Goal: Task Accomplishment & Management: Complete application form

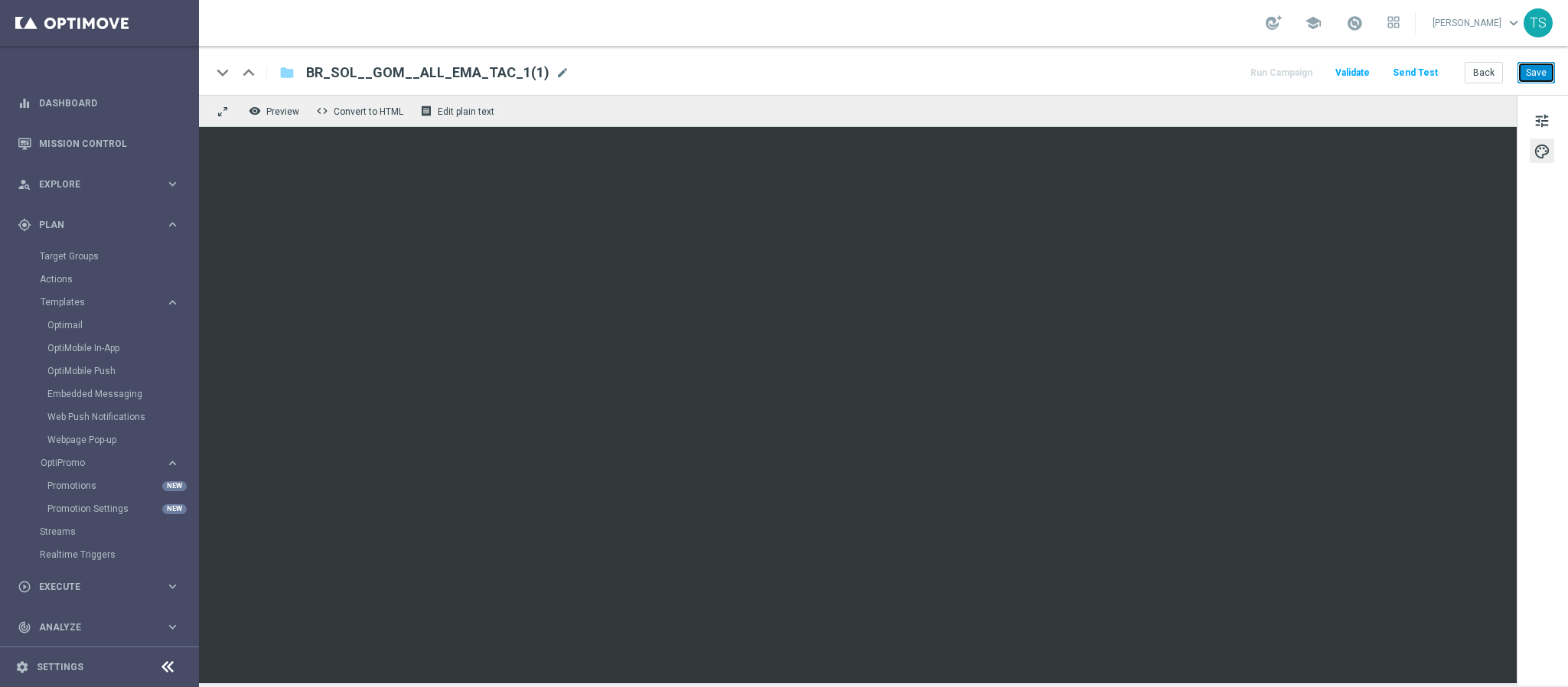
click at [1551, 76] on button "Save" at bounding box center [1536, 73] width 37 height 22
click at [1267, 117] on div "remove_red_eye Preview code Convert to HTML receipt Edit plain text" at bounding box center [858, 110] width 1317 height 32
click at [1106, 101] on div "remove_red_eye Preview code Convert to HTML receipt Edit plain text" at bounding box center [858, 110] width 1317 height 32
click at [987, 109] on div "remove_red_eye Preview code Convert to HTML receipt Edit plain text" at bounding box center [858, 110] width 1317 height 32
click at [986, 115] on div "remove_red_eye Preview code Convert to HTML receipt Edit plain text" at bounding box center [858, 110] width 1317 height 32
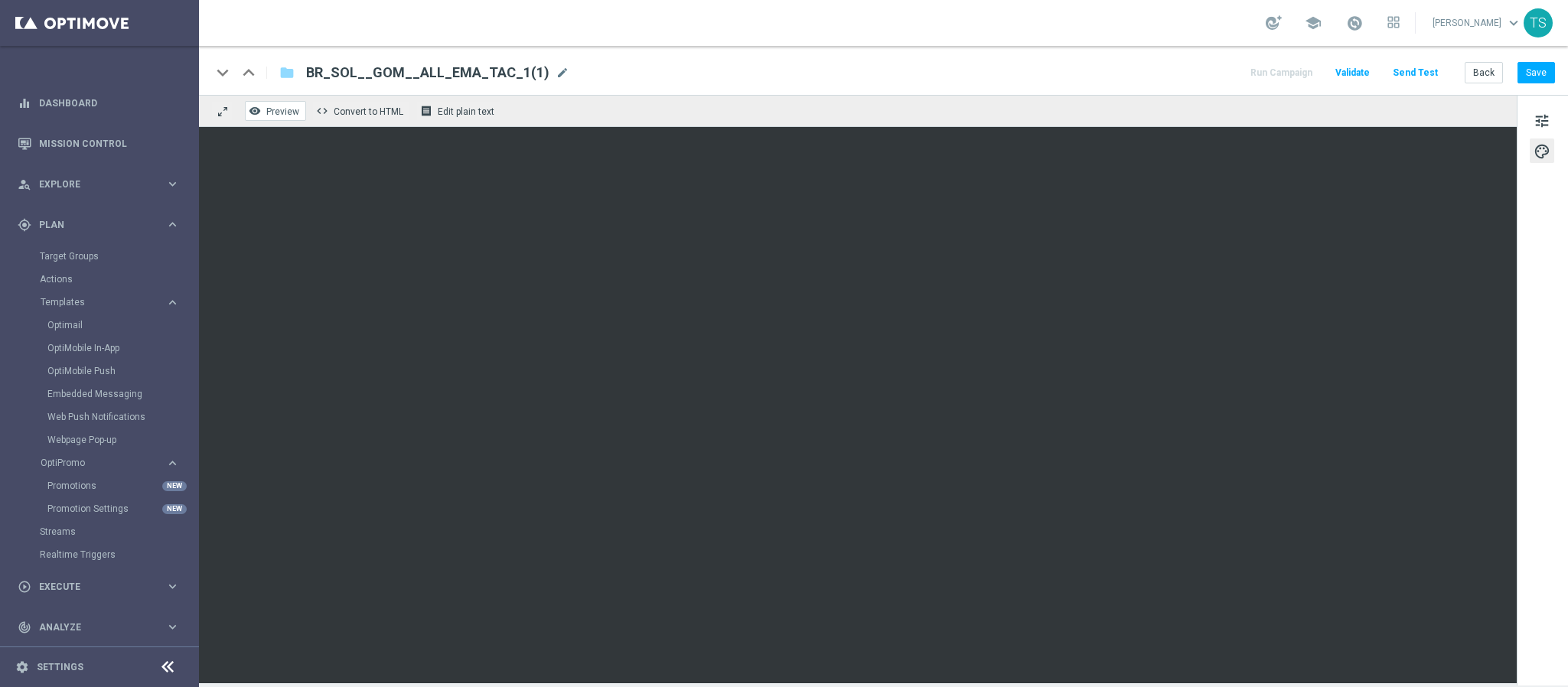
click at [282, 108] on span "Preview" at bounding box center [283, 111] width 33 height 11
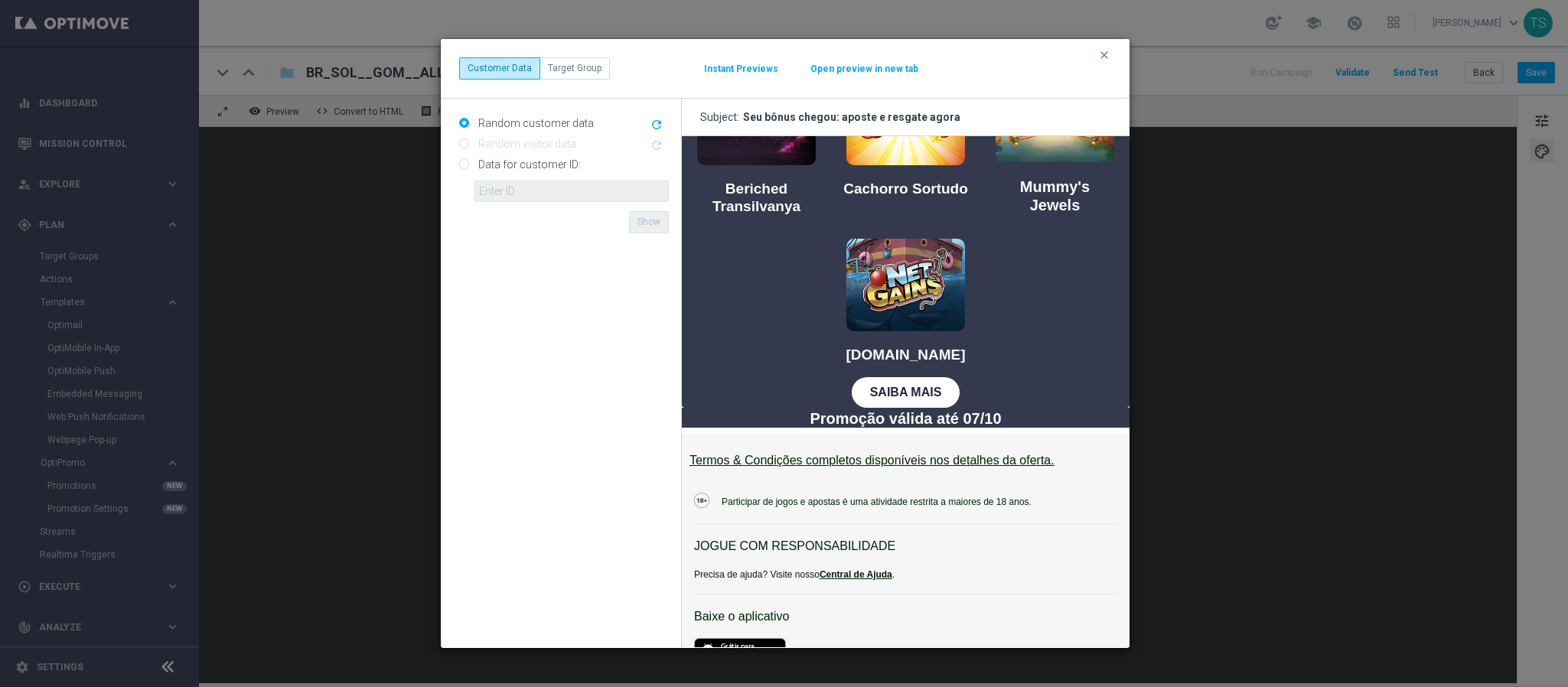
scroll to position [773, 0]
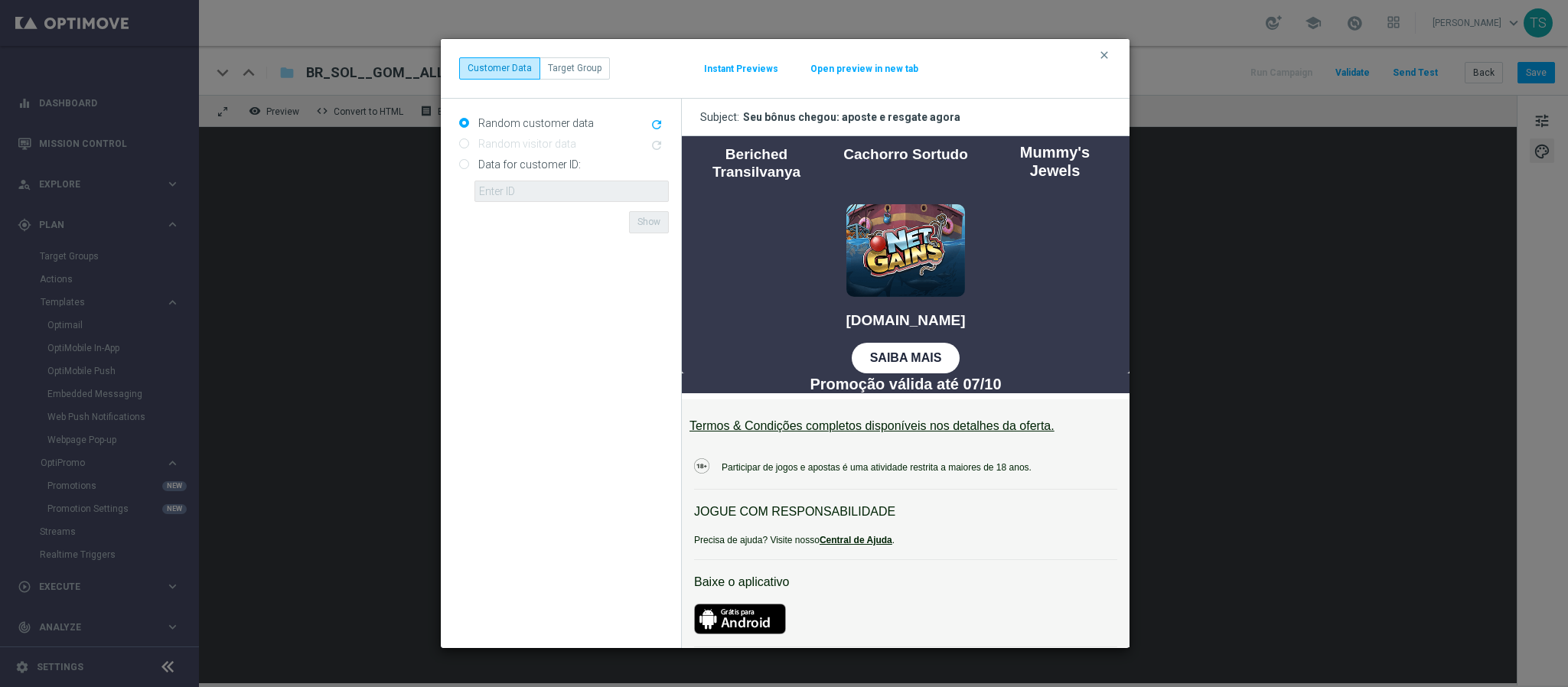
drag, startPoint x: 1115, startPoint y: 228, endPoint x: 1841, endPoint y: 540, distance: 790.2
click at [1100, 62] on button "clear" at bounding box center [1105, 55] width 17 height 14
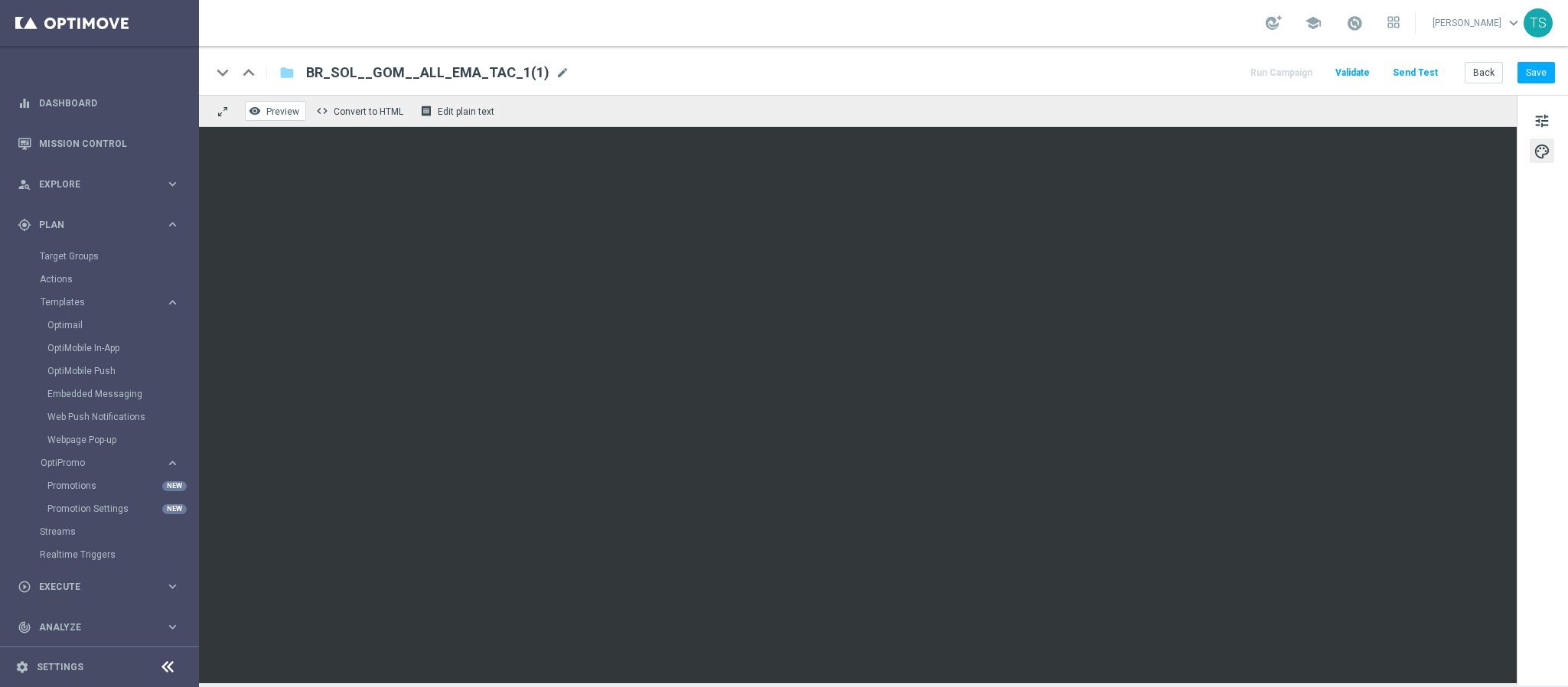
click at [251, 106] on icon "remove_red_eye" at bounding box center [254, 110] width 12 height 12
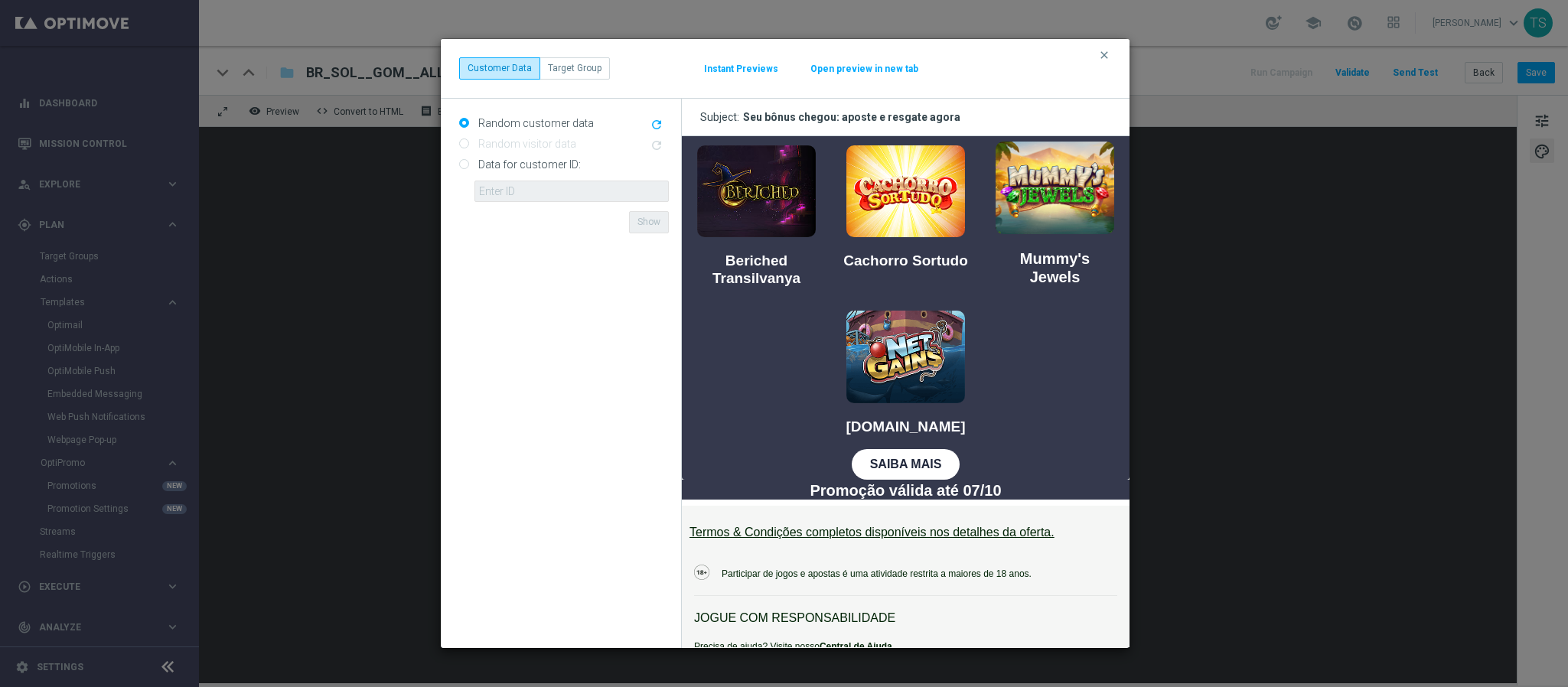
scroll to position [803, 0]
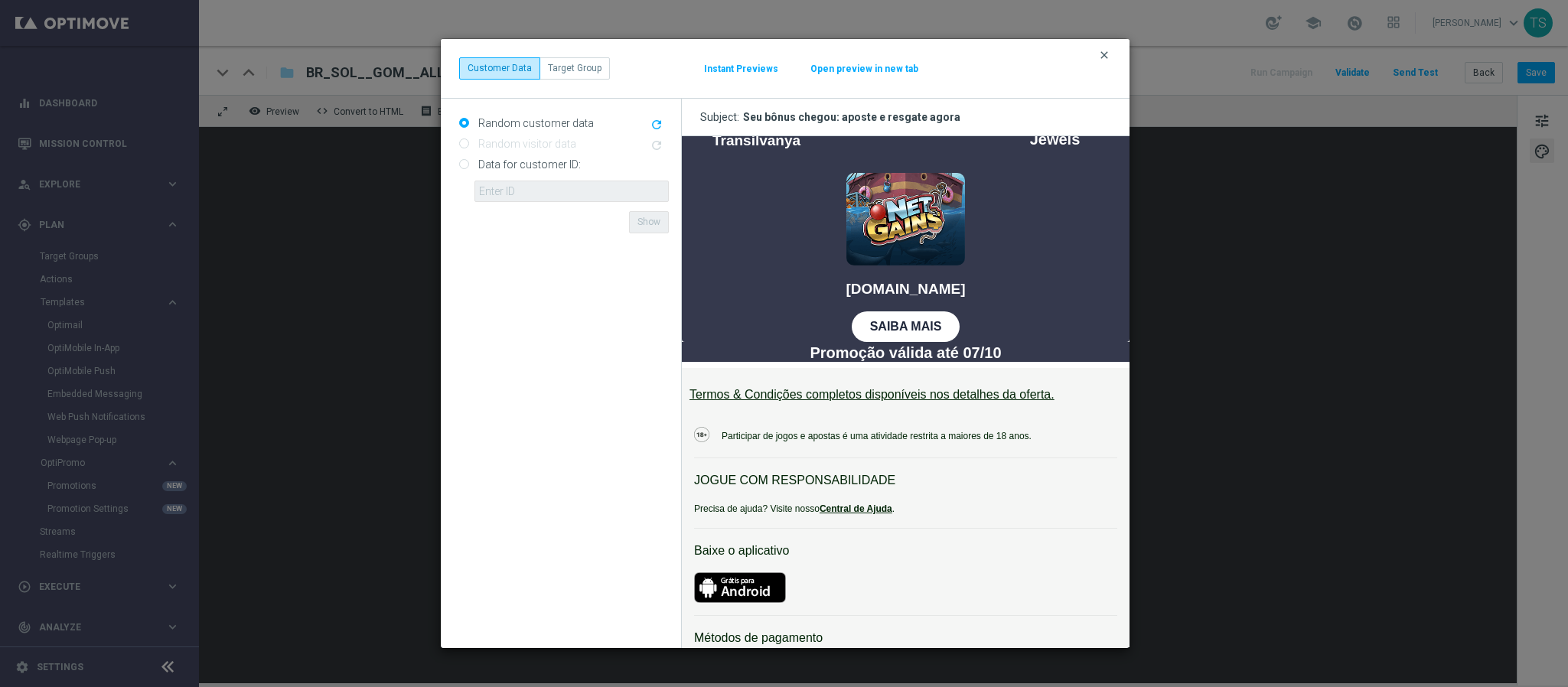
click at [1103, 56] on icon "clear" at bounding box center [1104, 55] width 12 height 12
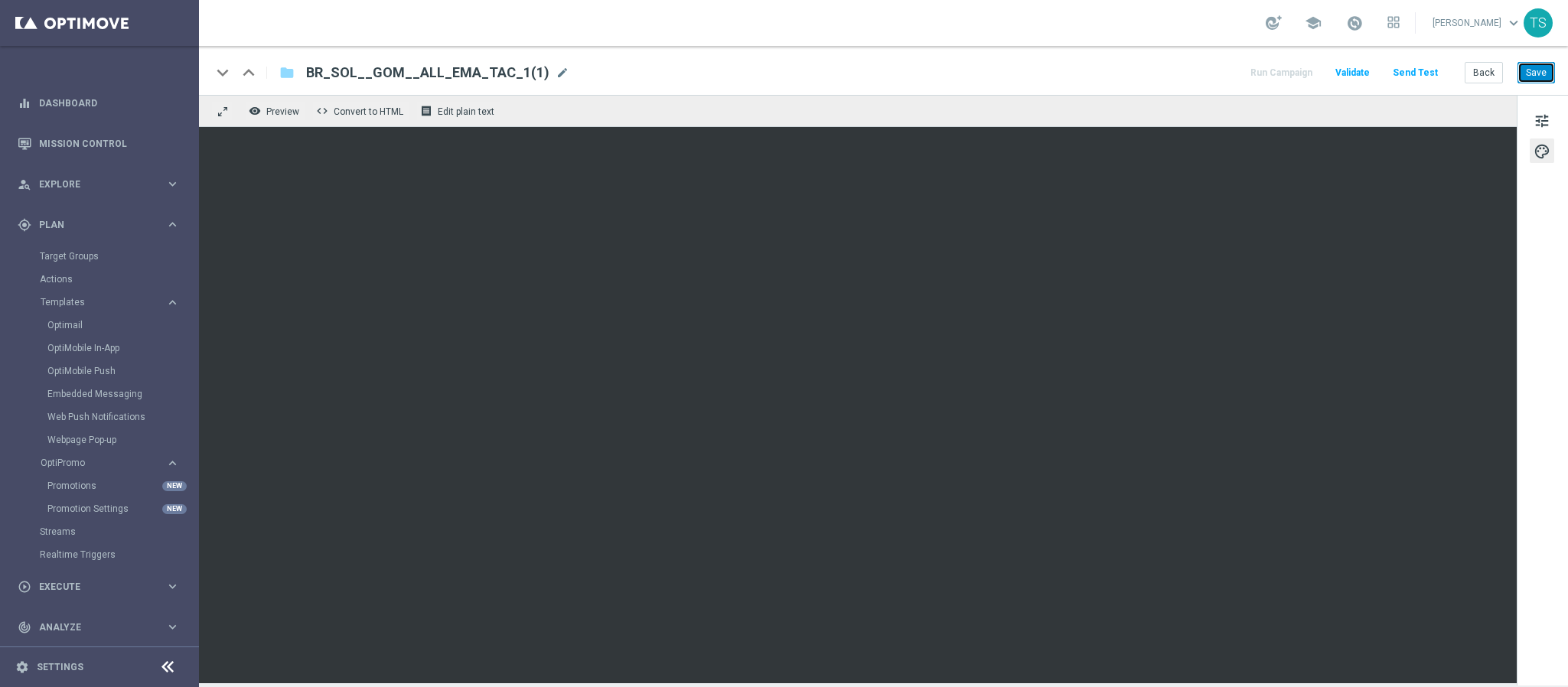
click at [1531, 76] on button "Save" at bounding box center [1536, 73] width 37 height 22
click at [257, 112] on icon "remove_red_eye" at bounding box center [254, 110] width 12 height 12
click at [283, 112] on span "Preview" at bounding box center [283, 111] width 33 height 11
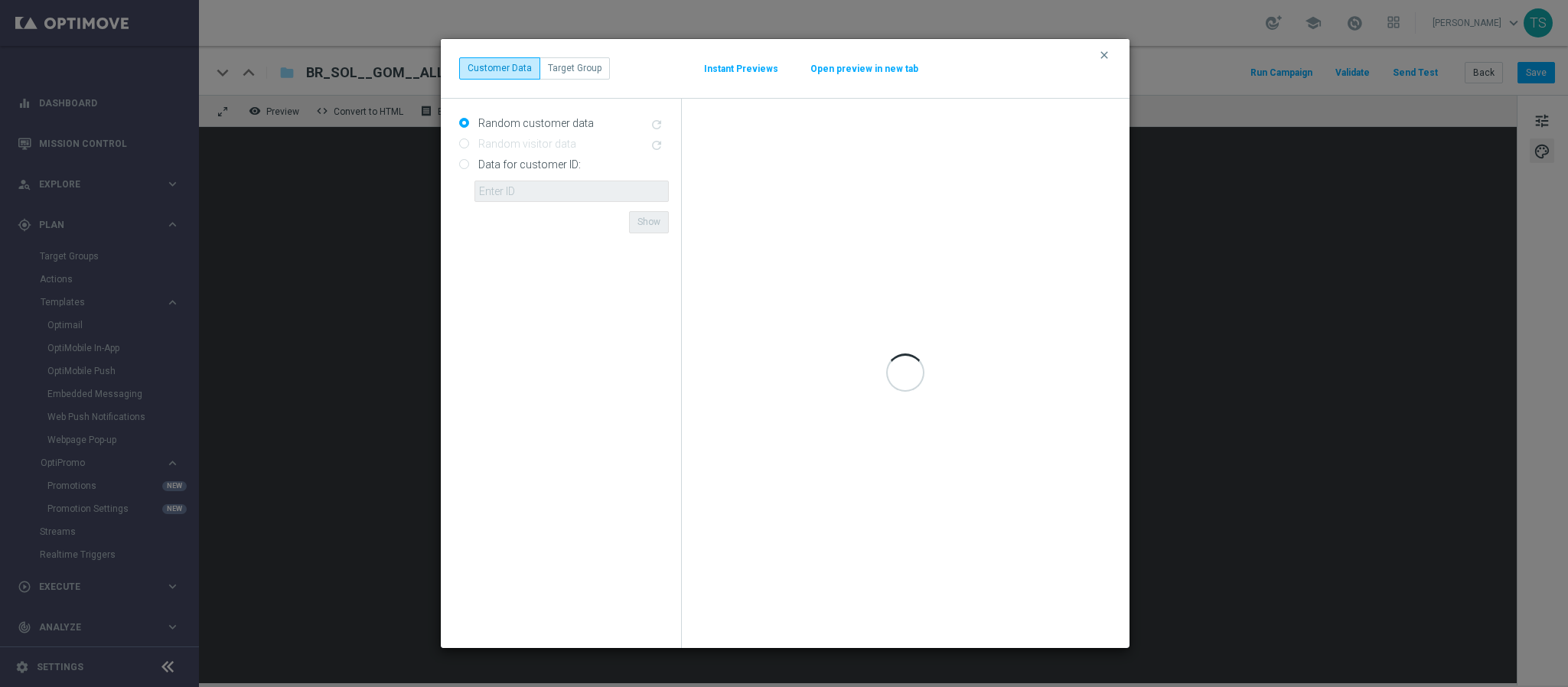
click at [620, 106] on div "Random customer data refresh Random visitor data refresh Data for customer ID: …" at bounding box center [564, 151] width 209 height 102
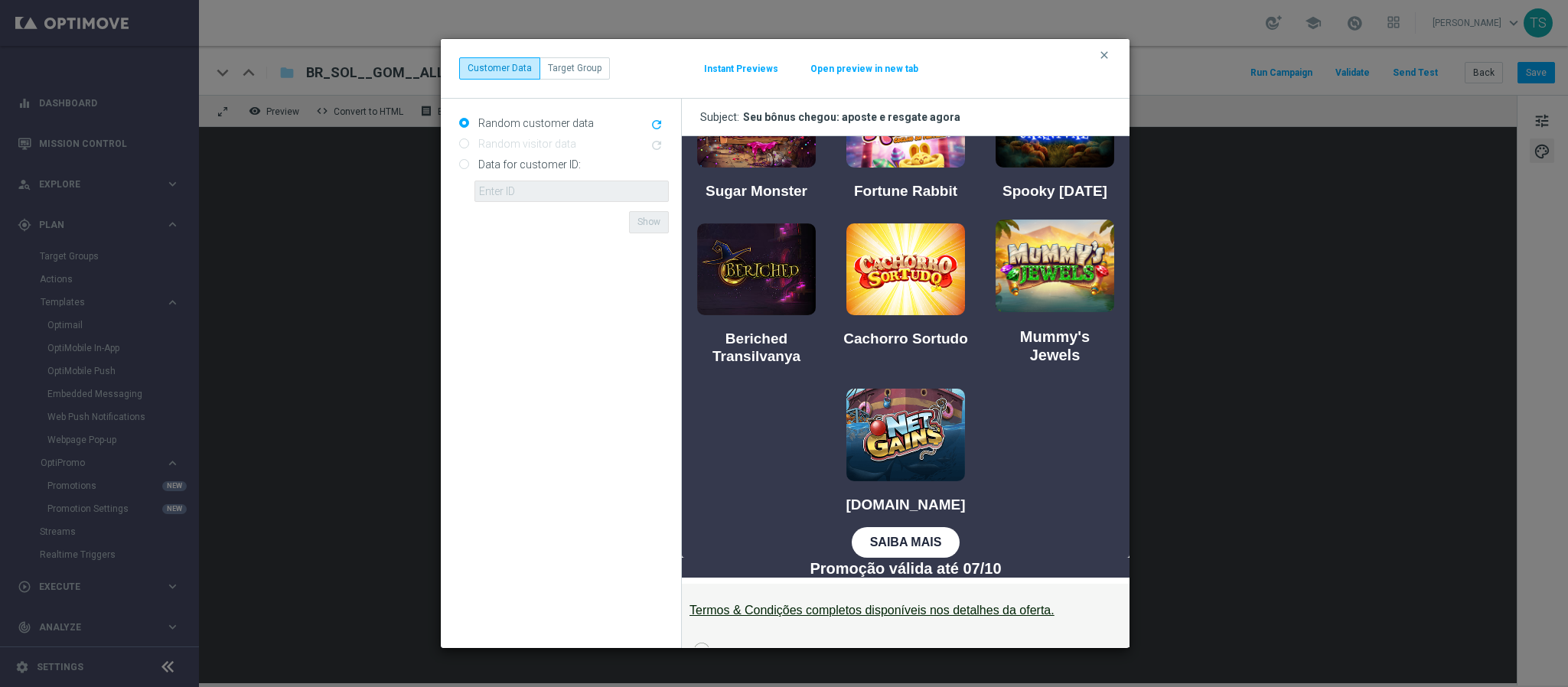
scroll to position [574, 0]
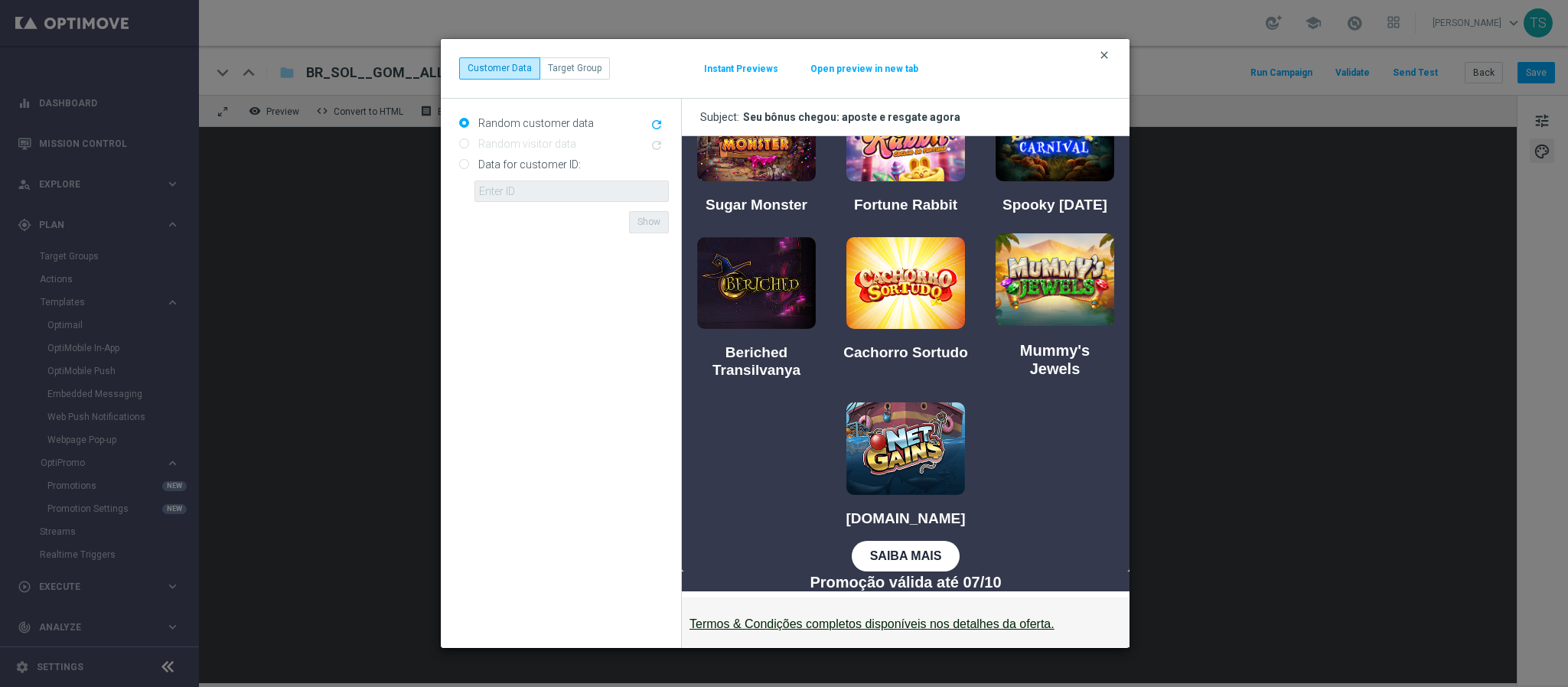
click at [1102, 61] on icon "clear" at bounding box center [1104, 55] width 12 height 12
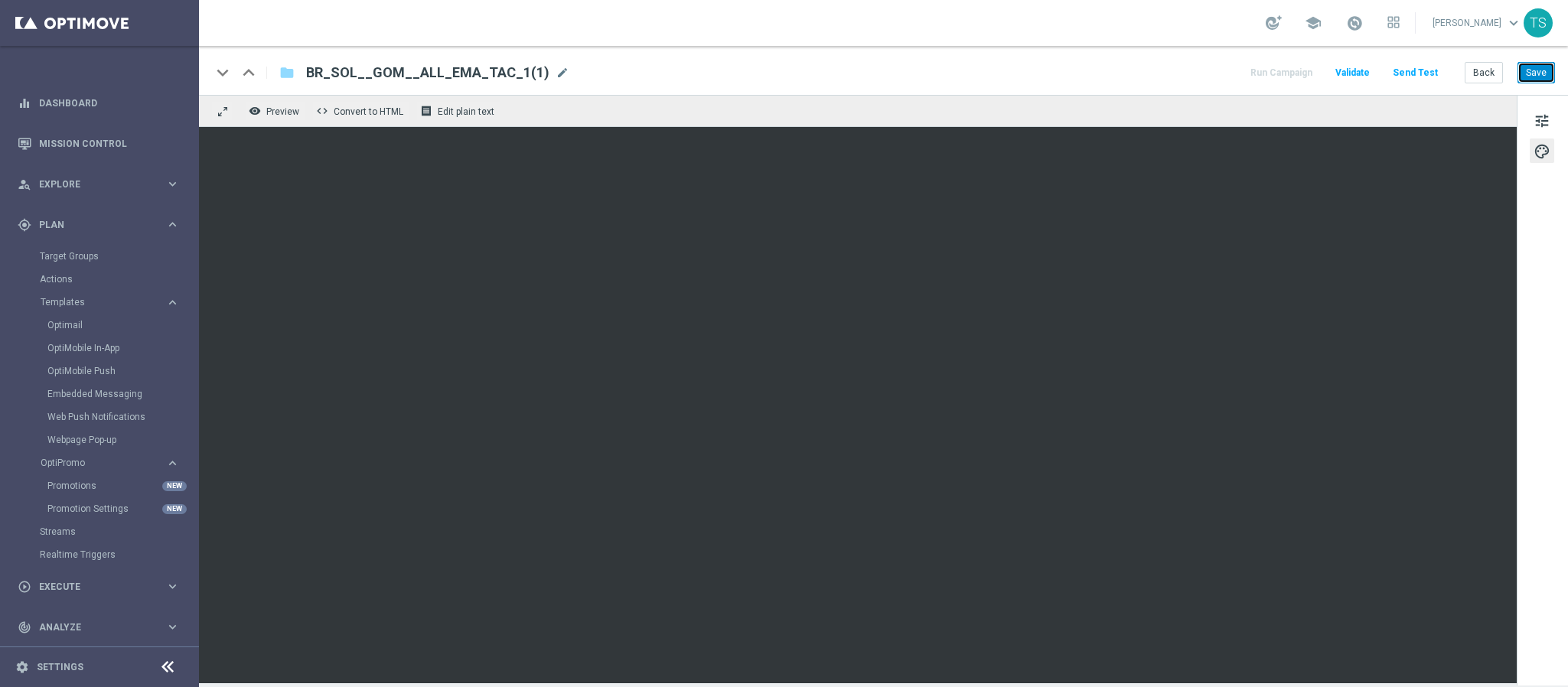
click at [1529, 69] on button "Save" at bounding box center [1536, 73] width 37 height 22
click at [281, 112] on span "Preview" at bounding box center [283, 111] width 33 height 11
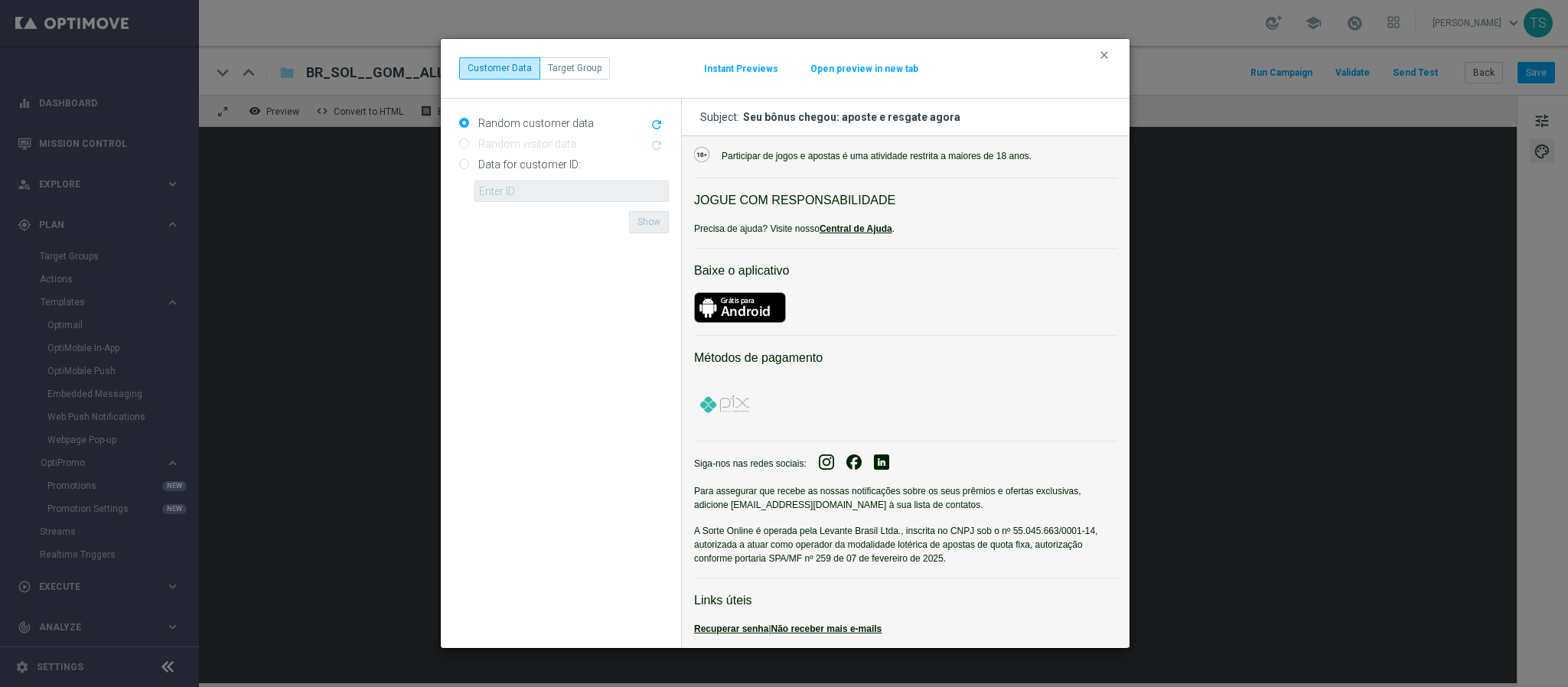
scroll to position [1089, 0]
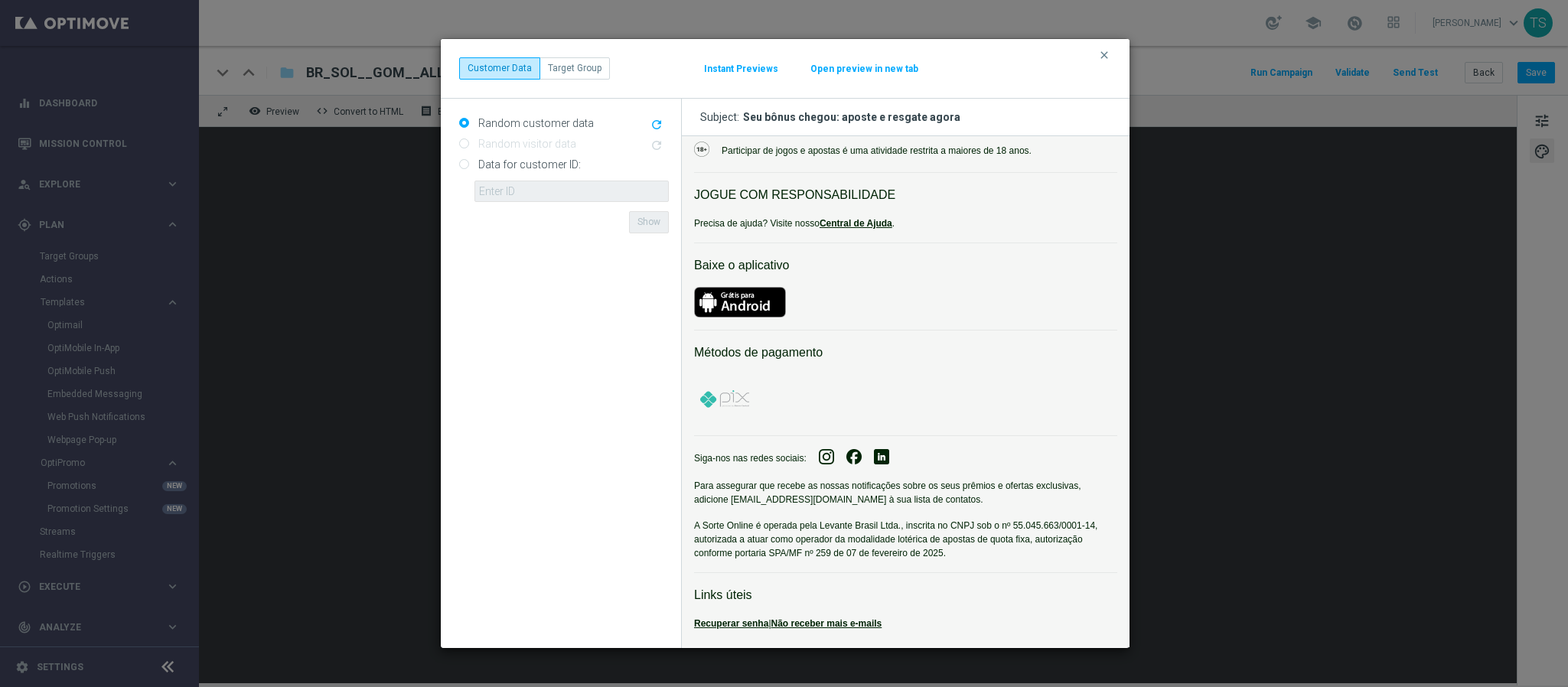
click at [1111, 58] on button "clear" at bounding box center [1105, 55] width 17 height 14
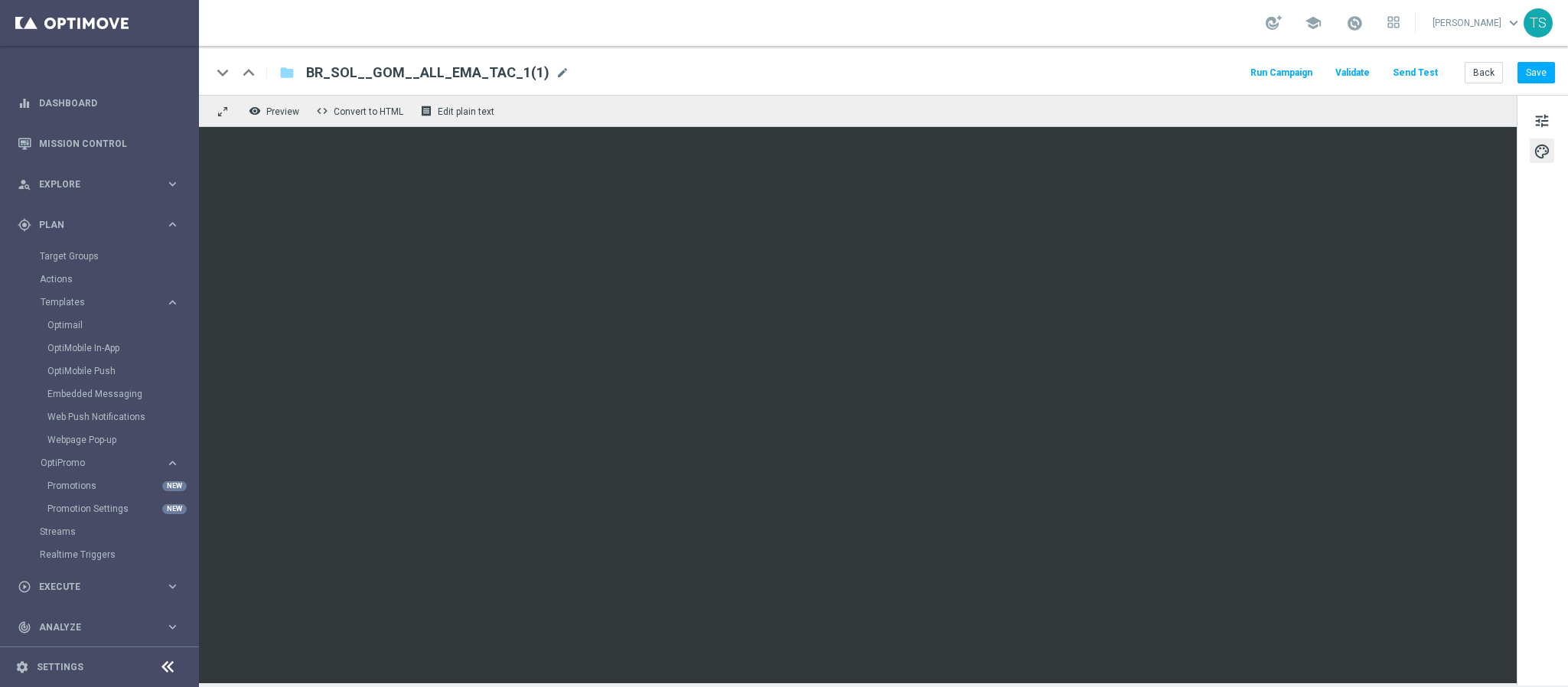
click at [1416, 64] on button "Send Test" at bounding box center [1415, 73] width 50 height 21
click at [1536, 113] on span "tune" at bounding box center [1541, 121] width 17 height 20
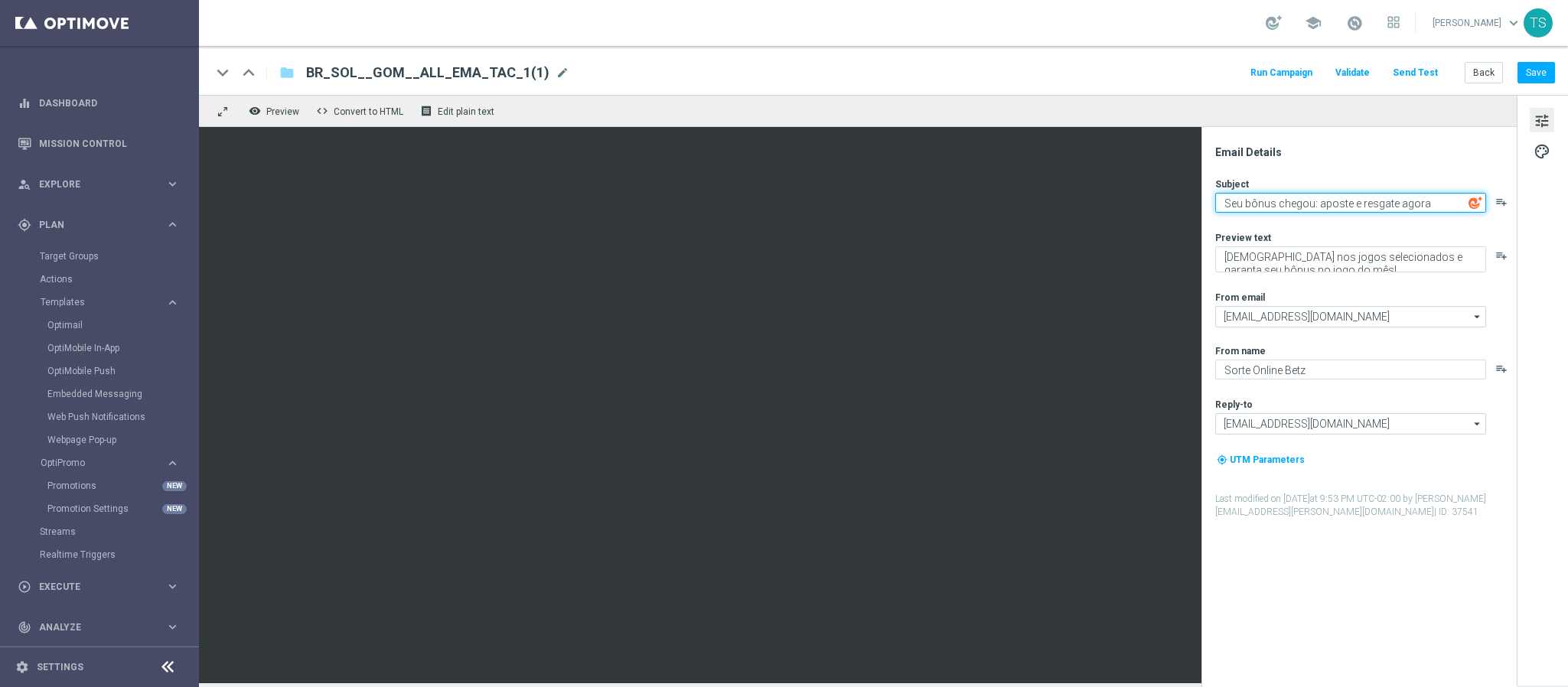
click at [1350, 208] on textarea "Seu bônus chegou: aposte e resgate agora" at bounding box center [1350, 203] width 271 height 20
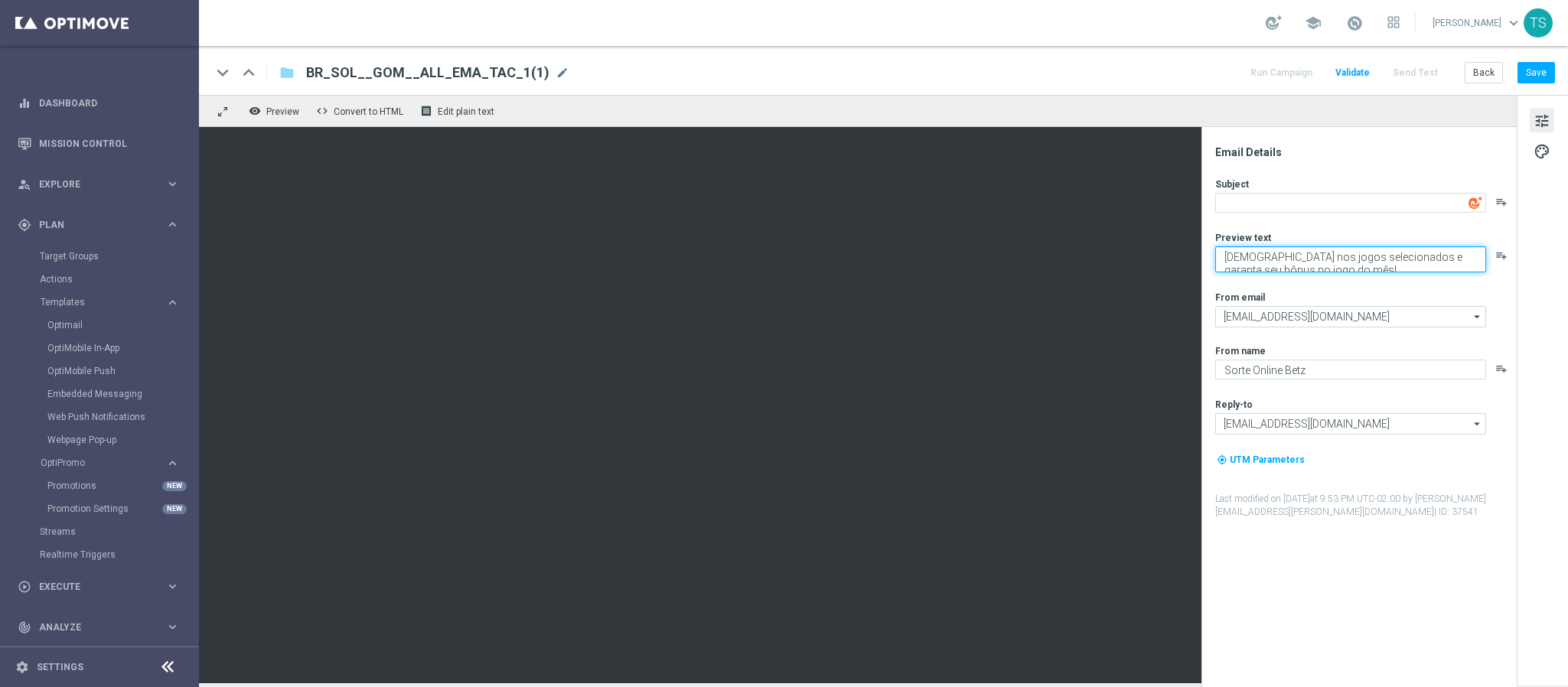
click at [1335, 248] on textarea "Aposte nos jogos selecionados e garanta seu bônus no jogo do mês!" at bounding box center [1350, 259] width 271 height 26
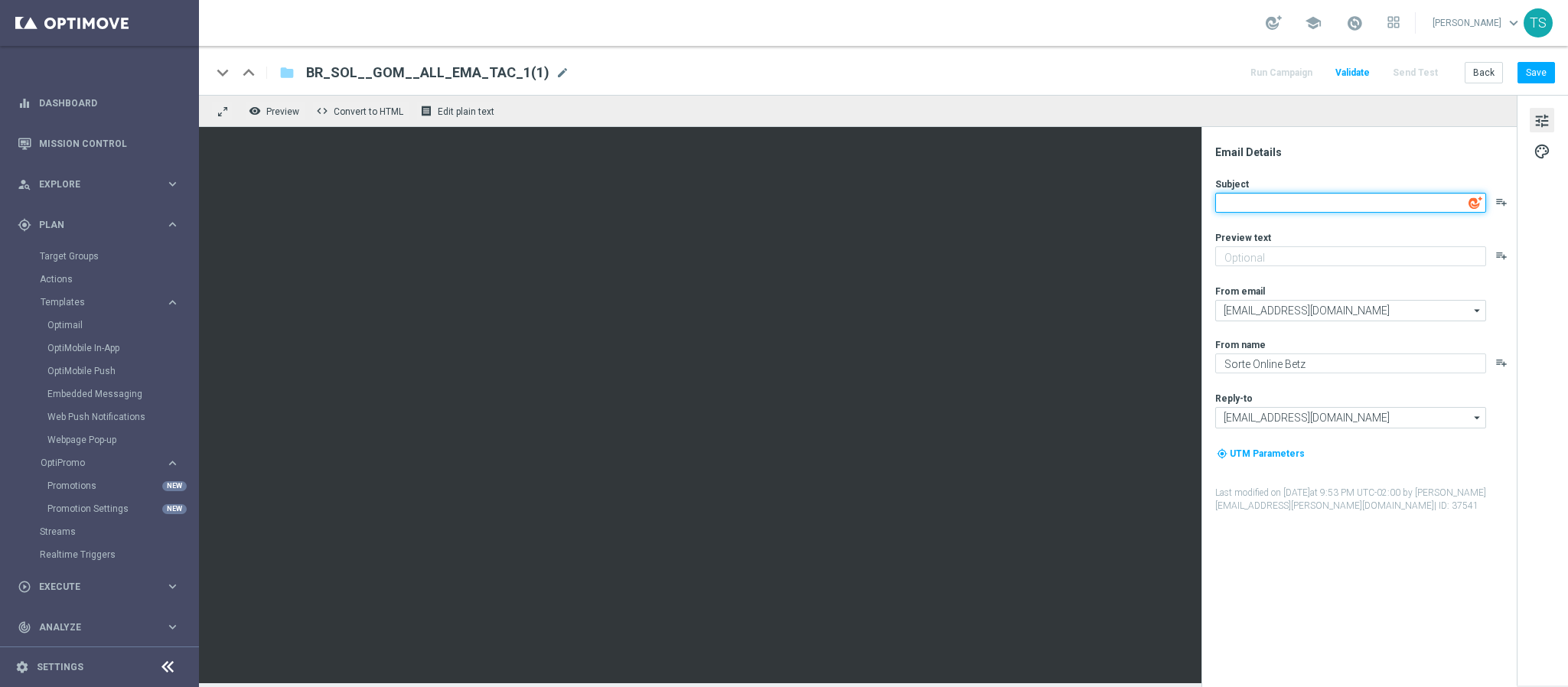
click at [1341, 208] on textarea at bounding box center [1350, 203] width 271 height 20
type textarea "Ei,"
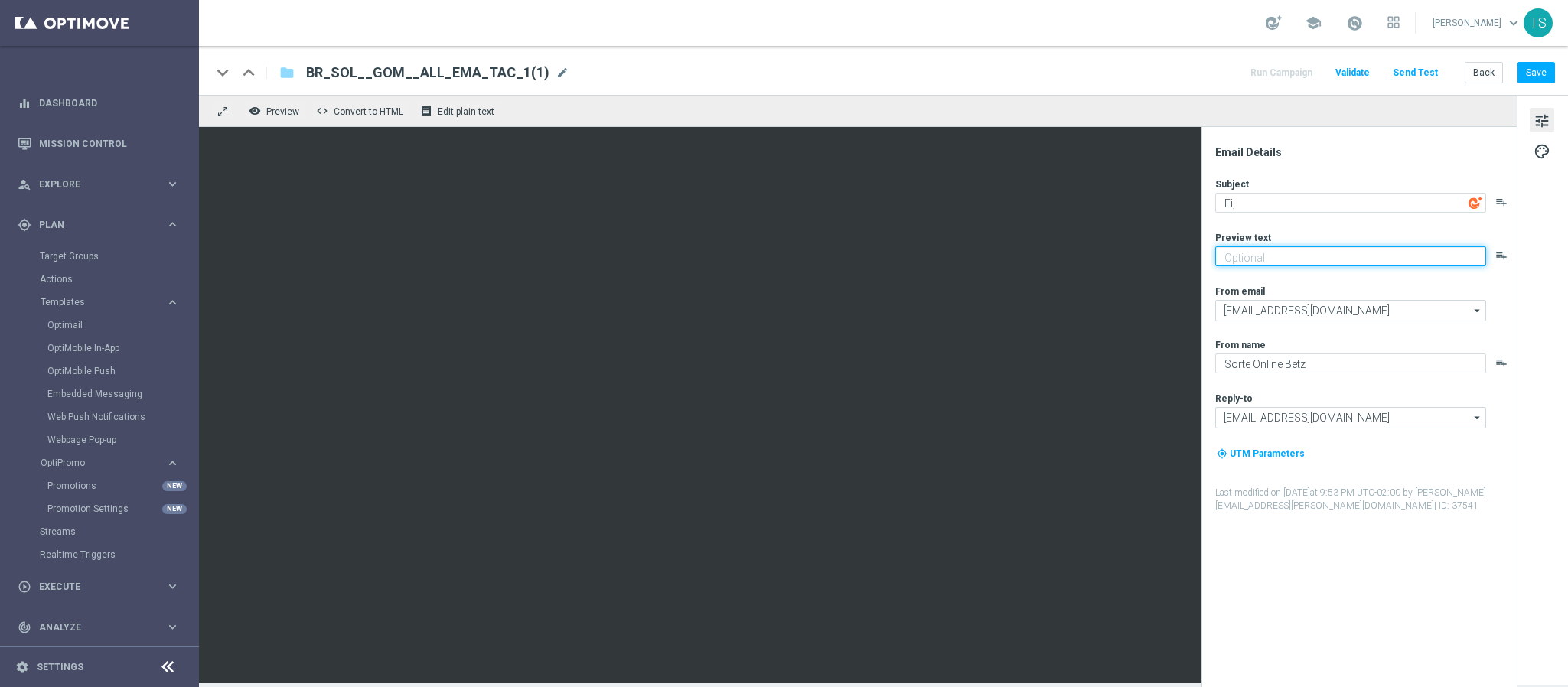
click at [1286, 248] on textarea at bounding box center [1350, 257] width 271 height 20
click at [1399, 567] on div "Email Details Subject Ei, playlist_add Preview text Aqui tem rodadas grátis! pl…" at bounding box center [1362, 416] width 305 height 542
click at [1265, 256] on textarea "Aqui tem rodadas grátis!" at bounding box center [1350, 257] width 271 height 20
type textarea "Aqui tem 20 rodadas grátis!"
click at [1405, 561] on div "Email Details Subject Ei, playlist_add Preview text Aqui tem 20 rodadas grátis!…" at bounding box center [1362, 416] width 305 height 542
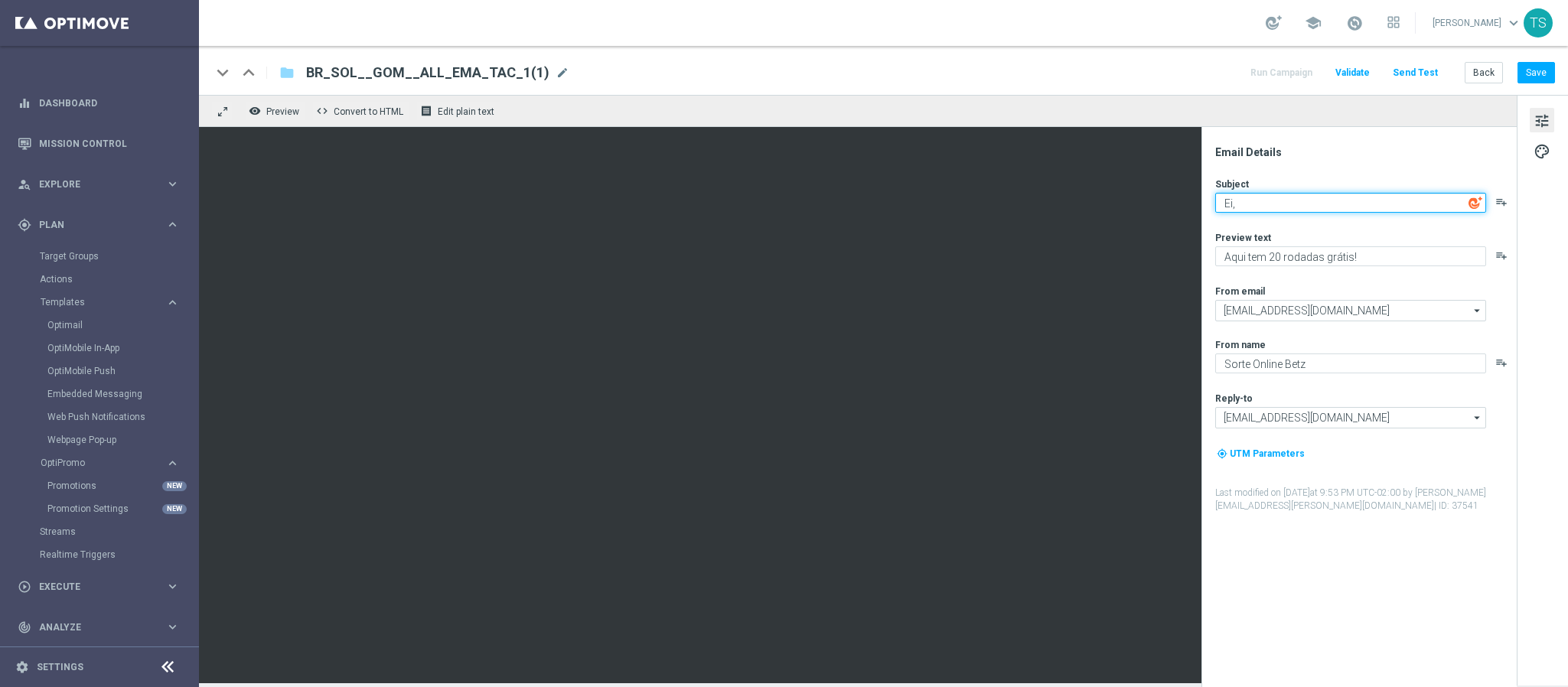
click at [1278, 200] on textarea "Ei," at bounding box center [1350, 203] width 271 height 20
click at [1482, 198] on img at bounding box center [1475, 203] width 14 height 14
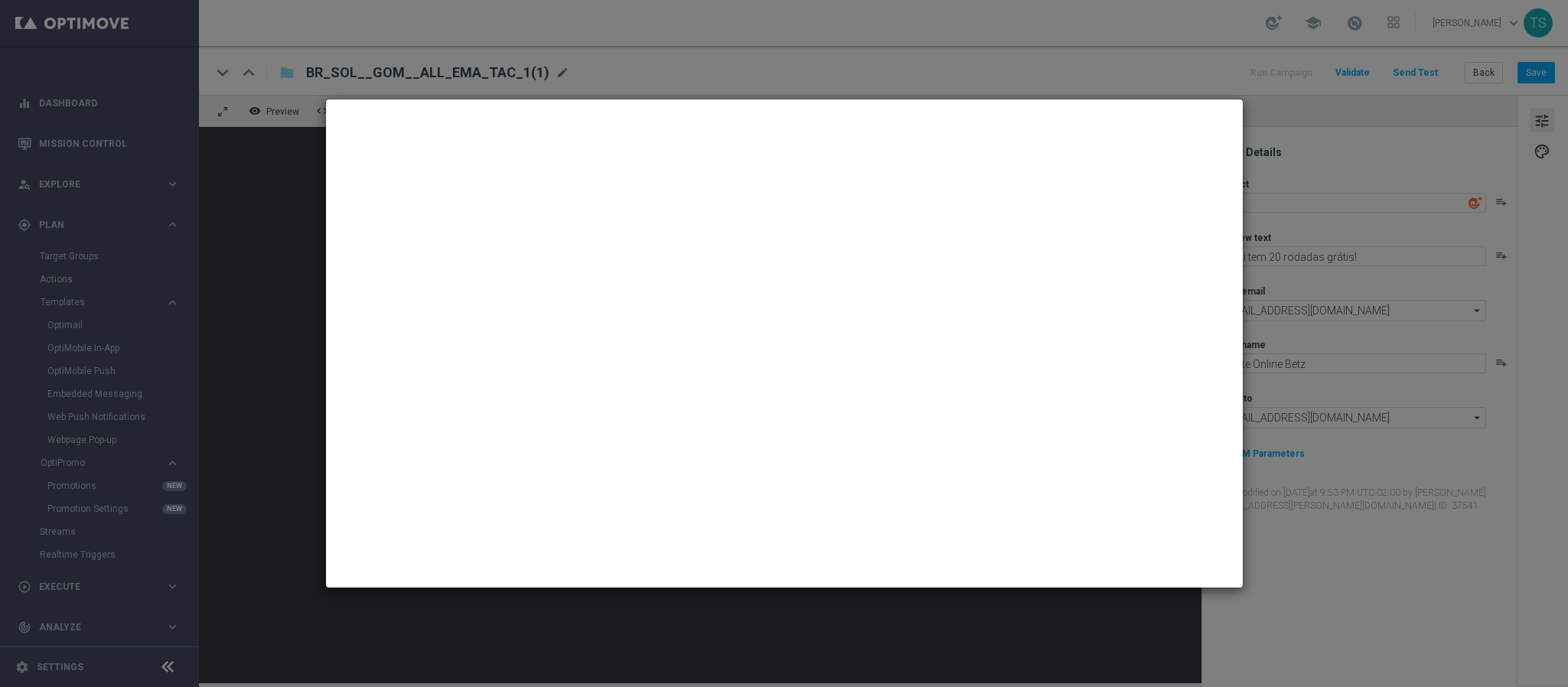
click at [1399, 253] on modal-container at bounding box center [784, 343] width 1568 height 687
click at [1269, 218] on modal-container at bounding box center [784, 343] width 1568 height 687
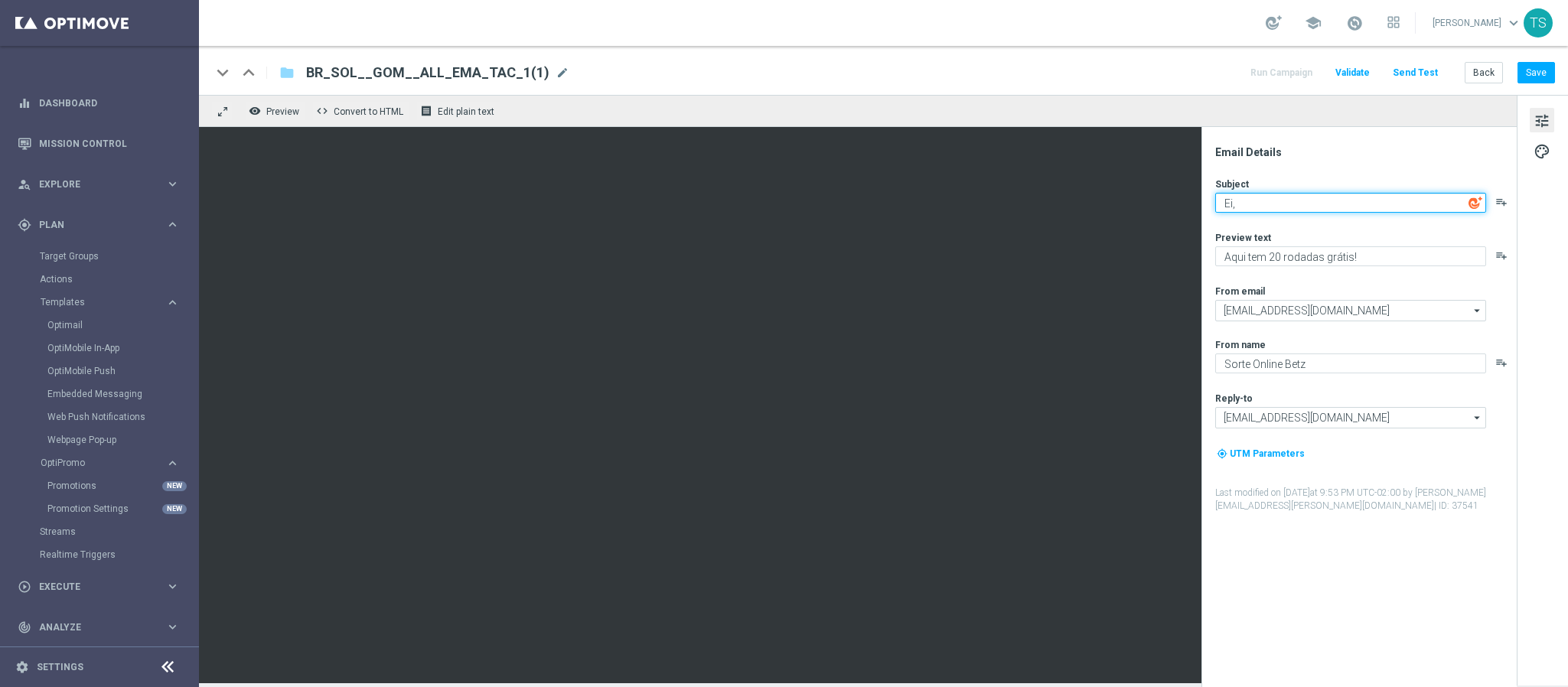
click at [1421, 204] on textarea "Ei," at bounding box center [1350, 203] width 271 height 20
click at [1500, 202] on icon "playlist_add" at bounding box center [1501, 202] width 12 height 12
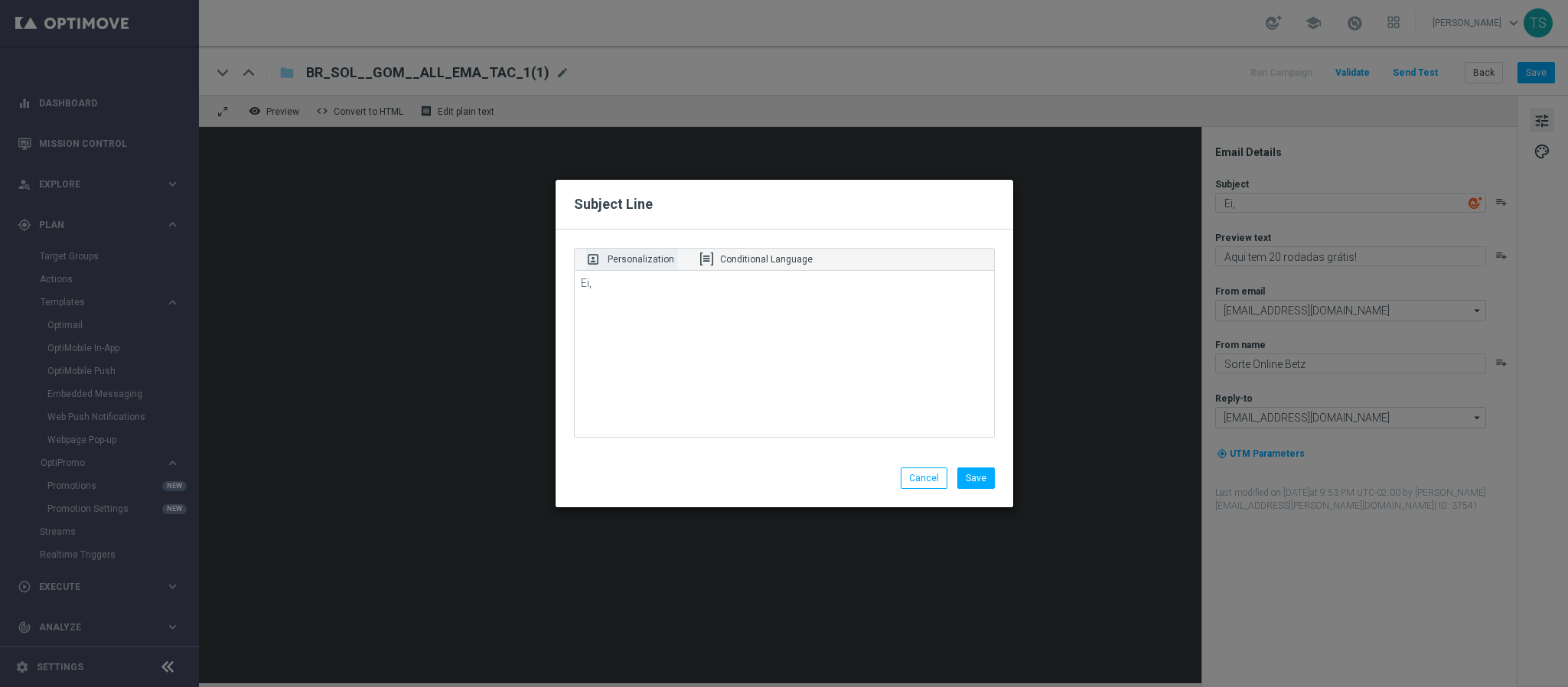
click at [661, 253] on p "Personalization" at bounding box center [641, 259] width 66 height 14
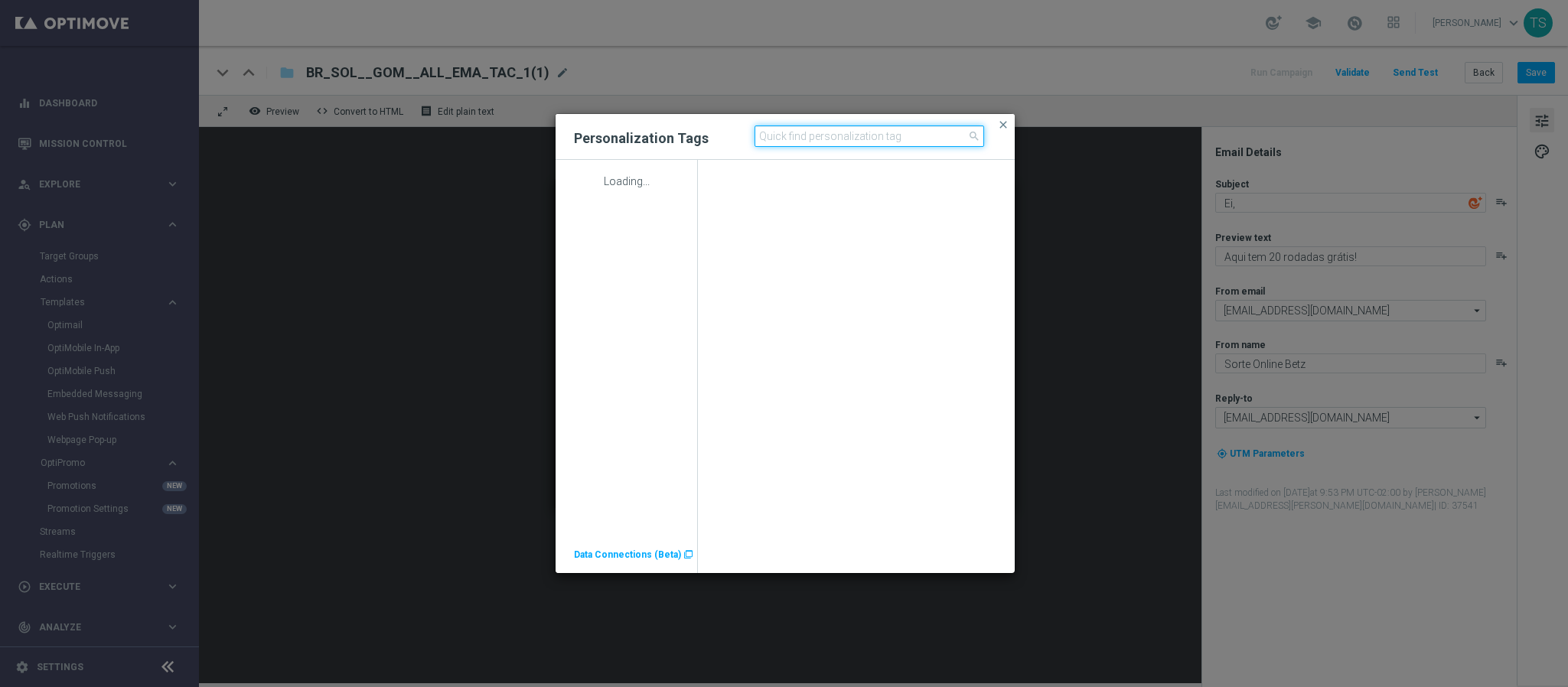
click at [833, 131] on input at bounding box center [869, 136] width 229 height 22
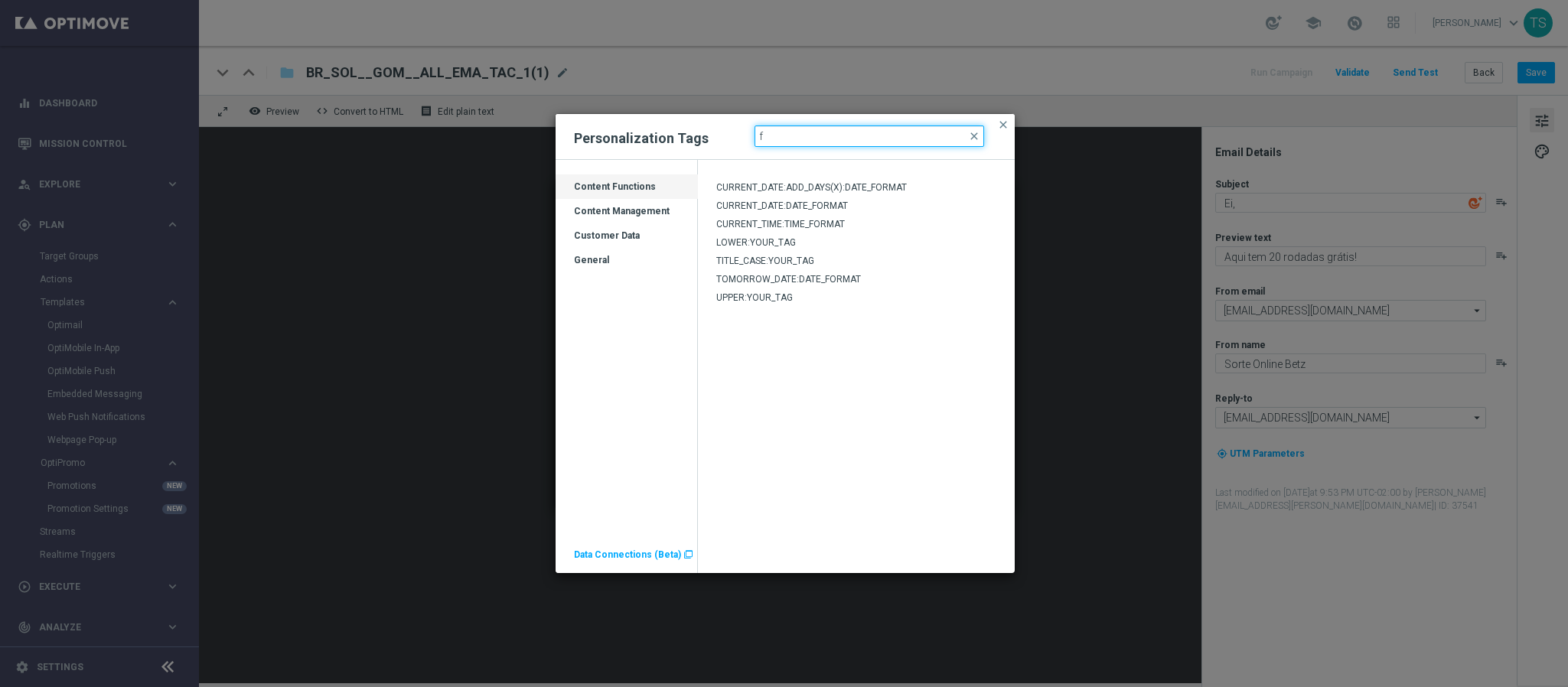
type input "first"
click at [854, 131] on input "first" at bounding box center [869, 136] width 229 height 22
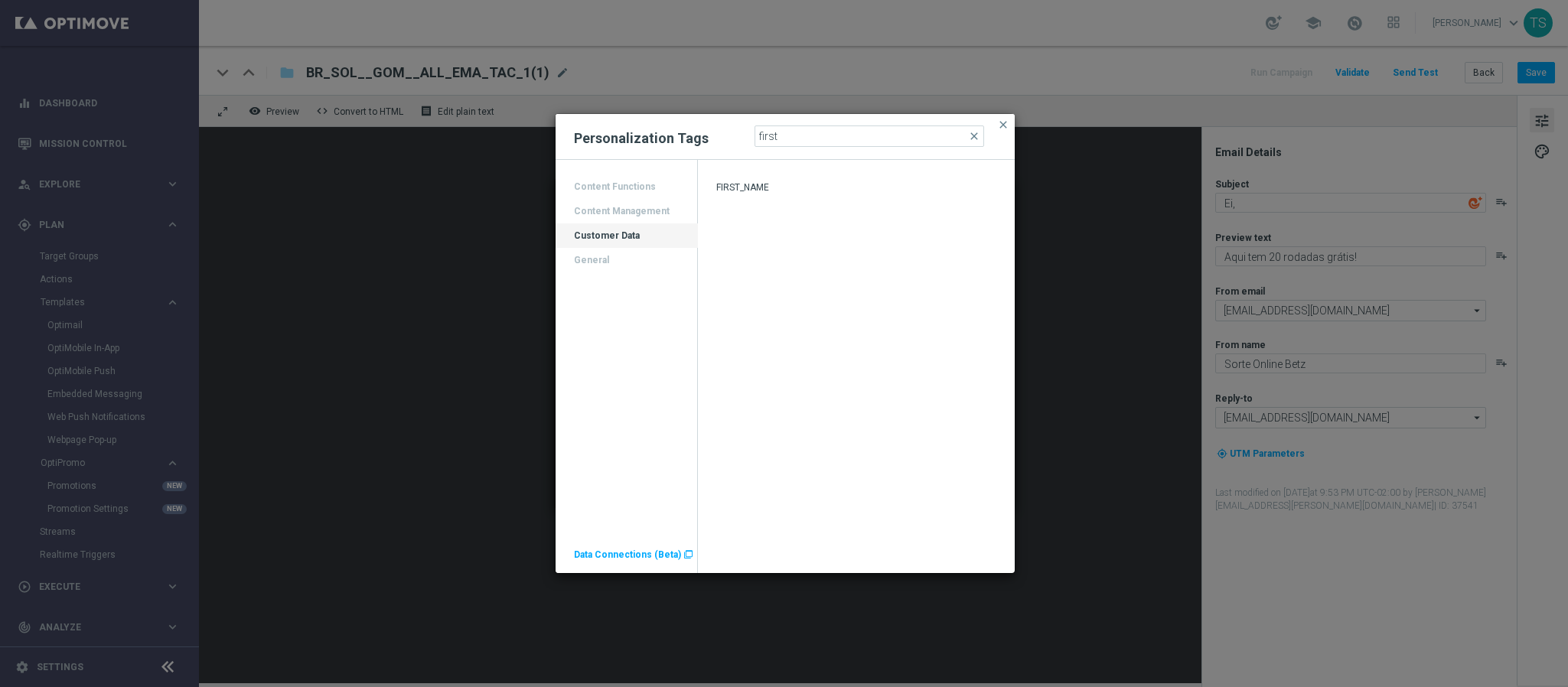
click at [751, 179] on div "FIRST_NAME" at bounding box center [855, 189] width 316 height 18
type textarea "Ei, [%FIRST_NAME%]"
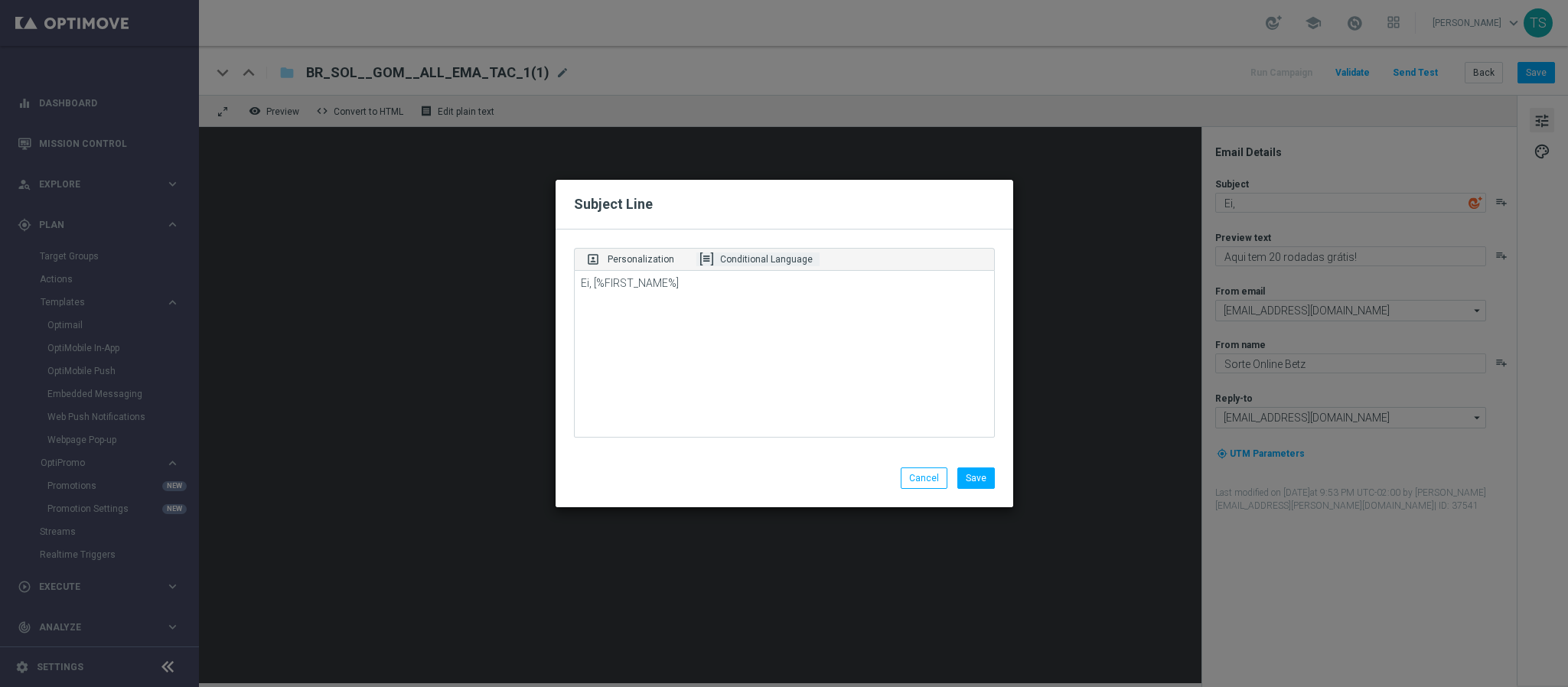
click at [809, 258] on div "Conditional Language" at bounding box center [757, 259] width 123 height 14
click at [638, 260] on p "Personalization" at bounding box center [641, 259] width 66 height 14
click at [973, 484] on button "Save" at bounding box center [976, 478] width 37 height 22
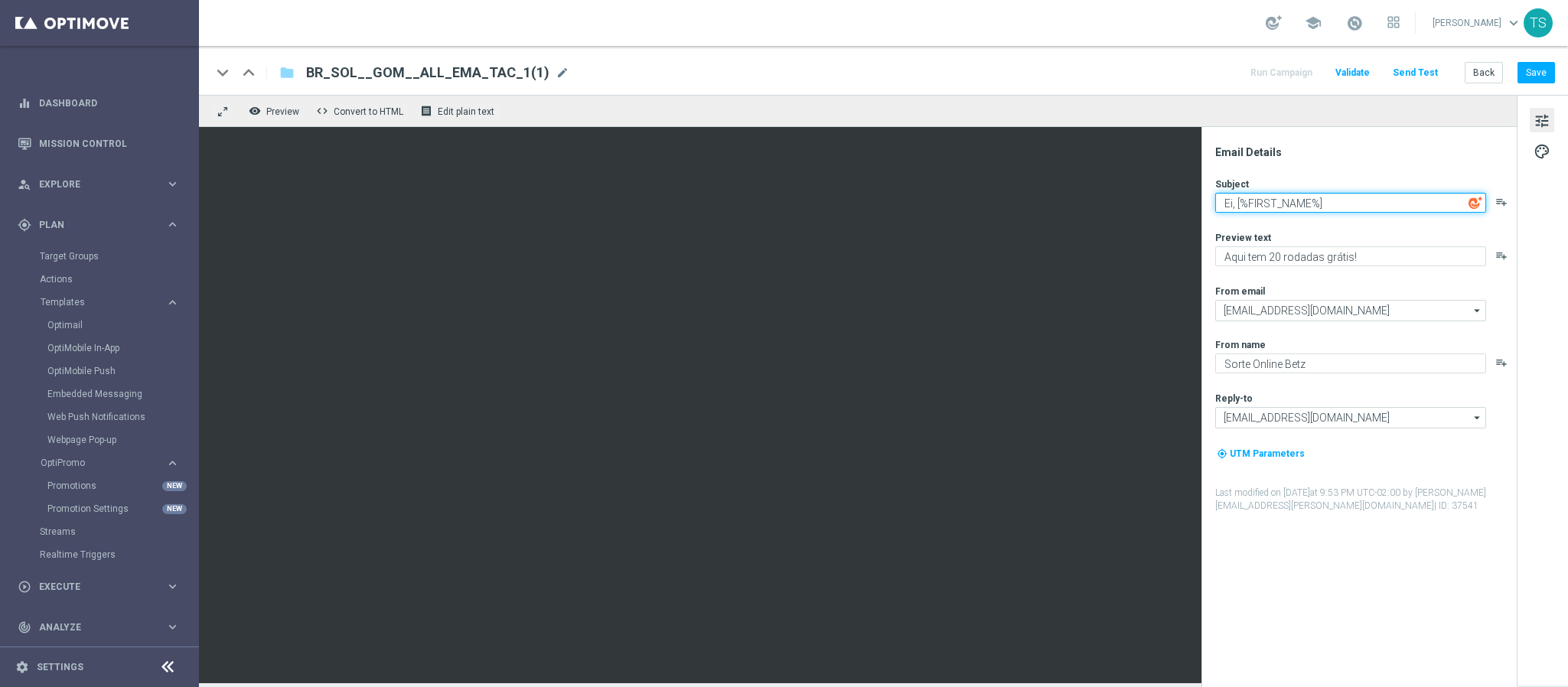
click at [1373, 196] on textarea "Ei, [%FIRST_NAME%]" at bounding box center [1350, 203] width 271 height 20
type textarea "Ei, [%FIRST_NAME%]!"
click at [1396, 134] on div "Email Details Subject Ei, [%FIRST_NAME%]! playlist_add Preview text Aqui tem 20…" at bounding box center [1359, 407] width 316 height 560
click at [1419, 73] on button "Send Test" at bounding box center [1415, 73] width 50 height 21
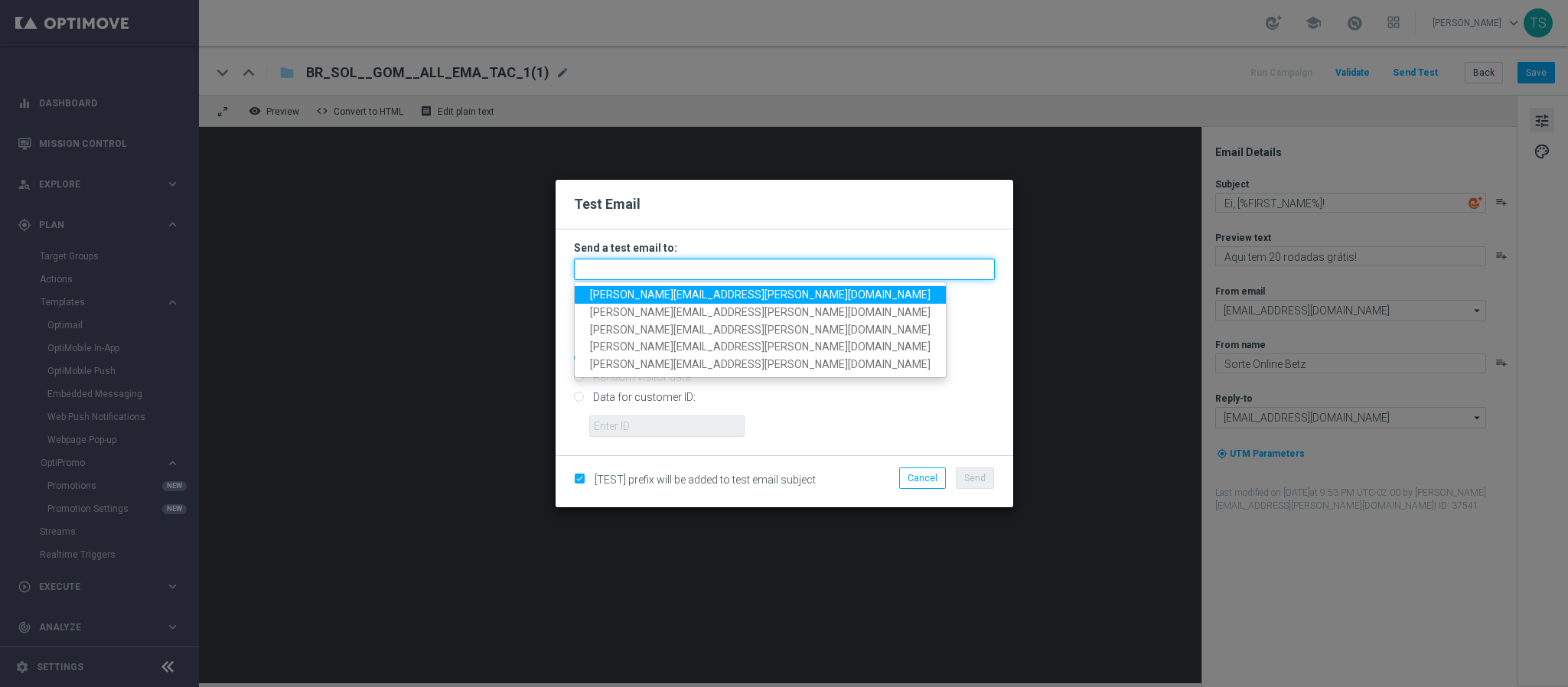
click at [685, 276] on input "text" at bounding box center [784, 269] width 421 height 22
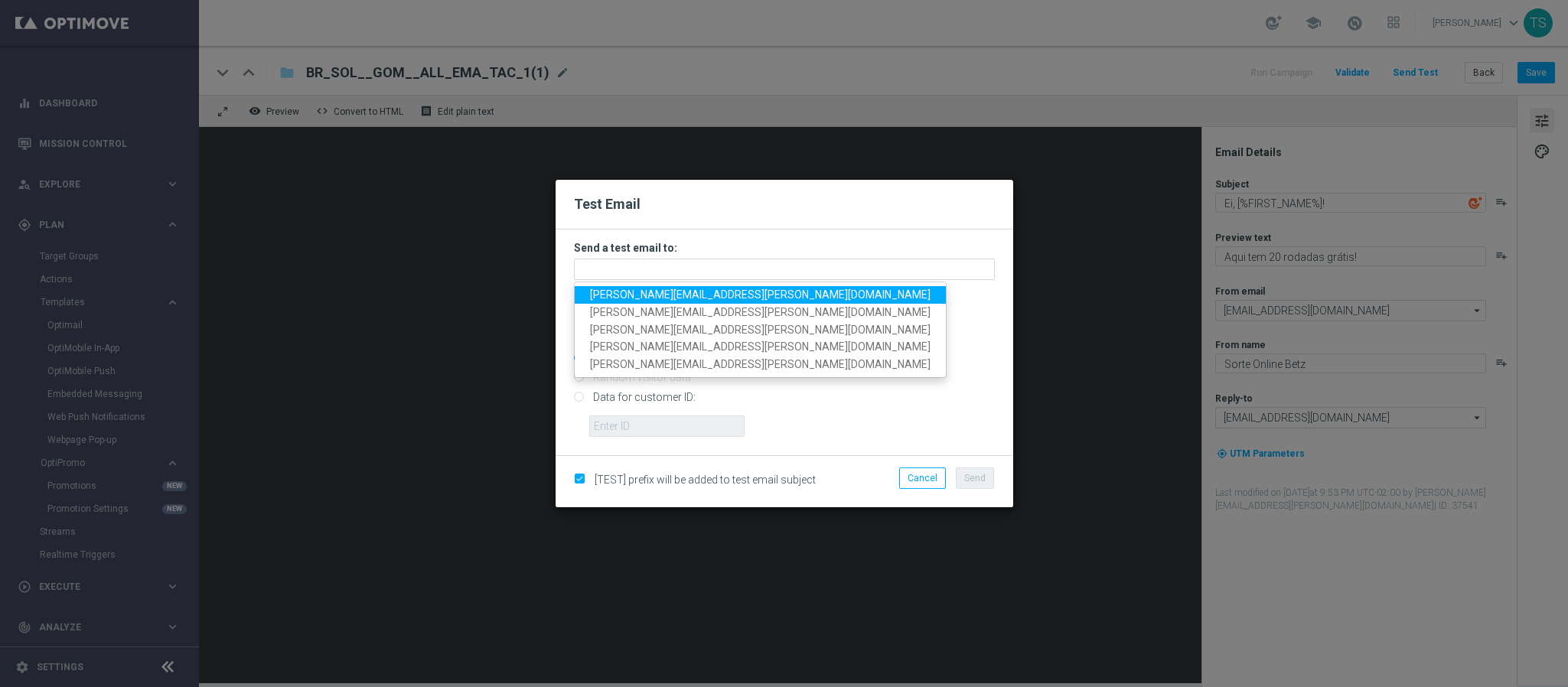
click at [670, 288] on span "thomas.silva@sorteonline.com.br" at bounding box center [760, 294] width 341 height 12
type input "thomas.silva@sorteonline.com.br"
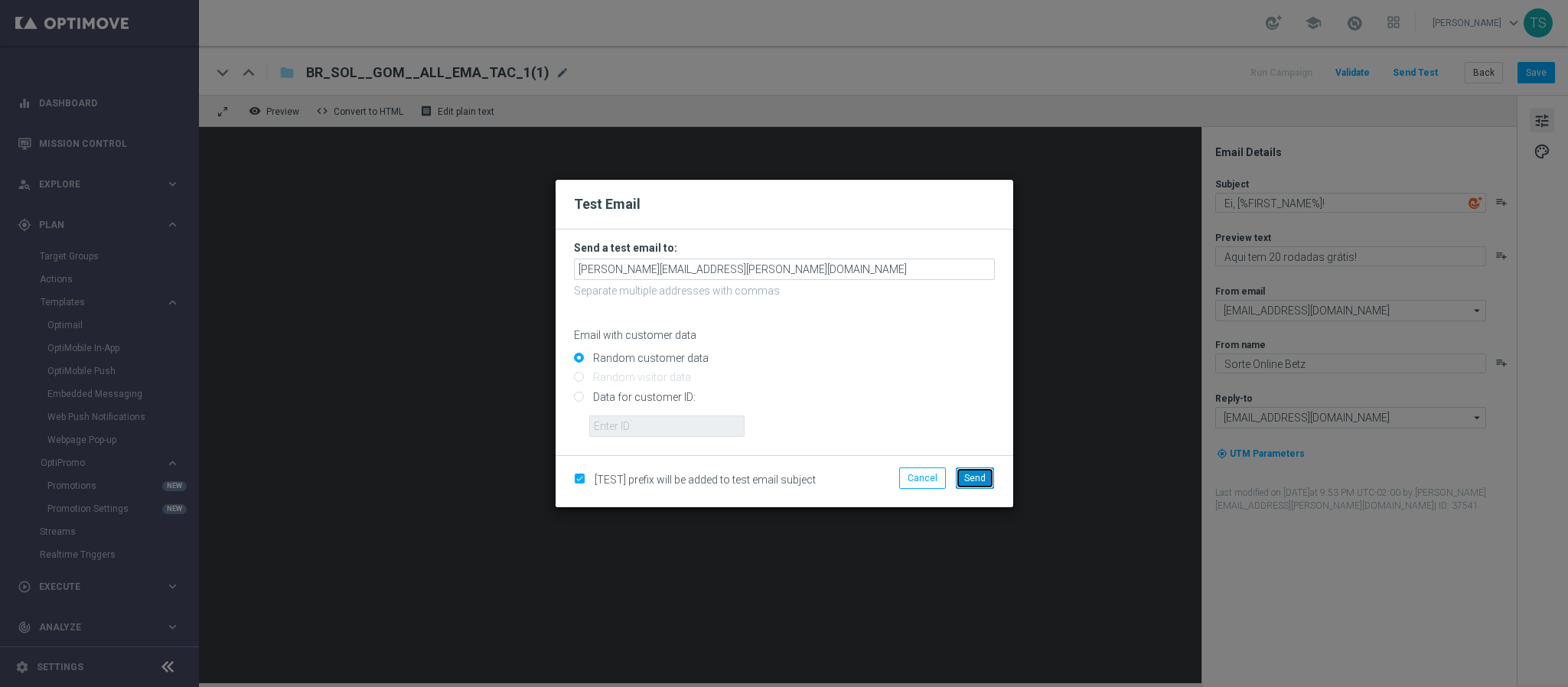
click at [981, 478] on span "Send" at bounding box center [975, 478] width 22 height 11
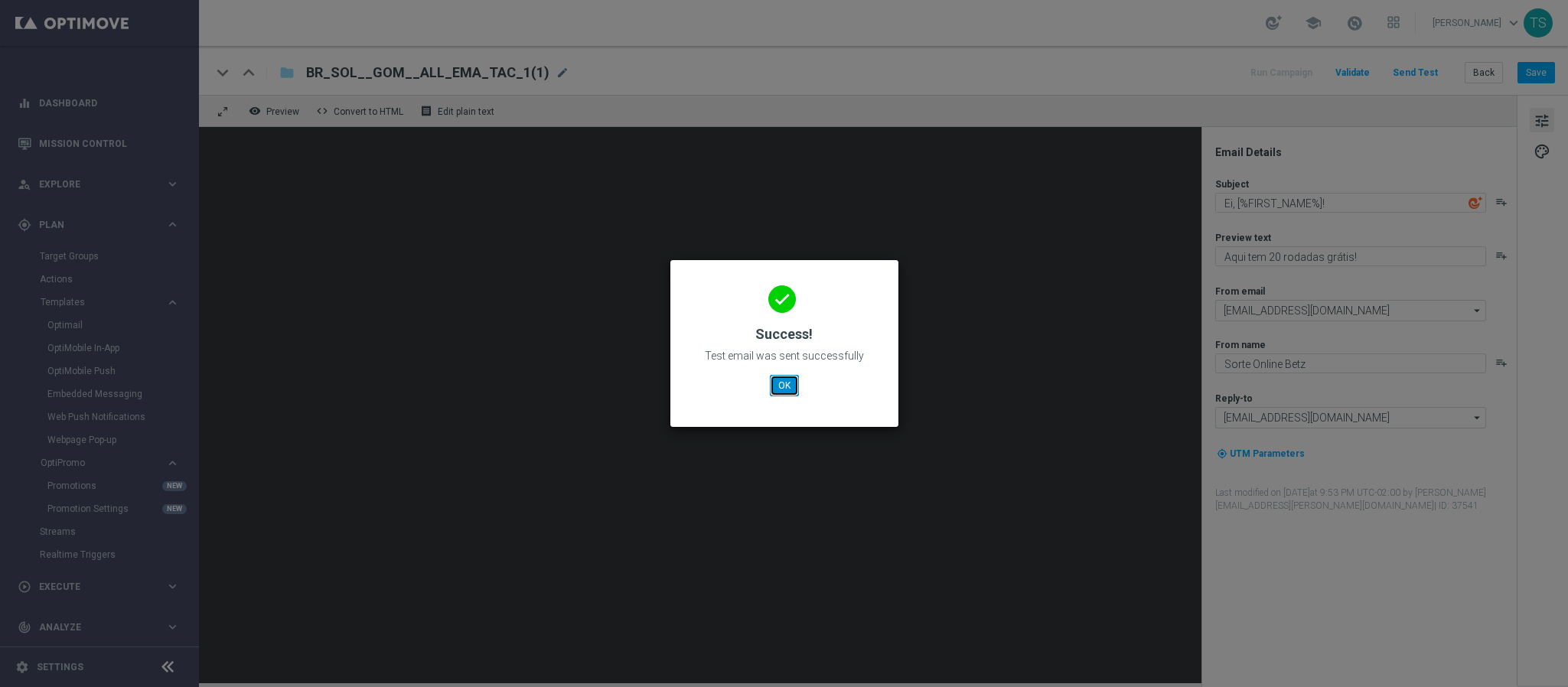
click at [791, 395] on button "OK" at bounding box center [784, 385] width 29 height 22
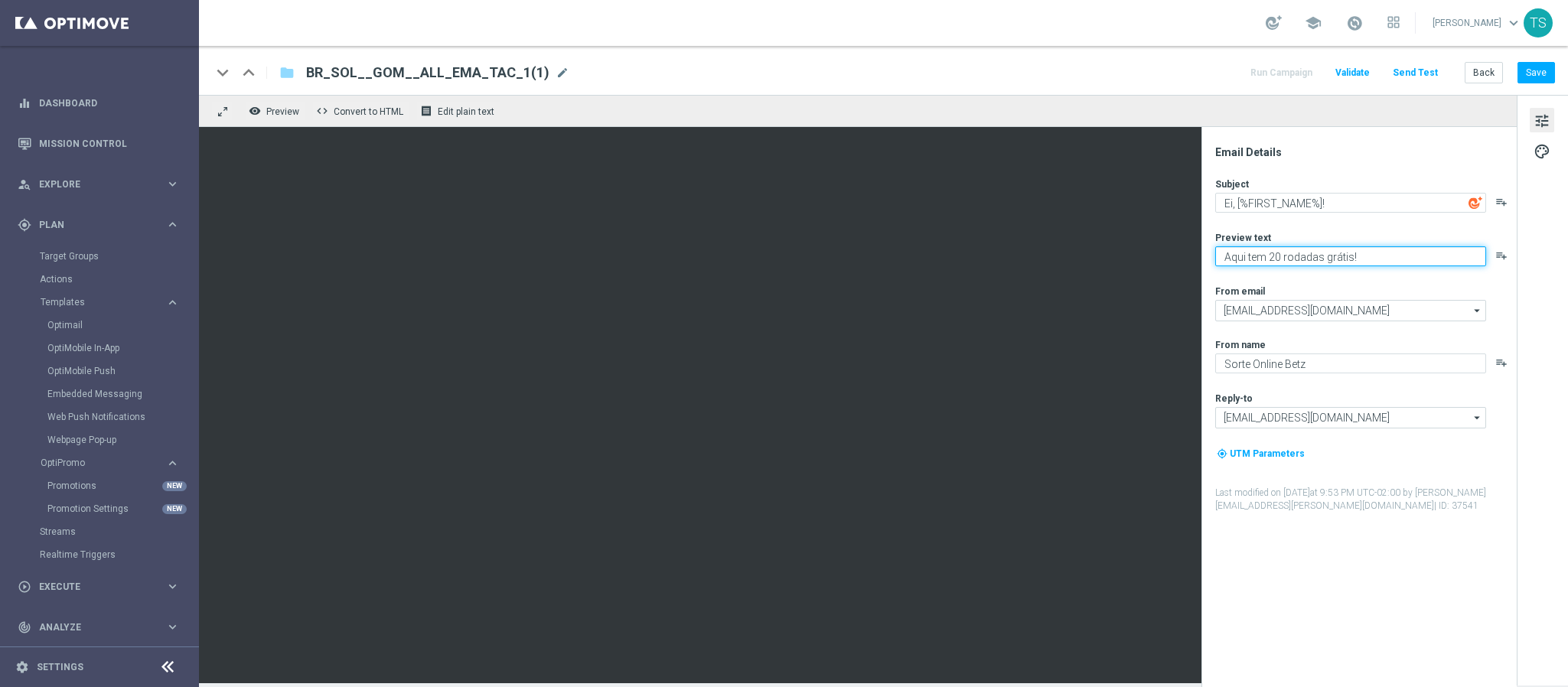
click at [1431, 258] on textarea "Aqui tem 20 rodadas grátis!" at bounding box center [1350, 257] width 271 height 20
click at [1499, 253] on icon "playlist_add" at bounding box center [1501, 255] width 12 height 12
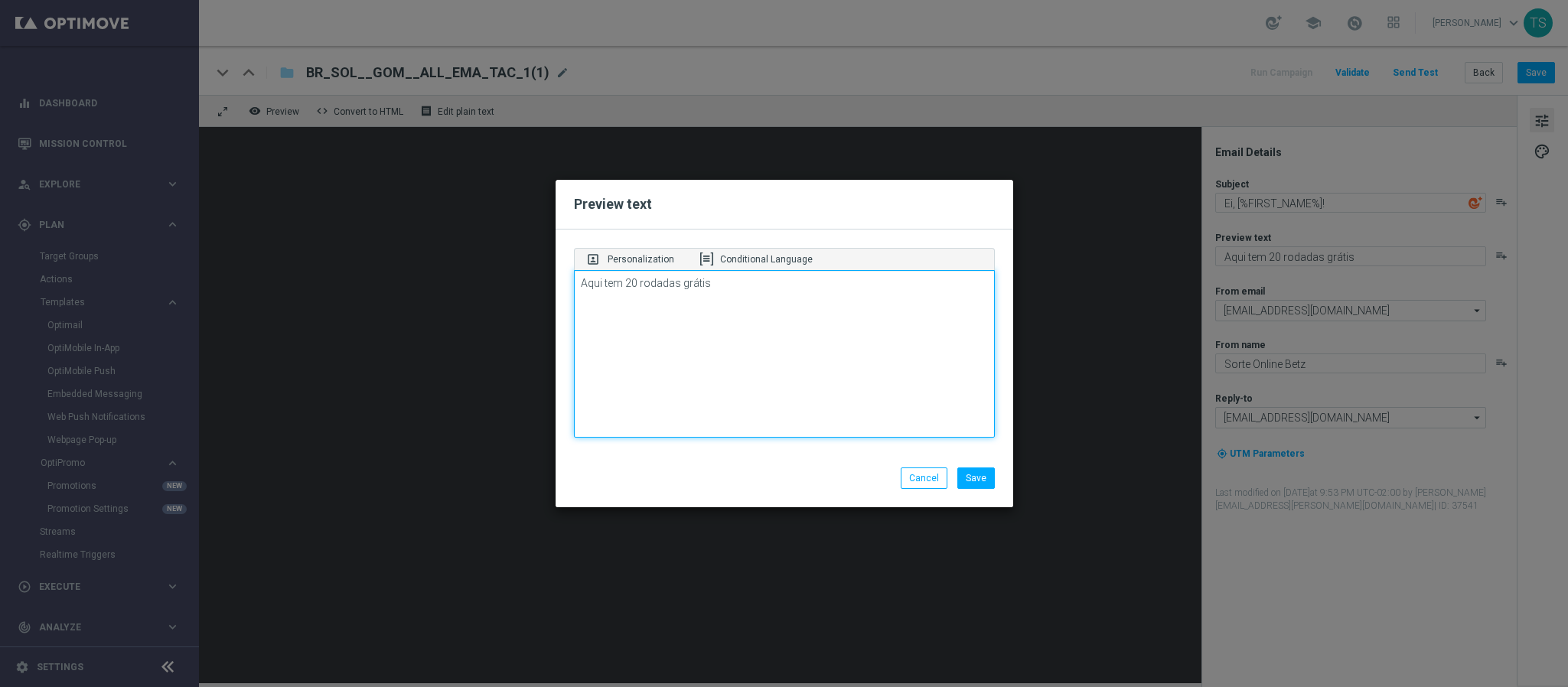
click at [797, 277] on textarea "Aqui tem 20 rodadas grátis" at bounding box center [784, 354] width 421 height 169
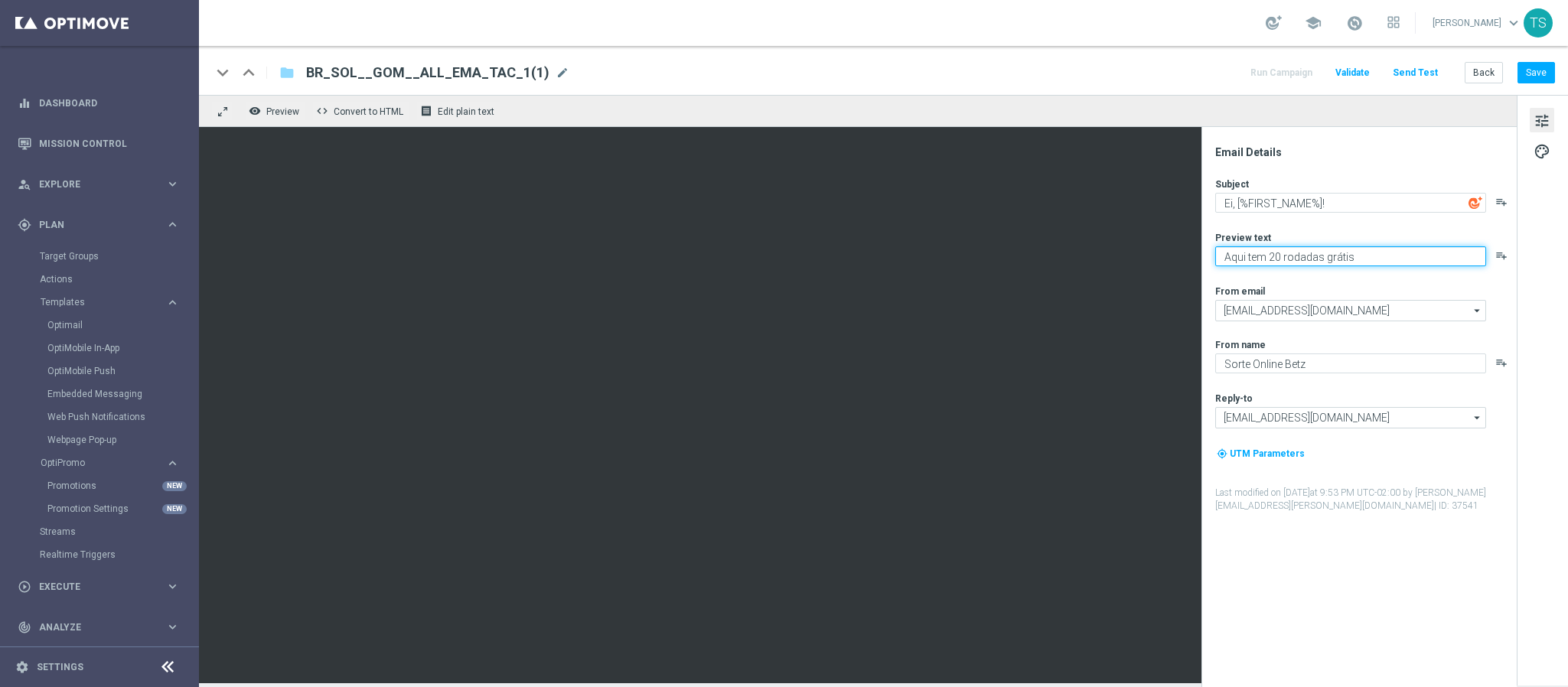
click at [1394, 253] on textarea "Aqui tem 20 rodadas grátis" at bounding box center [1350, 257] width 271 height 20
paste textarea "🔥"
type textarea "Aqui tem 20 rodadas grátis 🔥"
click at [1389, 581] on div "Email Details Subject Ei, [%FIRST_NAME%]! playlist_add Preview text Aqui tem 20…" at bounding box center [1362, 416] width 305 height 542
click at [1536, 81] on button "Save" at bounding box center [1536, 73] width 37 height 22
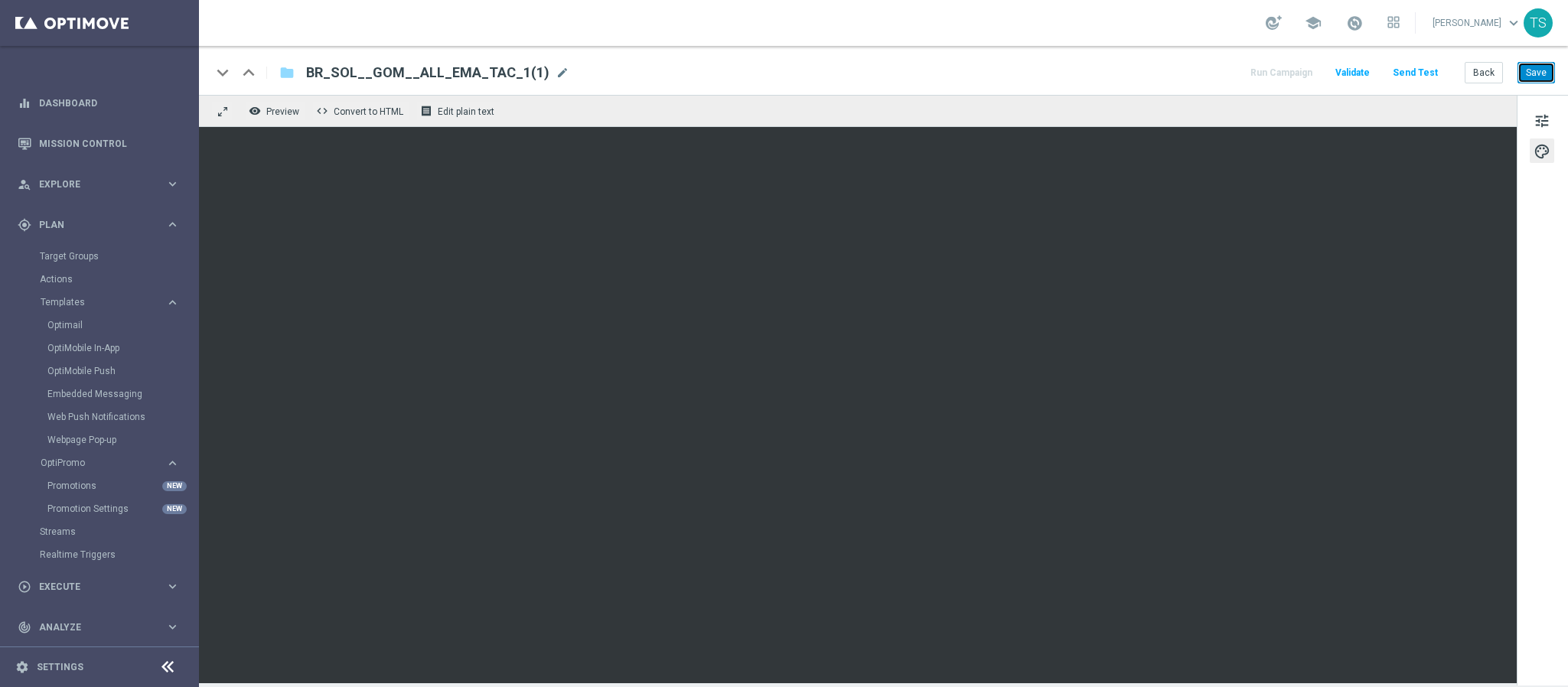
click at [1530, 76] on button "Save" at bounding box center [1536, 73] width 37 height 22
click at [556, 69] on span "mode_edit" at bounding box center [562, 72] width 14 height 14
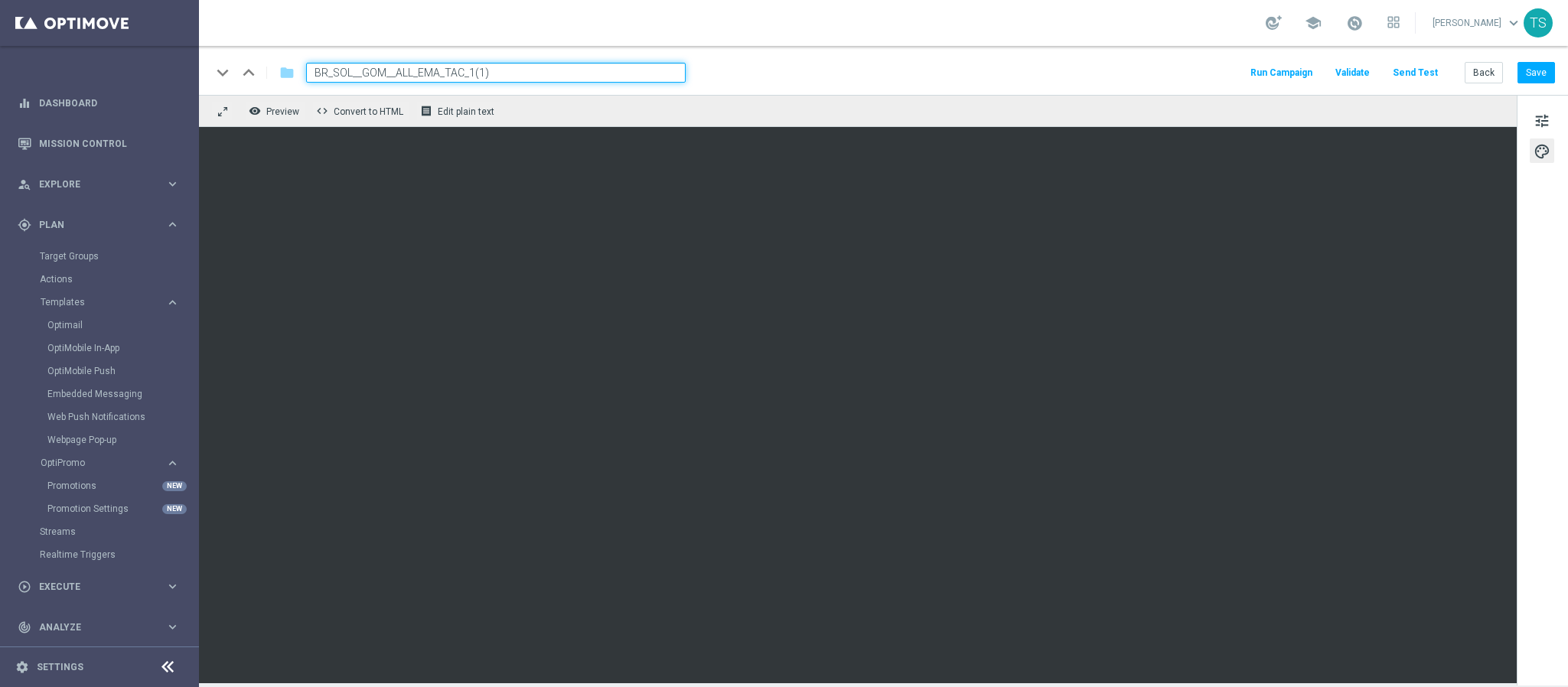
drag, startPoint x: 476, startPoint y: 76, endPoint x: 625, endPoint y: 67, distance: 149.3
click at [622, 67] on input "BR_SOL__GOM__ALL_EMA_TAC_1(1)" at bounding box center [496, 73] width 380 height 20
type input "BR_SOL__GOM__ALL_EMA_TAC_A"
click at [423, 78] on input "BR_SOL__GOM__ALL_EMA_TAC_A" at bounding box center [496, 73] width 380 height 20
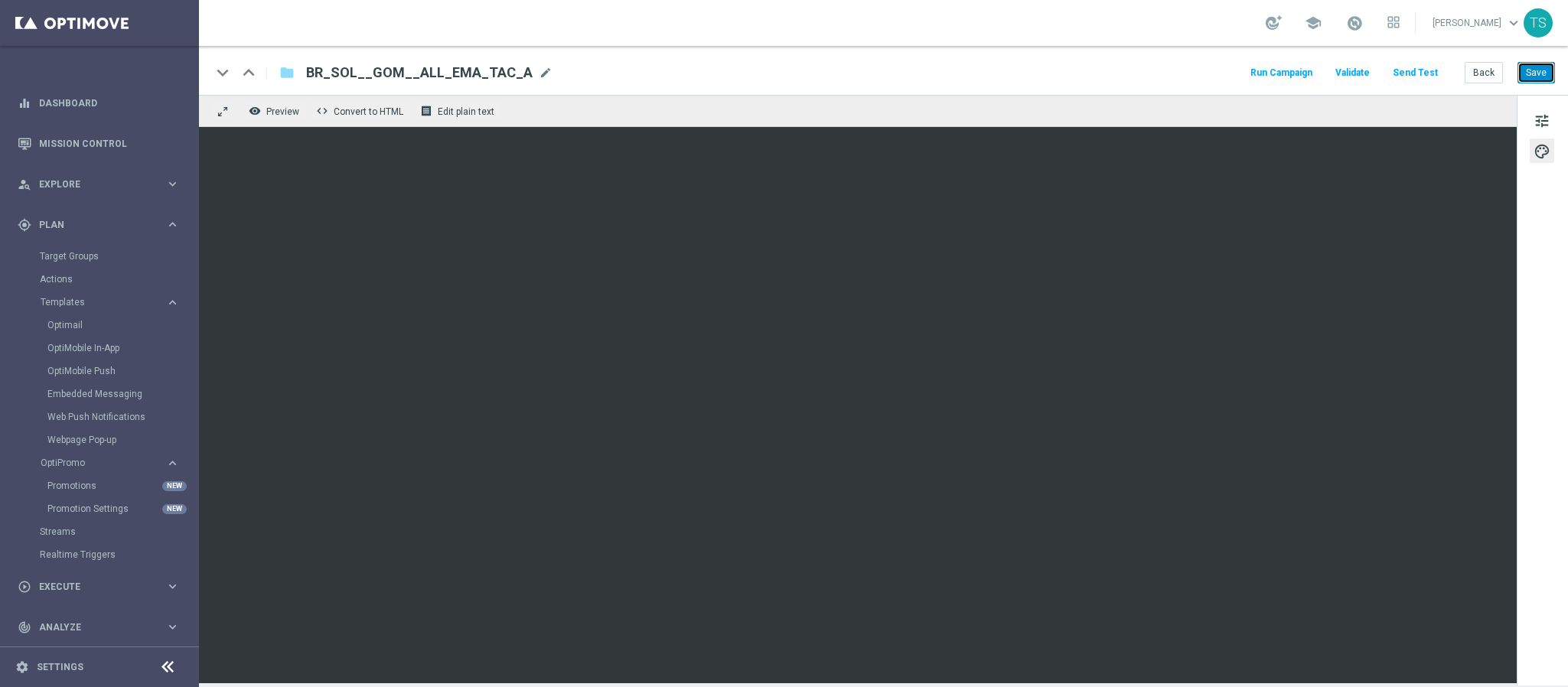
click at [1541, 71] on button "Save" at bounding box center [1536, 73] width 37 height 22
click at [285, 71] on icon "folder" at bounding box center [287, 72] width 15 height 18
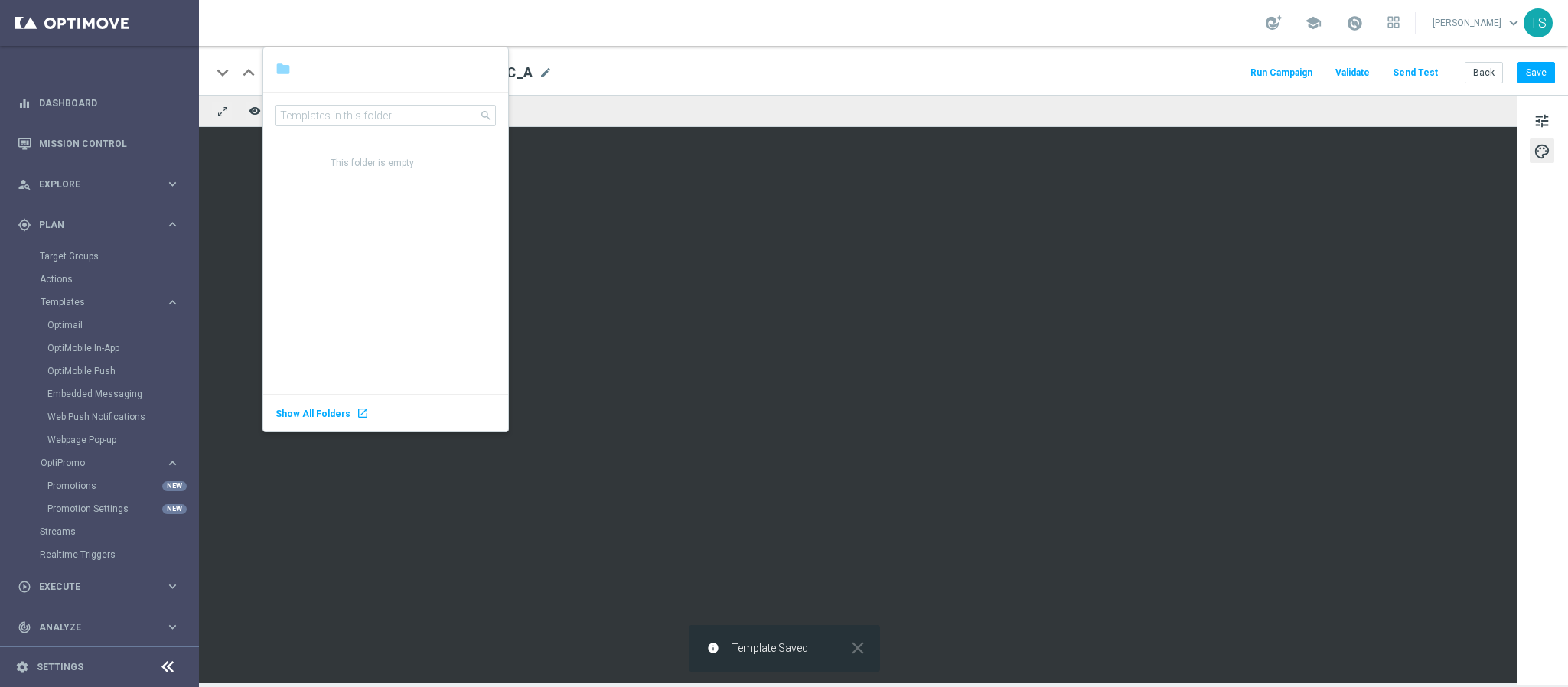
click at [613, 64] on div "keyboard_arrow_down keyboard_arrow_up folder BR_SOL__GOM__ALL_EMA_TAC_A BR_SOL_…" at bounding box center [883, 73] width 1344 height 20
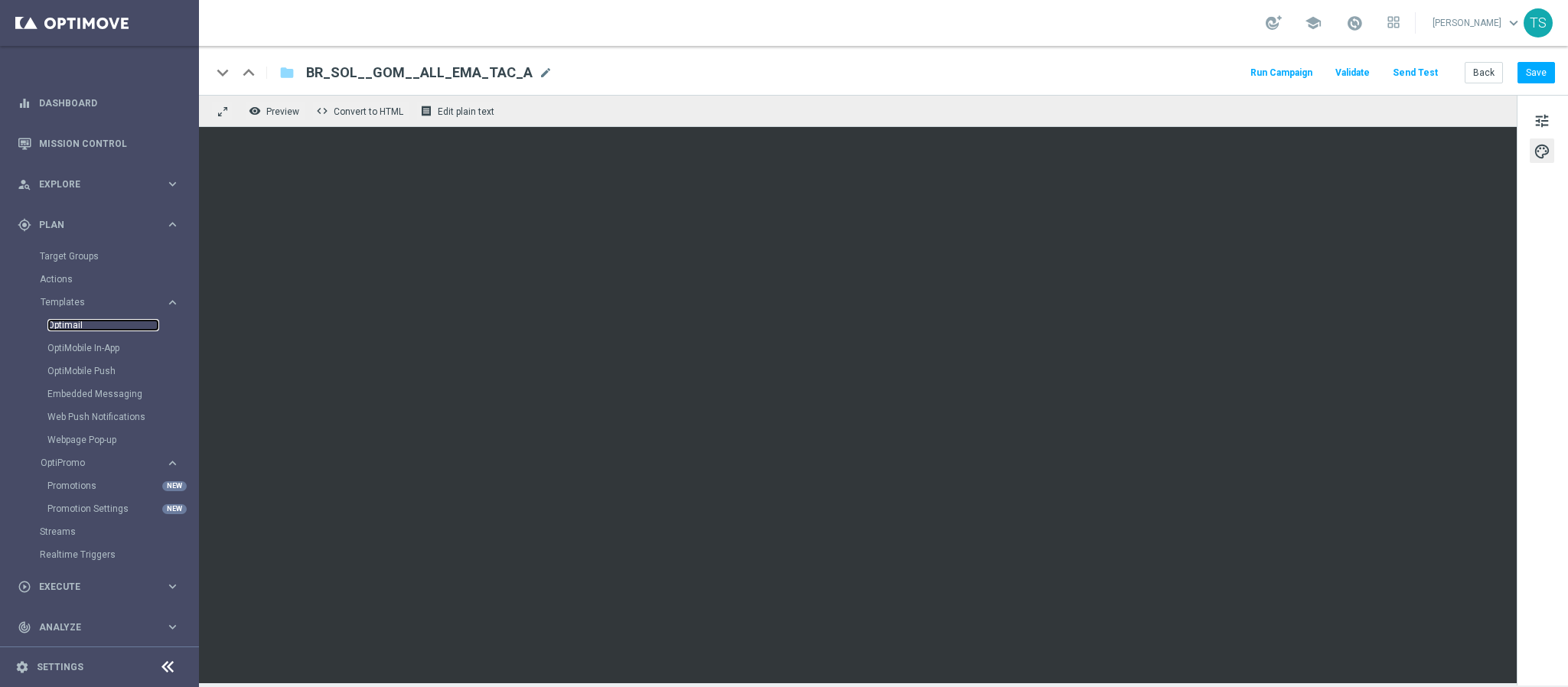
click at [63, 326] on link "Optimail" at bounding box center [103, 325] width 112 height 12
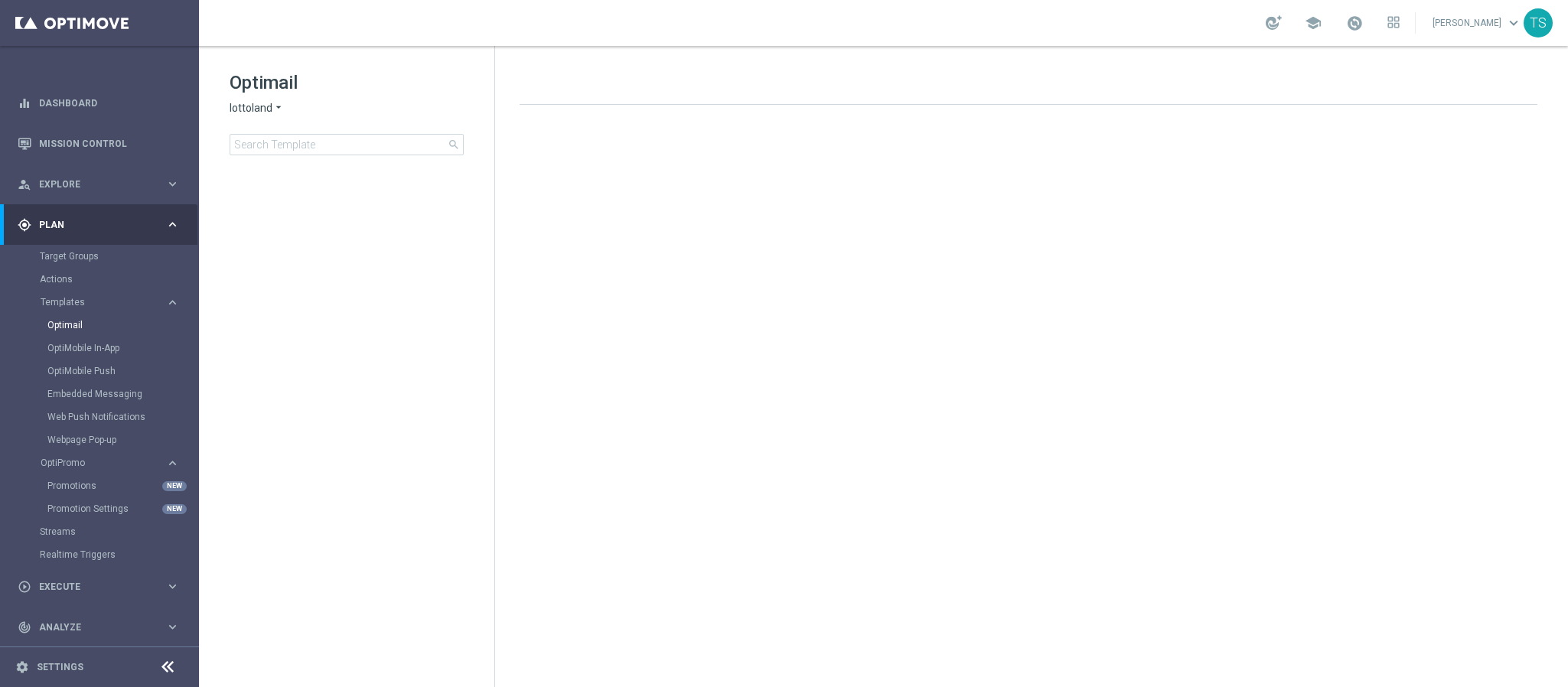
click at [257, 99] on div "Optimail lottoland arrow_drop_down × lottoland search" at bounding box center [361, 113] width 265 height 85
click at [255, 106] on span "lottoland" at bounding box center [251, 109] width 43 height 15
click at [299, 187] on div "Sorteonline.bet.br" at bounding box center [287, 180] width 115 height 18
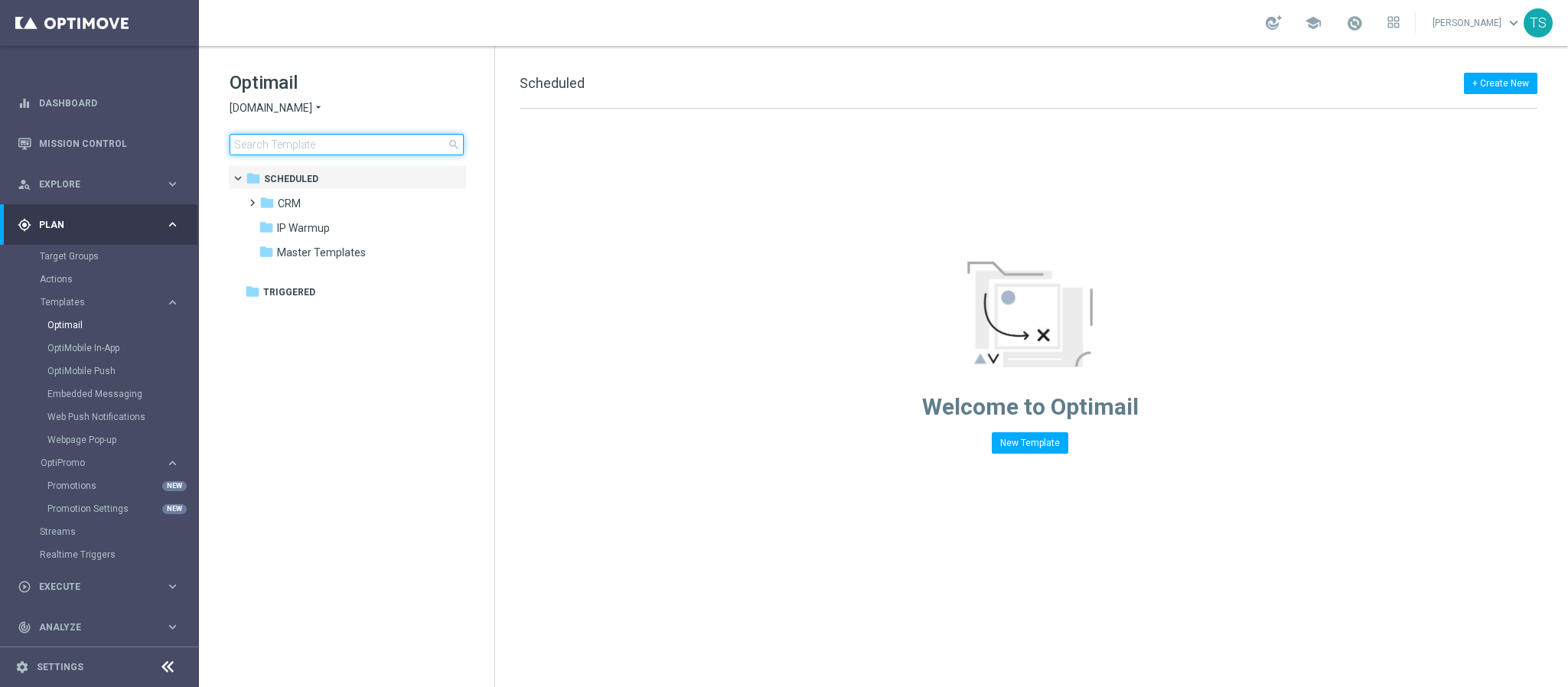
click at [349, 145] on input at bounding box center [346, 145] width 234 height 22
type input "GOM"
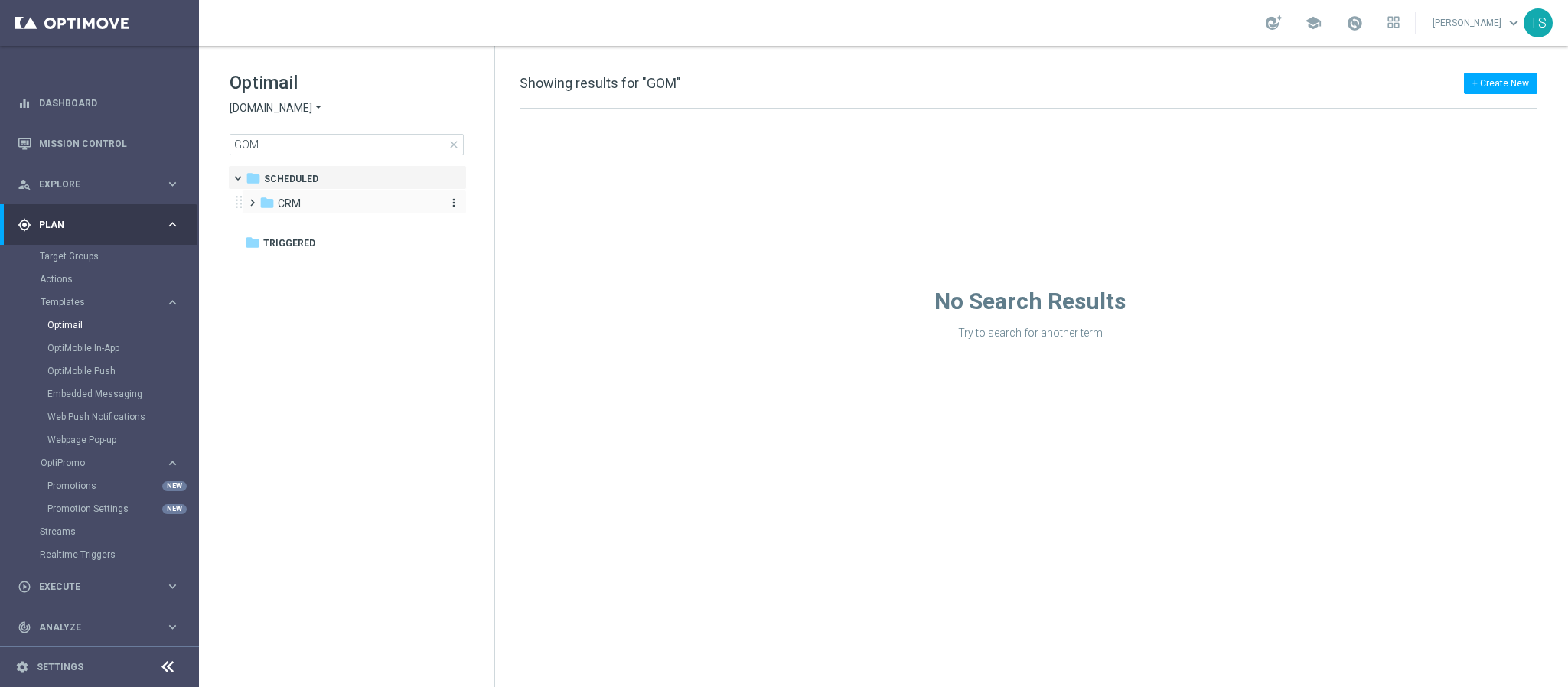
click at [373, 209] on div "folder CRM" at bounding box center [347, 204] width 176 height 17
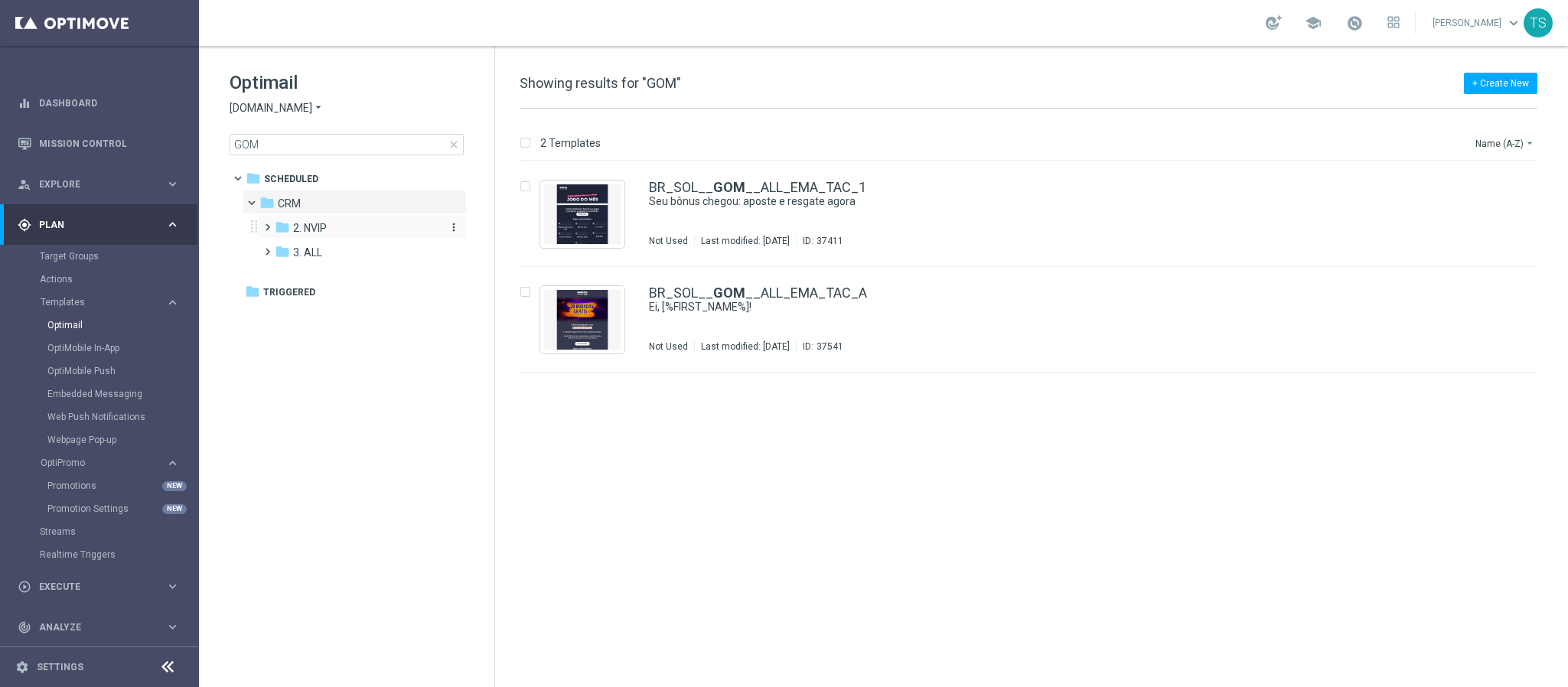
click at [372, 228] on div "folder 2. NVIP" at bounding box center [356, 228] width 163 height 17
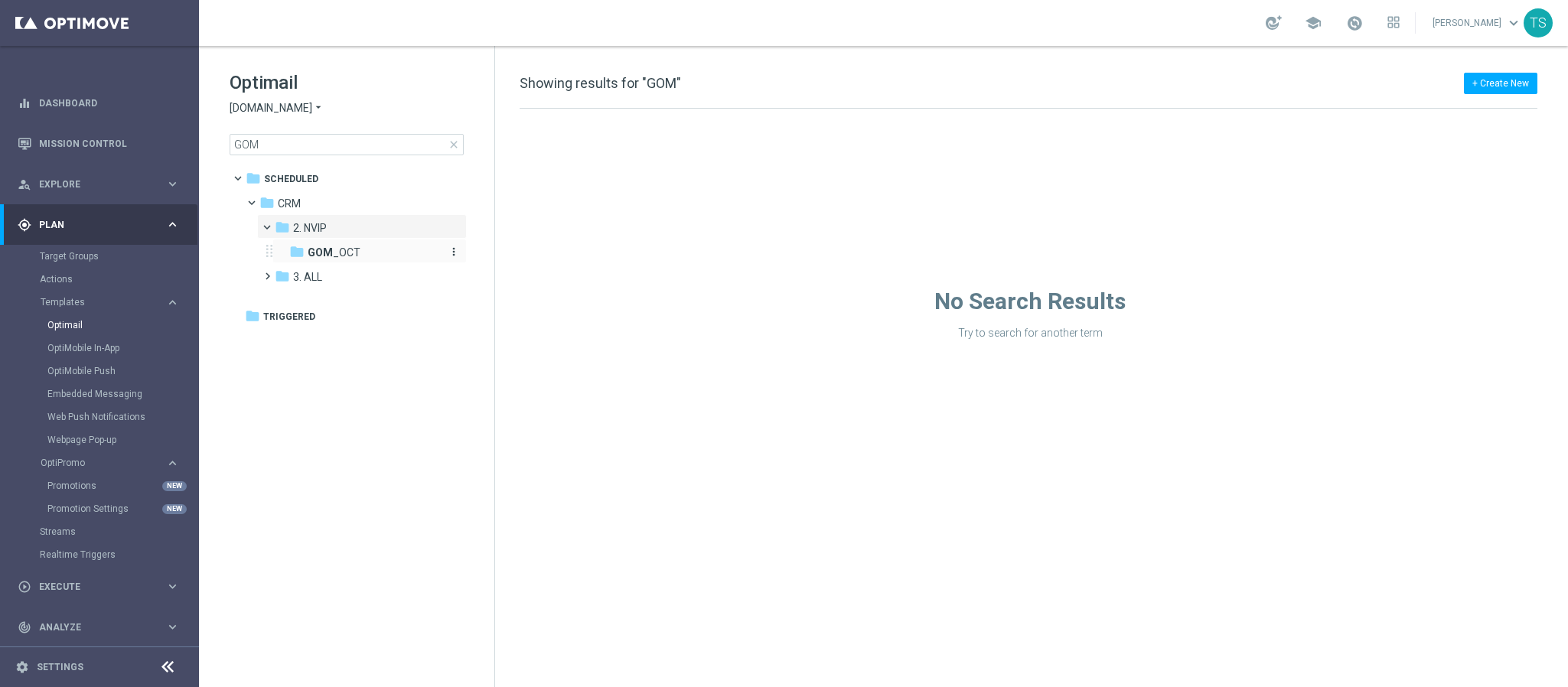
click at [350, 259] on span "GOM _OCT" at bounding box center [334, 253] width 53 height 14
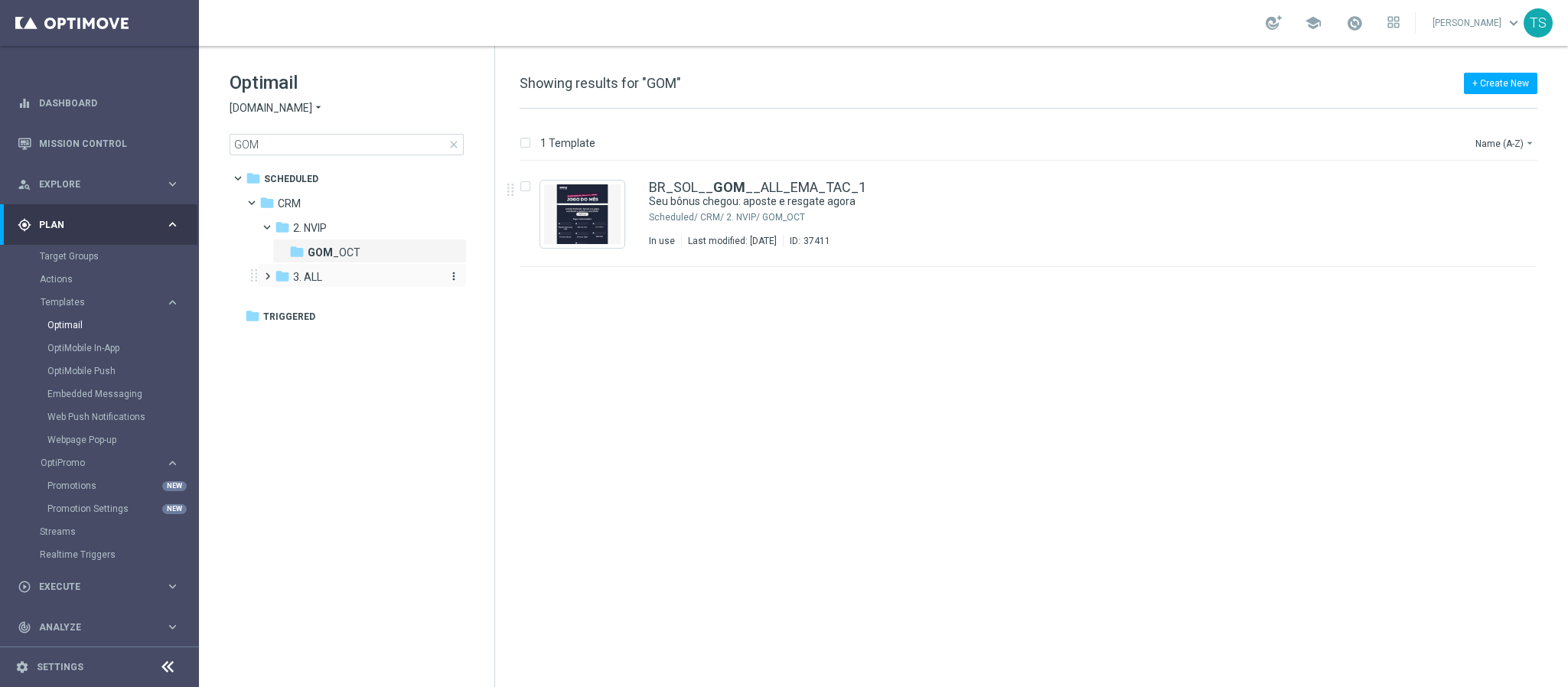
click at [336, 278] on div "folder 3. ALL" at bounding box center [356, 277] width 163 height 17
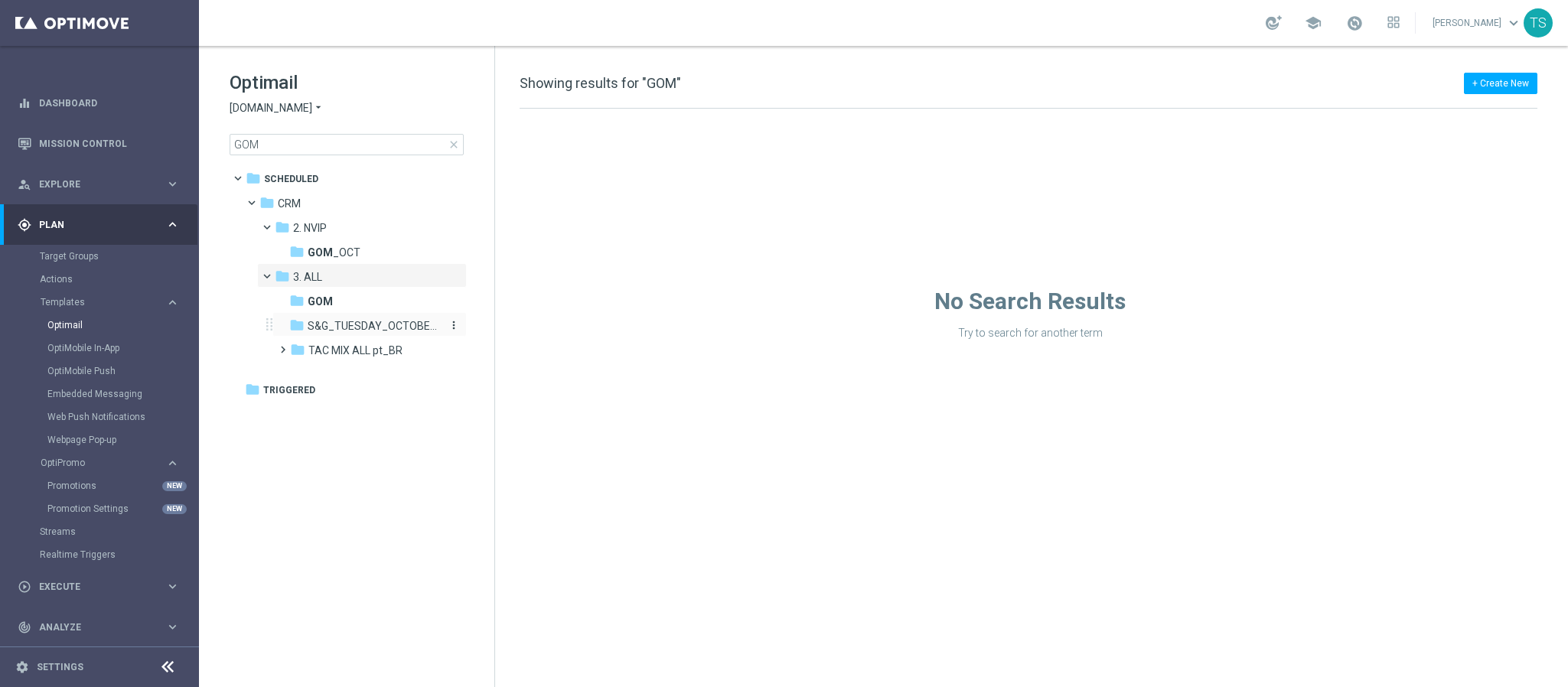
click at [376, 324] on span "S&G_TUESDAY_OCTOBER_TRICKANDTREATS" at bounding box center [373, 326] width 132 height 14
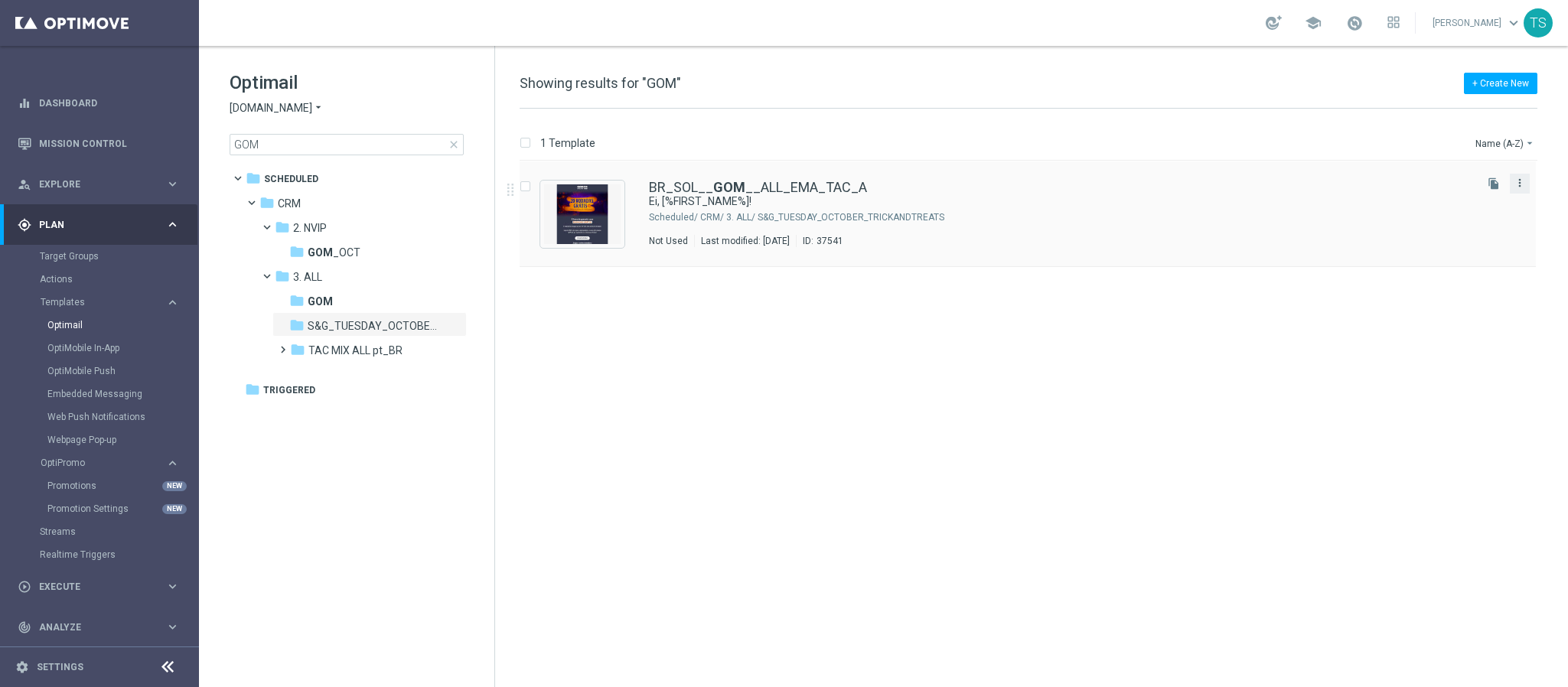
click at [1516, 184] on icon "more_vert" at bounding box center [1519, 183] width 12 height 12
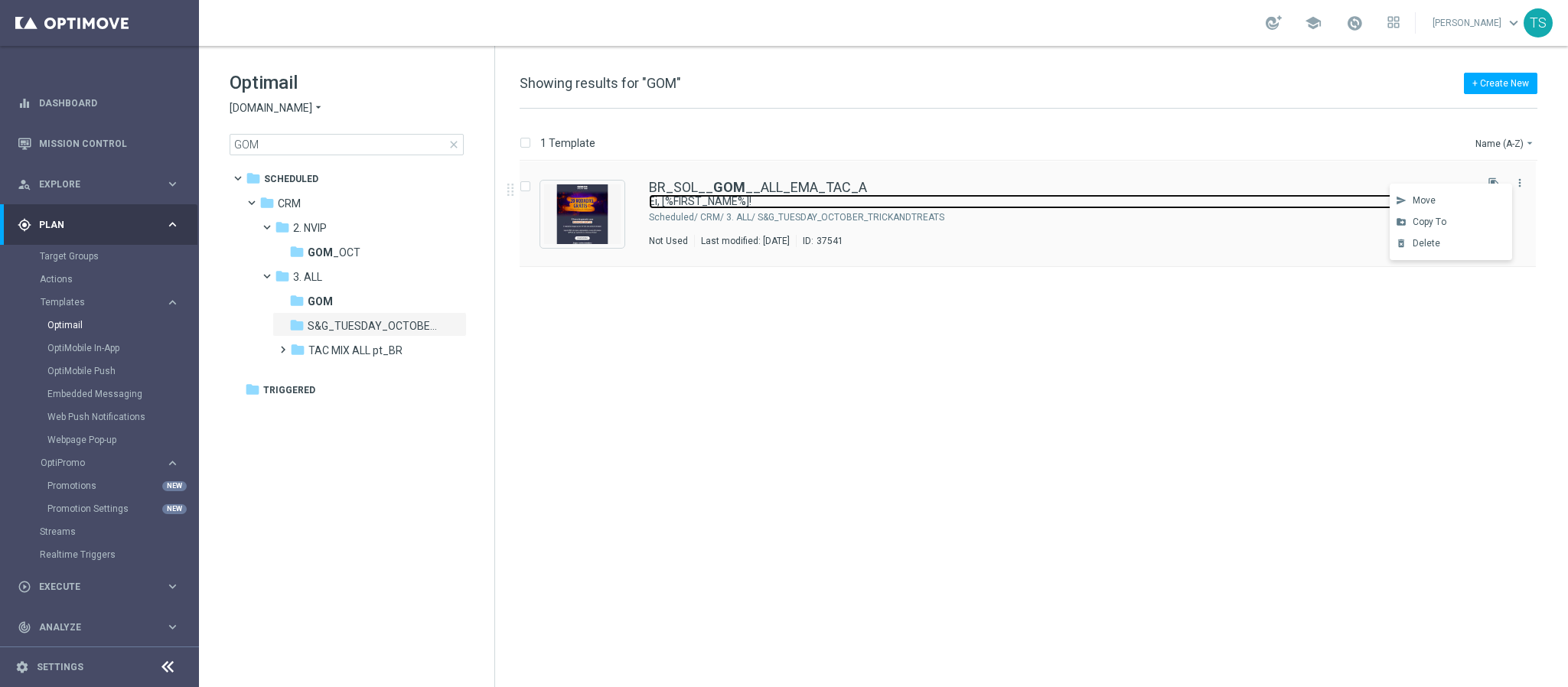
click at [782, 208] on link "Ei, [%FIRST_NAME%]!" at bounding box center [1042, 202] width 787 height 15
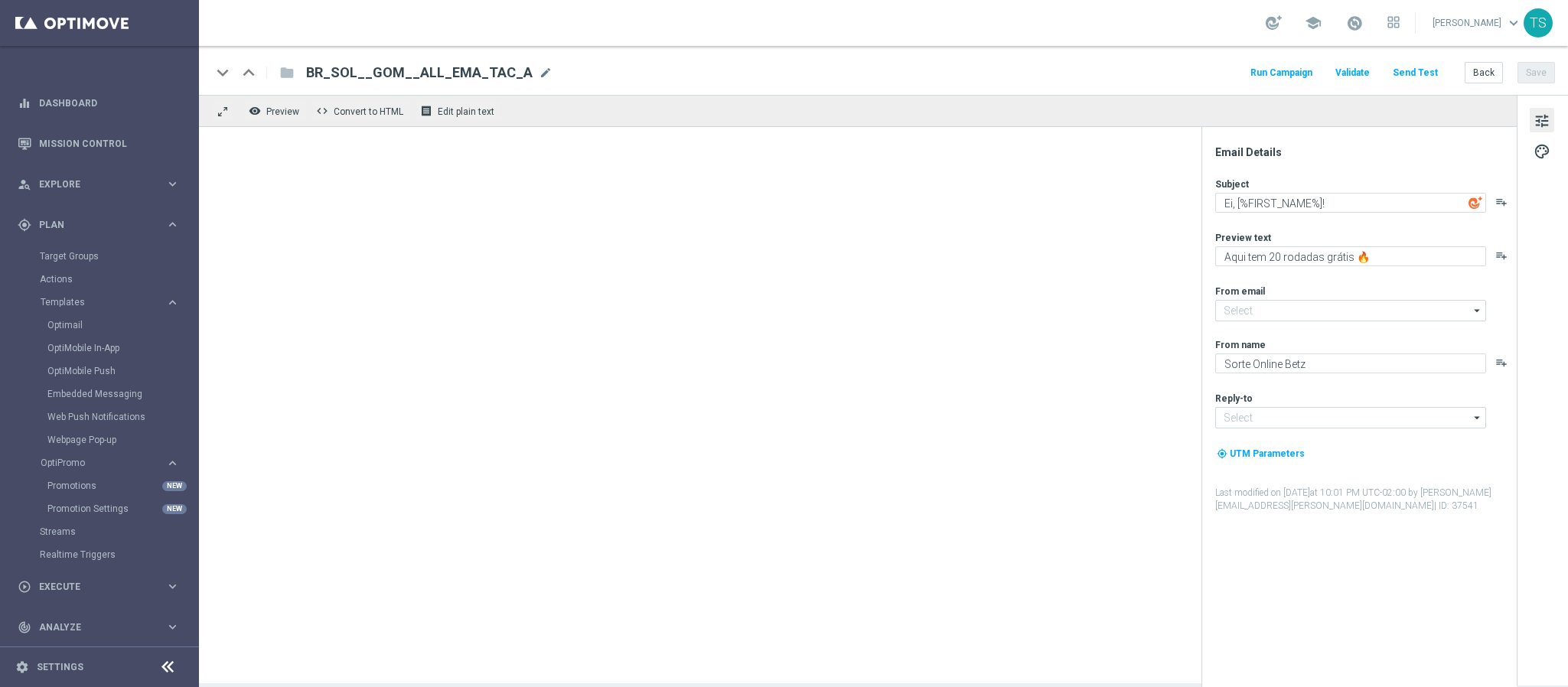
type input "contato@email.sorteonline.bet.br"
type input "suporte@sorteonline.bet.br"
click at [391, 70] on span "BR_SOL__GOM__ALL_EMA_TAC_A" at bounding box center [419, 72] width 227 height 18
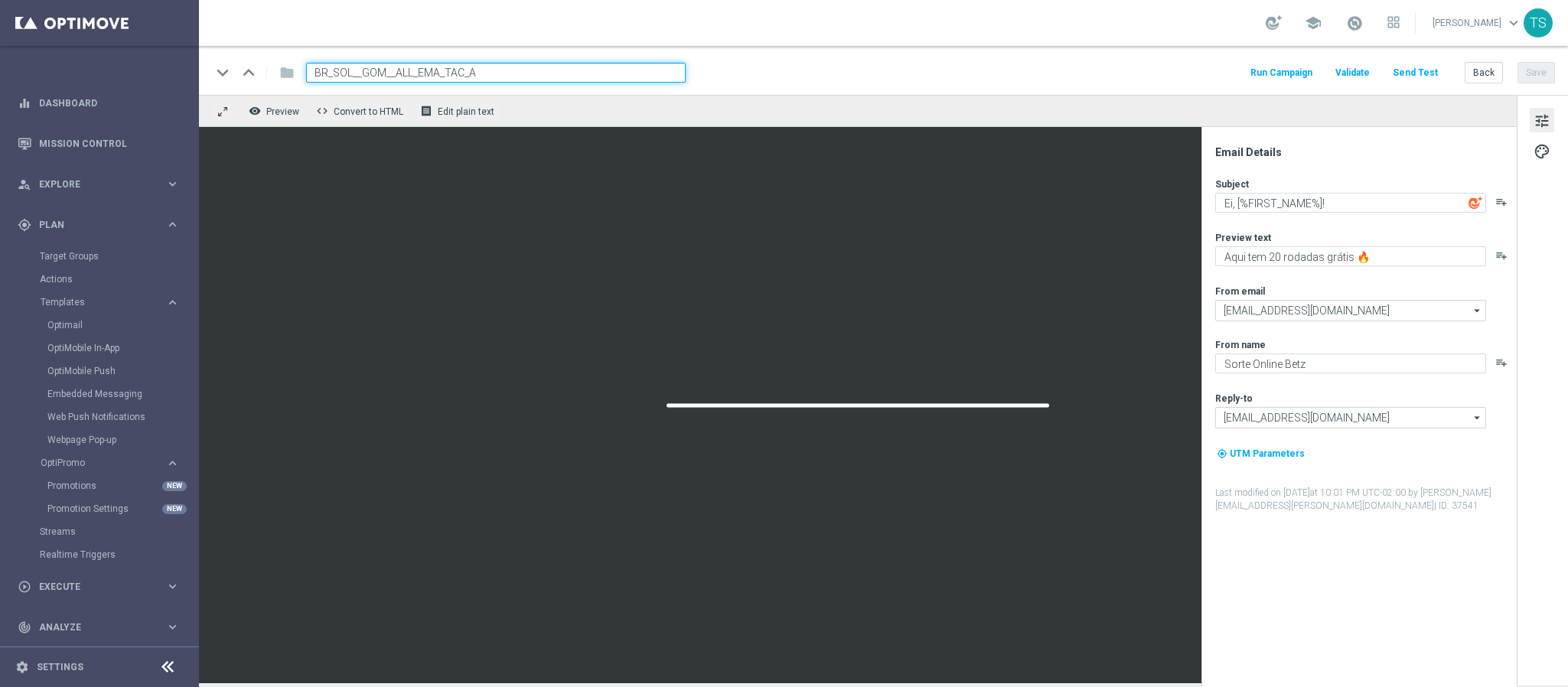
drag, startPoint x: 384, startPoint y: 72, endPoint x: 361, endPoint y: 72, distance: 23.0
click at [361, 72] on input "BR_SOL__GOM__ALL_EMA_TAC_A" at bounding box center [496, 73] width 380 height 20
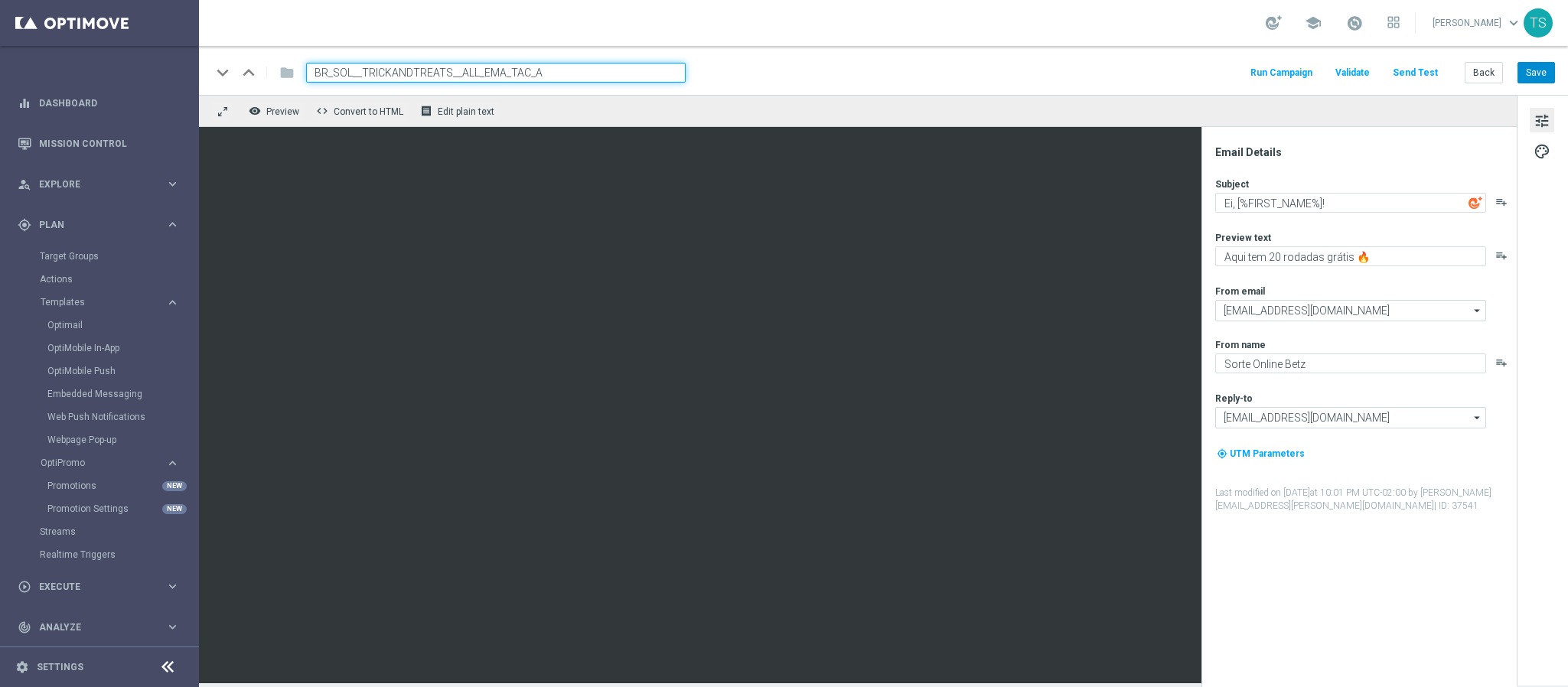
type input "BR_SOL__TRICKANDTREATS__ALL_EMA_TAC_A"
click at [1536, 71] on button "Save" at bounding box center [1536, 73] width 37 height 22
click at [1546, 76] on button "Save" at bounding box center [1536, 73] width 37 height 22
click at [452, 67] on input "BR_SOL__TRICKANDTREATS__ALL_EMA_TAC_A" at bounding box center [496, 73] width 380 height 20
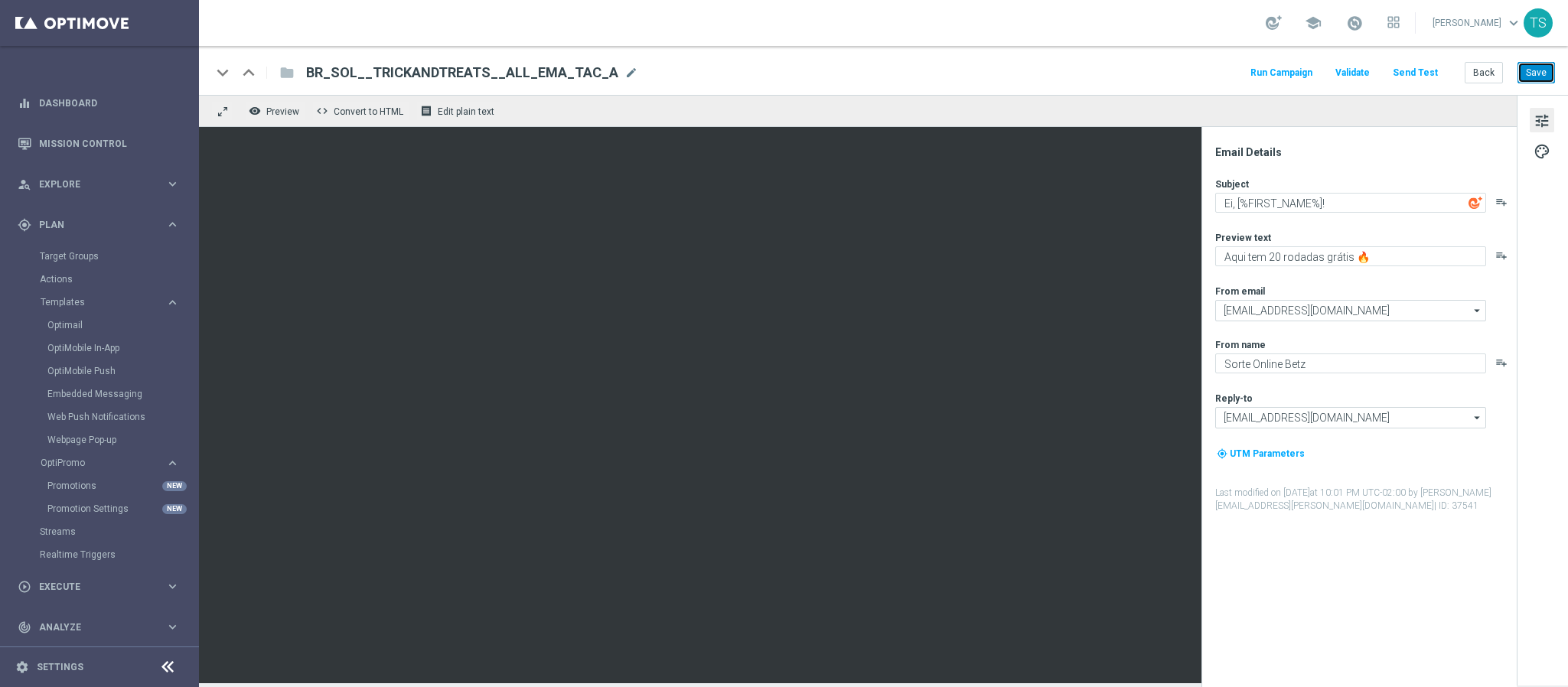
click at [1539, 72] on button "Save" at bounding box center [1536, 73] width 37 height 22
click at [76, 328] on link "Optimail" at bounding box center [103, 325] width 112 height 12
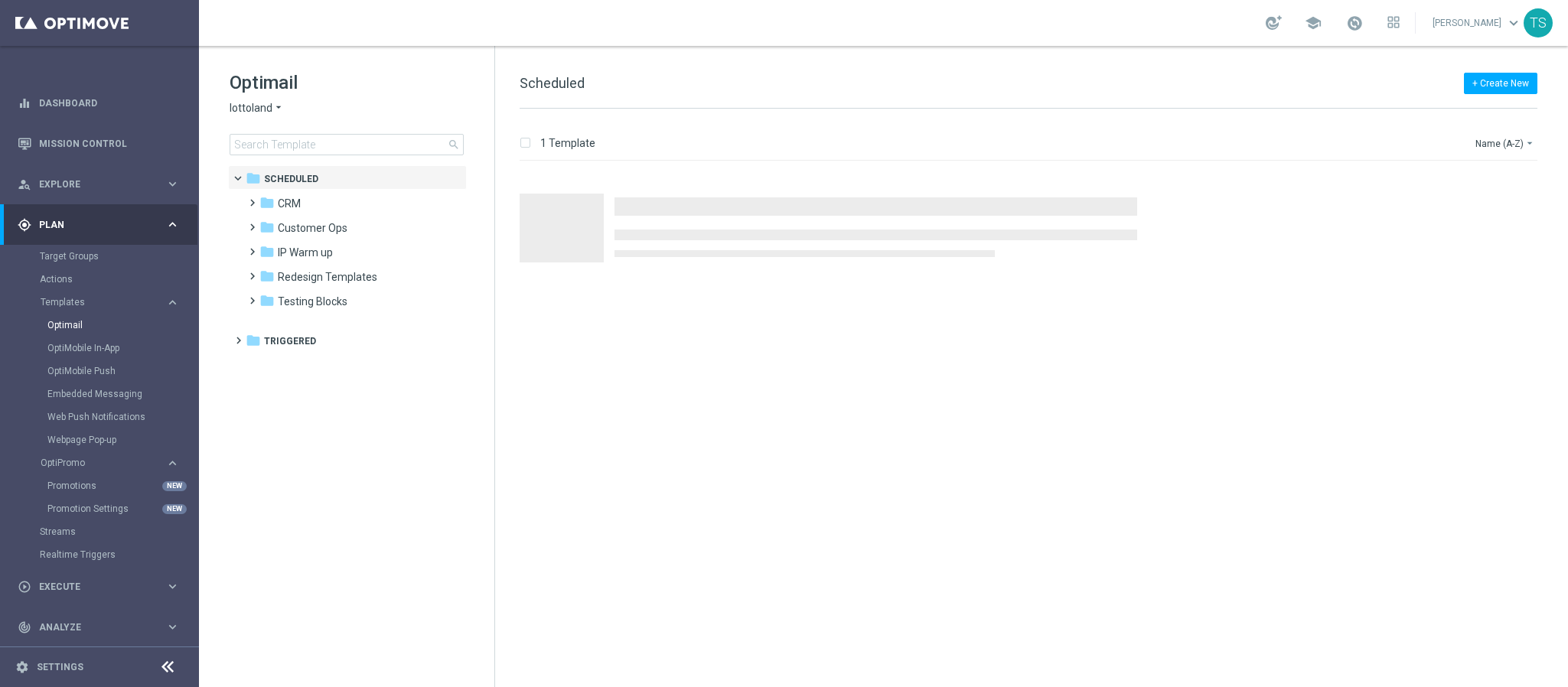
click at [268, 101] on span "lottoland" at bounding box center [251, 109] width 43 height 15
click at [0, 0] on span "Sorteonline.bet.br" at bounding box center [0, 0] width 0 height 0
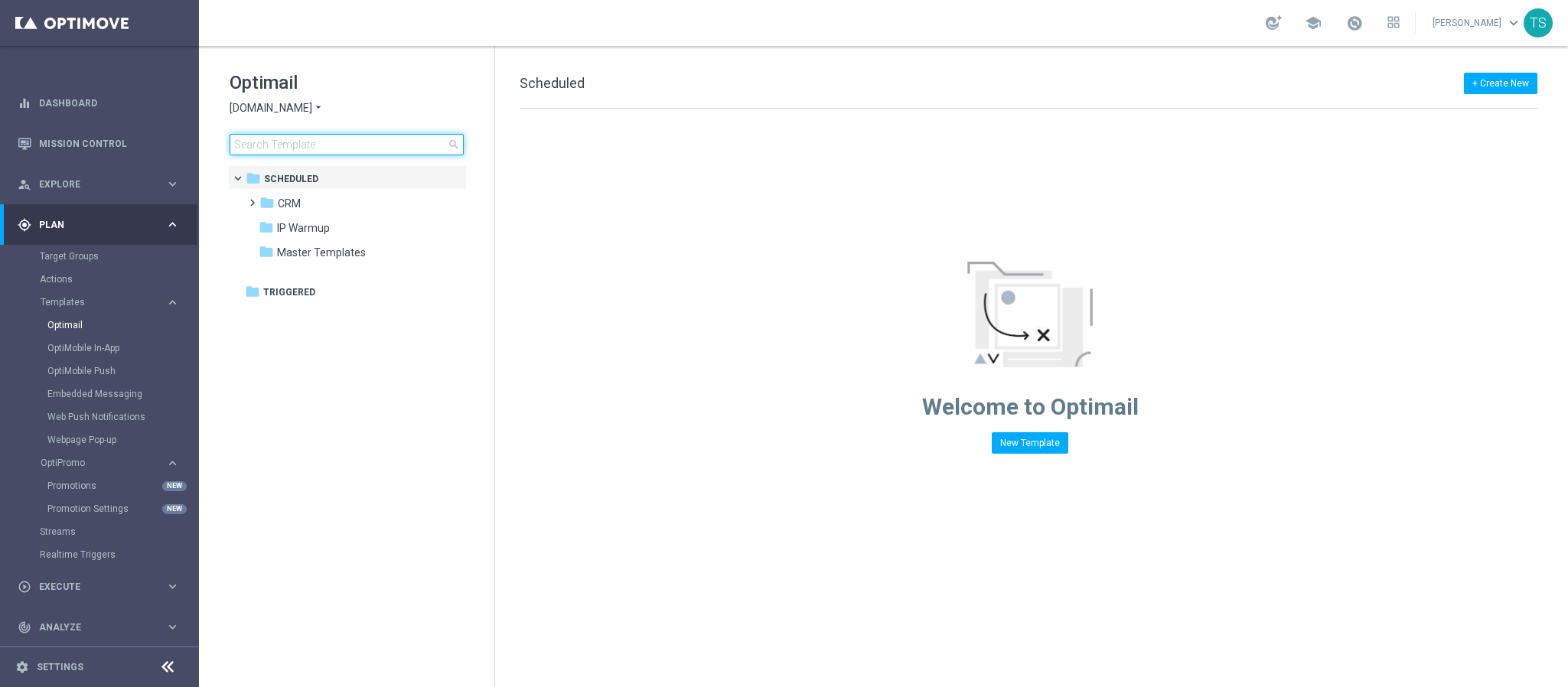
click at [301, 140] on input at bounding box center [346, 145] width 234 height 22
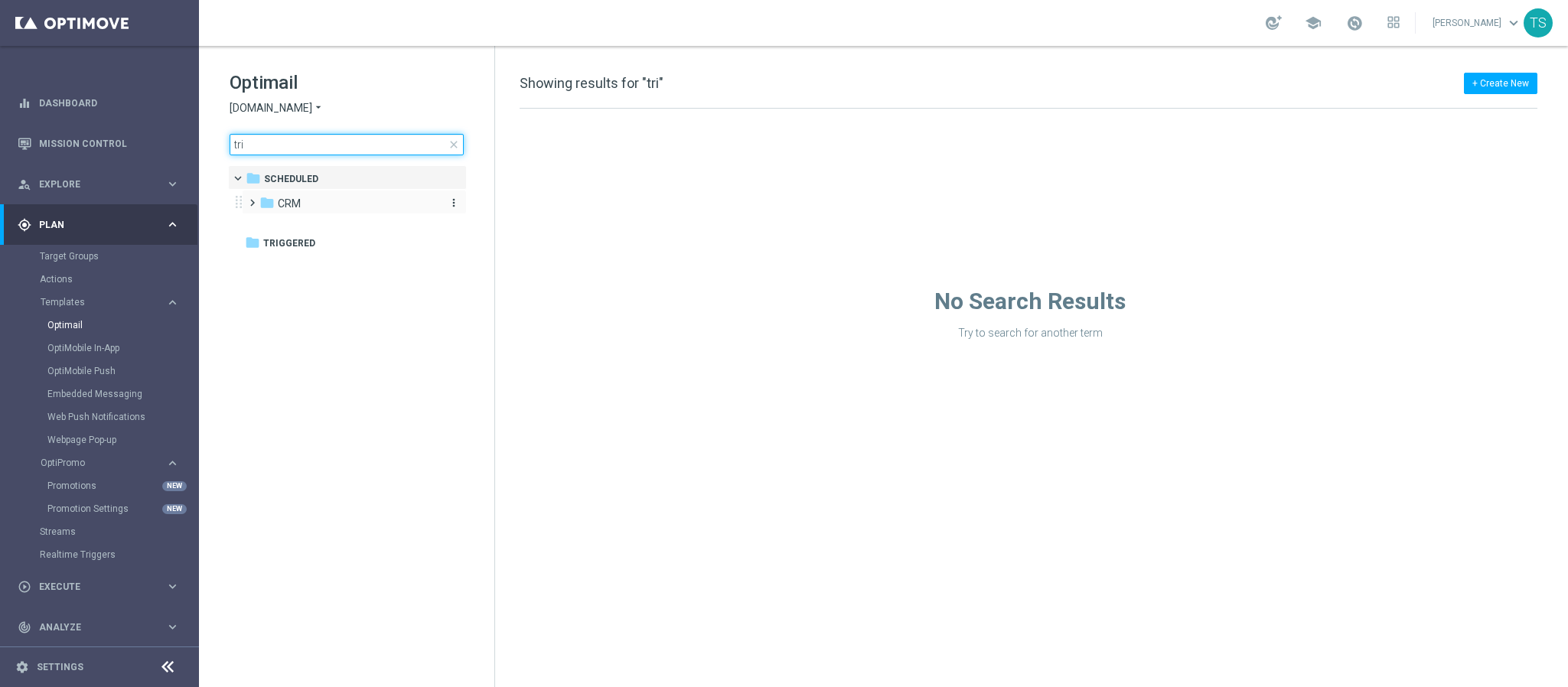
type input "tri"
click at [306, 207] on div "folder CRM" at bounding box center [347, 204] width 176 height 17
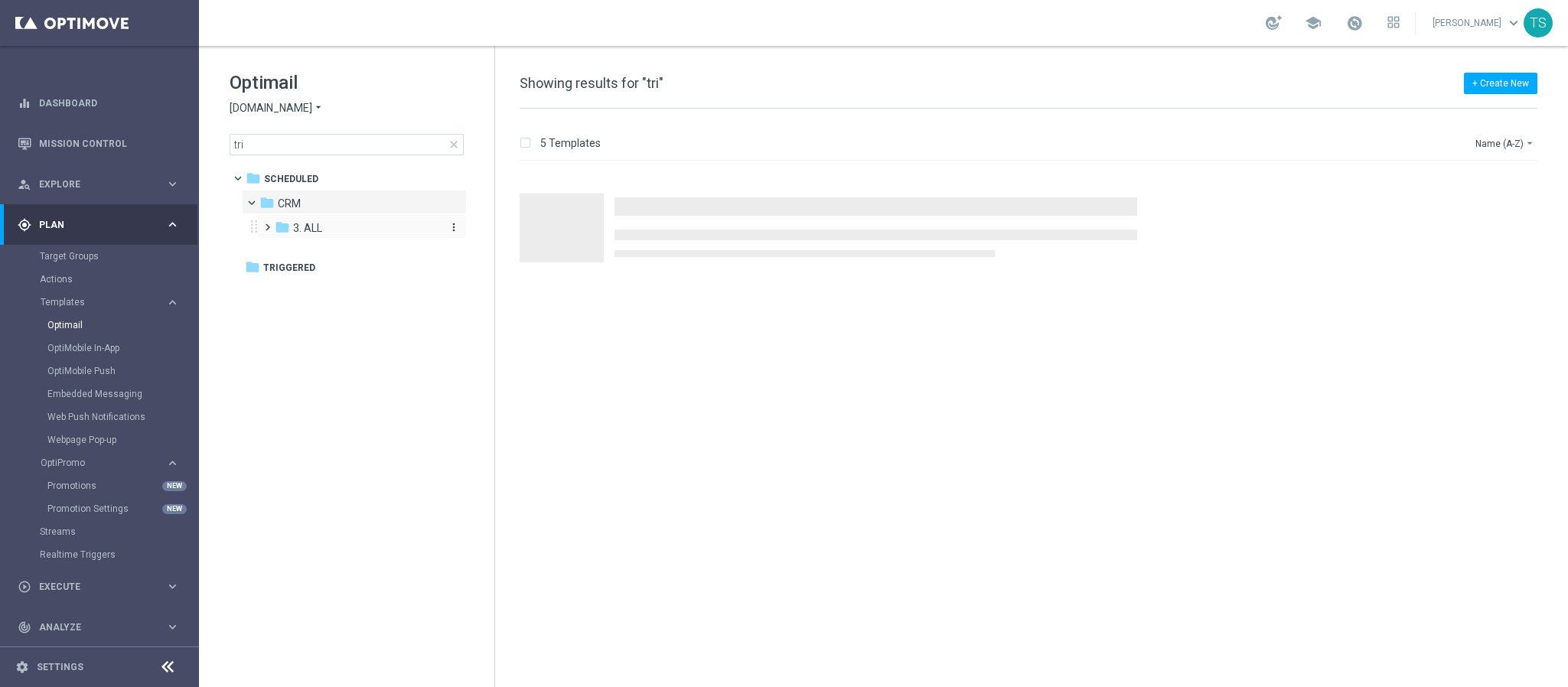
click at [386, 228] on div "folder 3. ALL" at bounding box center [356, 228] width 163 height 17
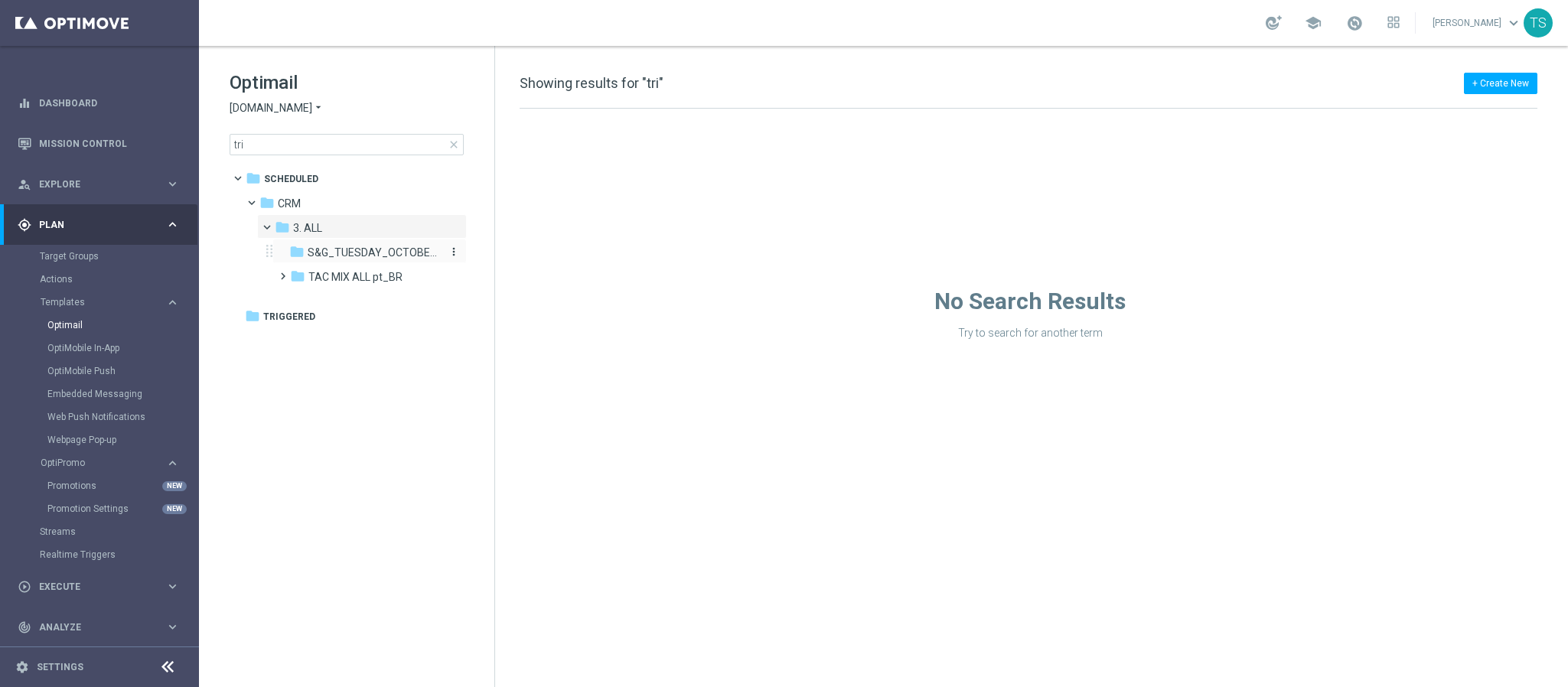
click at [390, 253] on span "S&G_TUESDAY_OCTOBER_ TRI CKANDTREATS" at bounding box center [373, 253] width 132 height 14
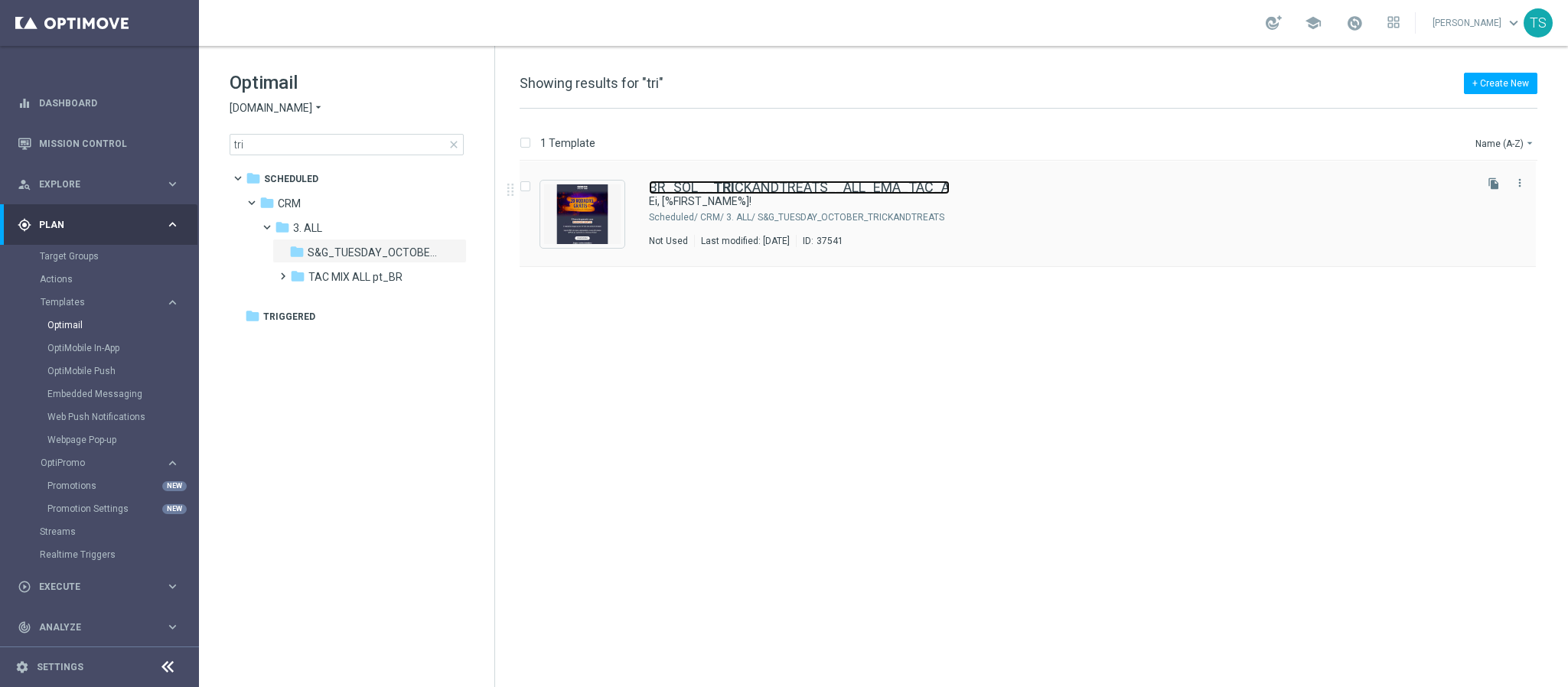
click at [718, 193] on b "TRI" at bounding box center [724, 187] width 22 height 16
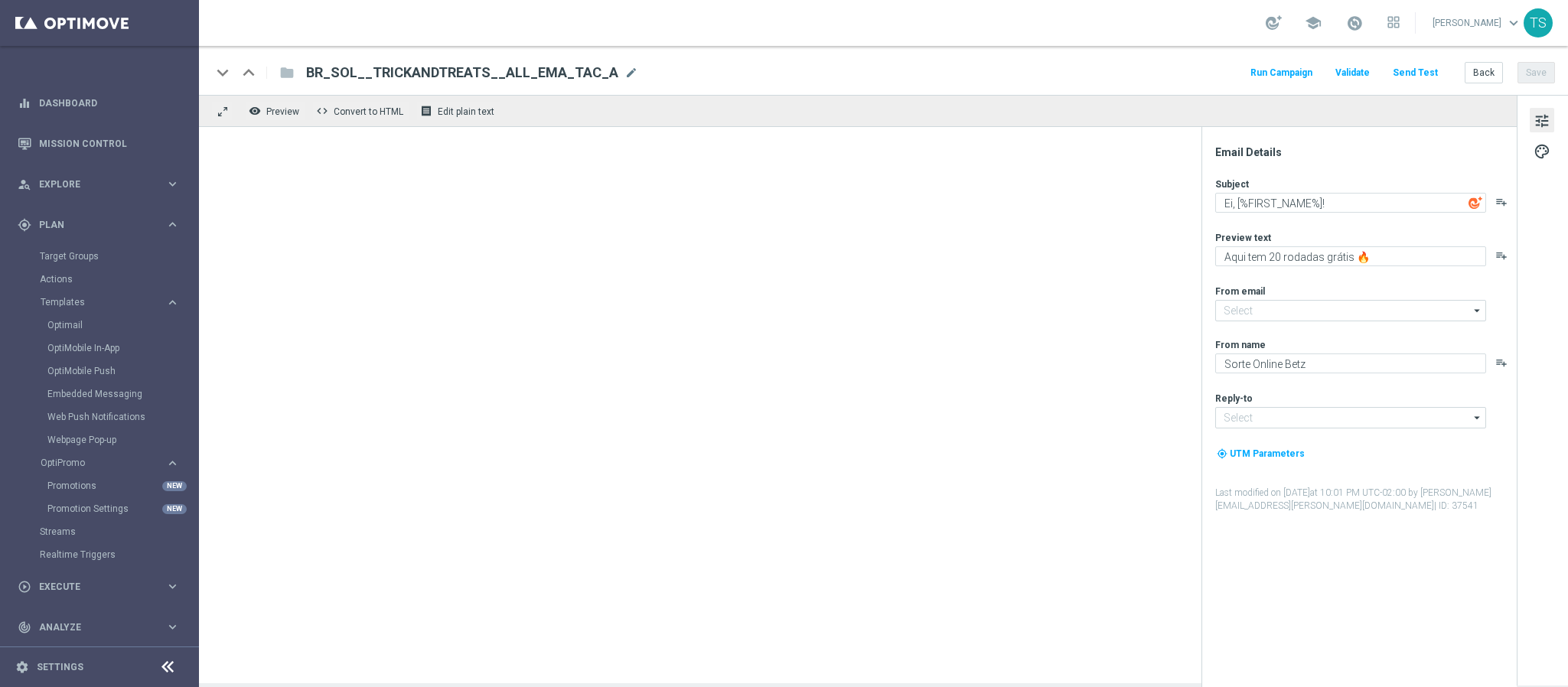
type input "contato@email.sorteonline.bet.br"
type input "suporte@sorteonline.bet.br"
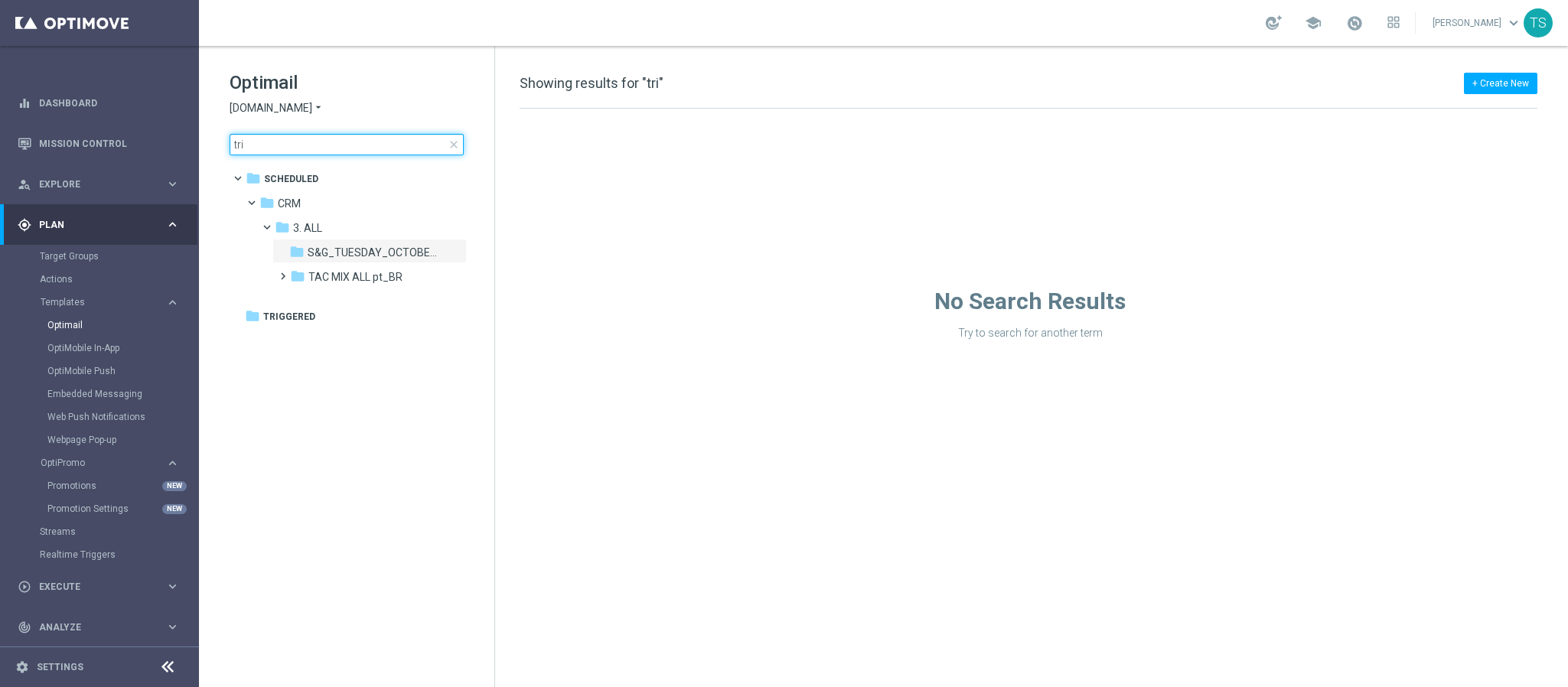
click at [351, 143] on input "tri" at bounding box center [346, 145] width 234 height 22
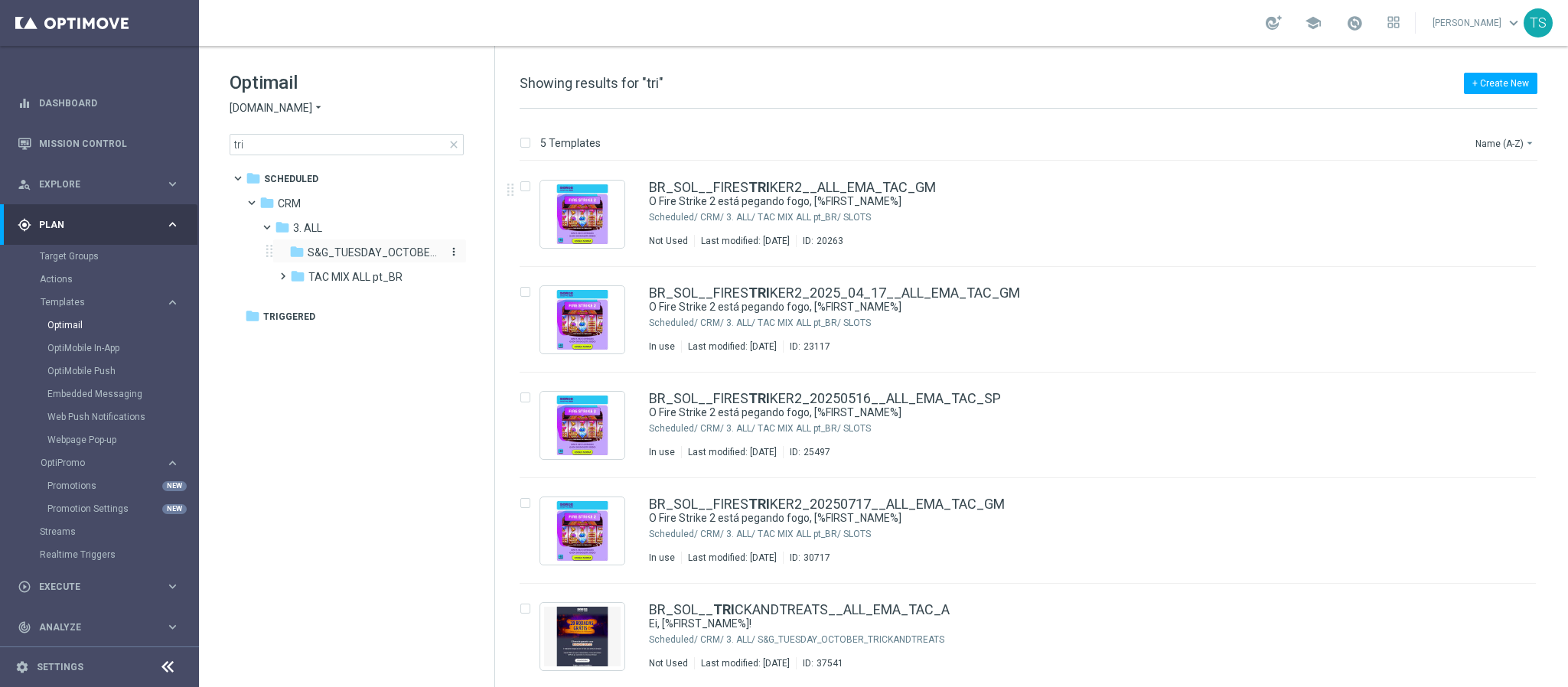
click at [390, 260] on div "folder S&G_TUESDAY_OCTOBER_ TRI CKANDTREATS" at bounding box center [364, 253] width 150 height 17
click at [385, 250] on span "S&G_TUESDAY_OCTOBER_ TRI CKANDTREATS" at bounding box center [373, 253] width 132 height 14
click at [351, 276] on span "TAC MIX ALL pt_BR" at bounding box center [355, 277] width 94 height 14
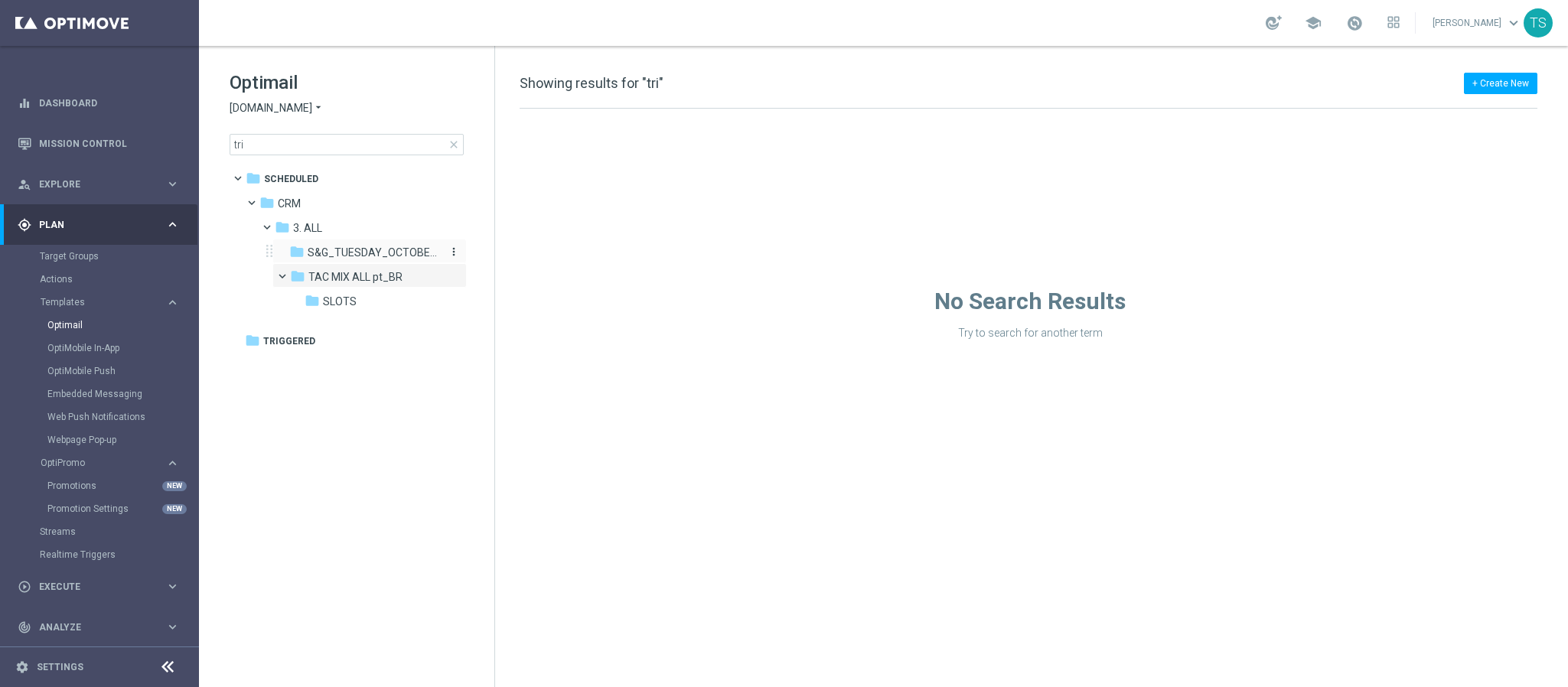
click at [356, 255] on span "S&G_TUESDAY_OCTOBER_ TRI CKANDTREATS" at bounding box center [373, 253] width 132 height 14
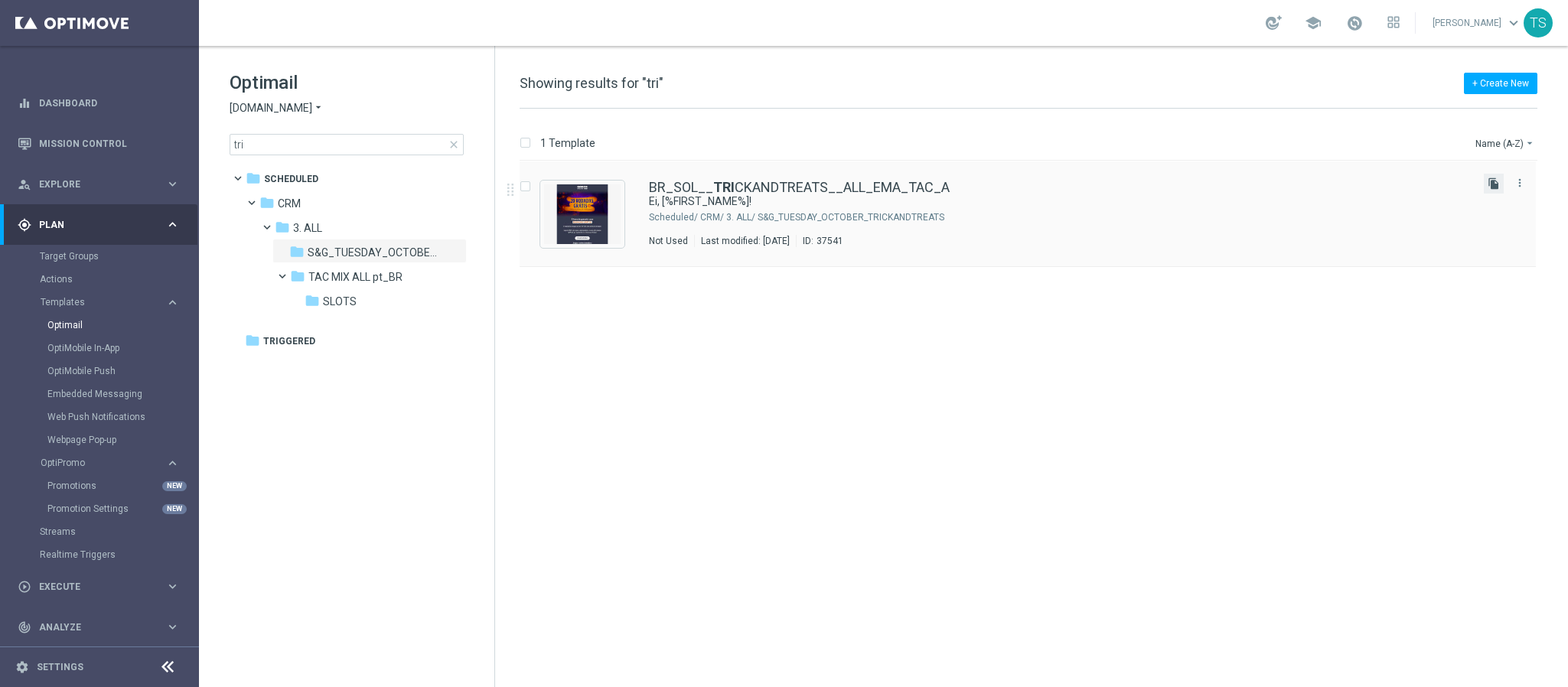
click at [1490, 186] on icon "file_copy" at bounding box center [1493, 184] width 12 height 12
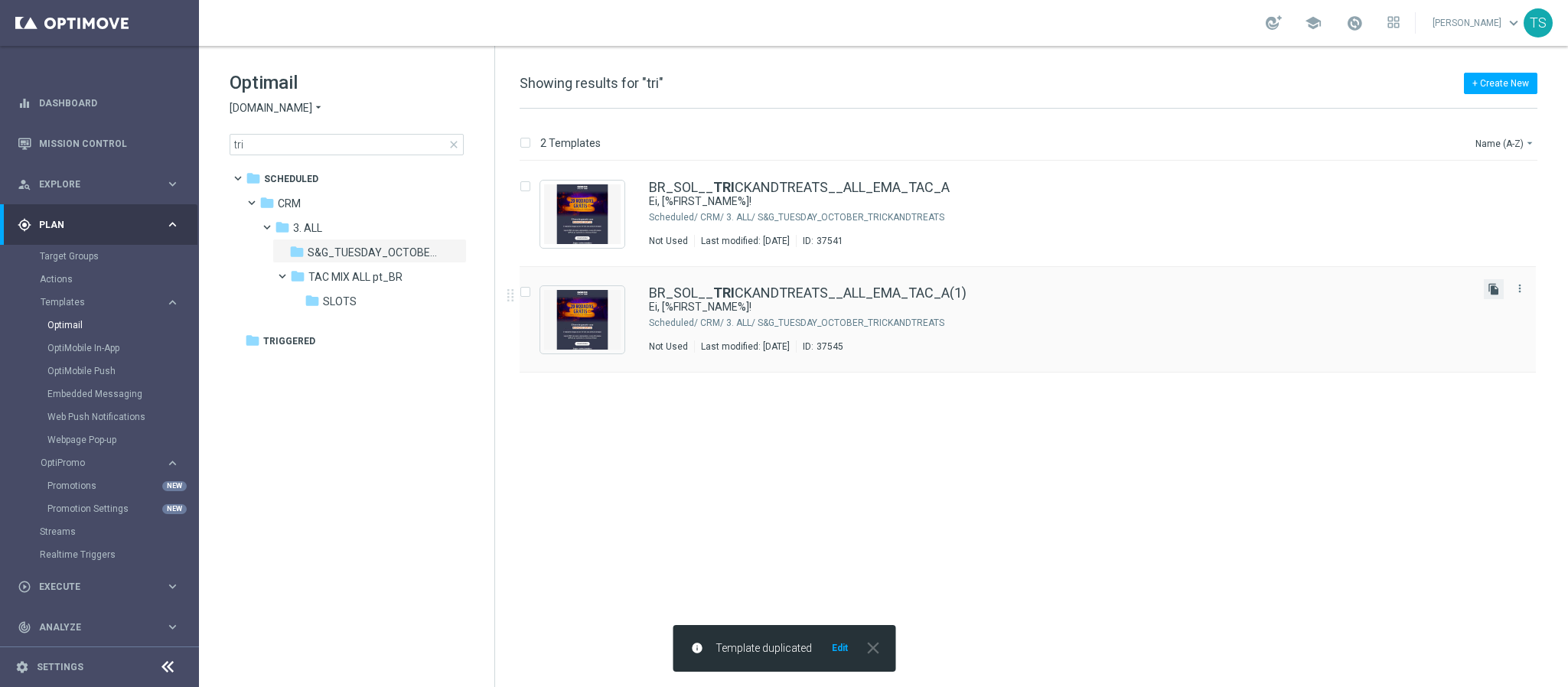
click at [1490, 290] on icon "file_copy" at bounding box center [1493, 289] width 12 height 12
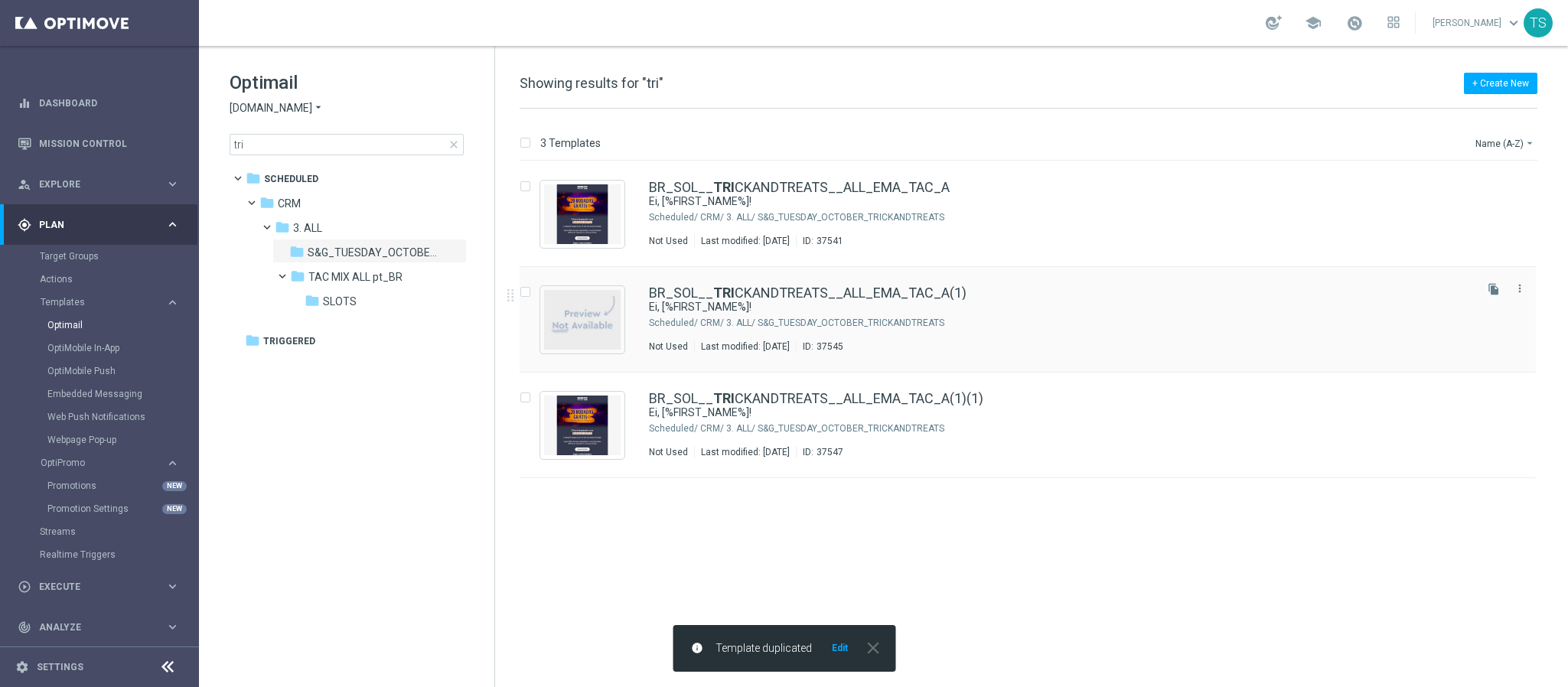
click at [1300, 297] on div "BR_SOL__ TRI CKANDTREATS__ALL_EMA_TAC_A(1)" at bounding box center [1060, 293] width 822 height 14
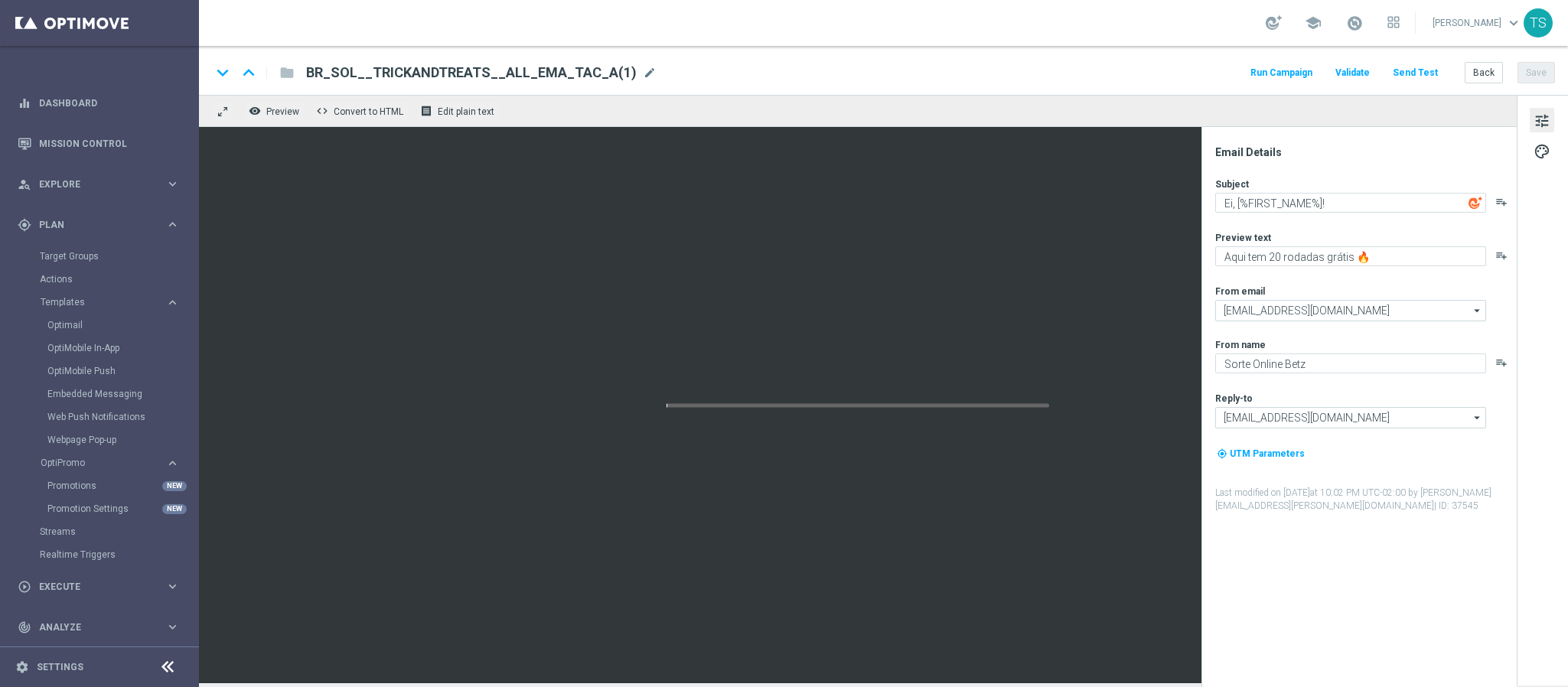
drag, startPoint x: 593, startPoint y: 72, endPoint x: 713, endPoint y: 56, distance: 121.1
click at [713, 56] on div "keyboard_arrow_down keyboard_arrow_up folder BR_SOL__TRICKANDTREATS__ALL_EMA_TA…" at bounding box center [884, 70] width 1369 height 49
click at [643, 72] on span "mode_edit" at bounding box center [649, 72] width 14 height 14
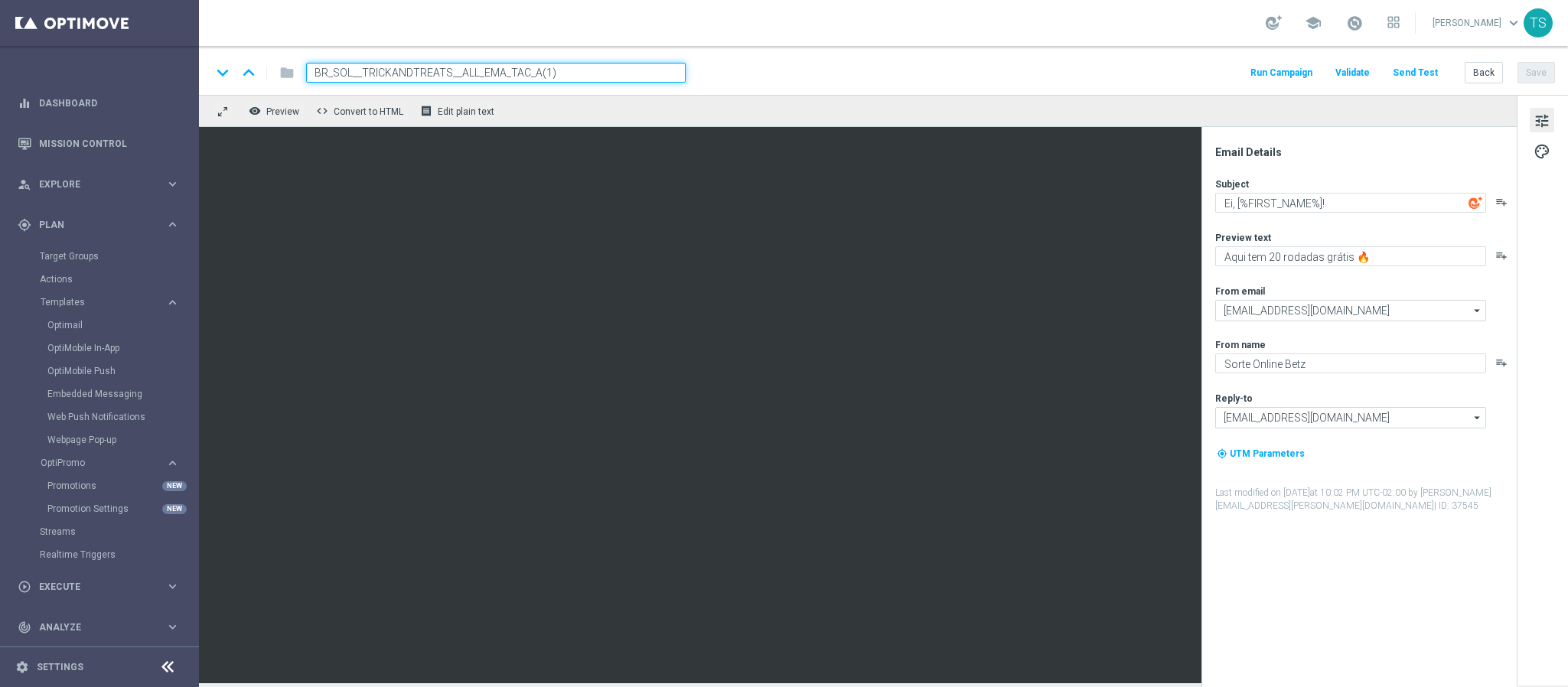
drag, startPoint x: 532, startPoint y: 71, endPoint x: 670, endPoint y: 63, distance: 138.2
click at [670, 63] on input "BR_SOL__TRICKANDTREATS__ALL_EMA_TAC_A(1)" at bounding box center [496, 73] width 380 height 20
click at [404, 64] on input "BR_SOL__TRICKANDTREATS__ALL_EMA_TAC_B" at bounding box center [496, 73] width 380 height 20
click at [485, 72] on input "BR_SOL__TRICKANDTREATS__ALL_EMA_TAC_B" at bounding box center [496, 73] width 380 height 20
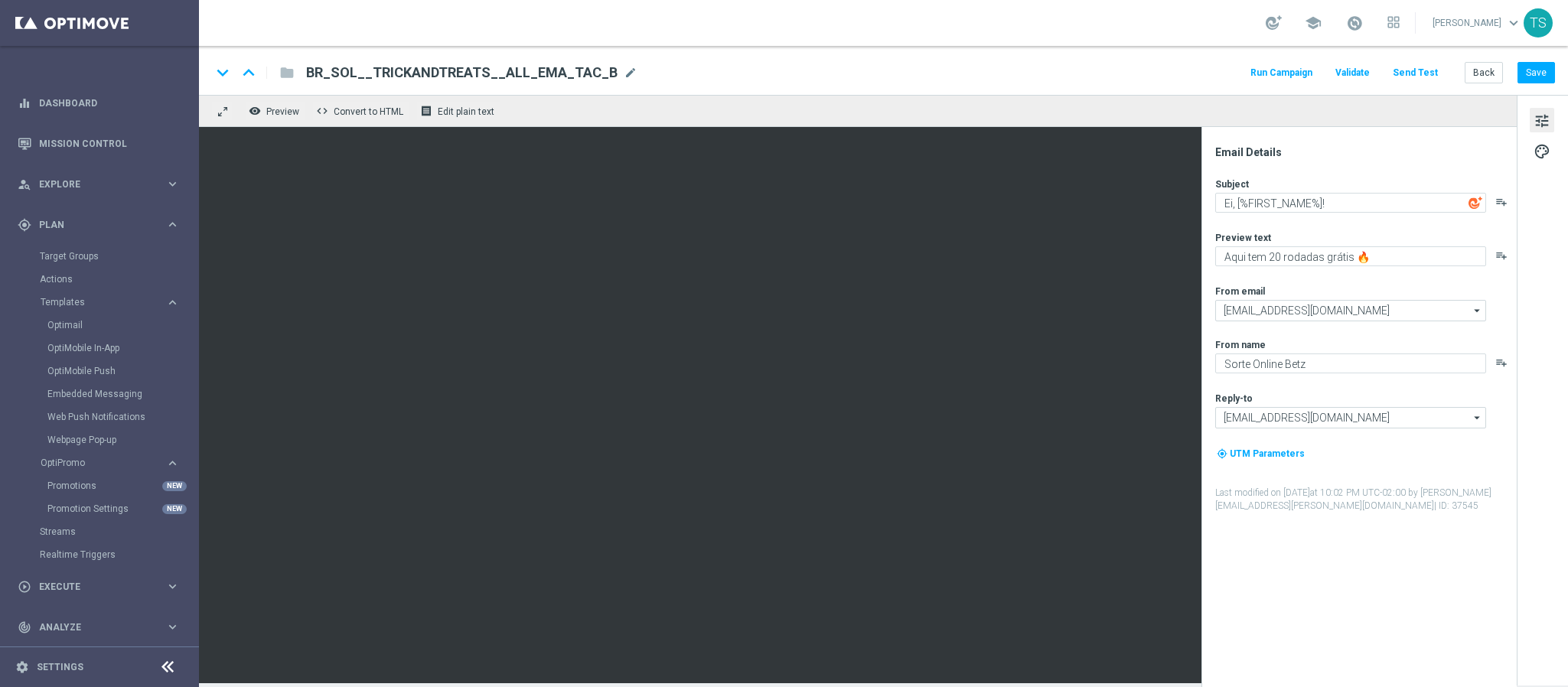
click at [948, 63] on div "keyboard_arrow_down keyboard_arrow_up folder BR_SOL__TRICKANDTREATS__ALL_EMA_TA…" at bounding box center [883, 73] width 1344 height 20
click at [1542, 73] on button "Save" at bounding box center [1536, 73] width 37 height 22
click at [225, 76] on icon "keyboard_arrow_down" at bounding box center [223, 73] width 23 height 23
click at [661, 71] on span "mode_edit" at bounding box center [668, 72] width 14 height 14
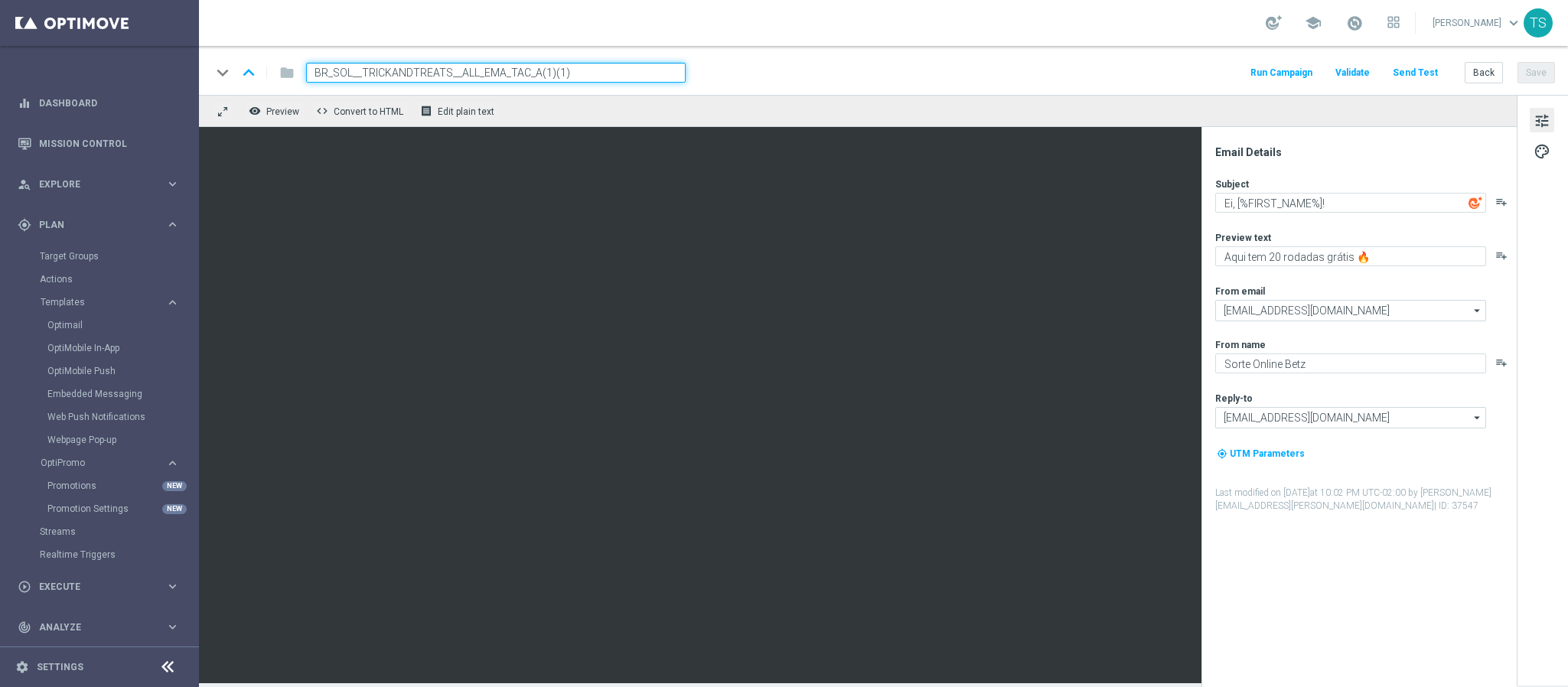
drag, startPoint x: 533, startPoint y: 69, endPoint x: 744, endPoint y: 64, distance: 211.1
click at [538, 70] on input "BR_SOL__TRICKANDTREATS__ALL_EMA_TAC_A(1)(1)" at bounding box center [496, 73] width 380 height 20
click at [744, 64] on div "keyboard_arrow_down keyboard_arrow_up folder BR_SOL__TRICKANDTREATS__ALL_EMA_TA…" at bounding box center [883, 73] width 1344 height 20
drag, startPoint x: 531, startPoint y: 73, endPoint x: 695, endPoint y: 69, distance: 164.0
click at [695, 69] on div "keyboard_arrow_down keyboard_arrow_up folder BR_SOL__TRICKANDTREATS__ALL_EMA_TA…" at bounding box center [883, 73] width 1344 height 20
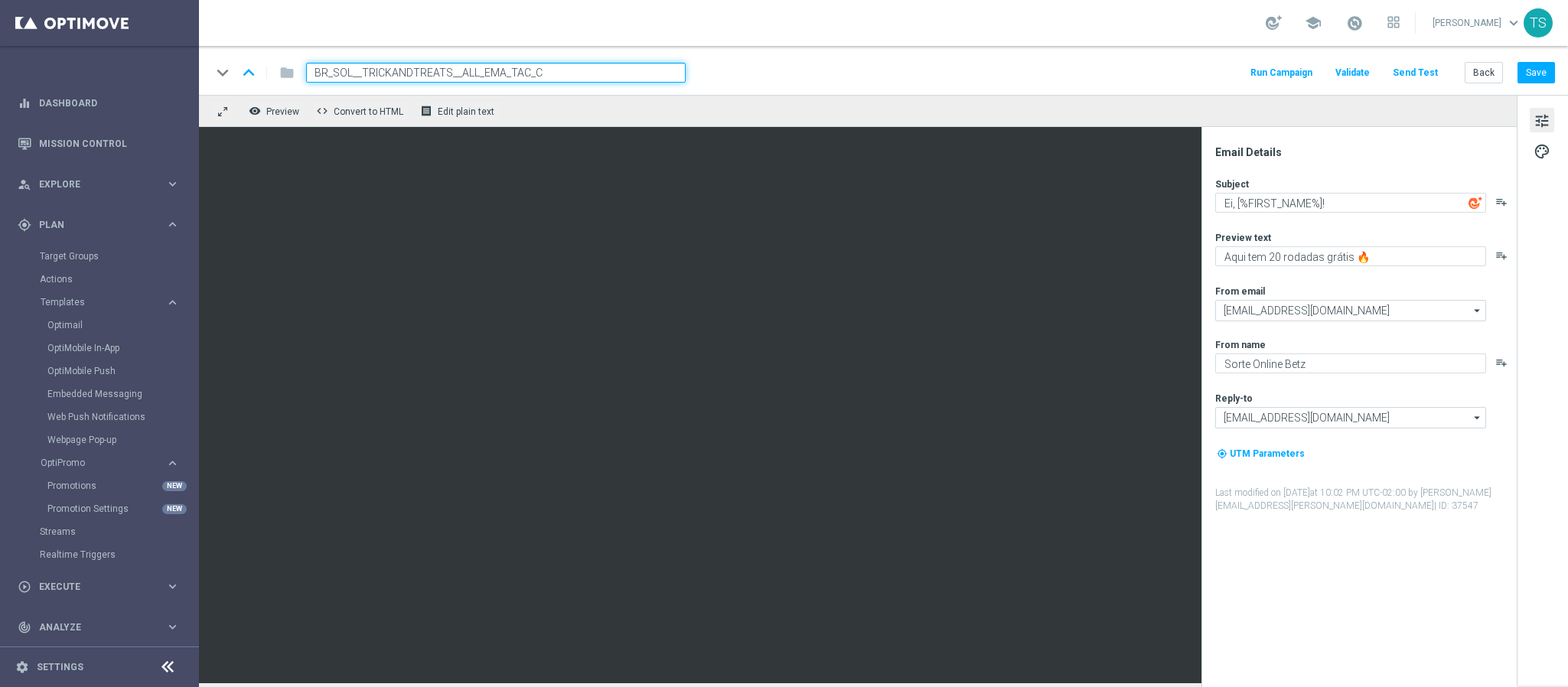
type input "BR_SOL__TRICKANDTREATS__ALL_EMA_TAC_C"
click at [424, 74] on input "BR_SOL__TRICKANDTREATS__ALL_EMA_TAC_C" at bounding box center [496, 73] width 380 height 20
click at [377, 73] on input "BR_SOL__TRICKANDTREATS__ALL_EMA_TAC_C" at bounding box center [496, 73] width 380 height 20
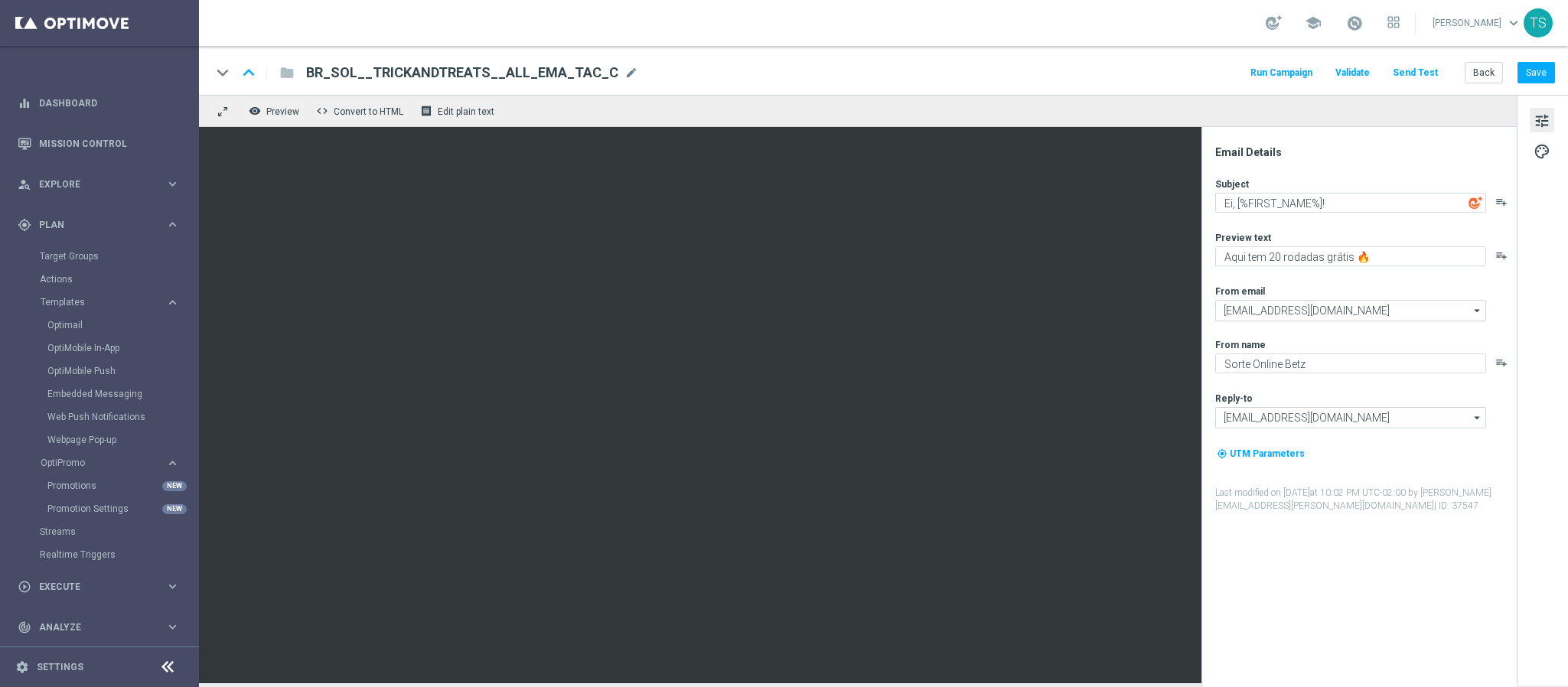
click at [873, 69] on div "keyboard_arrow_down keyboard_arrow_up folder BR_SOL__TRICKANDTREATS__ALL_EMA_TA…" at bounding box center [883, 73] width 1344 height 20
click at [1533, 81] on button "Save" at bounding box center [1536, 73] width 37 height 22
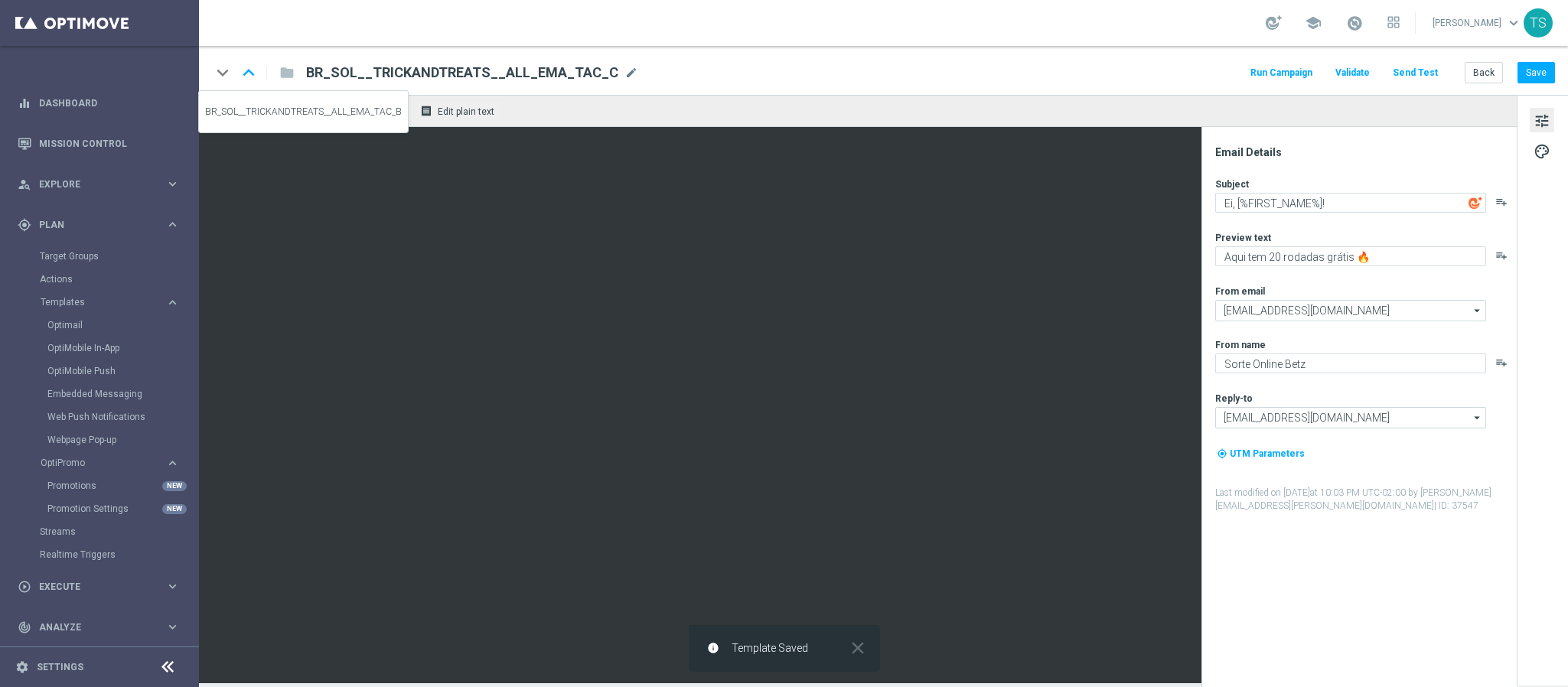
click at [248, 73] on icon "keyboard_arrow_up" at bounding box center [249, 73] width 23 height 23
click at [250, 72] on icon "keyboard_arrow_up" at bounding box center [249, 73] width 23 height 23
click at [218, 73] on icon "keyboard_arrow_down" at bounding box center [223, 73] width 23 height 23
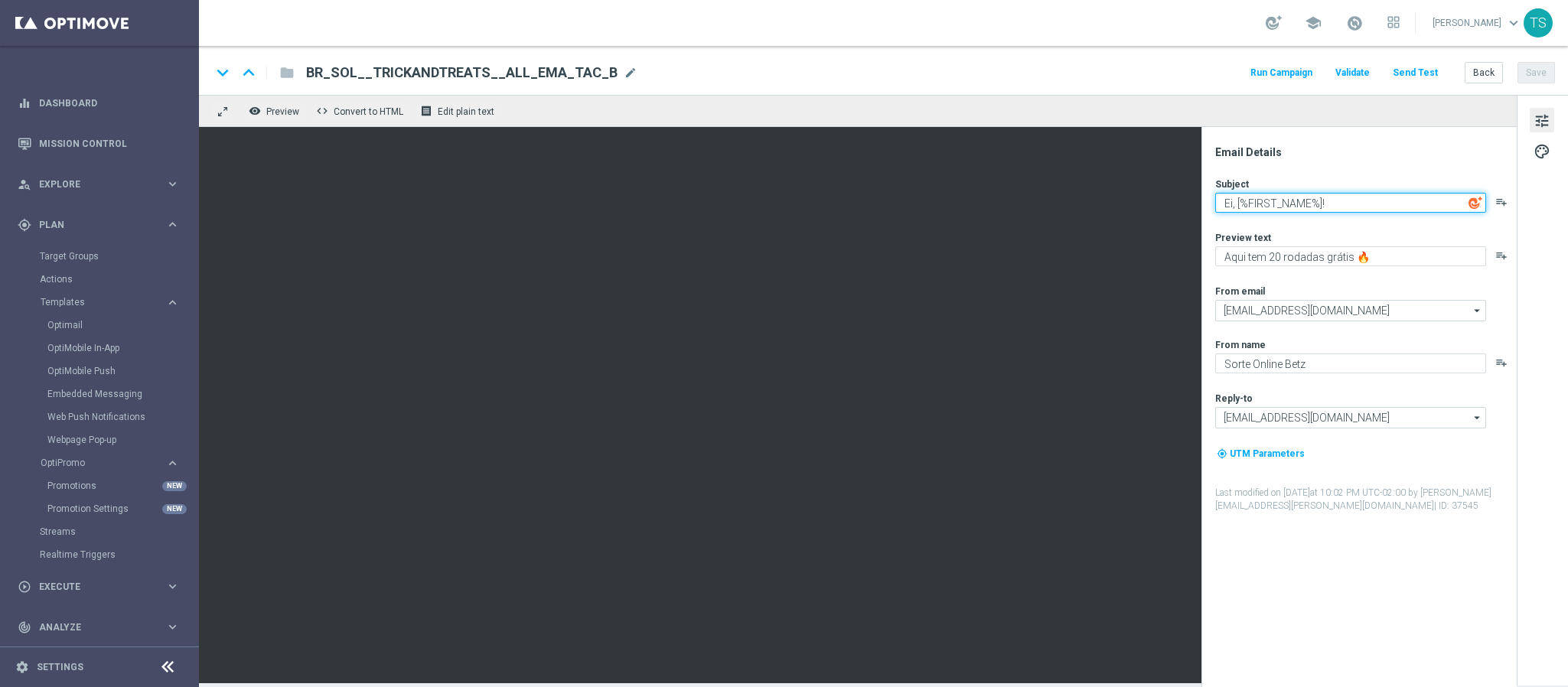
click at [1369, 198] on textarea "Ei, [%FIRST_NAME%]!" at bounding box center [1350, 203] width 271 height 20
paste textarea "Doces ou travessuras? 👻"
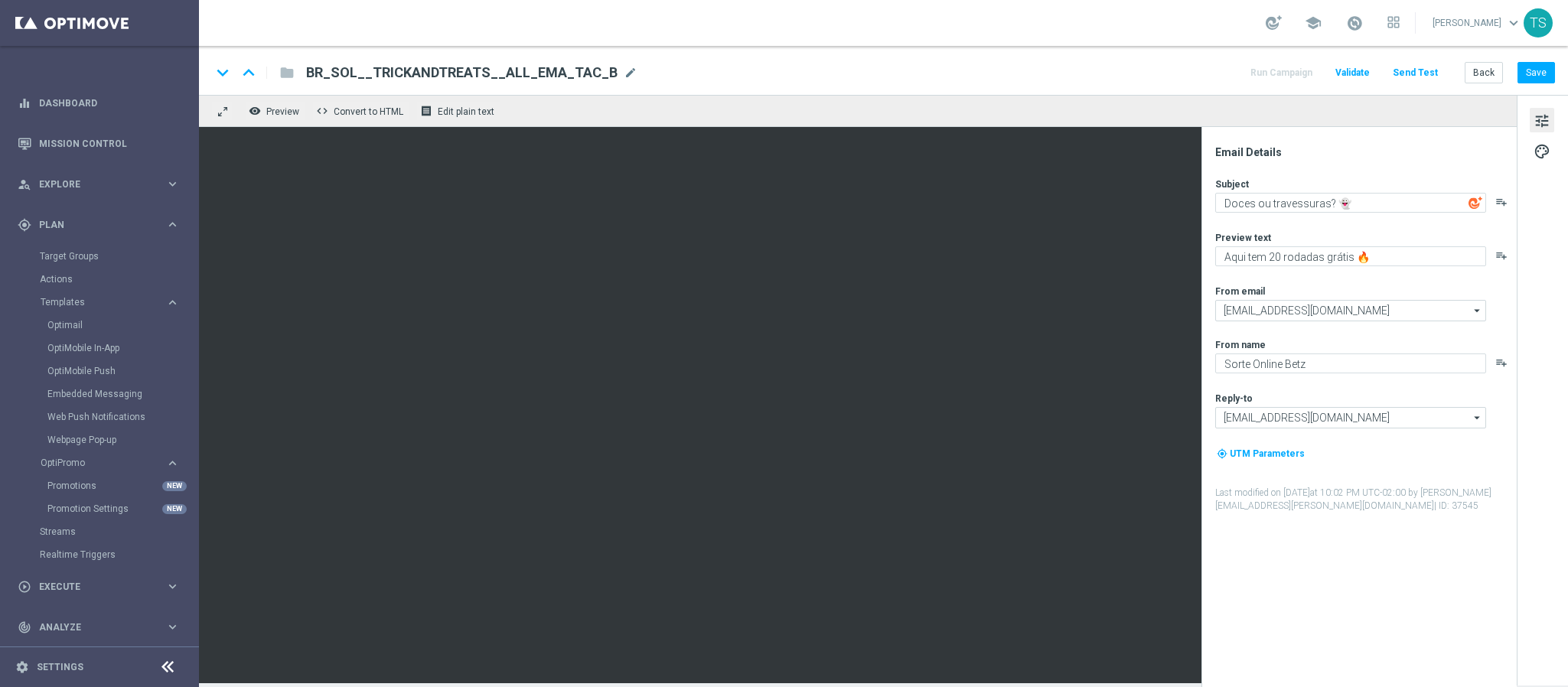
click at [1383, 155] on div "Email Details" at bounding box center [1365, 152] width 300 height 14
click at [220, 72] on icon "keyboard_arrow_down" at bounding box center [223, 73] width 23 height 23
click at [1529, 74] on button "Save" at bounding box center [1536, 73] width 37 height 22
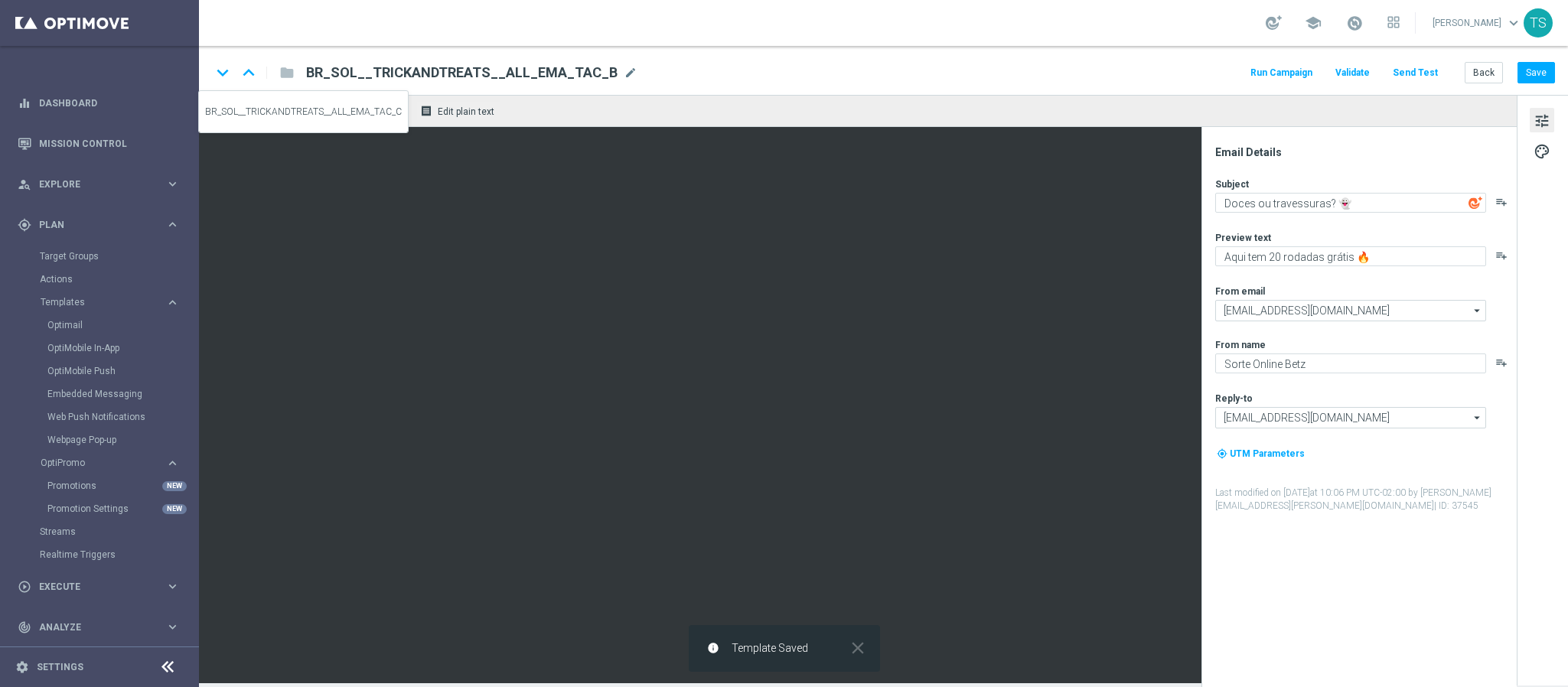
click at [223, 76] on icon "keyboard_arrow_down" at bounding box center [223, 73] width 23 height 23
type textarea "Ei, [%FIRST_NAME%]!"
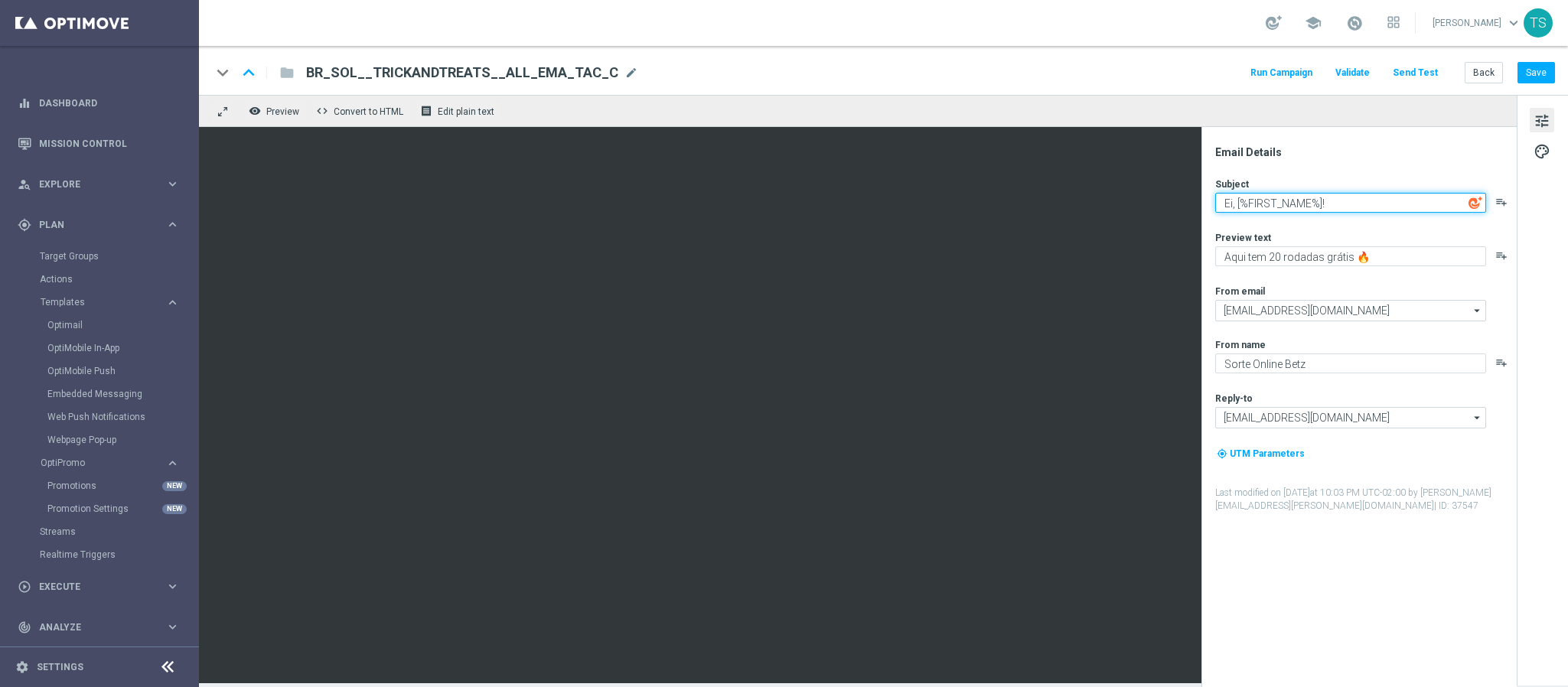
click at [1396, 207] on textarea "Ei, [%FIRST_NAME%]!" at bounding box center [1350, 203] width 271 height 20
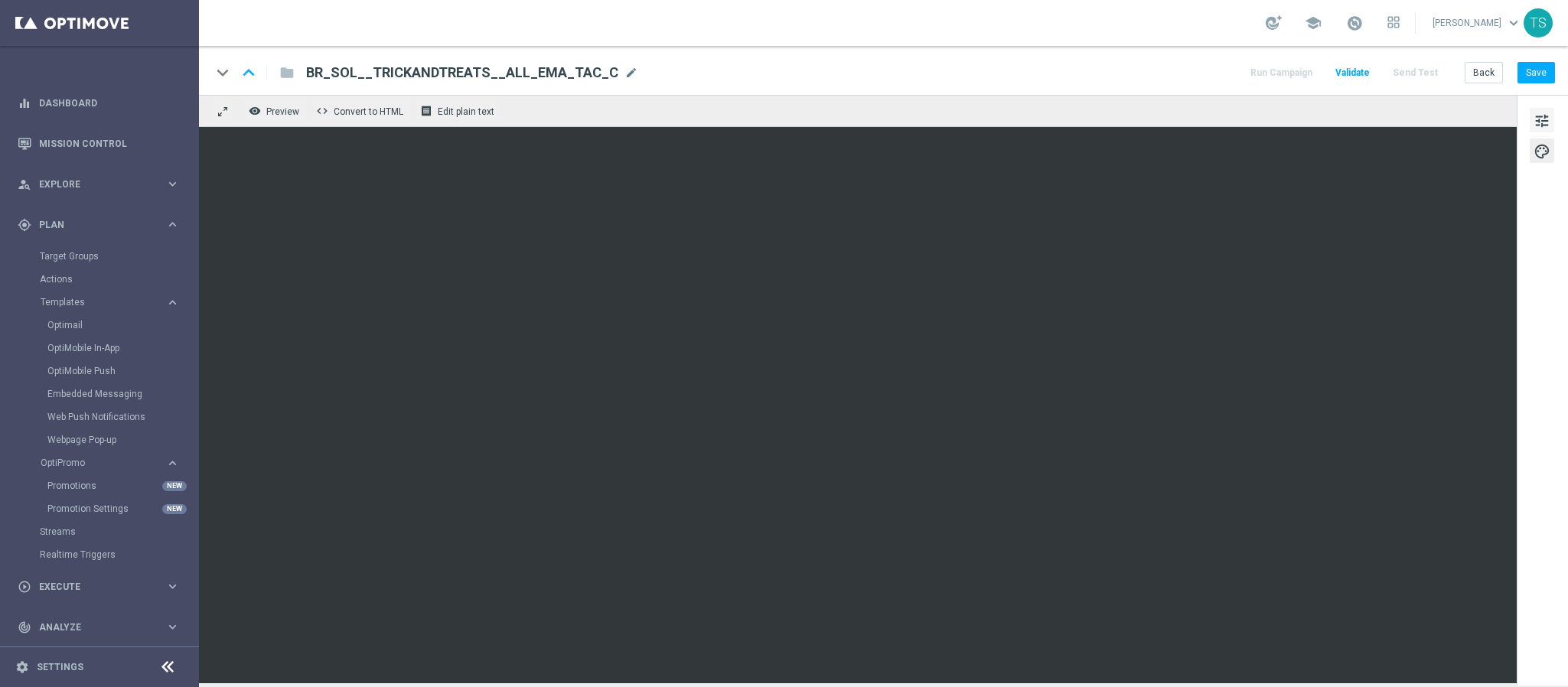
click at [1542, 120] on span "tune" at bounding box center [1541, 121] width 17 height 20
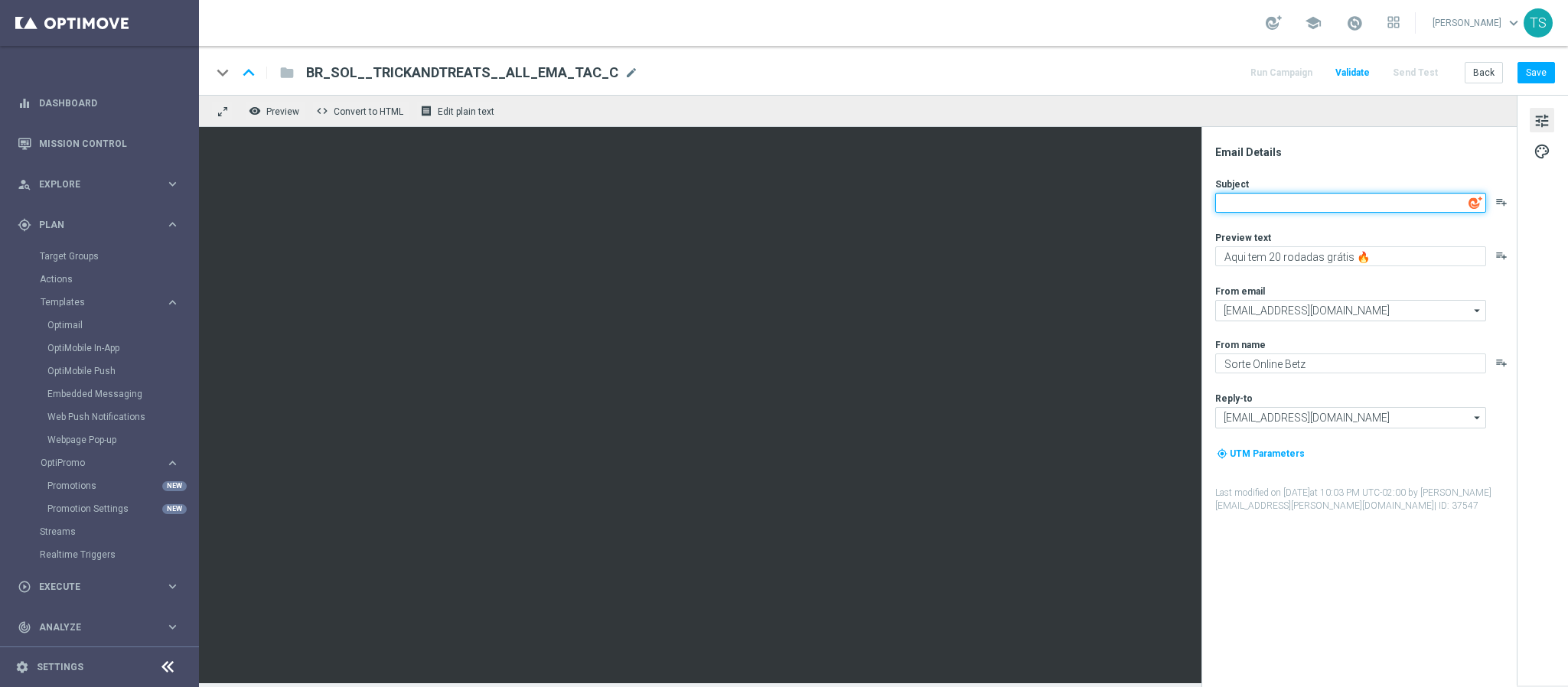
click at [1369, 200] on textarea at bounding box center [1350, 203] width 271 height 20
paste textarea "Vai perder essa? 👀"
click at [1384, 602] on div "Email Details Subject Vai perder essa? 👀 playlist_add Preview text Aqui tem 20 …" at bounding box center [1362, 416] width 305 height 542
click at [1222, 204] on textarea "Vai perder essa? 👀" at bounding box center [1350, 203] width 271 height 20
click at [1369, 152] on div "Email Details" at bounding box center [1365, 152] width 300 height 14
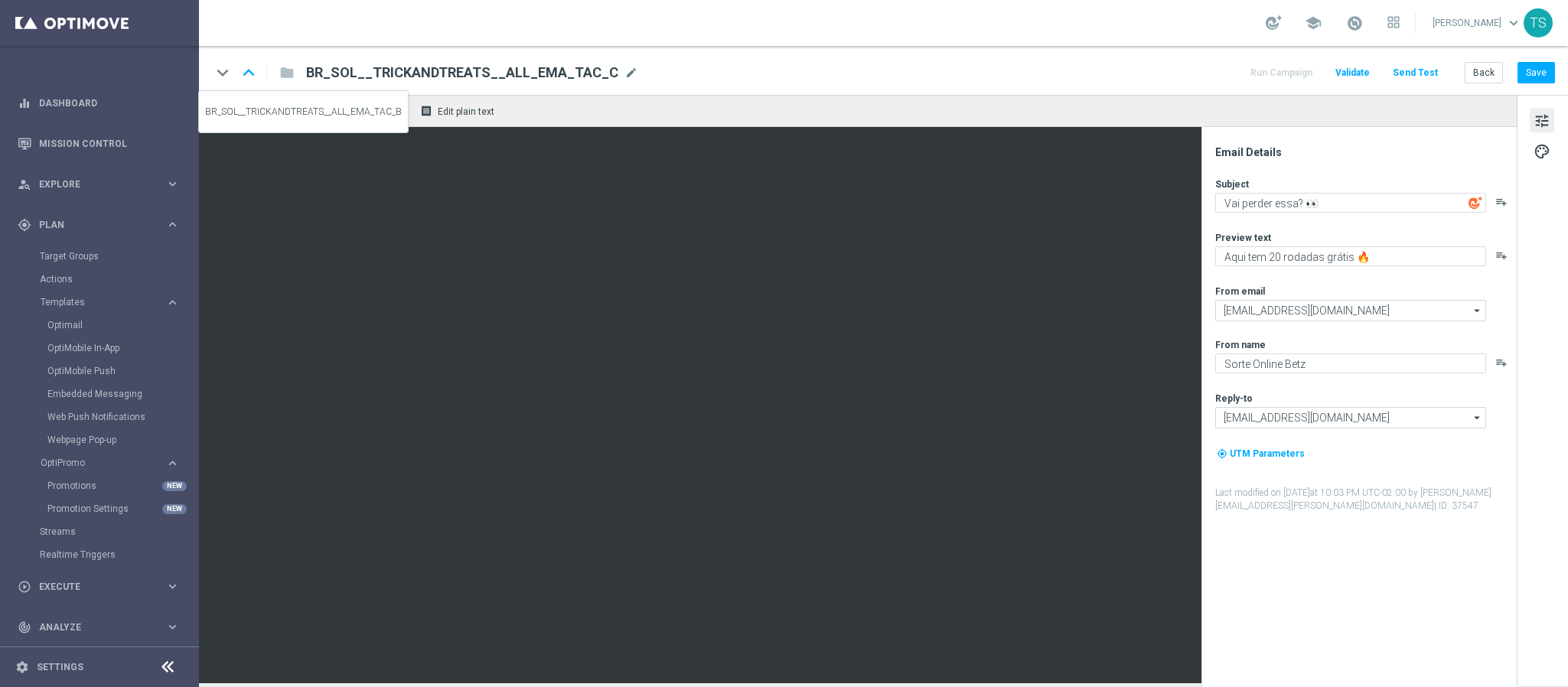
click at [247, 71] on icon "keyboard_arrow_up" at bounding box center [249, 73] width 23 height 23
click at [1539, 81] on button "Save" at bounding box center [1536, 73] width 37 height 22
click at [253, 67] on icon "keyboard_arrow_up" at bounding box center [249, 73] width 23 height 23
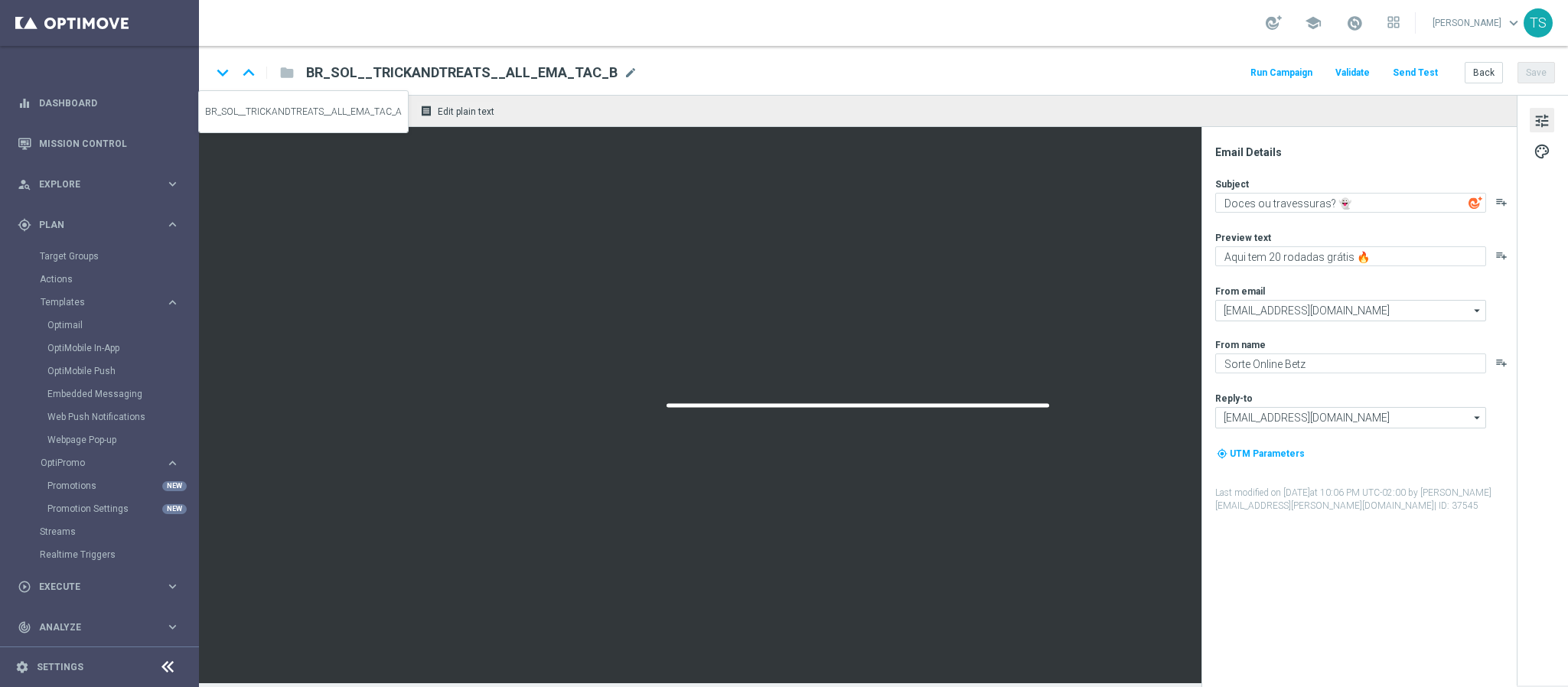
click at [248, 69] on icon "keyboard_arrow_up" at bounding box center [249, 73] width 23 height 23
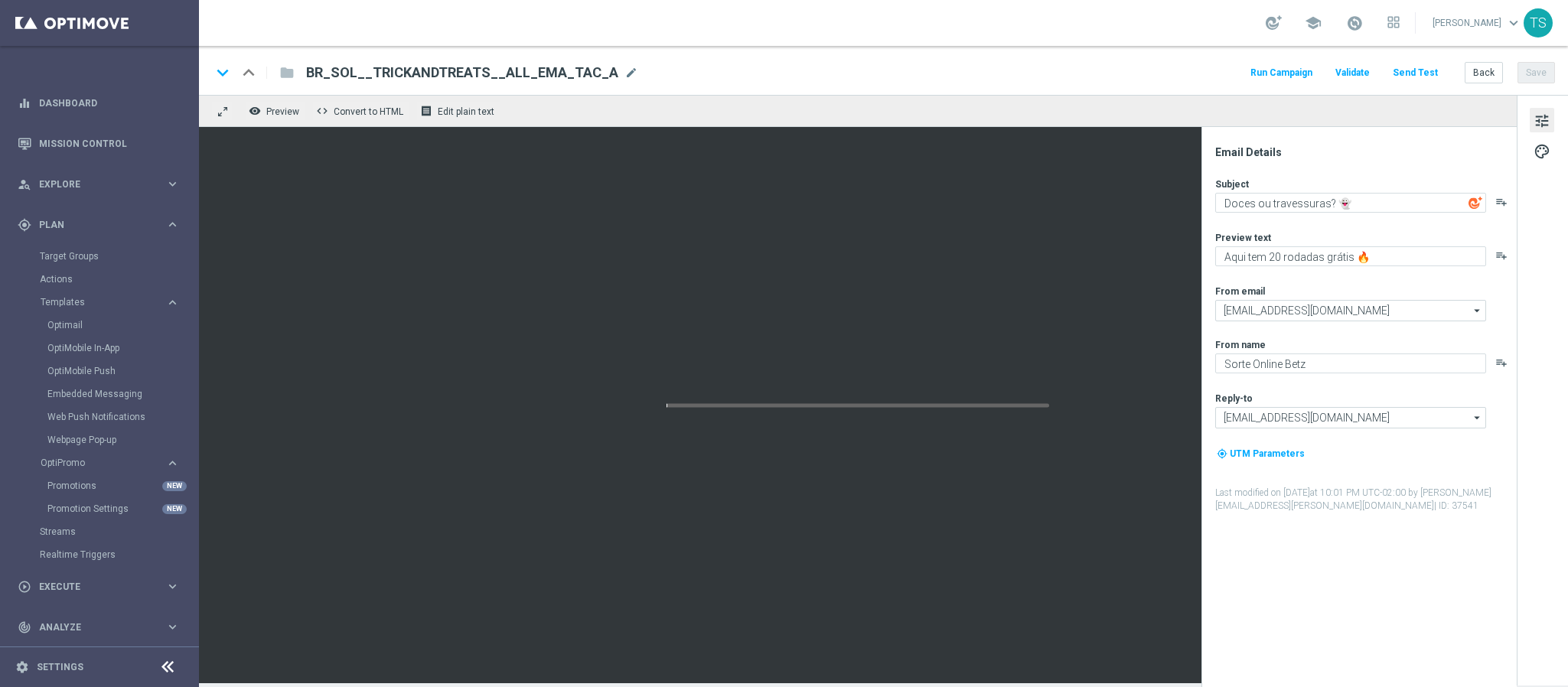
type textarea "Ei, [%FIRST_NAME%]!"
click at [1541, 70] on button "Save" at bounding box center [1536, 73] width 37 height 22
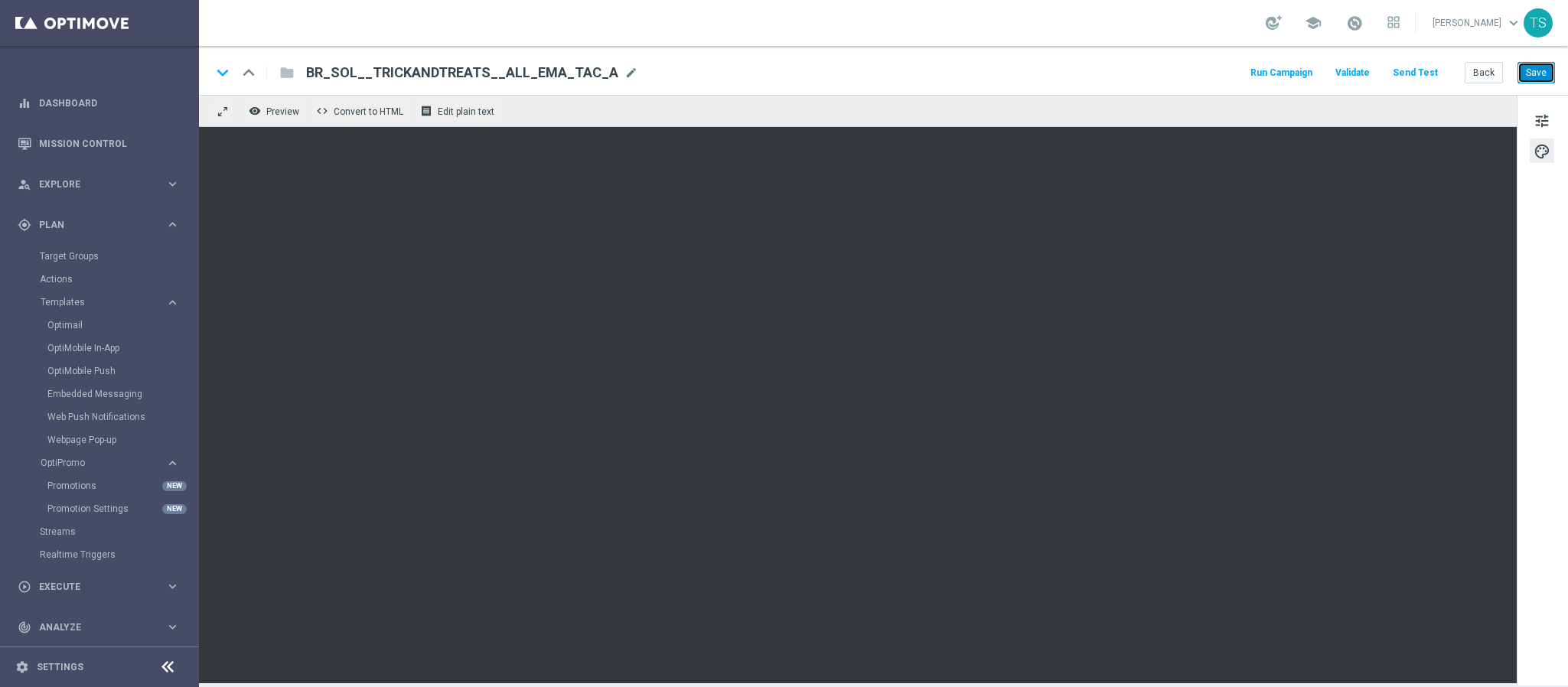
click at [1534, 72] on button "Save" at bounding box center [1536, 73] width 37 height 22
click at [1533, 76] on button "Save" at bounding box center [1536, 73] width 37 height 22
click at [1530, 70] on button "Save" at bounding box center [1536, 73] width 37 height 22
click at [120, 191] on div "person_search Explore keyboard_arrow_right" at bounding box center [99, 184] width 198 height 41
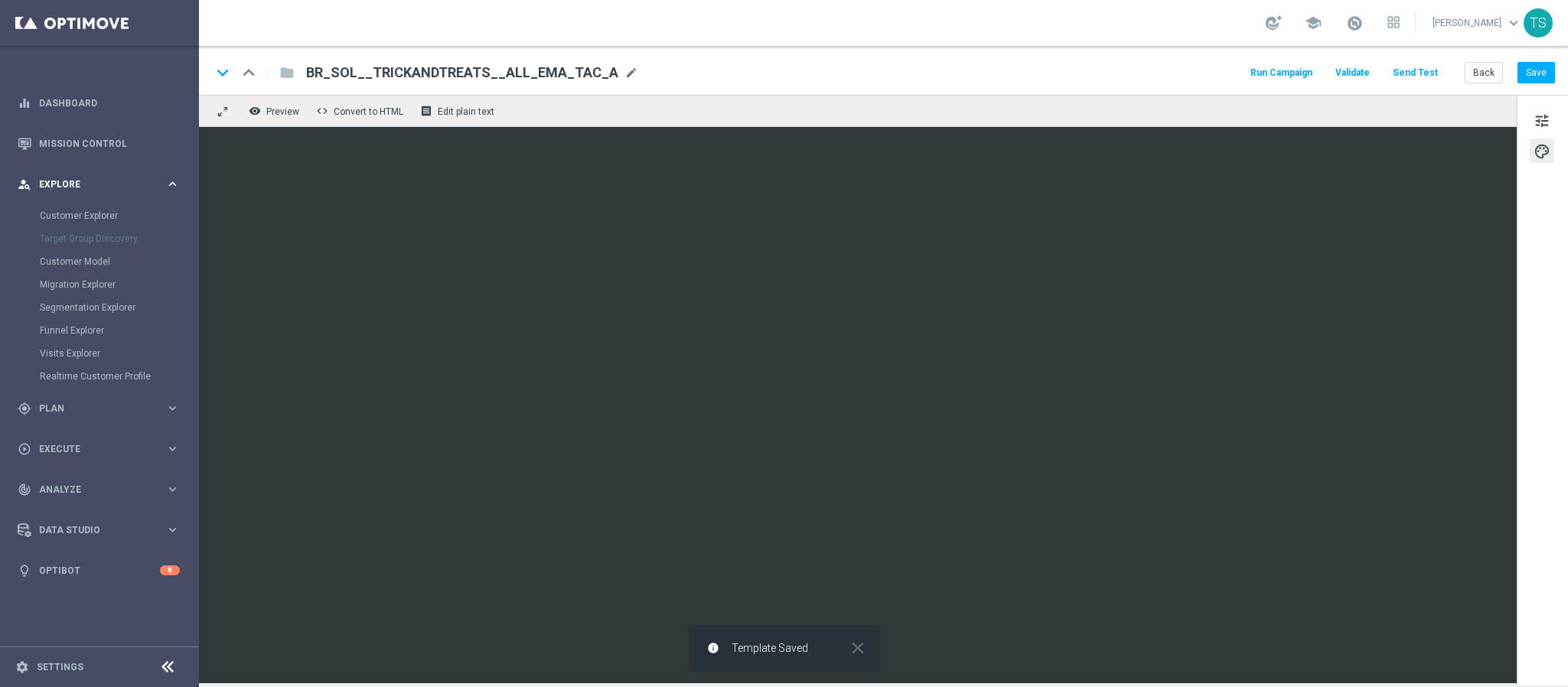
click at [120, 191] on div "person_search Explore keyboard_arrow_right" at bounding box center [99, 184] width 198 height 41
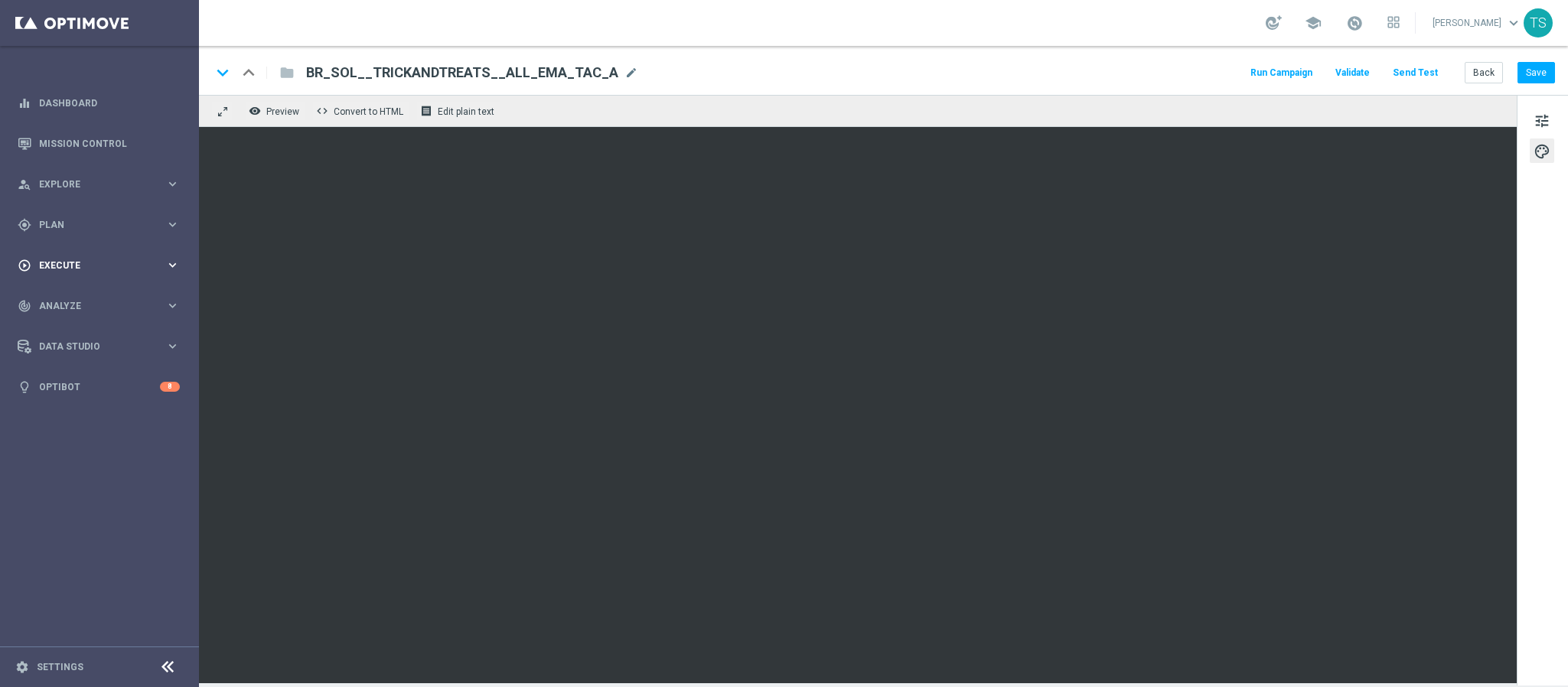
click at [91, 267] on span "Execute" at bounding box center [102, 265] width 126 height 9
click at [1274, 70] on button "Run Campaign" at bounding box center [1281, 73] width 66 height 21
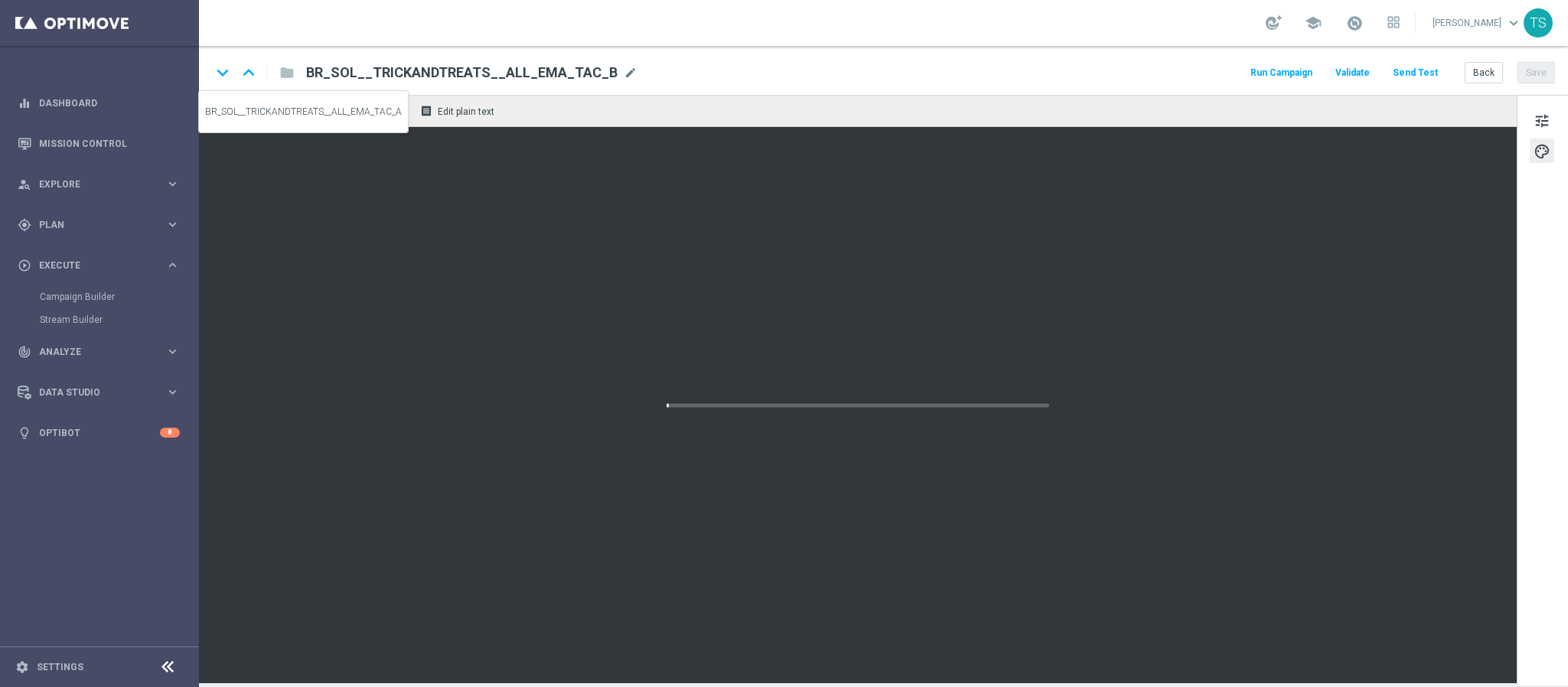
click at [248, 71] on icon "keyboard_arrow_up" at bounding box center [249, 73] width 23 height 23
click at [247, 71] on div "keyboard_arrow_up" at bounding box center [249, 73] width 23 height 23
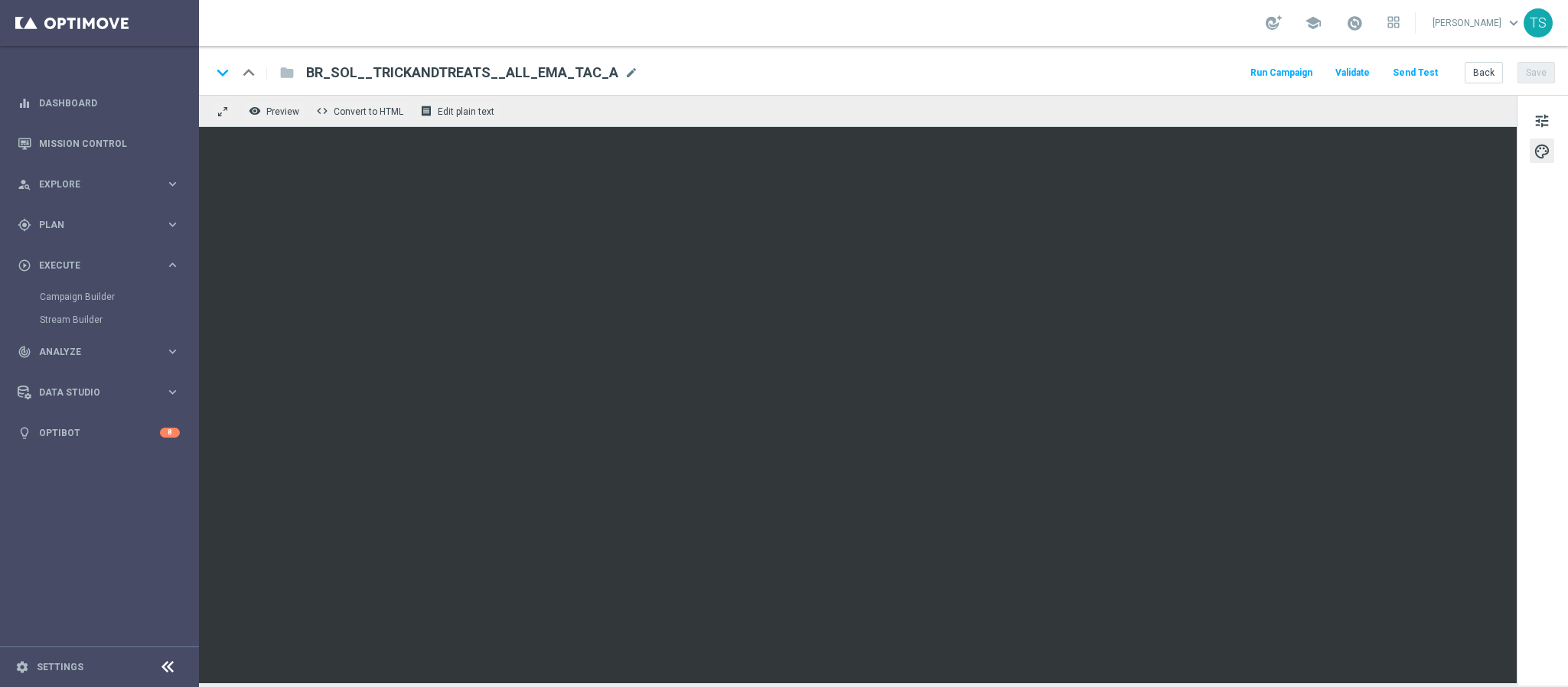
click at [1286, 76] on button "Run Campaign" at bounding box center [1281, 73] width 66 height 21
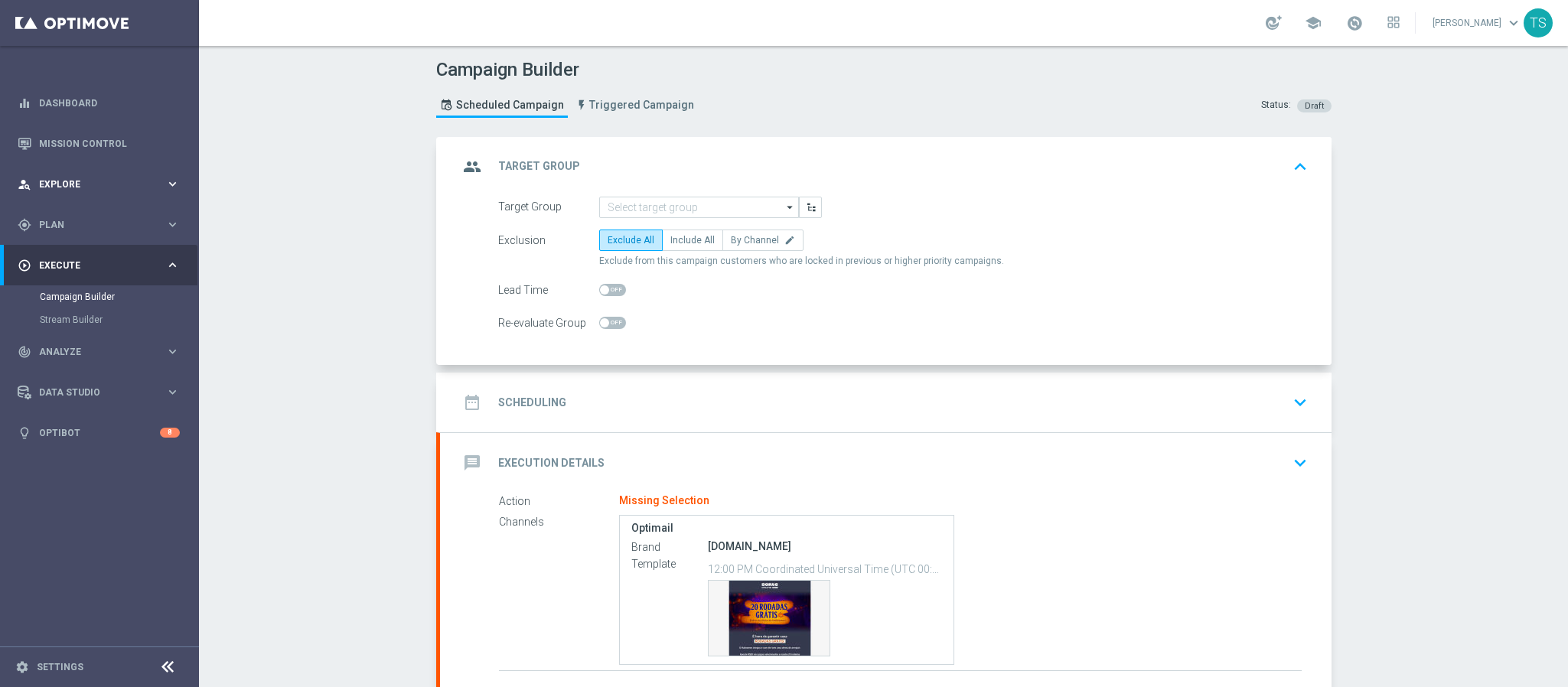
click at [92, 172] on div "person_search Explore keyboard_arrow_right" at bounding box center [99, 184] width 198 height 41
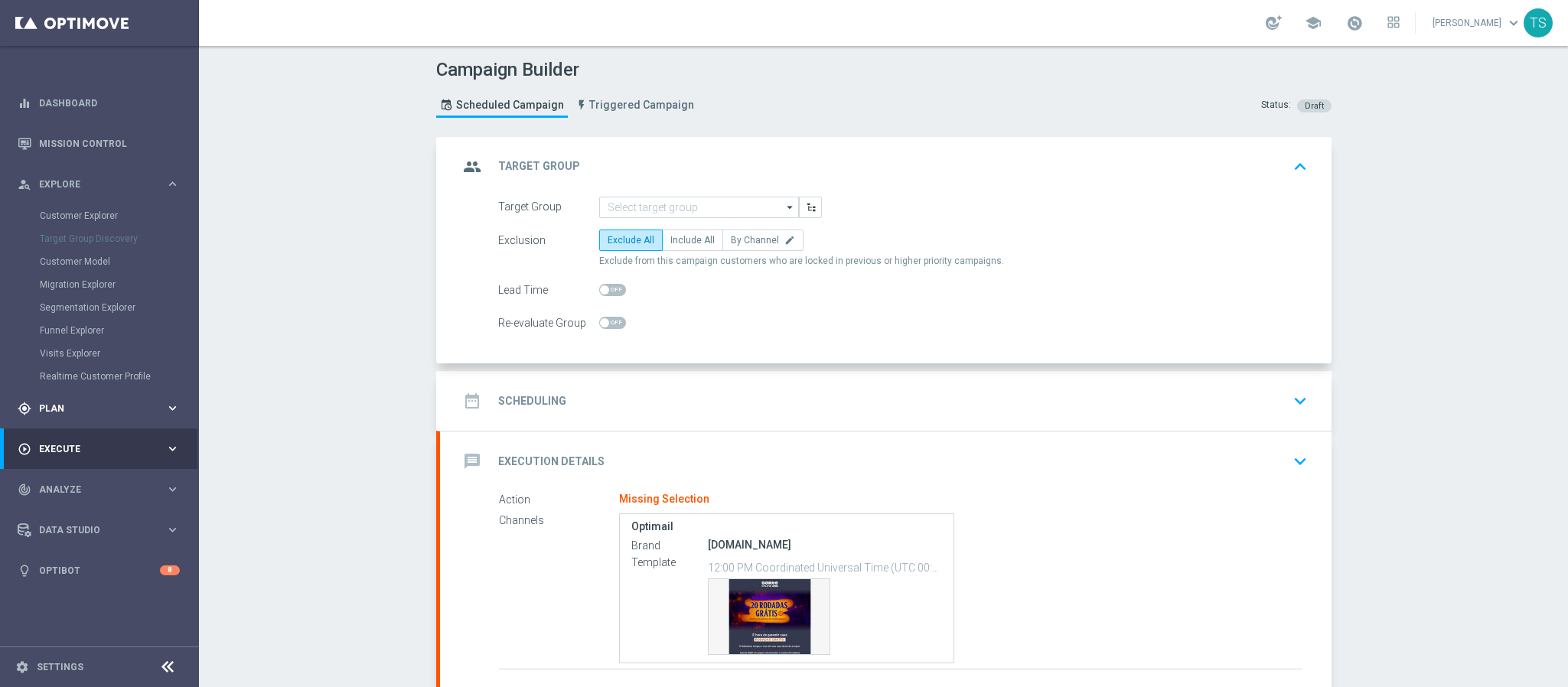
click at [66, 397] on div "gps_fixed Plan keyboard_arrow_right" at bounding box center [99, 408] width 198 height 41
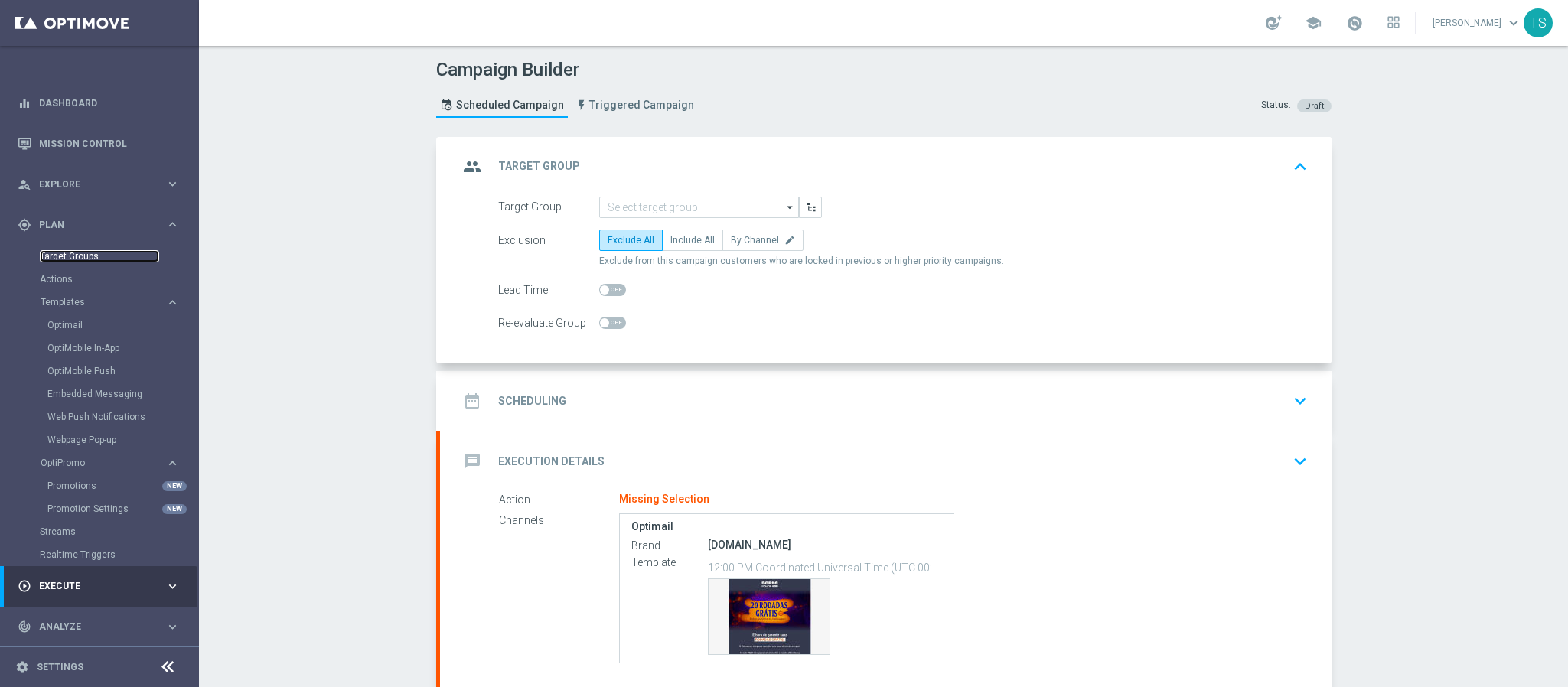
click at [92, 260] on link "Target Groups" at bounding box center [100, 256] width 120 height 12
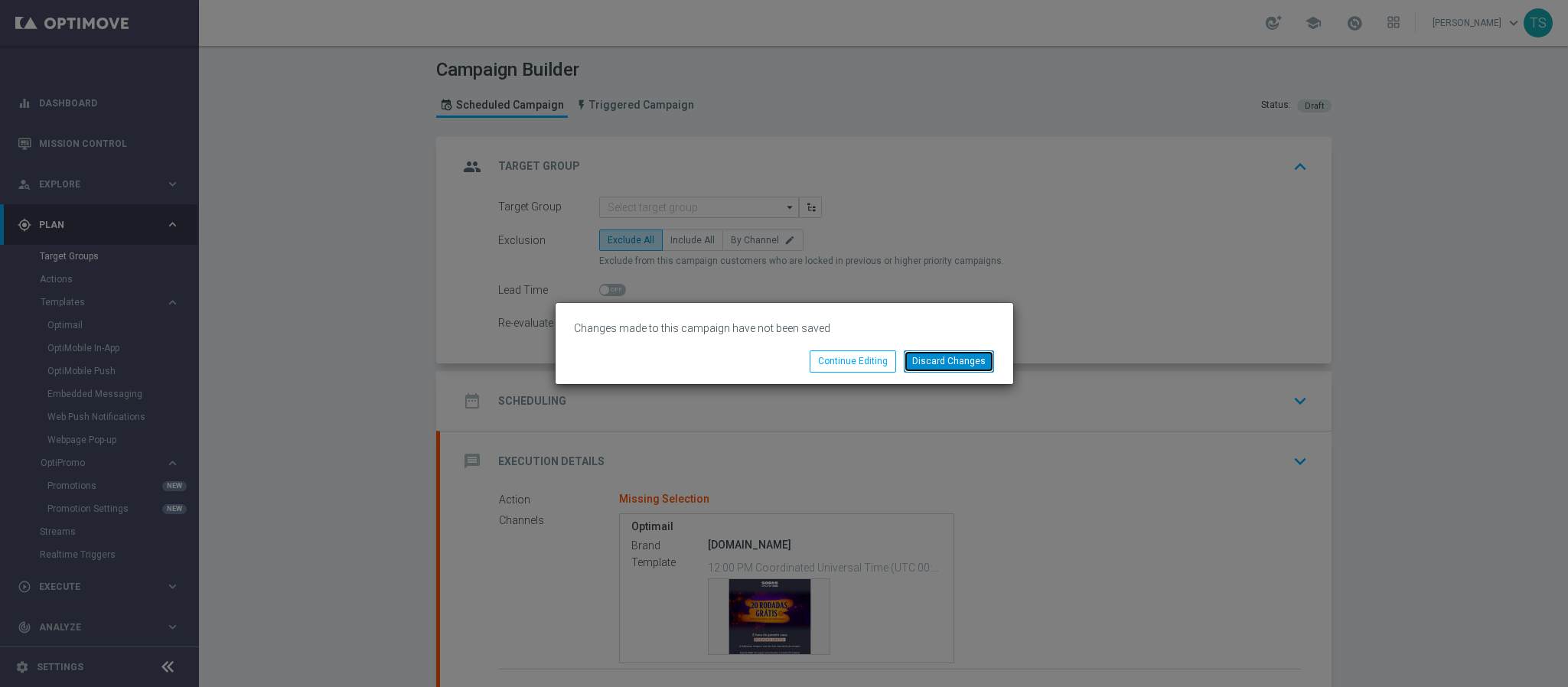
click at [935, 361] on button "Discard Changes" at bounding box center [948, 361] width 91 height 22
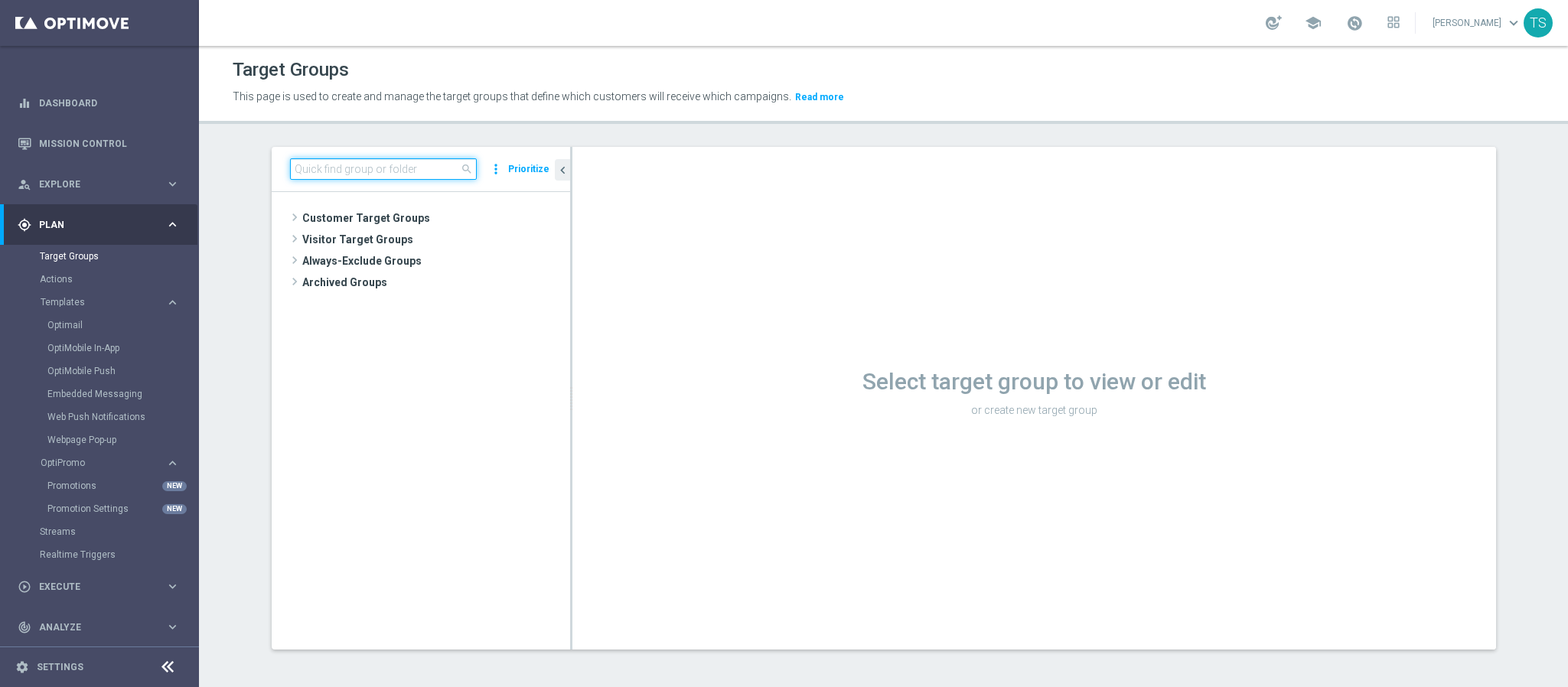
click at [414, 159] on input at bounding box center [383, 169] width 187 height 22
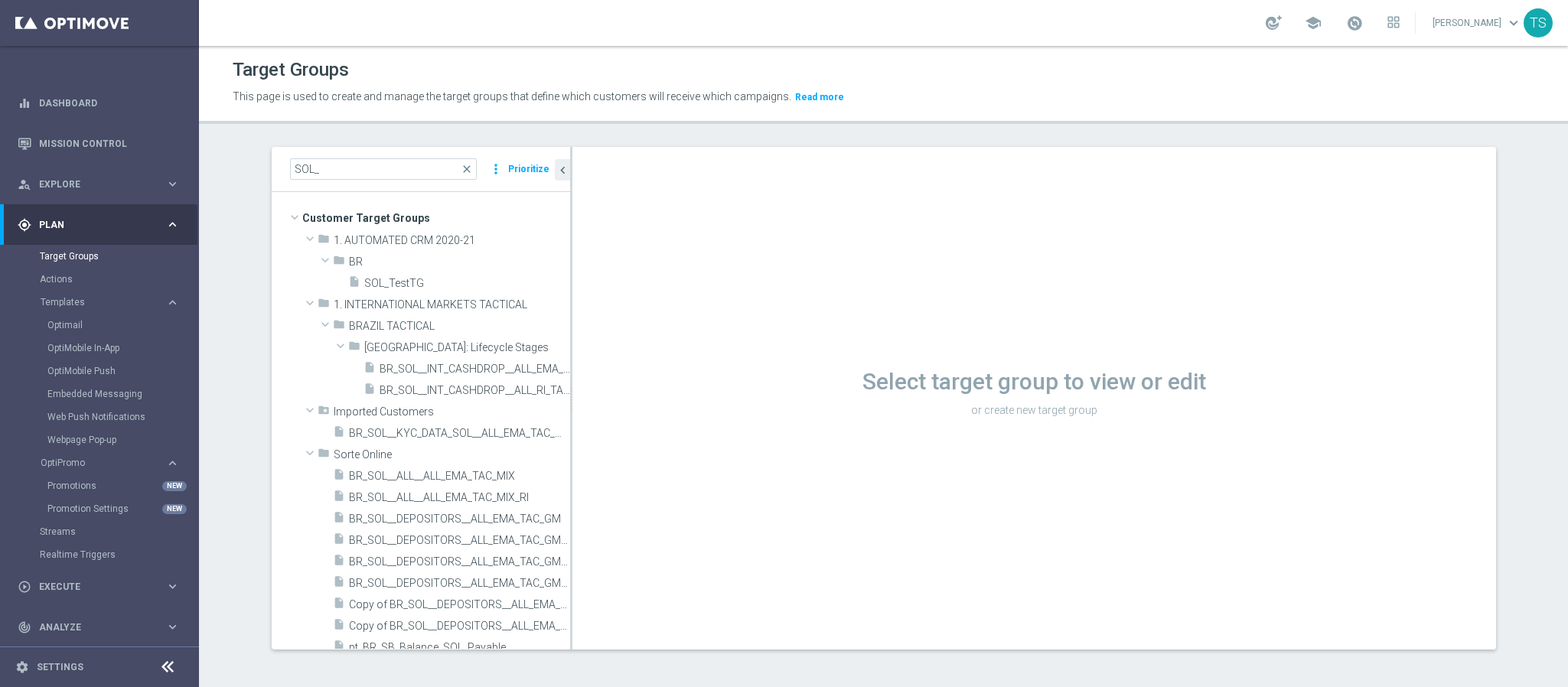
scroll to position [2, 0]
click at [381, 164] on input "SOL_" at bounding box center [383, 169] width 187 height 22
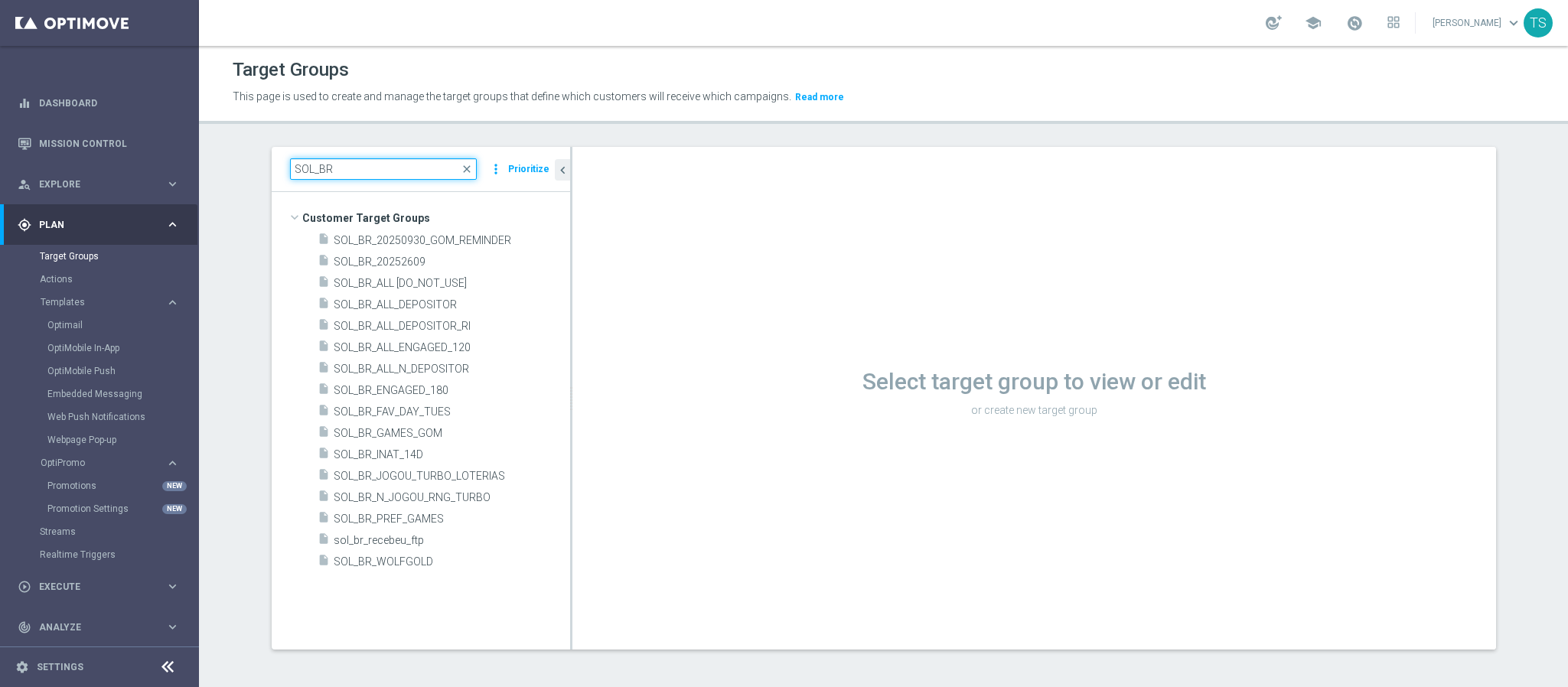
scroll to position [0, 0]
type input "SOL_BR"
click at [535, 432] on icon "content_copy" at bounding box center [541, 433] width 12 height 12
click at [367, 169] on input "SOL_BR" at bounding box center [383, 169] width 187 height 22
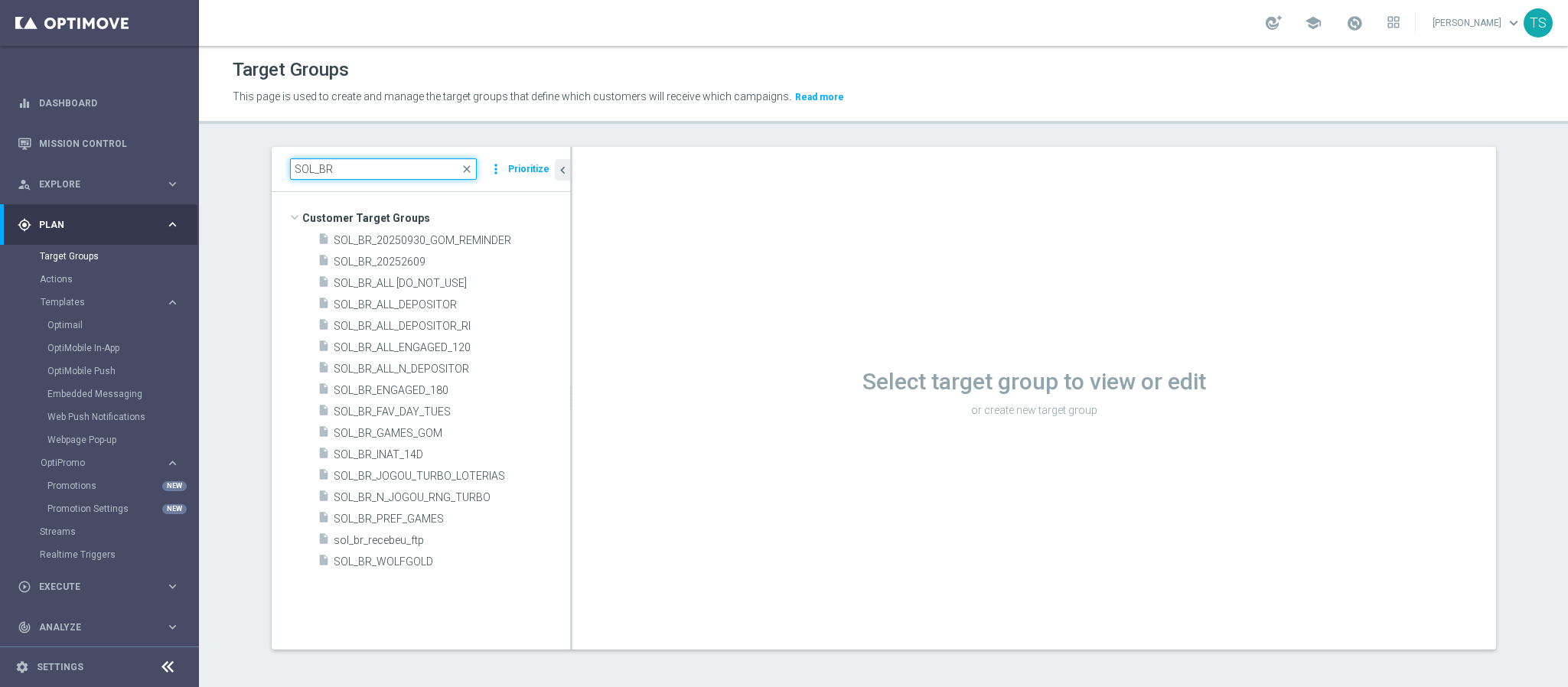
click at [367, 169] on input "SOL_BR" at bounding box center [383, 169] width 187 height 22
click at [368, 169] on input "SOL_BR" at bounding box center [383, 169] width 187 height 22
drag, startPoint x: 370, startPoint y: 170, endPoint x: 189, endPoint y: 207, distance: 184.7
click at [189, 207] on main "equalizer Dashboard Mission Control" at bounding box center [784, 343] width 1568 height 687
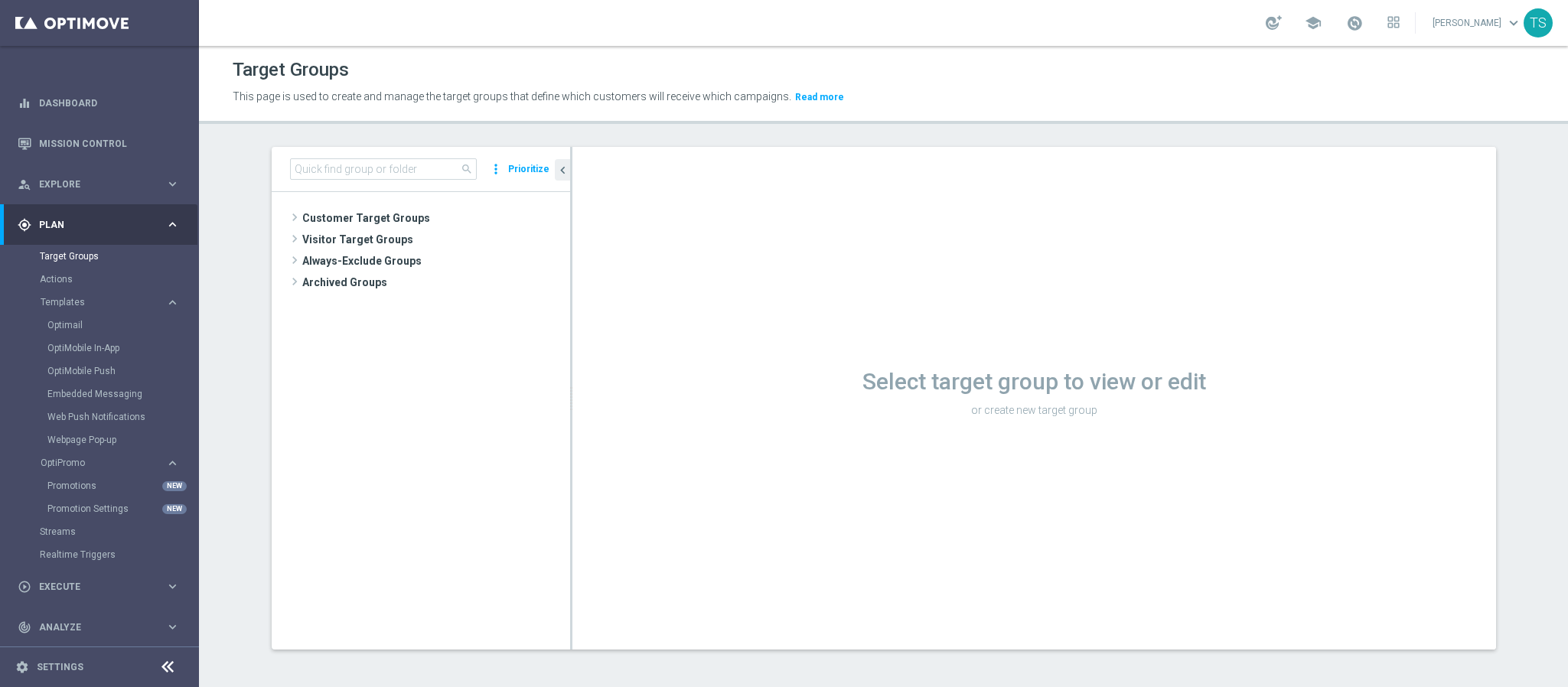
click at [595, 104] on p "This page is used to create and manage the target groups that define which cust…" at bounding box center [718, 97] width 970 height 17
click at [351, 161] on input at bounding box center [383, 169] width 187 height 22
paste input "SOL_BR"
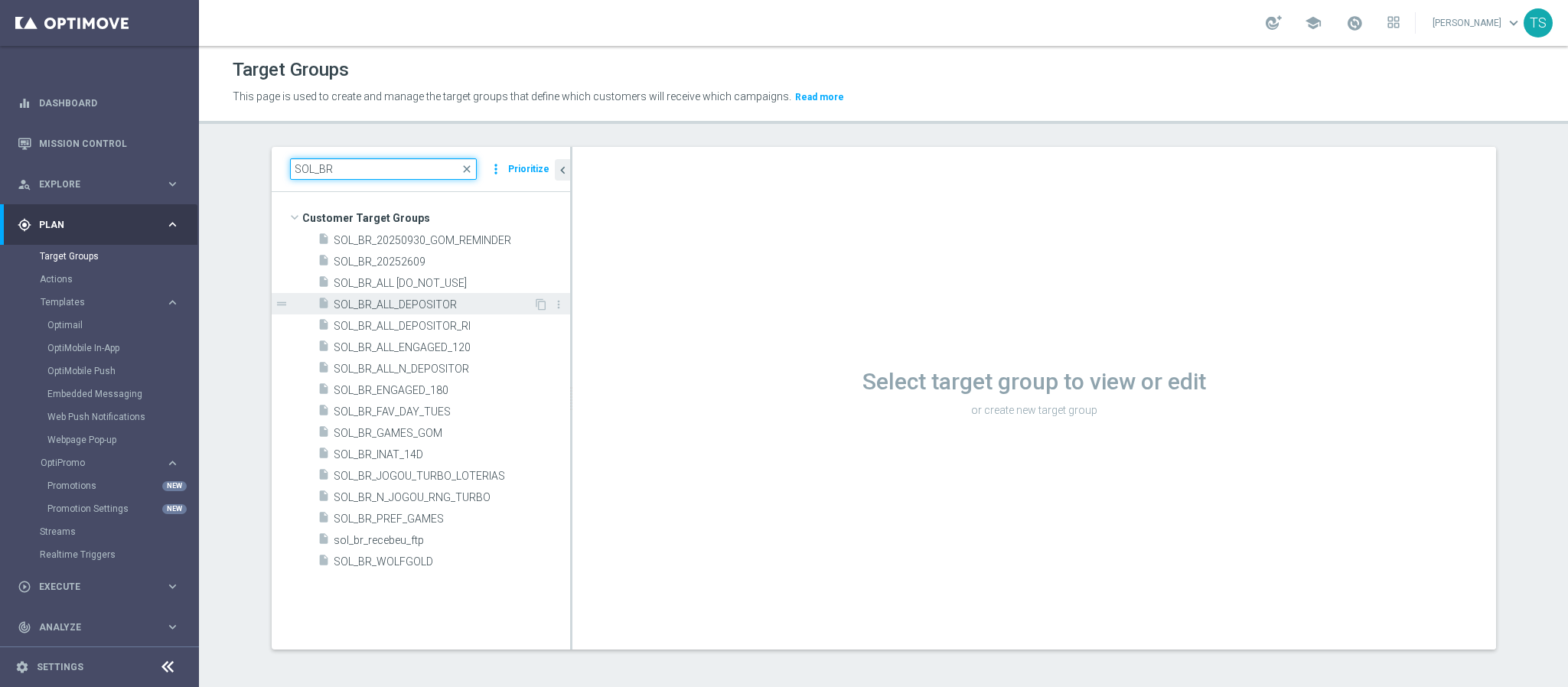
scroll to position [1, 0]
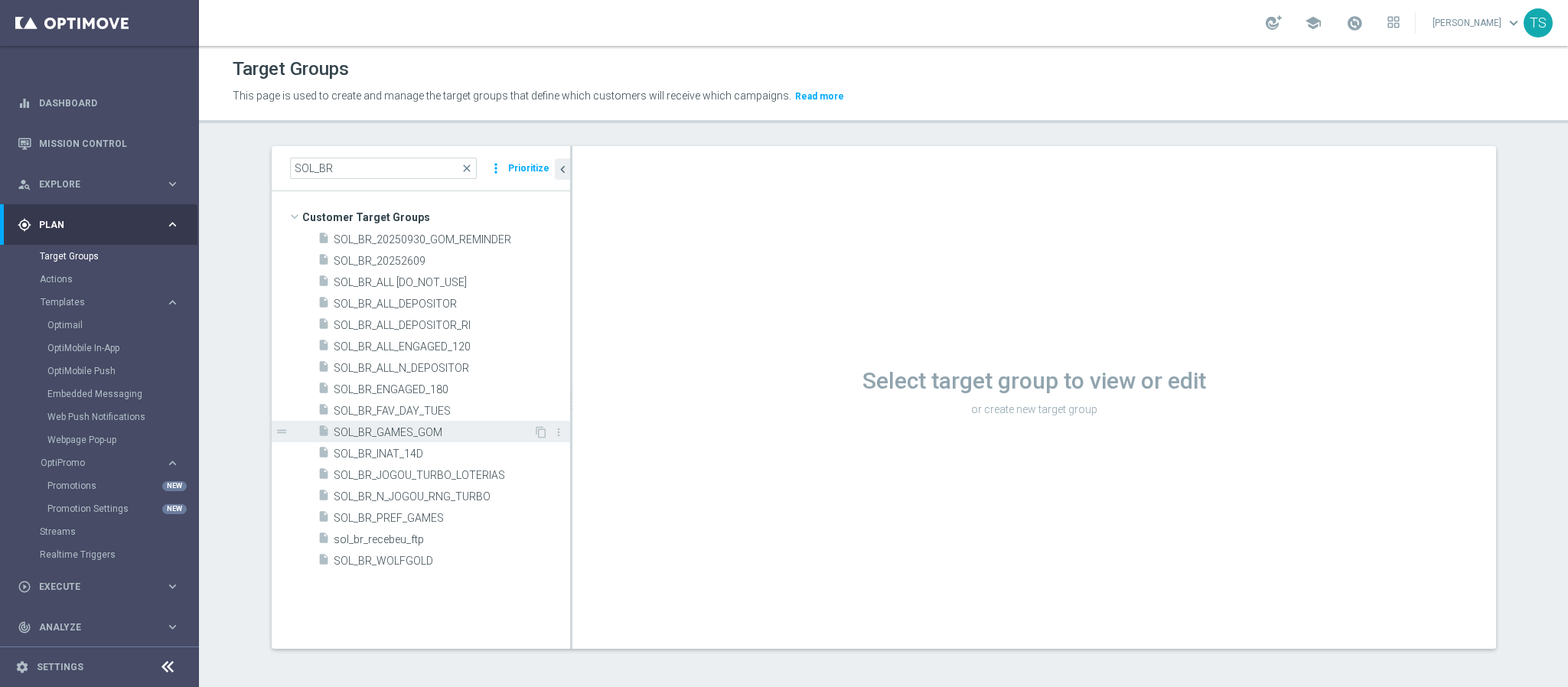
click at [458, 426] on span "SOL_BR_GAMES_GOM" at bounding box center [434, 433] width 199 height 13
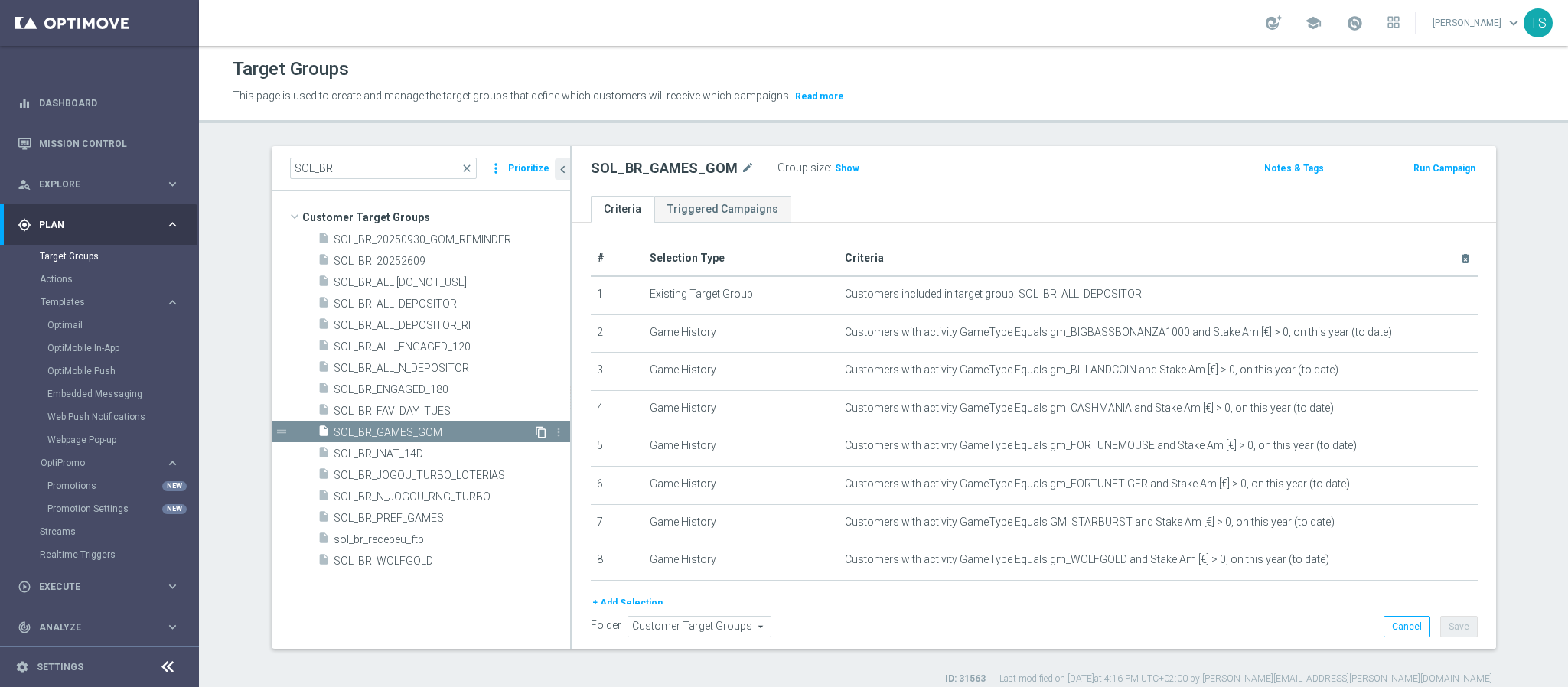
click at [535, 432] on icon "content_copy" at bounding box center [541, 432] width 12 height 12
drag, startPoint x: 356, startPoint y: 166, endPoint x: 72, endPoint y: 190, distance: 285.0
click at [78, 189] on main "equalizer Dashboard Mission Control" at bounding box center [784, 343] width 1568 height 687
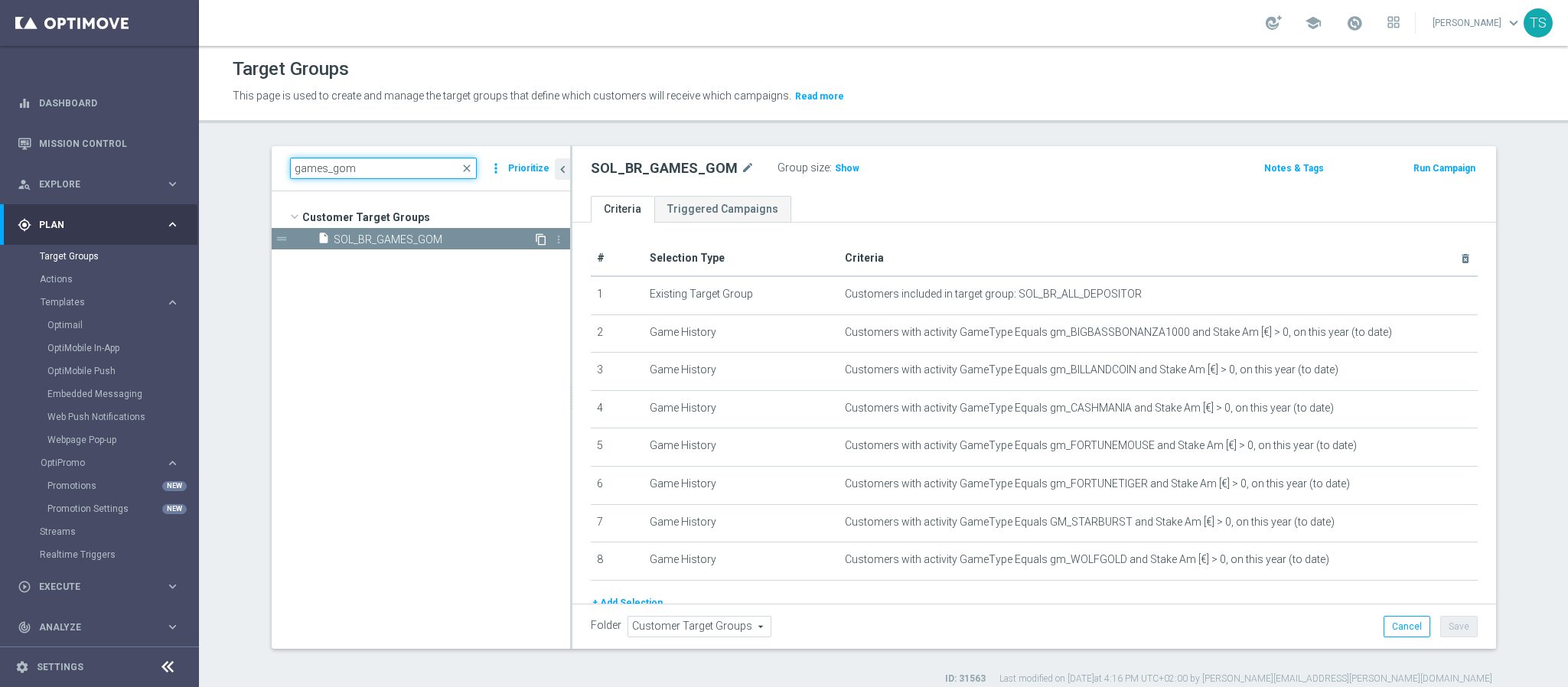
type input "games_gom"
click at [536, 237] on icon "content_copy" at bounding box center [541, 239] width 12 height 12
click at [535, 238] on icon "content_copy" at bounding box center [541, 239] width 12 height 12
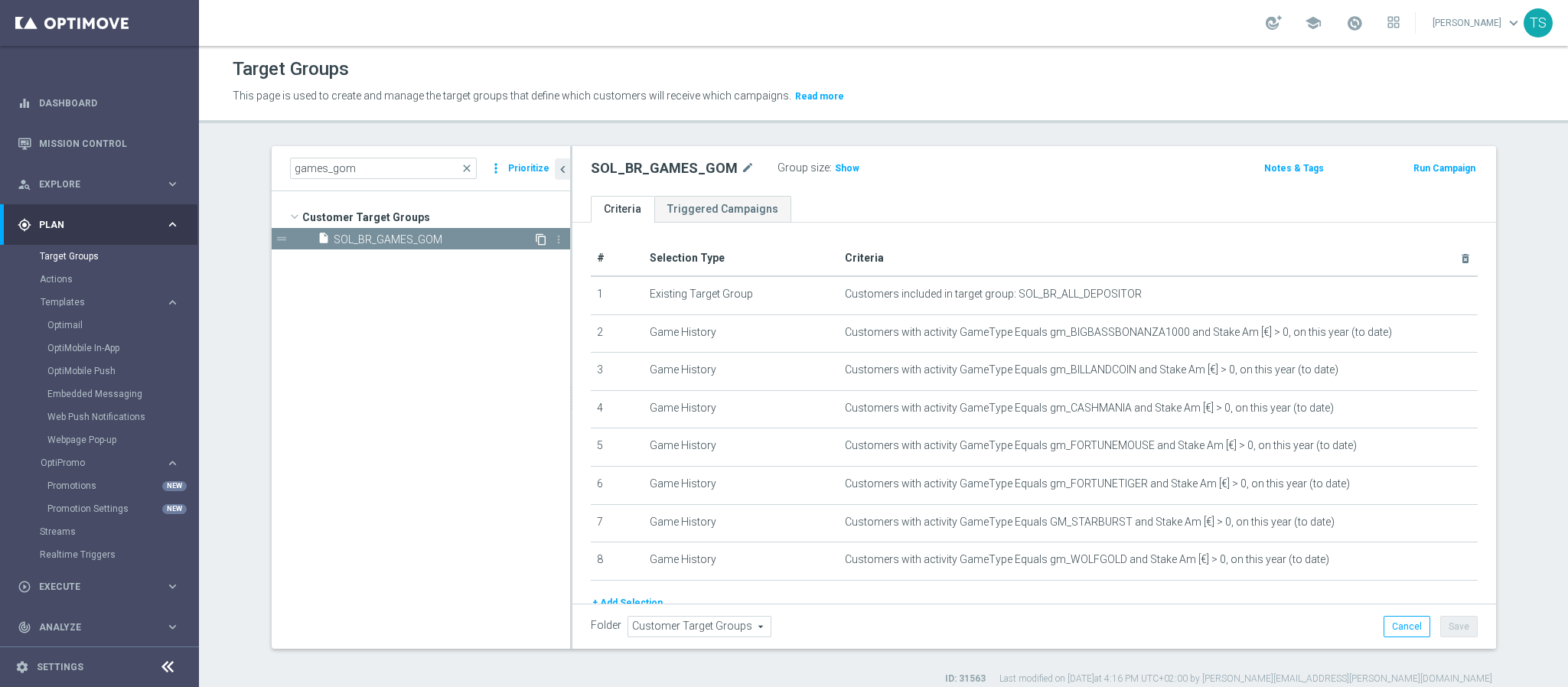
click at [535, 238] on icon "content_copy" at bounding box center [541, 239] width 12 height 12
click at [122, 262] on link "Target Groups" at bounding box center [100, 256] width 120 height 12
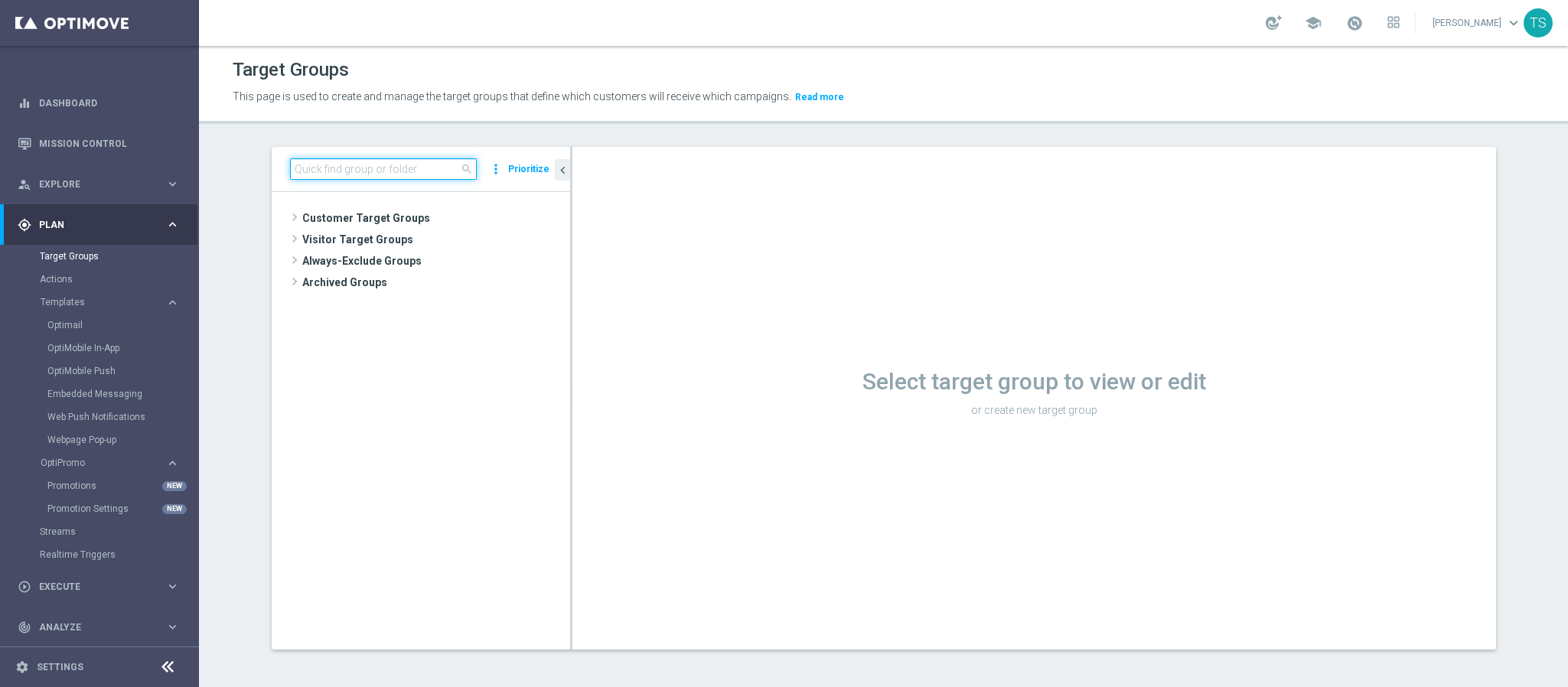
click at [407, 166] on input at bounding box center [383, 169] width 187 height 22
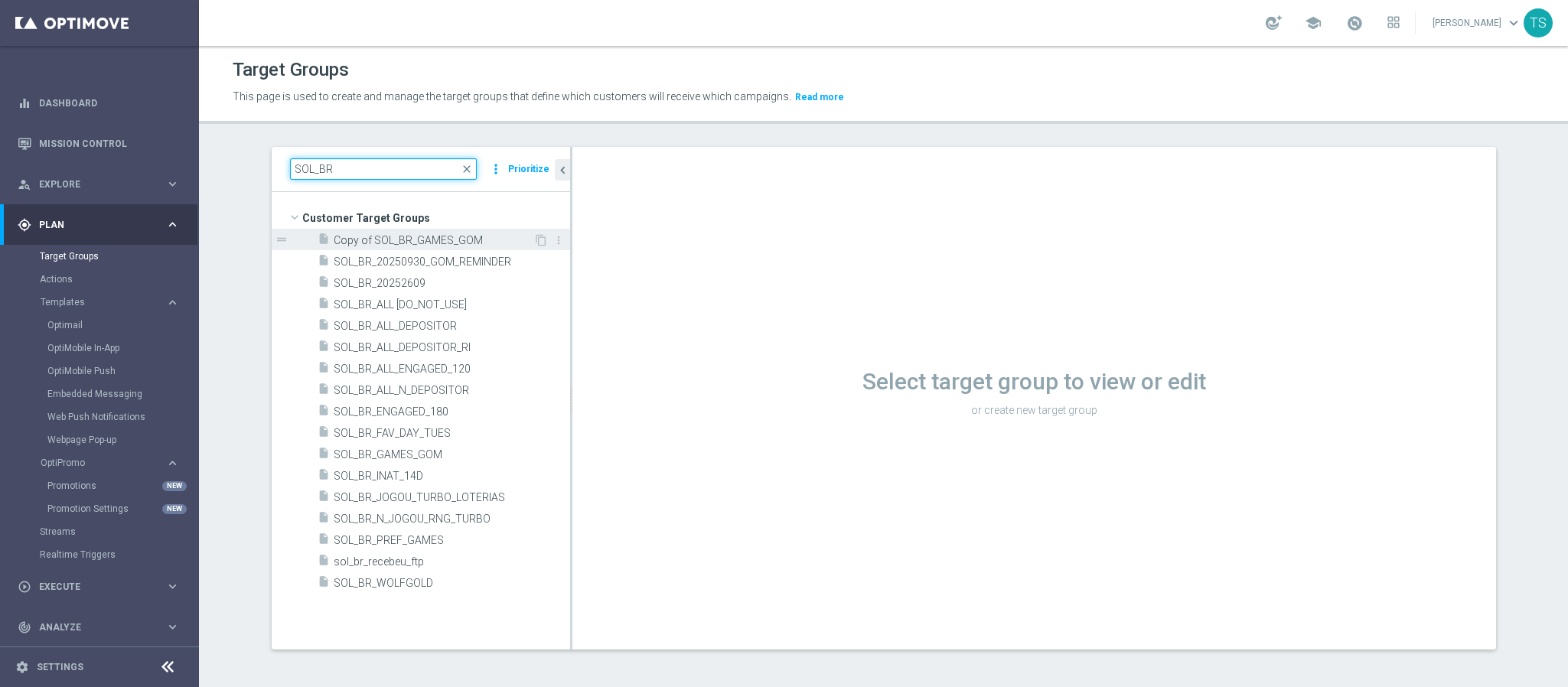
type input "SOL_BR"
click at [448, 239] on span "Copy of SOL_BR_GAMES_GOM" at bounding box center [434, 241] width 199 height 13
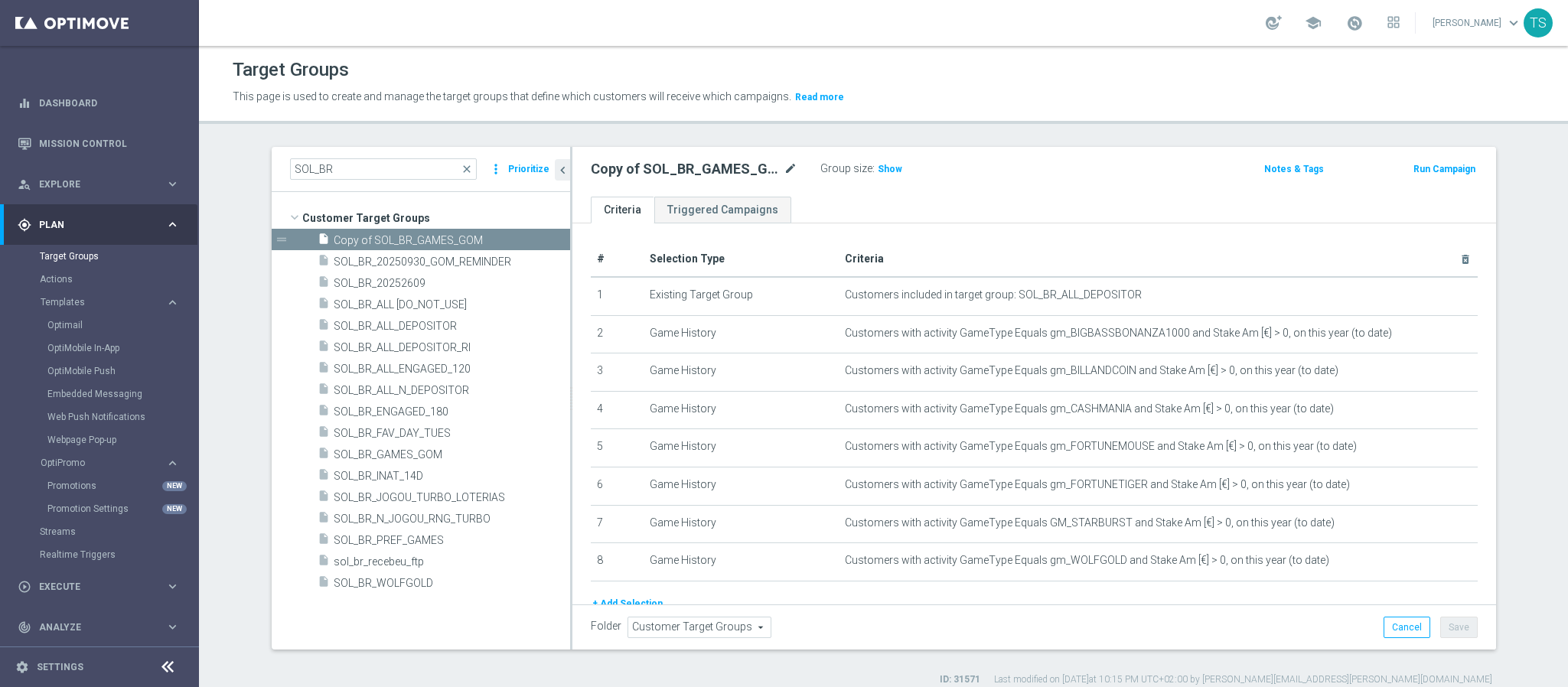
click at [783, 172] on icon "mode_edit" at bounding box center [790, 169] width 14 height 18
click at [645, 175] on input "Copy of SOL_BR_GAMES_GOM" at bounding box center [693, 171] width 207 height 22
drag, startPoint x: 627, startPoint y: 168, endPoint x: 365, endPoint y: 173, distance: 262.0
click at [376, 173] on as-split "SOL_BR close more_vert Prioritize Customer Target Groups library_add create_new…" at bounding box center [884, 398] width 1224 height 503
drag, startPoint x: 674, startPoint y: 169, endPoint x: 827, endPoint y: 169, distance: 153.0
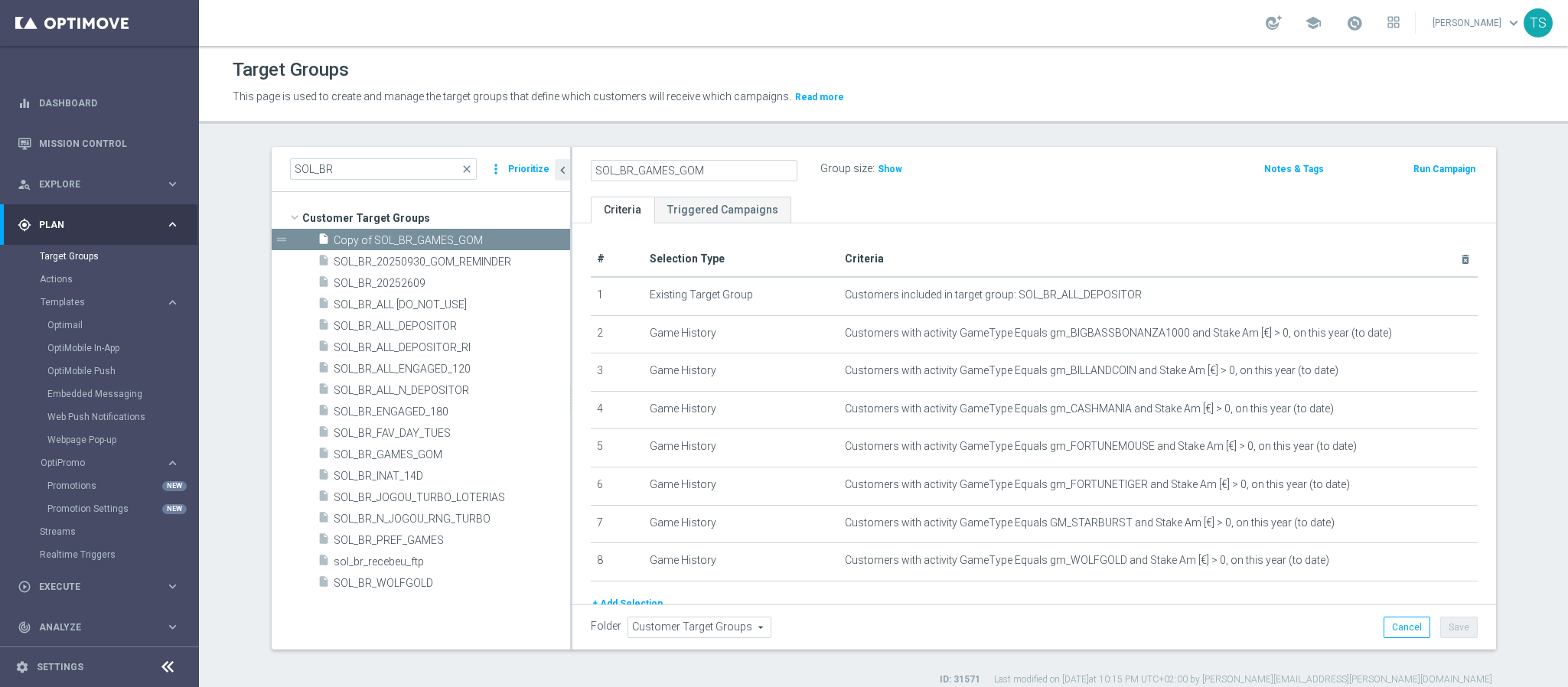
click at [675, 169] on input "SOL_BR_GAMES_GOM" at bounding box center [693, 171] width 207 height 22
click at [820, 169] on div "SOL_BR_GAMES_GOM Group size : Show" at bounding box center [882, 170] width 607 height 23
type input "SOL_BR_GAMES_S&G_TRICKANDTREATS"
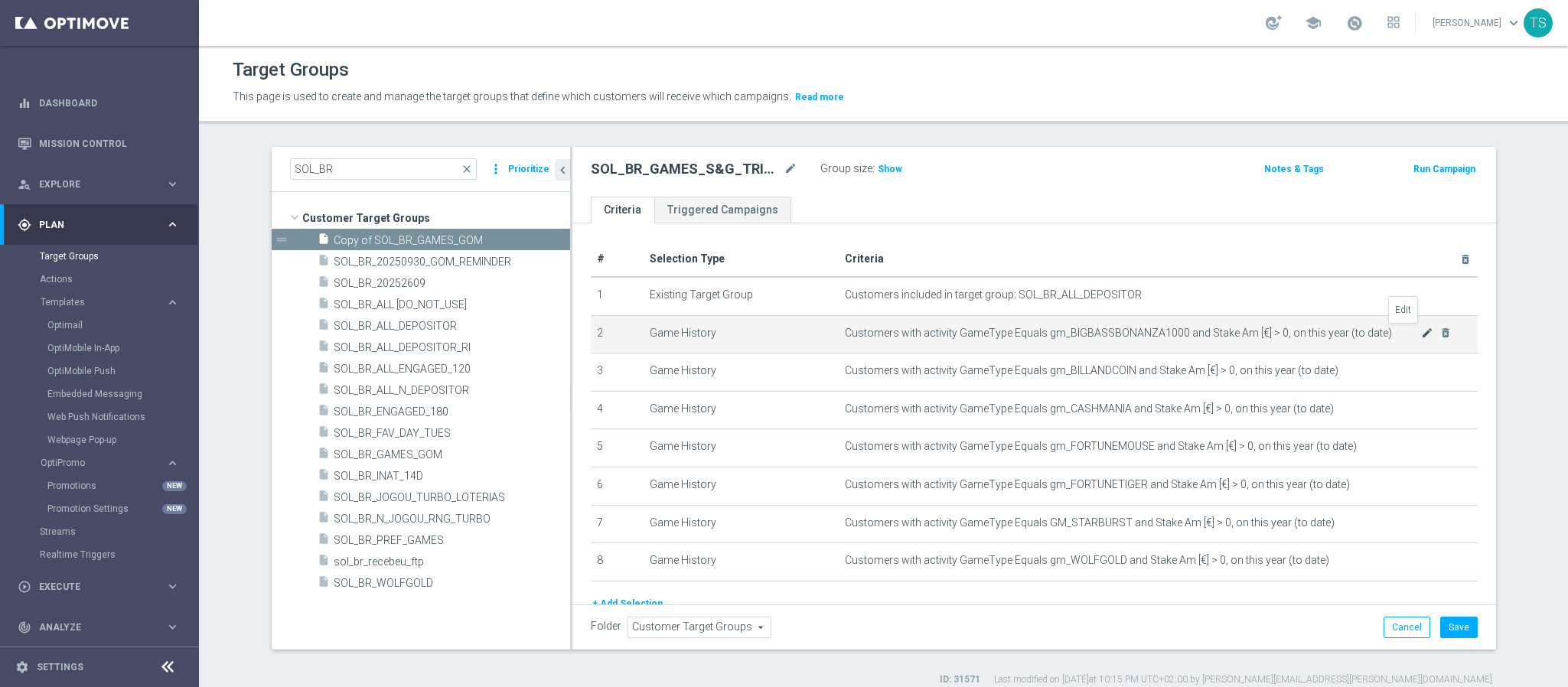
click at [1421, 337] on icon "mode_edit" at bounding box center [1427, 332] width 12 height 12
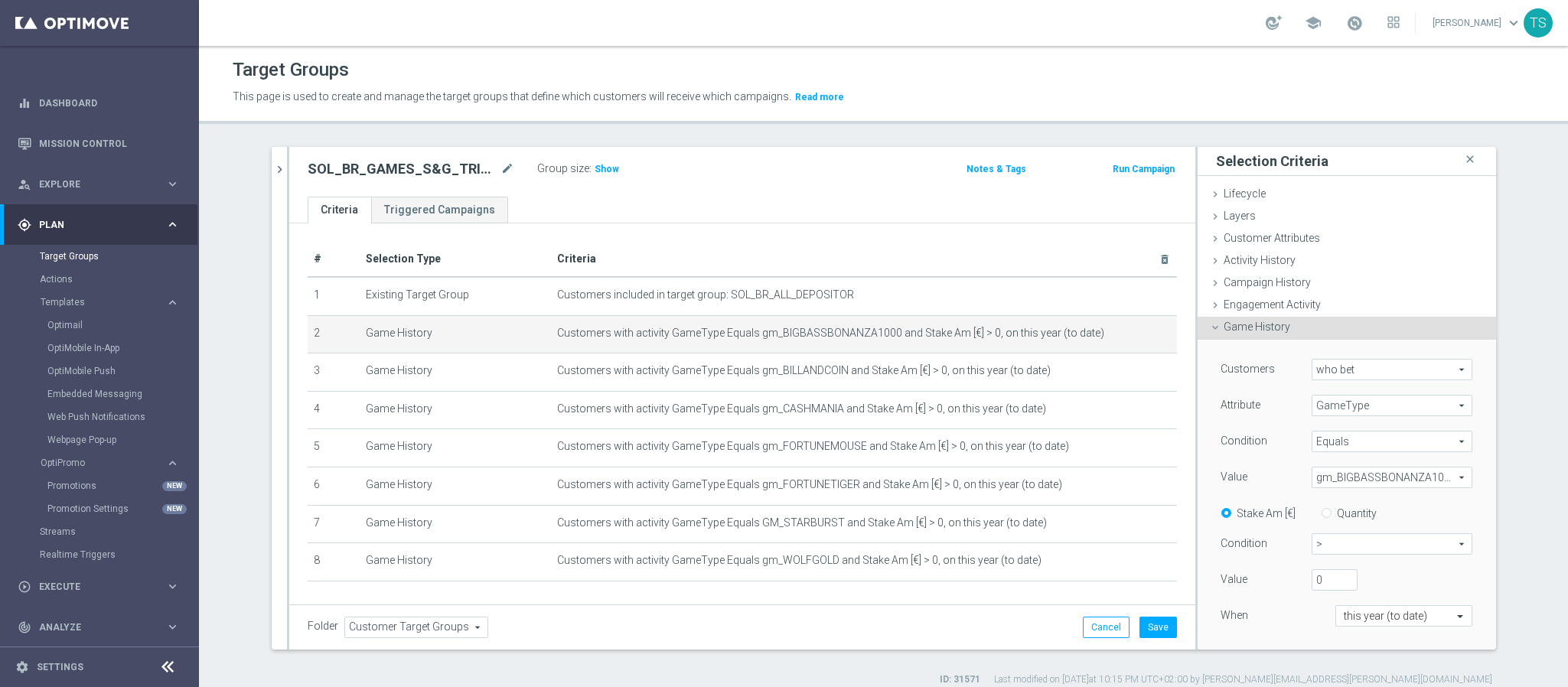
click at [1330, 481] on span "gm_BIGBASSBONANZA1000" at bounding box center [1392, 478] width 159 height 20
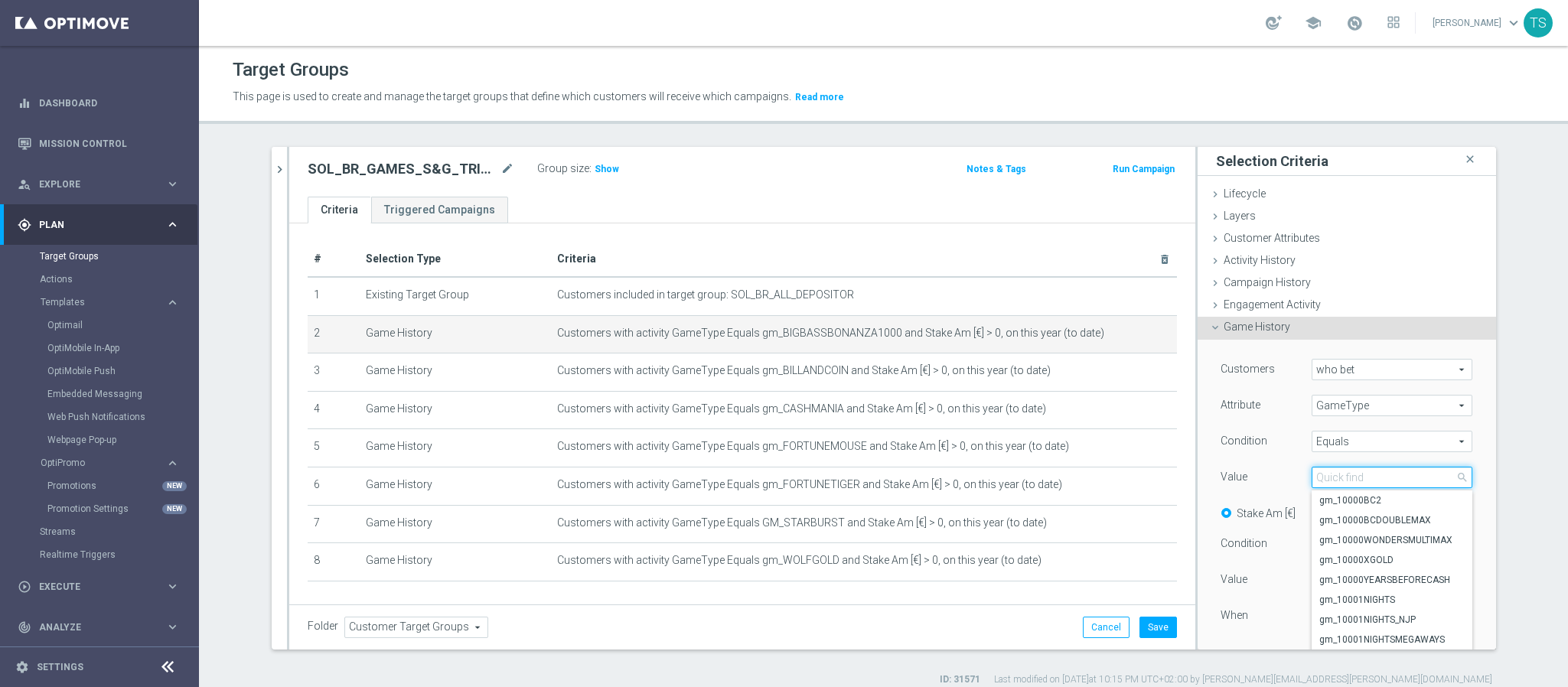
click at [1340, 478] on input "search" at bounding box center [1391, 478] width 160 height 22
type input "sugarmon"
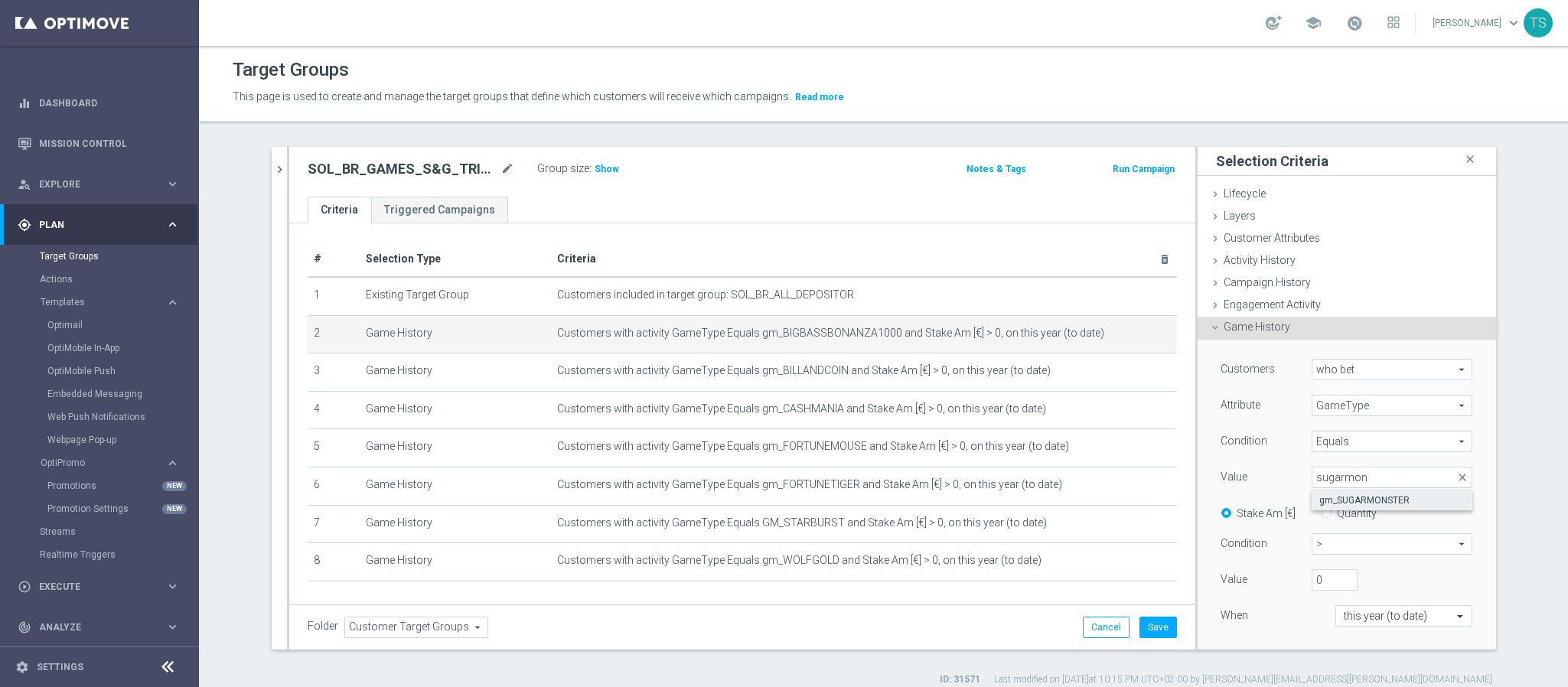
click at [1362, 501] on span "gm_SUGARMONSTER" at bounding box center [1391, 500] width 145 height 12
type input "gm_SUGARMONSTER"
click at [1154, 632] on button "Save" at bounding box center [1158, 628] width 37 height 22
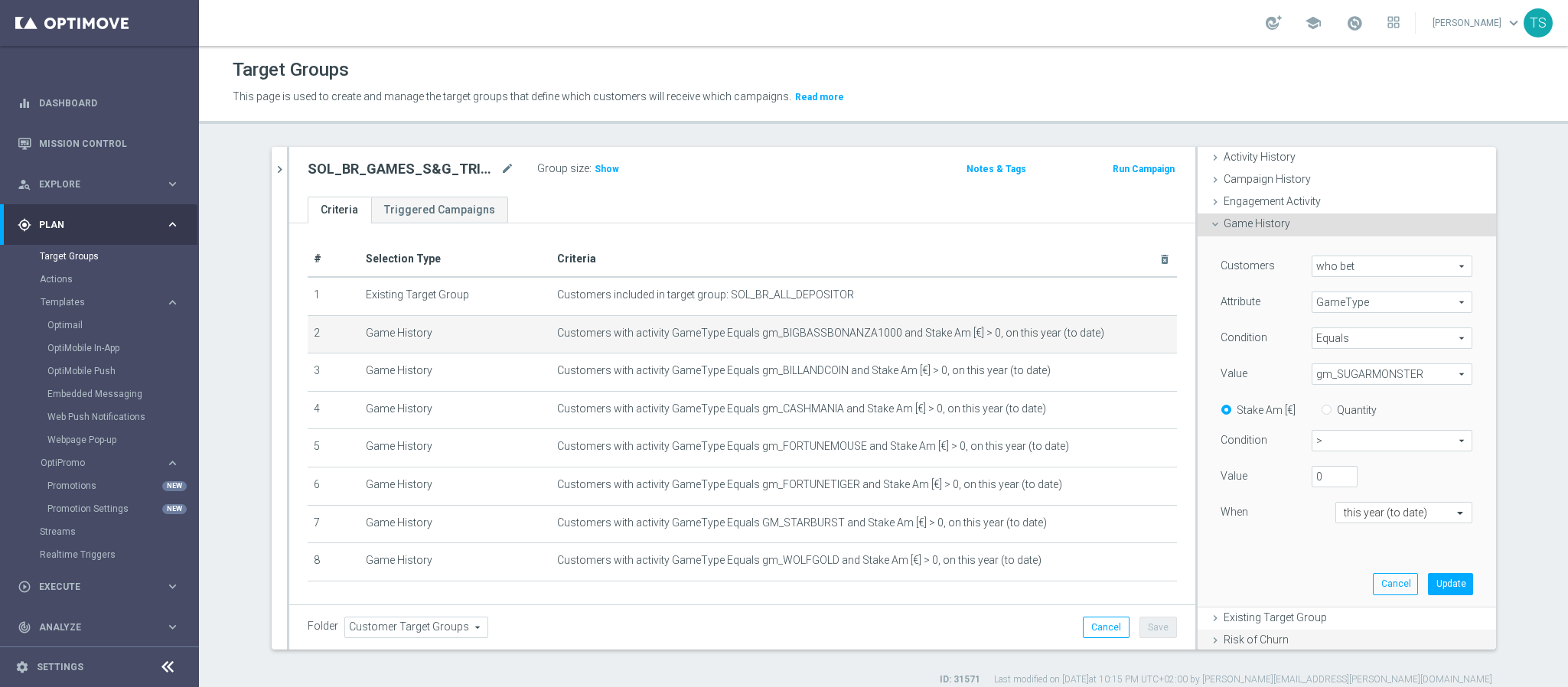
scroll to position [229, 0]
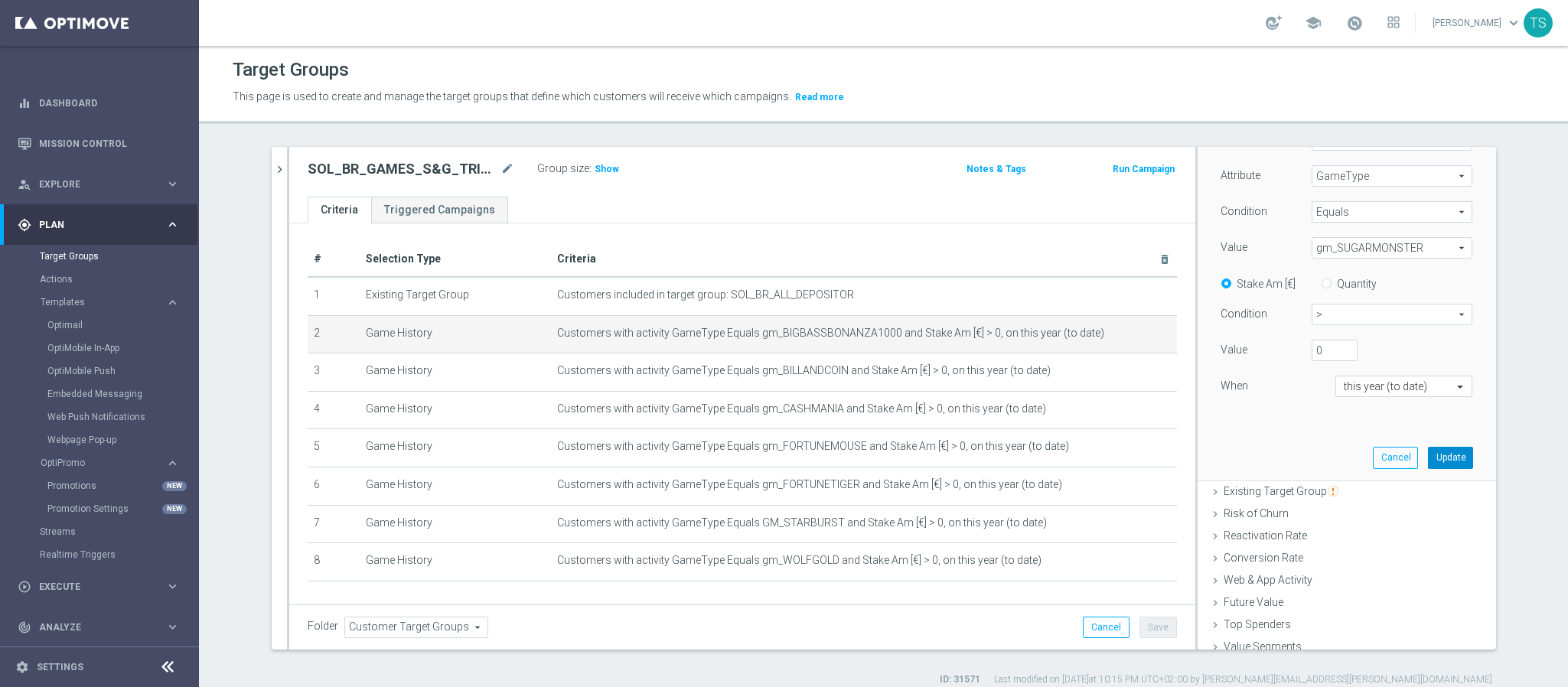
click at [1428, 464] on button "Update" at bounding box center [1450, 458] width 45 height 22
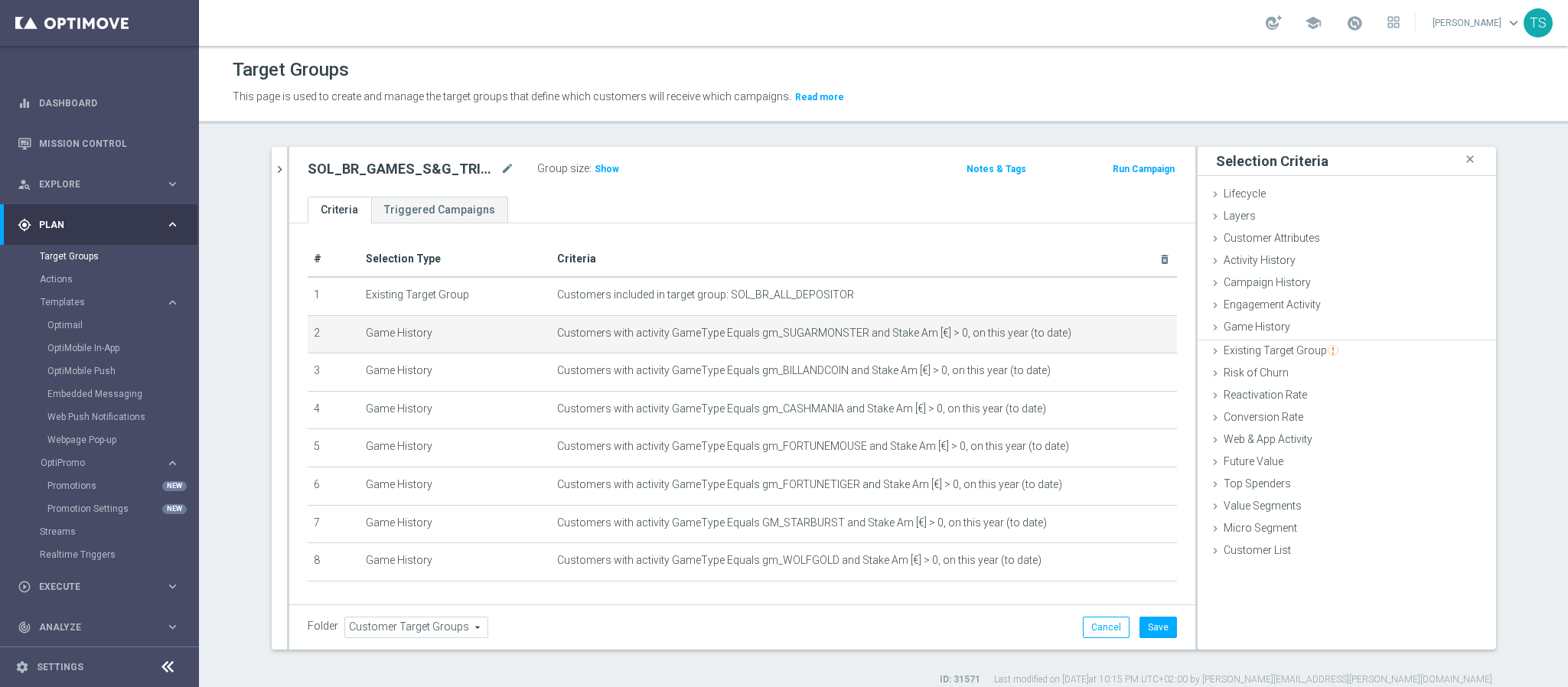
scroll to position [0, 0]
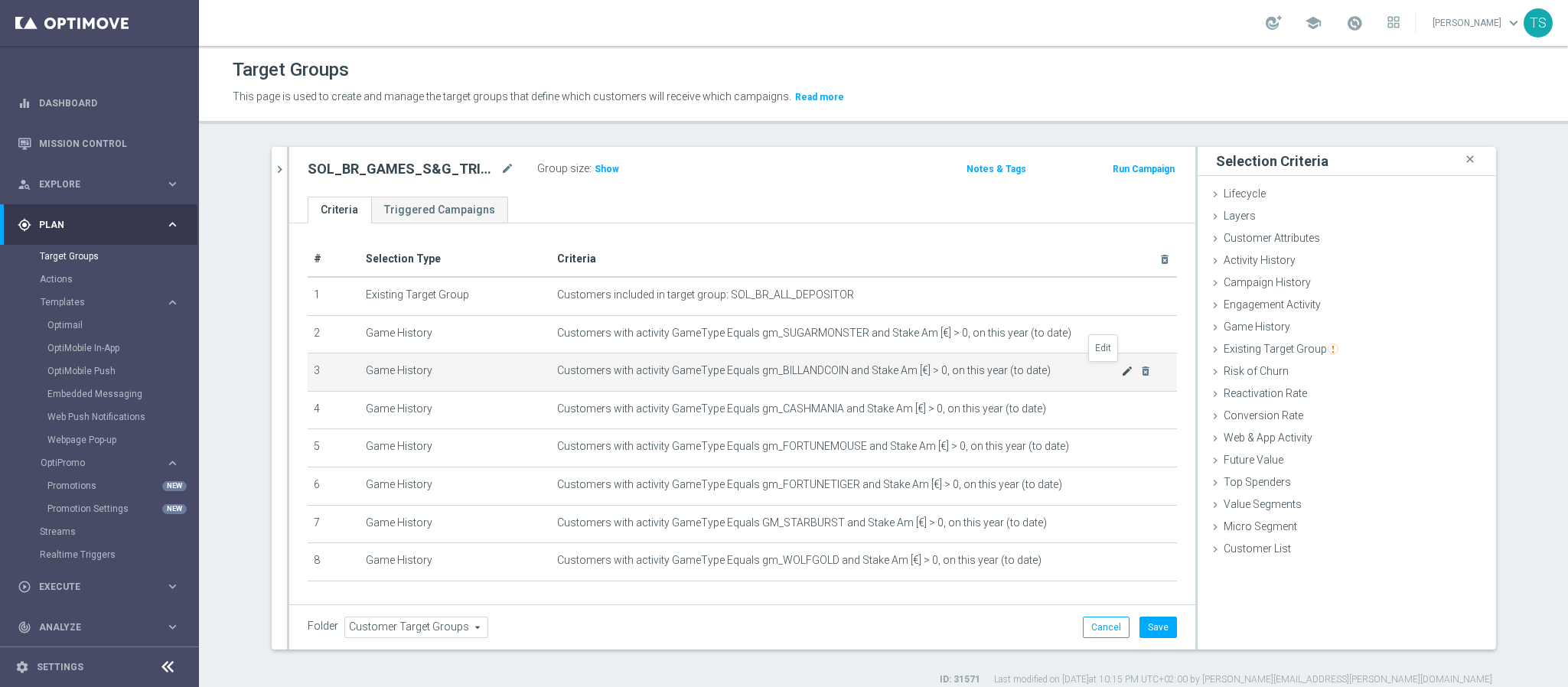
click at [1121, 370] on icon "mode_edit" at bounding box center [1127, 370] width 12 height 12
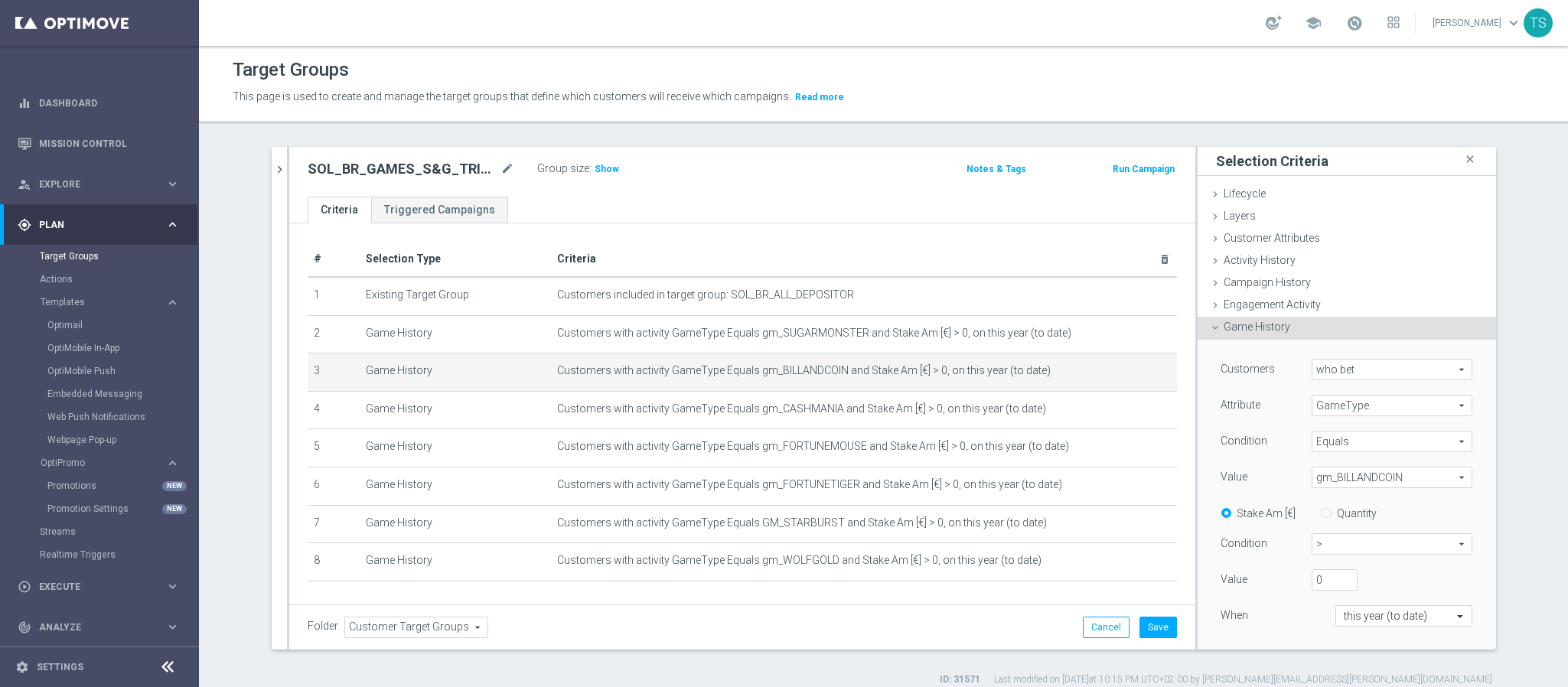
click at [1375, 480] on span "gm_BILLANDCOIN" at bounding box center [1392, 478] width 159 height 20
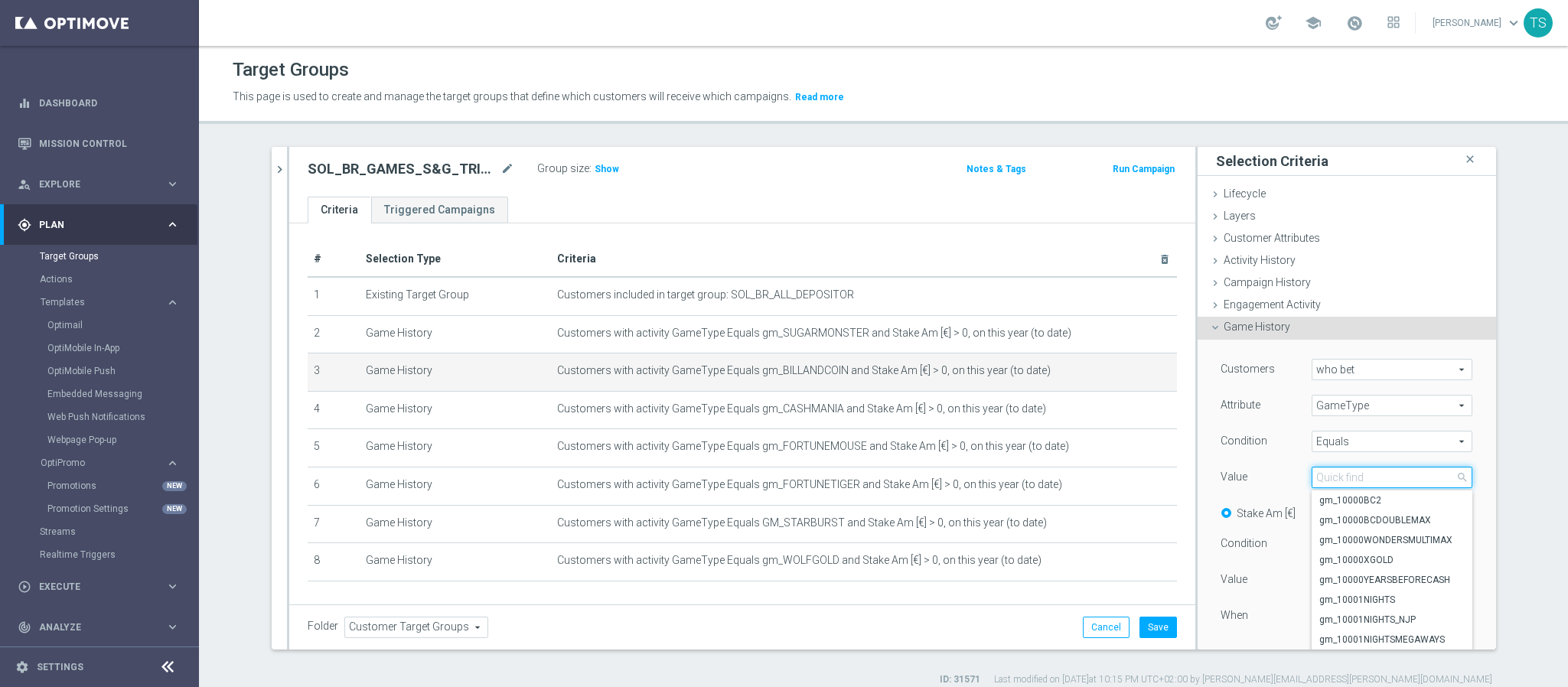
click at [1357, 478] on input "search" at bounding box center [1391, 478] width 160 height 22
type input "fortunera"
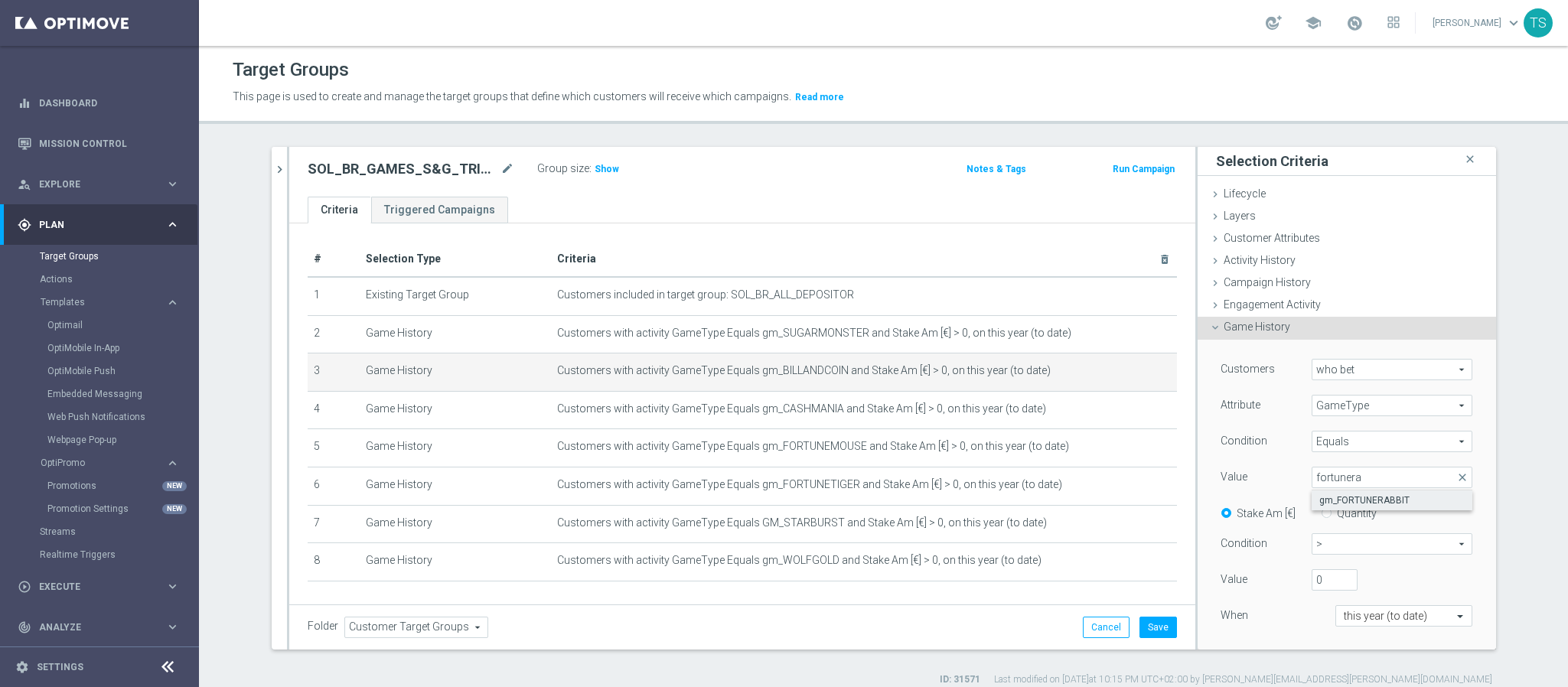
click at [1399, 498] on span "gm_FORTUNERABBIT" at bounding box center [1391, 500] width 145 height 12
type input "gm_FORTUNERABBIT"
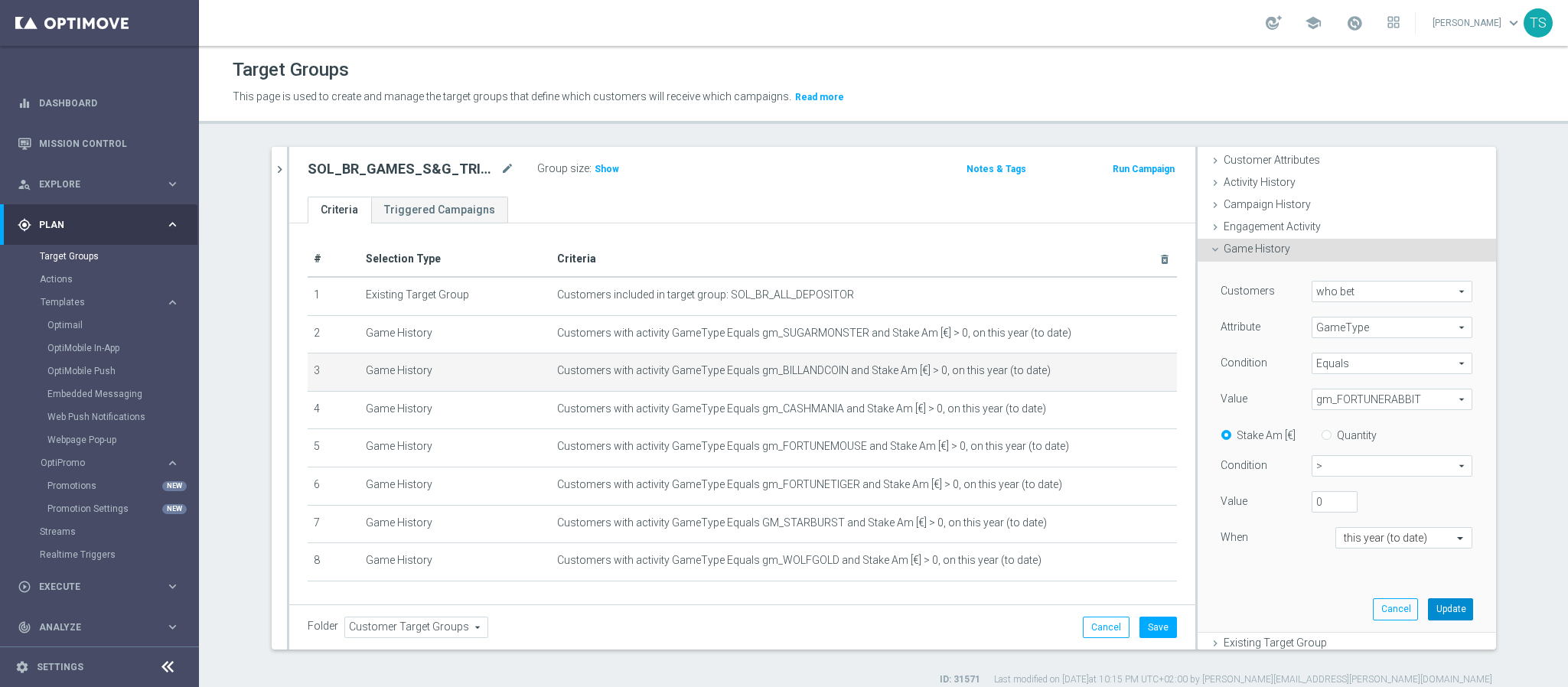
scroll to position [115, 0]
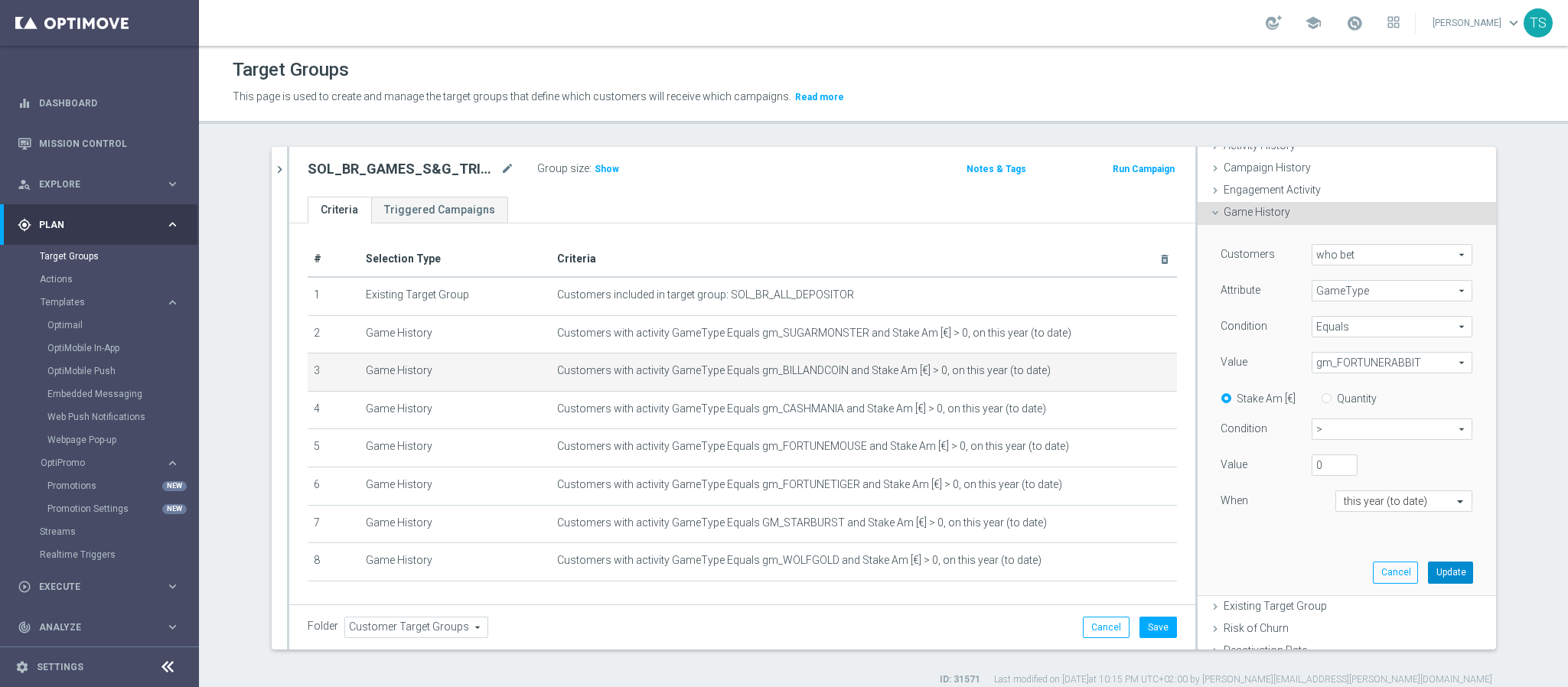
click at [1428, 577] on button "Update" at bounding box center [1450, 572] width 45 height 22
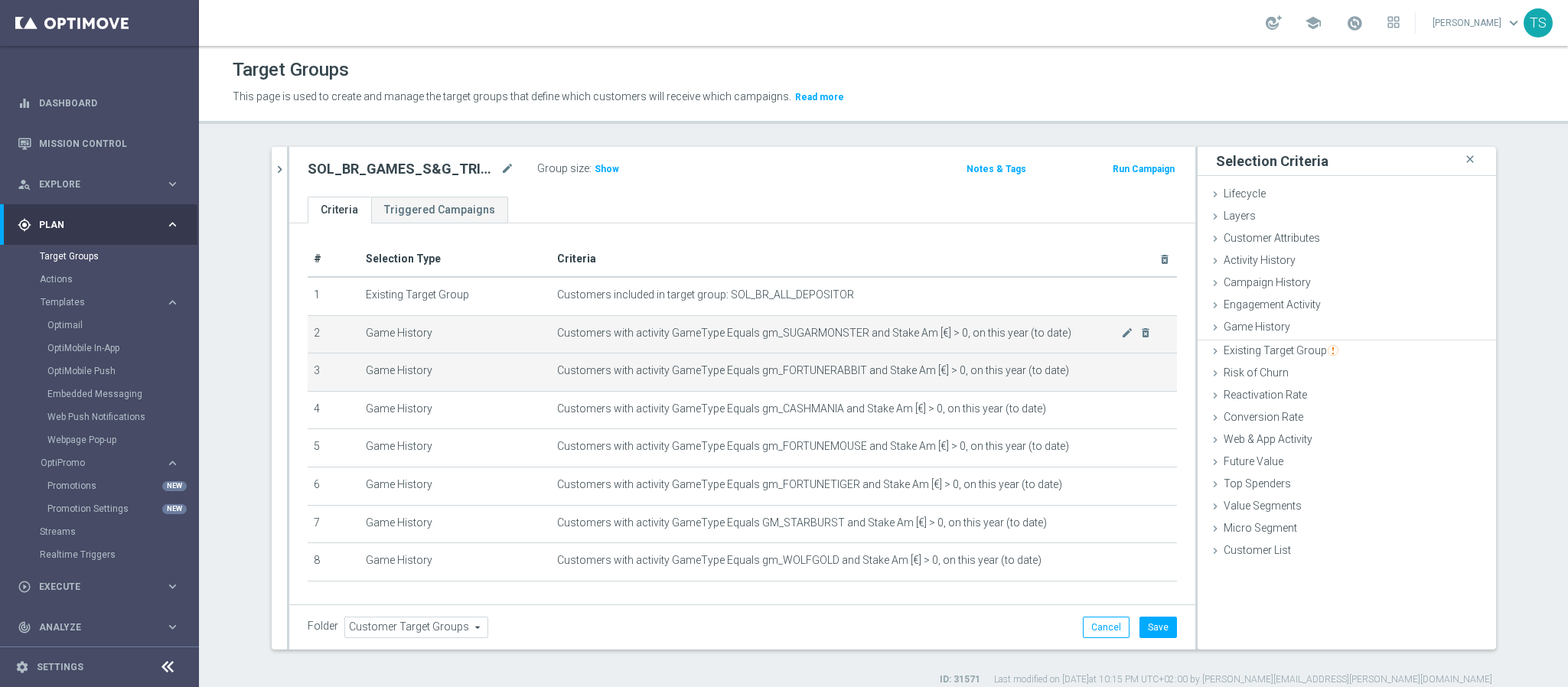
scroll to position [0, 0]
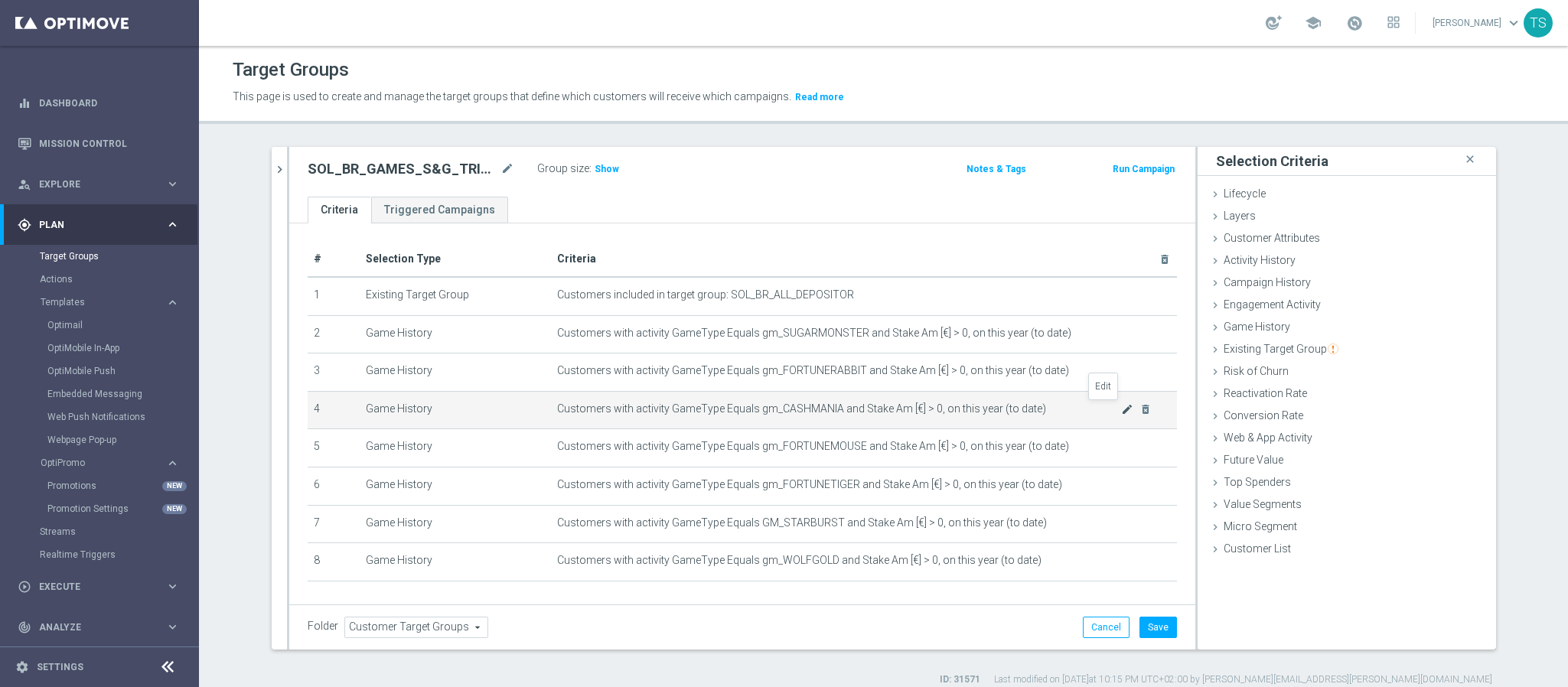
click at [1121, 410] on icon "mode_edit" at bounding box center [1127, 410] width 12 height 12
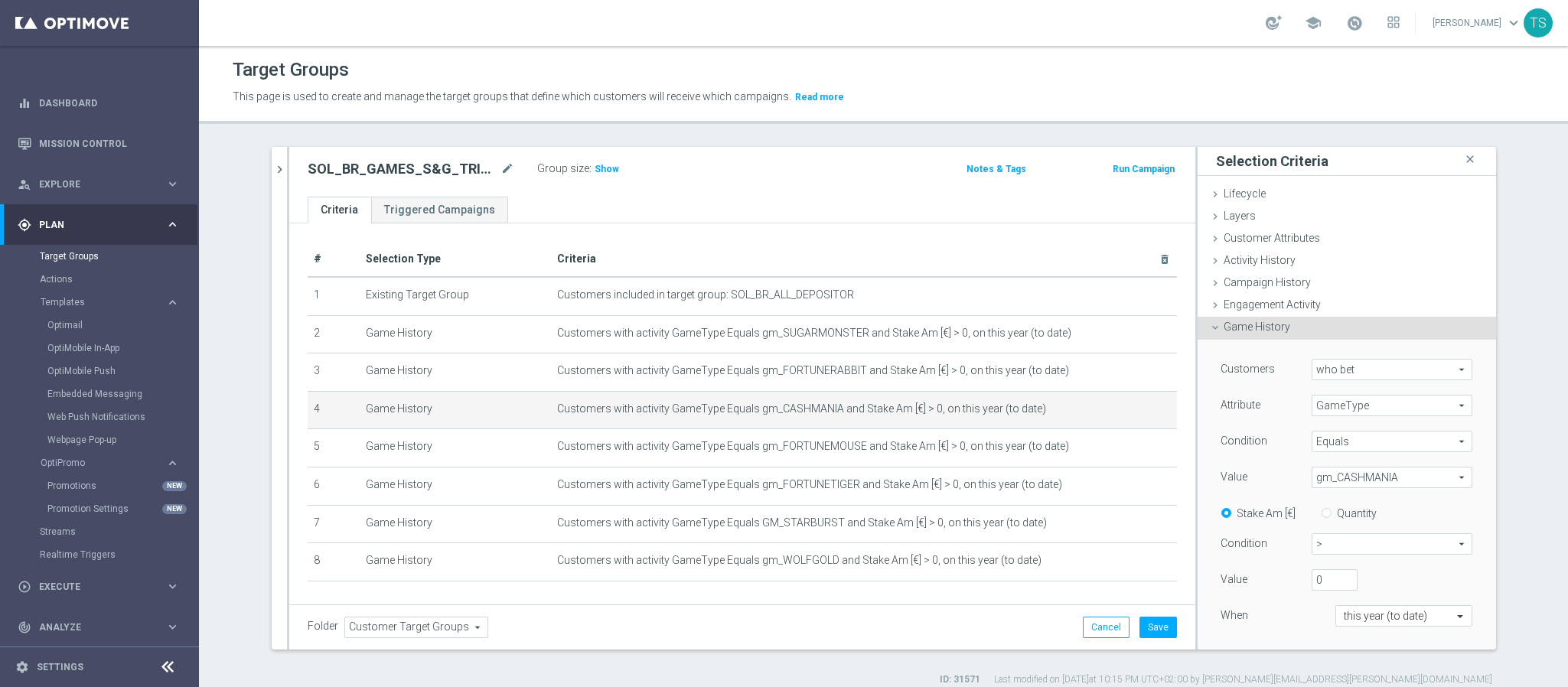
click at [1375, 478] on span "gm_CASHMANIA" at bounding box center [1392, 478] width 159 height 20
click at [1361, 489] on div "Value gm_CASHMANIA gm_CASHMANIA arrow_drop_down search gm_10000BC2 gm_10000BCDO…" at bounding box center [1347, 478] width 276 height 24
click at [1360, 485] on span "gm_CASHMANIA" at bounding box center [1392, 478] width 159 height 20
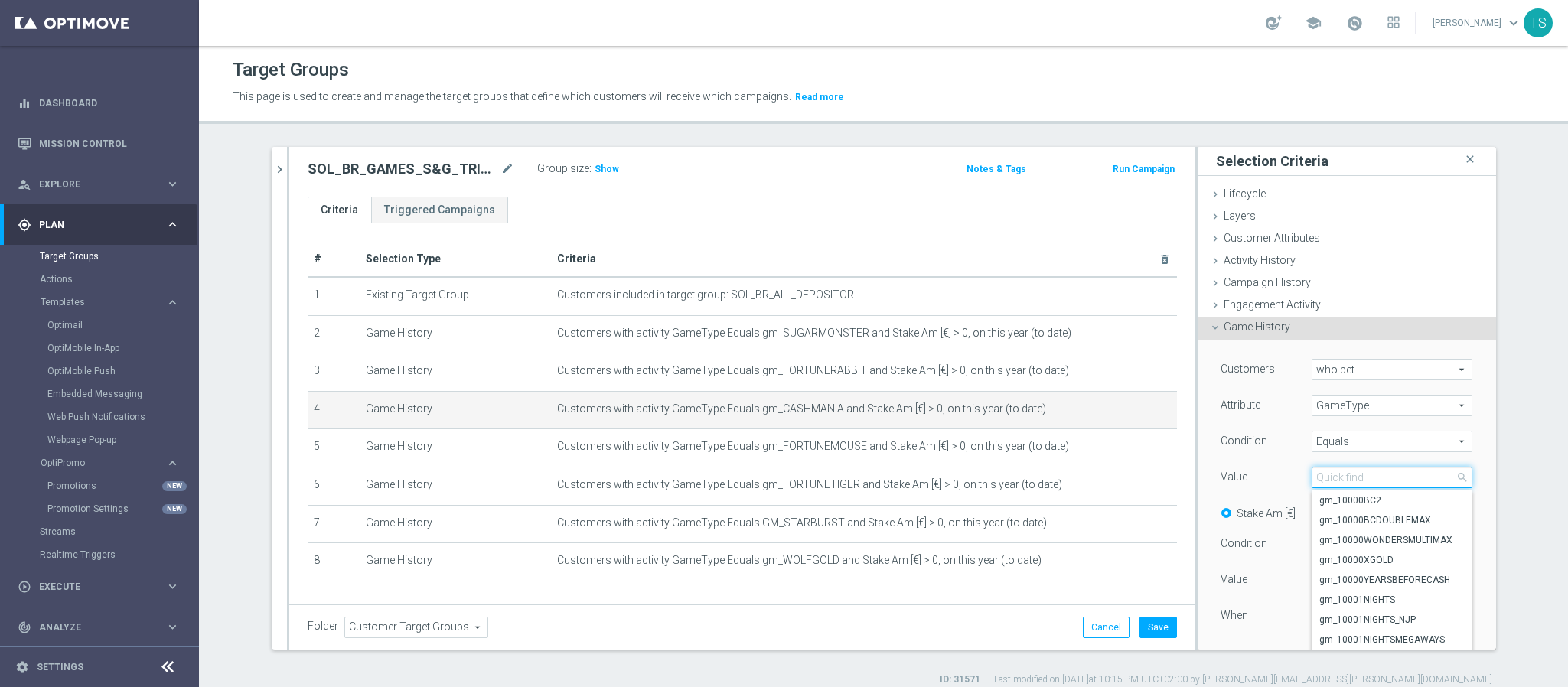
click at [1359, 484] on input "search" at bounding box center [1391, 478] width 160 height 22
type input "spook"
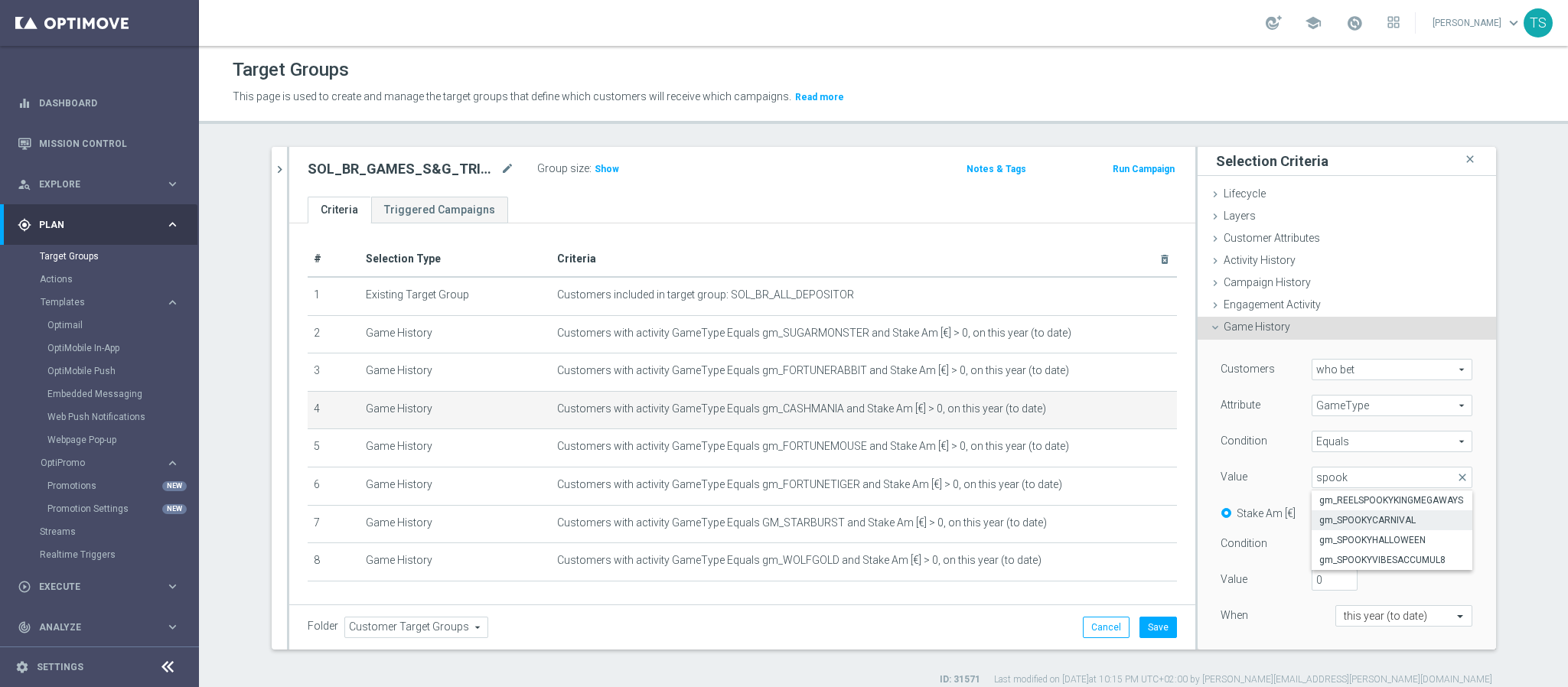
click at [1394, 517] on span "gm_SPOOKYCARNIVAL" at bounding box center [1391, 520] width 145 height 12
type input "gm_SPOOKYCARNIVAL"
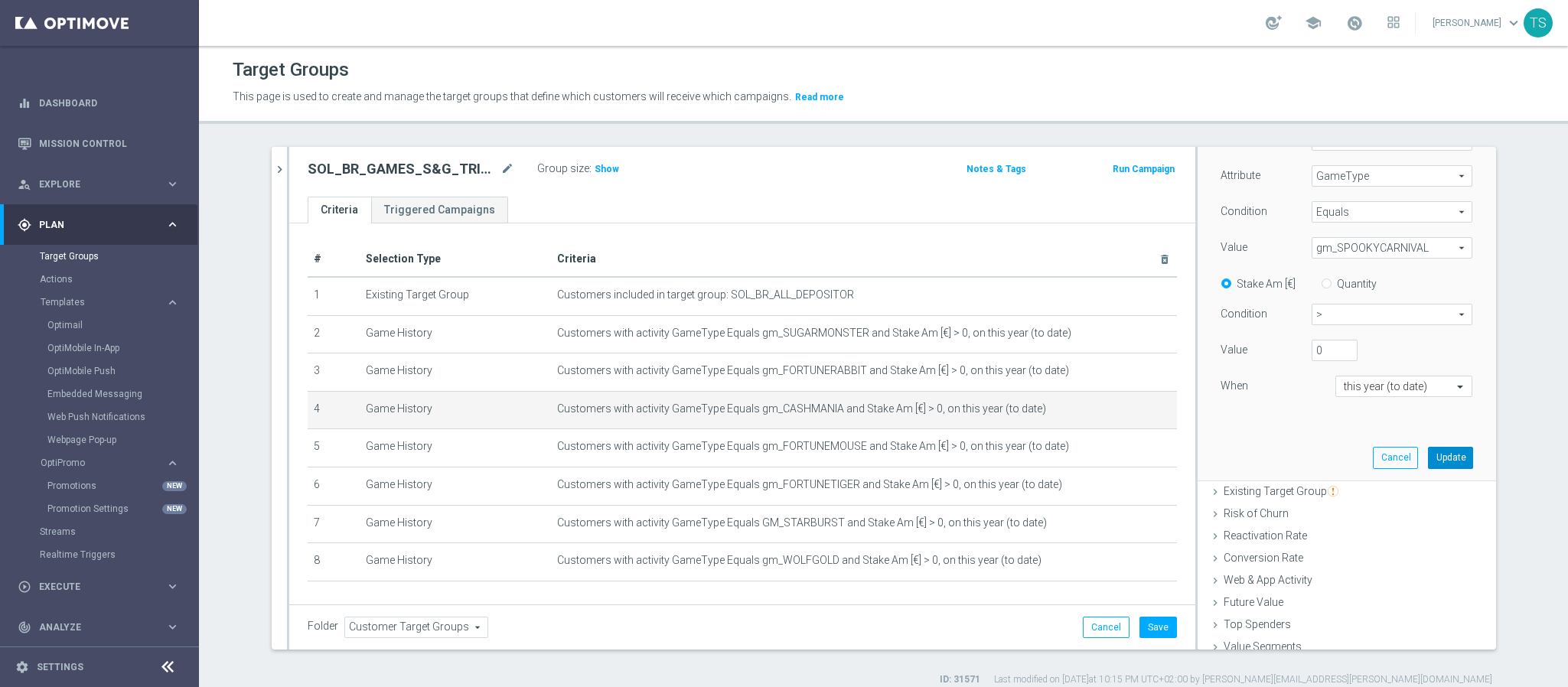
click at [1428, 453] on button "Update" at bounding box center [1450, 458] width 45 height 22
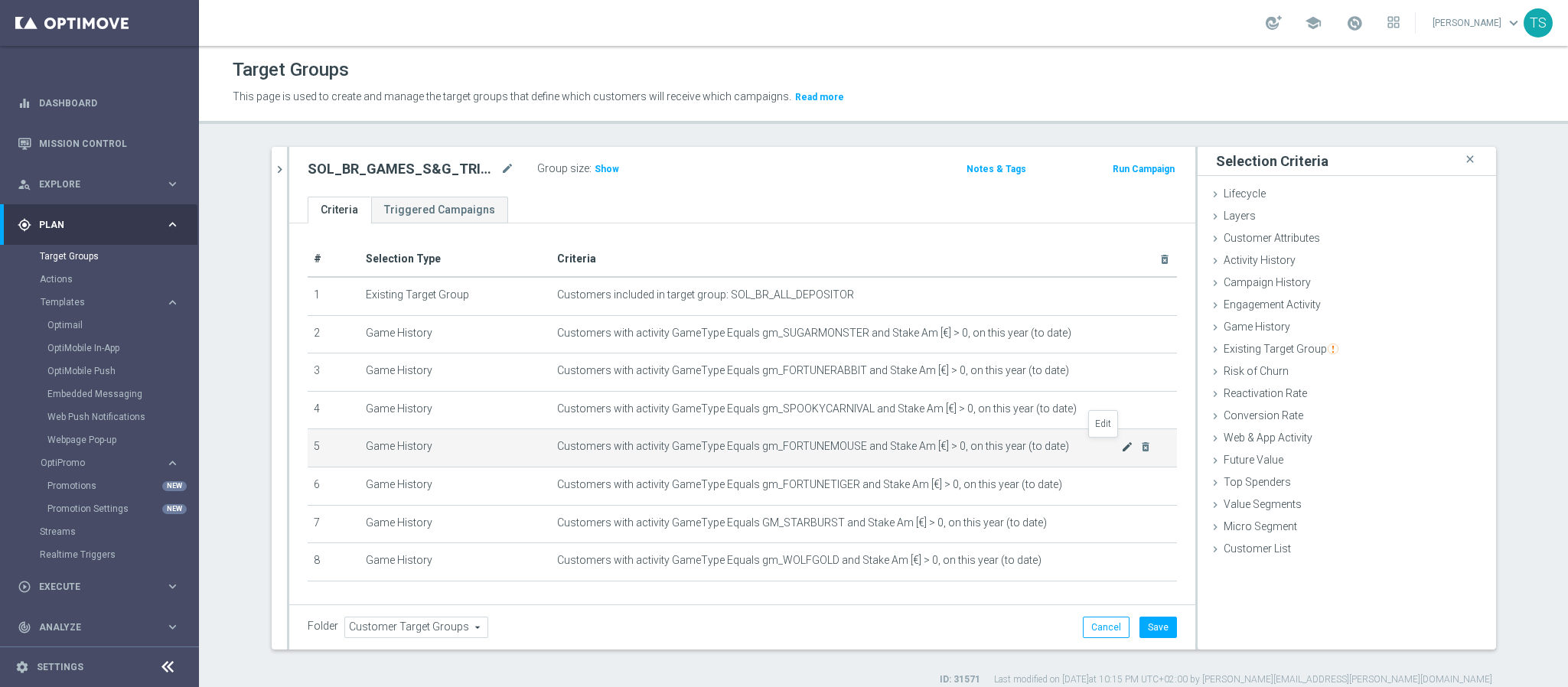
click at [1121, 445] on icon "mode_edit" at bounding box center [1127, 447] width 12 height 12
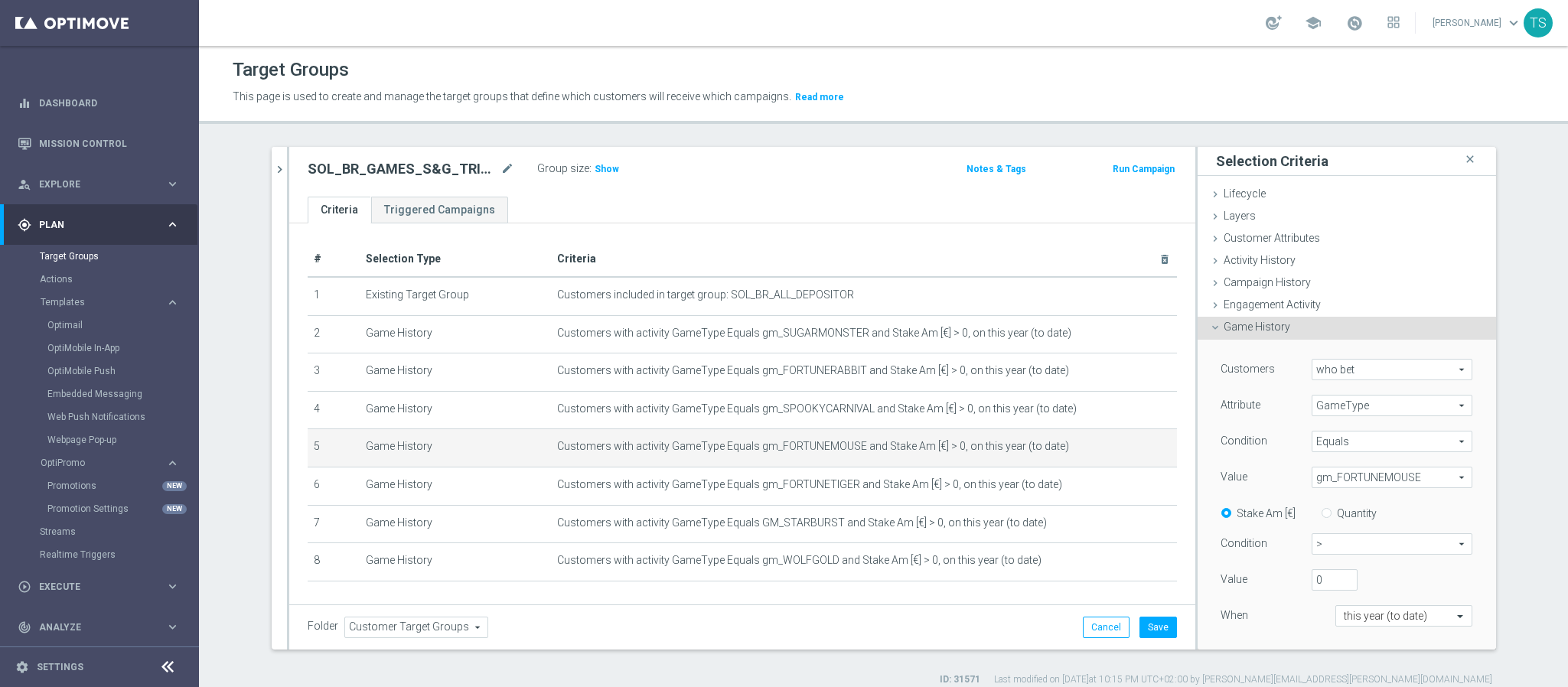
click at [1357, 485] on span "gm_FORTUNEMOUSE" at bounding box center [1392, 478] width 159 height 20
click at [0, 0] on input "search" at bounding box center [0, 0] width 0 height 0
type input "beri"
click at [1379, 492] on label "gm_BERICHED" at bounding box center [1391, 501] width 160 height 20
type input "gm_BERICHED"
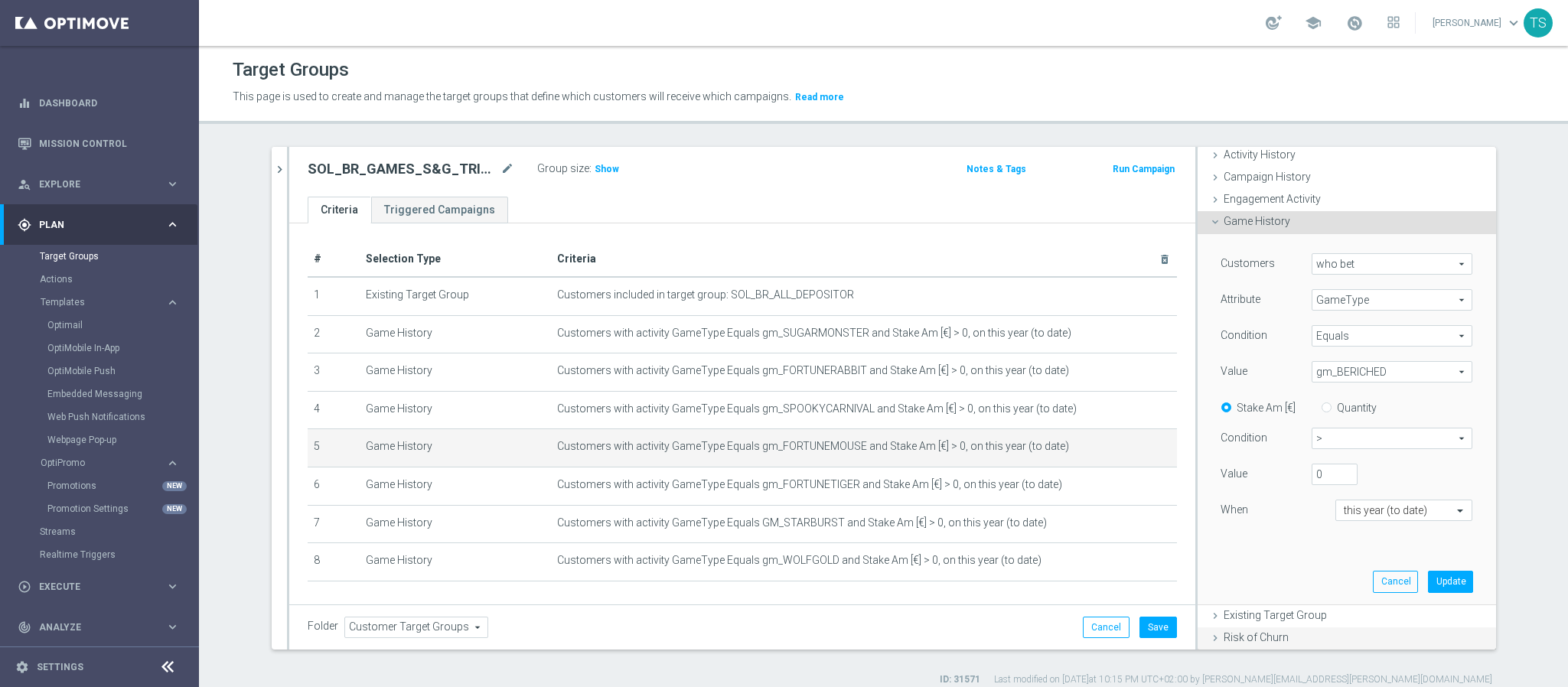
scroll to position [229, 0]
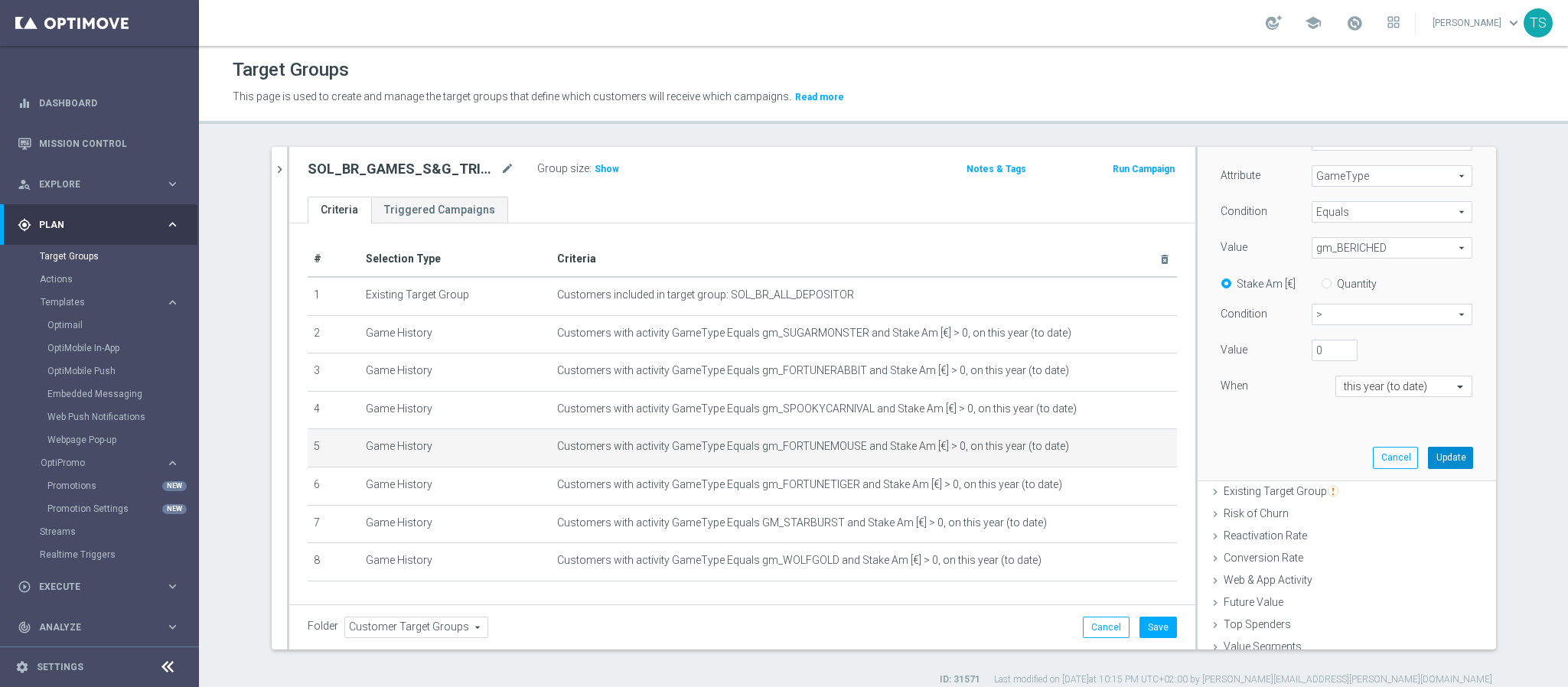
click at [1428, 454] on button "Update" at bounding box center [1450, 458] width 45 height 22
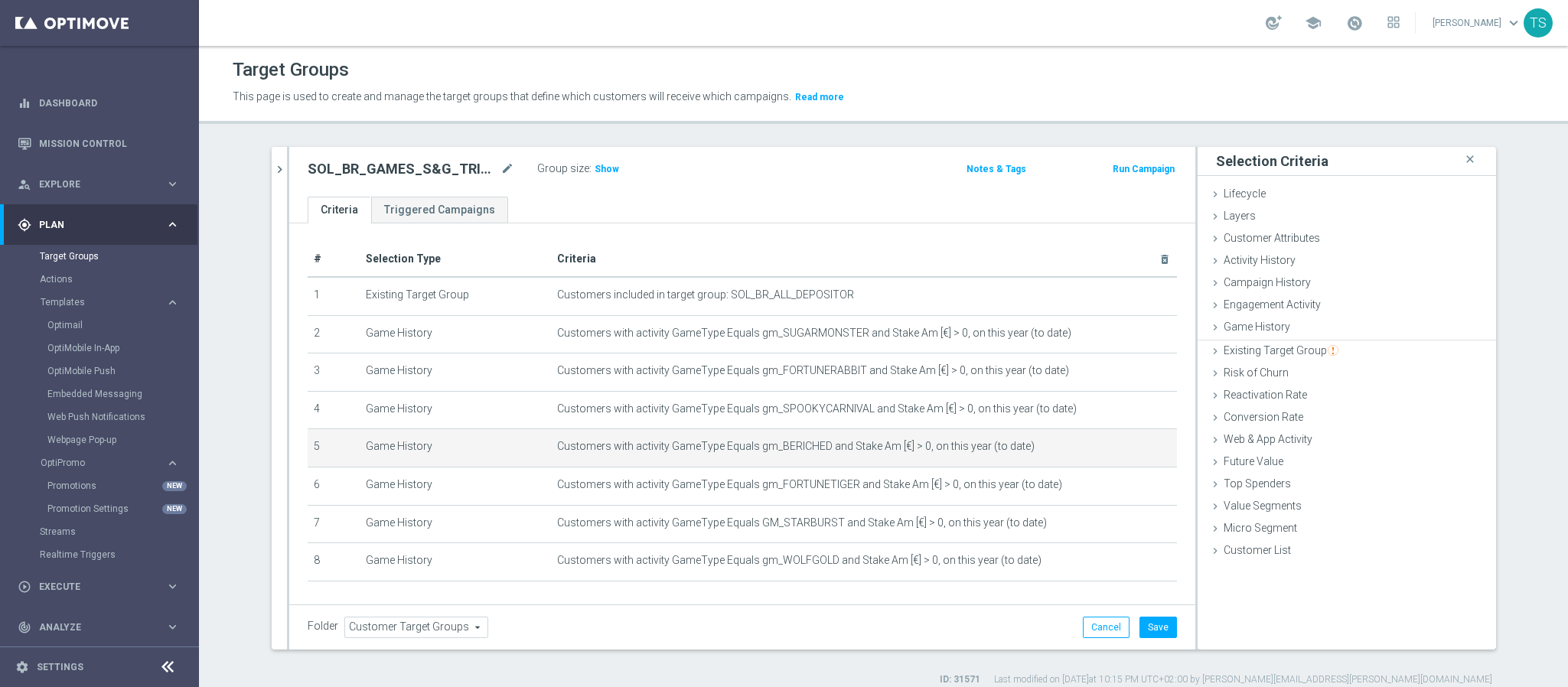
scroll to position [0, 0]
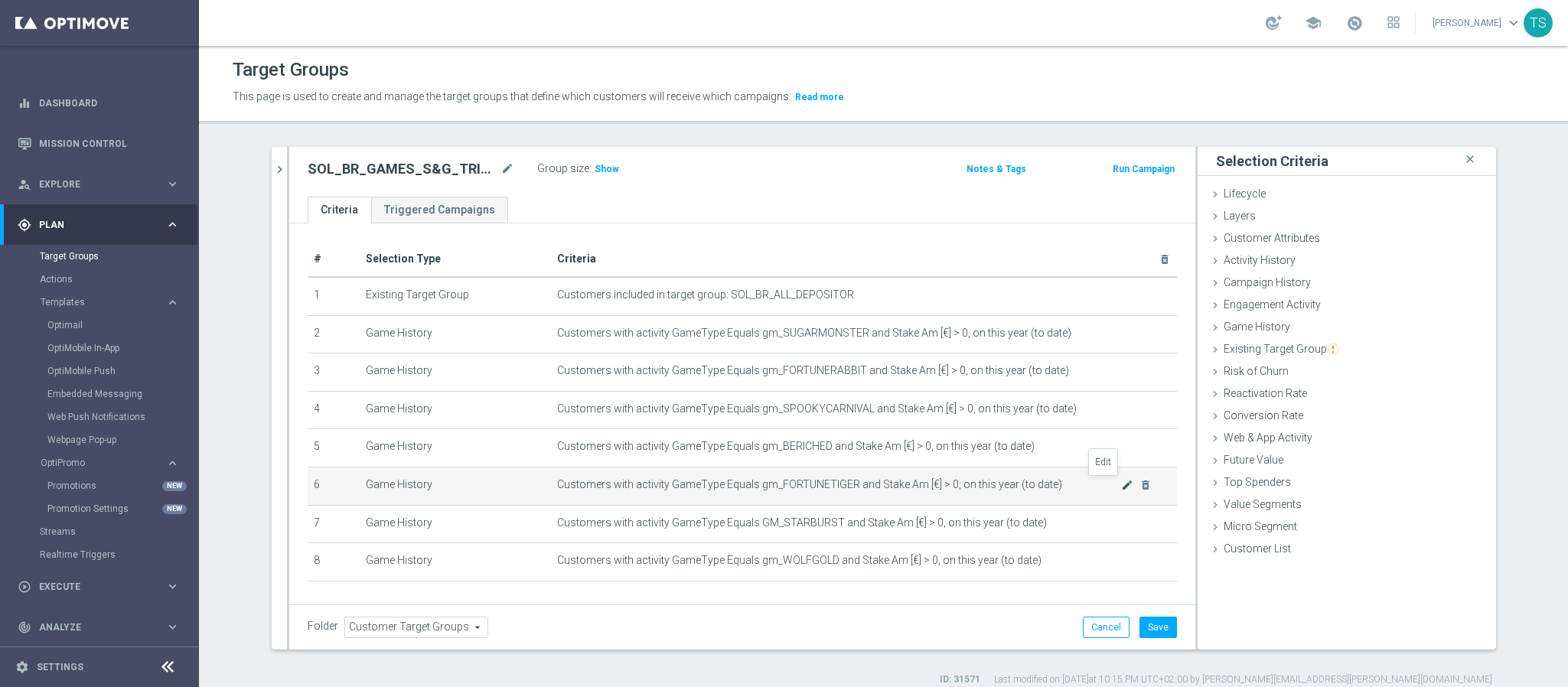
click at [1121, 480] on icon "mode_edit" at bounding box center [1127, 485] width 12 height 12
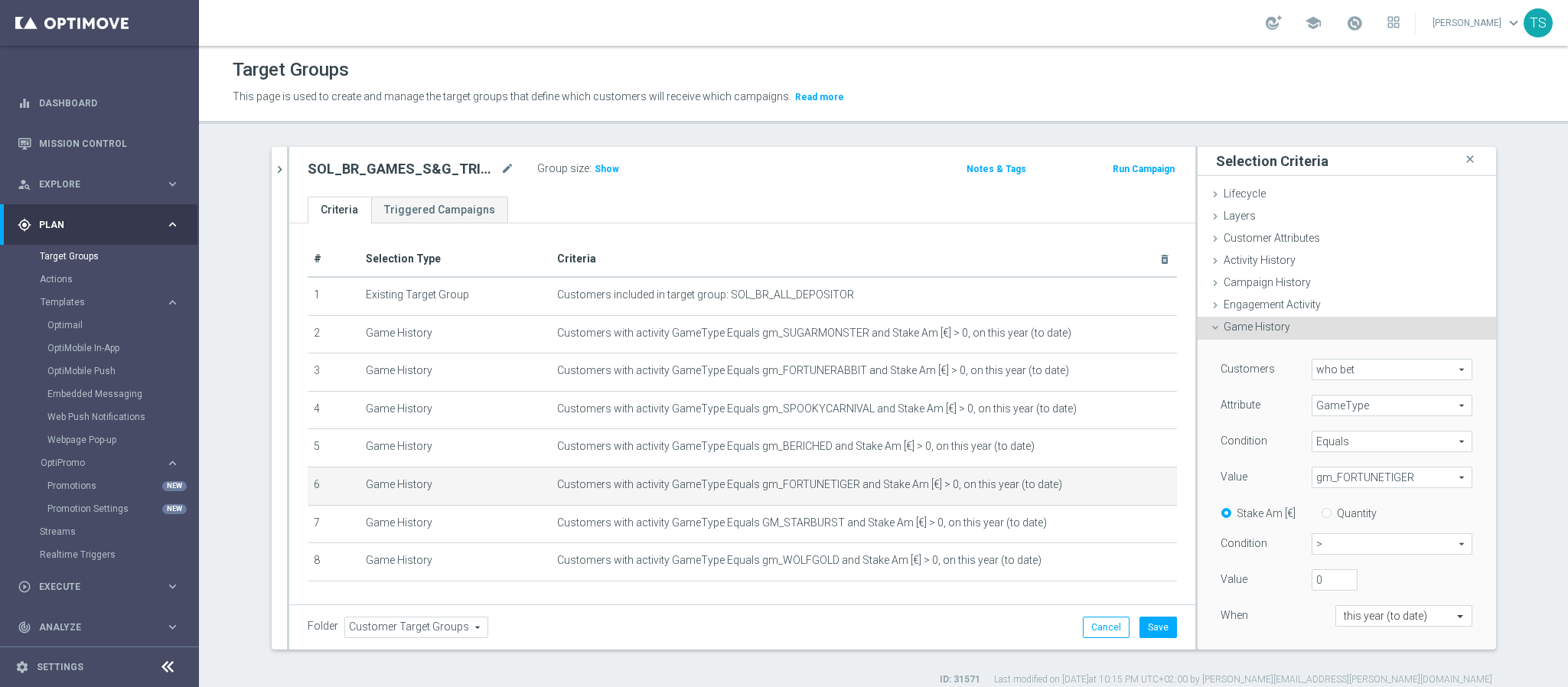
click at [1356, 478] on span "gm_FORTUNETIGER" at bounding box center [1392, 478] width 159 height 20
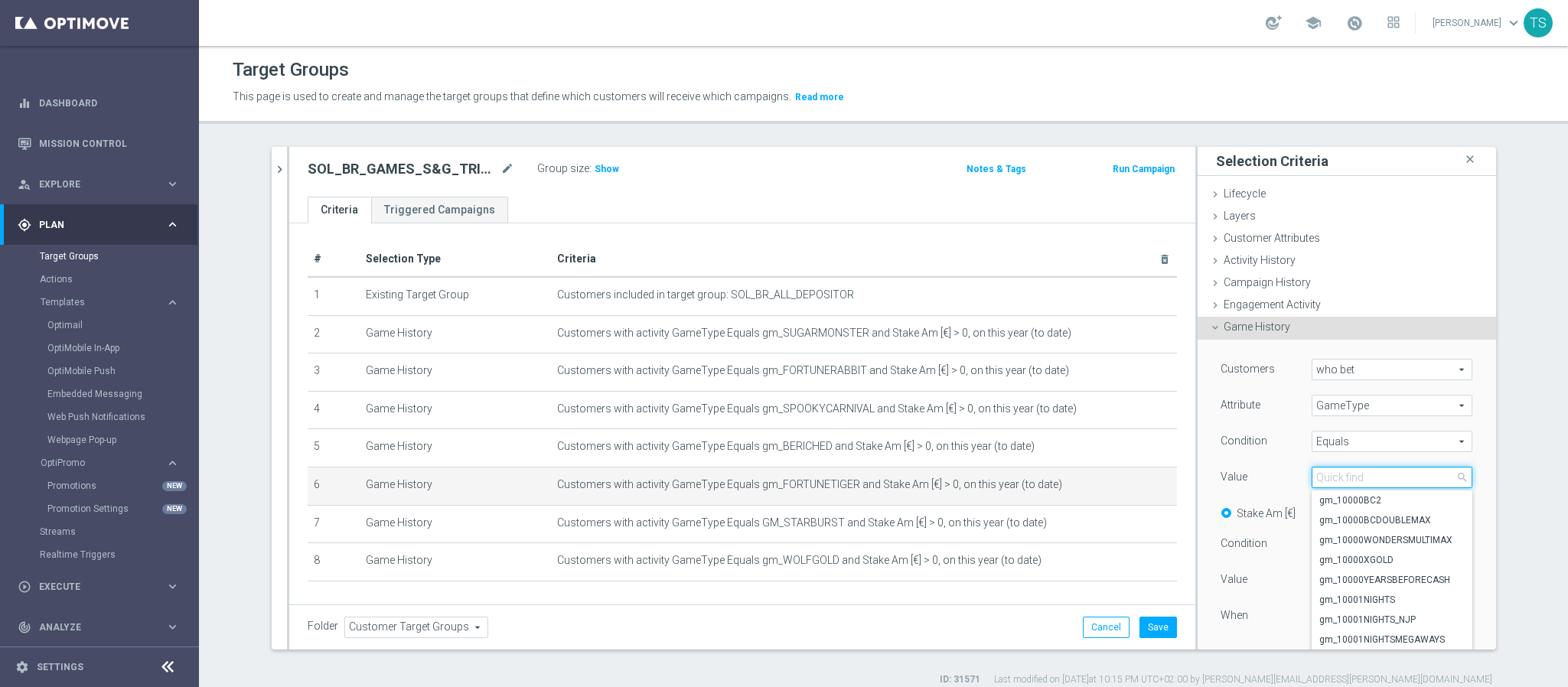
click at [1348, 476] on input "search" at bounding box center [1391, 478] width 160 height 22
type input "cachorr"
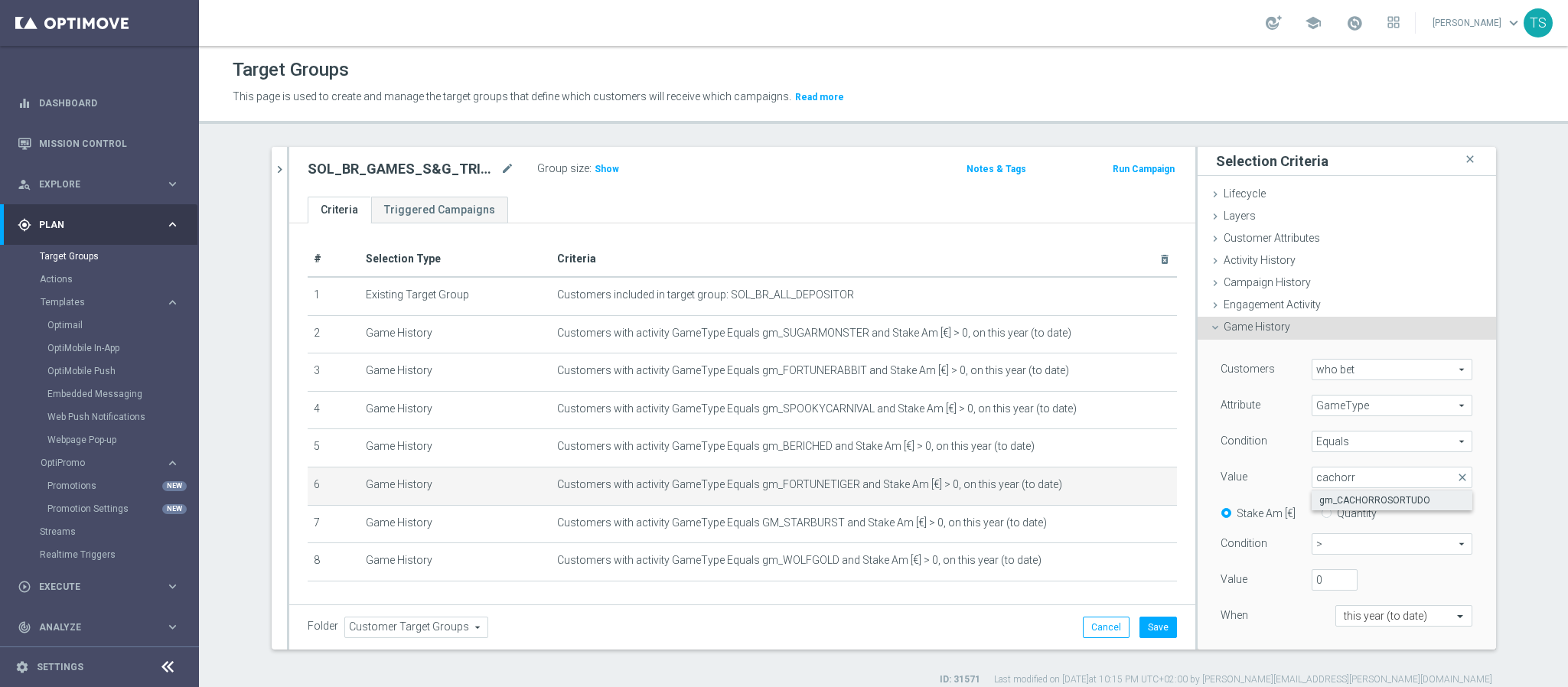
click at [1413, 506] on span "gm_CACHORROSORTUDO" at bounding box center [1391, 500] width 145 height 12
type input "gm_CACHORROSORTUDO"
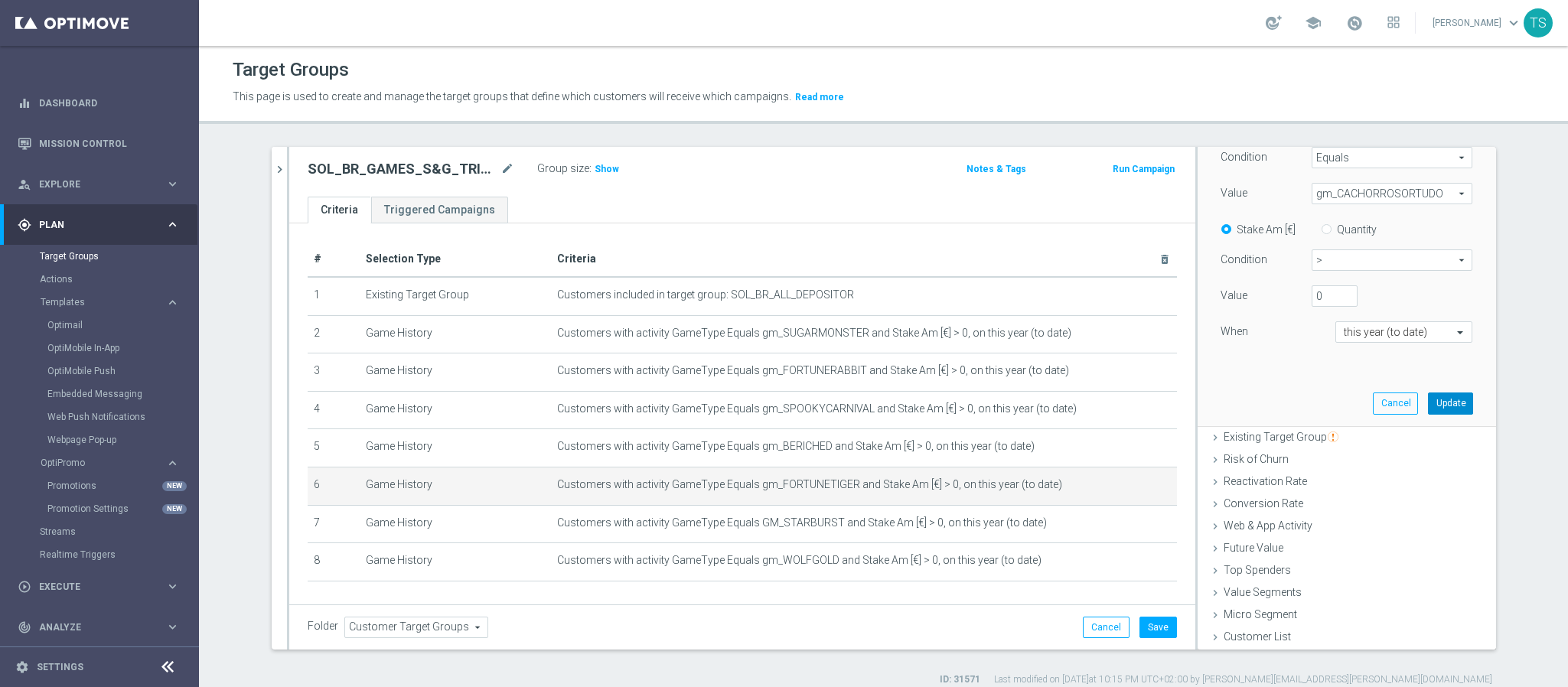
click at [1428, 407] on button "Update" at bounding box center [1450, 404] width 45 height 22
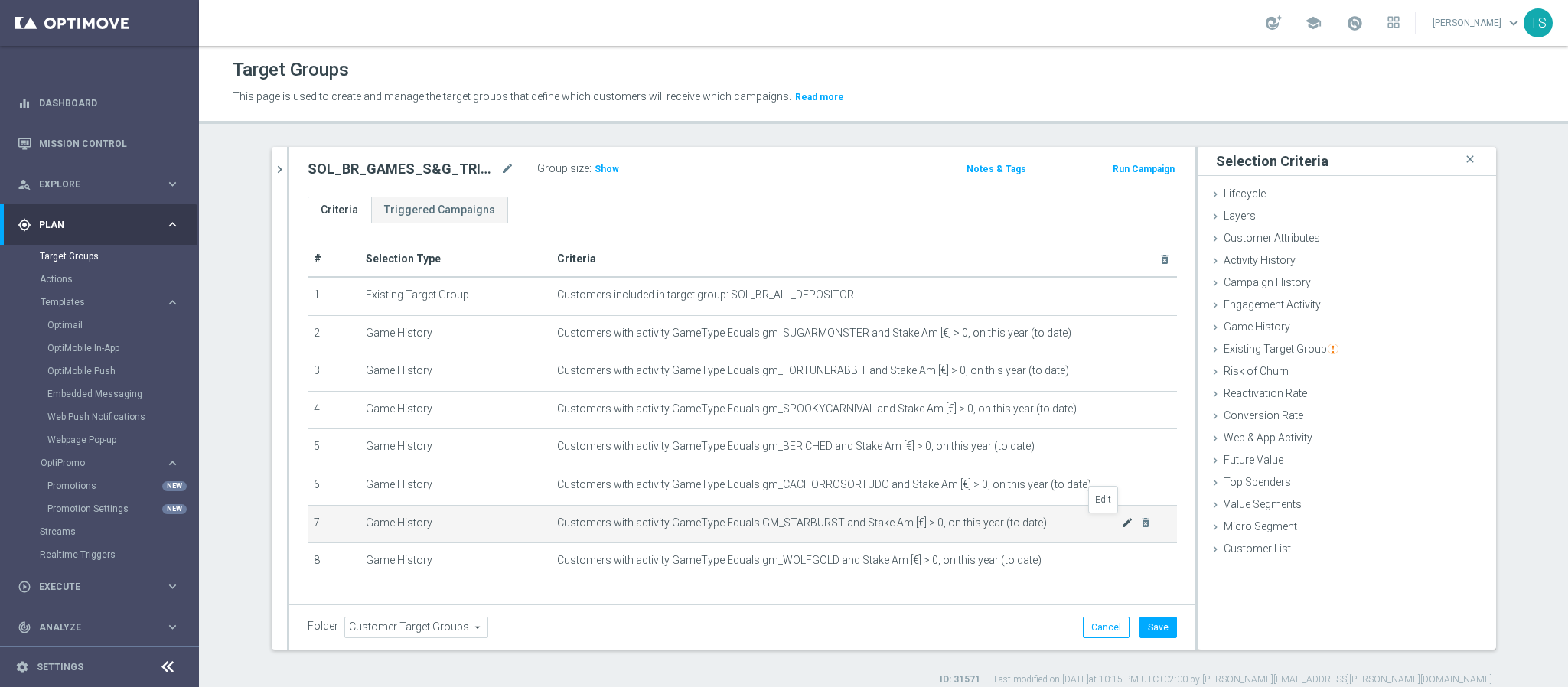
click at [1121, 520] on icon "mode_edit" at bounding box center [1127, 523] width 12 height 12
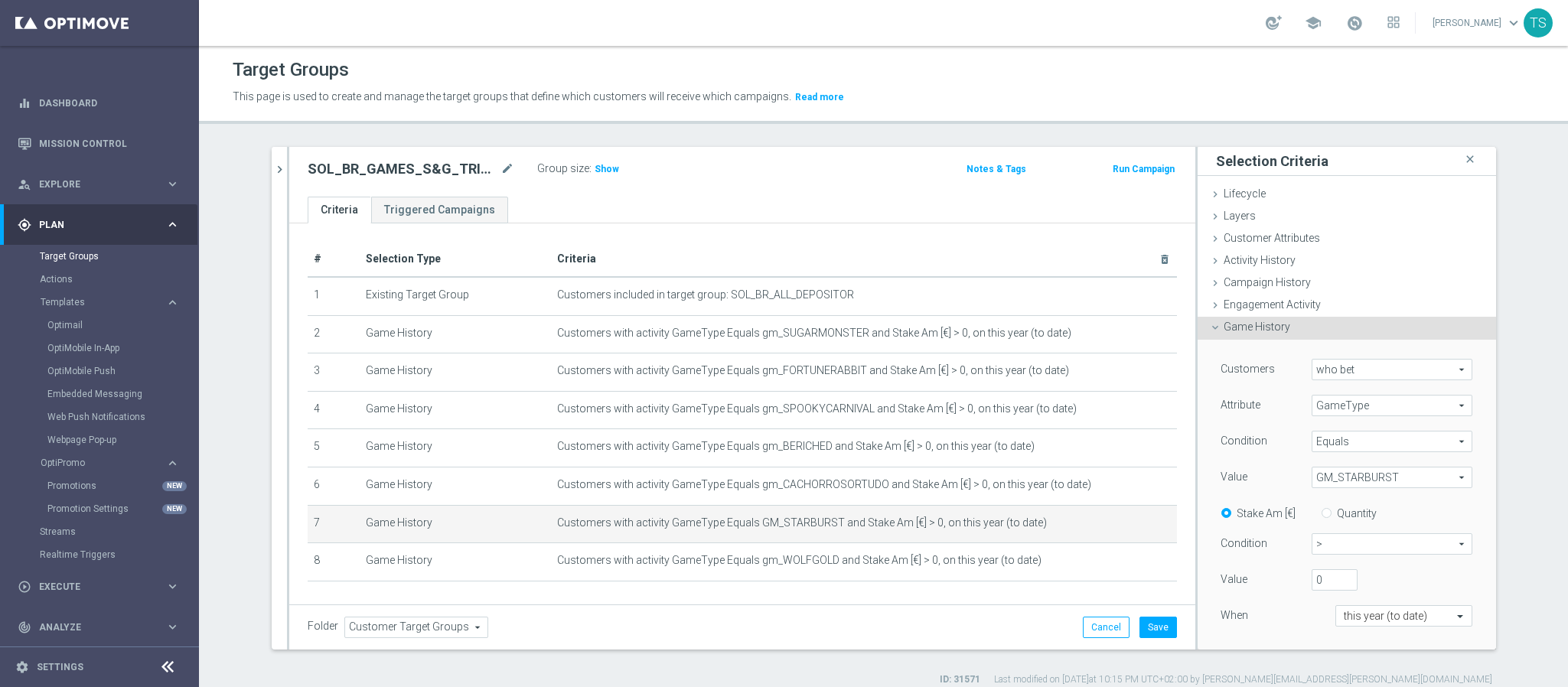
click at [1353, 472] on span "GM_STARBURST" at bounding box center [1392, 478] width 159 height 20
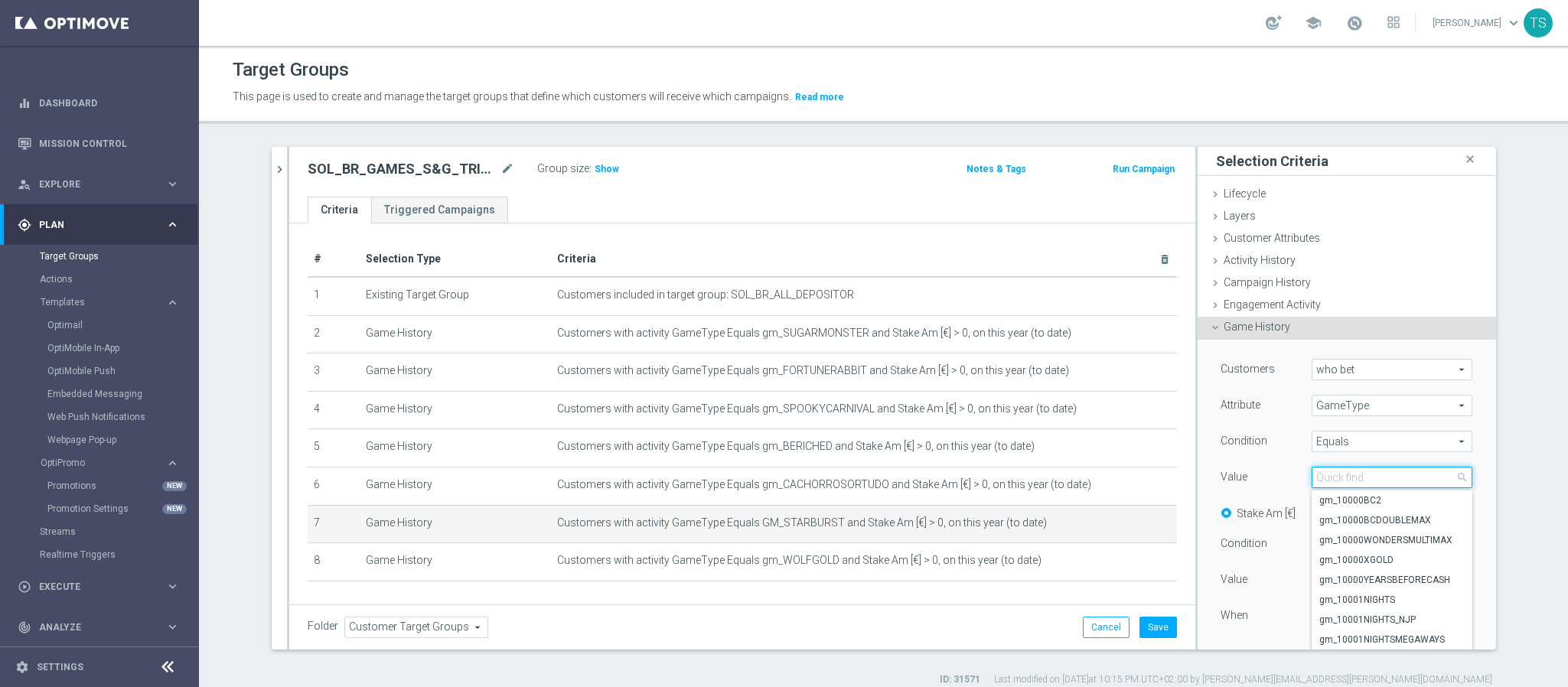
click at [1352, 474] on input "search" at bounding box center [1391, 478] width 160 height 22
type input "mummy"
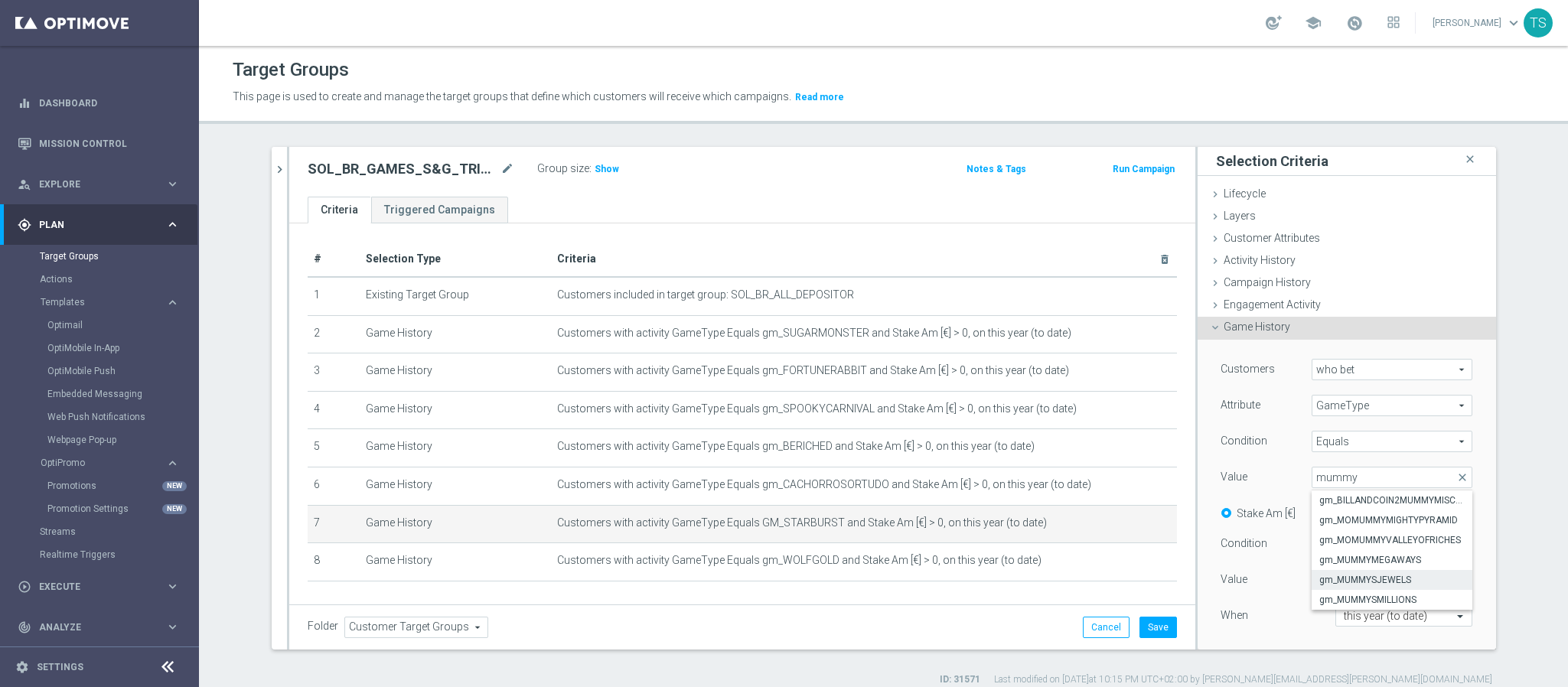
click at [1382, 586] on span "gm_MUMMYSJEWELS" at bounding box center [1391, 580] width 145 height 12
type input "gm_MUMMYSJEWELS"
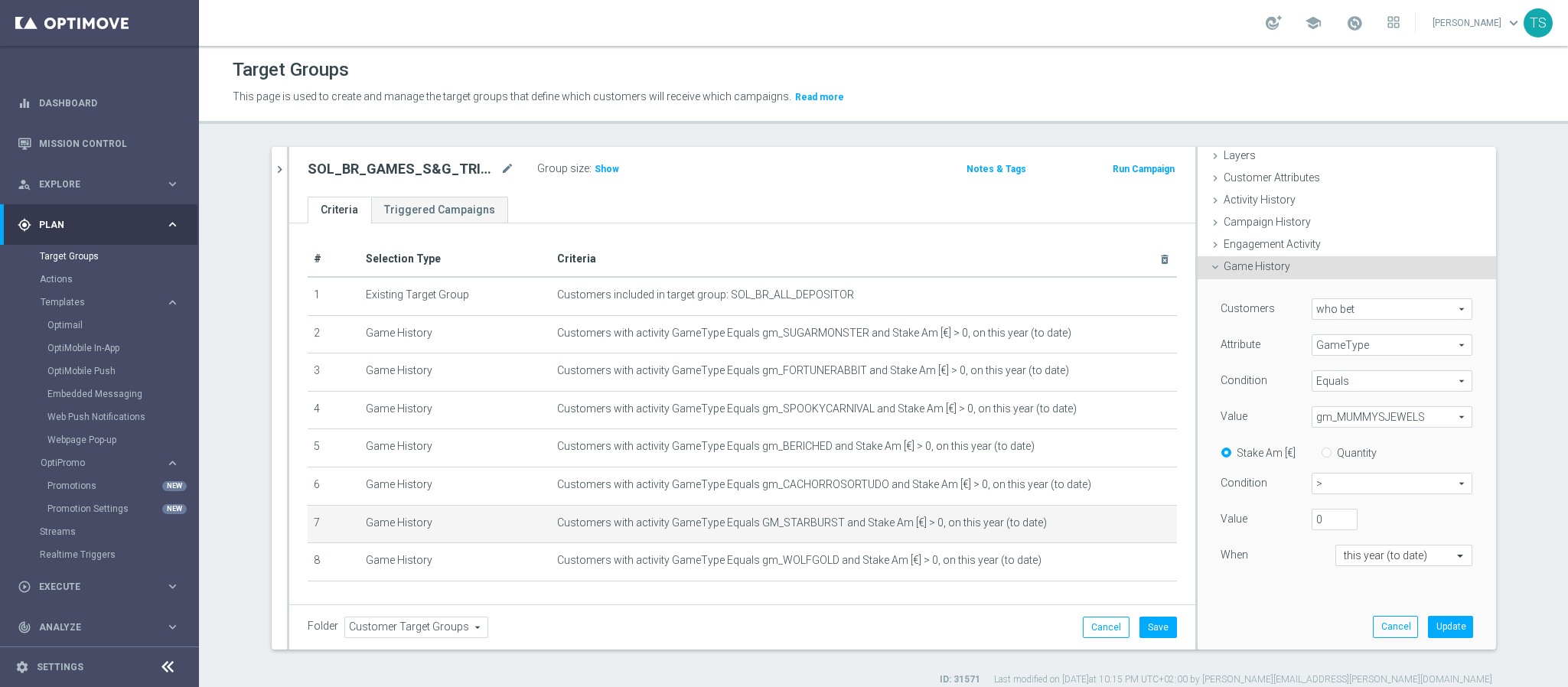
scroll to position [115, 0]
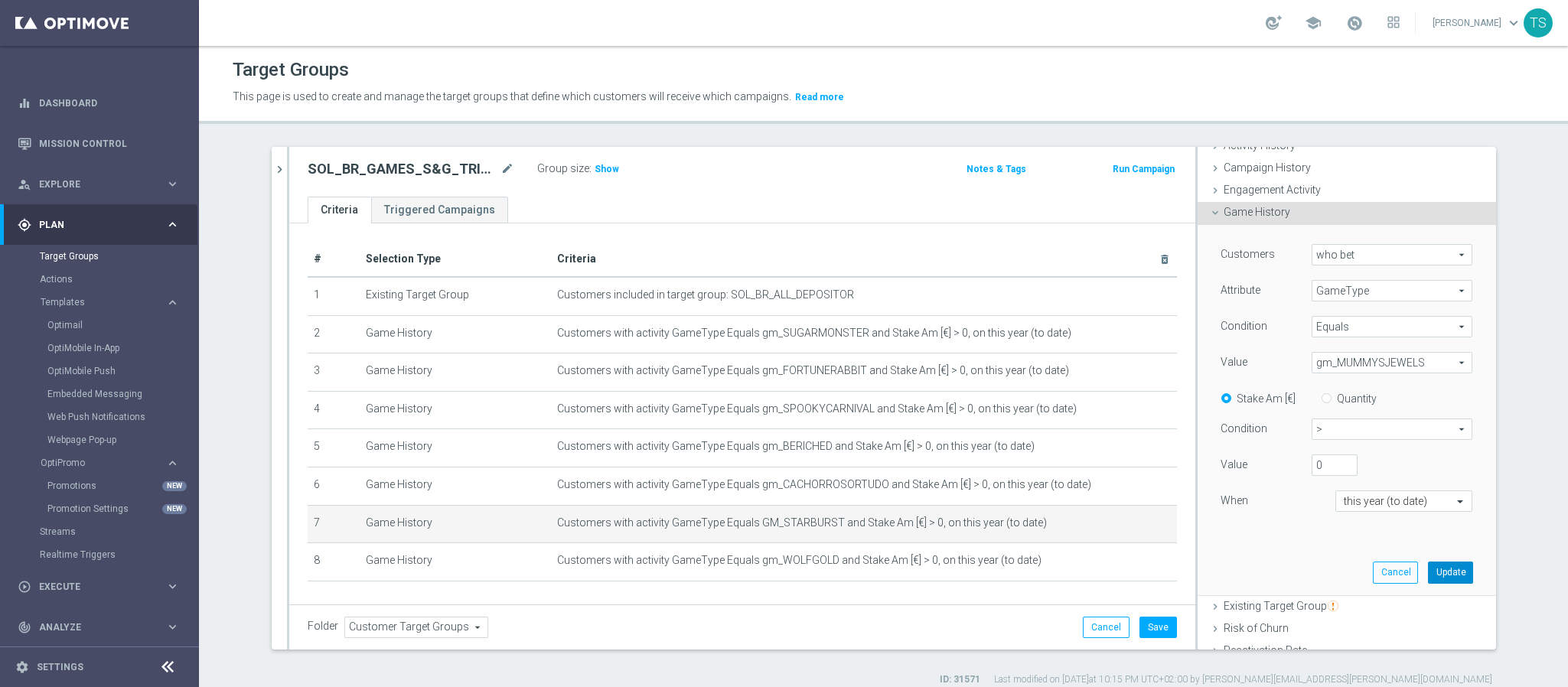
click at [1435, 574] on button "Update" at bounding box center [1450, 572] width 45 height 22
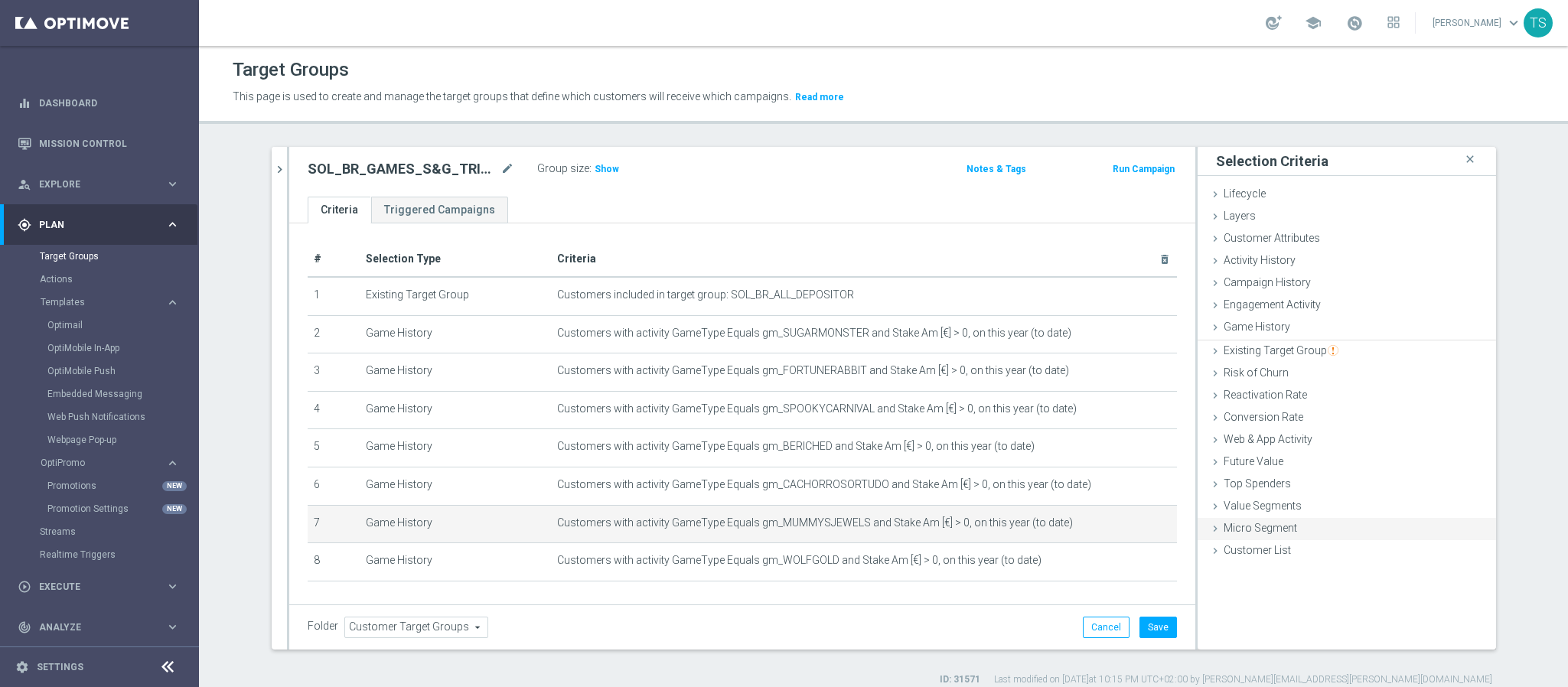
scroll to position [0, 0]
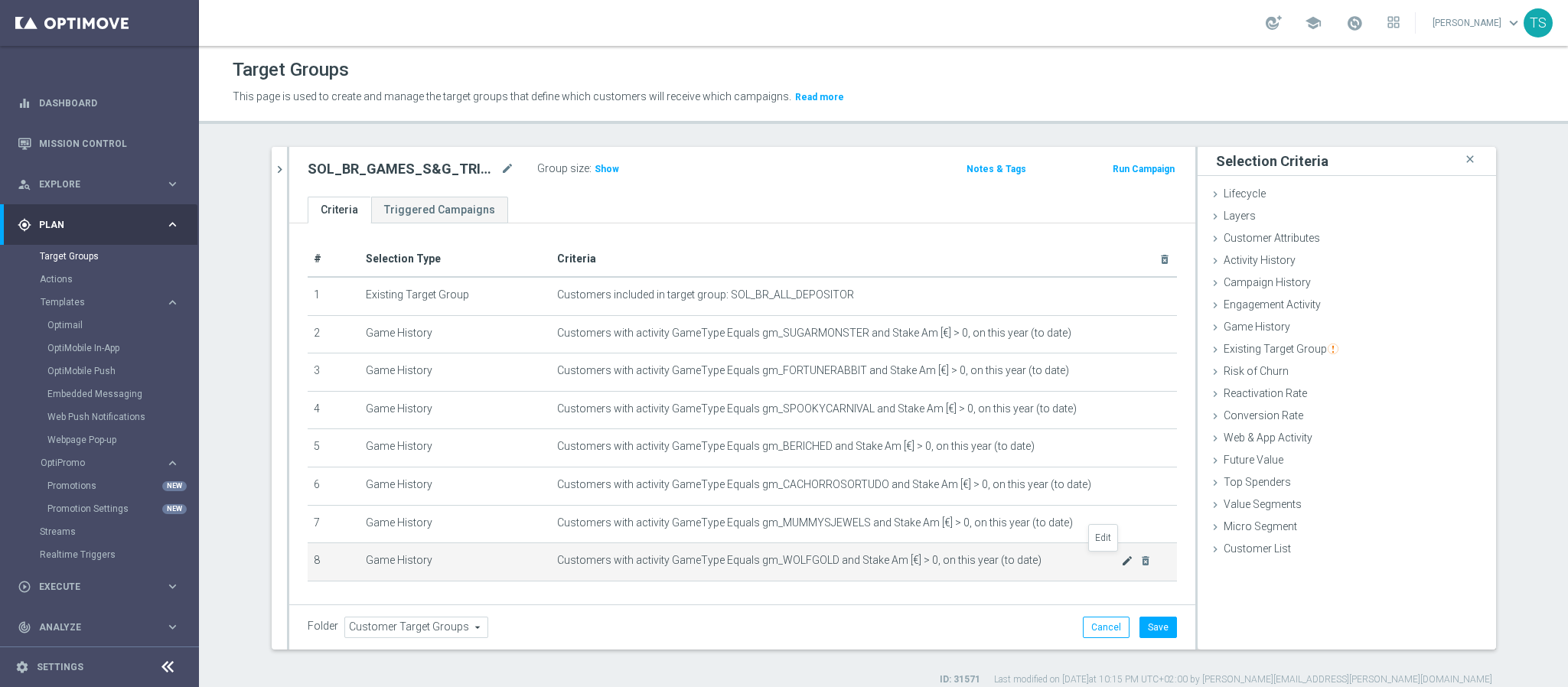
click at [1121, 558] on icon "mode_edit" at bounding box center [1127, 561] width 12 height 12
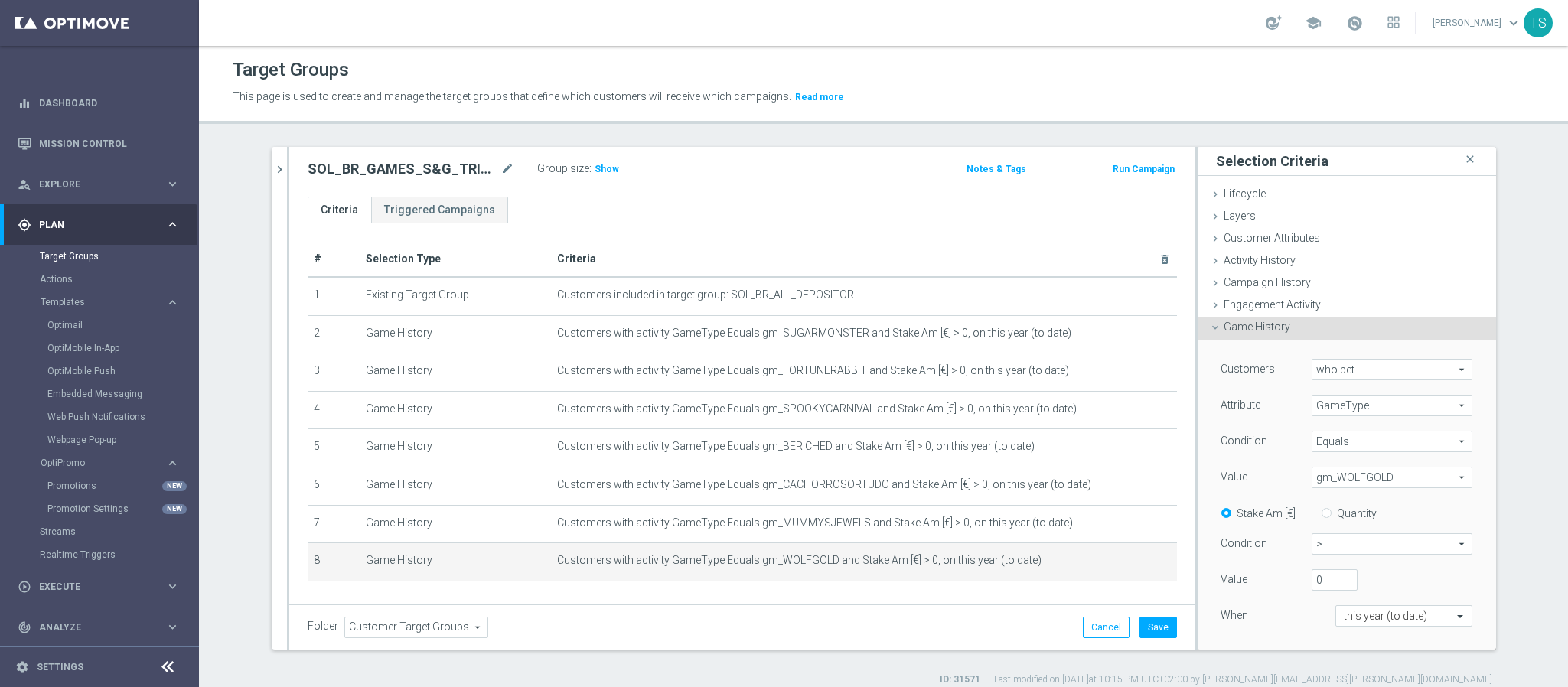
click at [1366, 483] on span "gm_WOLFGOLD" at bounding box center [1392, 478] width 159 height 20
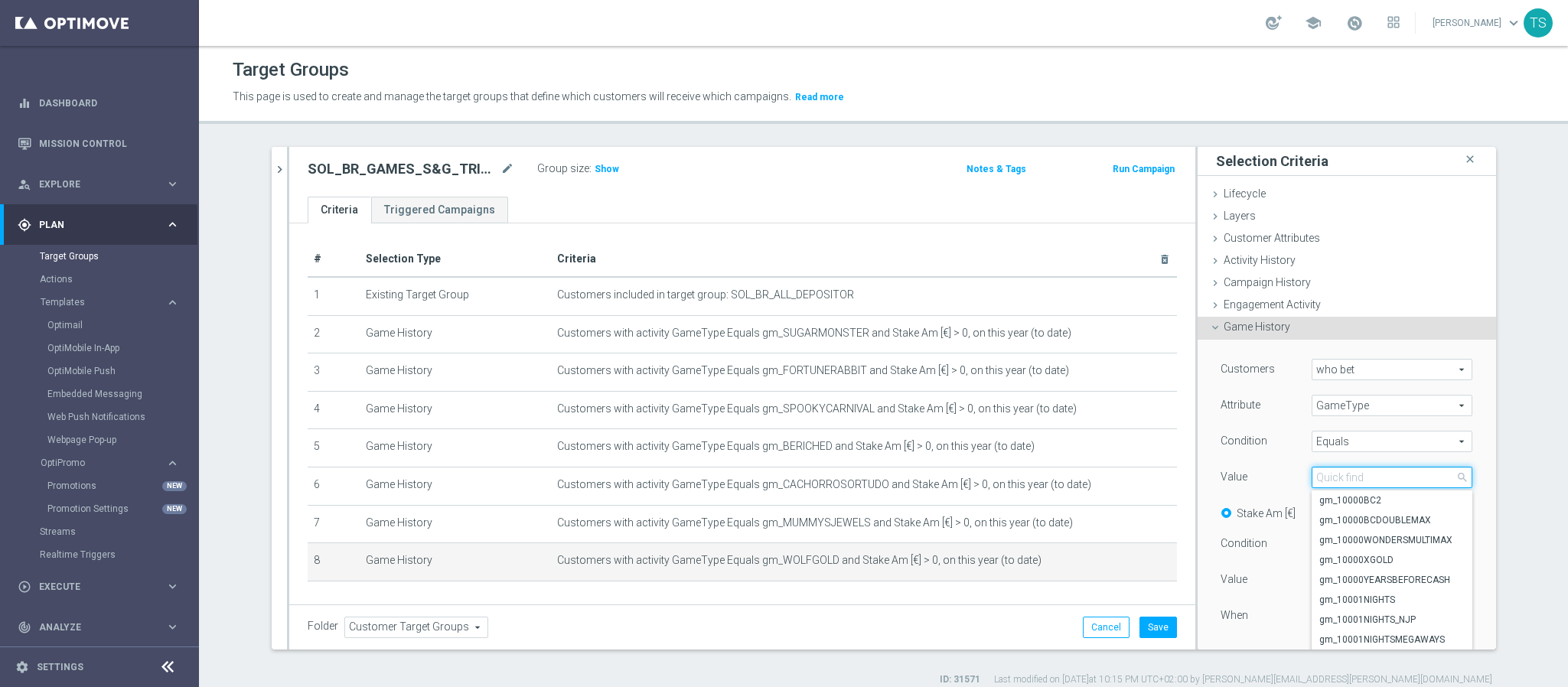
click at [1348, 482] on input "search" at bounding box center [1391, 478] width 160 height 22
type input "netg"
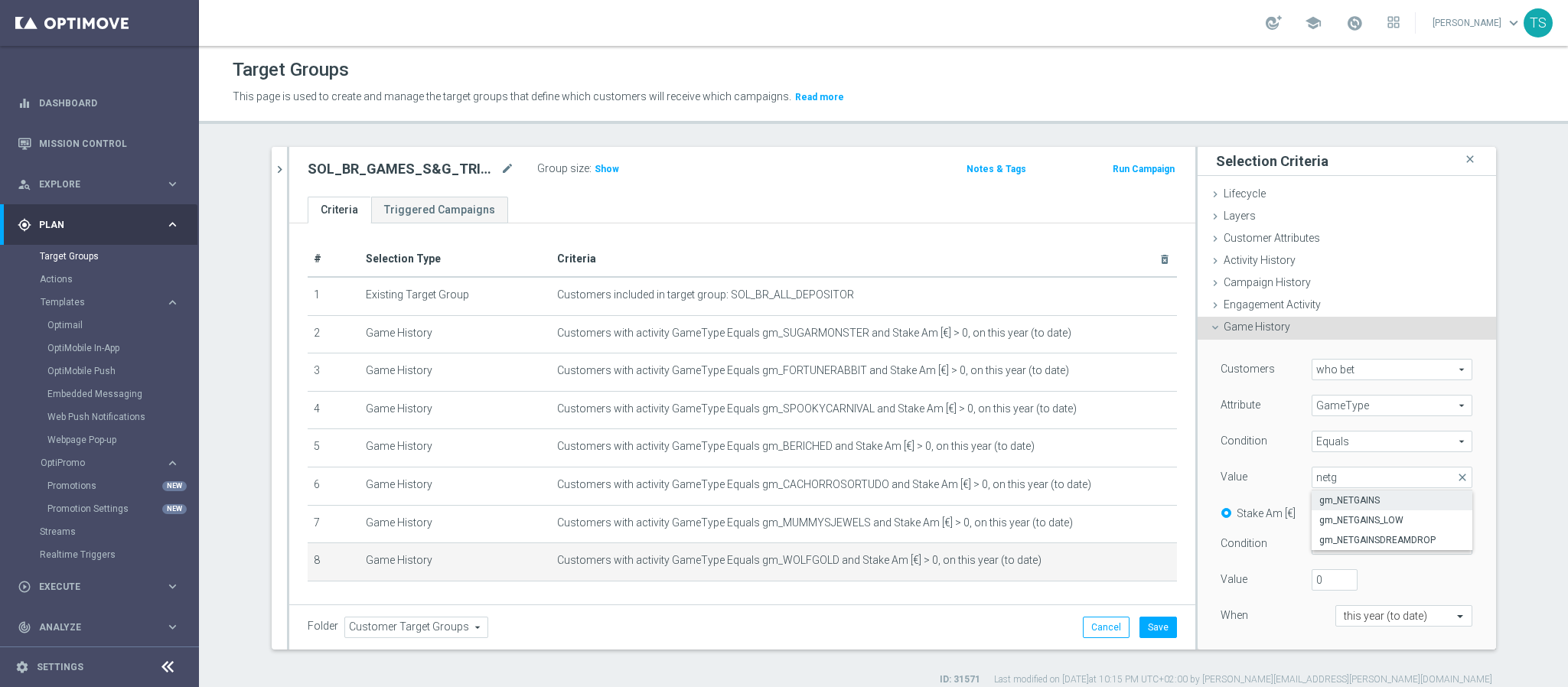
click at [1424, 497] on span "gm_NETGAINS" at bounding box center [1391, 500] width 145 height 12
type input "gm_NETGAINS"
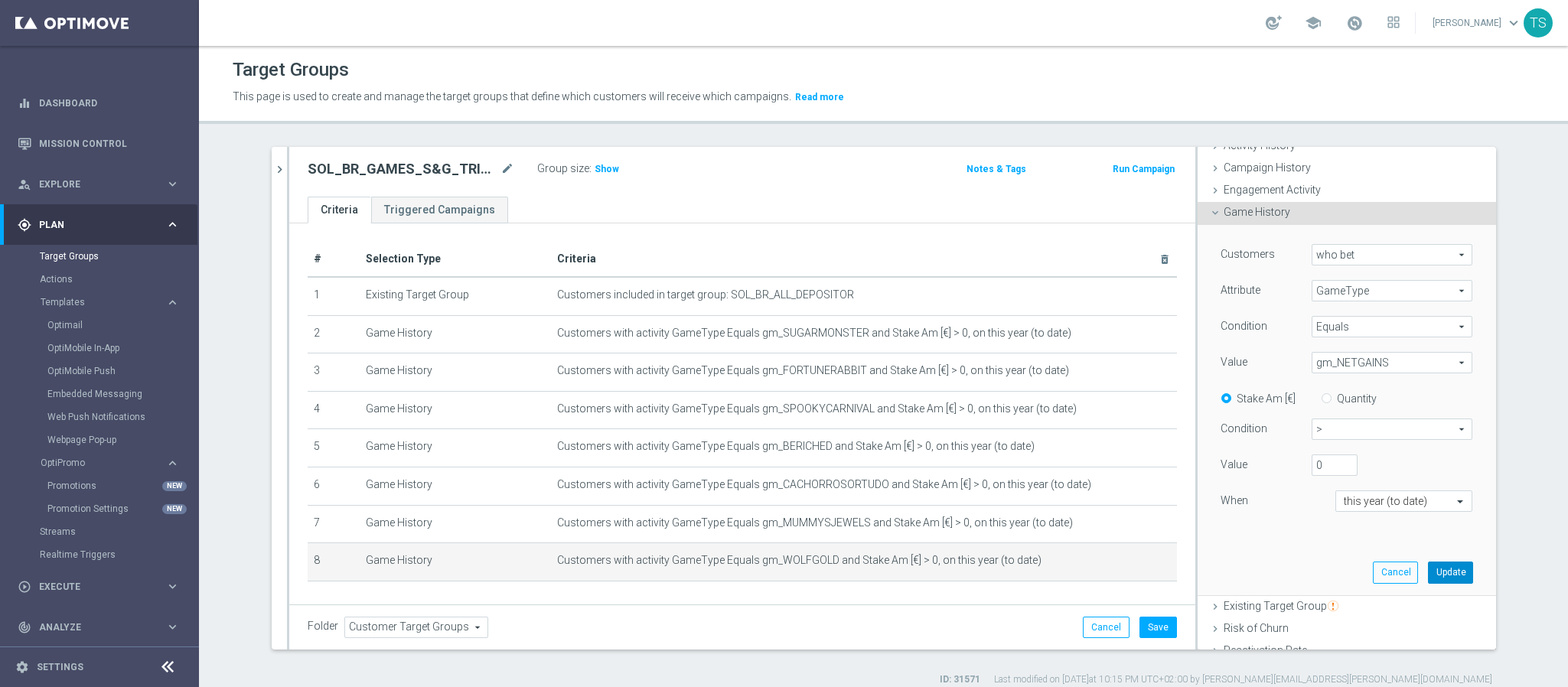
click at [1428, 574] on button "Update" at bounding box center [1450, 572] width 45 height 22
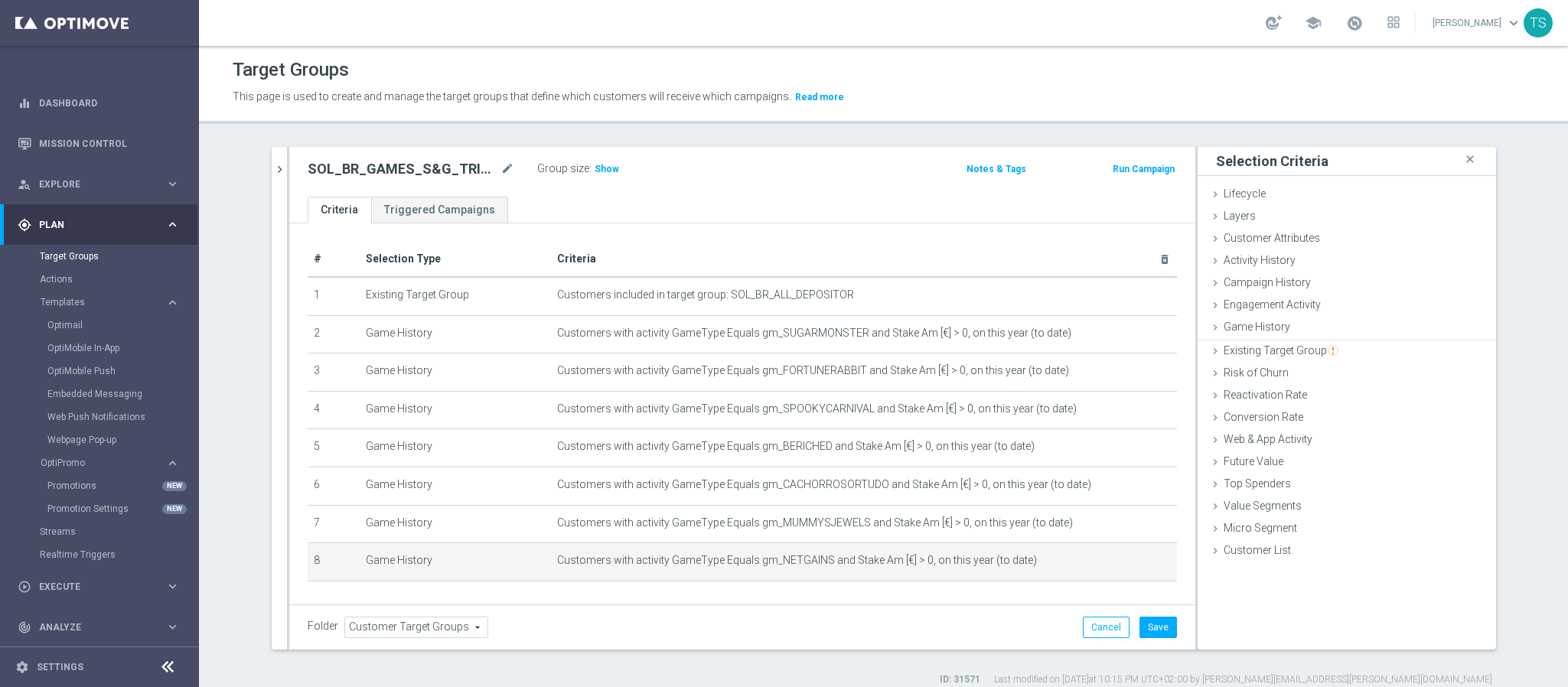
scroll to position [0, 0]
click at [598, 161] on h3 "Show" at bounding box center [606, 169] width 27 height 17
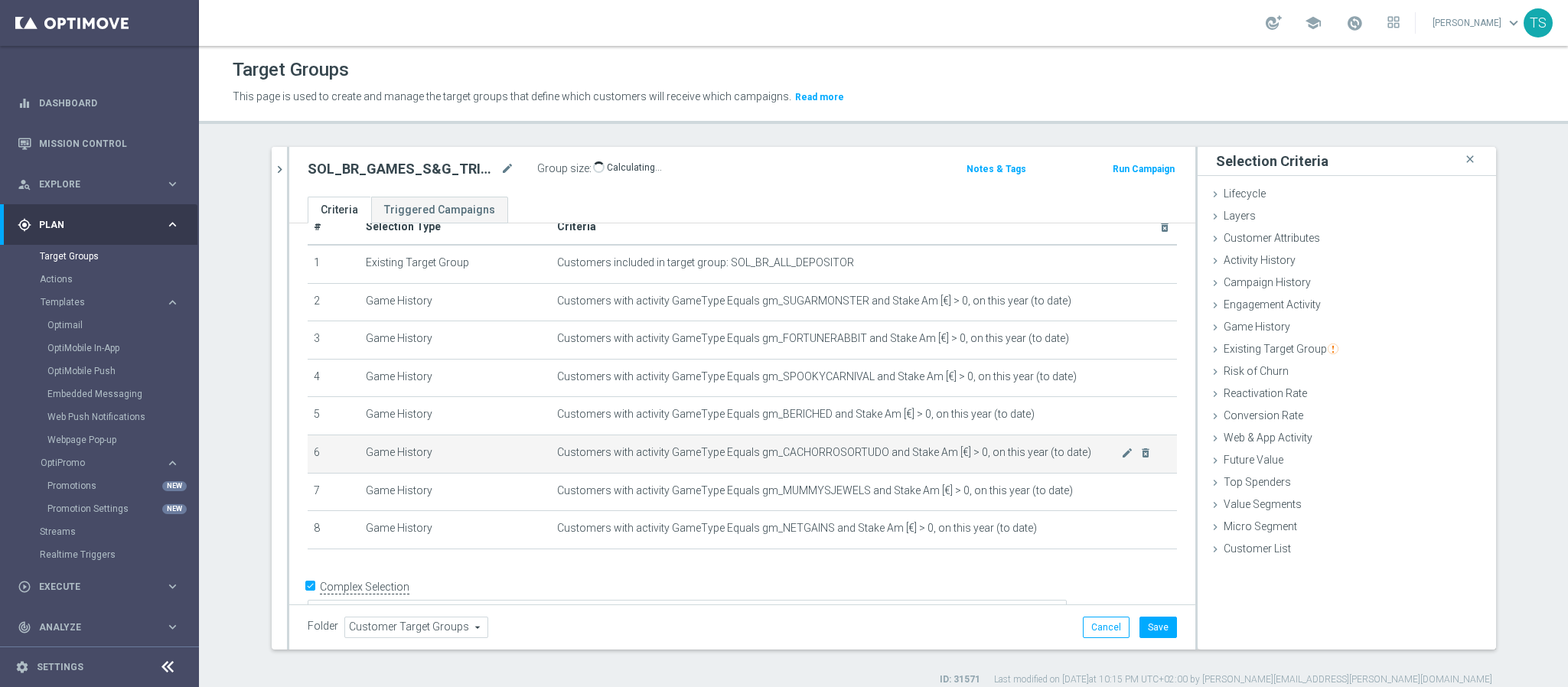
scroll to position [49, 0]
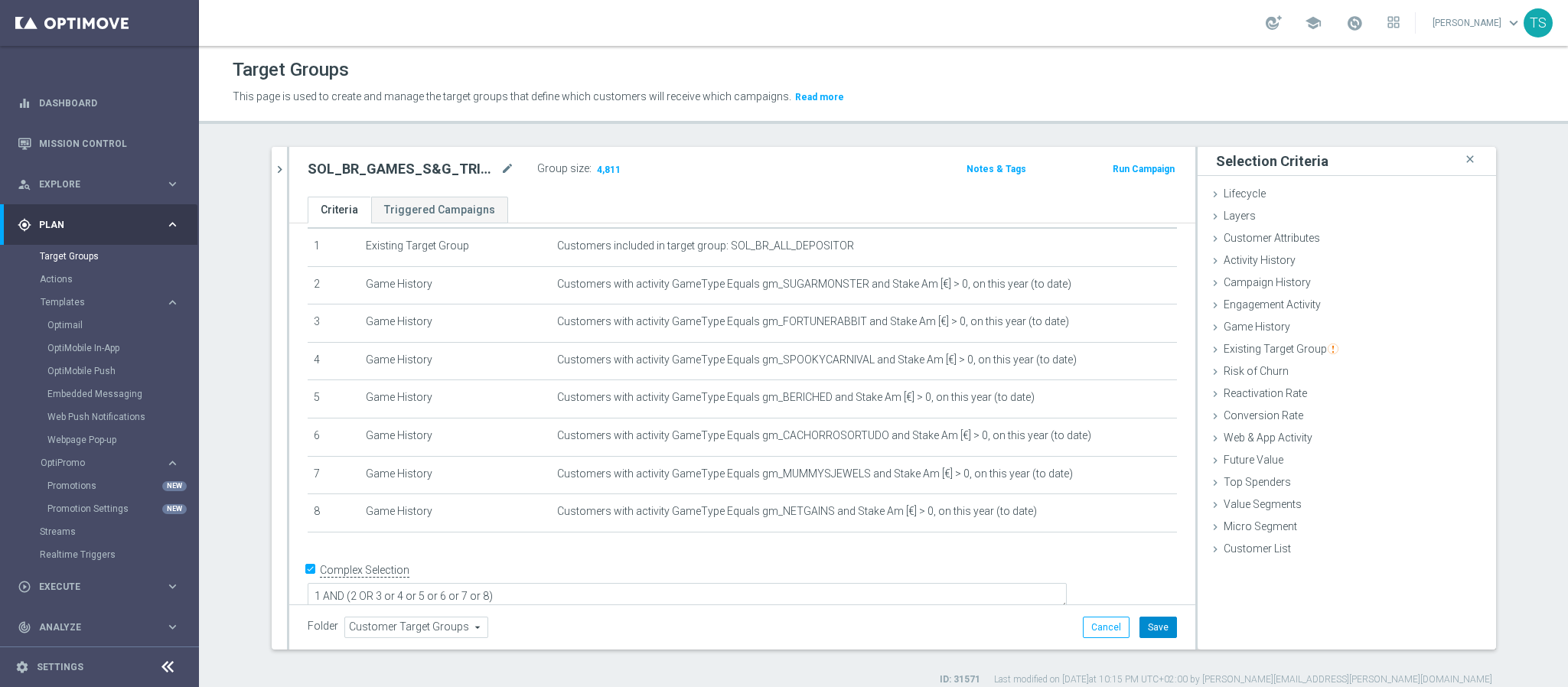
click at [1159, 618] on button "Save" at bounding box center [1158, 628] width 37 height 22
click at [1159, 618] on div "Cancel Save Saving..." at bounding box center [1129, 628] width 94 height 22
click at [847, 168] on div "SOL_BR_GAMES_S&G_TRICKANDTREATS mode_edit Group size : 4,811" at bounding box center [594, 170] width 595 height 24
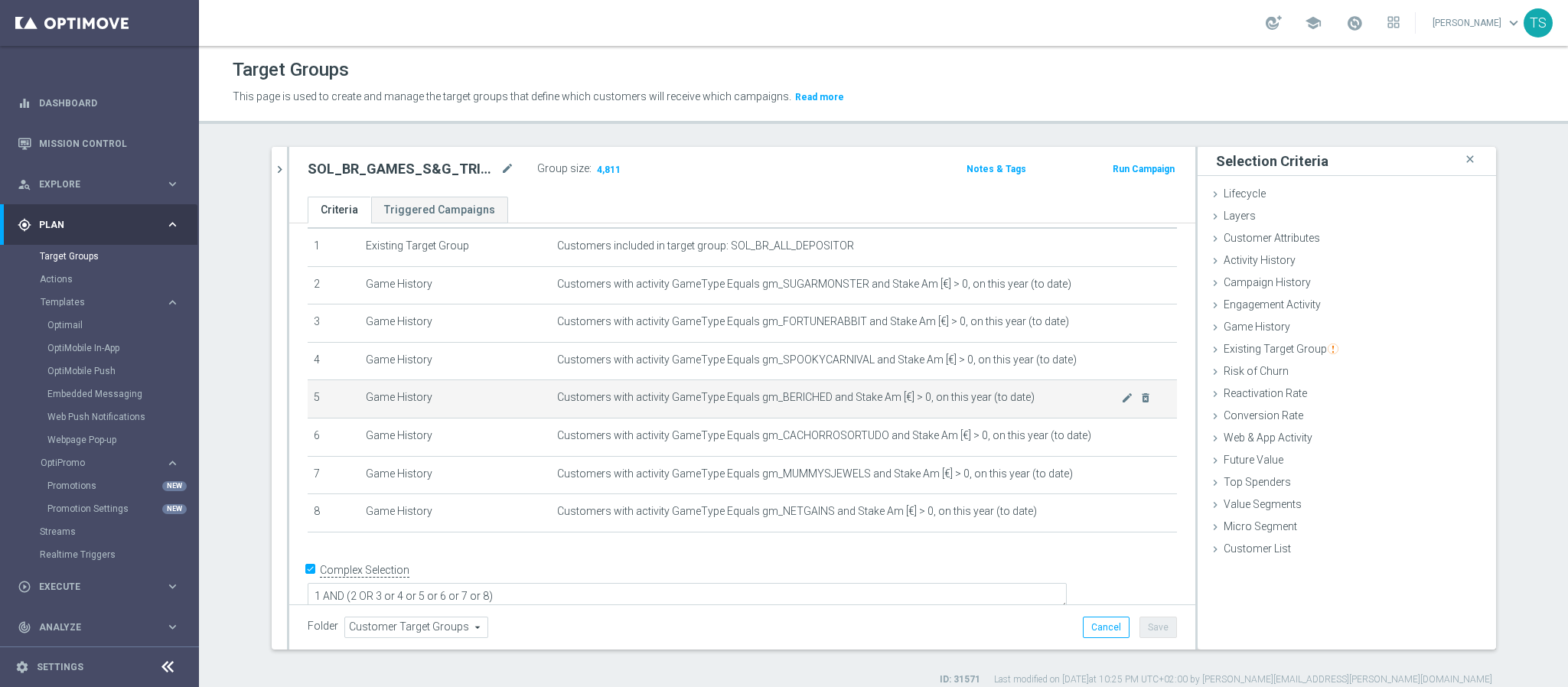
scroll to position [0, 0]
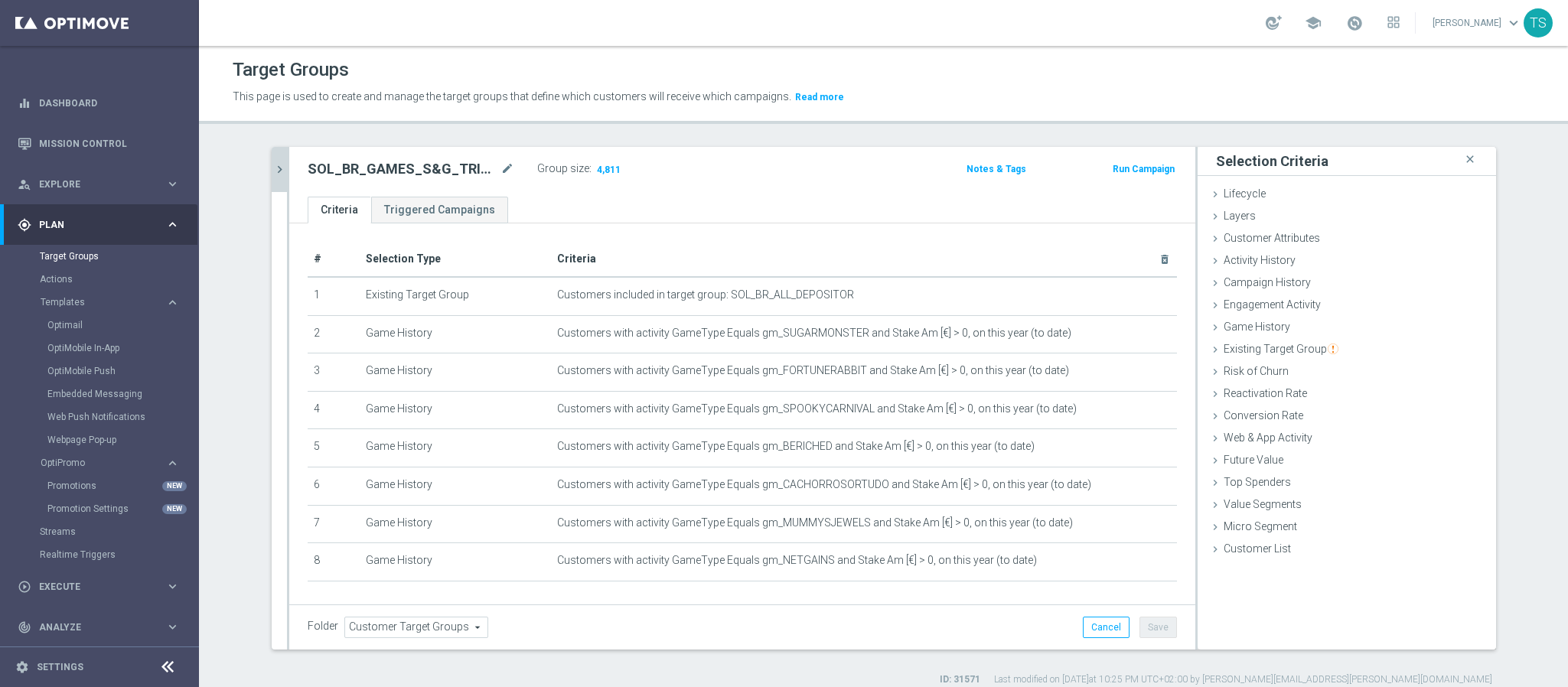
click at [274, 159] on button "chevron_right" at bounding box center [279, 169] width 15 height 45
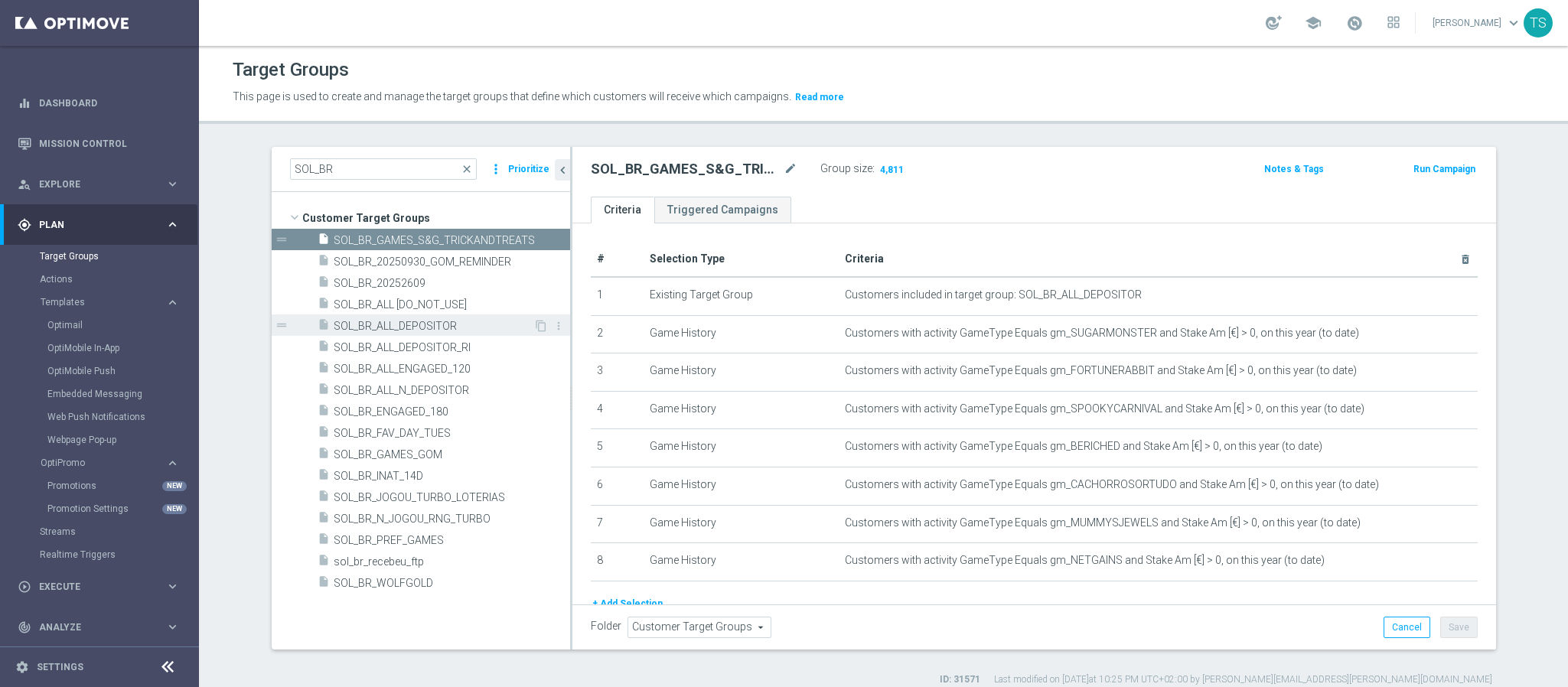
click at [491, 328] on span "SOL_BR_ALL_DEPOSITOR" at bounding box center [434, 326] width 199 height 13
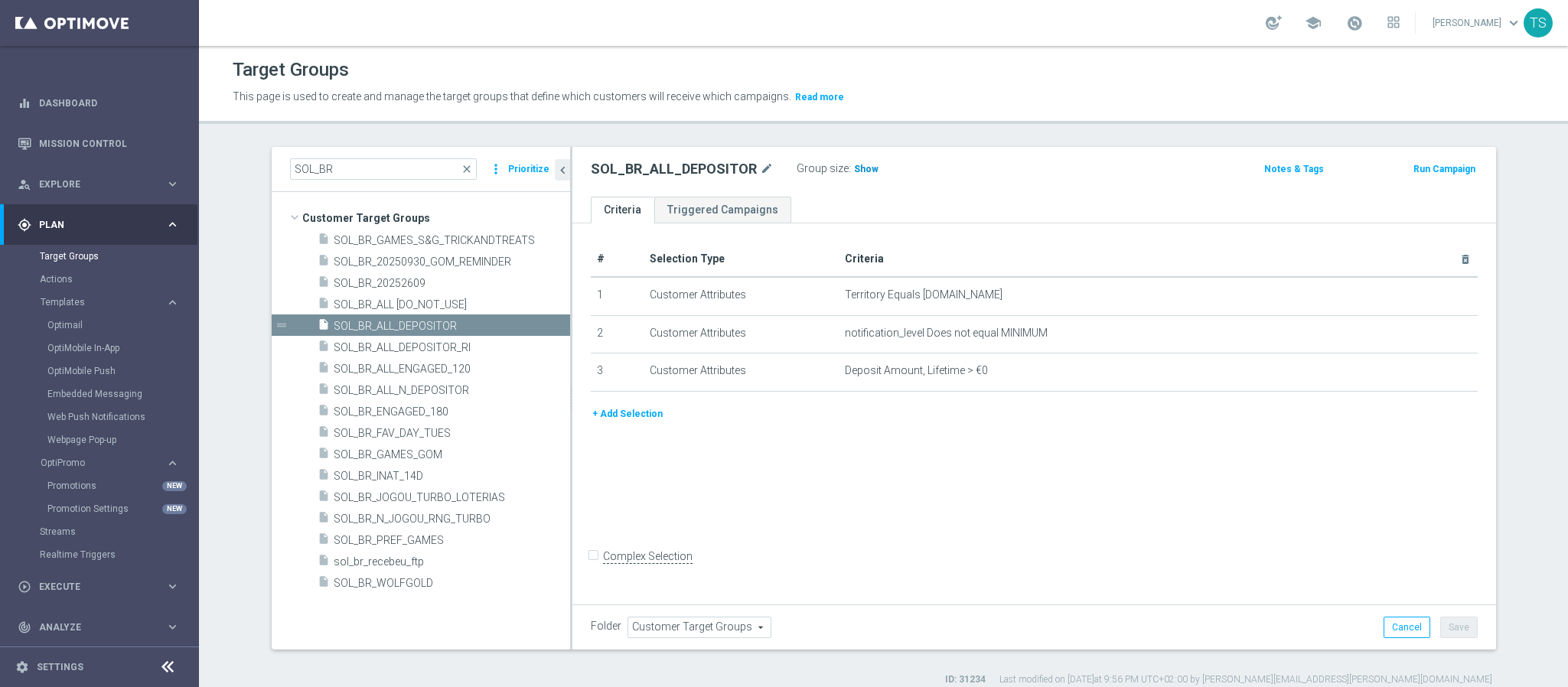
click at [854, 165] on span "Show" at bounding box center [865, 169] width 24 height 11
click at [481, 536] on span "SOL_BR_PREF_GAMES" at bounding box center [434, 541] width 199 height 13
click at [480, 536] on span "SOL_BR_PREF_GAMES" at bounding box center [434, 541] width 199 height 13
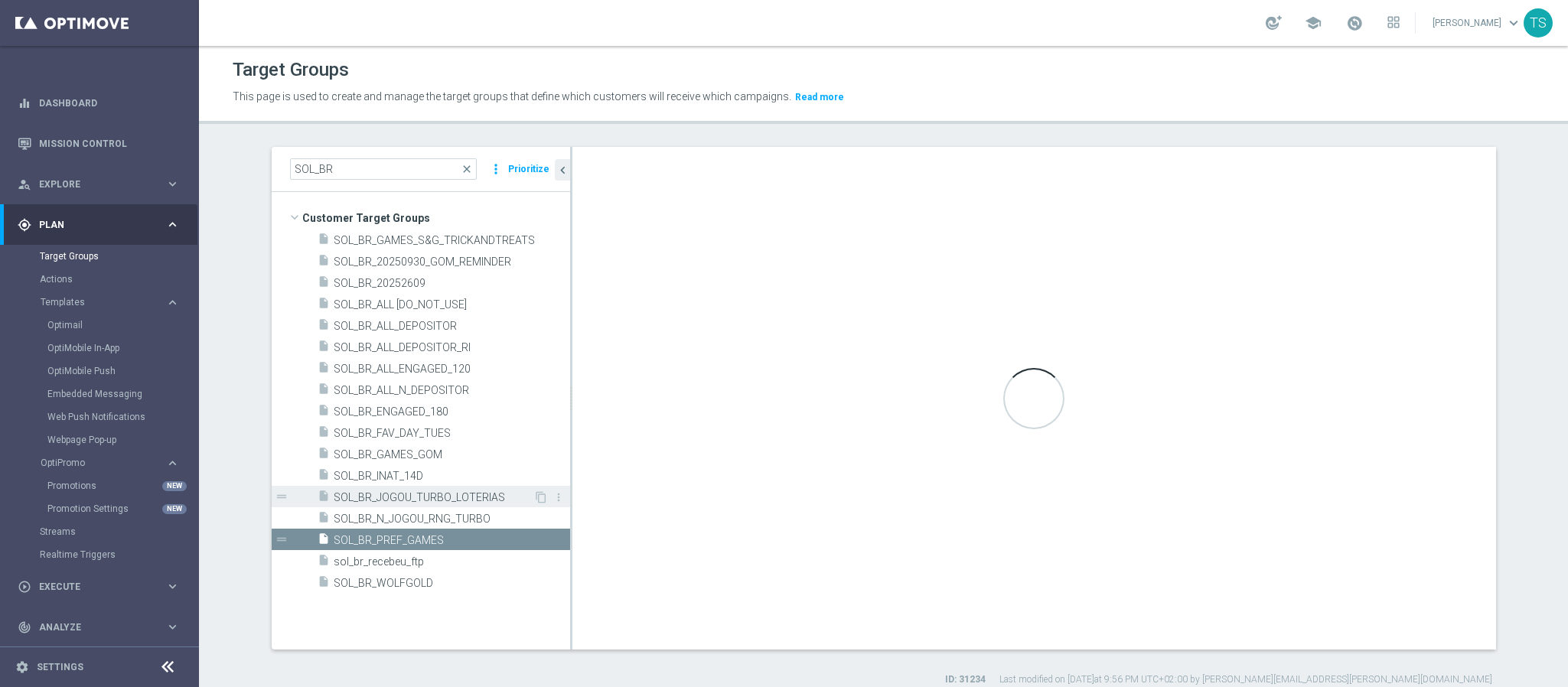
checkbox input "true"
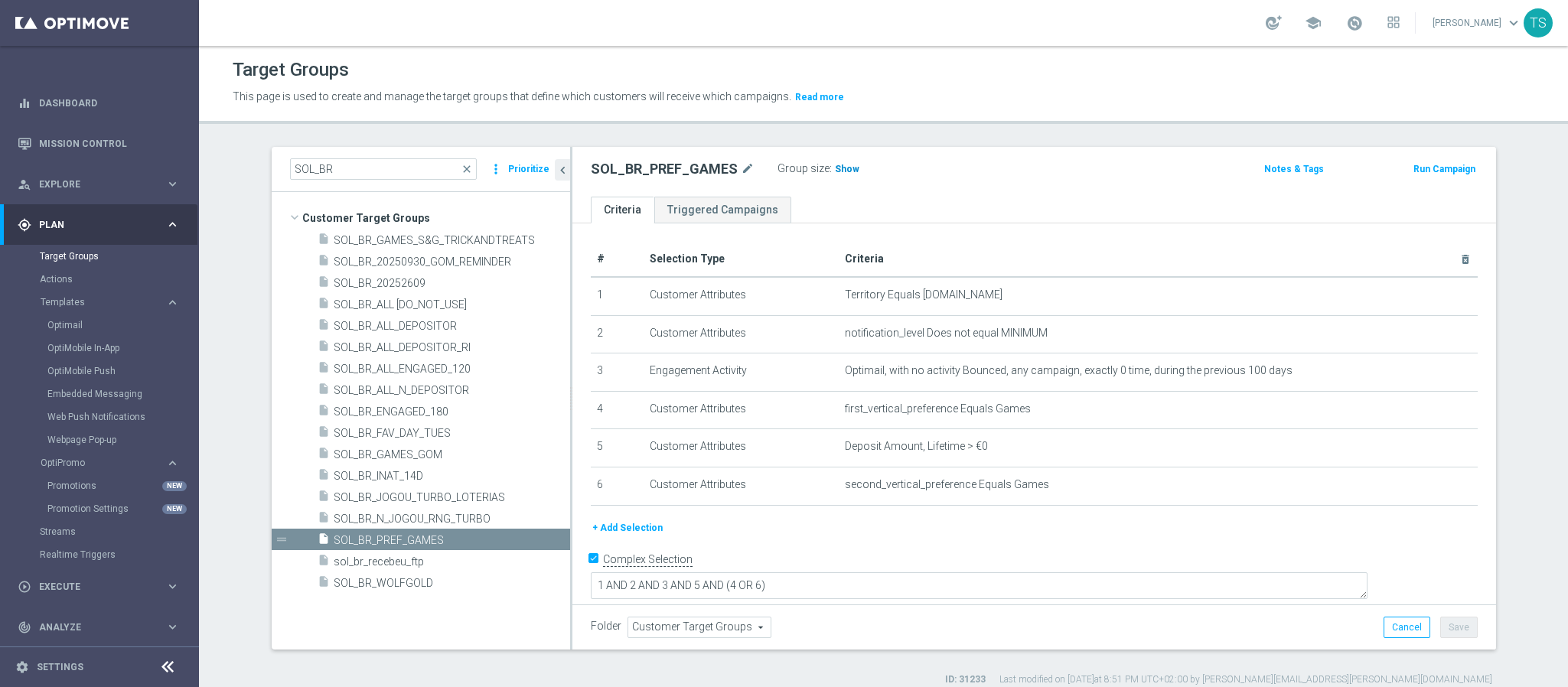
click at [835, 170] on span "Show" at bounding box center [846, 169] width 24 height 11
click at [1443, 169] on button "Run Campaign" at bounding box center [1444, 169] width 65 height 17
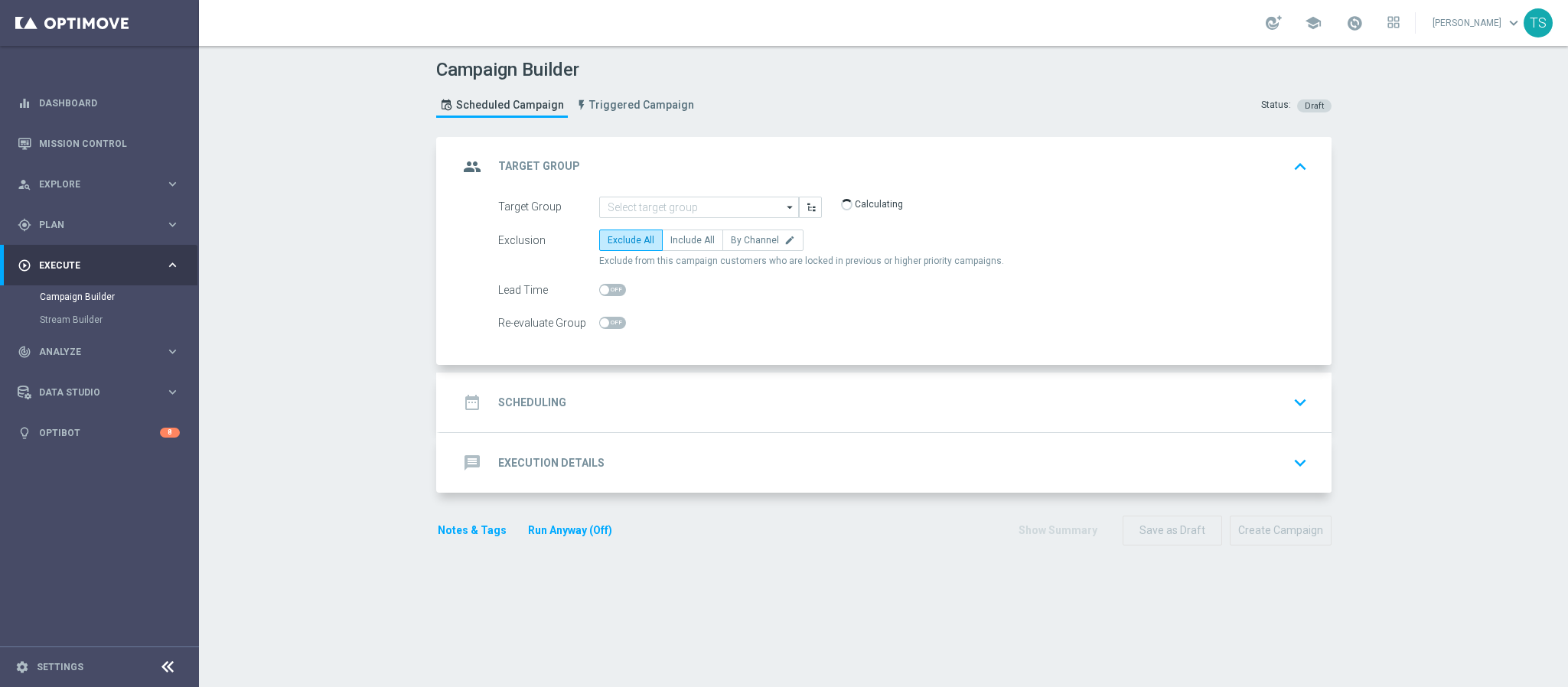
type input "SOL_BR_PREF_GAMES"
click at [682, 242] on span "Include All" at bounding box center [692, 240] width 44 height 11
click at [680, 242] on input "Include All" at bounding box center [675, 243] width 10 height 10
radio input "true"
click at [1292, 400] on icon "keyboard_arrow_down" at bounding box center [1300, 401] width 23 height 23
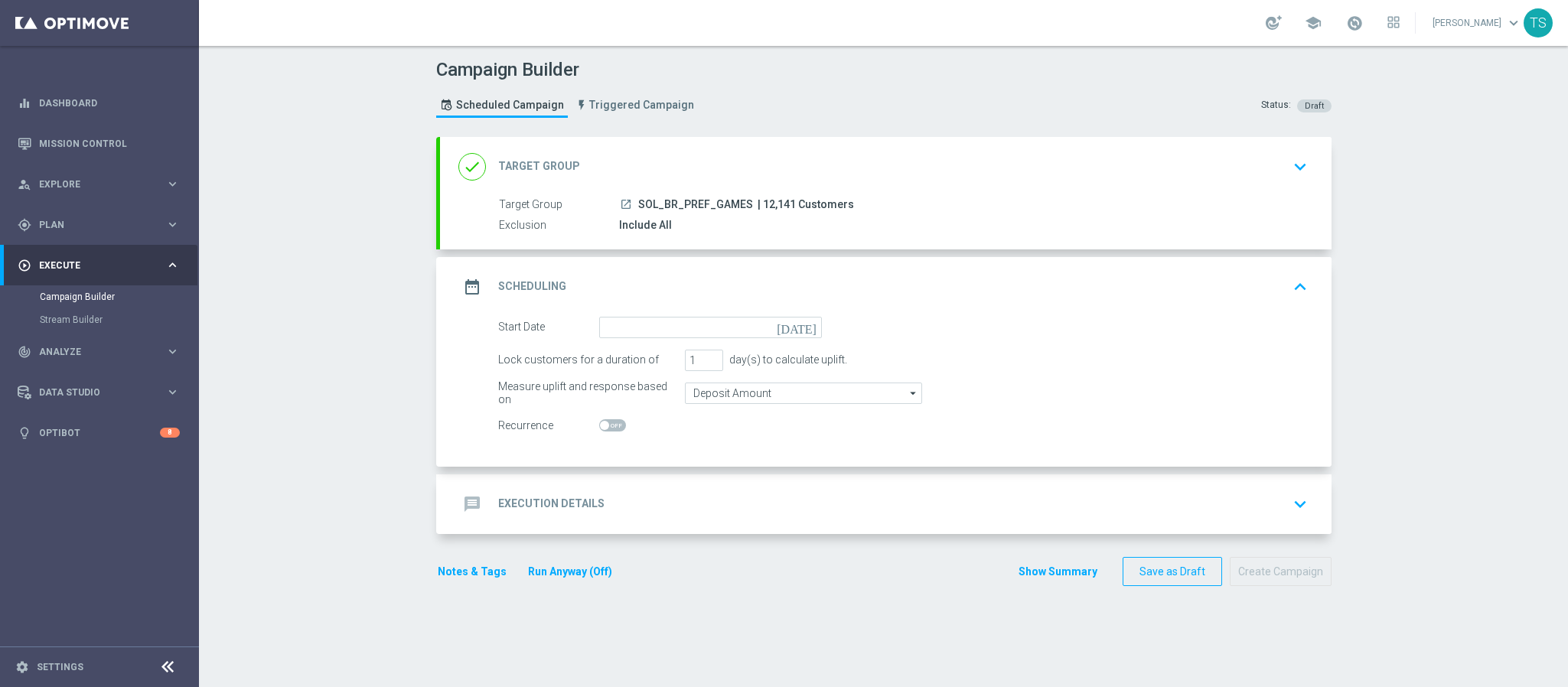
click at [806, 329] on icon "today" at bounding box center [799, 325] width 45 height 17
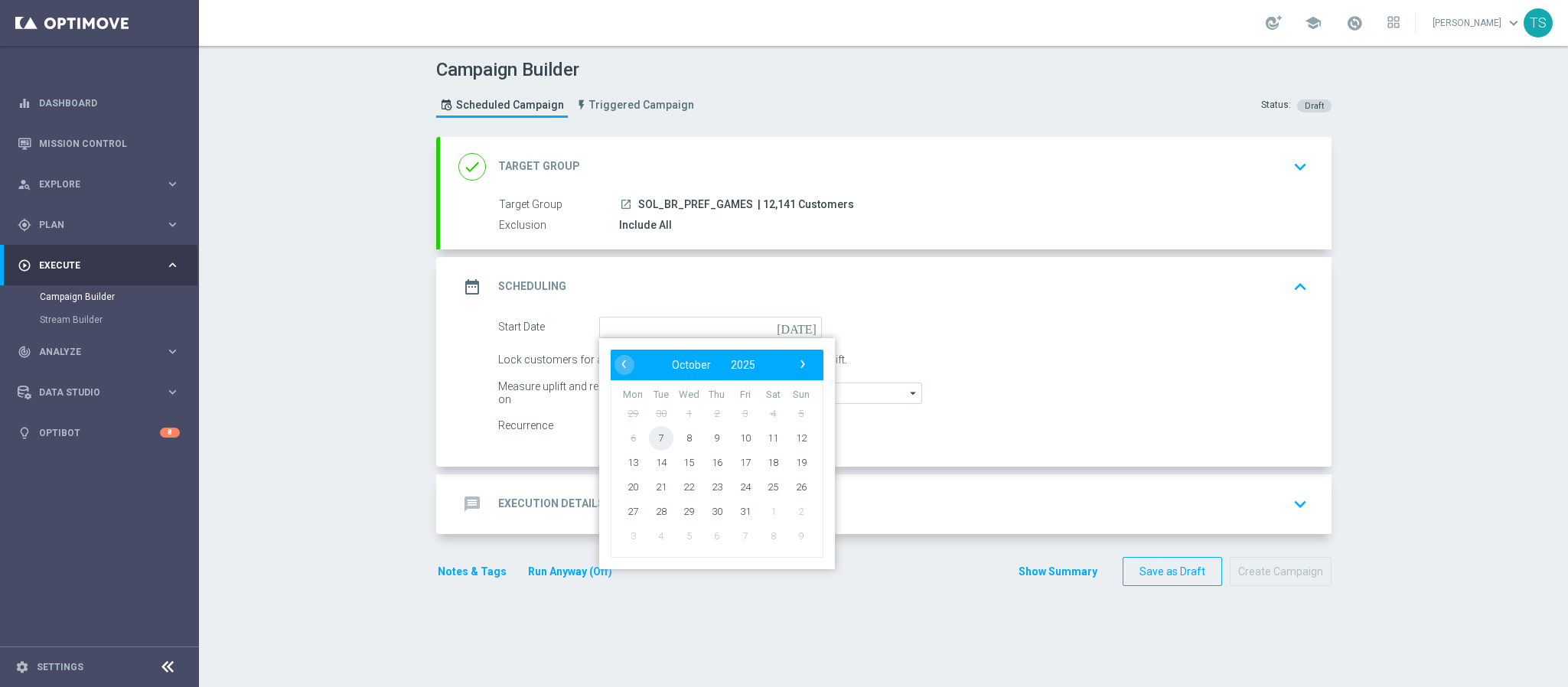
click at [652, 443] on span "7" at bounding box center [659, 437] width 24 height 24
type input "07 Oct 2025"
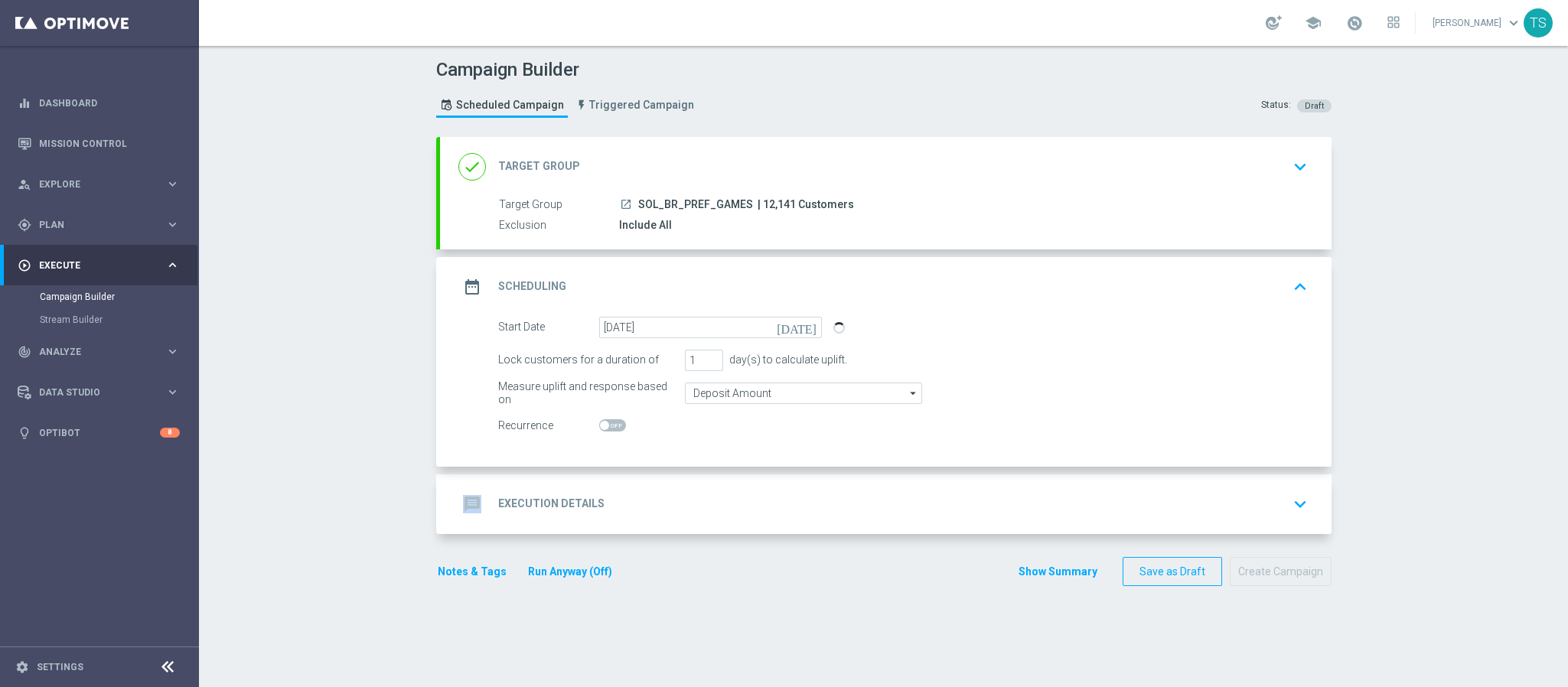
click at [652, 443] on div "Start Date 07 Oct 2025 today Lock customers for a duration of 1 day(s) to calcu…" at bounding box center [885, 391] width 891 height 150
click at [1082, 404] on div "Measure uplift and response based on Deposit Amount Deposit Amount arrow_drop_d…" at bounding box center [903, 394] width 832 height 22
click at [1301, 505] on icon "keyboard_arrow_down" at bounding box center [1300, 504] width 23 height 23
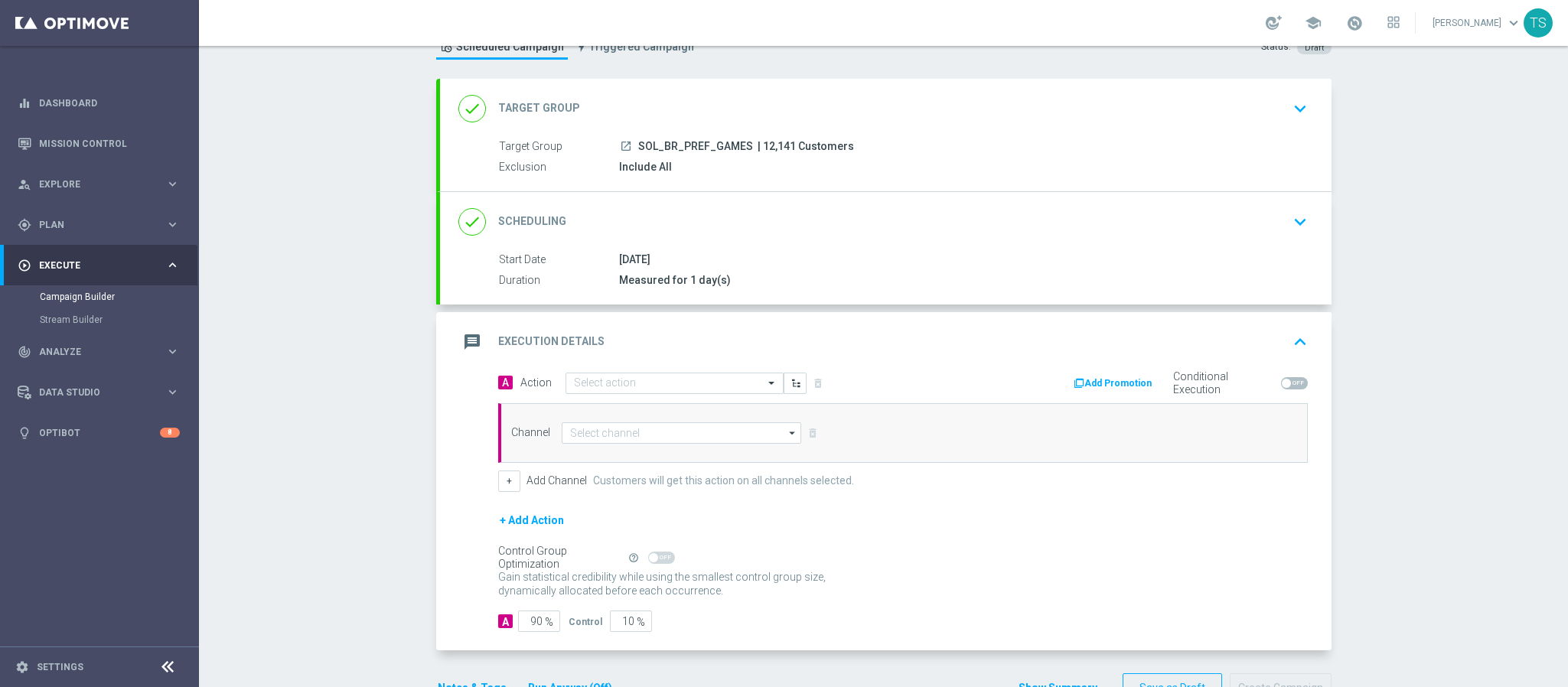
scroll to position [110, 0]
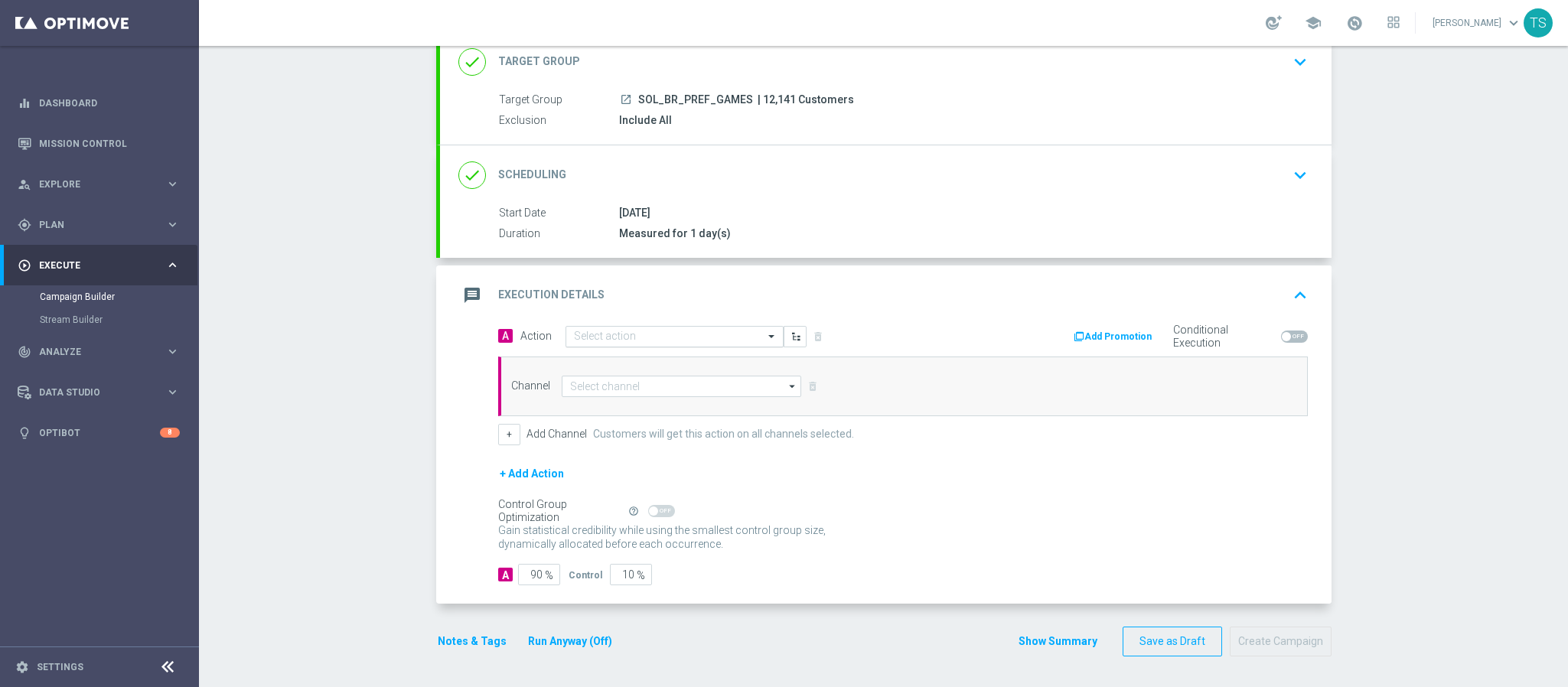
click at [694, 333] on input "text" at bounding box center [659, 337] width 170 height 13
click at [806, 303] on div "message Execution Details keyboard_arrow_up" at bounding box center [885, 295] width 855 height 29
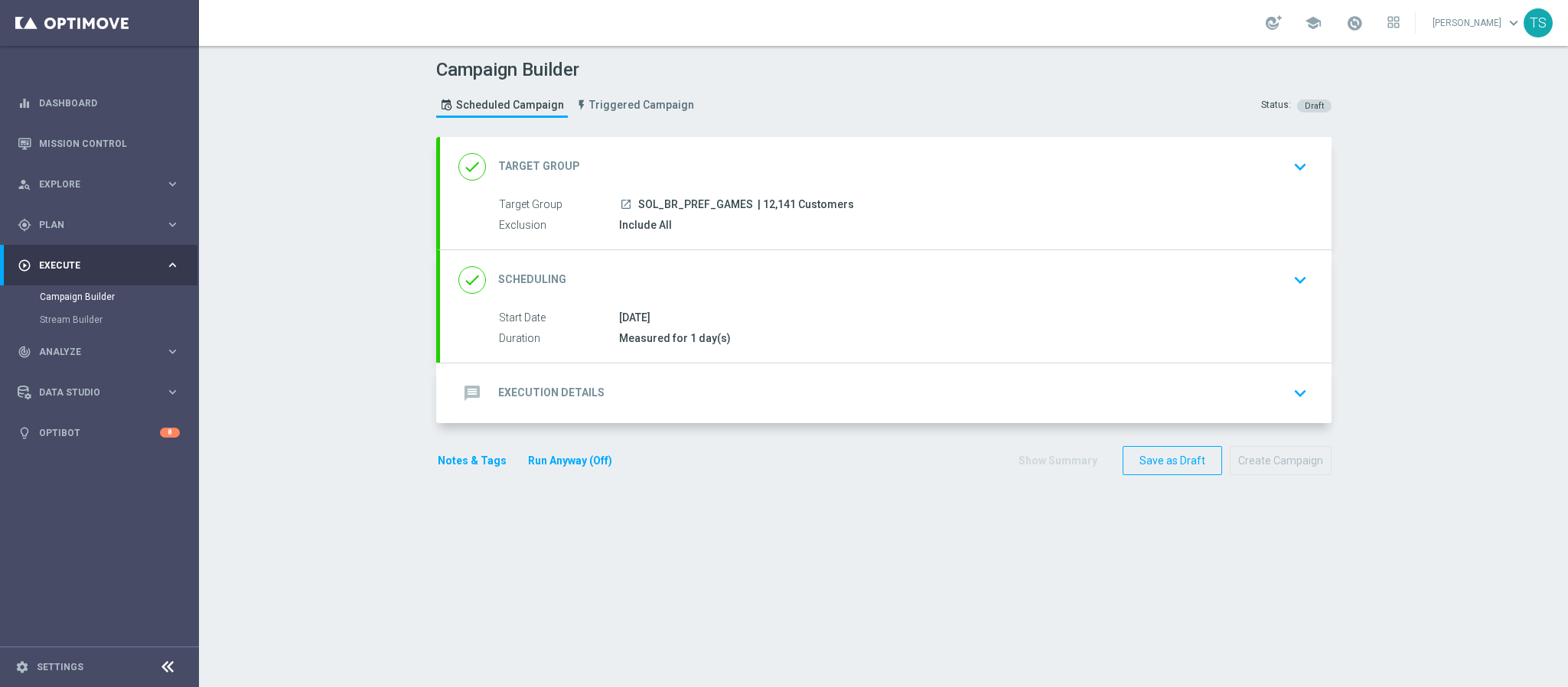
scroll to position [0, 0]
click at [1203, 384] on div "message Execution Details keyboard_arrow_down" at bounding box center [885, 393] width 855 height 29
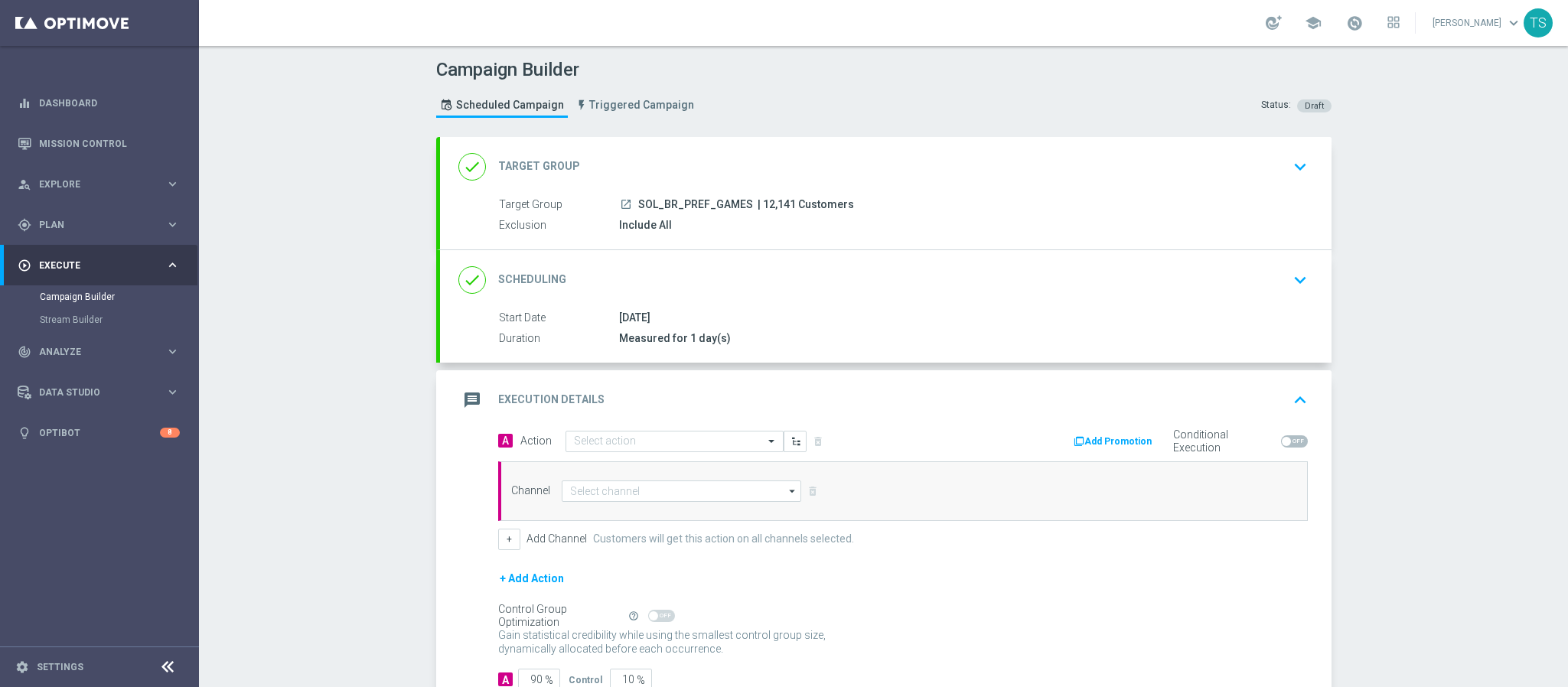
click at [1203, 384] on div "message Execution Details keyboard_arrow_up A Action Select action delete_forev…" at bounding box center [885, 541] width 891 height 341
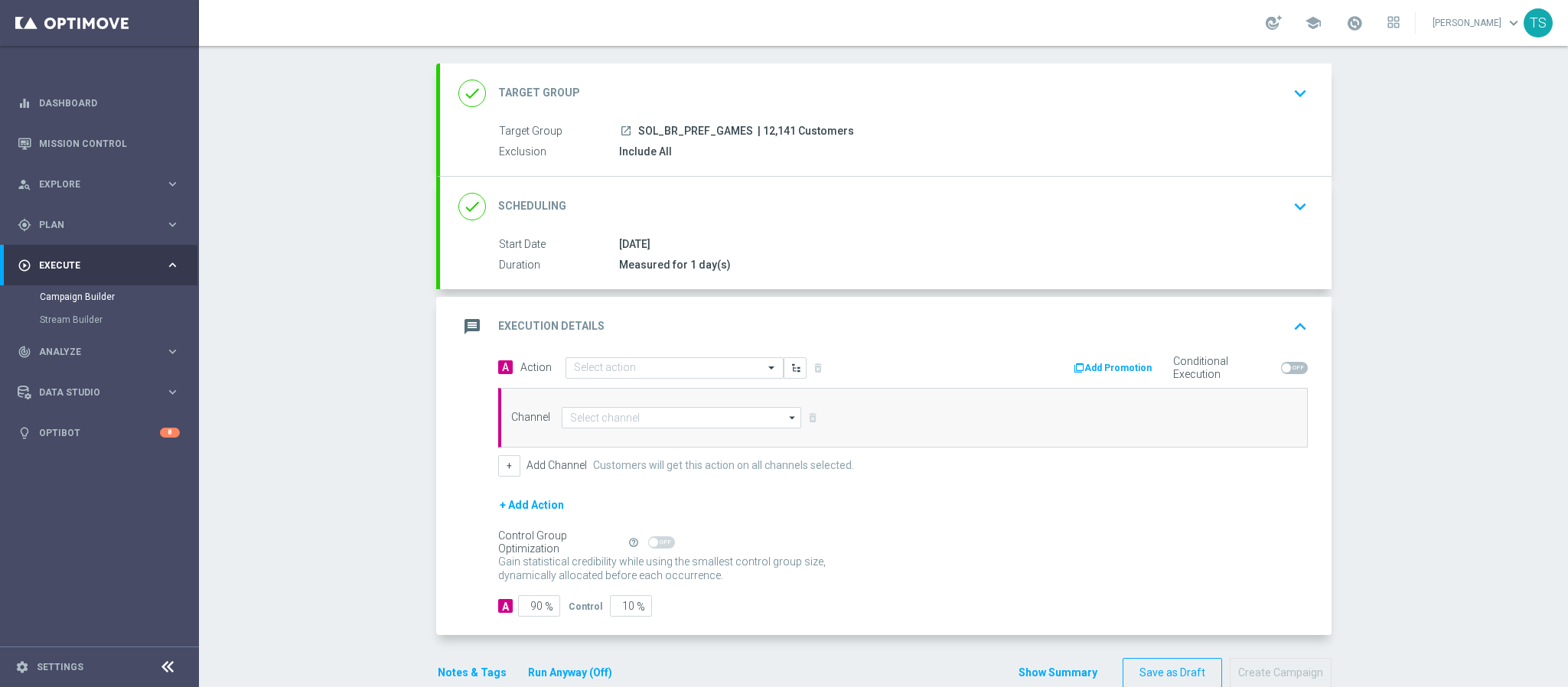
scroll to position [110, 0]
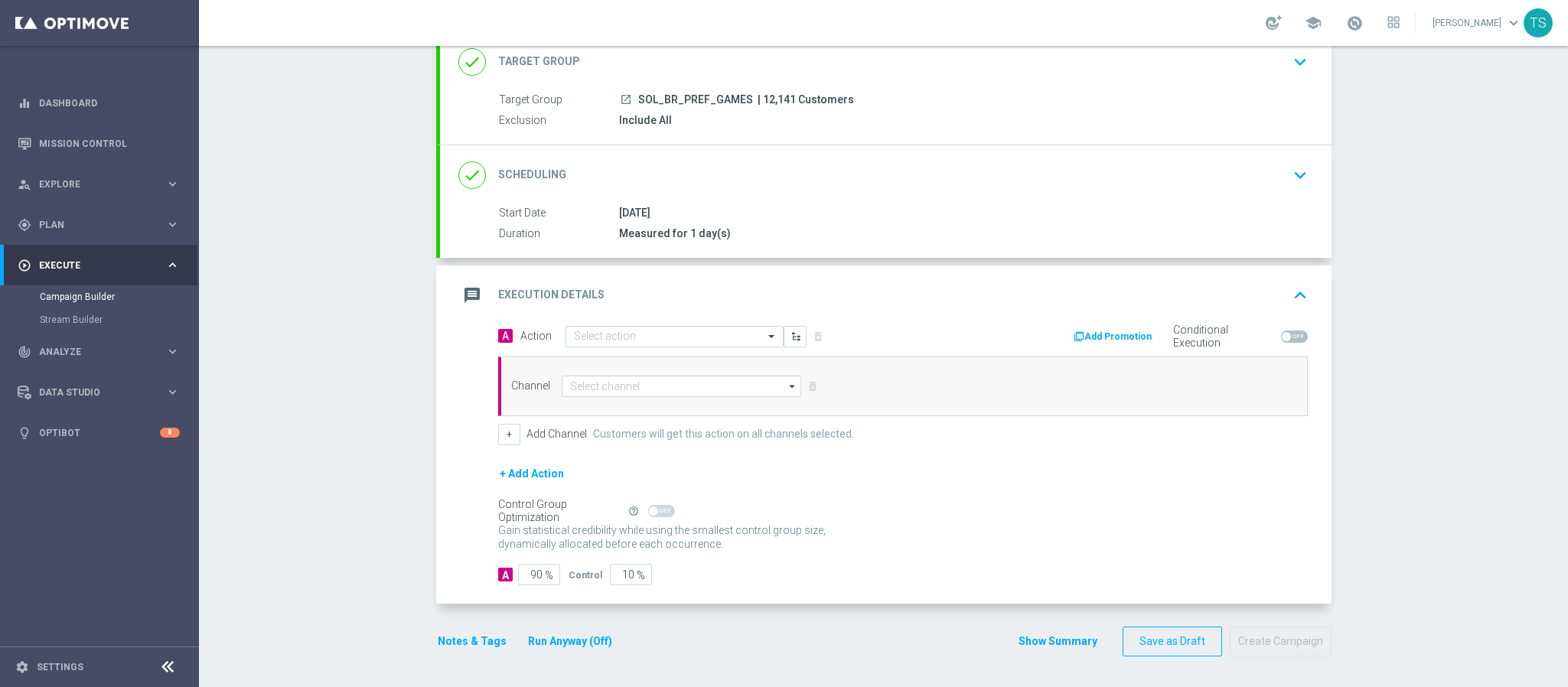
click at [520, 475] on button "+ Add Action" at bounding box center [532, 474] width 67 height 19
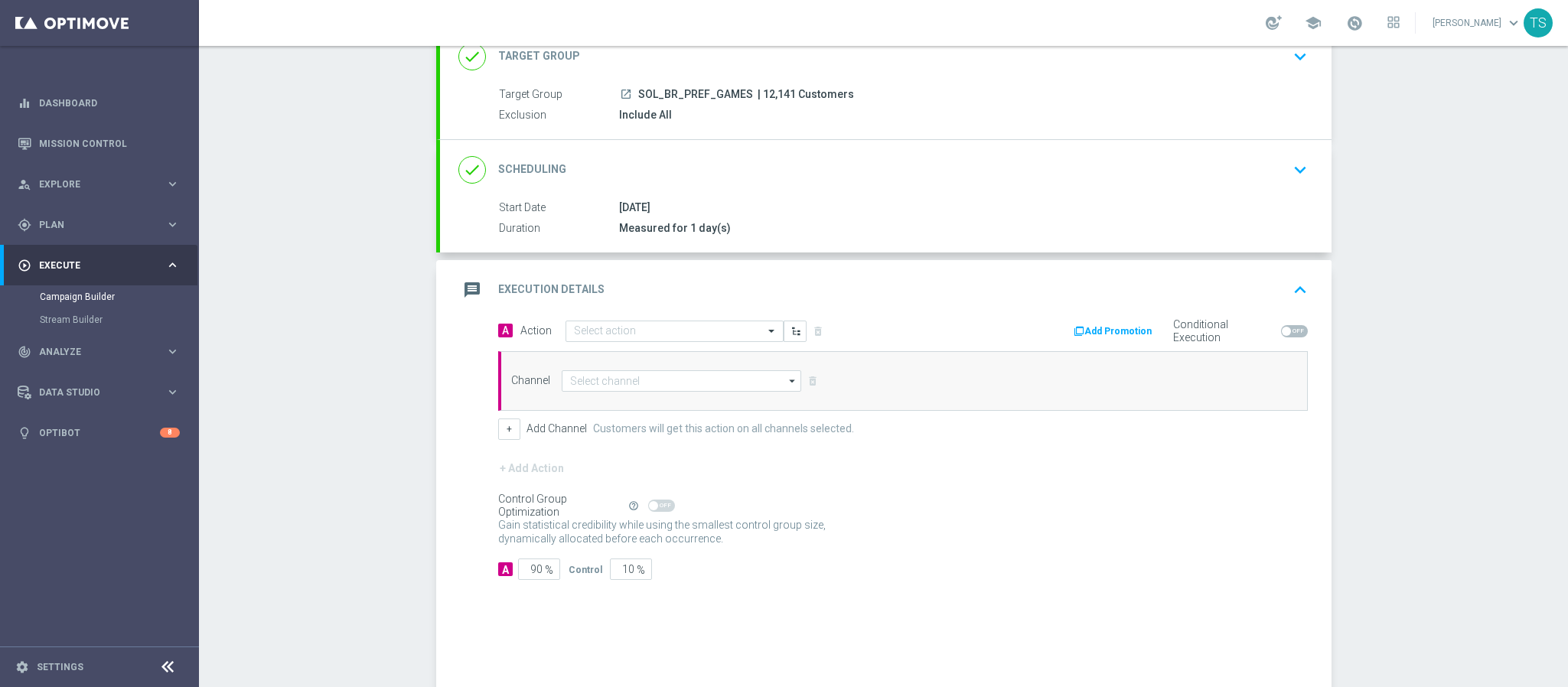
click at [520, 475] on div "+ Add Action" at bounding box center [903, 478] width 810 height 38
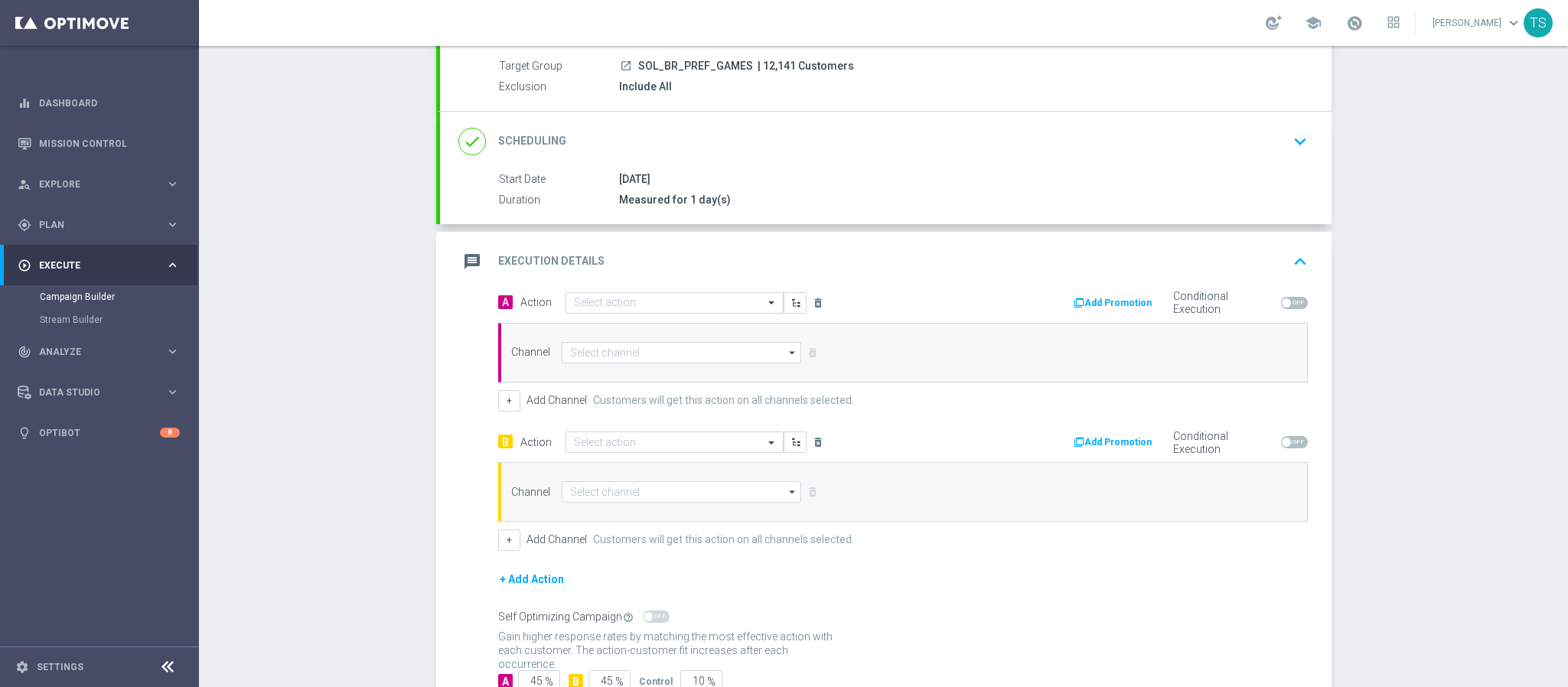
scroll to position [225, 0]
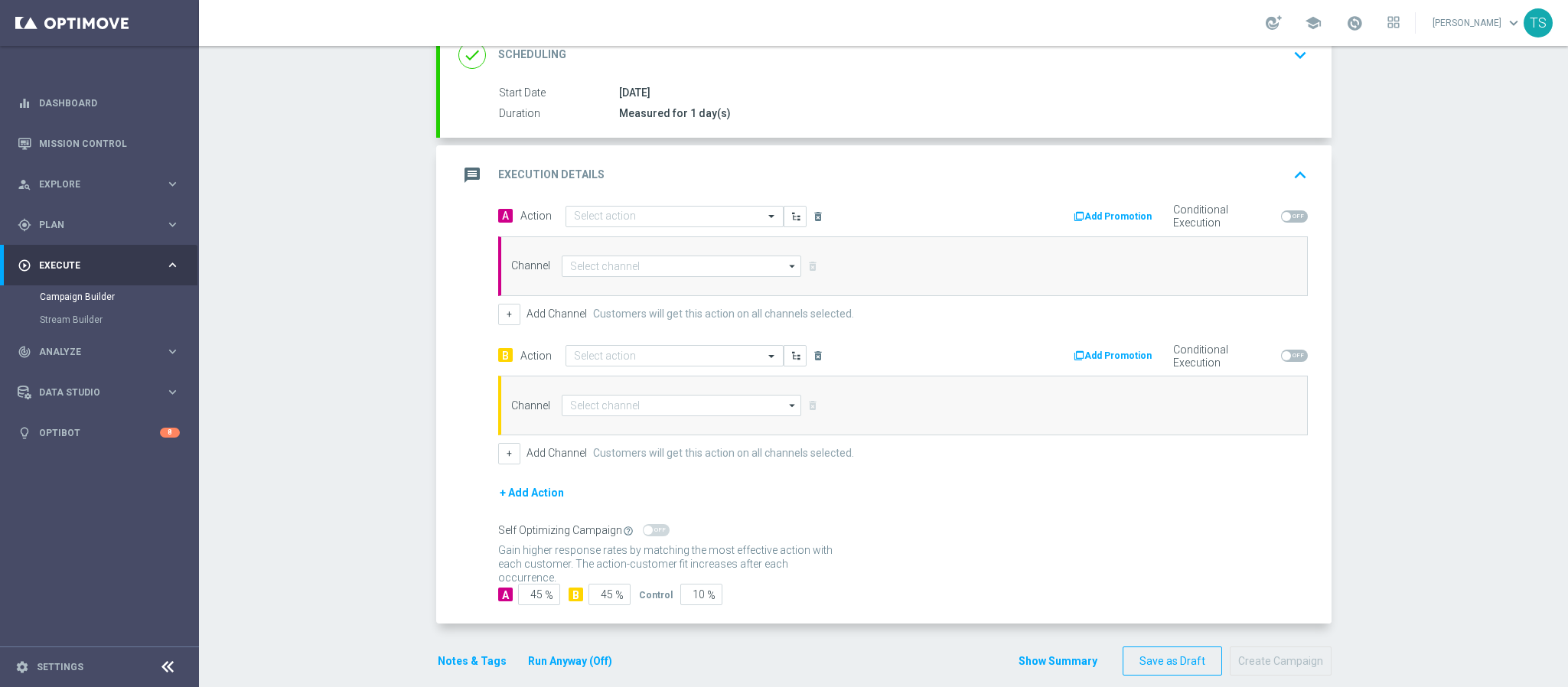
click at [517, 503] on button "+ Add Action" at bounding box center [532, 493] width 67 height 19
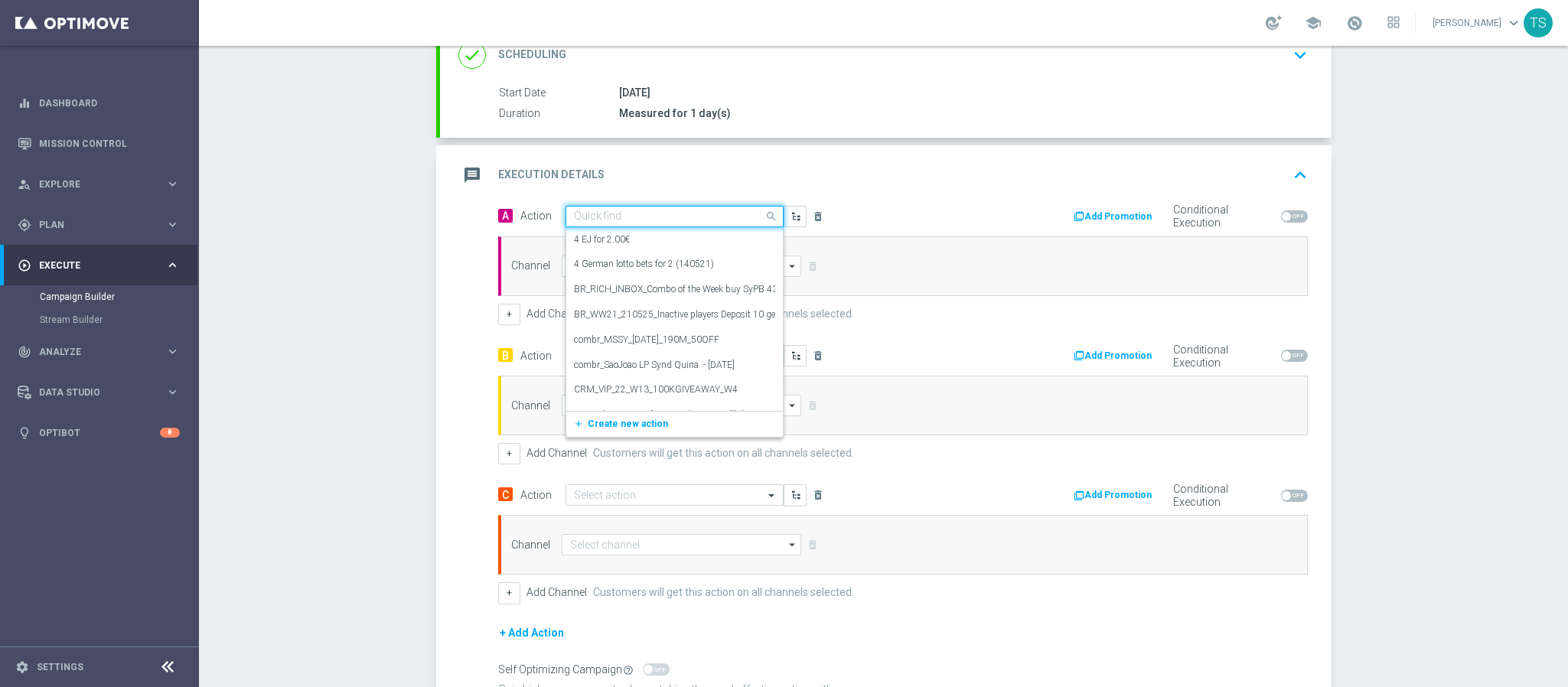
click at [742, 223] on div at bounding box center [674, 217] width 217 height 13
click at [638, 420] on span "Create new action" at bounding box center [628, 424] width 81 height 11
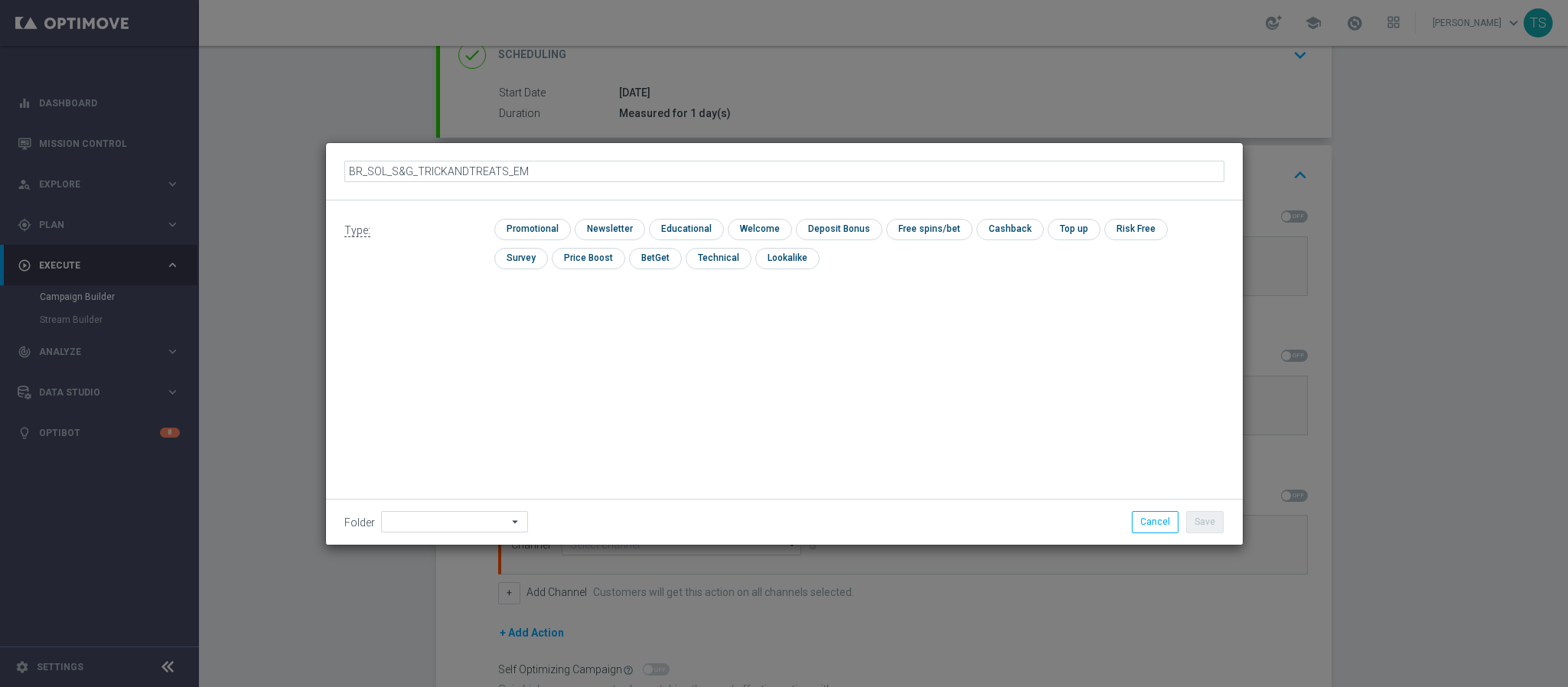
type input "BR_SOL_S&G_TRICKANDTREATS_EMA"
click at [549, 233] on input "checkbox" at bounding box center [531, 228] width 73 height 21
checkbox input "true"
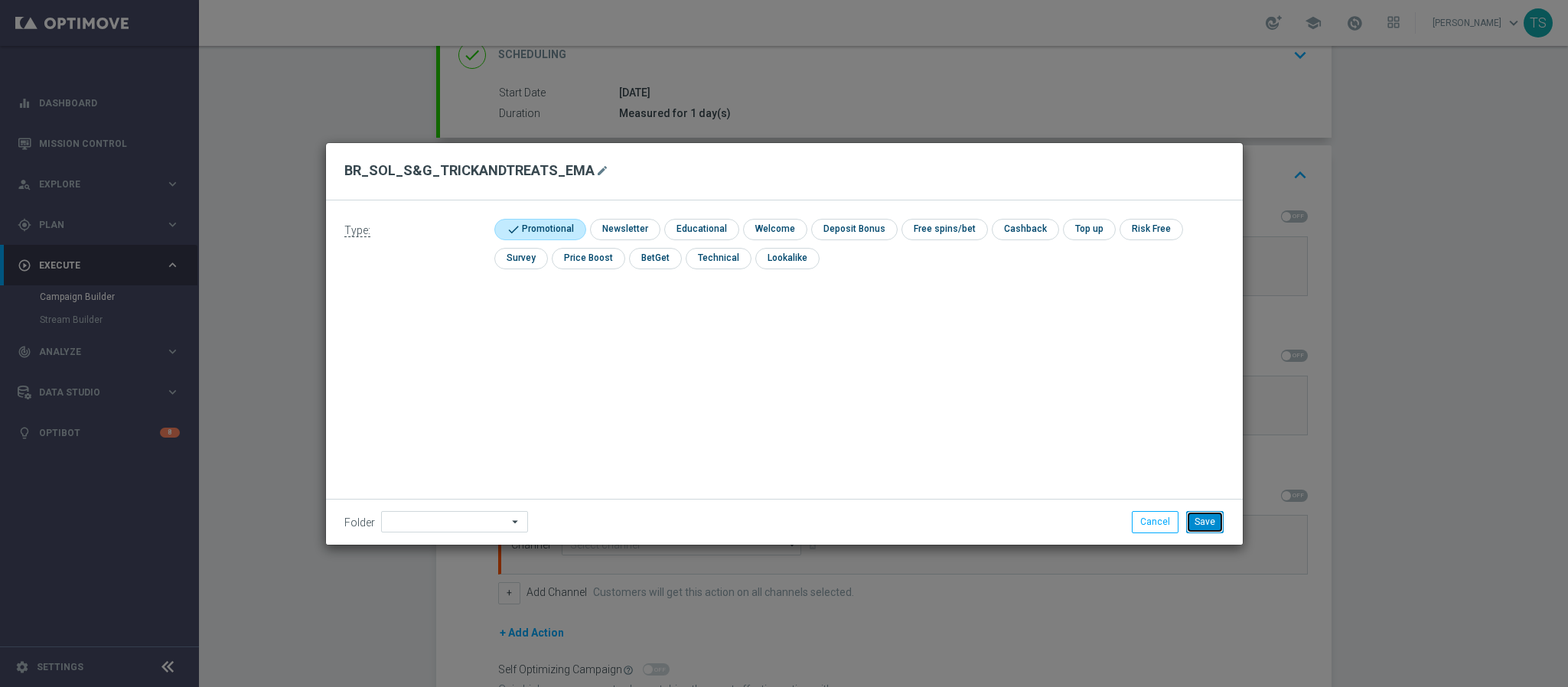
click at [1206, 523] on button "Save" at bounding box center [1204, 522] width 37 height 22
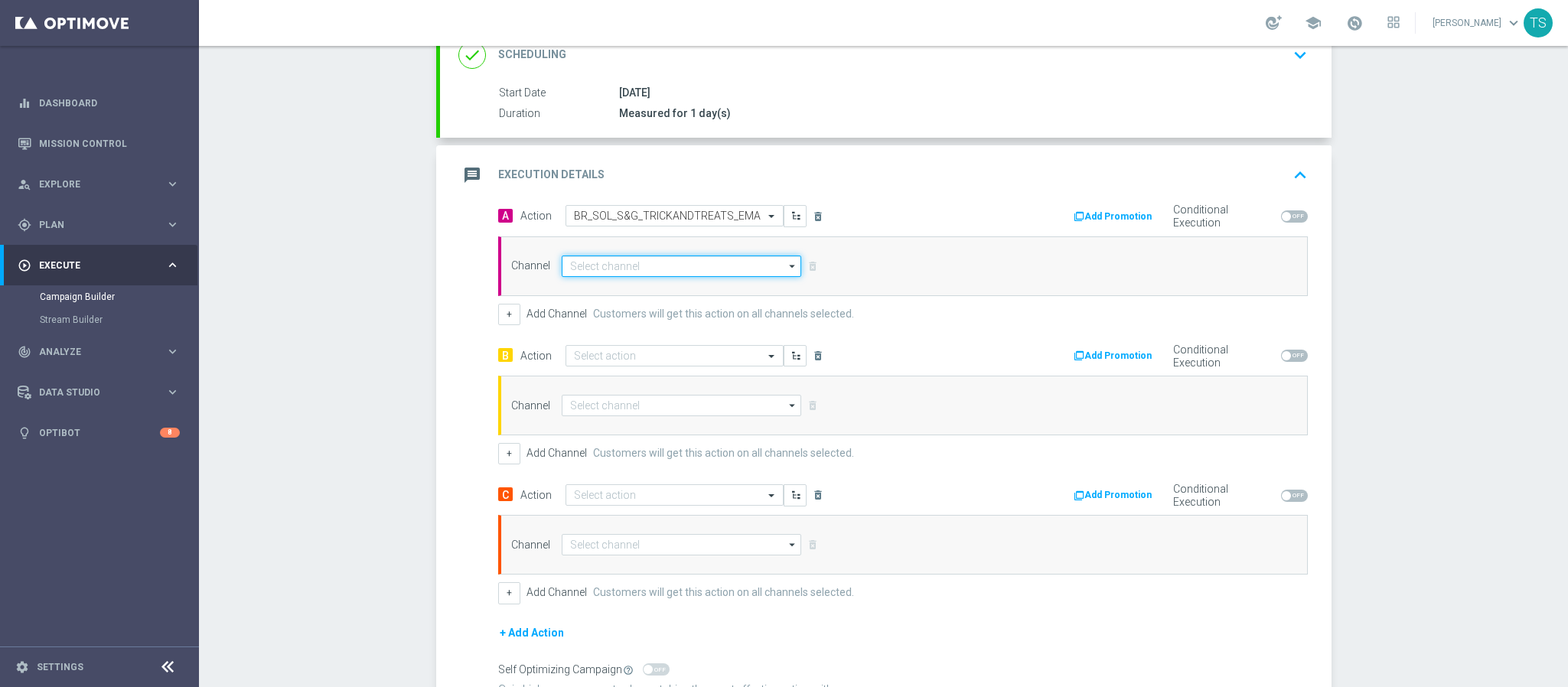
click at [701, 271] on input at bounding box center [681, 267] width 240 height 22
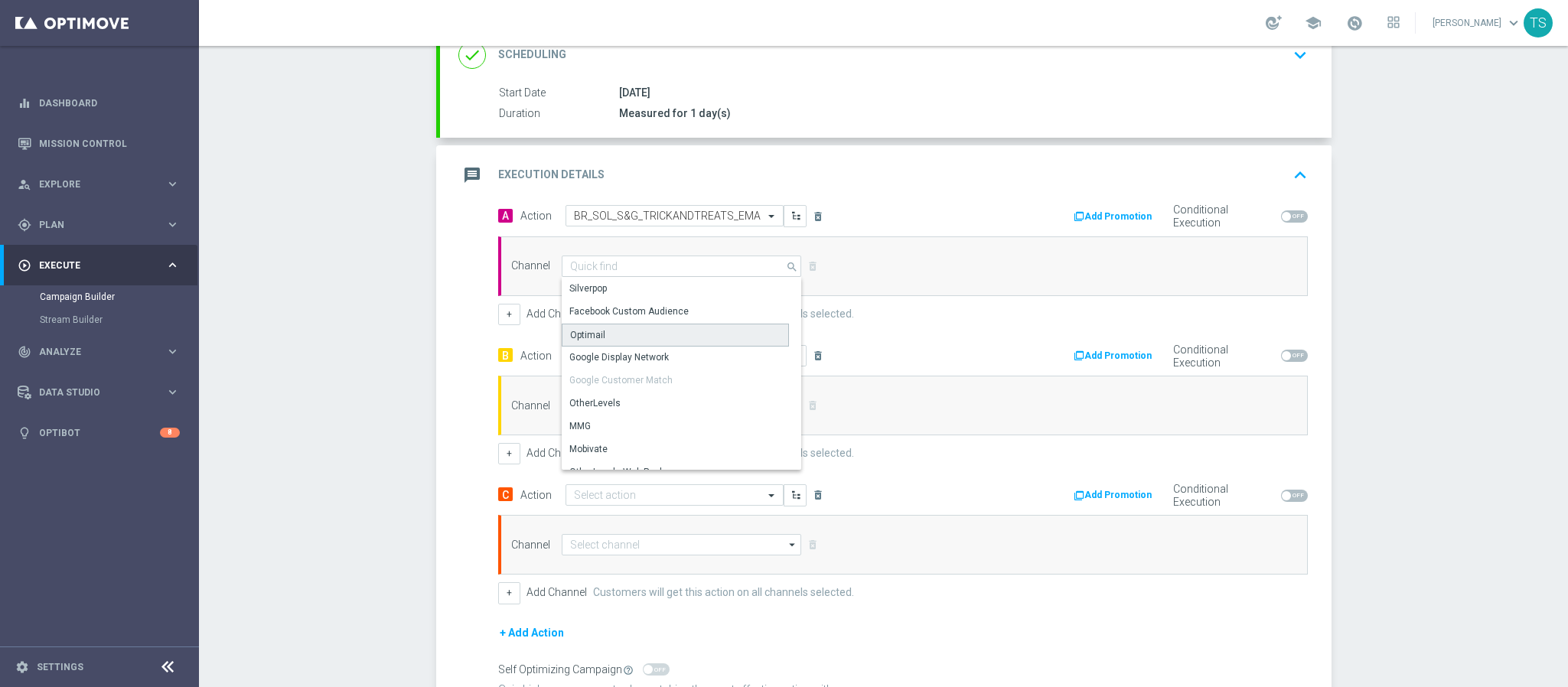
click at [646, 336] on div "Optimail" at bounding box center [675, 336] width 228 height 23
type input "Optimail"
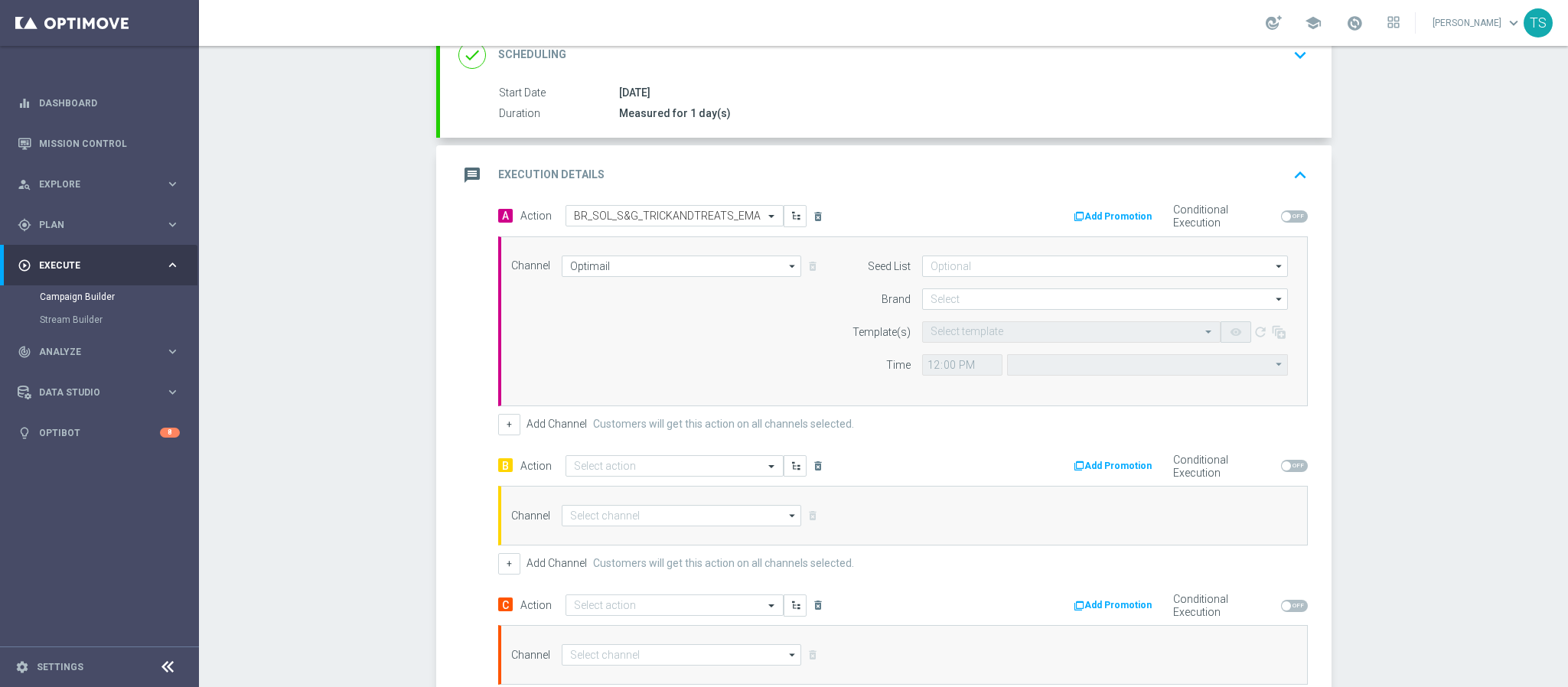
type input "Coordinated Universal Time (UTC 00:00)"
click at [1019, 255] on div "Channel Optimail Optimail arrow_drop_down Drag here to set row groups Drag here…" at bounding box center [903, 321] width 810 height 170
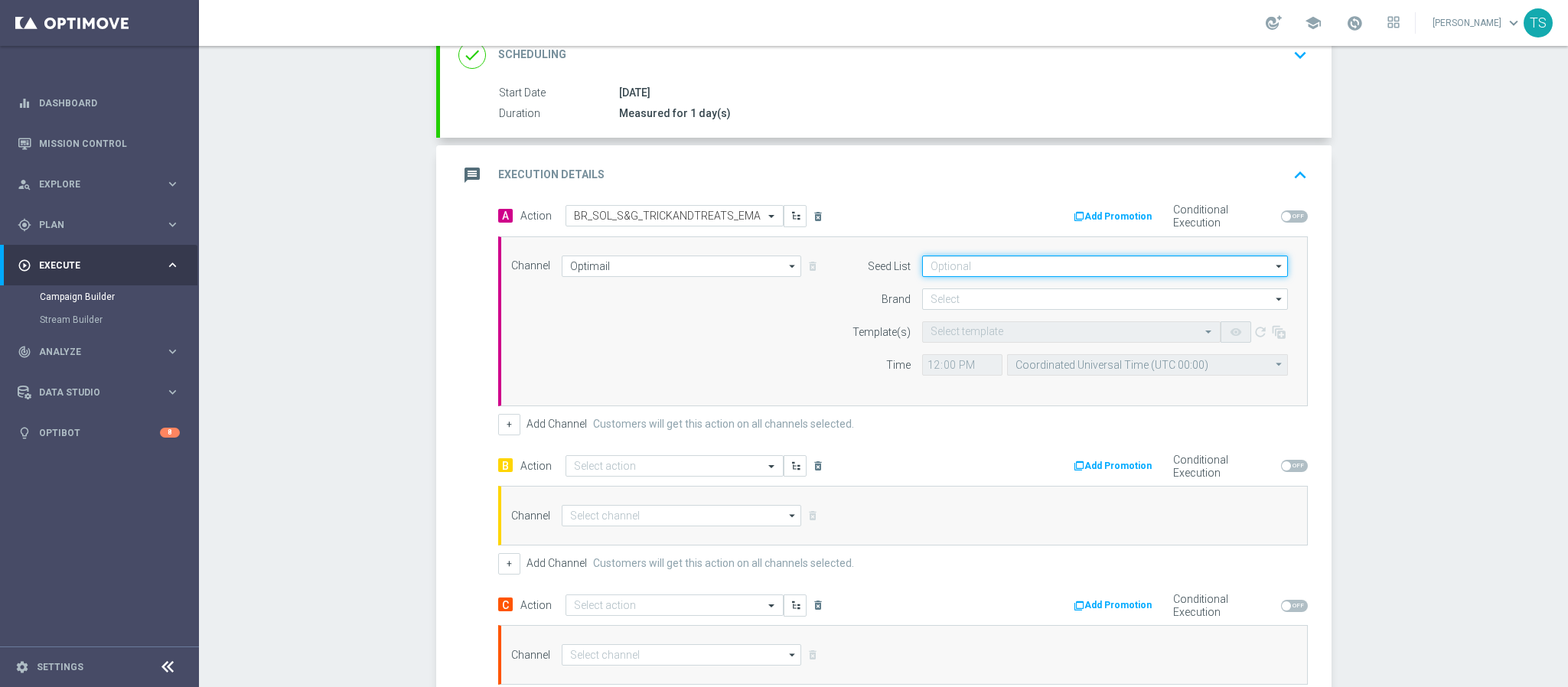
click at [1022, 264] on input at bounding box center [1105, 267] width 365 height 22
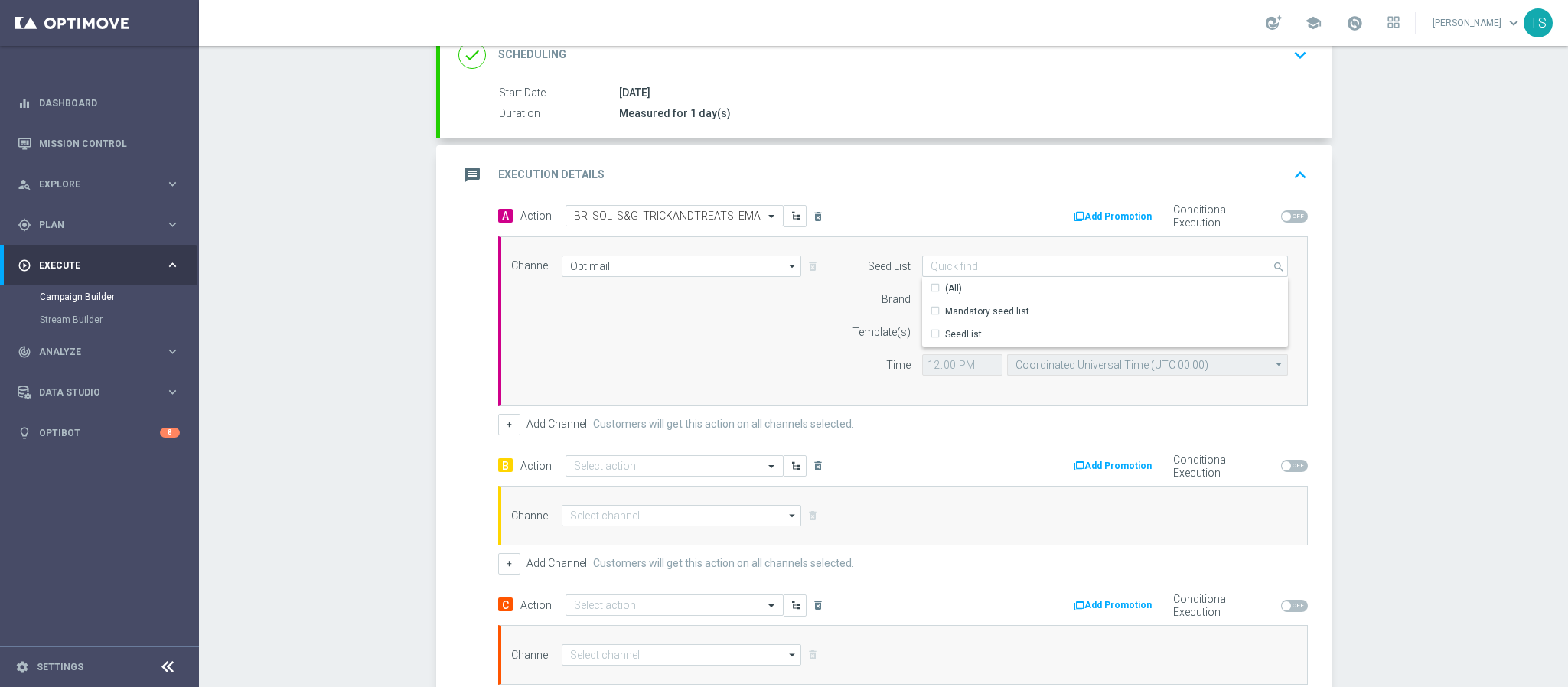
click at [1453, 234] on div "Campaign Builder Scheduled Campaign Triggered Campaign Status: Draft done Targe…" at bounding box center [884, 366] width 1369 height 641
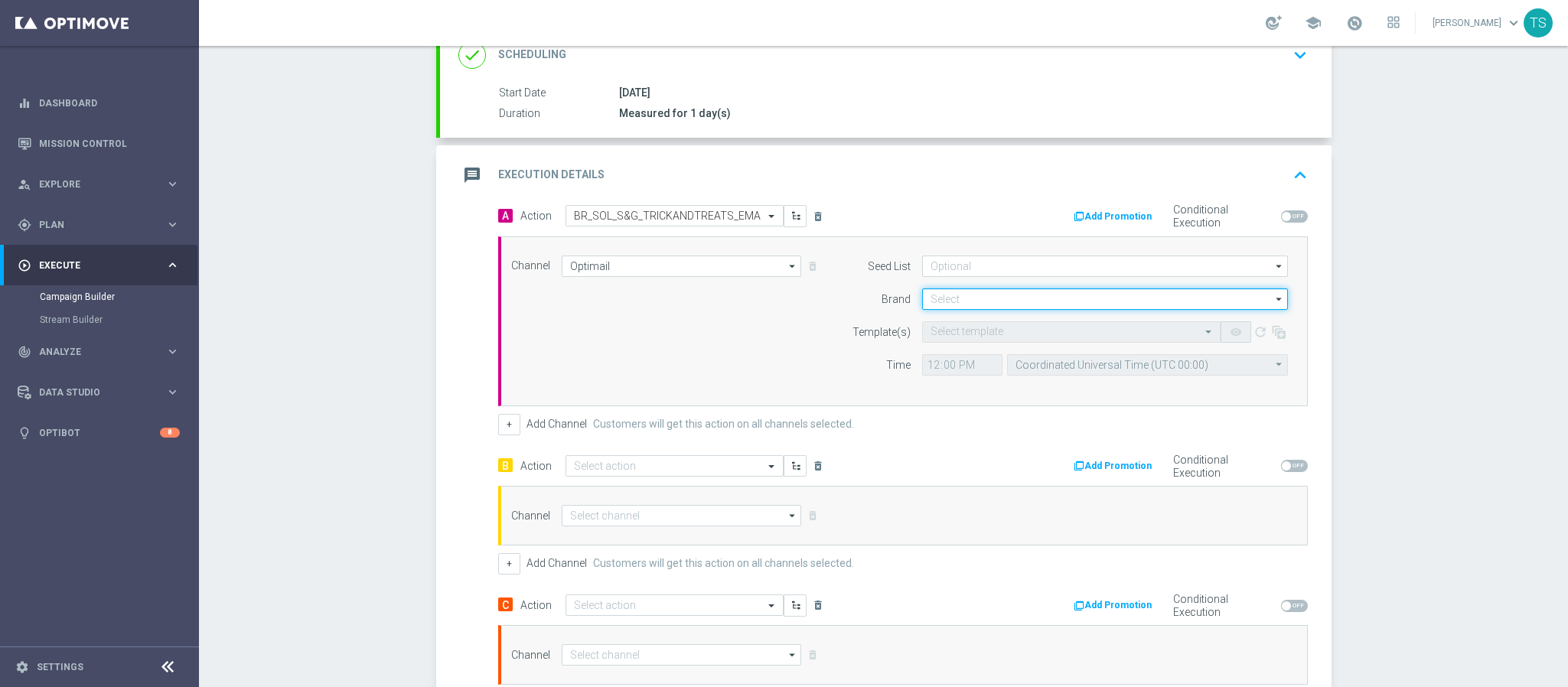
click at [953, 303] on input at bounding box center [1105, 299] width 365 height 22
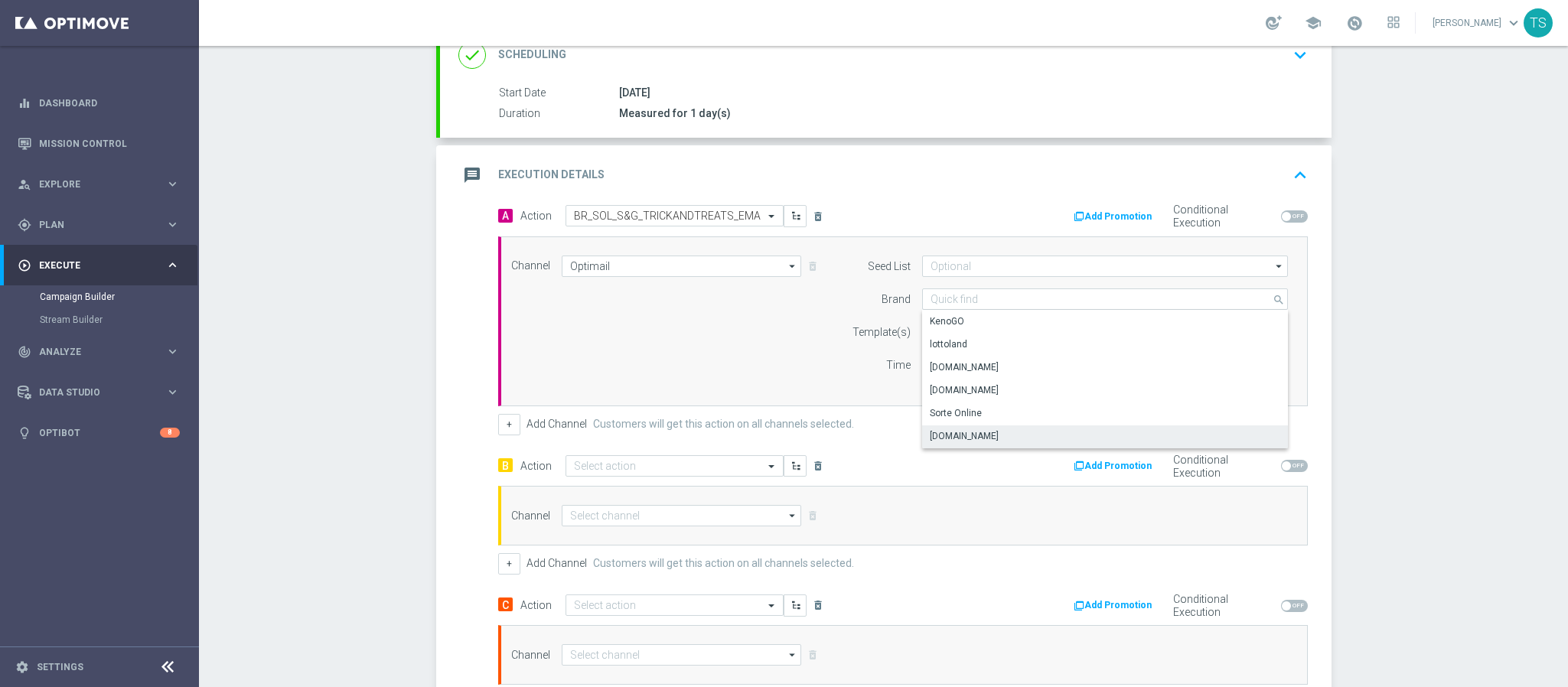
click at [1010, 433] on div "Sorteonline.bet.br" at bounding box center [1105, 436] width 366 height 22
type input "Sorteonline.bet.br"
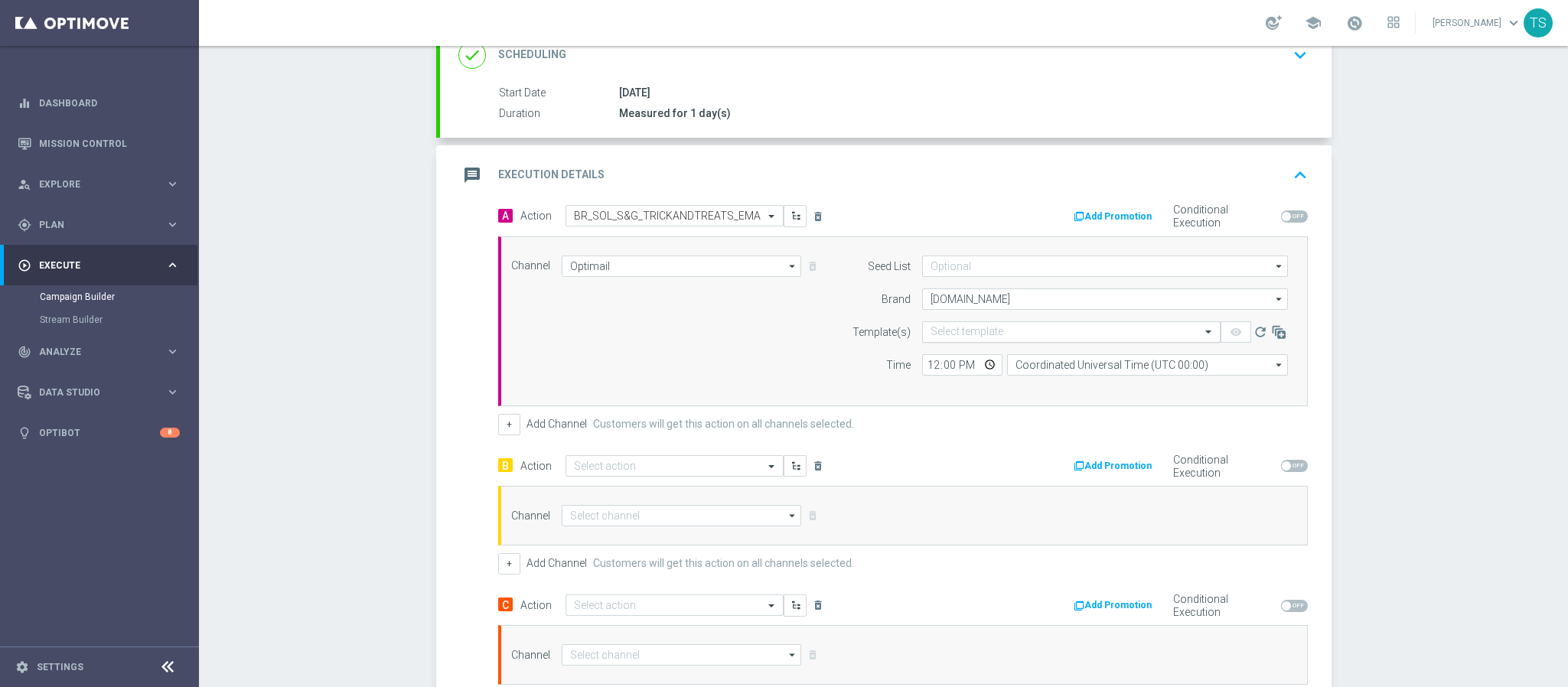
click at [997, 343] on div "Select template" at bounding box center [1071, 332] width 298 height 22
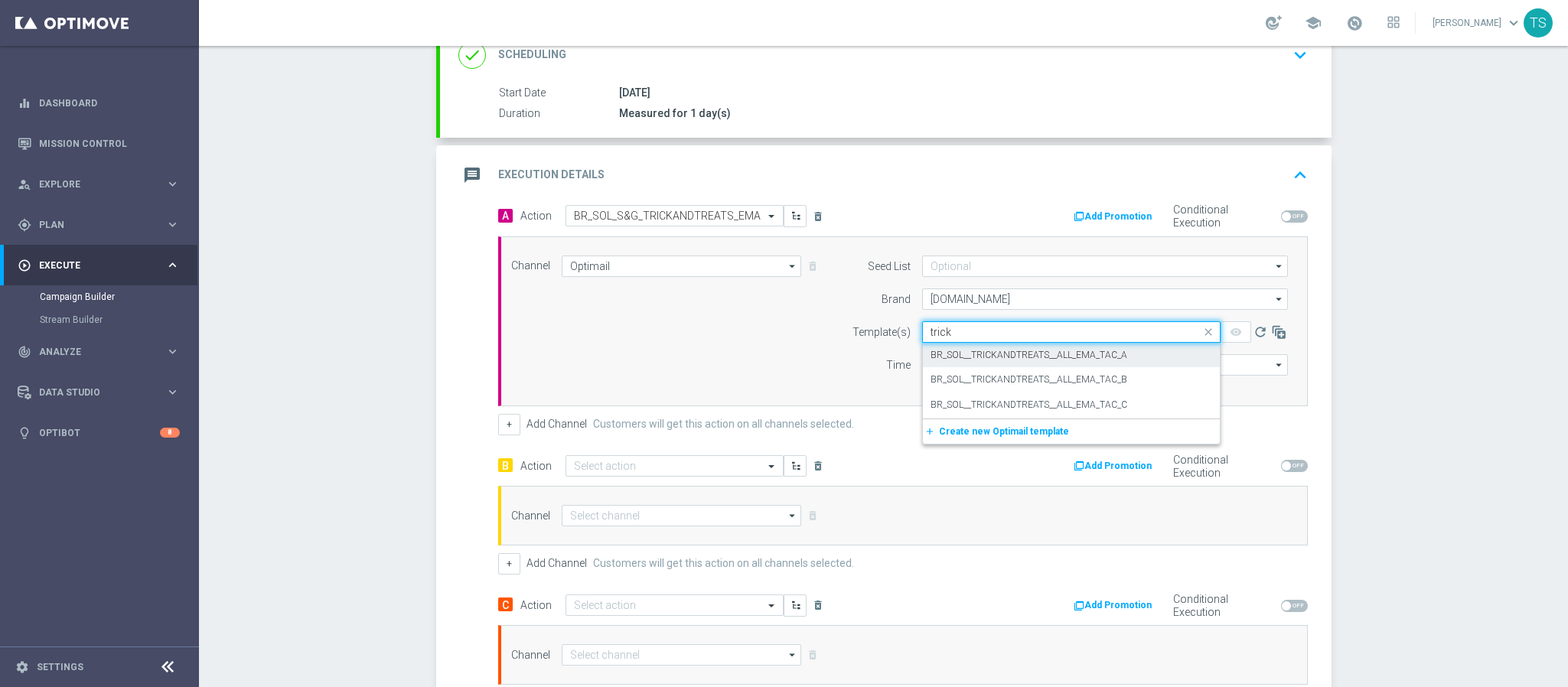
click at [1067, 361] on label "BR_SOL__TRICKANDTREATS__ALL_EMA_TAC_A" at bounding box center [1028, 356] width 197 height 13
type input "trick"
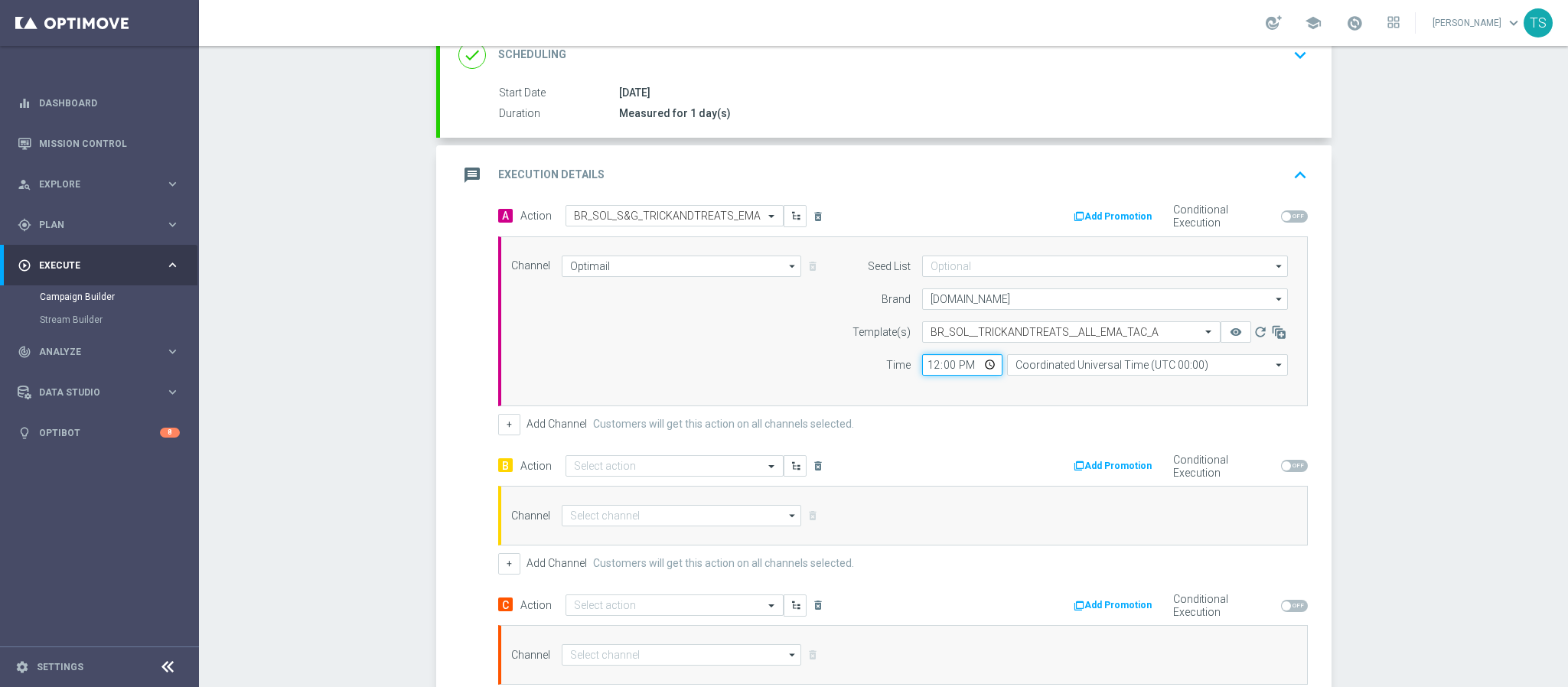
click at [982, 368] on input "12:00" at bounding box center [962, 366] width 81 height 22
type input "17:40"
drag, startPoint x: 1356, startPoint y: 416, endPoint x: 1118, endPoint y: 388, distance: 239.6
click at [1356, 416] on div "Campaign Builder Scheduled Campaign Triggered Campaign Status: Draft done Targe…" at bounding box center [884, 366] width 1369 height 641
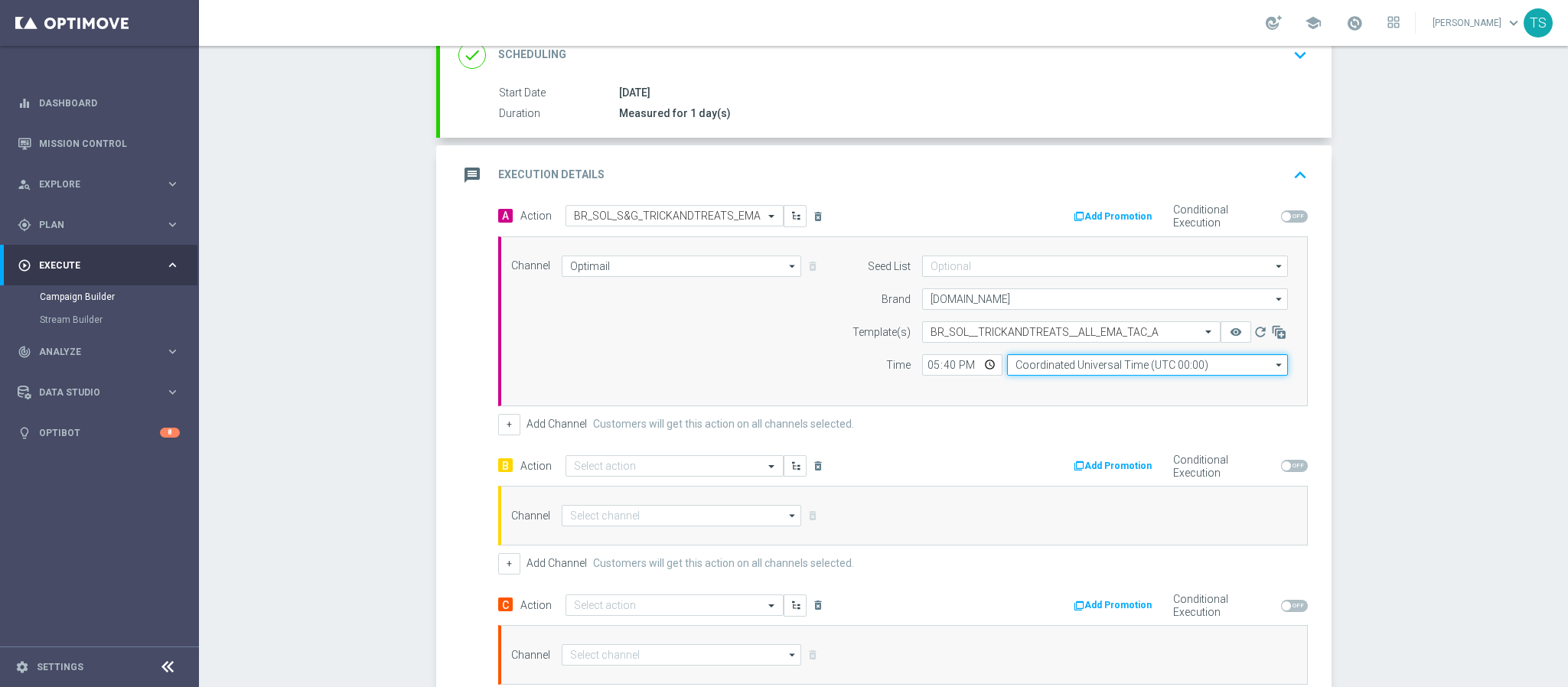
click at [1114, 375] on input "Coordinated Universal Time (UTC 00:00)" at bounding box center [1147, 366] width 281 height 22
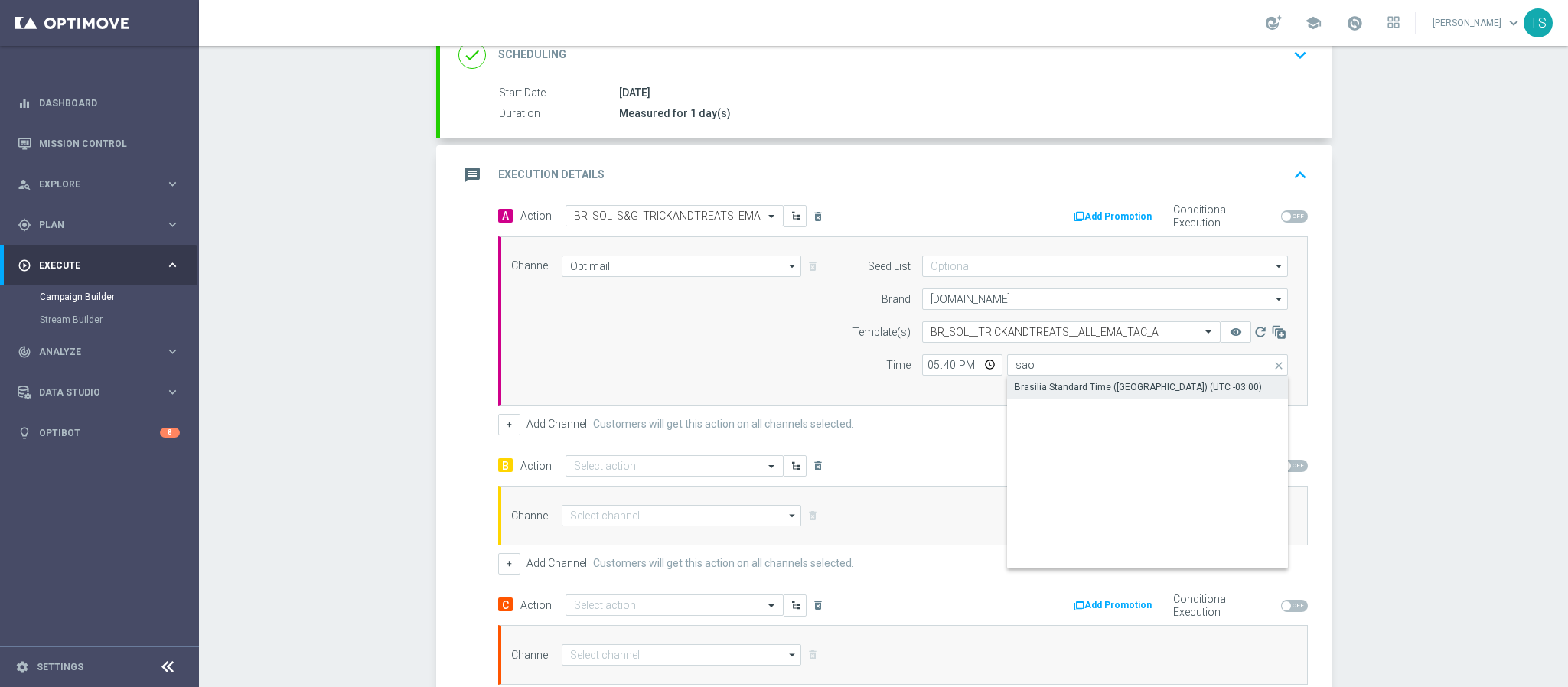
click at [1176, 384] on div "Brasilia Standard Time (Sao Paulo) (UTC -03:00)" at bounding box center [1139, 387] width 247 height 14
type input "Brasilia Standard Time (Sao Paulo) (UTC -03:00)"
click at [1362, 418] on div "Campaign Builder Scheduled Campaign Triggered Campaign Status: Draft done Targe…" at bounding box center [884, 366] width 1369 height 641
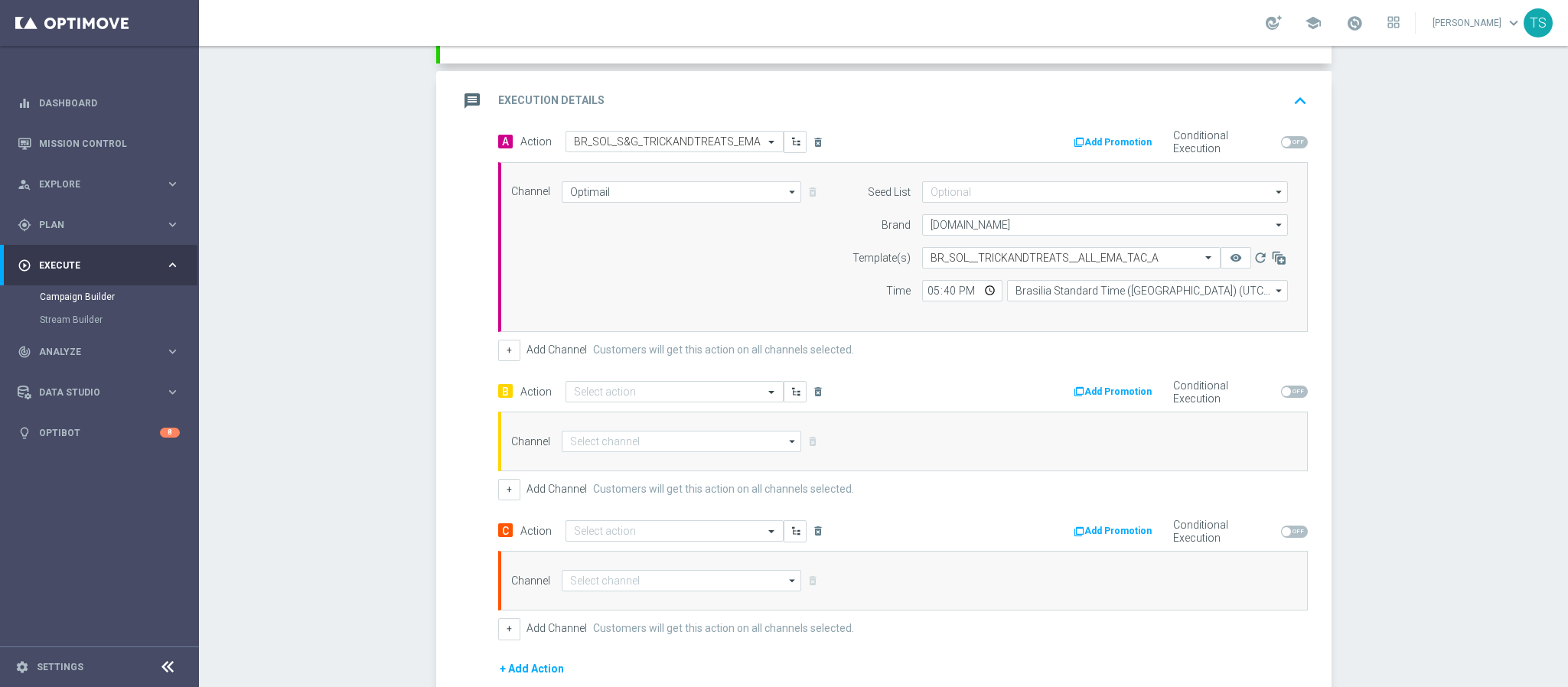
scroll to position [340, 0]
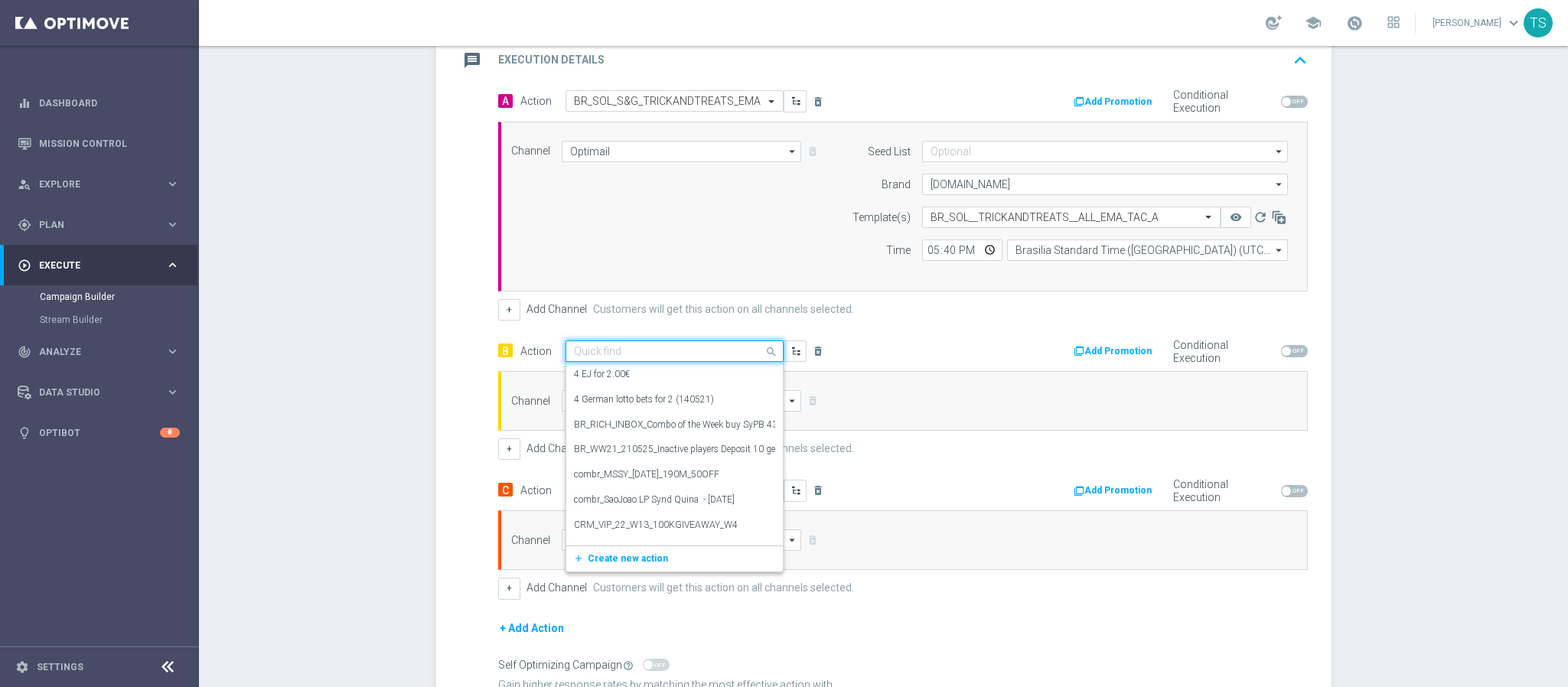
click at [688, 354] on input "text" at bounding box center [659, 352] width 170 height 13
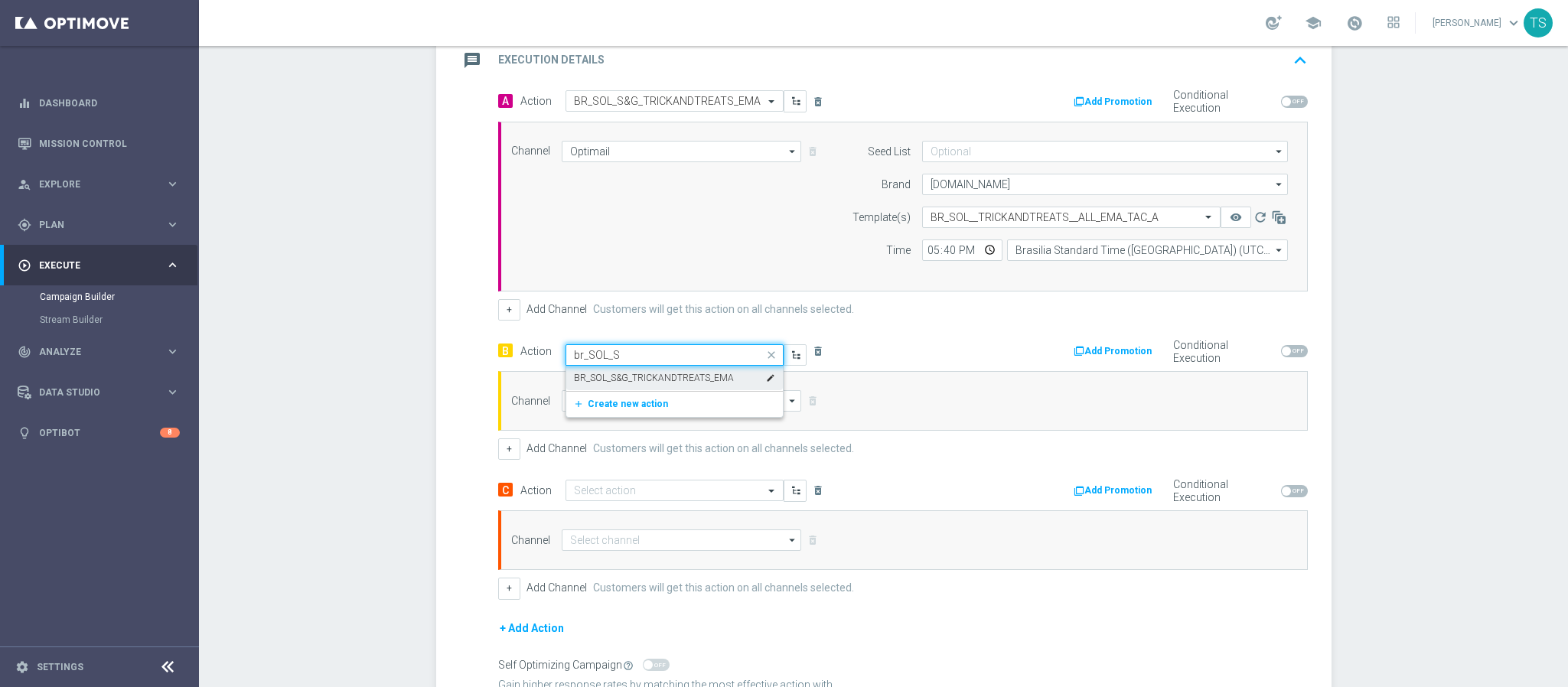
type input "br_SOL_S&"
click at [676, 380] on label "BR_SOL_S&G_TRICKANDTREATS_EMA" at bounding box center [654, 379] width 160 height 13
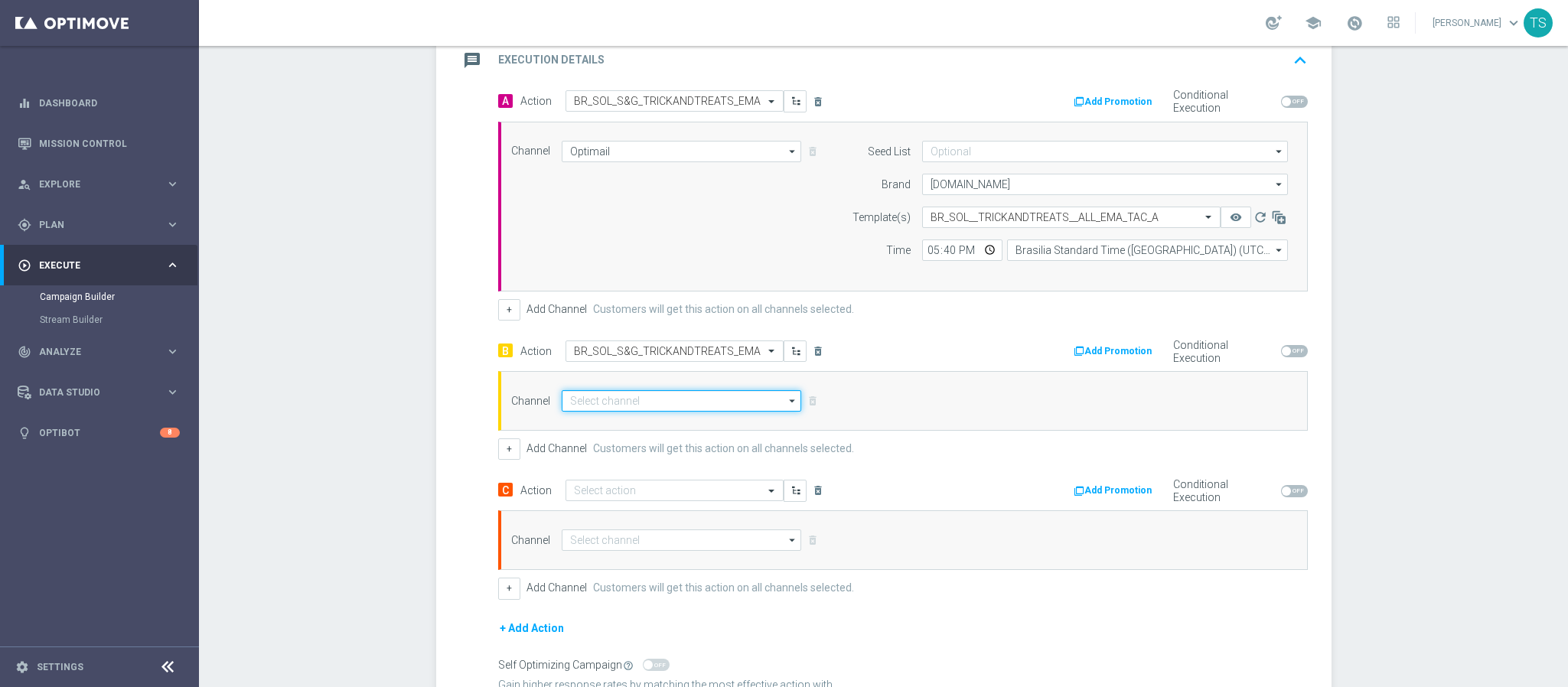
click at [644, 405] on input at bounding box center [681, 401] width 240 height 22
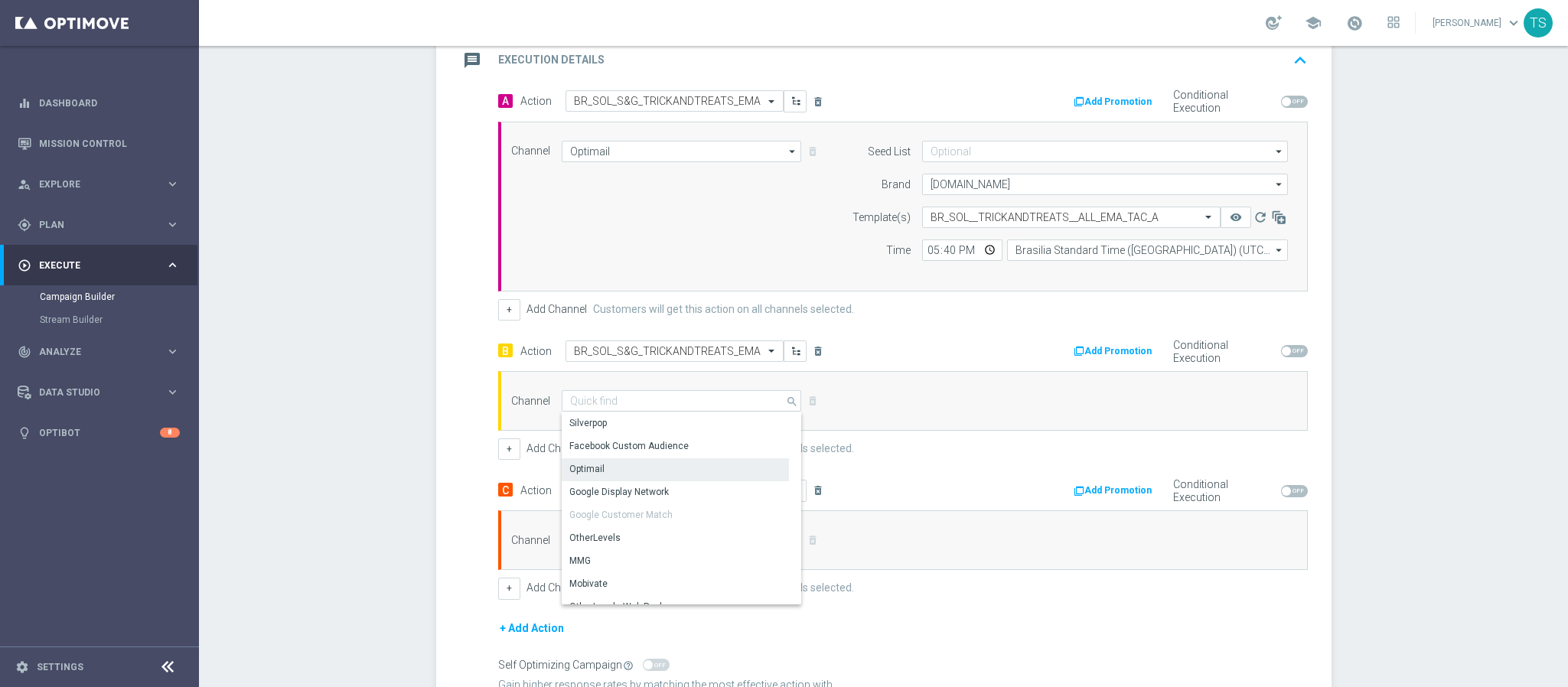
click at [595, 473] on div "Optimail" at bounding box center [675, 469] width 228 height 22
type input "Optimail"
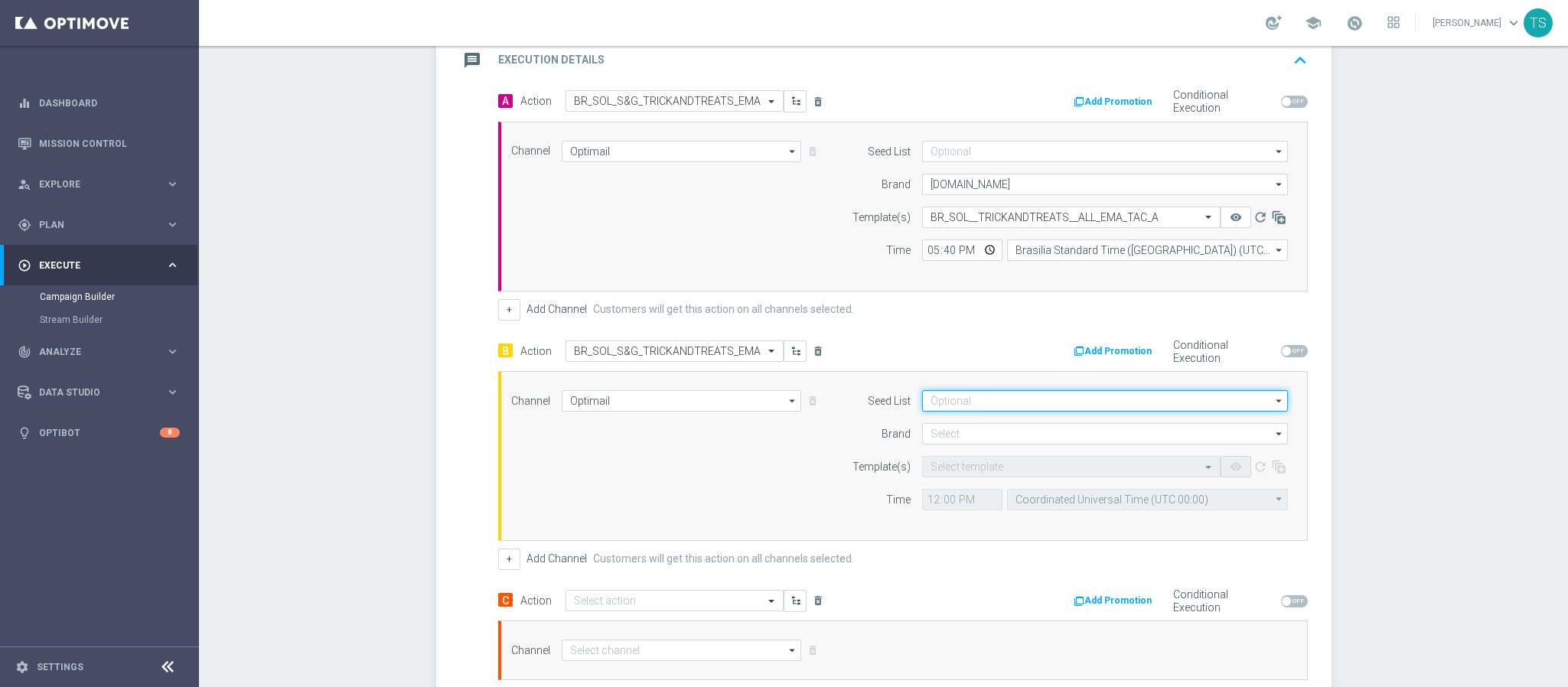
click at [942, 406] on input at bounding box center [1105, 401] width 365 height 22
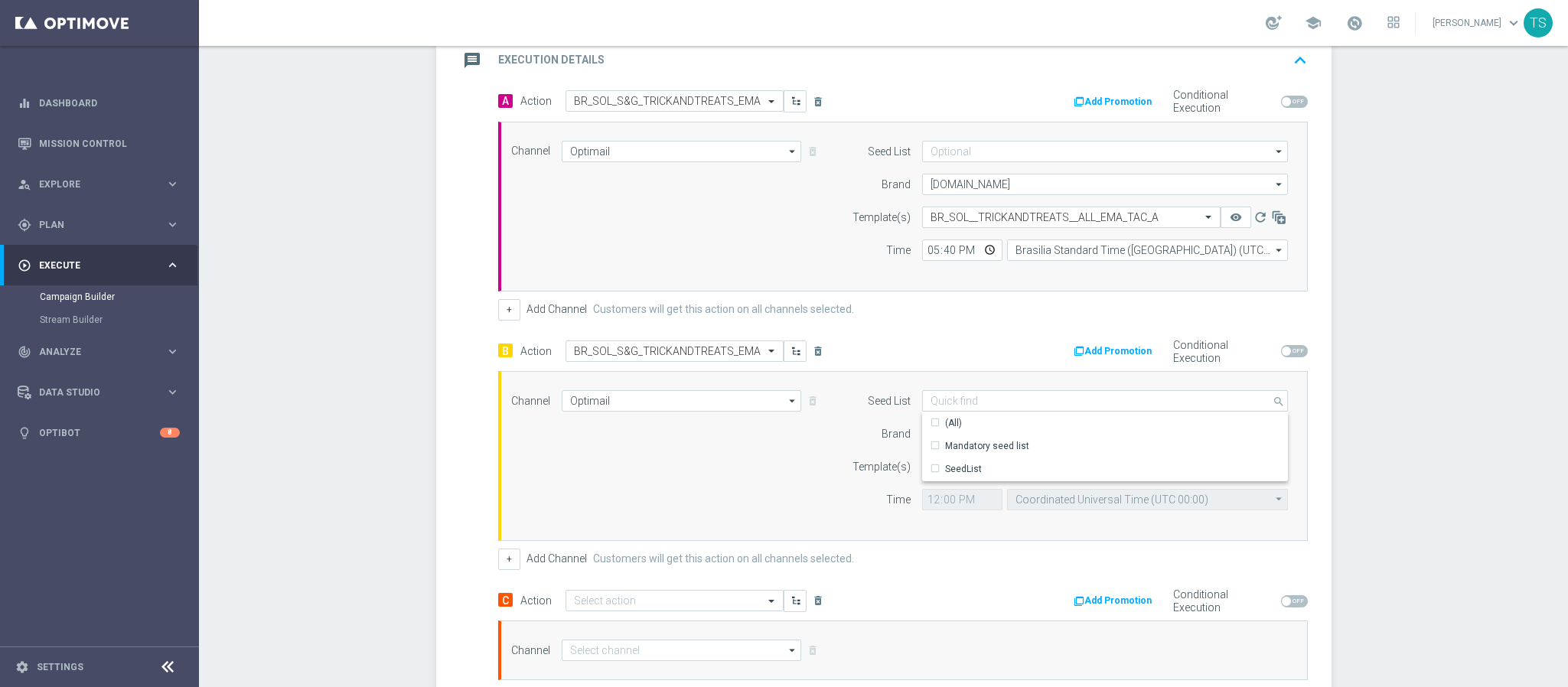
click at [832, 458] on div "Seed List search Drag here to set row groups Drag here to set column labels Sho…" at bounding box center [1066, 456] width 467 height 131
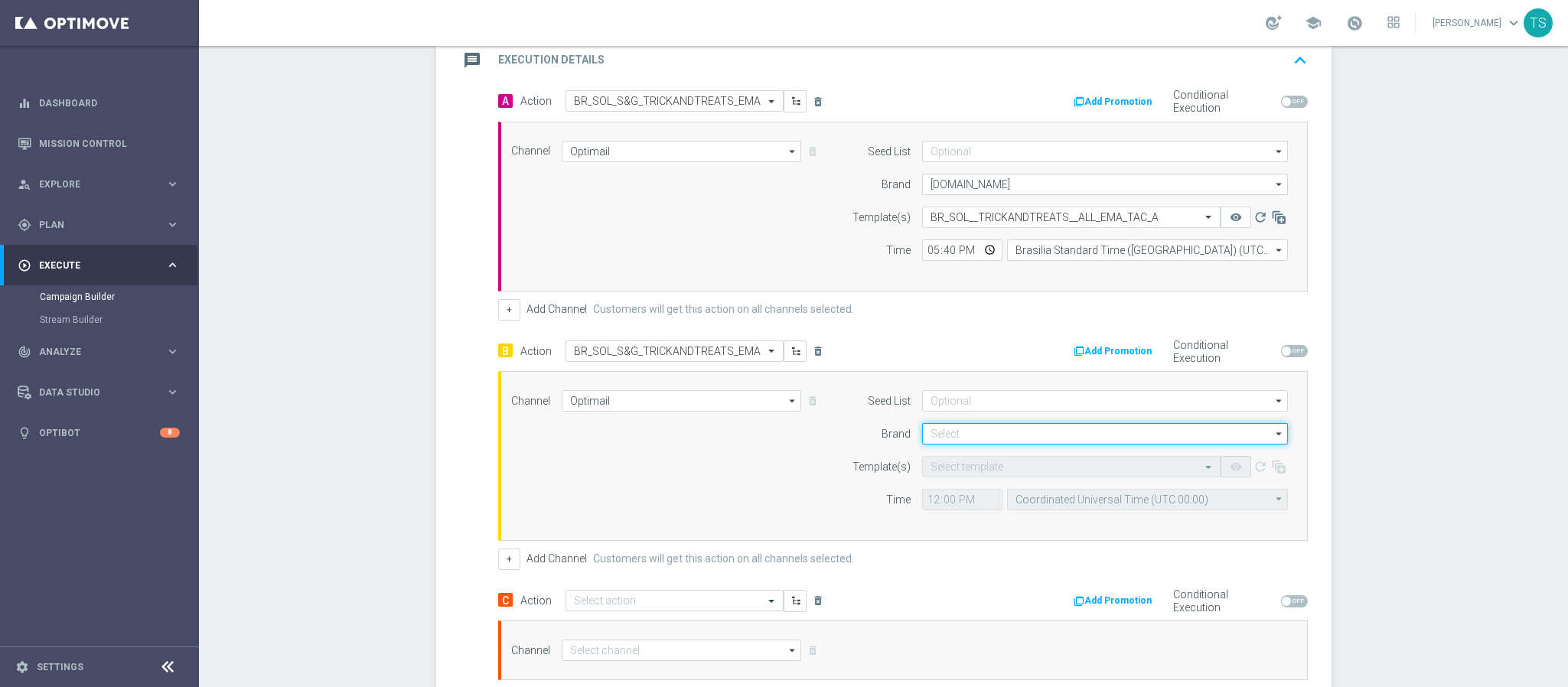
click at [948, 434] on input at bounding box center [1105, 434] width 365 height 22
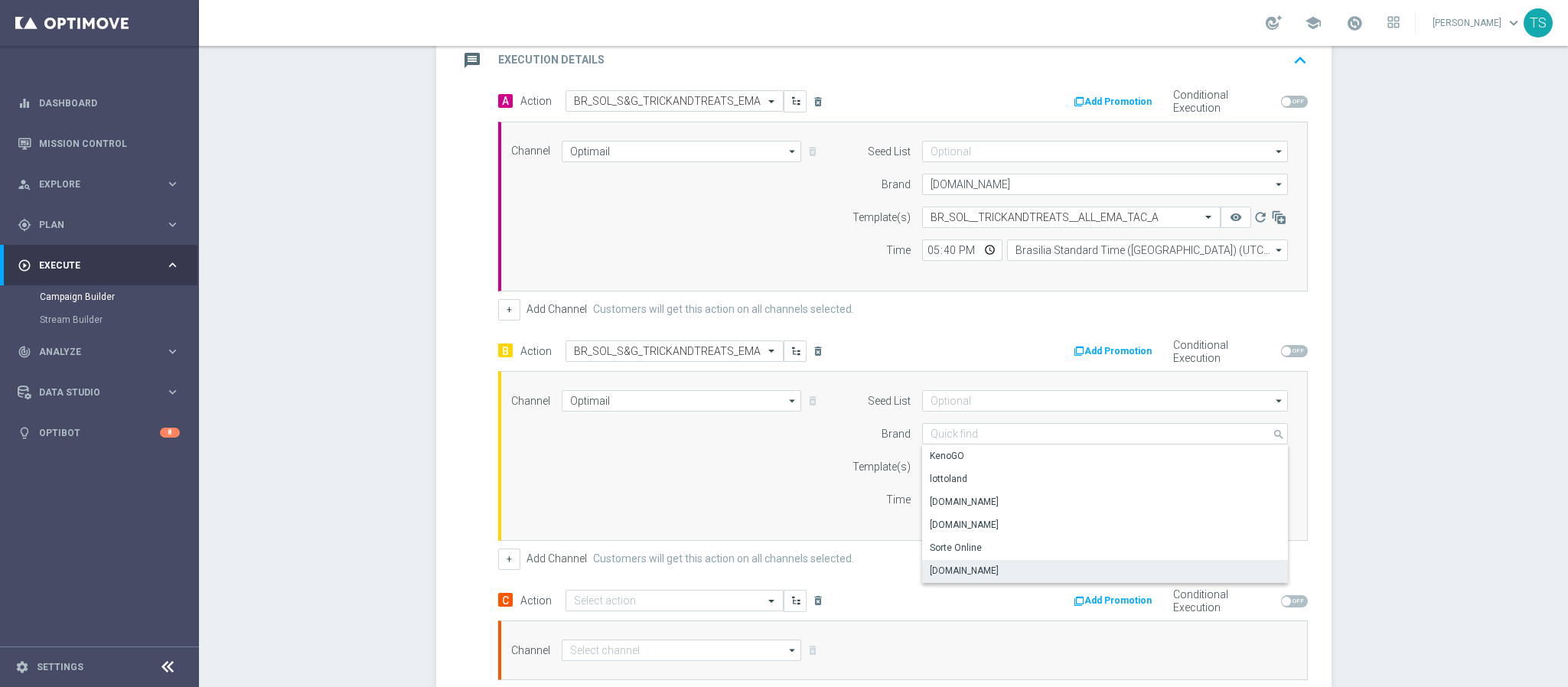
click at [997, 575] on div "Sorteonline.bet.br" at bounding box center [1105, 571] width 366 height 22
type input "Sorteonline.bet.br"
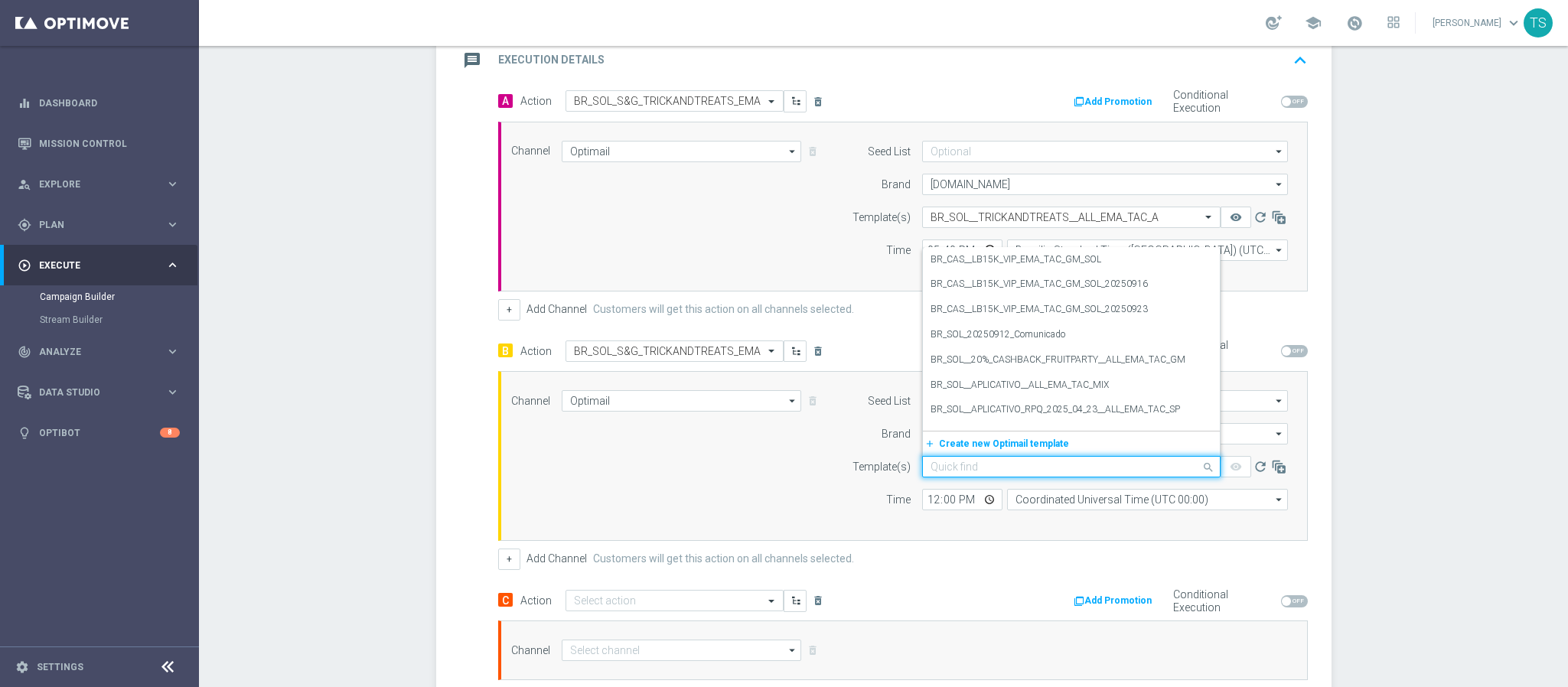
click at [976, 473] on input "text" at bounding box center [1056, 468] width 251 height 13
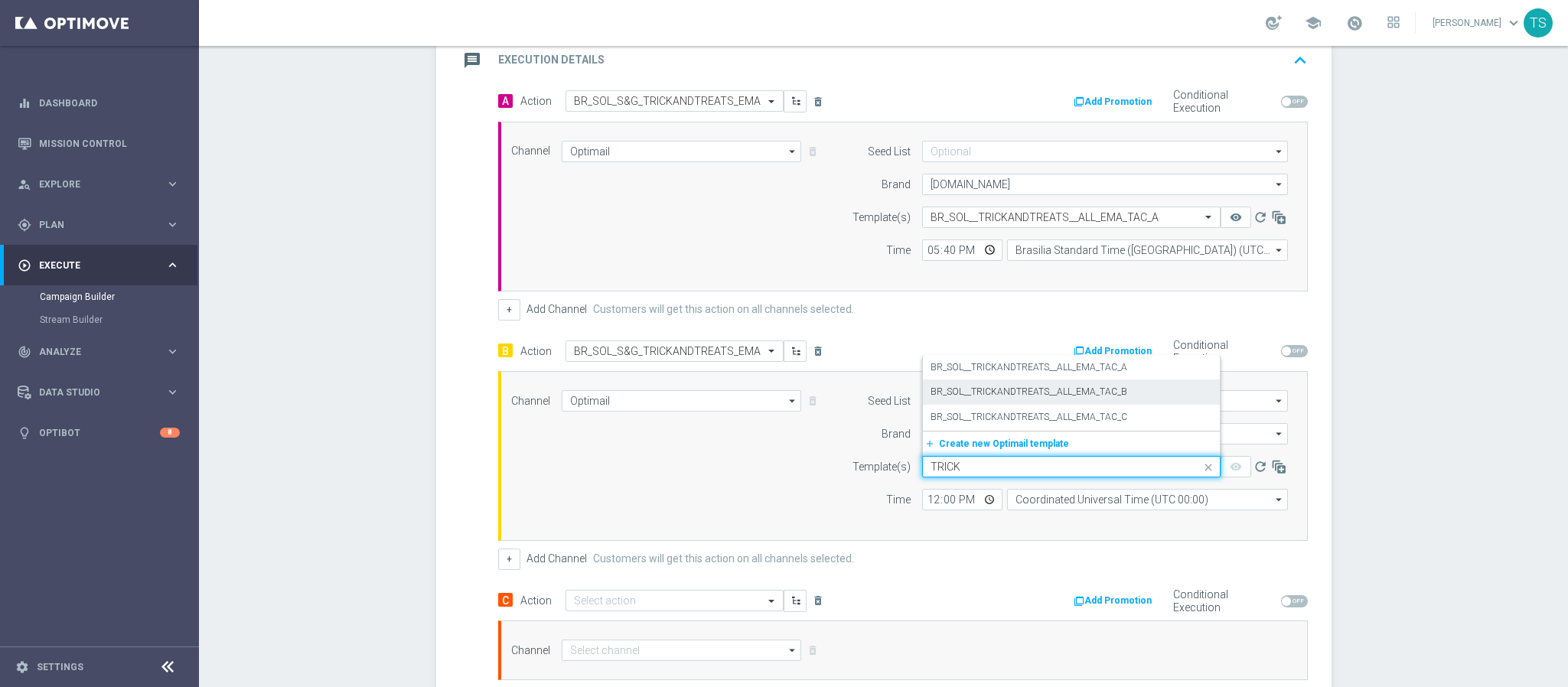
click at [1075, 398] on label "BR_SOL__TRICKANDTREATS__ALL_EMA_TAC_B" at bounding box center [1028, 392] width 197 height 13
type input "TRICK"
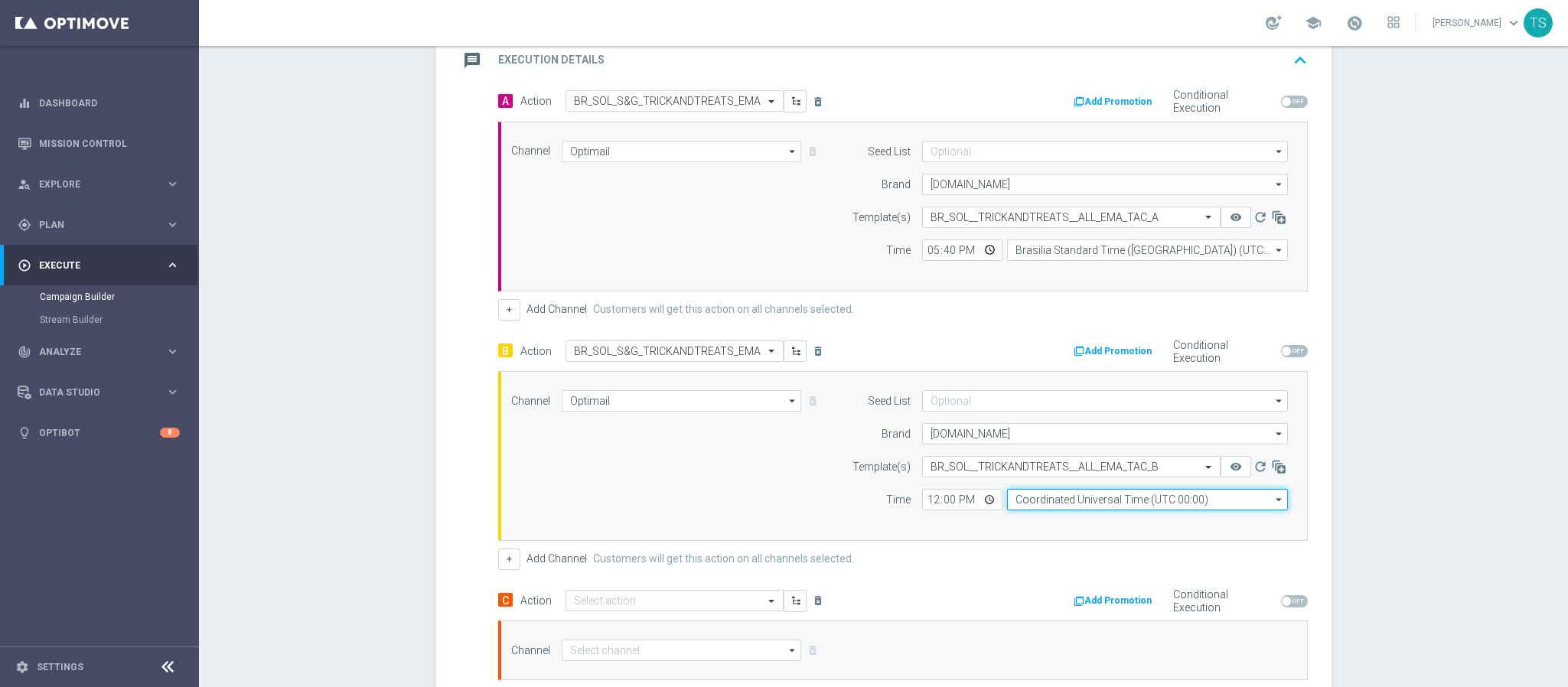
click at [1097, 508] on input "Coordinated Universal Time (UTC 00:00)" at bounding box center [1147, 500] width 281 height 22
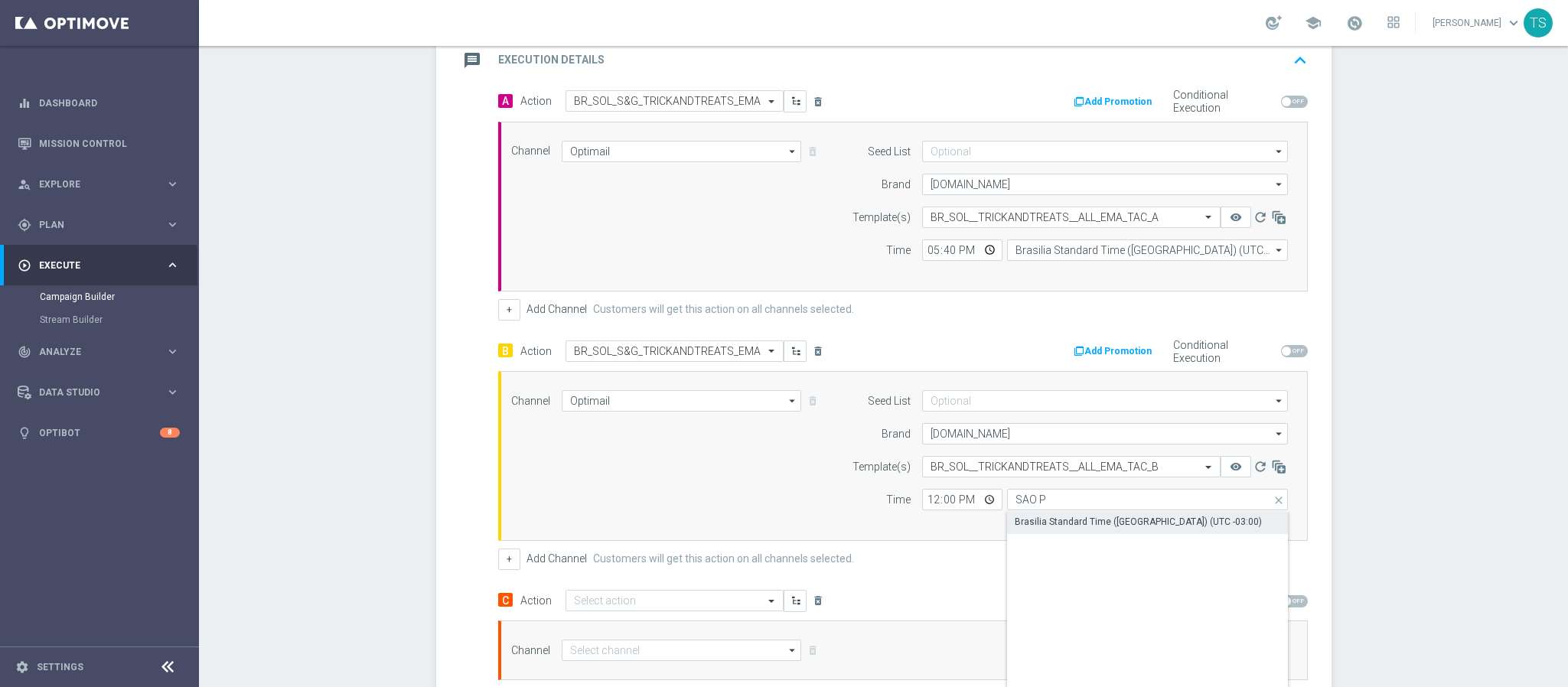
click at [1079, 524] on div "Brasilia Standard Time (Sao Paulo) (UTC -03:00)" at bounding box center [1139, 522] width 247 height 14
type input "Brasilia Standard Time (Sao Paulo) (UTC -03:00)"
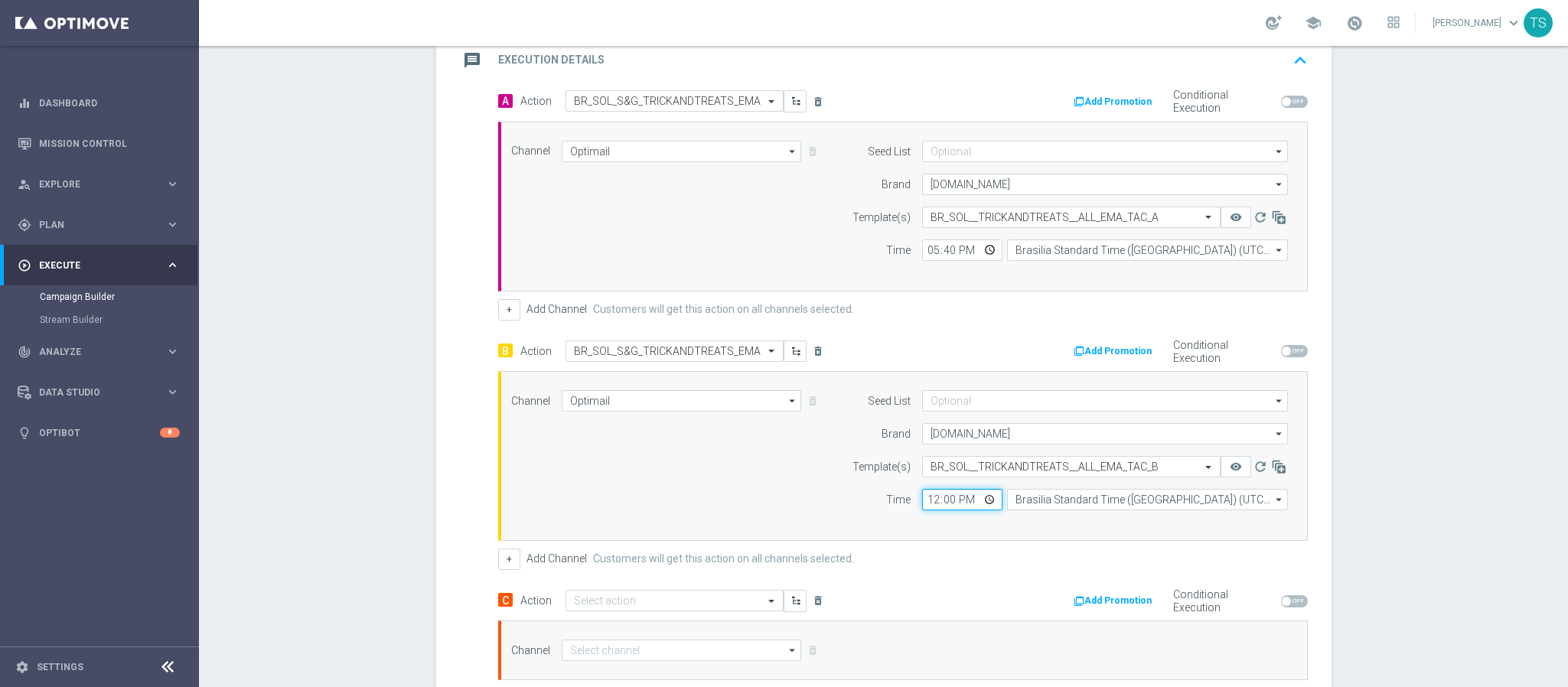
click at [974, 505] on input "12:00" at bounding box center [962, 500] width 81 height 22
click at [981, 556] on div "+ Add Channel Customers will get this action on all channels selected." at bounding box center [903, 560] width 810 height 22
click at [980, 503] on input "17:39" at bounding box center [962, 500] width 81 height 22
type input "17:40"
click at [1385, 437] on div "Campaign Builder Scheduled Campaign Triggered Campaign Status: Draft done Targe…" at bounding box center [884, 366] width 1369 height 641
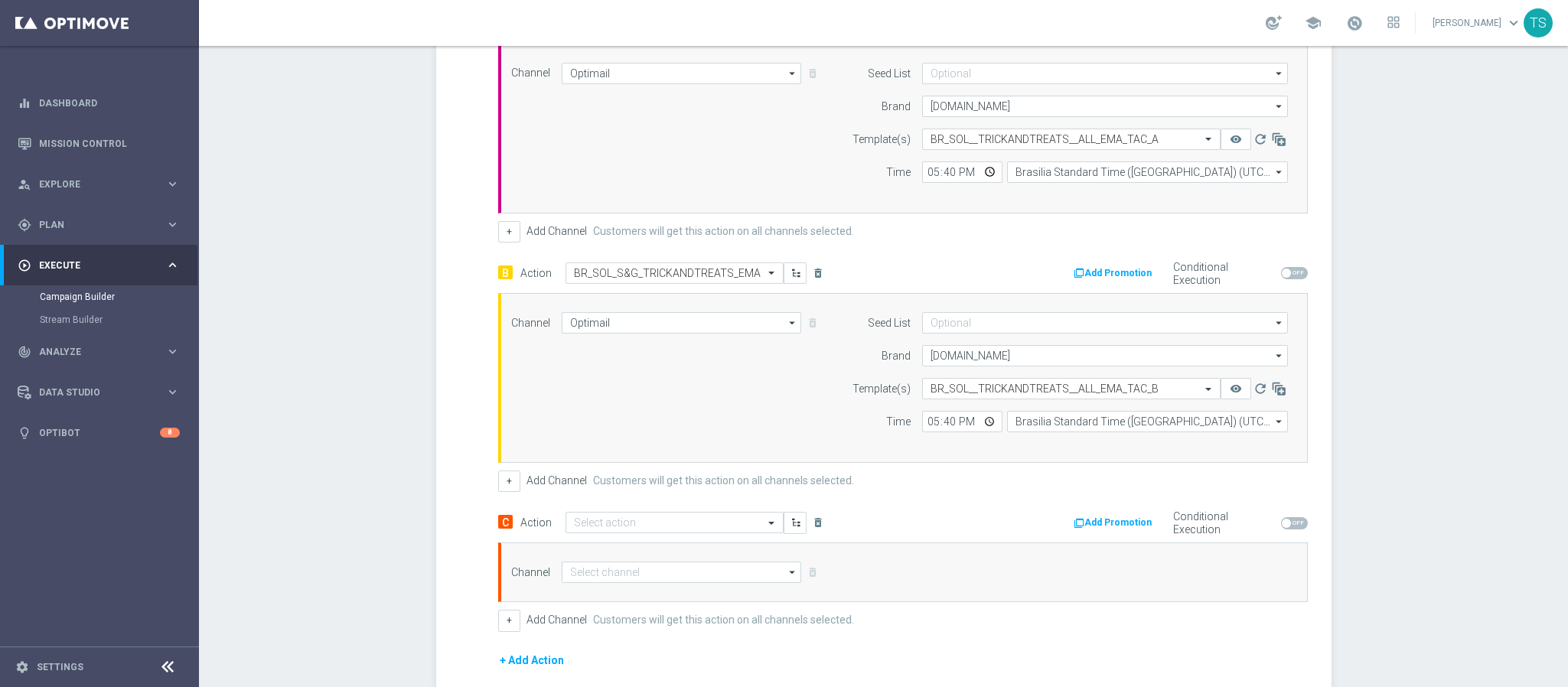
scroll to position [454, 0]
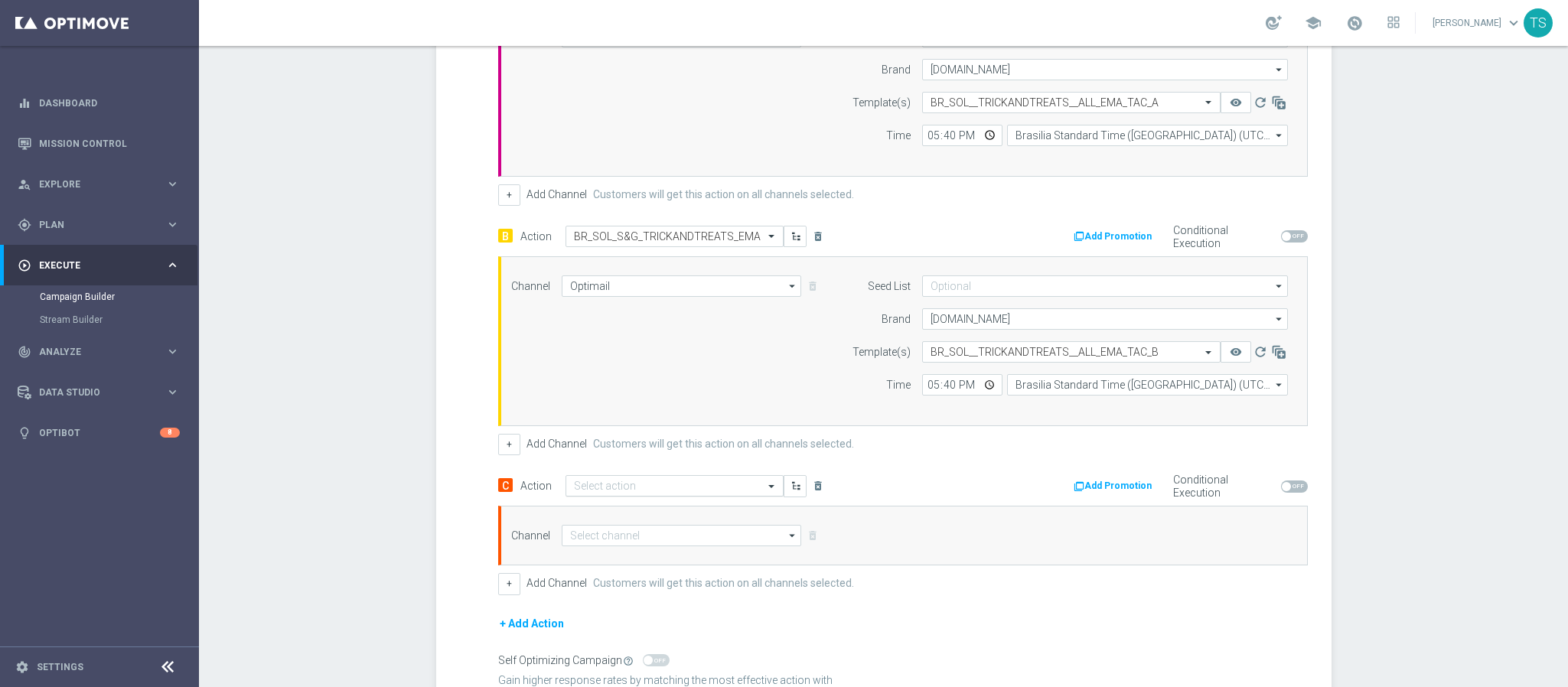
click at [636, 487] on input "text" at bounding box center [659, 487] width 170 height 13
type input "br_sol_s"
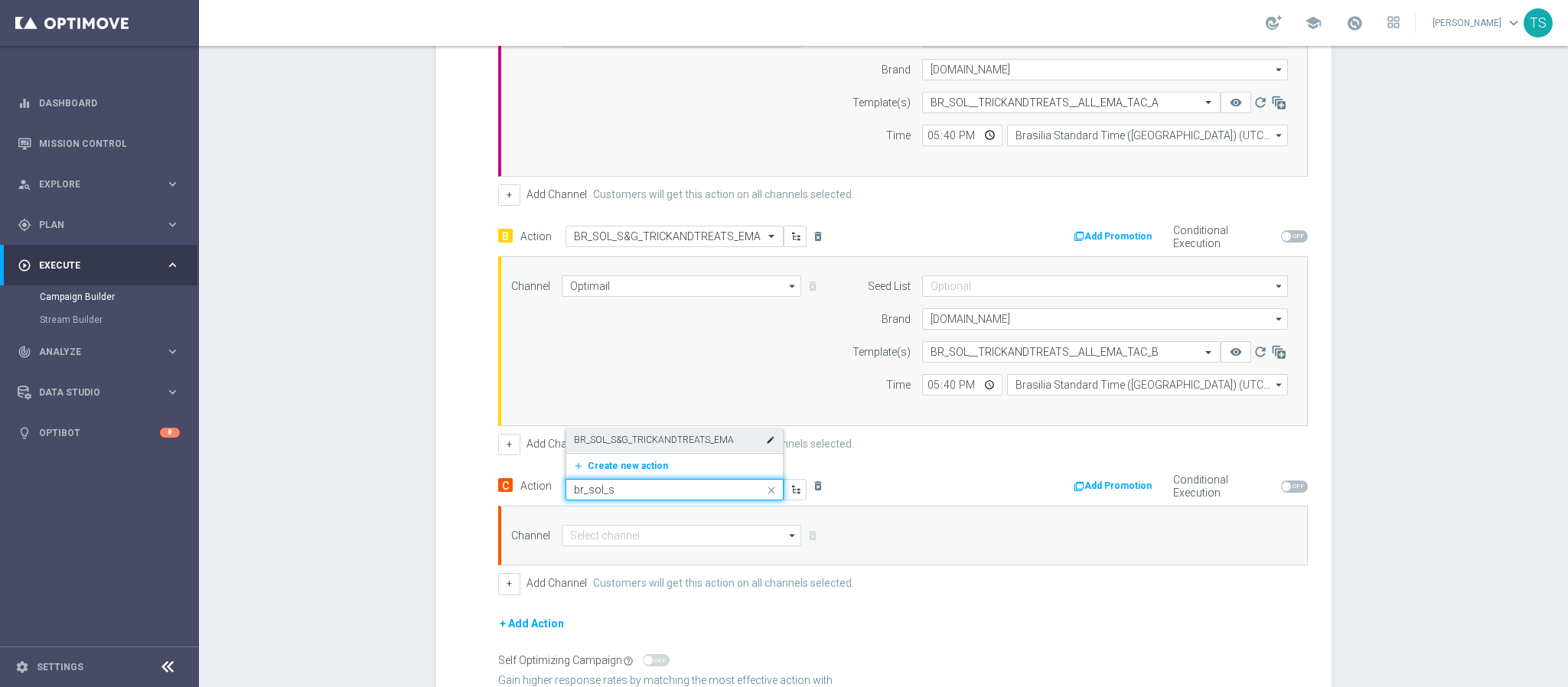
click at [669, 442] on label "BR_SOL_S&G_TRICKANDTREATS_EMA" at bounding box center [654, 440] width 160 height 13
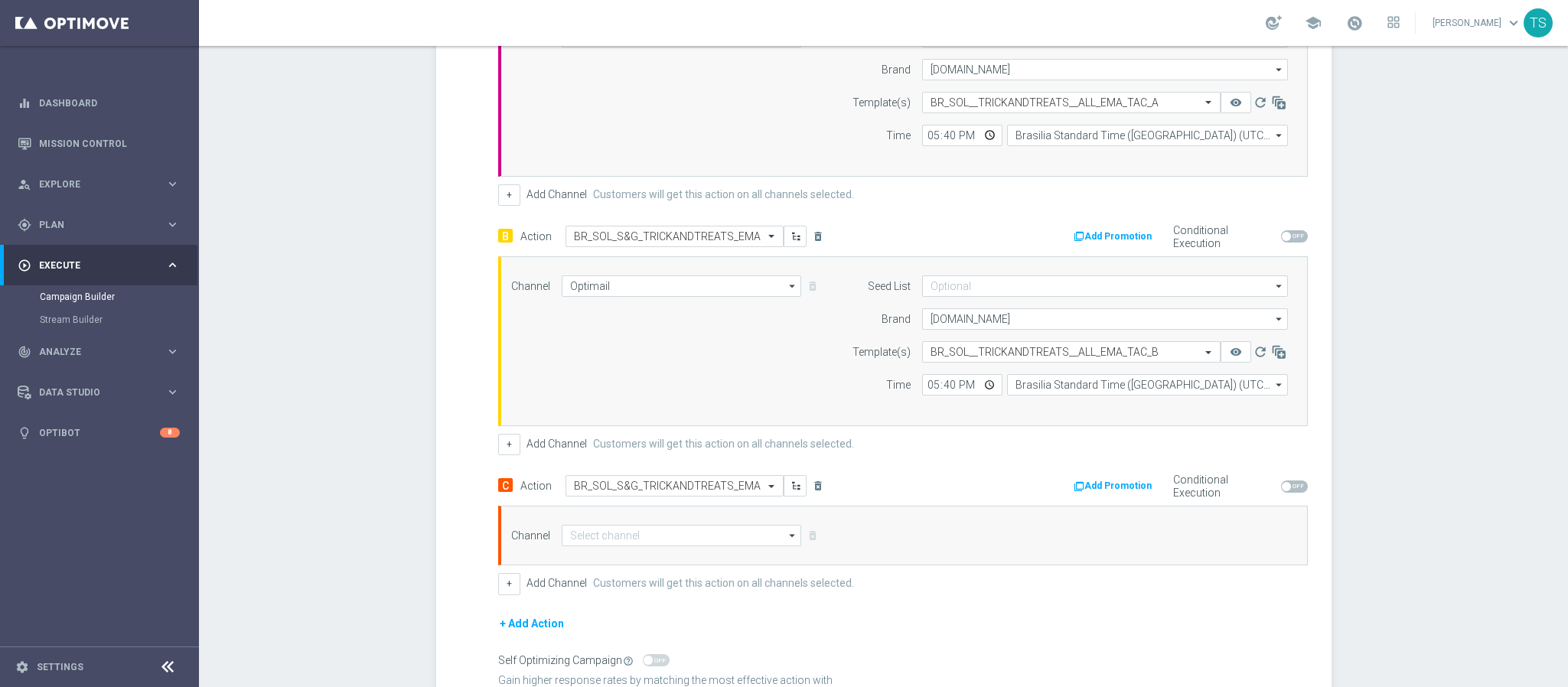
scroll to position [569, 0]
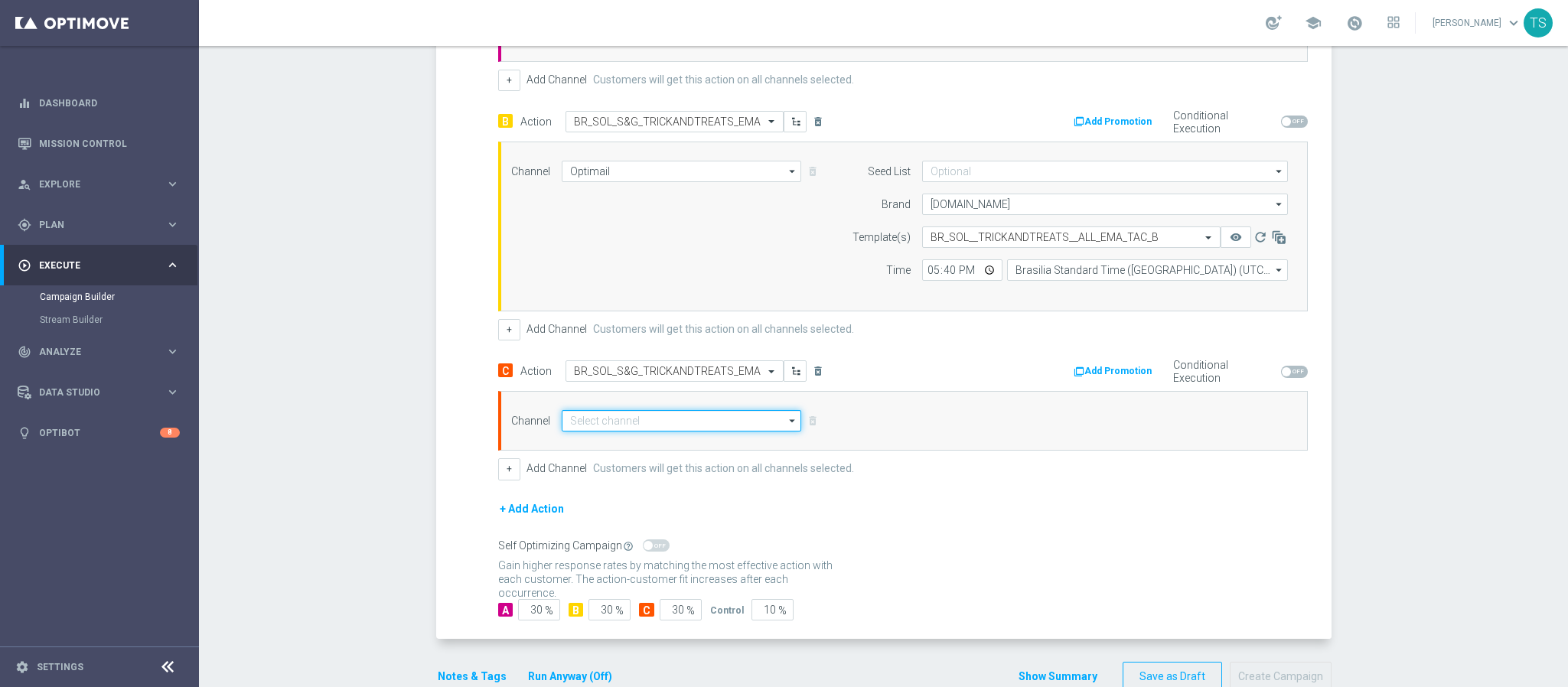
click at [691, 432] on input at bounding box center [681, 421] width 240 height 22
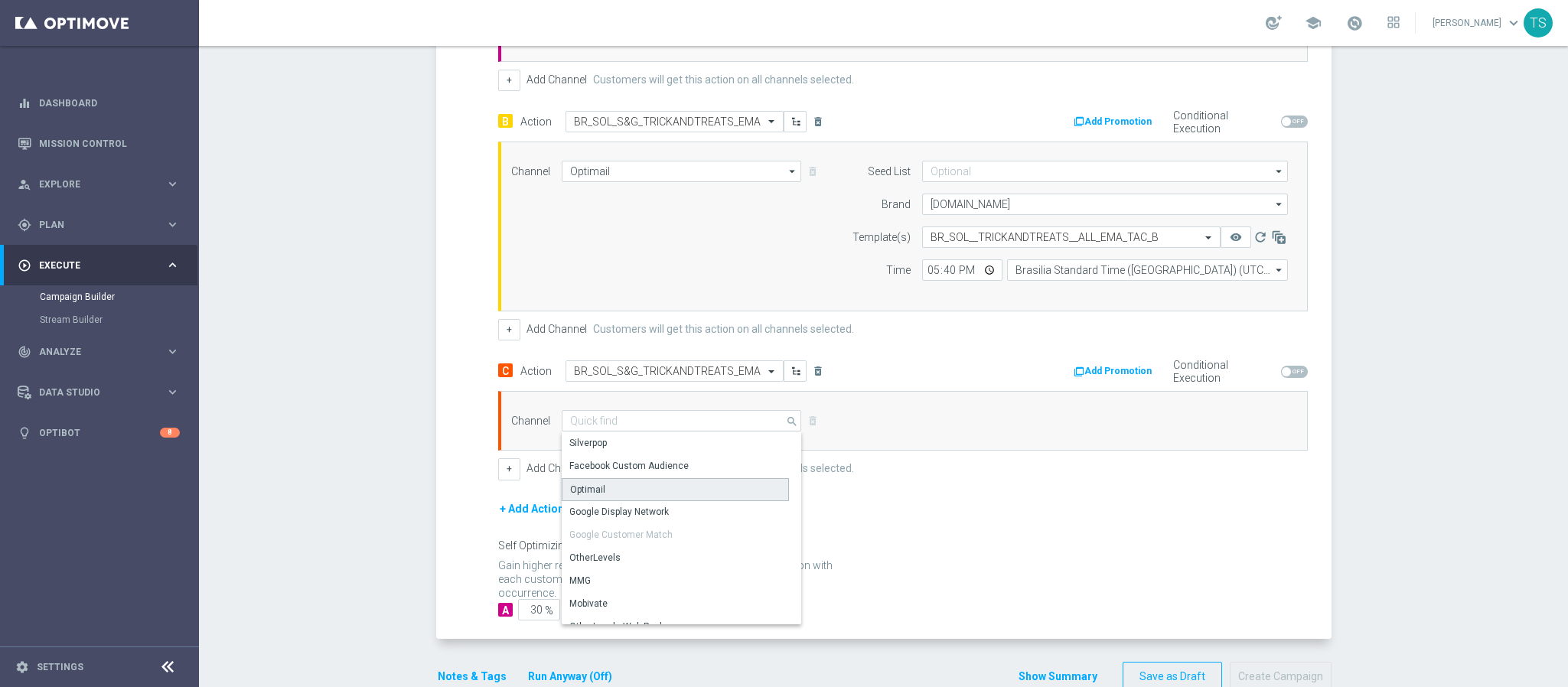
click at [606, 497] on div "Optimail" at bounding box center [675, 490] width 228 height 23
type input "Optimail"
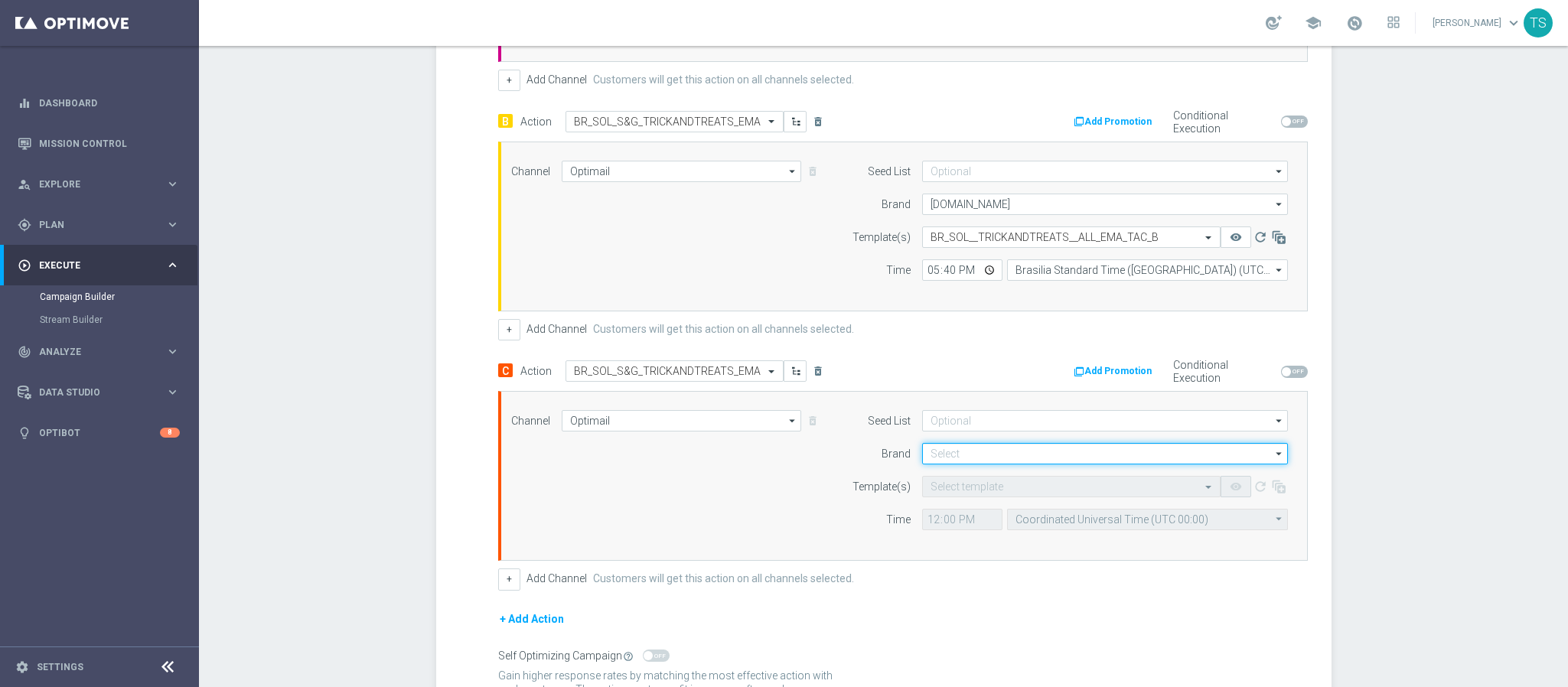
click at [972, 460] on input at bounding box center [1105, 454] width 365 height 22
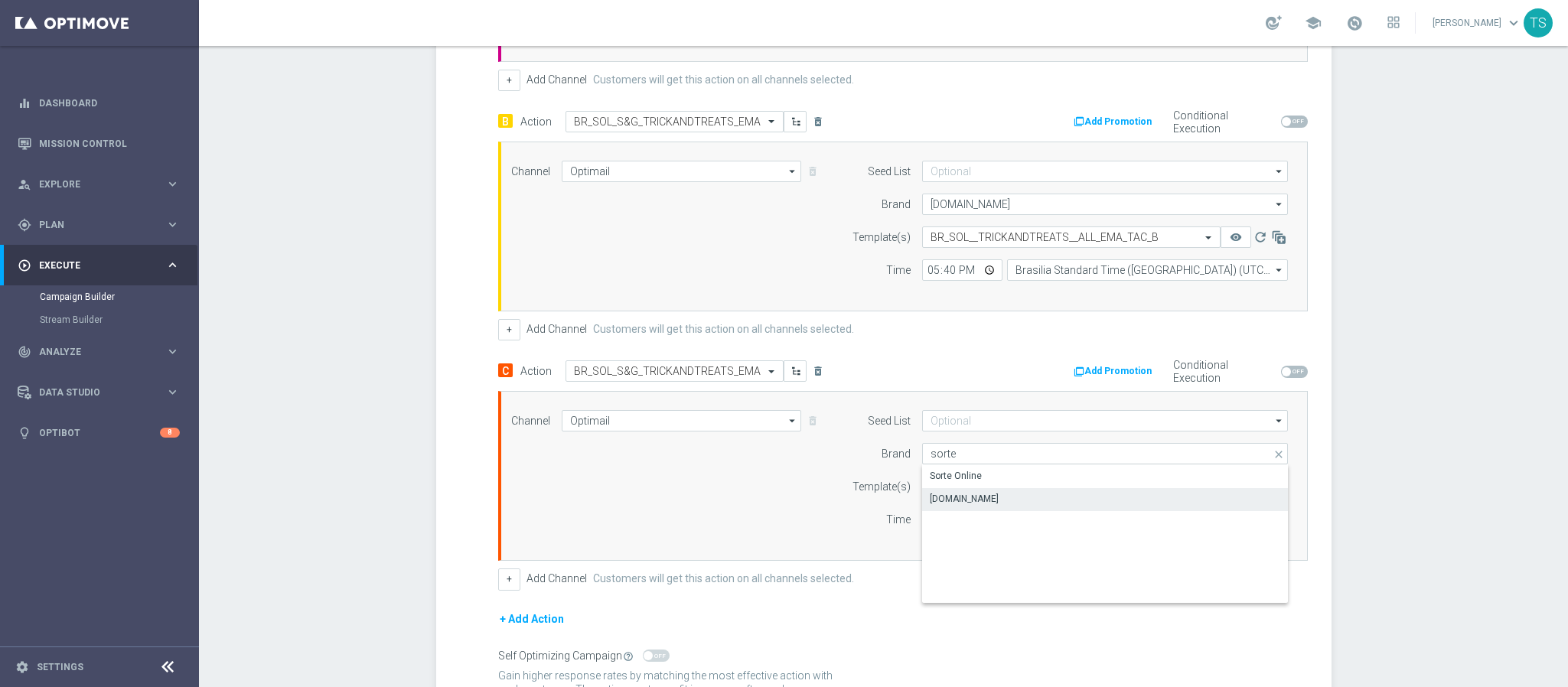
click at [960, 506] on div "Sorteonline.bet.br" at bounding box center [963, 498] width 69 height 14
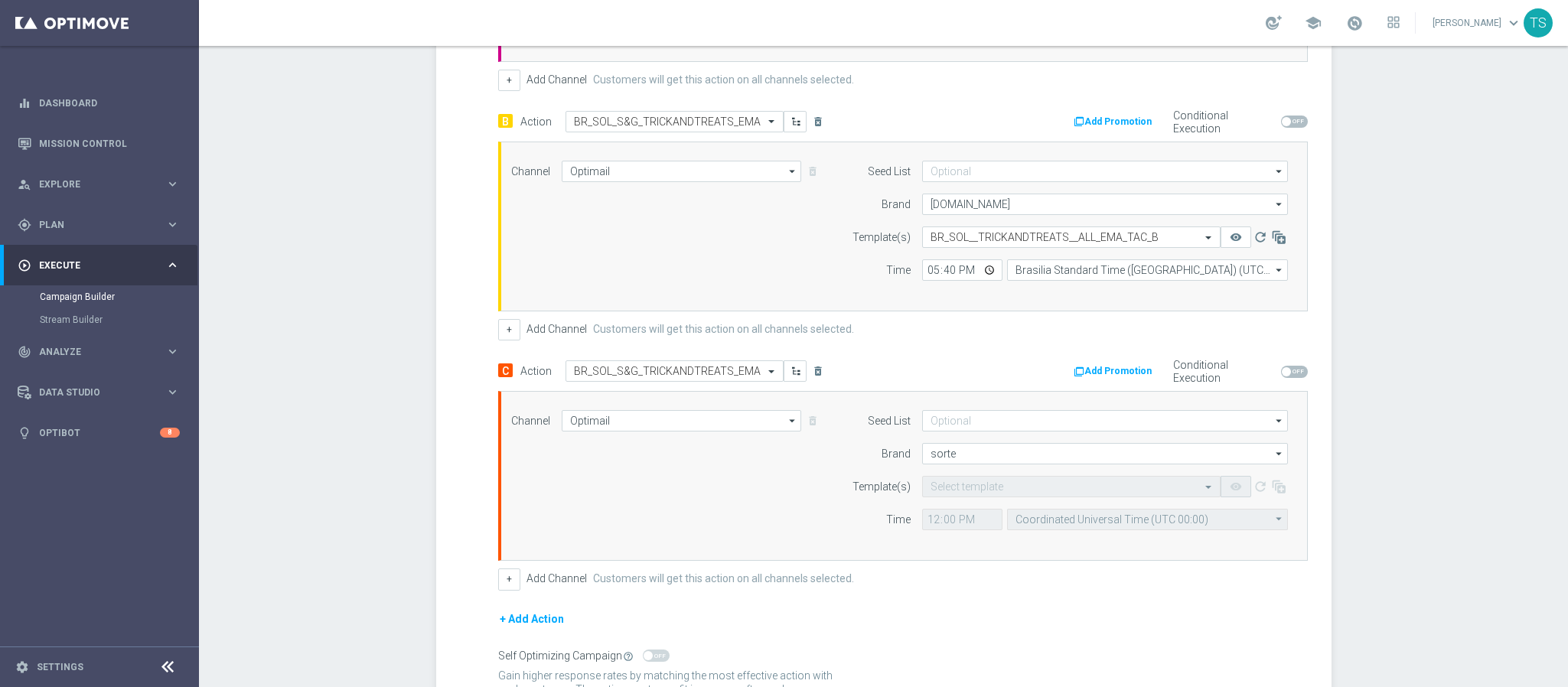
type input "Sorteonline.bet.br"
click at [719, 556] on div "Channel Optimail Optimail arrow_drop_down Drag here to set row groups Drag here…" at bounding box center [903, 476] width 810 height 170
click at [1031, 540] on div "Seed List arrow_drop_down Drag here to set row groups Drag here to set column l…" at bounding box center [1066, 476] width 467 height 131
click at [1425, 455] on div "Campaign Builder Scheduled Campaign Triggered Campaign Status: Draft done Targe…" at bounding box center [884, 366] width 1369 height 641
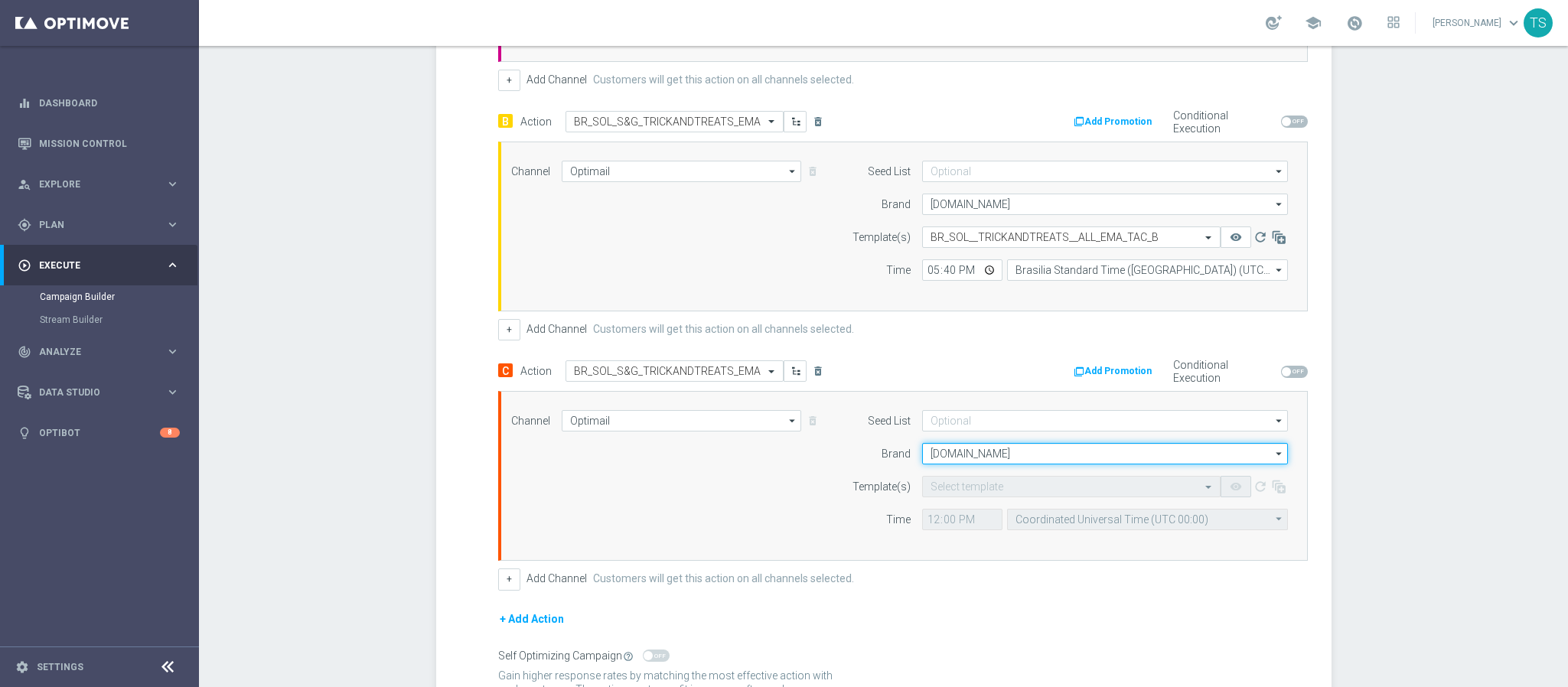
click at [992, 457] on input "Sorteonline.bet.br" at bounding box center [1105, 454] width 365 height 22
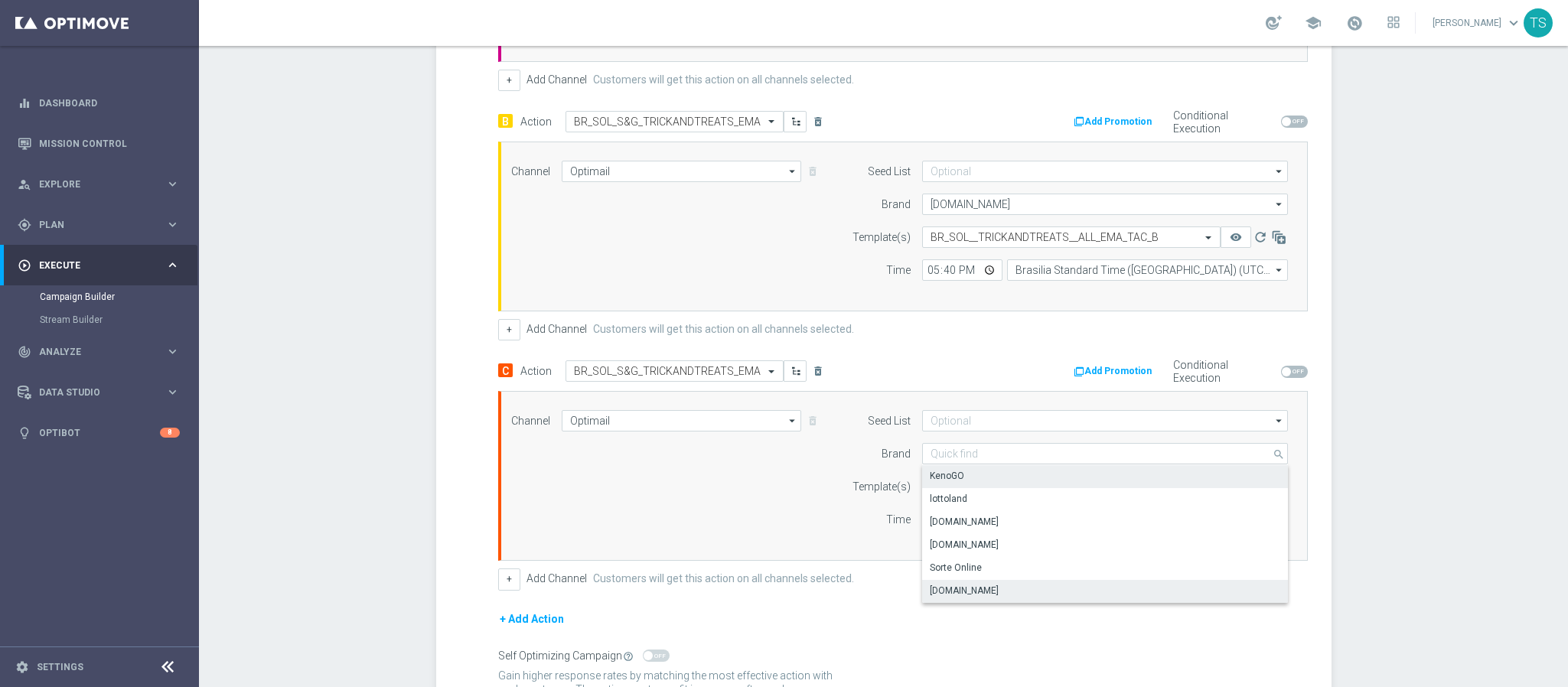
click at [978, 480] on div "KenoGO" at bounding box center [1105, 476] width 366 height 22
type input "KenoGO"
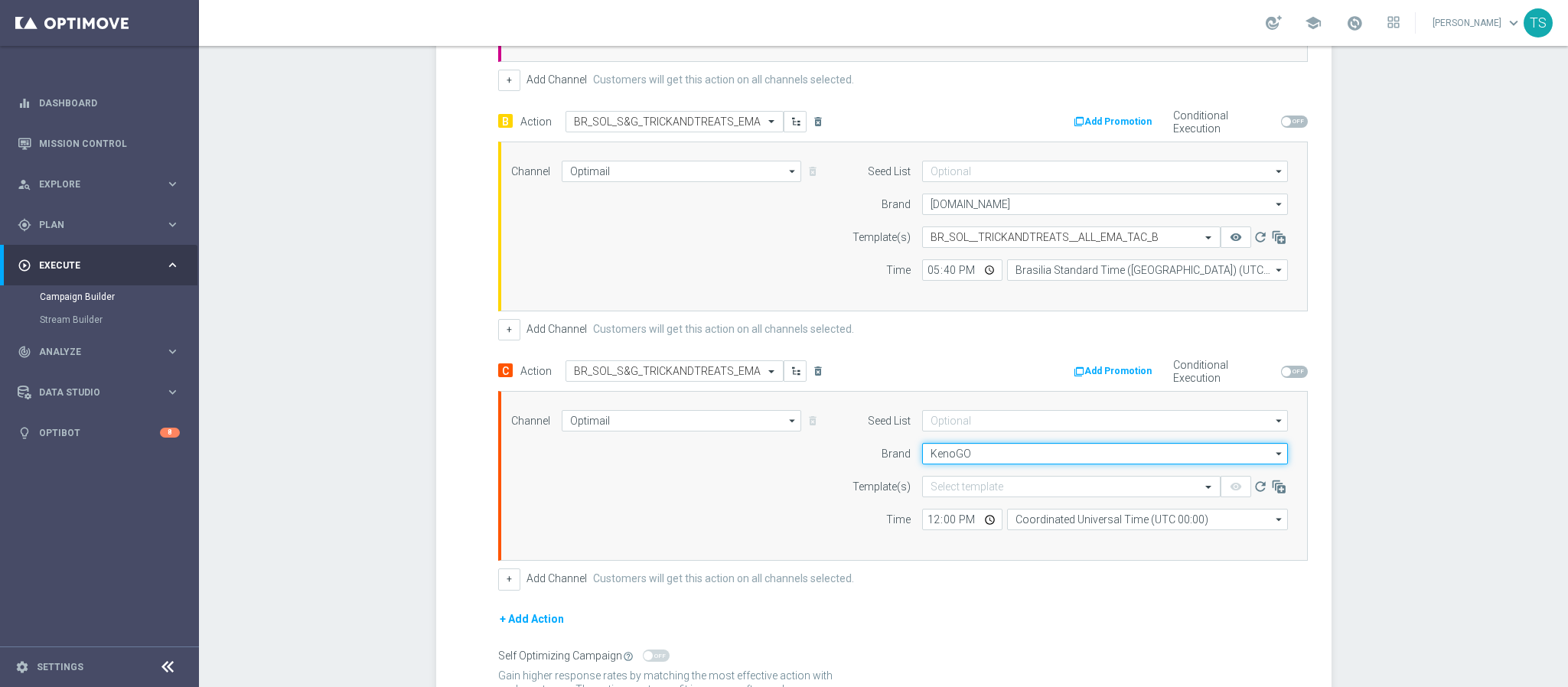
click at [986, 457] on input "KenoGO" at bounding box center [1105, 454] width 365 height 22
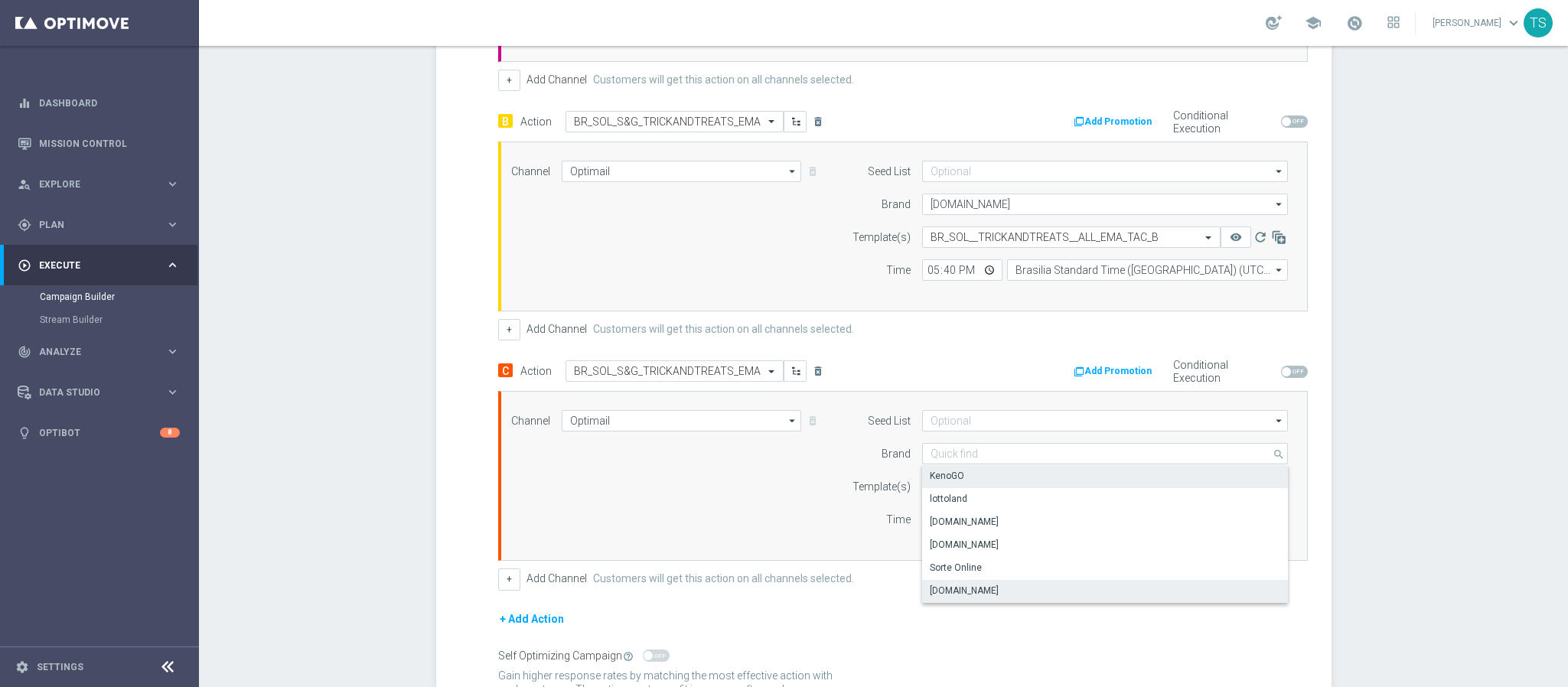
click at [1007, 597] on div "Sorteonline.bet.br" at bounding box center [1105, 591] width 366 height 22
type input "Sorteonline.bet.br"
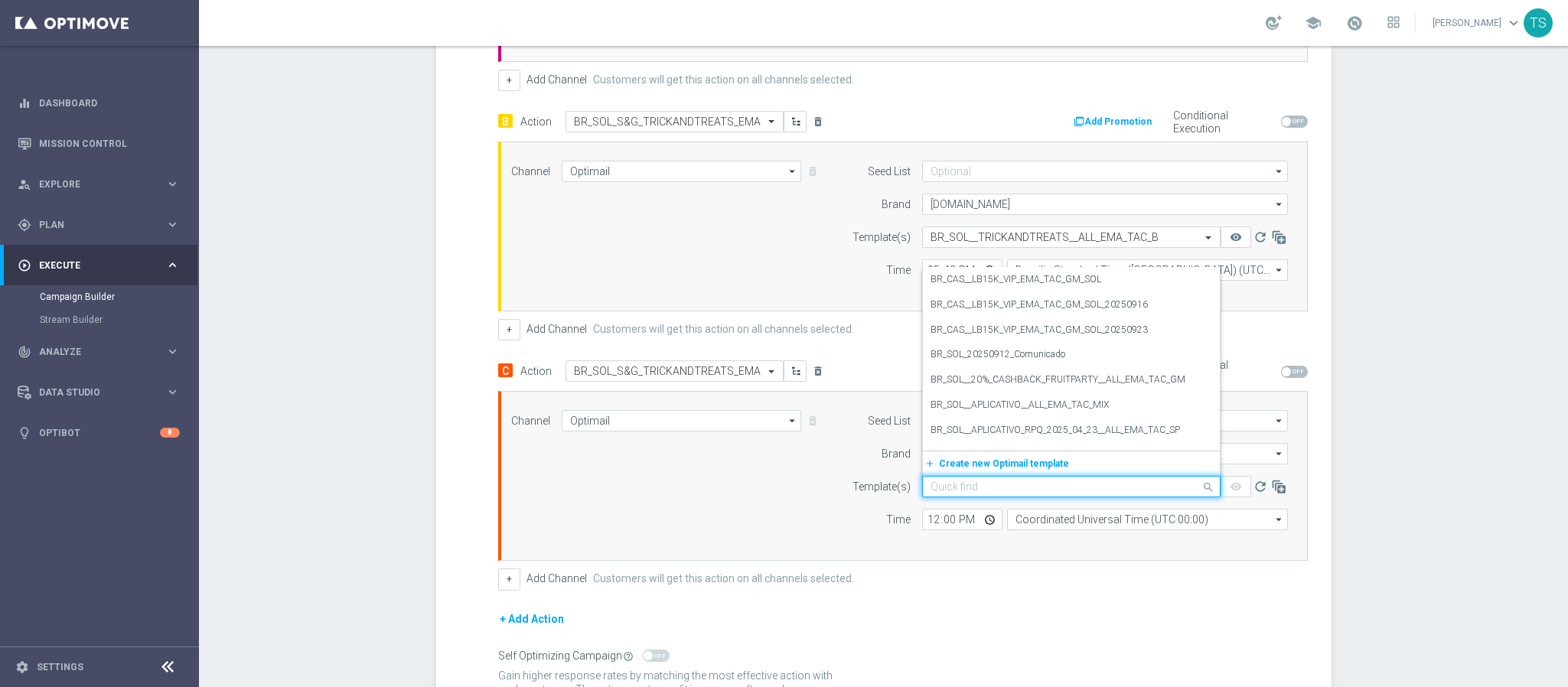
click at [1022, 493] on input "text" at bounding box center [1056, 488] width 251 height 13
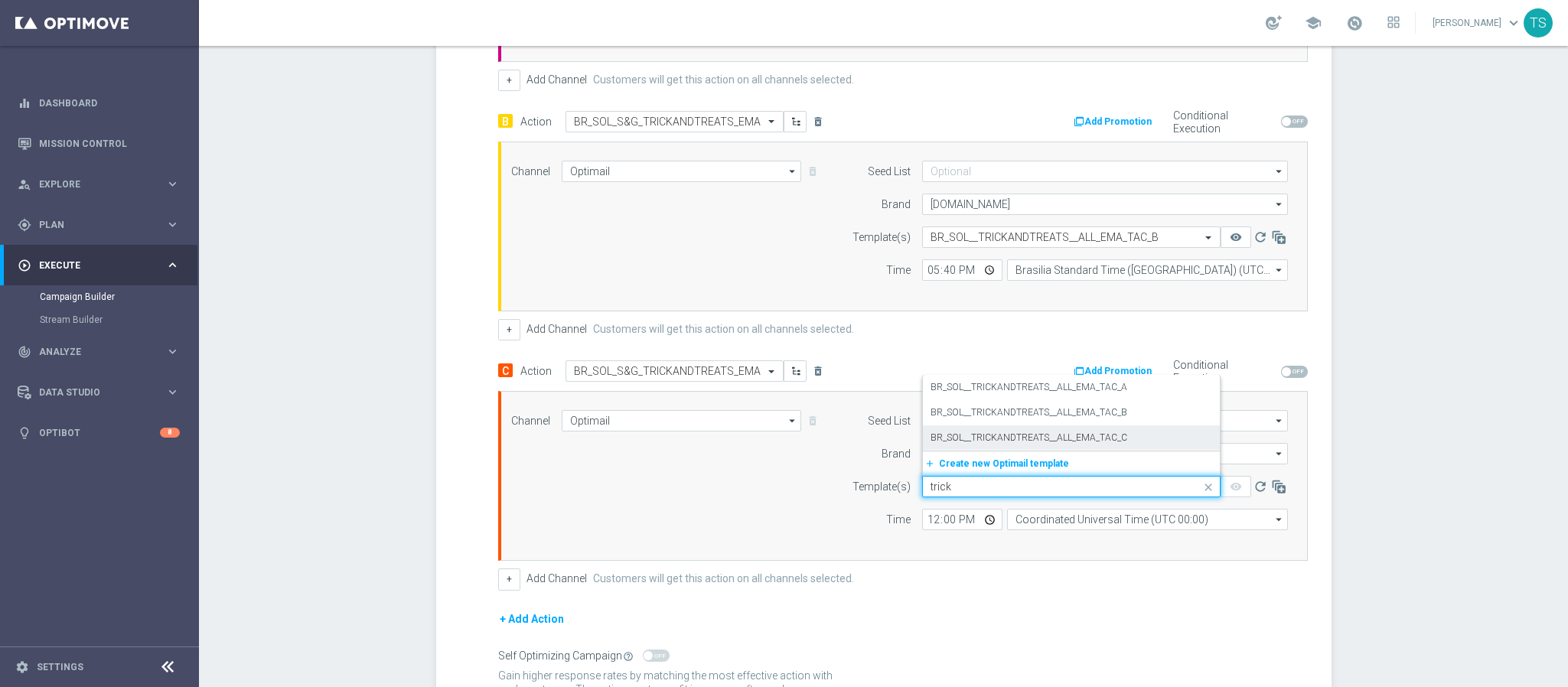
click at [1185, 437] on div "BR_SOL__TRICKANDTREATS__ALL_EMA_TAC_C" at bounding box center [1071, 438] width 282 height 25
type input "trick"
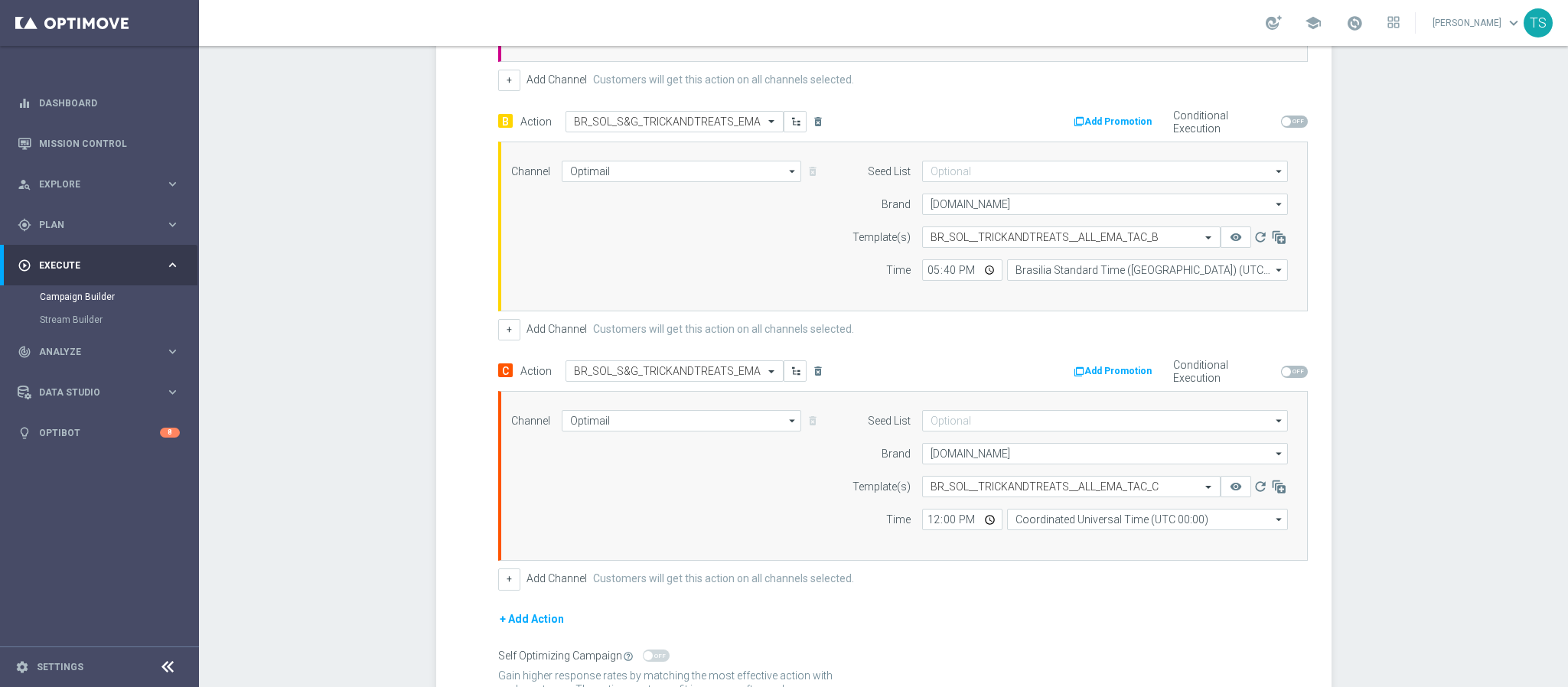
click at [1379, 471] on div "Campaign Builder Scheduled Campaign Triggered Campaign Status: Draft done Targe…" at bounding box center [884, 366] width 1369 height 641
click at [976, 530] on input "12:00" at bounding box center [962, 520] width 81 height 22
click at [1022, 625] on div "+ Add Action" at bounding box center [903, 629] width 810 height 38
click at [980, 530] on input "17:39" at bounding box center [962, 520] width 81 height 22
type input "17:40"
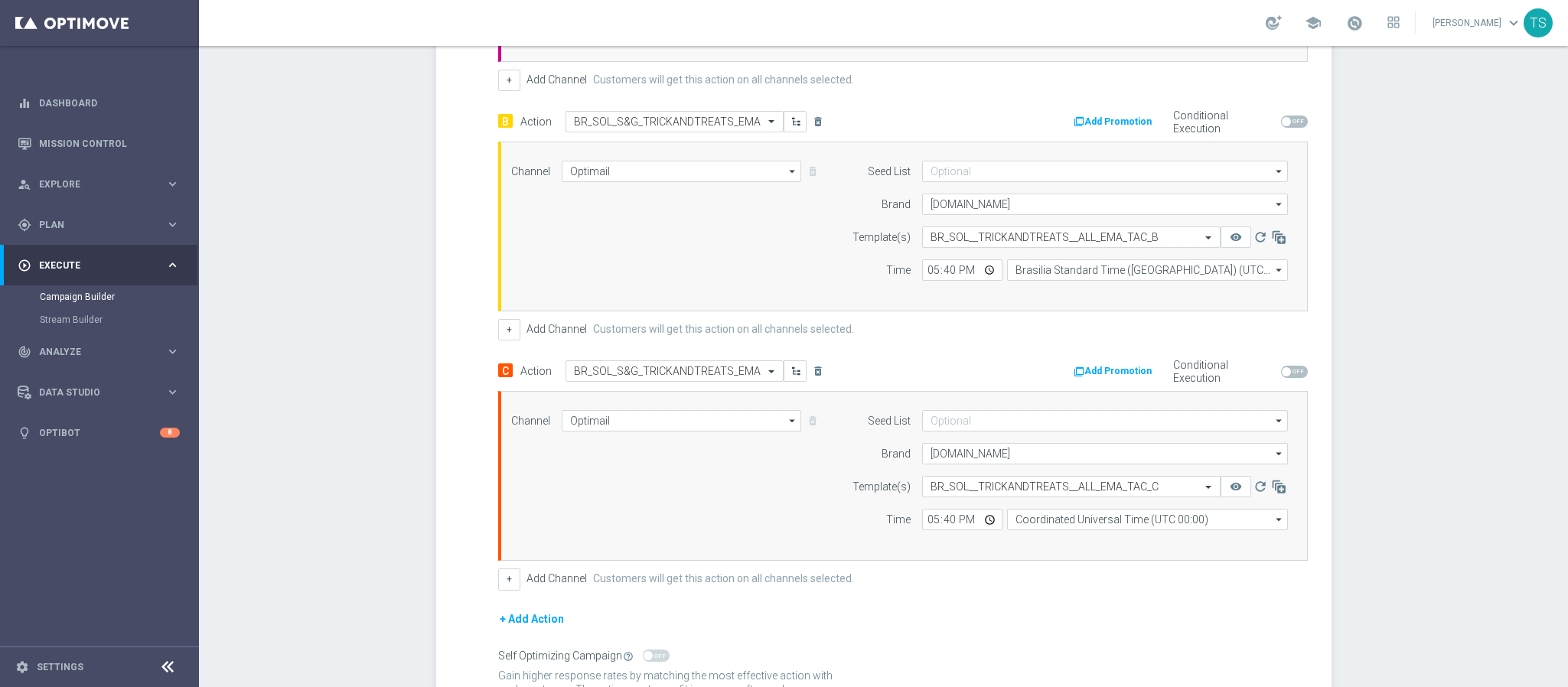
drag, startPoint x: 1452, startPoint y: 428, endPoint x: 1443, endPoint y: 427, distance: 9.1
click at [1452, 428] on div "Campaign Builder Scheduled Campaign Triggered Campaign Status: Draft done Targe…" at bounding box center [884, 366] width 1369 height 641
click at [1159, 530] on input "Coordinated Universal Time (UTC 00:00)" at bounding box center [1147, 520] width 281 height 22
drag, startPoint x: 1146, startPoint y: 540, endPoint x: 1188, endPoint y: 549, distance: 43.0
click at [1146, 542] on div "Brasilia Standard Time (Sao Paulo) (UTC -03:00)" at bounding box center [1147, 542] width 282 height 22
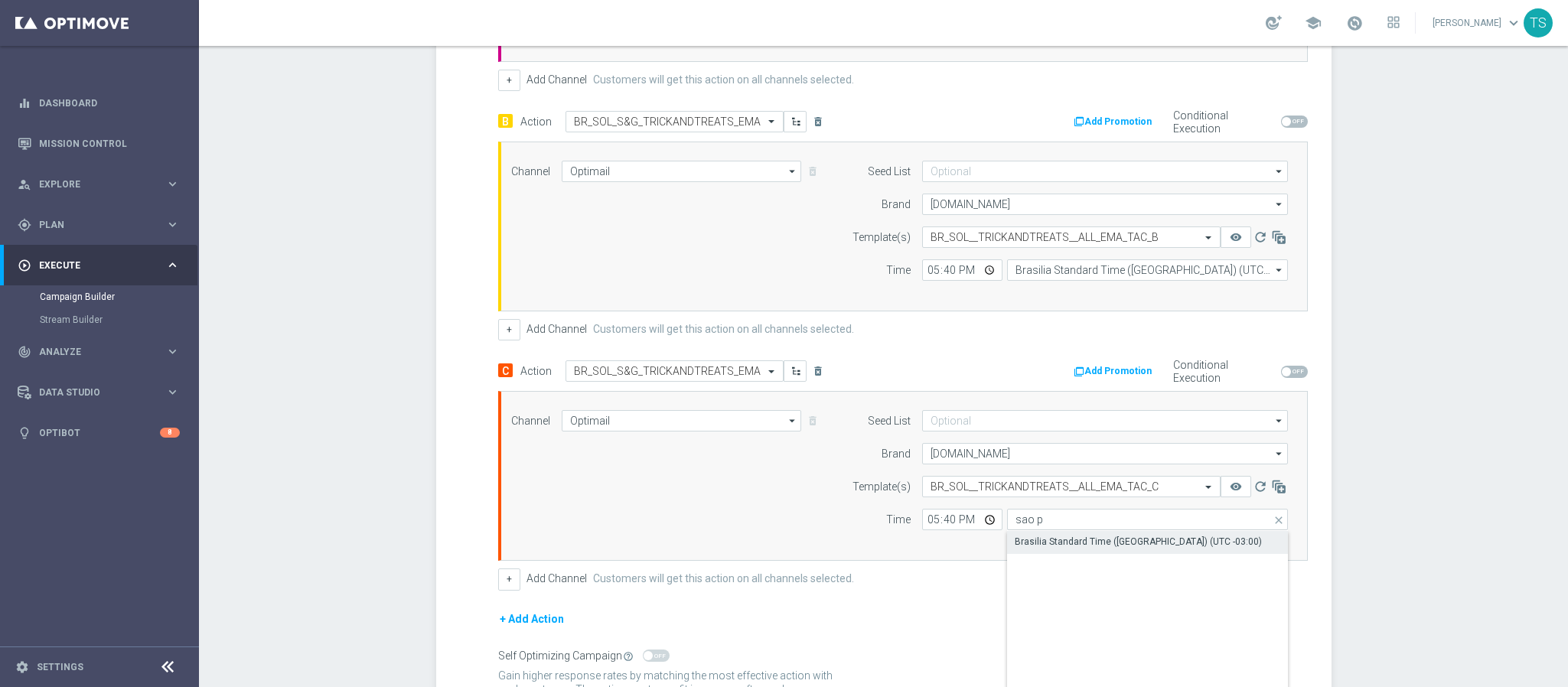
type input "Brasilia Standard Time (Sao Paulo) (UTC -03:00)"
click at [1464, 535] on div "Campaign Builder Scheduled Campaign Triggered Campaign Status: Draft done Targe…" at bounding box center [884, 366] width 1369 height 641
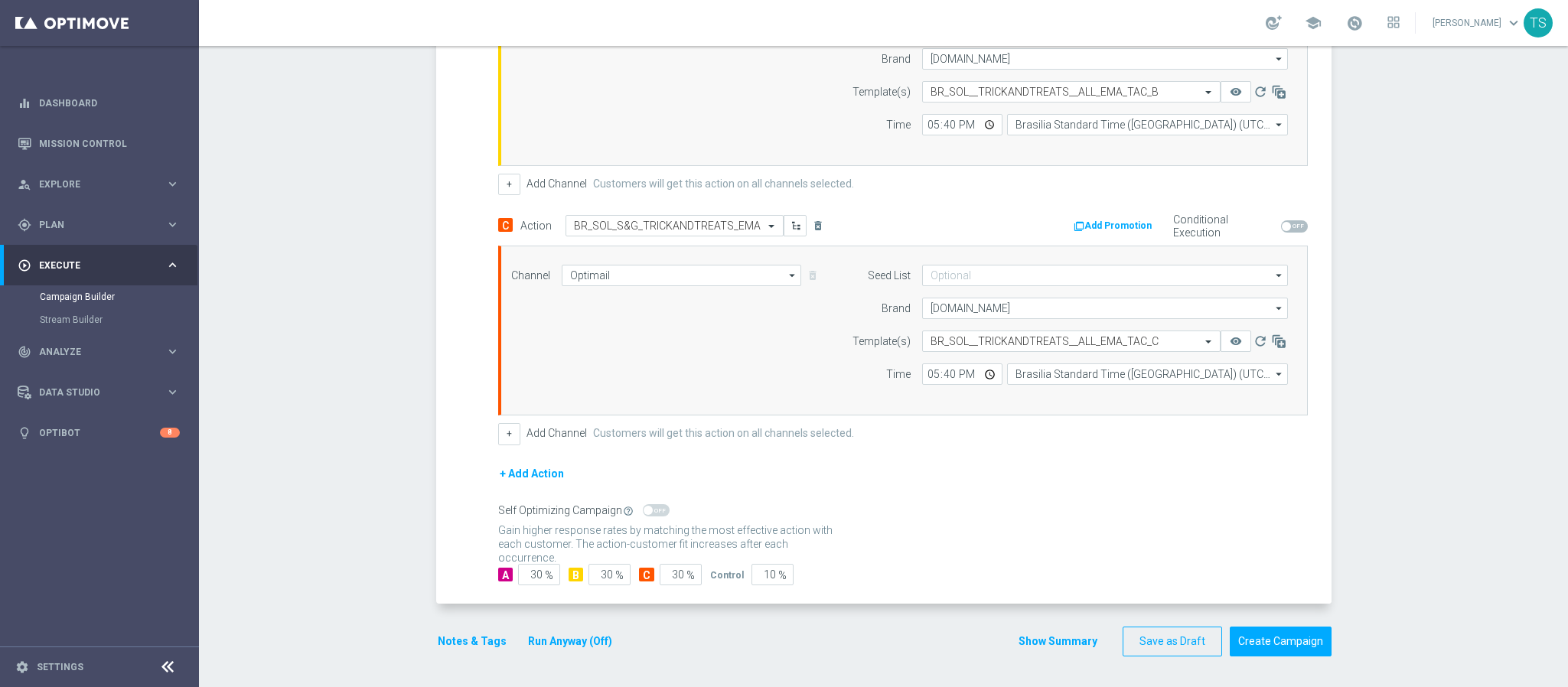
scroll to position [725, 0]
click at [752, 579] on input "10" at bounding box center [772, 575] width 42 height 22
drag, startPoint x: 751, startPoint y: 579, endPoint x: 863, endPoint y: 549, distance: 115.9
click at [852, 553] on form "A Action Select action BR_SOL_S&G_TRICKANDTREATS_EMA delete_forever Add Promoti…" at bounding box center [903, 150] width 810 height 871
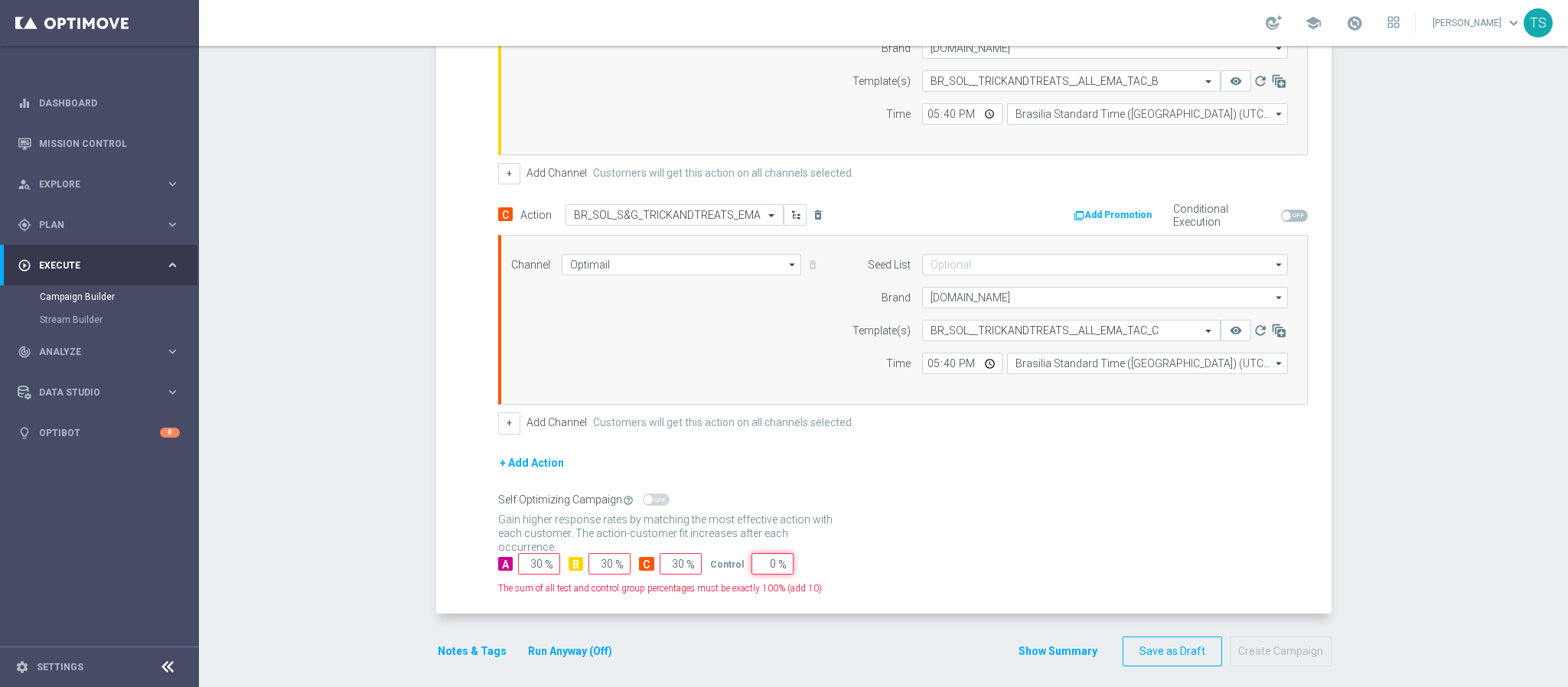
type input "0"
click at [852, 562] on form "A Action Select action BR_SOL_S&G_TRICKANDTREATS_EMA delete_forever Add Promoti…" at bounding box center [903, 150] width 810 height 891
drag, startPoint x: 515, startPoint y: 568, endPoint x: 631, endPoint y: 575, distance: 116.2
click at [631, 575] on div "A 30 % B 30 % C 30 %" at bounding box center [604, 564] width 212 height 22
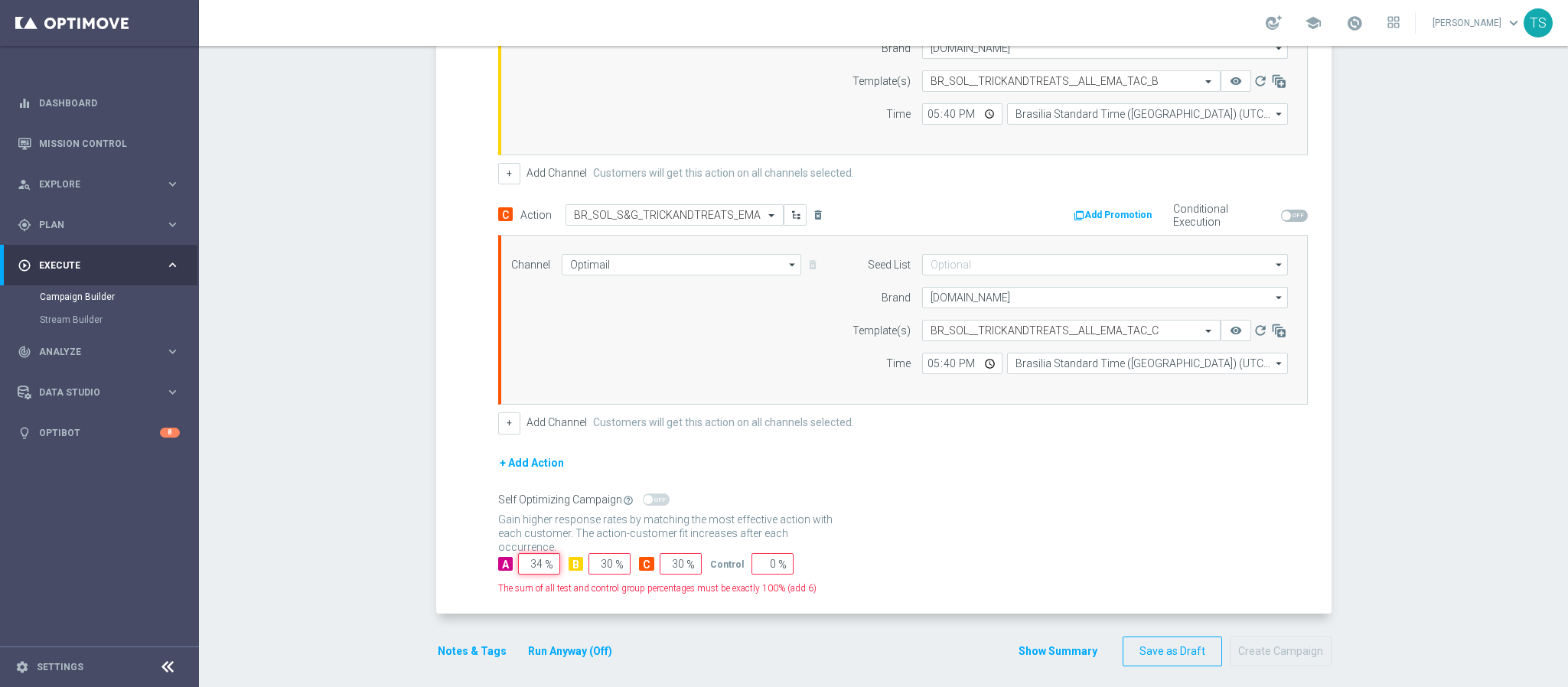
type input "34"
click at [592, 575] on input "30" at bounding box center [609, 564] width 42 height 22
click at [688, 568] on input "30" at bounding box center [680, 564] width 42 height 22
drag, startPoint x: 627, startPoint y: 568, endPoint x: 653, endPoint y: 562, distance: 26.7
click at [652, 562] on form "A Action Select action BR_SOL_S&G_TRICKANDTREATS_EMA delete_forever Add Promoti…" at bounding box center [903, 150] width 810 height 891
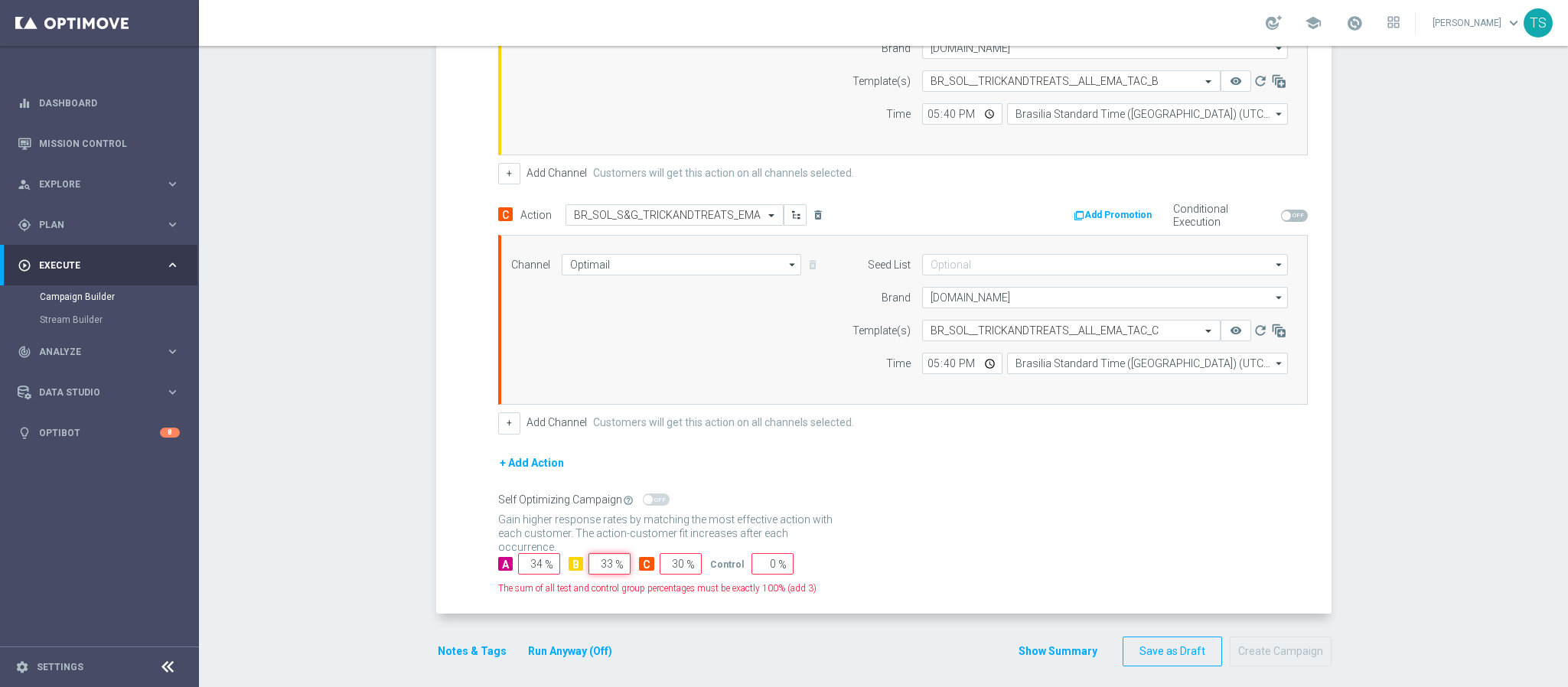
type input "33"
drag, startPoint x: 656, startPoint y: 574, endPoint x: 734, endPoint y: 567, distance: 78.3
click at [734, 567] on div "A 34 % B 33 % C 30 % Control 0 %" at bounding box center [903, 564] width 810 height 22
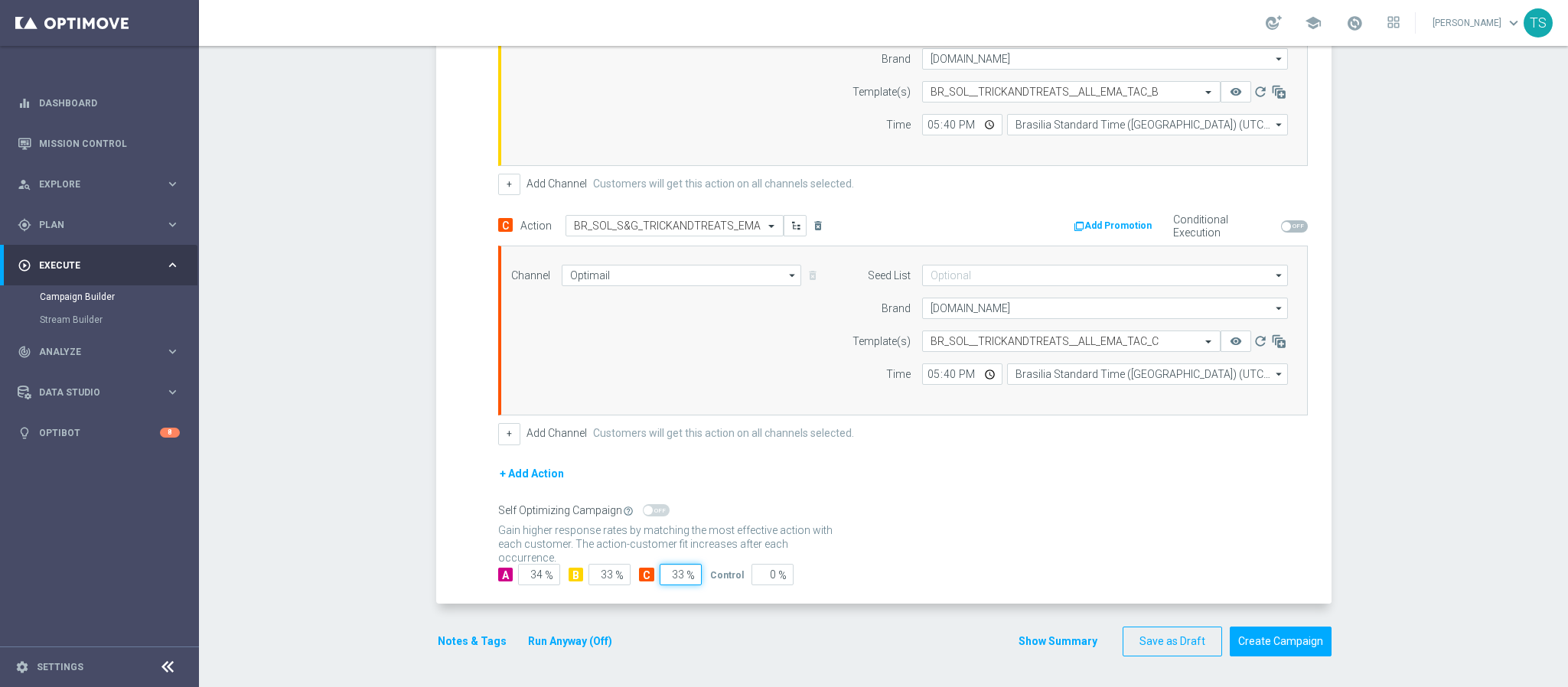
type input "33"
click at [1022, 538] on div "Gain statistical credibility while using the smallest control group size, dynam…" at bounding box center [903, 538] width 810 height 37
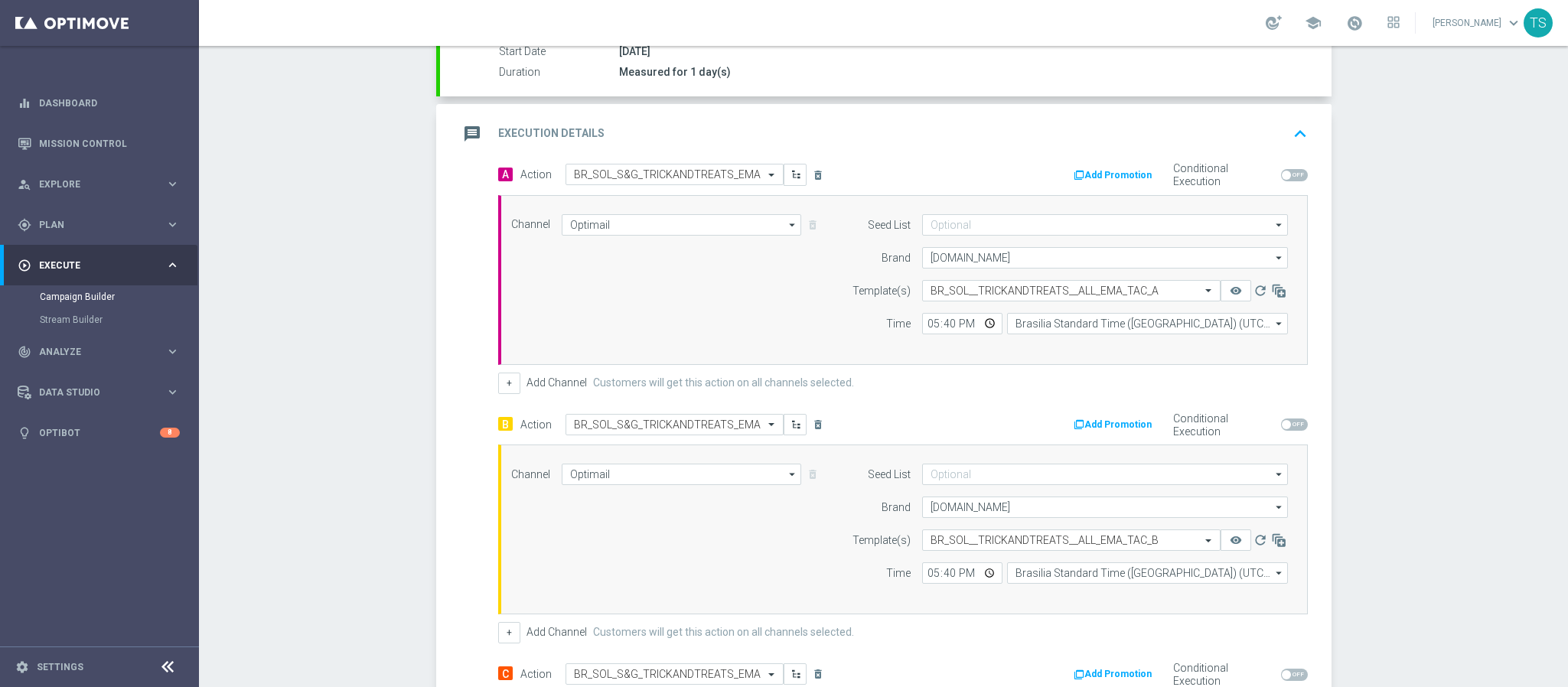
click at [1272, 135] on div "message Execution Details keyboard_arrow_up" at bounding box center [885, 134] width 855 height 29
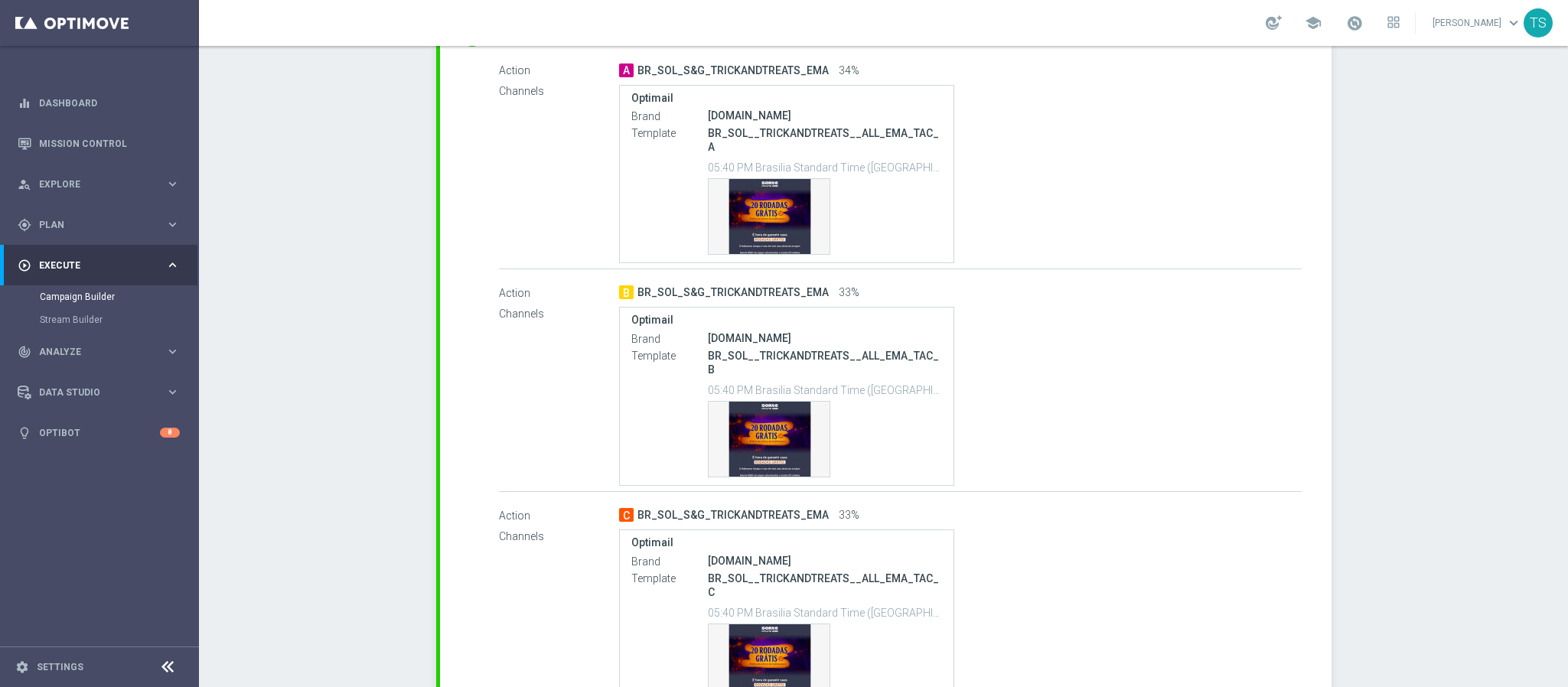
scroll to position [253, 0]
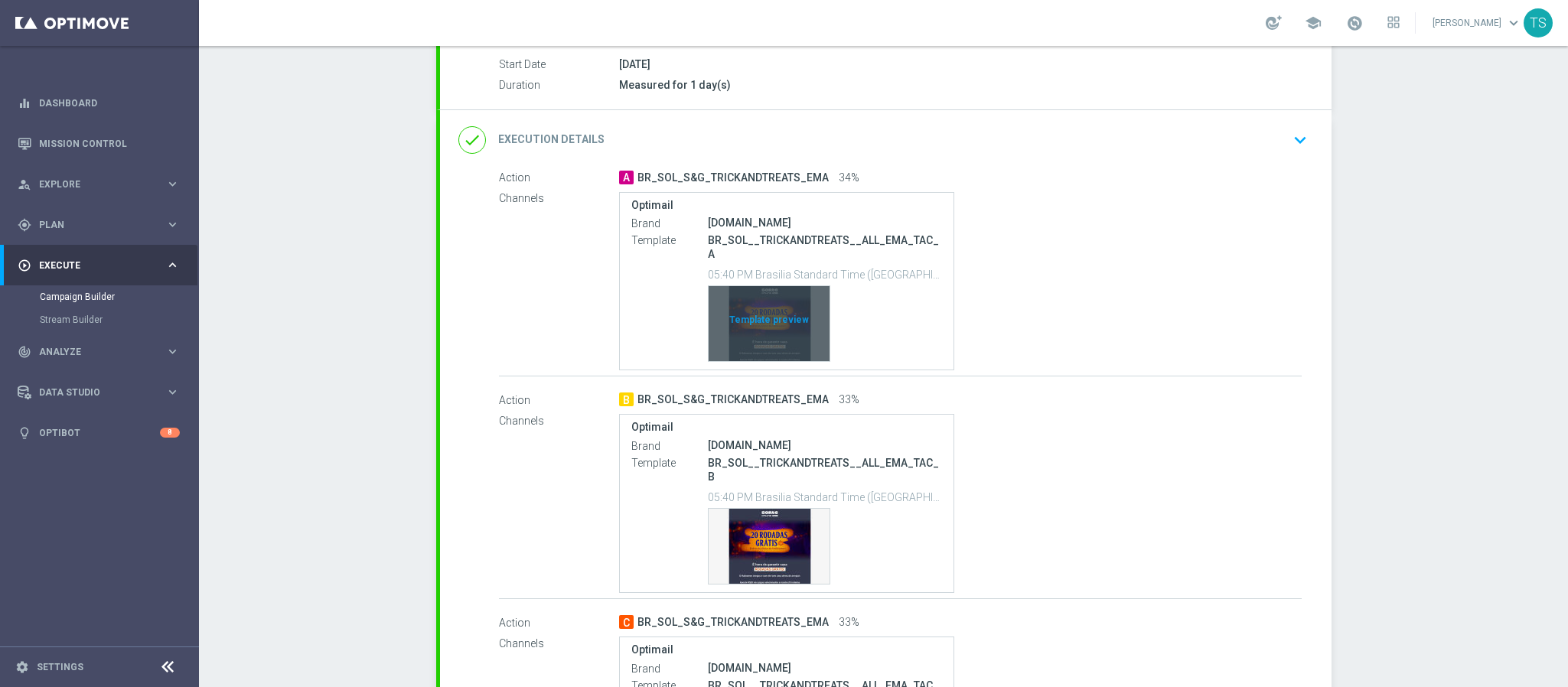
click at [765, 299] on div "Template preview" at bounding box center [769, 324] width 121 height 75
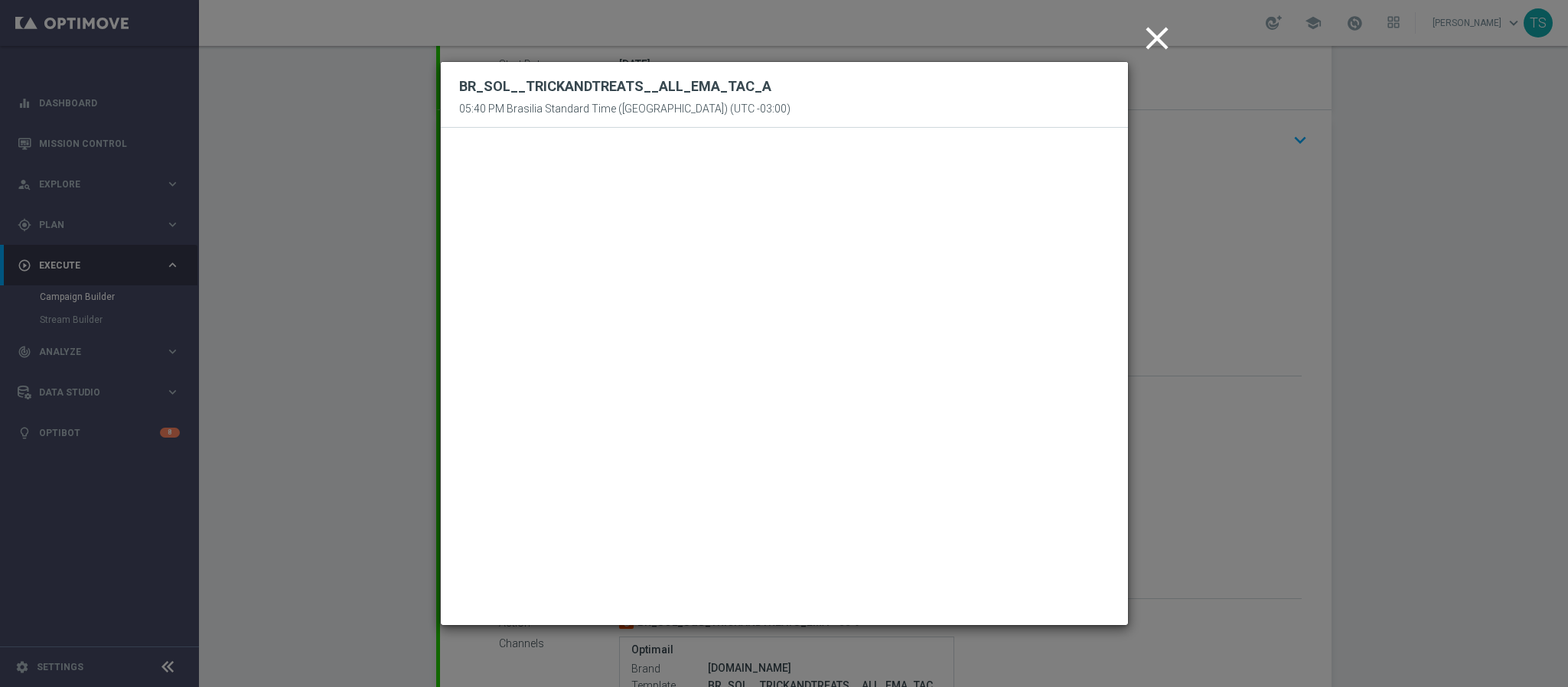
click at [1144, 35] on icon "close" at bounding box center [1157, 38] width 38 height 38
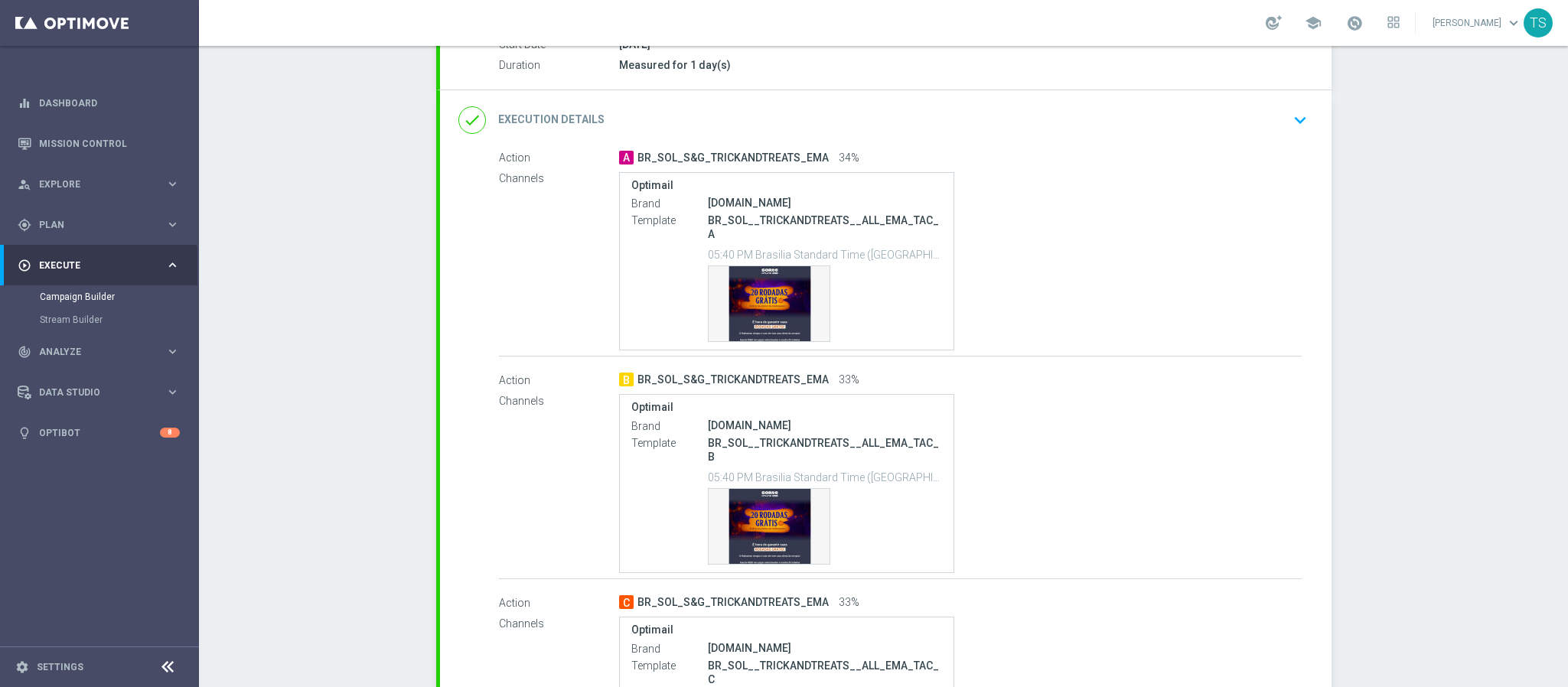
scroll to position [483, 0]
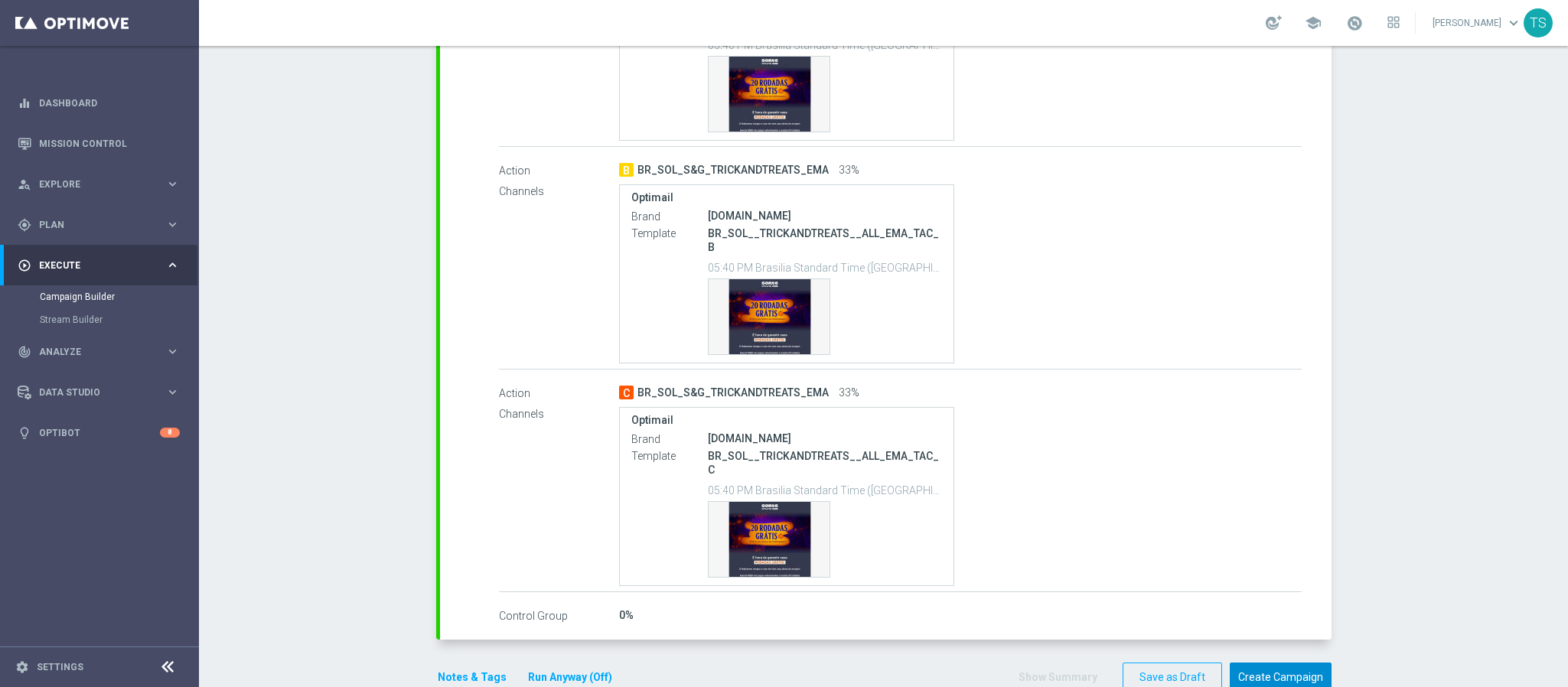
click at [1298, 663] on button "Create Campaign" at bounding box center [1281, 678] width 102 height 30
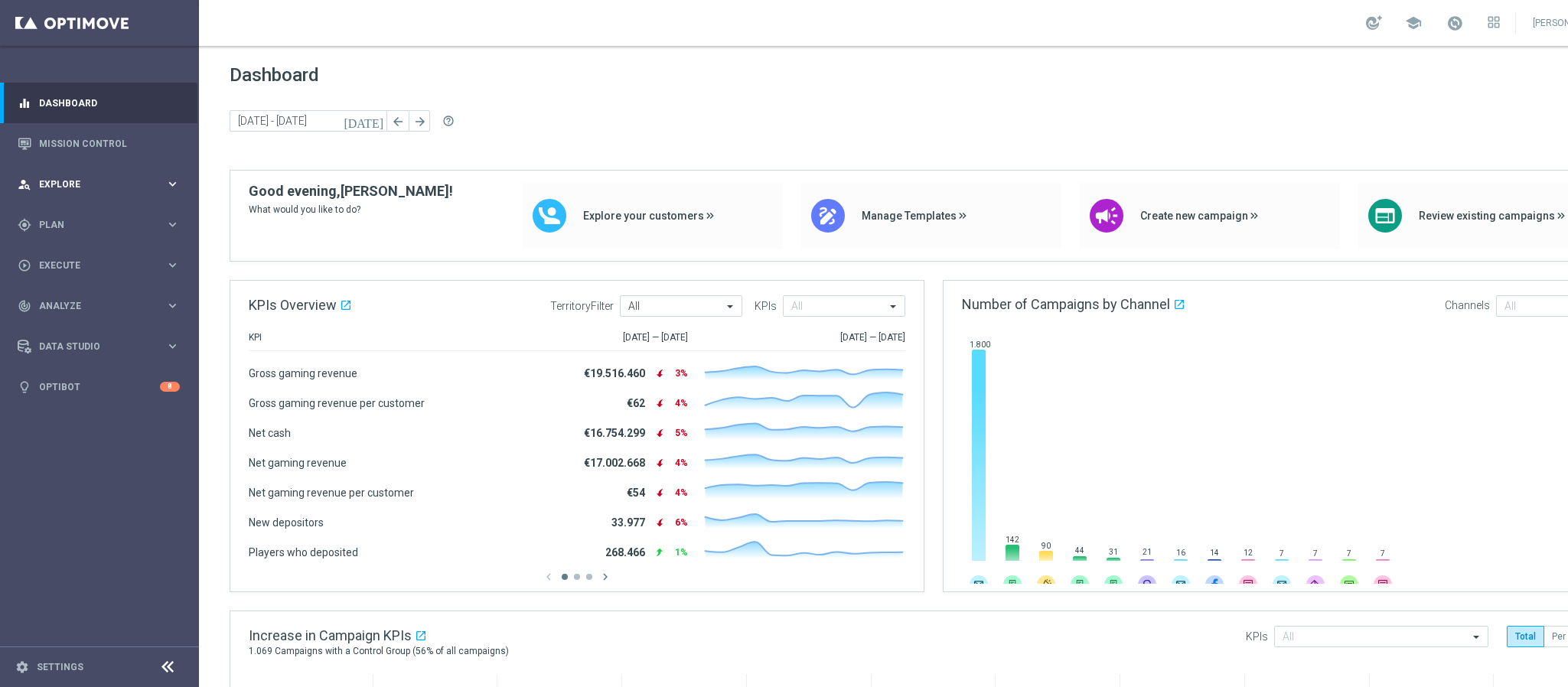
click at [92, 190] on div "person_search Explore" at bounding box center [91, 184] width 148 height 14
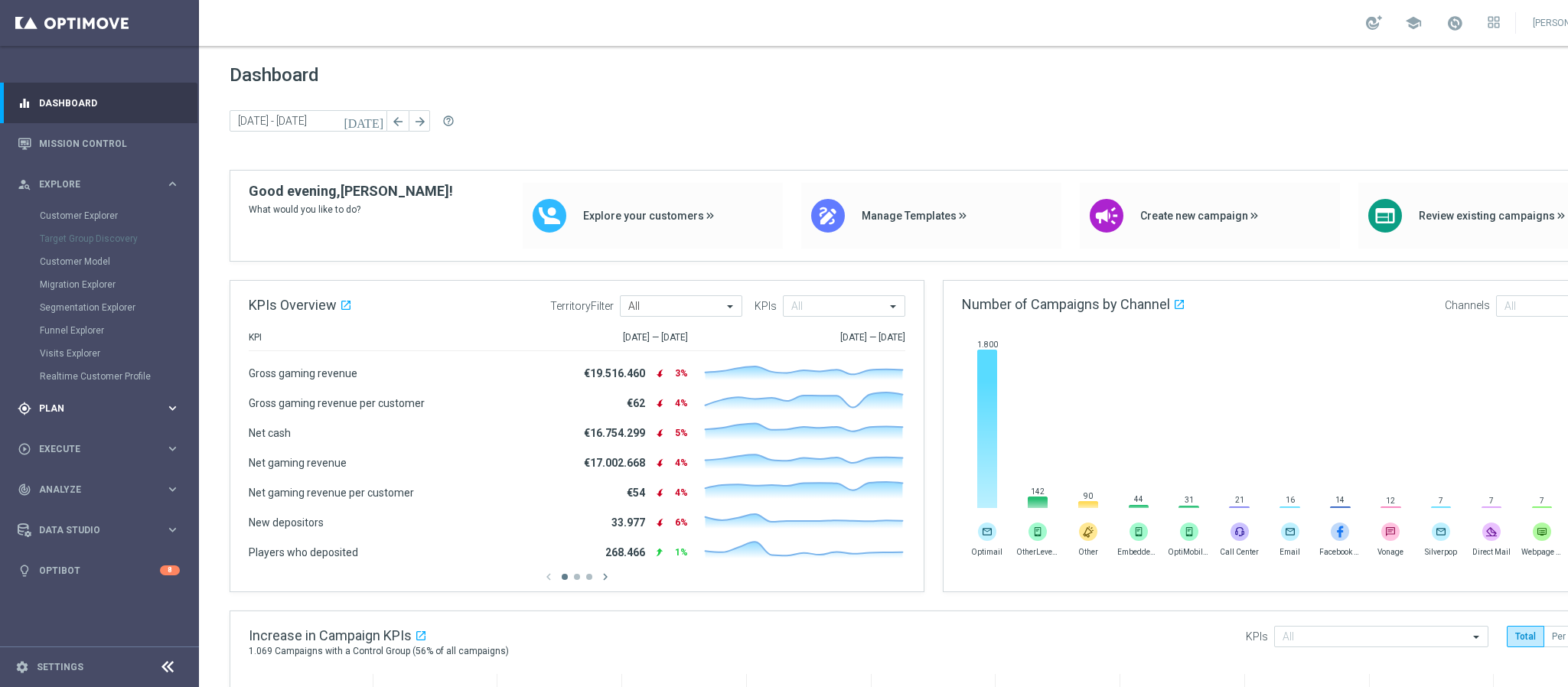
click at [104, 405] on span "Plan" at bounding box center [102, 408] width 126 height 9
click at [131, 262] on link "Target Groups" at bounding box center [100, 256] width 120 height 12
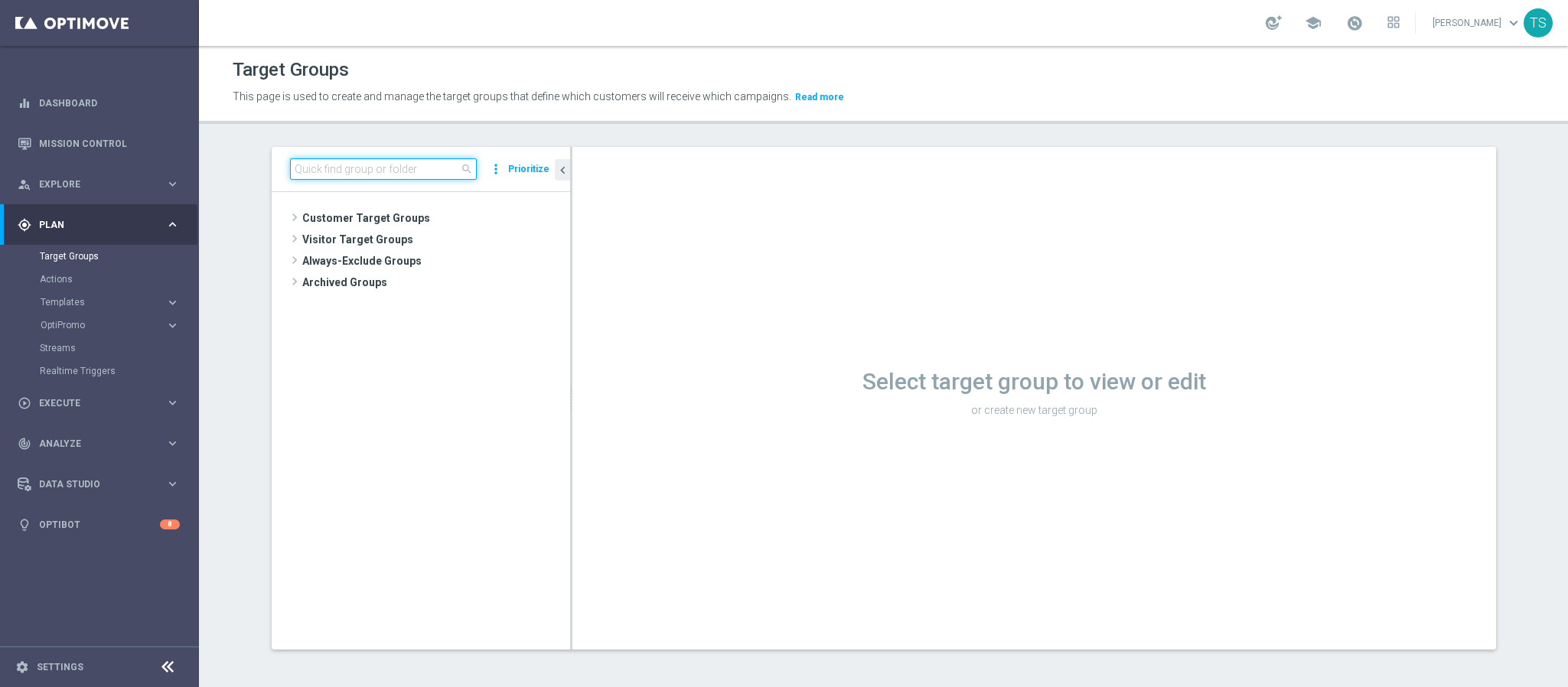
click at [325, 163] on input at bounding box center [383, 169] width 187 height 22
paste input "BR_CAS__GLOBALG_DEPOSITERS__NVIP_EMA_TAC_GM"
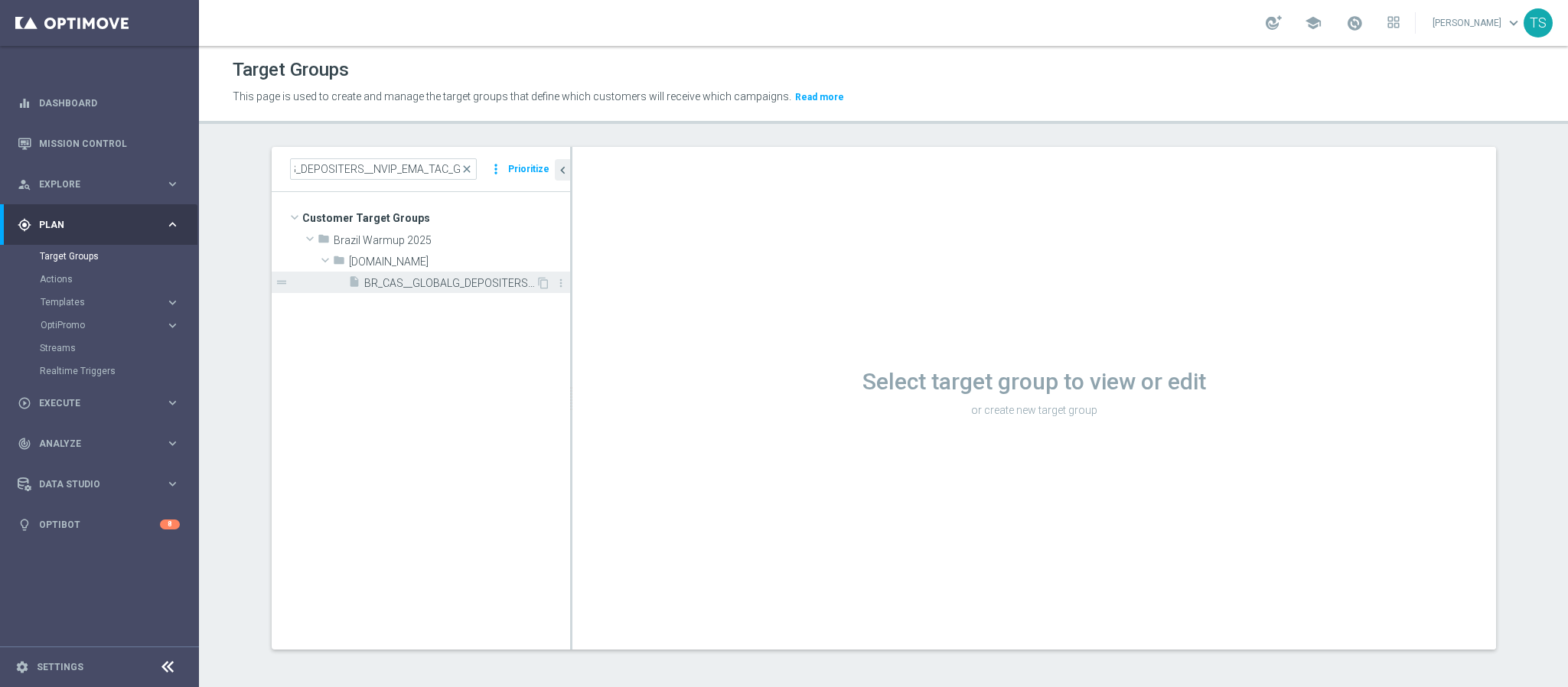
click at [415, 286] on span "BR_CAS__GLOBALG_DEPOSITERS__NVIP_EMA_TAC_GM" at bounding box center [450, 284] width 171 height 13
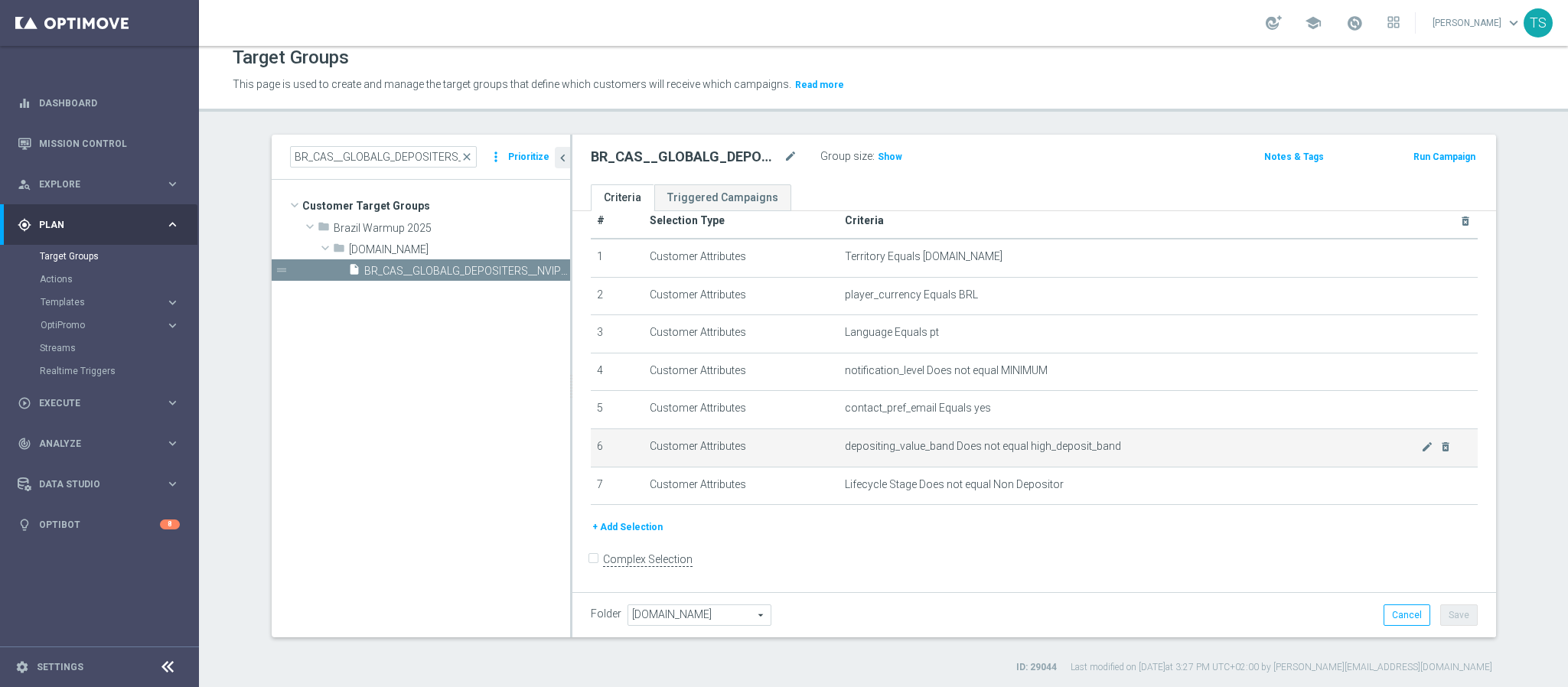
scroll to position [15, 0]
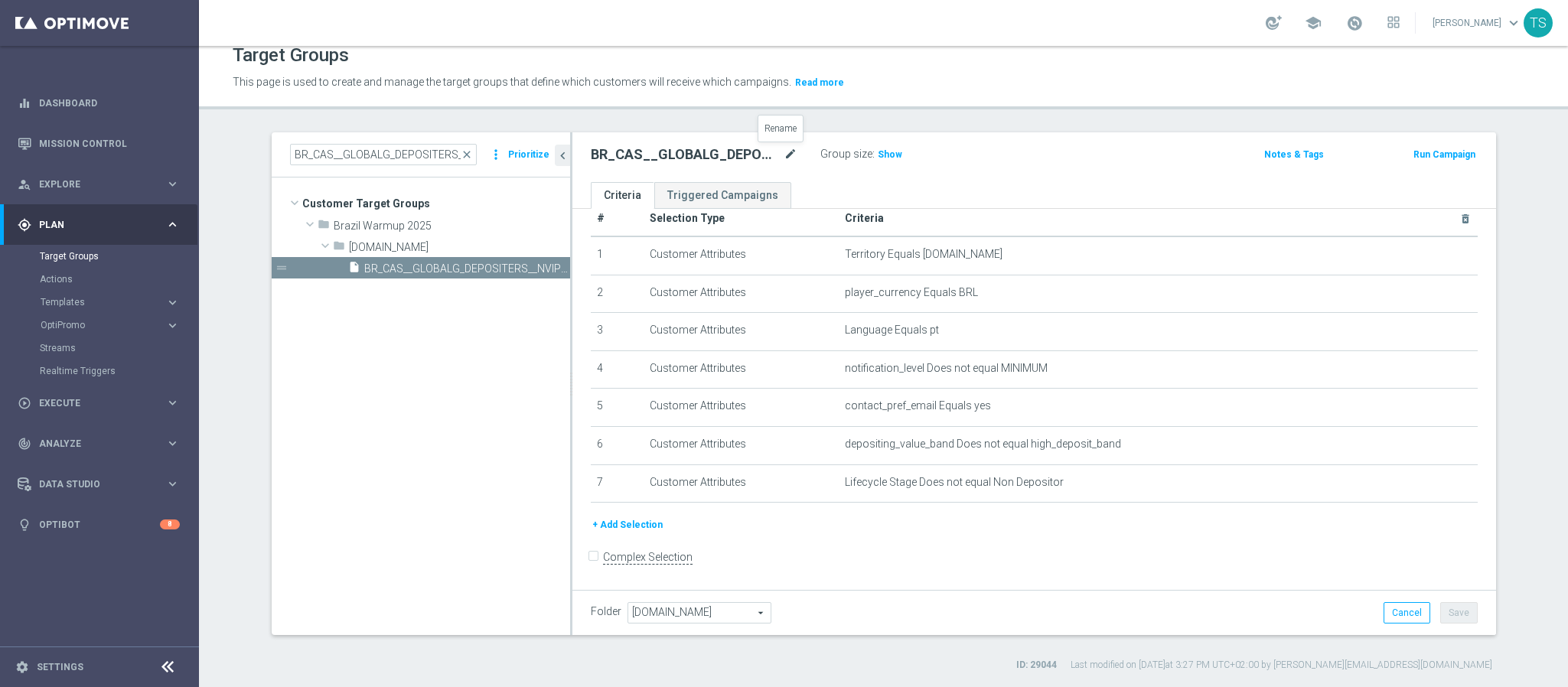
click at [783, 159] on icon "mode_edit" at bounding box center [790, 155] width 14 height 18
drag, startPoint x: 394, startPoint y: 150, endPoint x: 390, endPoint y: 141, distance: 9.8
click at [394, 150] on input "BR_CAS__GLOBALG_DEPOSITERS__NVIP_EMA_TAC_GM" at bounding box center [383, 155] width 187 height 22
click at [390, 141] on div "BR_CAS__GLOBALG_DEPOSITERS__NVIP_EMA_TAC_GM close more_vert Prioritize" at bounding box center [420, 155] width 298 height 45
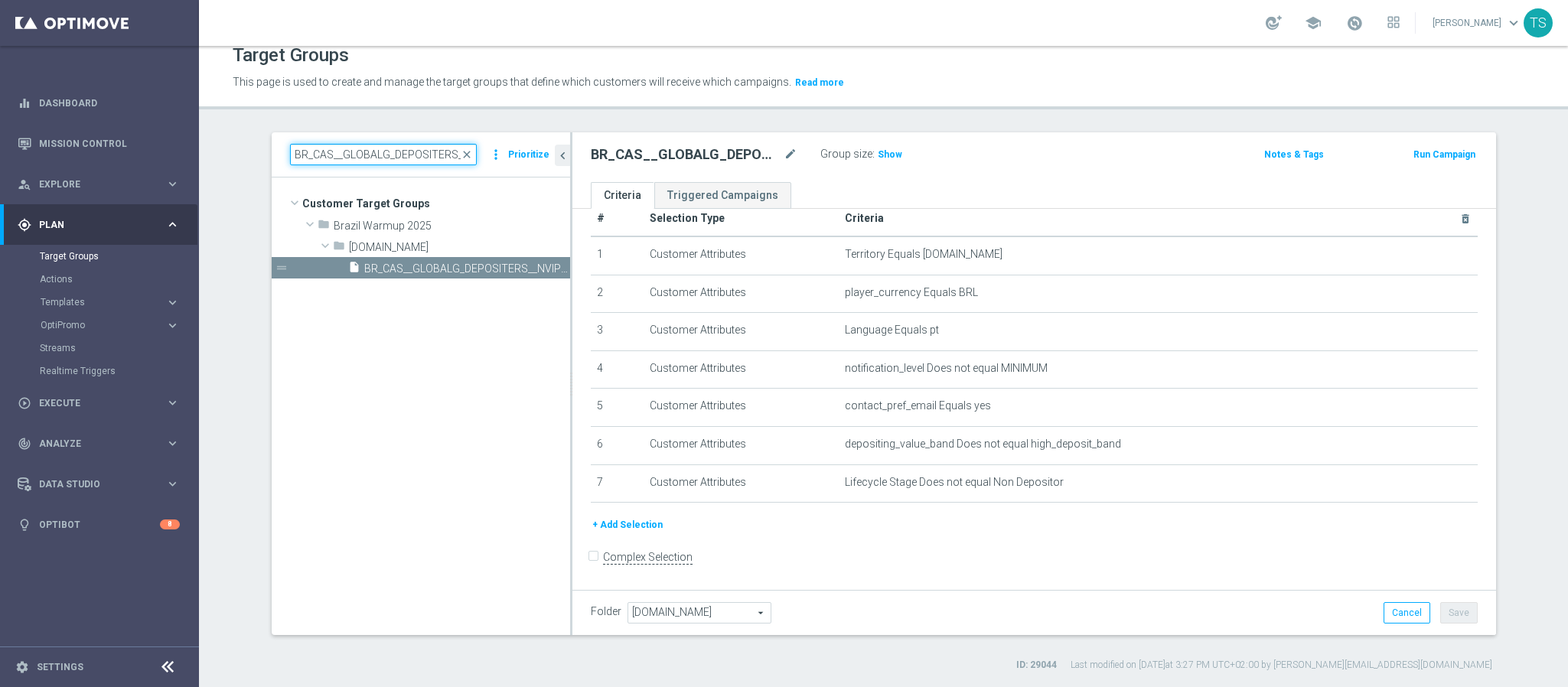
click at [393, 152] on input "BR_CAS__GLOBALG_DEPOSITERS__NVIP_EMA_TAC_GM" at bounding box center [383, 155] width 187 height 22
click at [398, 155] on input "BR_CAS__GLOBALG_DEPOSITERS__NVIP_EMA_TAC_GM" at bounding box center [383, 155] width 187 height 22
paste input "TURBOLOTTO_MS__ALL"
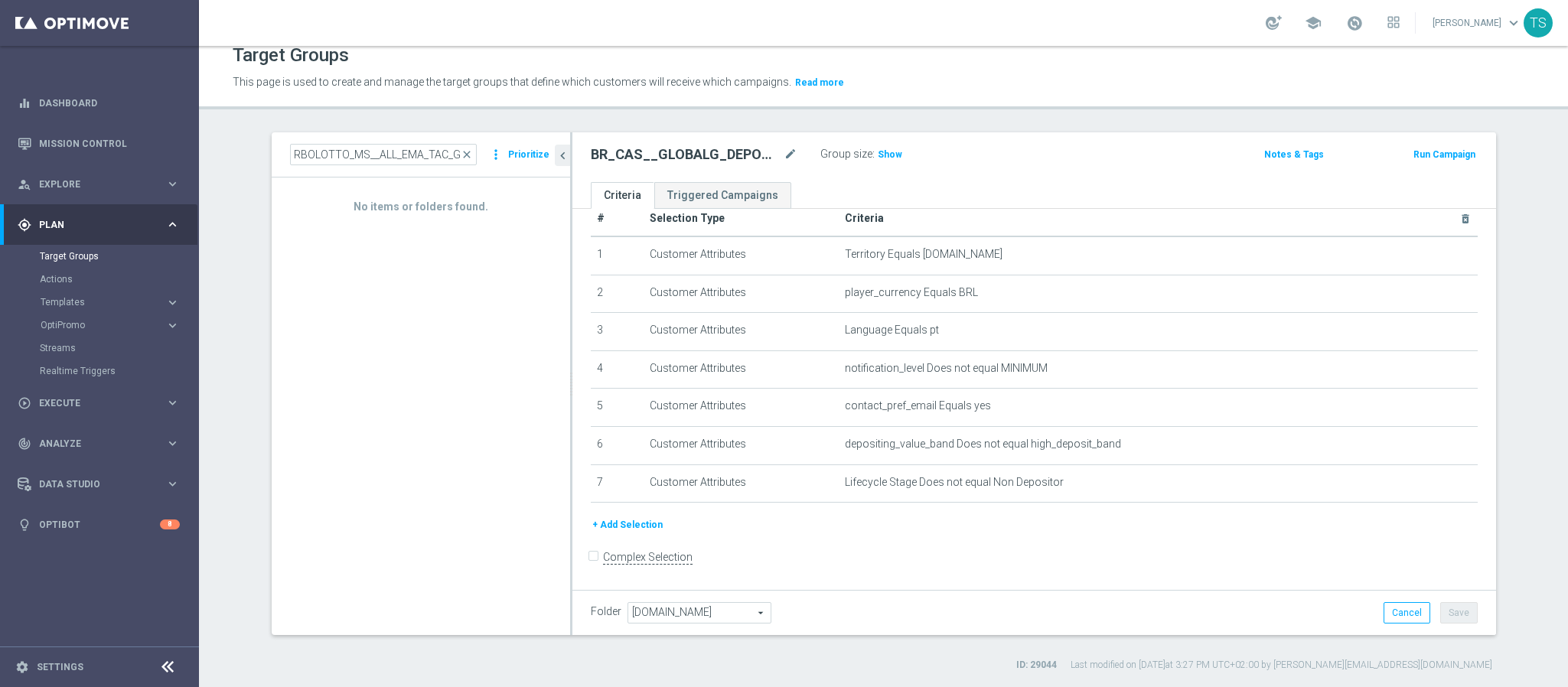
click at [547, 111] on div "Target Groups This page is used to create and manage the target groups that def…" at bounding box center [884, 366] width 1369 height 641
click at [377, 157] on input "BR_CAS__TURBOLOTTO_MS__ALL_EMA_TAC_GM" at bounding box center [383, 155] width 187 height 22
drag, startPoint x: 395, startPoint y: 151, endPoint x: 597, endPoint y: 133, distance: 202.8
click at [400, 151] on input "BR_CAS__TURBOLOTTO_MS__ALL_EMA_TAC_GM" at bounding box center [383, 155] width 187 height 22
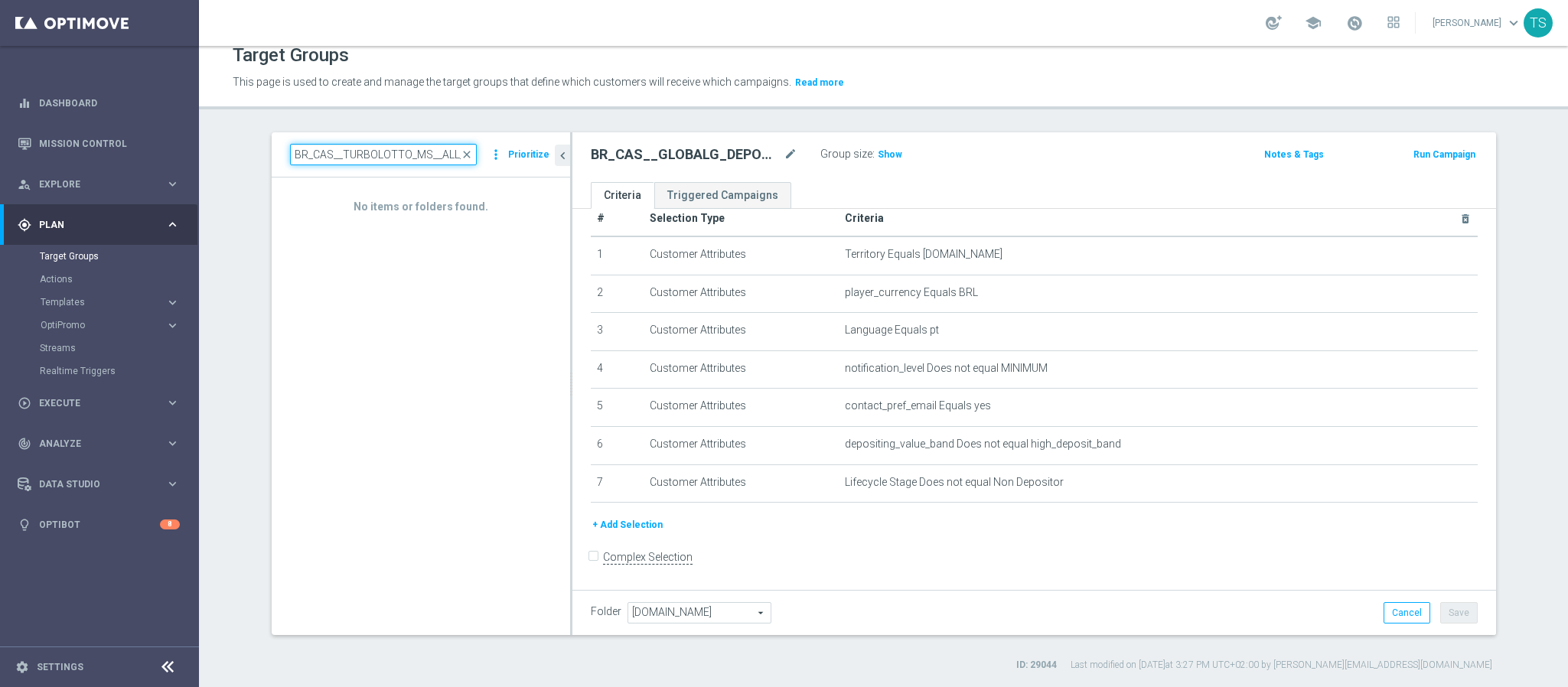
drag, startPoint x: 597, startPoint y: 133, endPoint x: 744, endPoint y: 131, distance: 147.0
click at [744, 132] on as-split "BR_CAS__TURBOLOTTO_MS__ALL_EMA_TAC_GM close more_vert Prioritize No items or fo…" at bounding box center [884, 383] width 1224 height 503
click at [409, 152] on input "BR_CAS__TURBOLOTTO_MS__ALL_EMA_TAC_GM" at bounding box center [383, 155] width 187 height 22
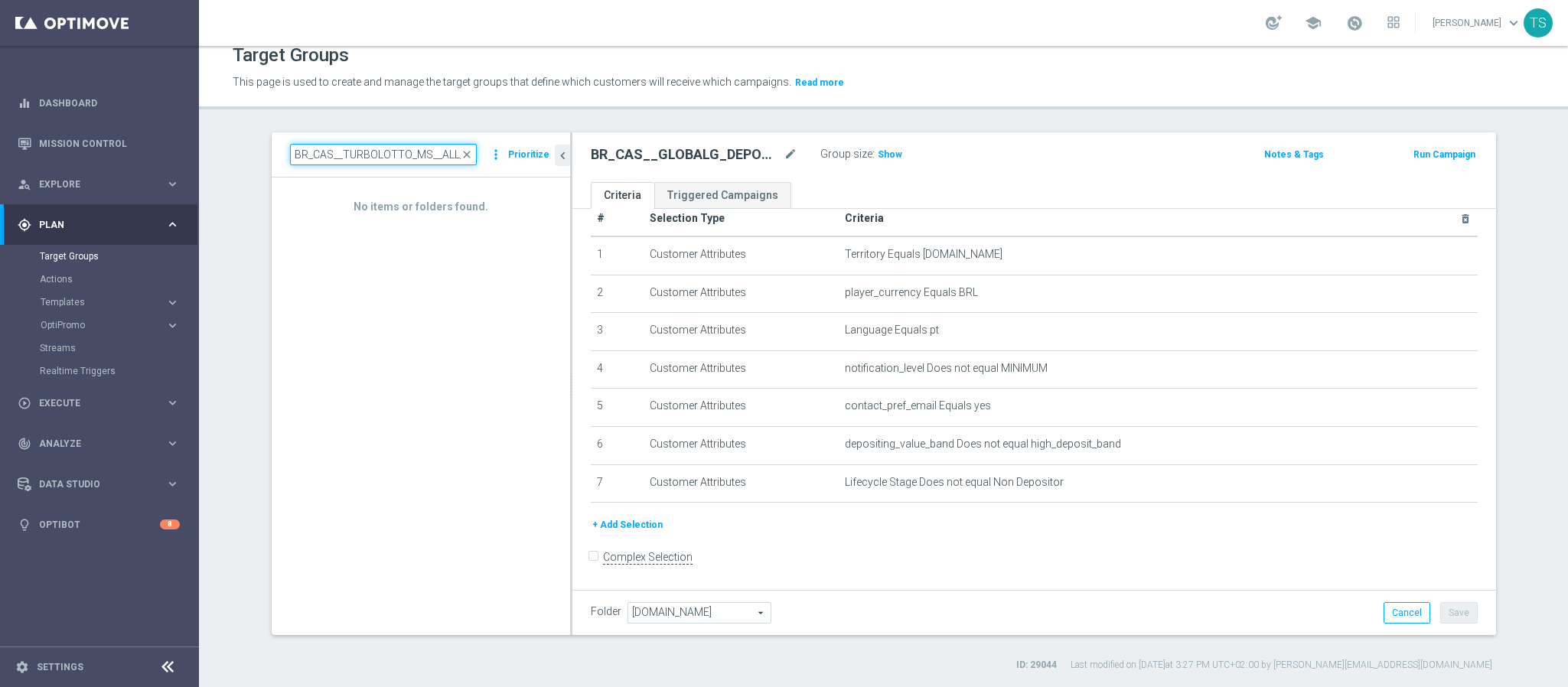
paste input "PORTFOLIO_NOOFFER__ALL_EMA_TAC_MIX"
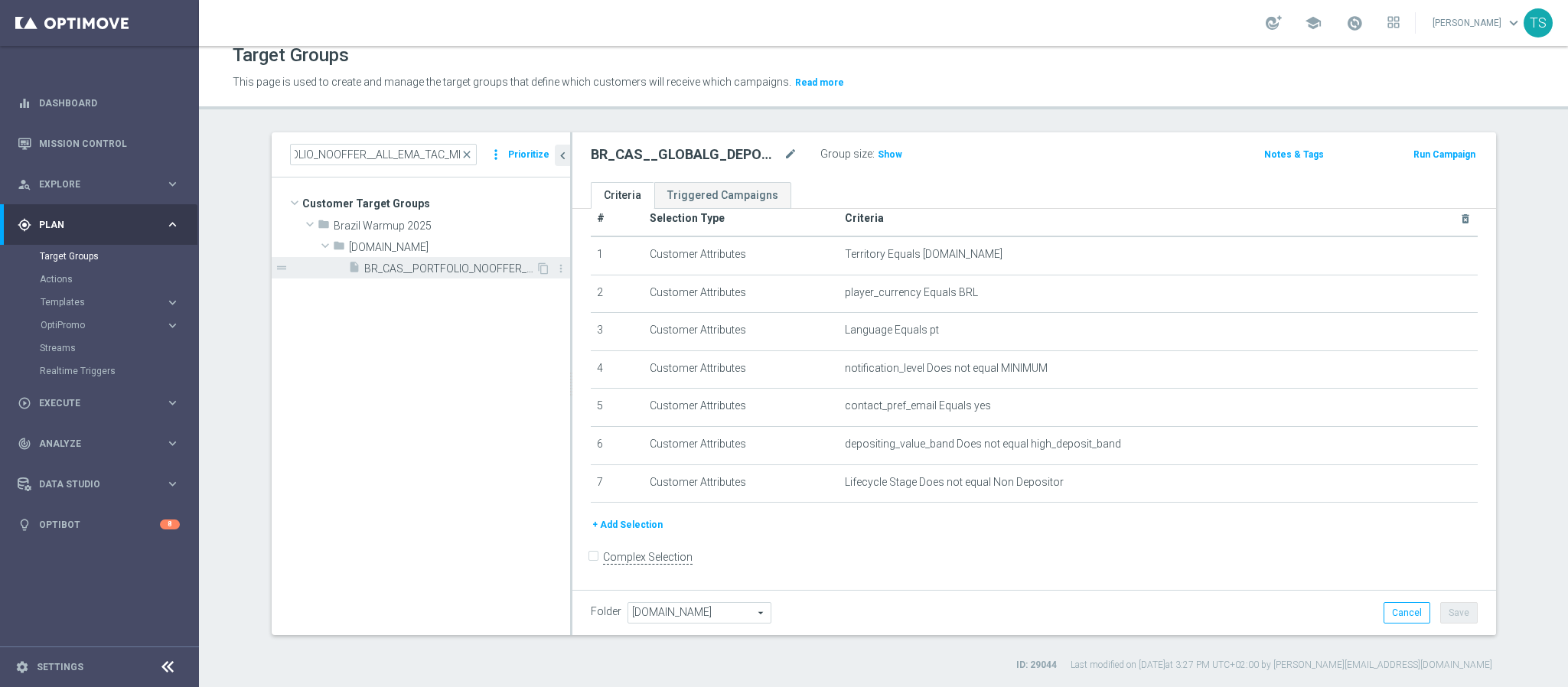
click at [416, 274] on span "BR_CAS__PORTFOLIO_NOOFFER__ALL_EMA_TAC_MIX" at bounding box center [450, 269] width 171 height 13
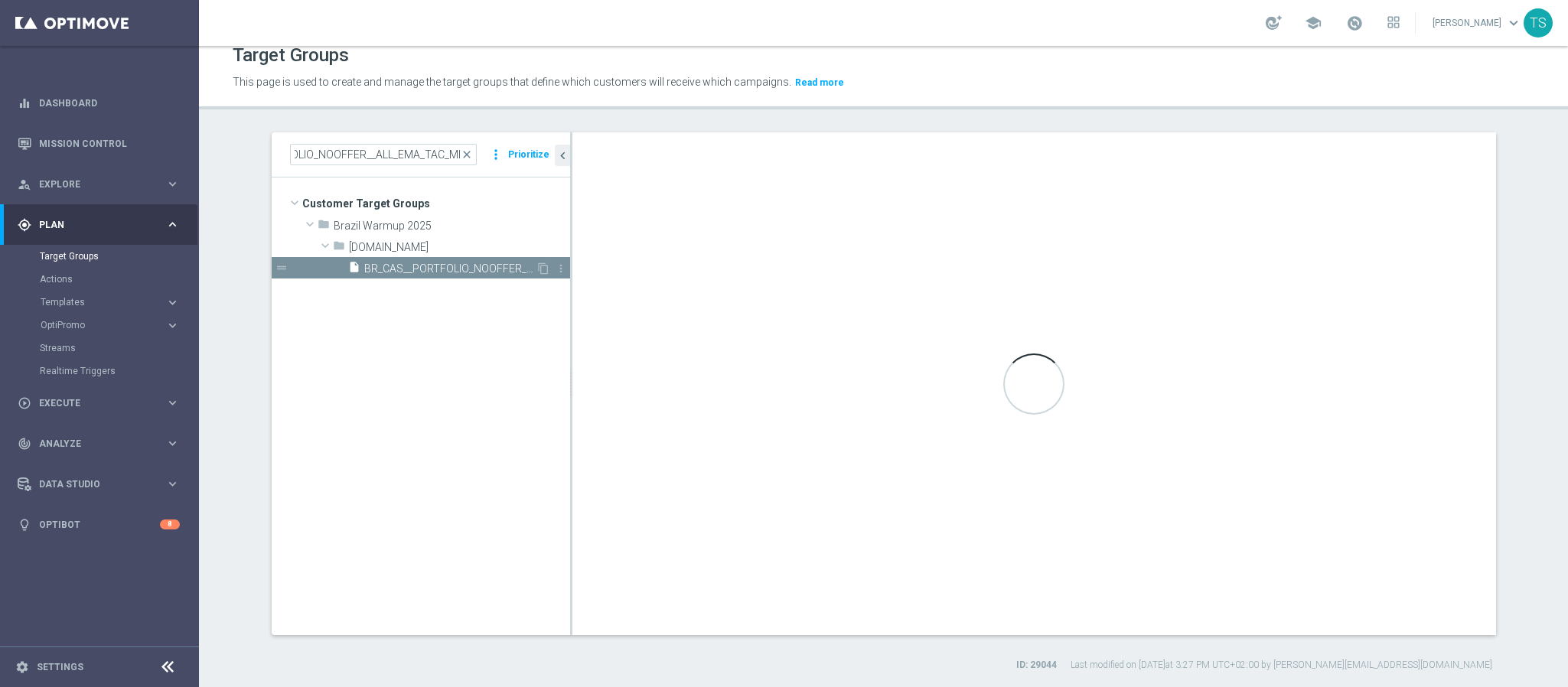
scroll to position [0, 0]
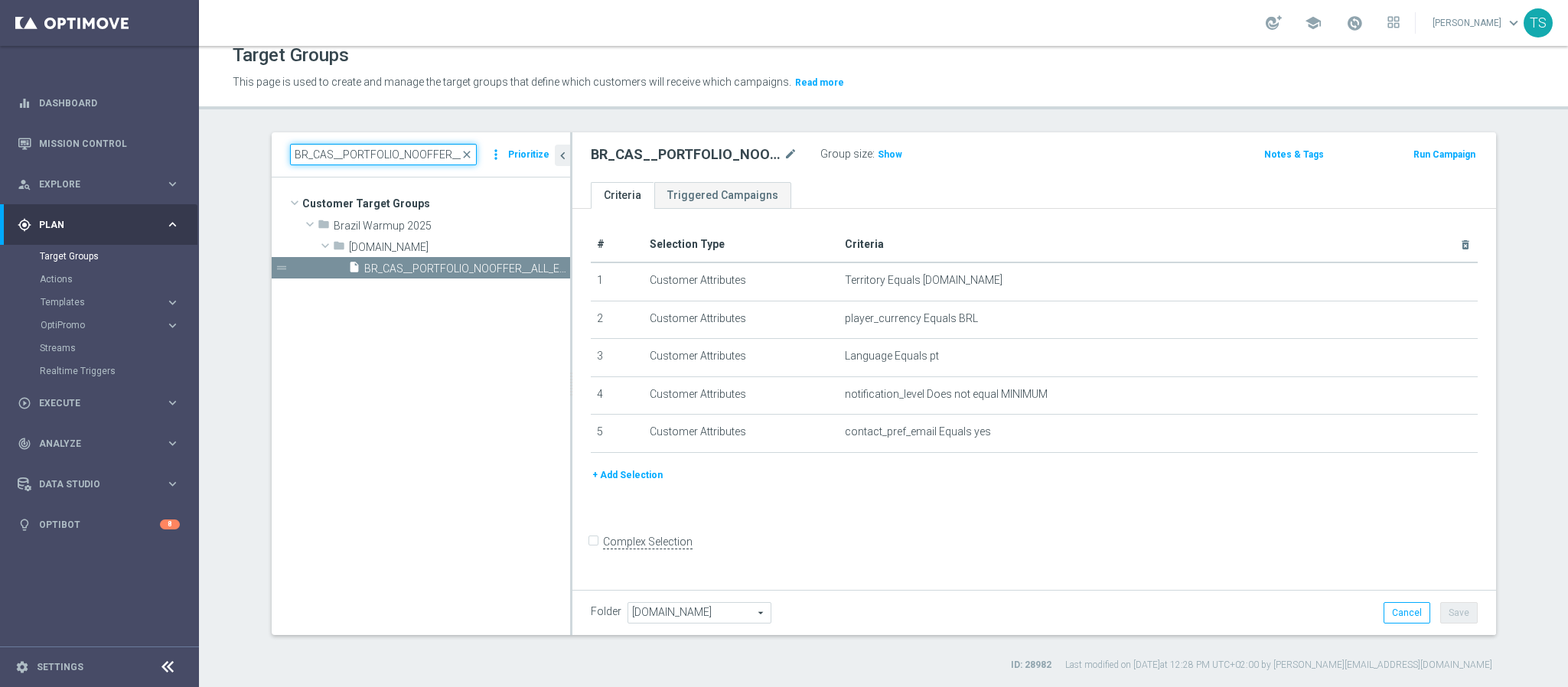
click at [409, 152] on input "BR_CAS__PORTFOLIO_NOOFFER__ALL_EMA_TAC_MIX" at bounding box center [383, 155] width 187 height 22
paste input "FTP_BET_2025"
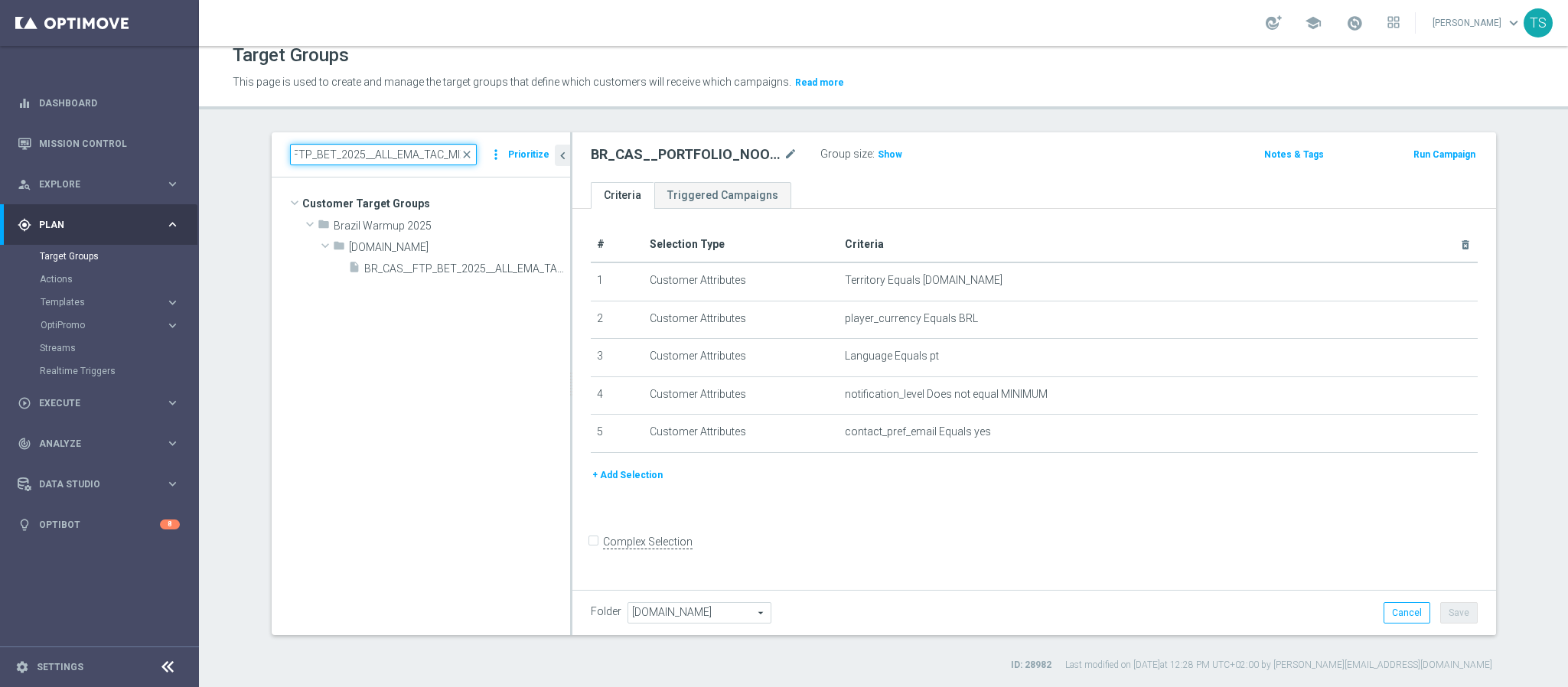
type input "BR_CAS__FTP_BET_2025__ALL_EMA_TAC_MIX"
click at [443, 283] on tree-viewport "Customer Target Groups library_add create_new_folder folder" at bounding box center [420, 406] width 298 height 457
click at [442, 273] on span "BR_CAS__FTP_BET_2025__ALL_EMA_TAC_MIX" at bounding box center [450, 269] width 171 height 13
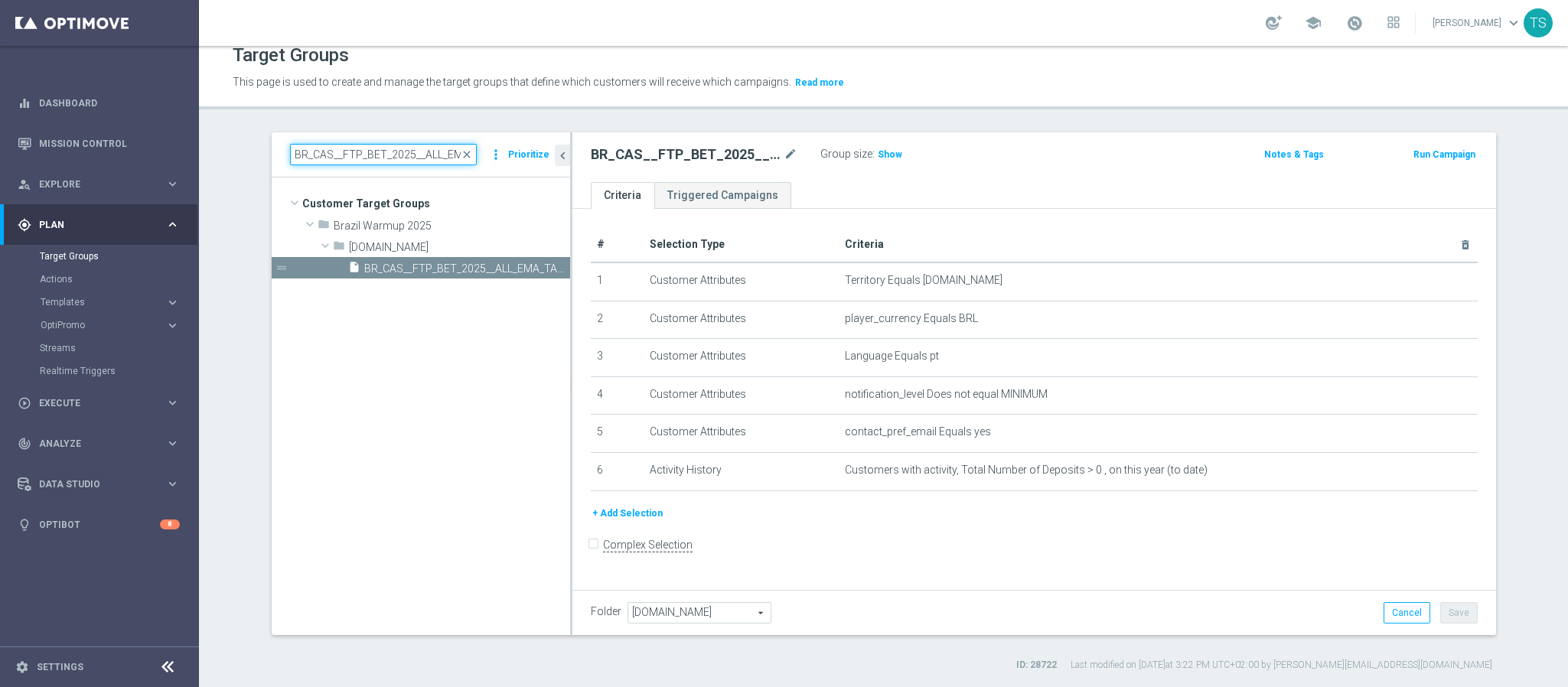
click at [364, 155] on input "BR_CAS__FTP_BET_2025__ALL_EMA_TAC_MIX" at bounding box center [383, 155] width 187 height 22
click at [981, 163] on div "BR_CAS__FTP_BET_2025__ALL_EMA_TAC_MIX mode_edit Group size : Show" at bounding box center [882, 155] width 607 height 22
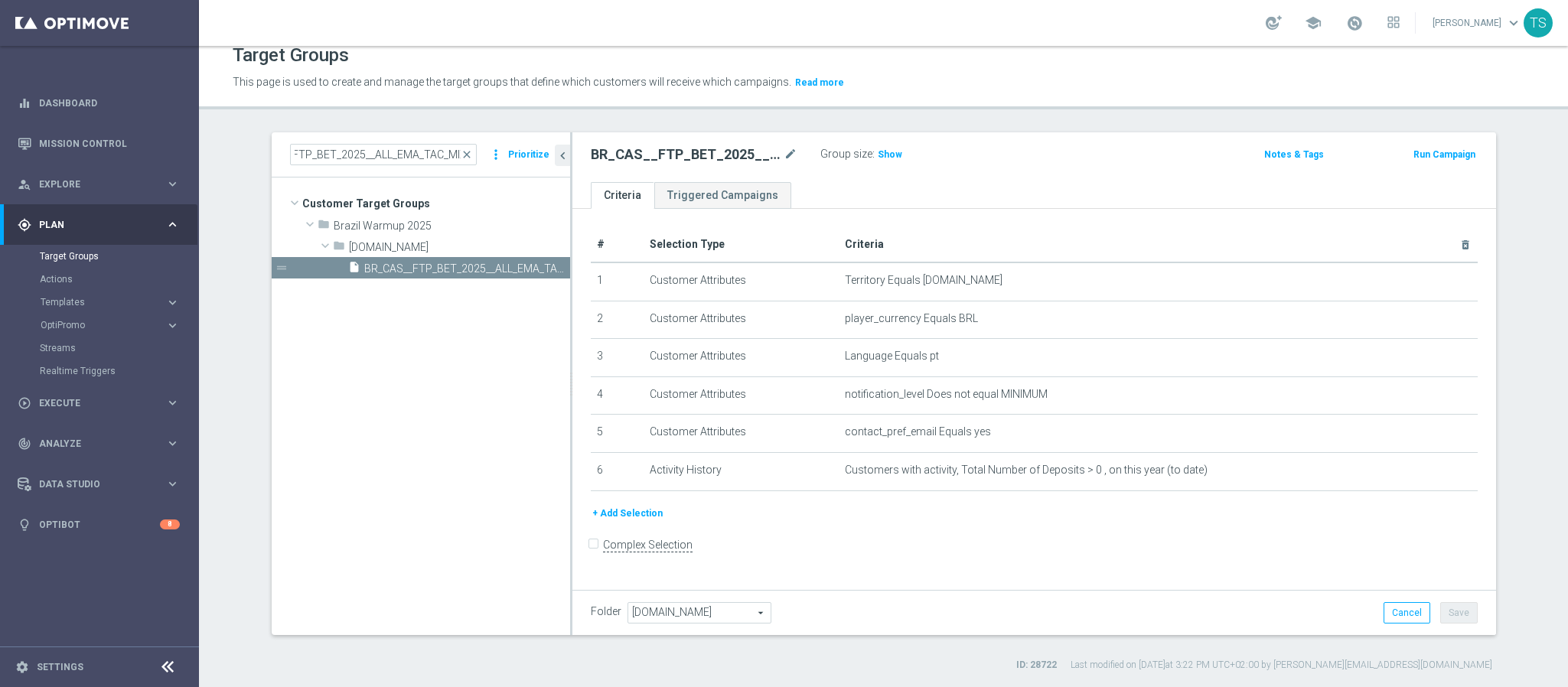
scroll to position [0, 0]
drag, startPoint x: 425, startPoint y: 226, endPoint x: 424, endPoint y: 238, distance: 12.0
click at [425, 226] on span "Brazil Warmup 2025" at bounding box center [452, 226] width 237 height 13
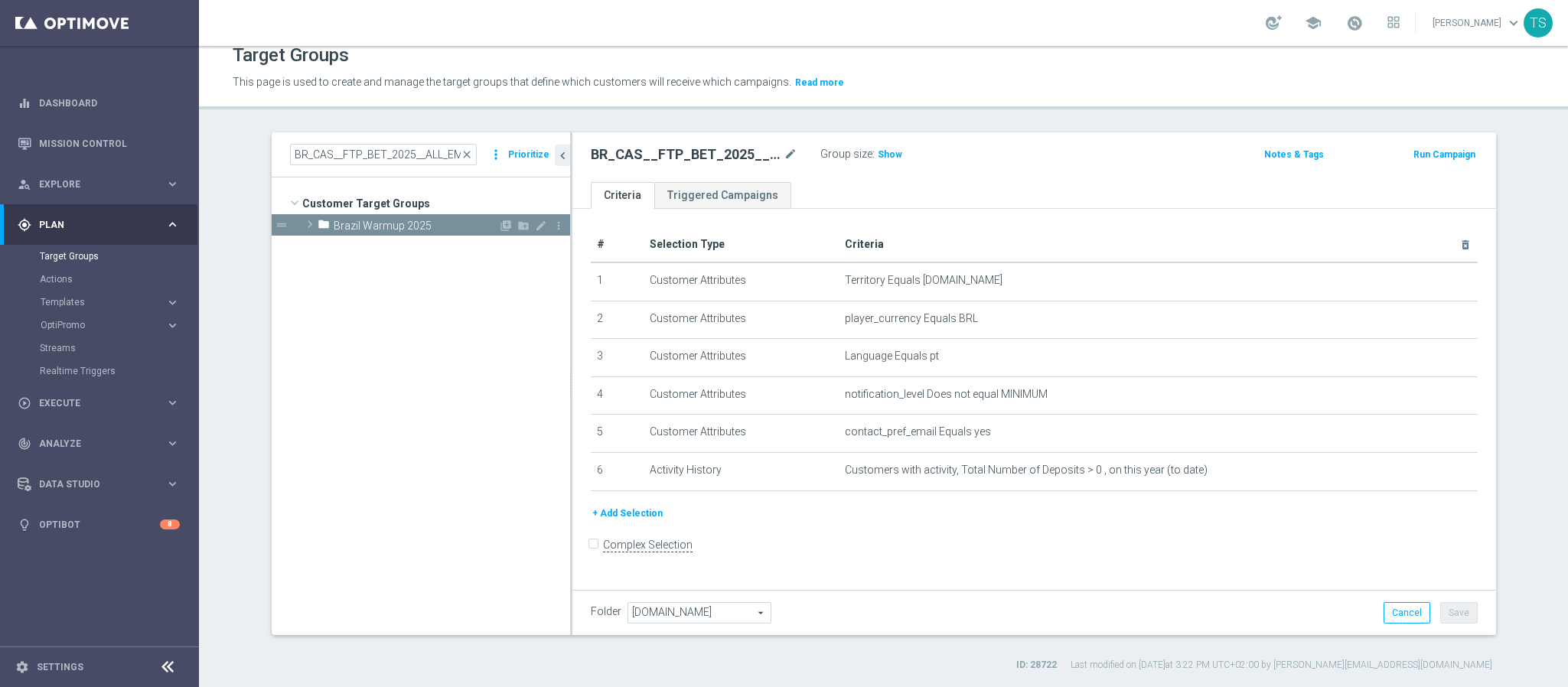
click at [402, 225] on span "Brazil Warmup 2025" at bounding box center [416, 226] width 164 height 13
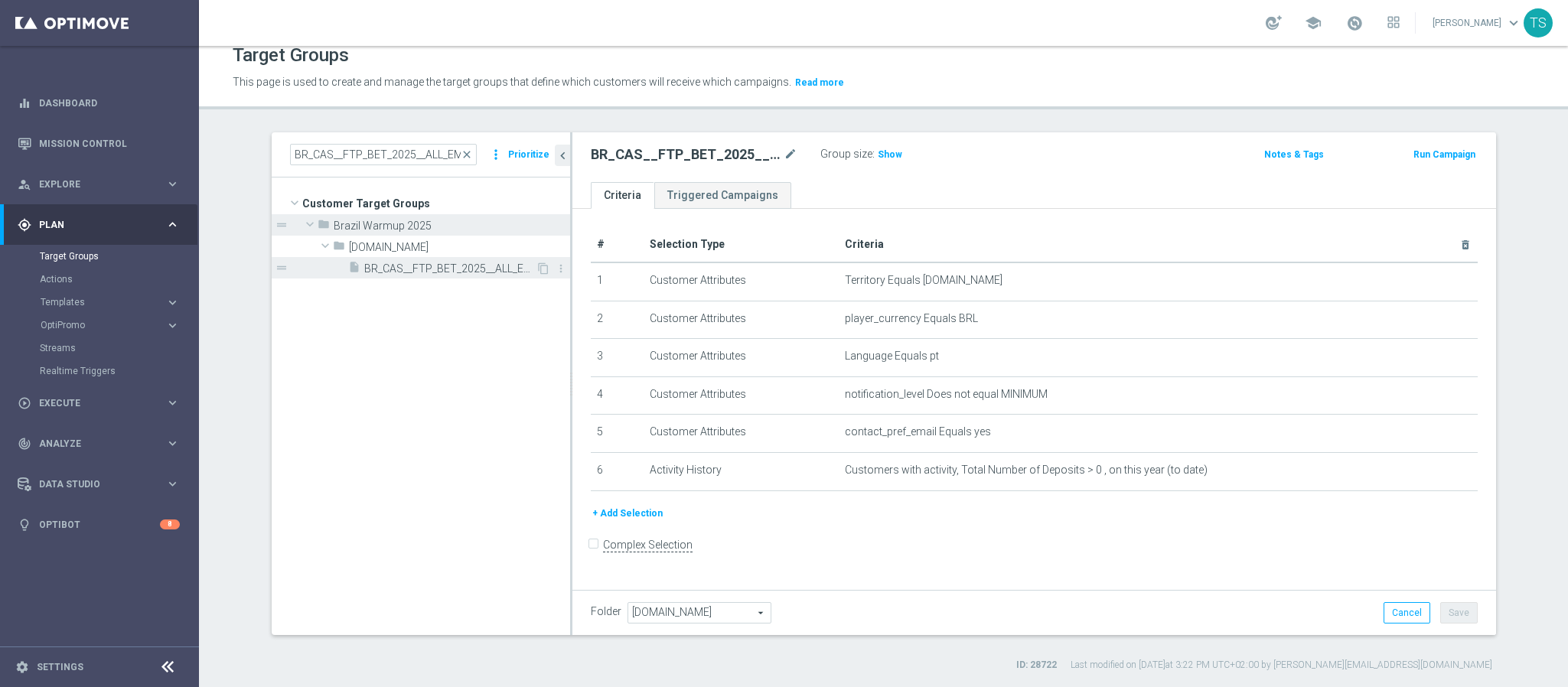
click at [409, 267] on span "BR_CAS__FTP_BET_2025__ALL_EMA_TAC_MIX" at bounding box center [450, 269] width 171 height 13
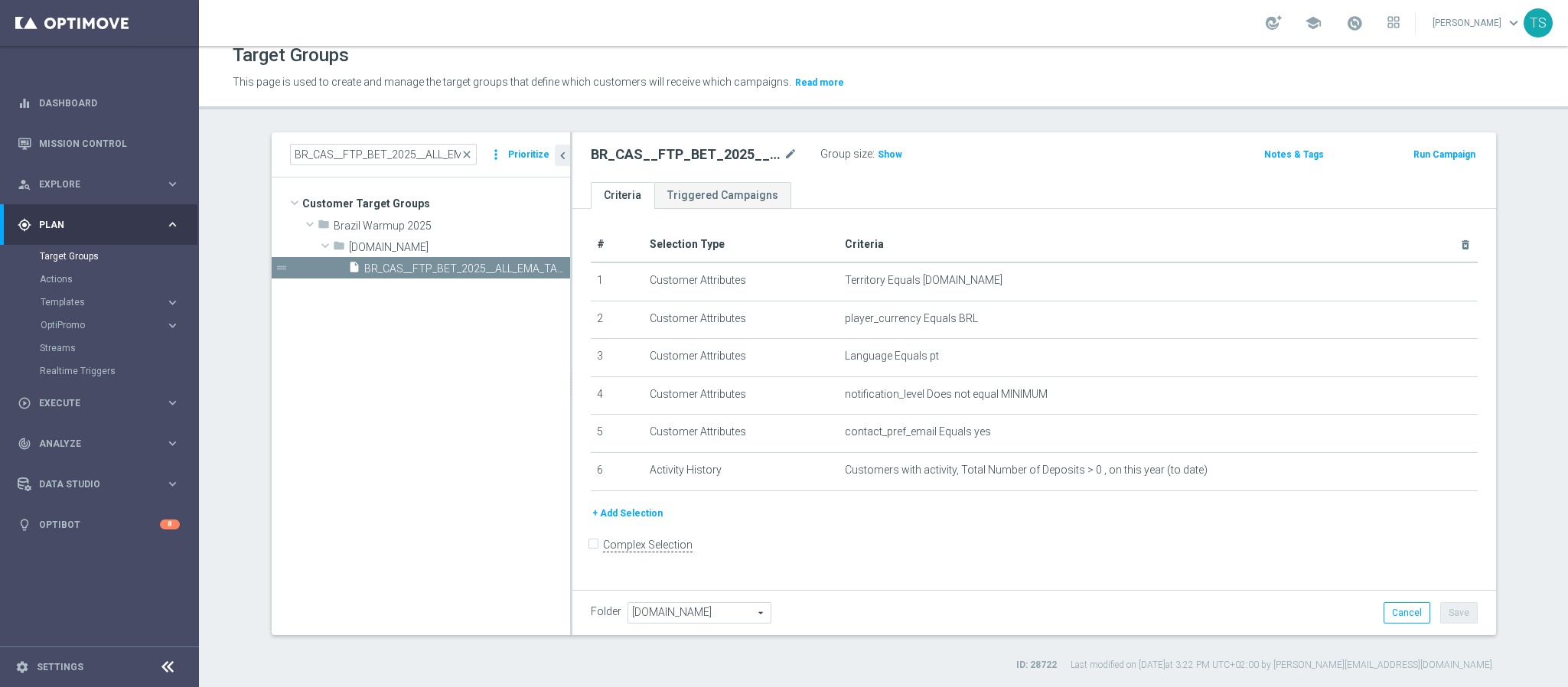
click at [723, 133] on div "BR_CAS__FTP_BET_2025__ALL_EMA_TAC_MIX mode_edit Group size : Show Notes & Tags …" at bounding box center [1034, 157] width 924 height 50
click at [722, 159] on h2 "BR_CAS__FTP_BET_2025__ALL_EMA_TAC_MIX" at bounding box center [685, 155] width 189 height 18
click at [769, 150] on h2 "BR_CAS__FTP_BET_2025__ALL_EMA_TAC_MIX" at bounding box center [685, 155] width 189 height 18
click at [783, 150] on icon "mode_edit" at bounding box center [790, 155] width 14 height 18
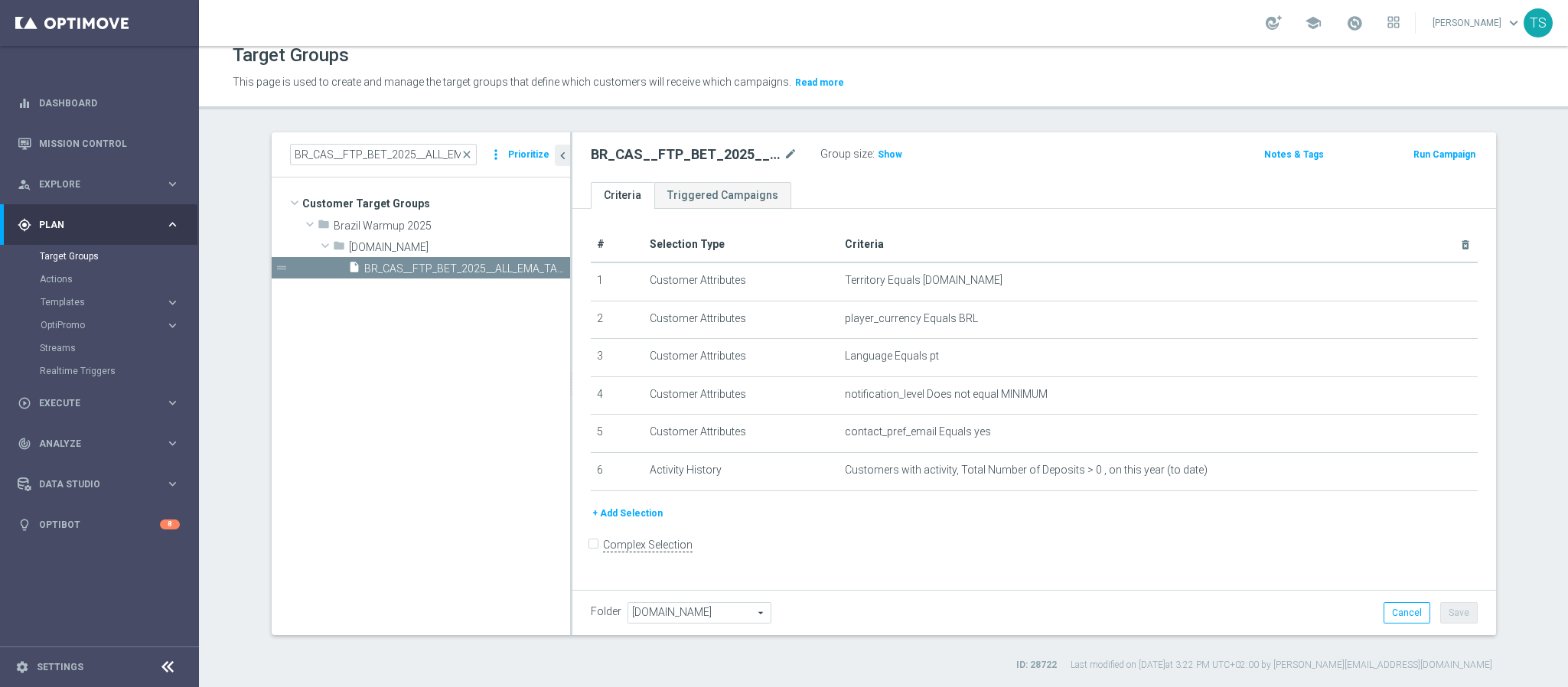
click at [990, 156] on div "BR_CAS__FTP_BET_2025__ALL_EMA_TAC_MIX mode_edit Group size : Show" at bounding box center [882, 155] width 607 height 22
click at [328, 150] on input "BR_CAS__FTP_BET_2025__ALL_EMA_TAC_MIX" at bounding box center [383, 155] width 187 height 22
drag, startPoint x: 351, startPoint y: 150, endPoint x: 649, endPoint y: 113, distance: 300.3
click at [649, 112] on div "Target Groups This page is used to create and manage the target groups that def…" at bounding box center [884, 366] width 1369 height 641
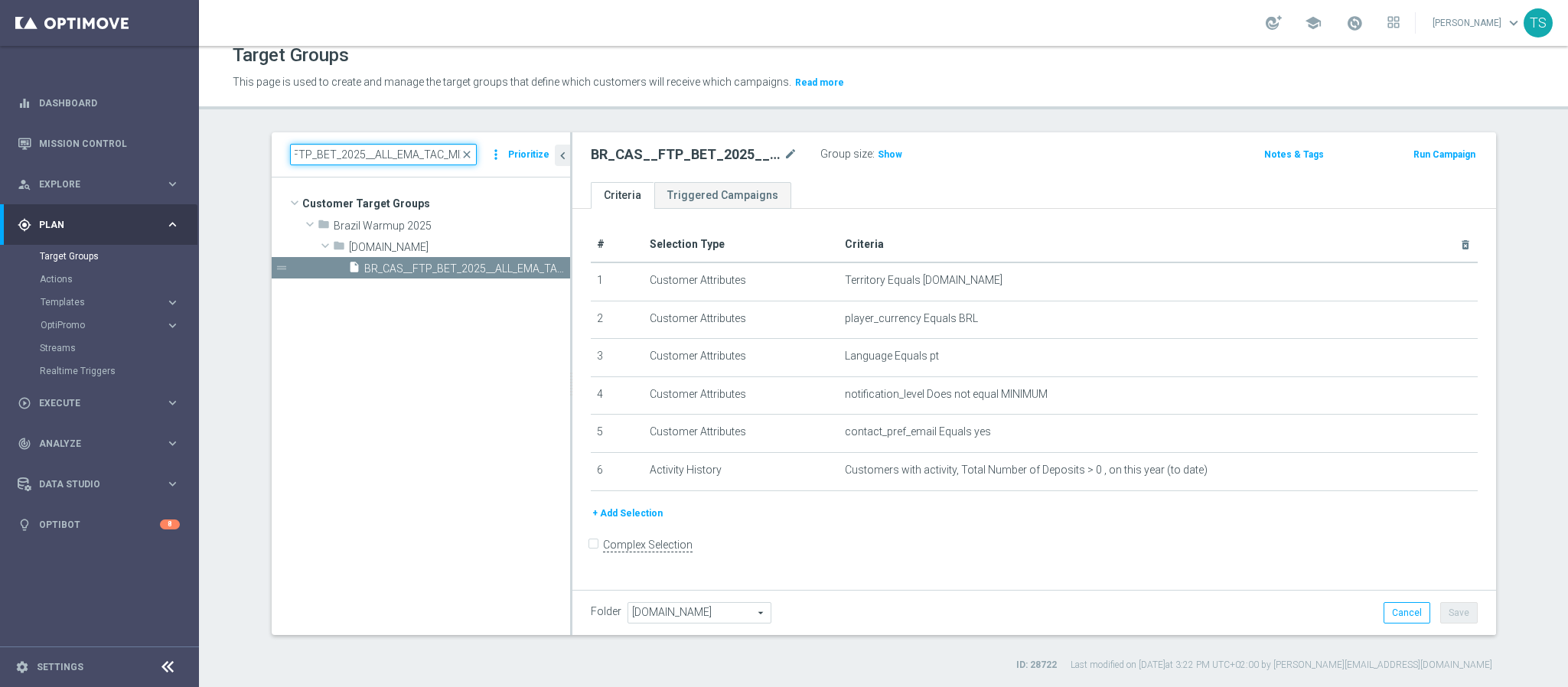
scroll to position [0, 0]
click at [110, 145] on link "Mission Control" at bounding box center [110, 143] width 141 height 41
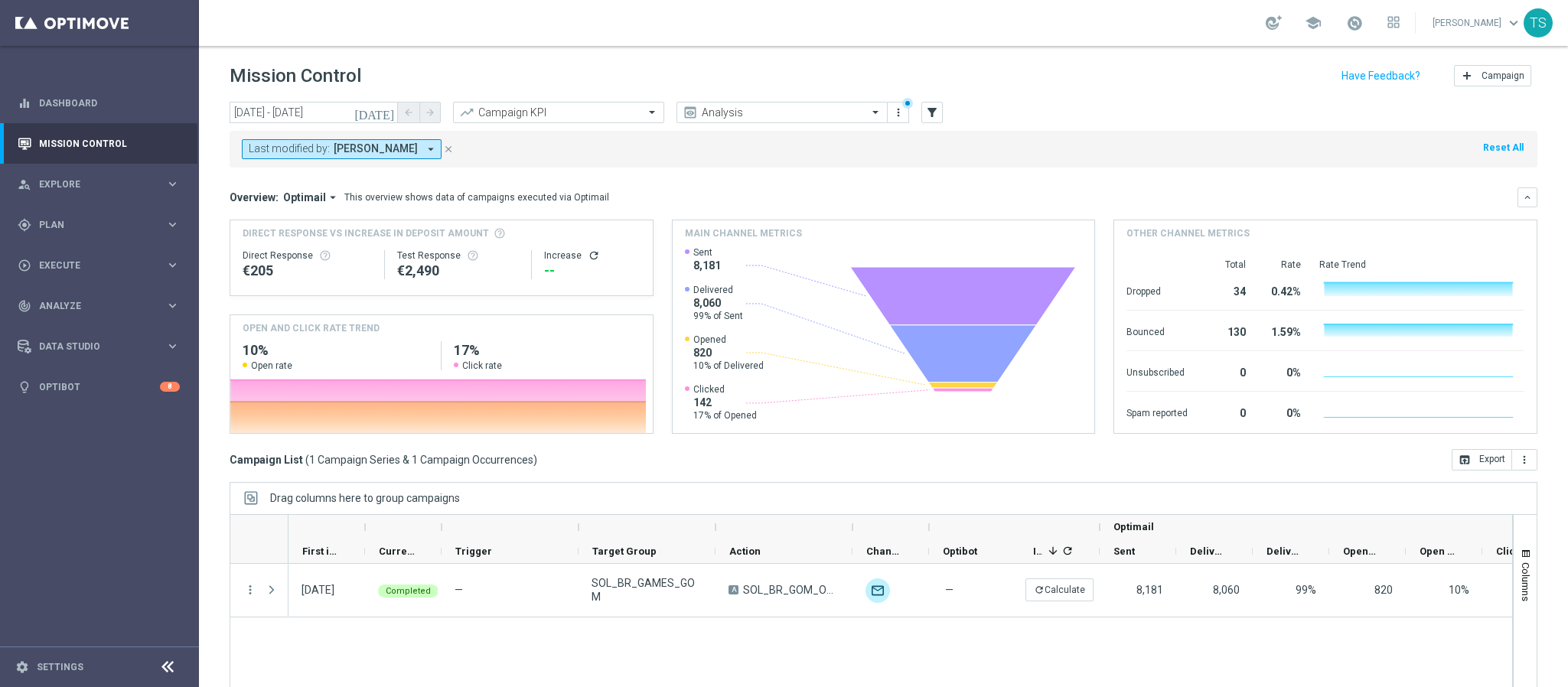
click at [389, 106] on icon "today" at bounding box center [375, 112] width 42 height 14
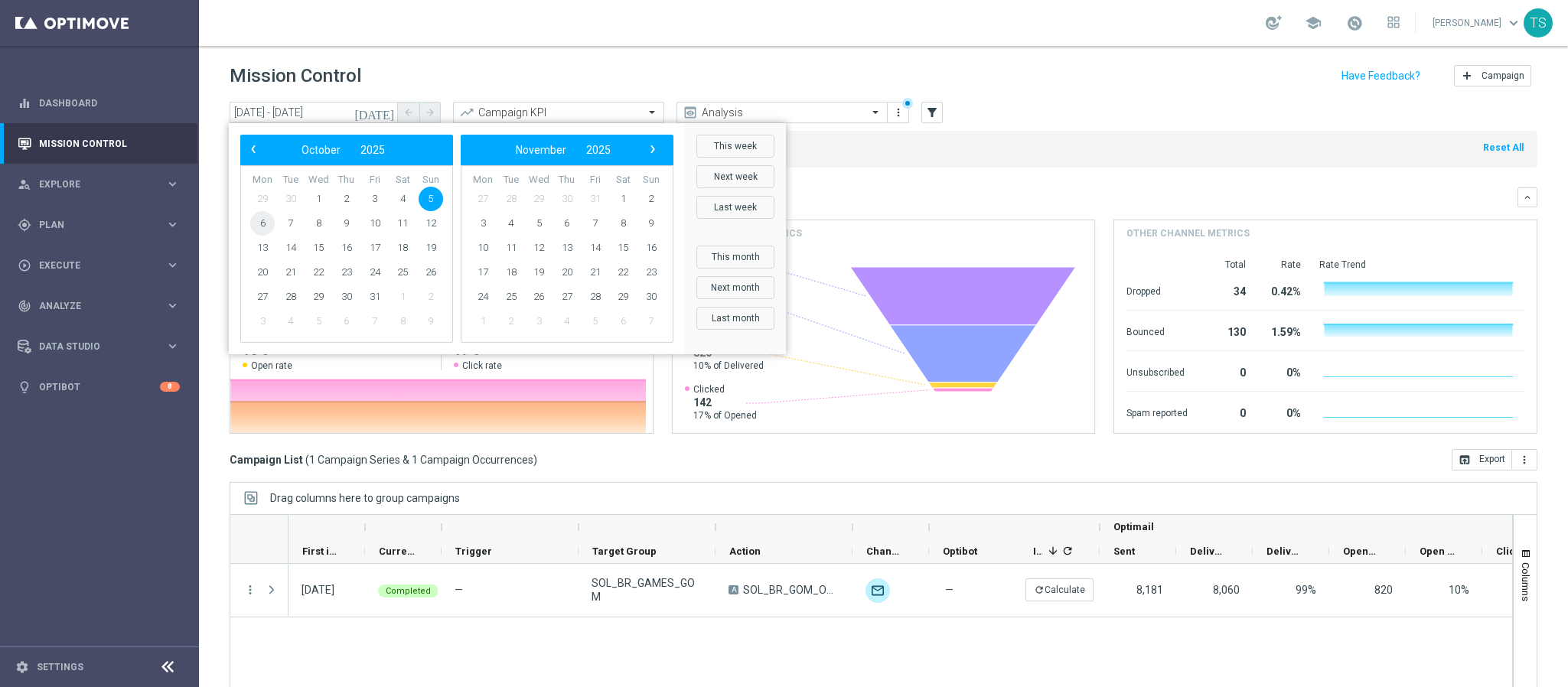
click at [257, 218] on span "6" at bounding box center [262, 223] width 24 height 24
click at [257, 218] on div "Direct Response VS Increase In Deposit Amount Direct Response €205 Test Respons…" at bounding box center [883, 326] width 1307 height 215
type input "06 Oct 2025 - 06 Oct 2025"
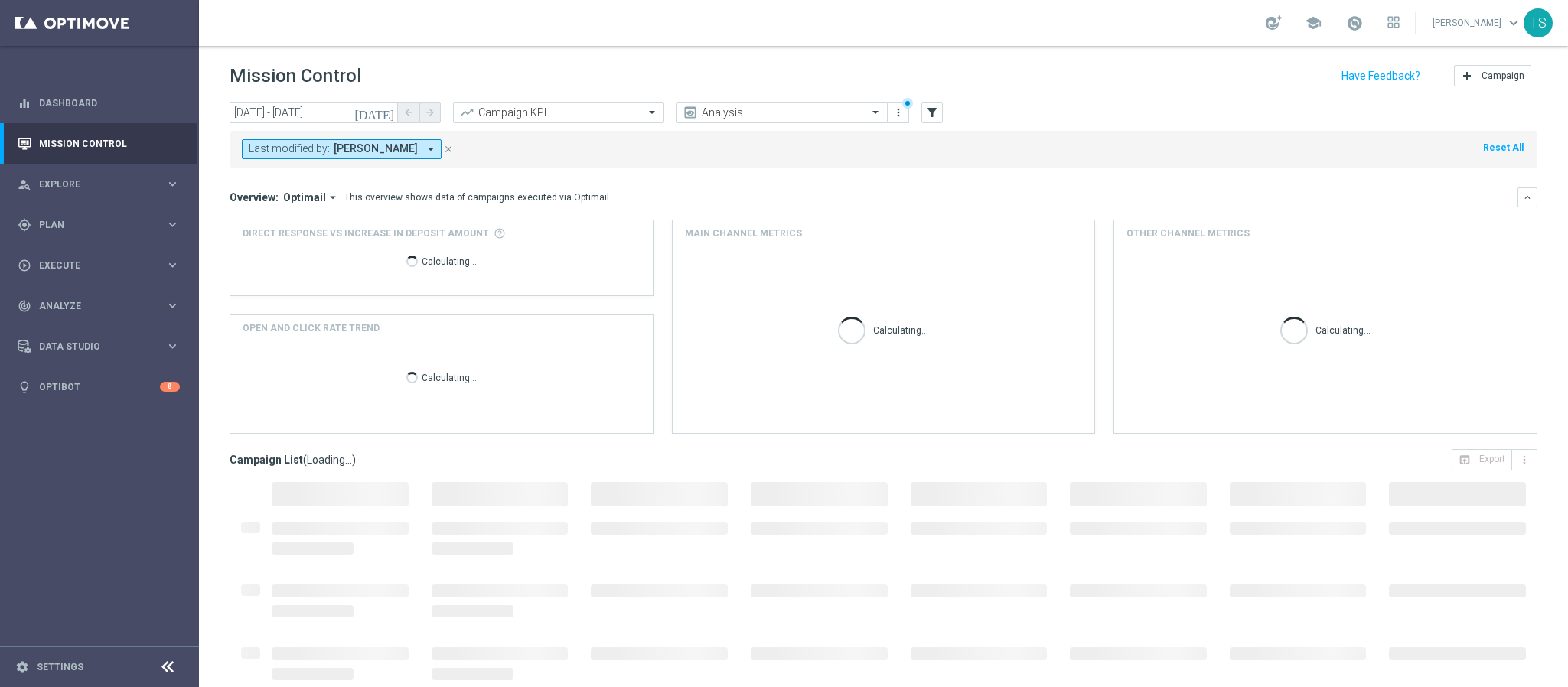
click at [644, 55] on header "Mission Control add Campaign" at bounding box center [884, 73] width 1369 height 56
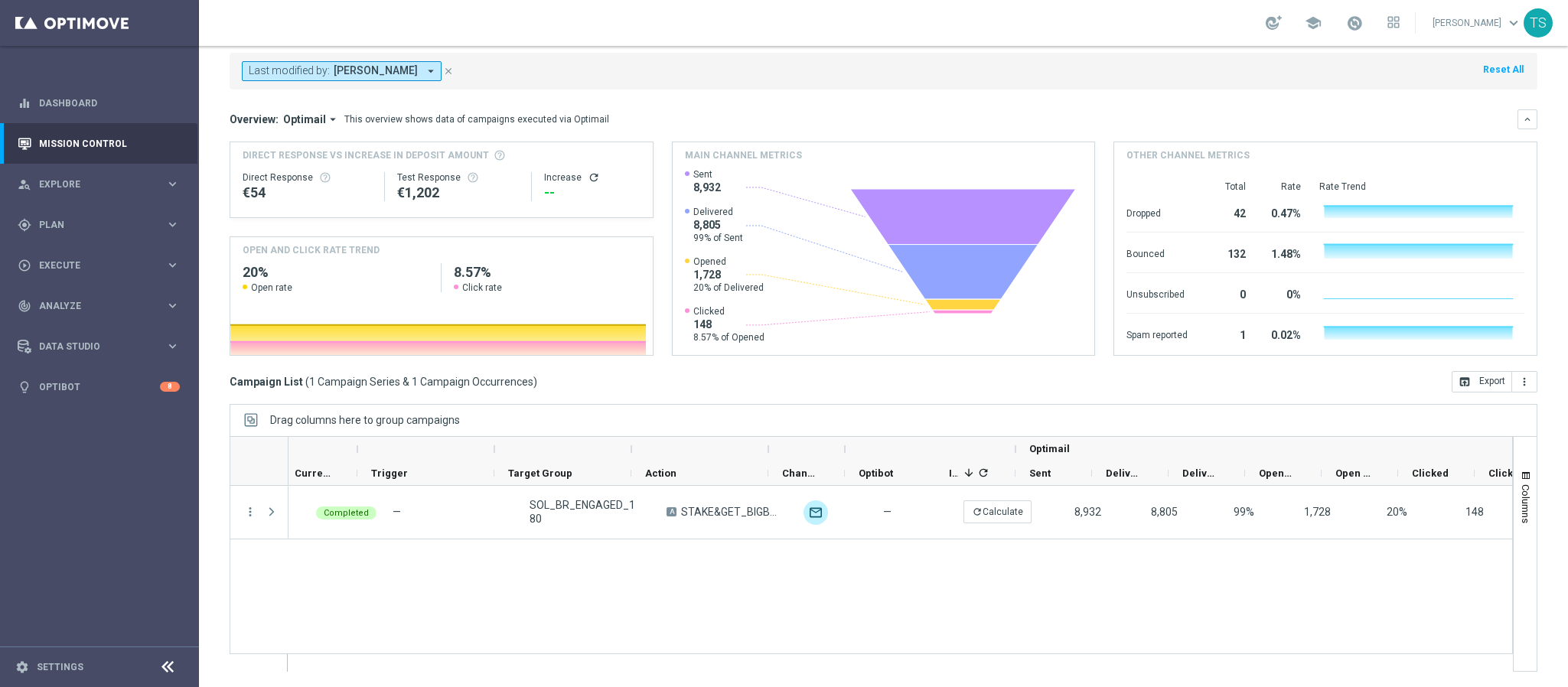
scroll to position [0, 445]
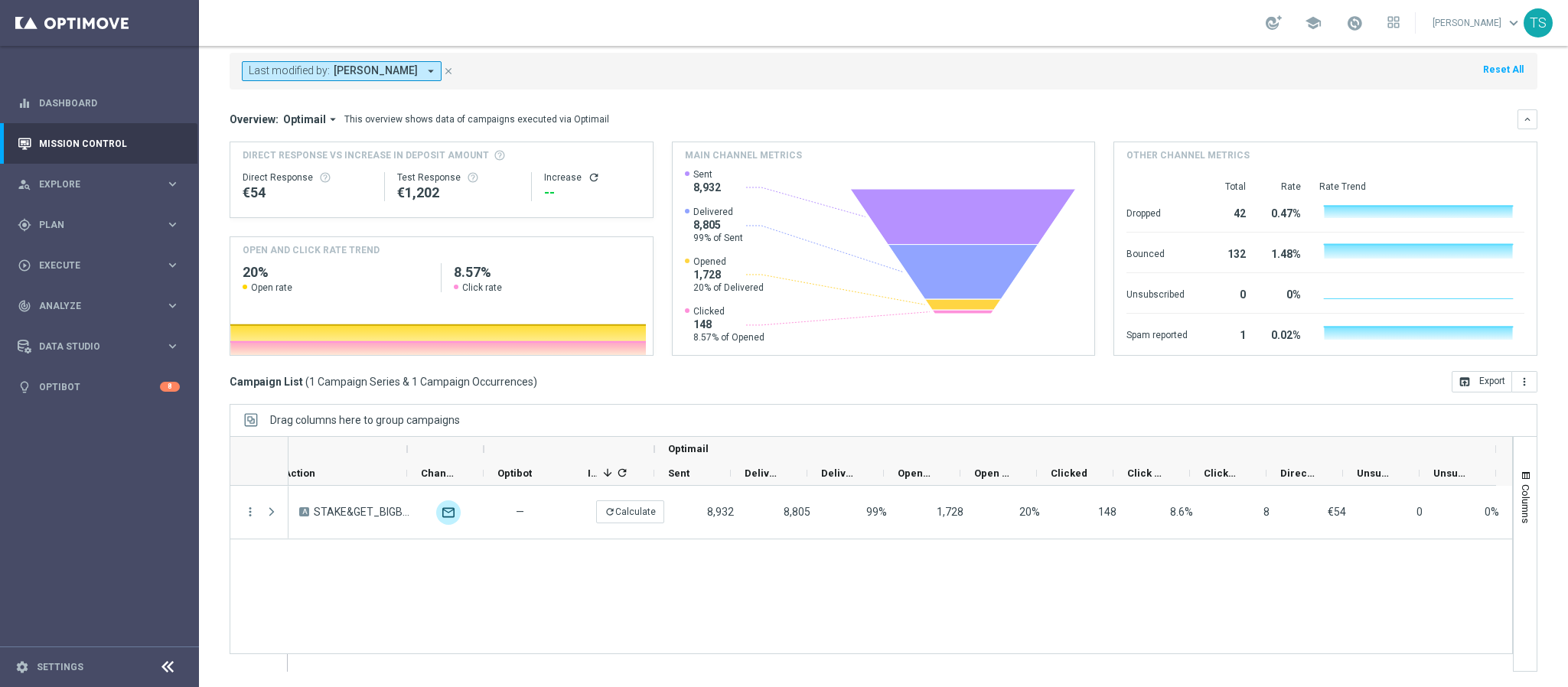
click at [1232, 629] on div "SOL_BR_ENGAGED_180 A STAKE&GET_BIGBASSBONANZAHALLOWEEN_EMA unfold_more — refres…" at bounding box center [899, 578] width 1223 height 185
drag, startPoint x: 1232, startPoint y: 629, endPoint x: 468, endPoint y: 600, distance: 764.6
click at [471, 609] on div "SOL_BR_ENGAGED_180 A STAKE&GET_BIGBASSBONANZAHALLOWEEN_EMA unfold_more — refres…" at bounding box center [899, 578] width 1223 height 185
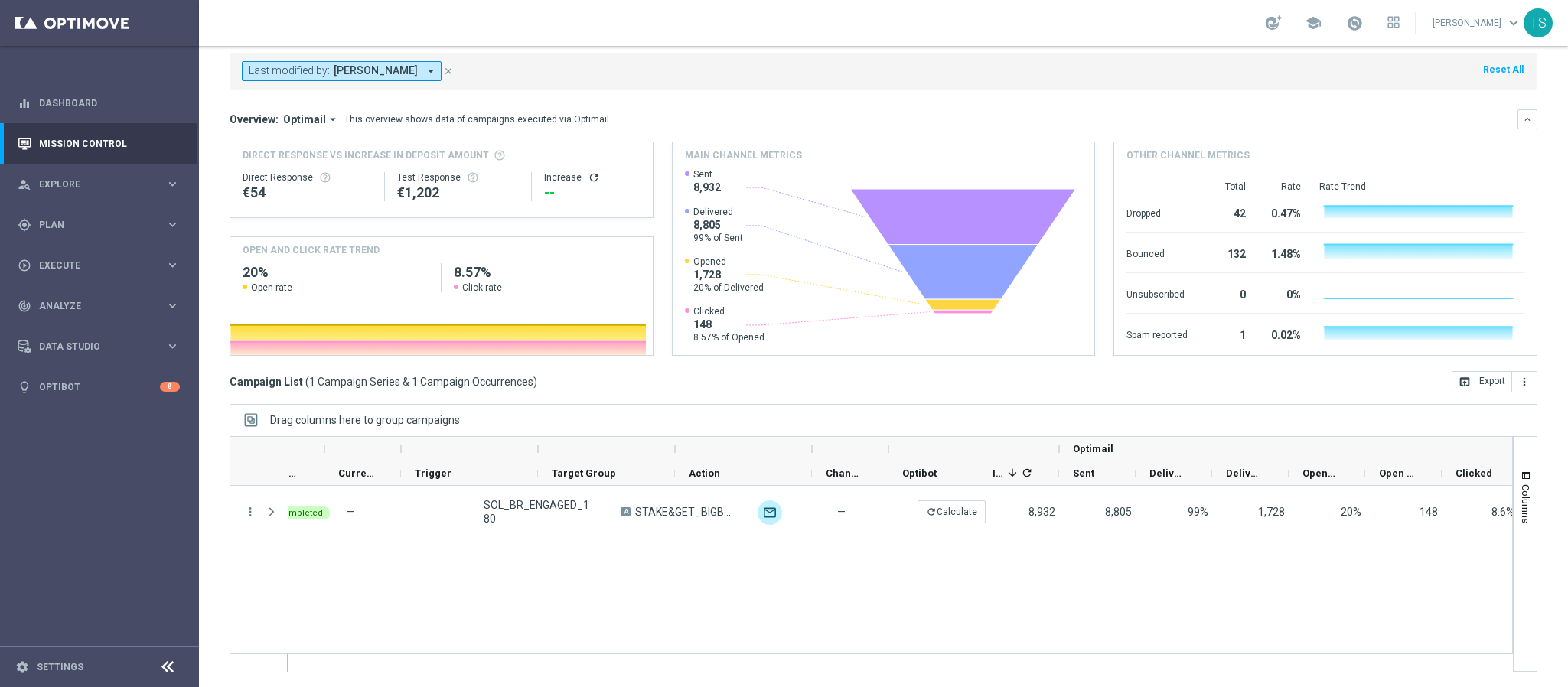
scroll to position [0, 0]
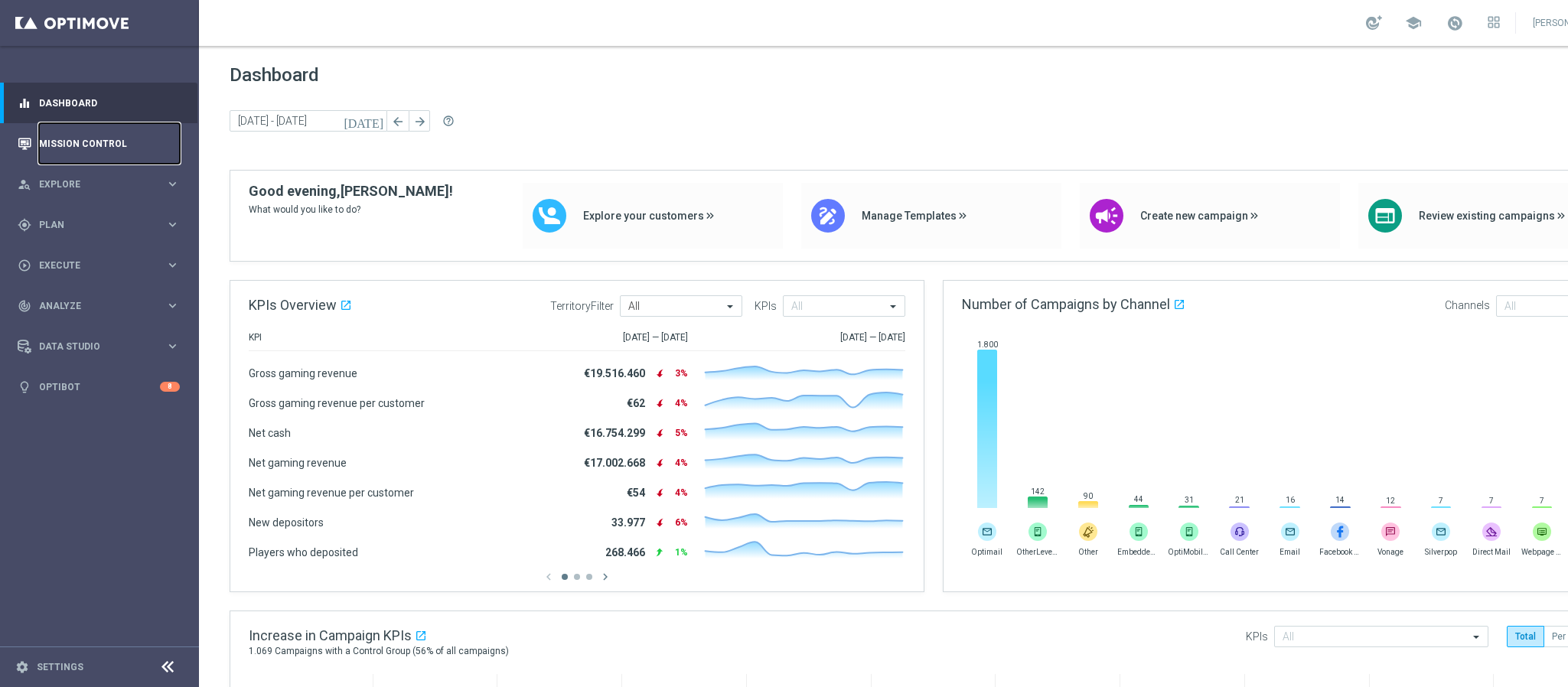
click at [109, 142] on link "Mission Control" at bounding box center [110, 143] width 141 height 41
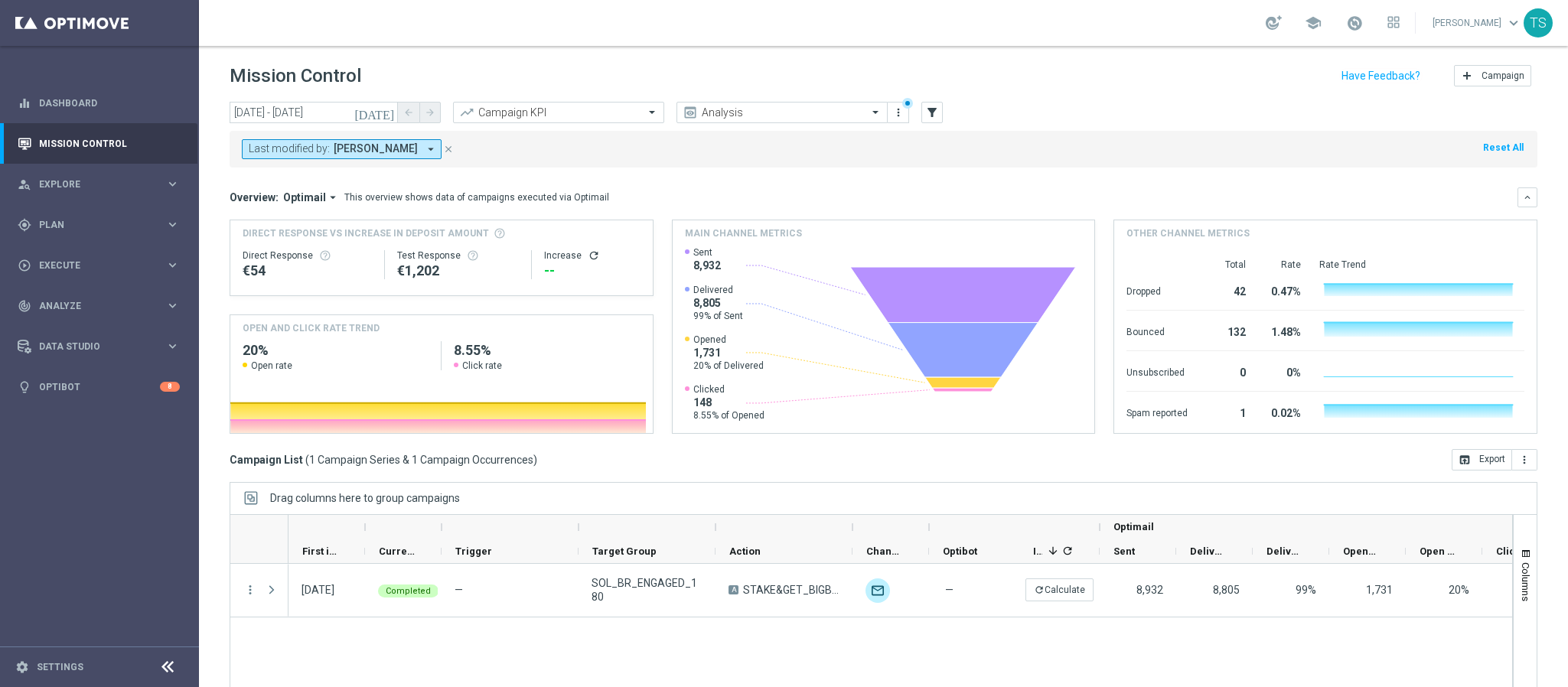
click at [386, 115] on icon "[DATE]" at bounding box center [375, 112] width 42 height 14
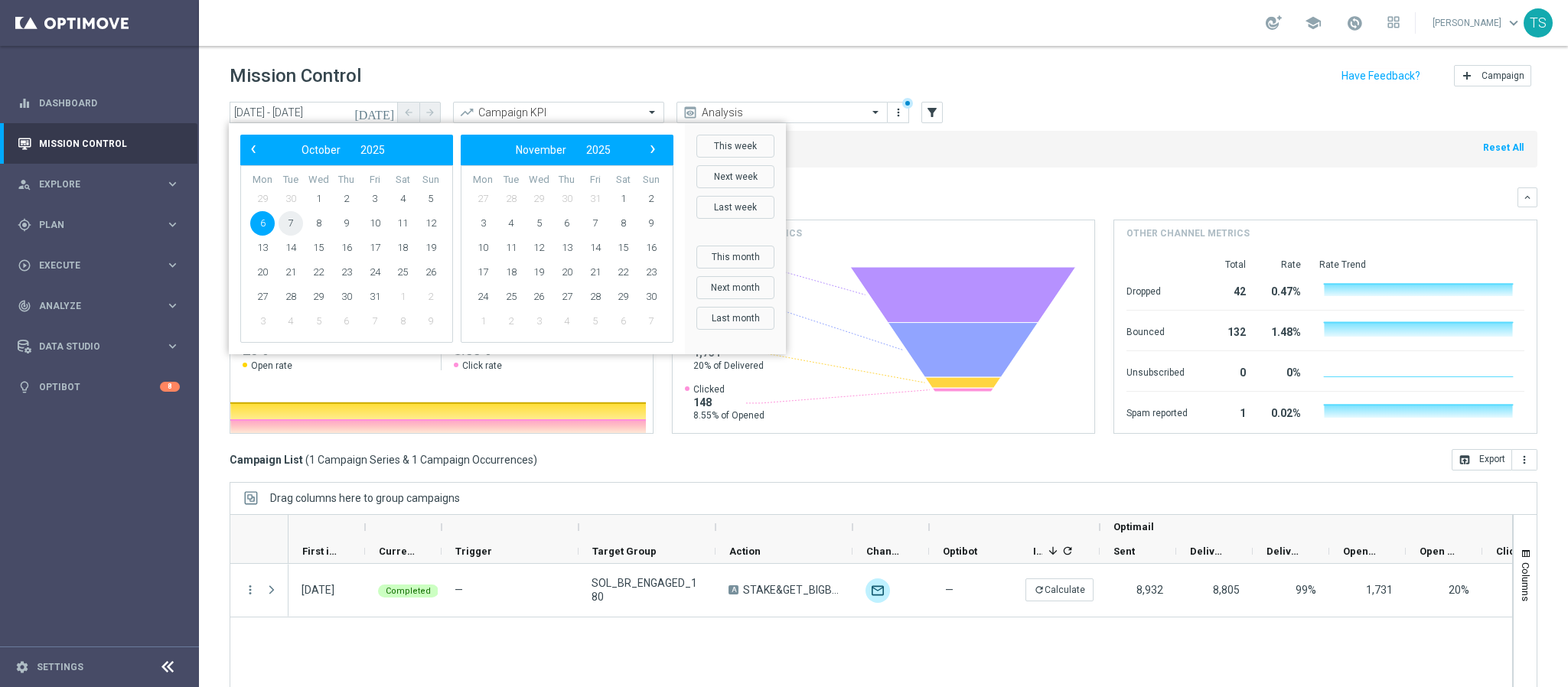
click at [292, 218] on span "7" at bounding box center [290, 223] width 24 height 24
type input "[DATE] - [DATE]"
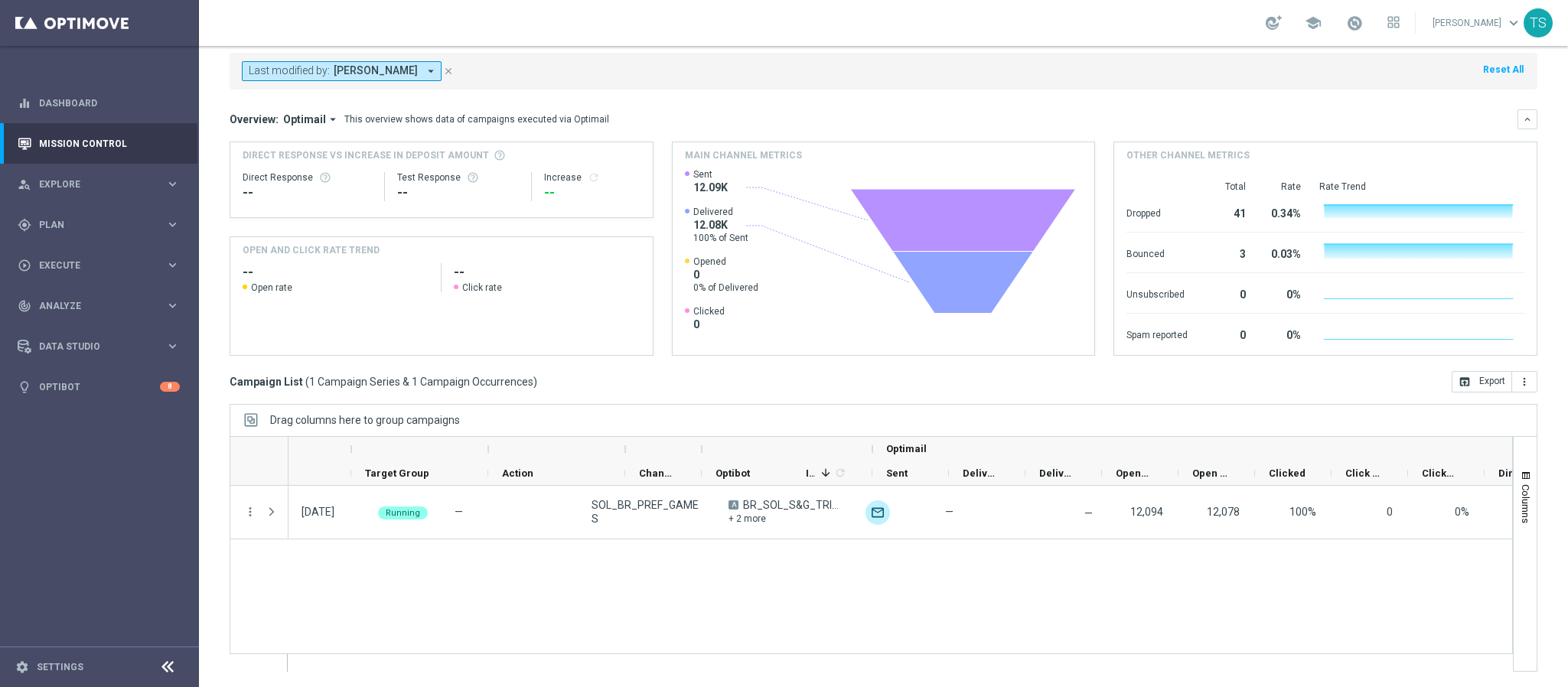
scroll to position [0, 445]
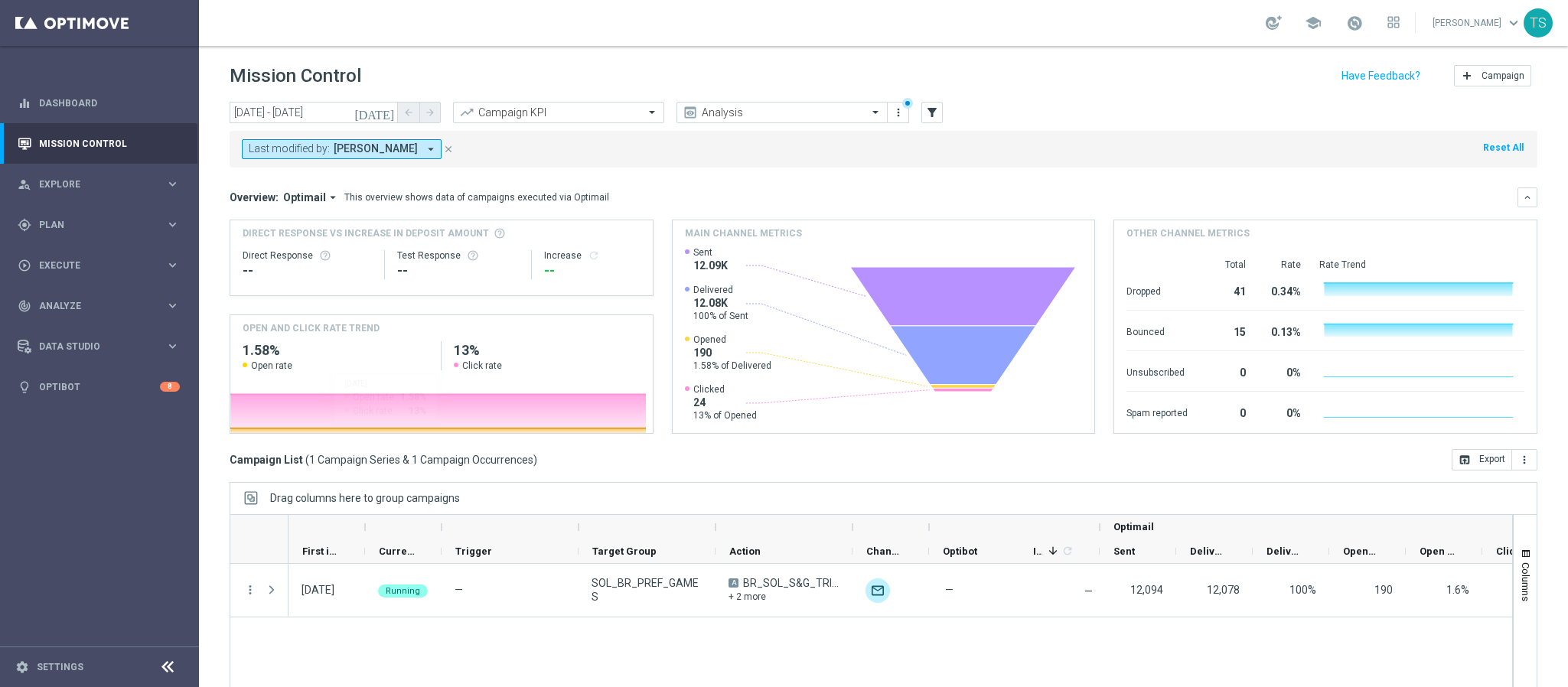
click at [393, 109] on icon "[DATE]" at bounding box center [375, 112] width 42 height 14
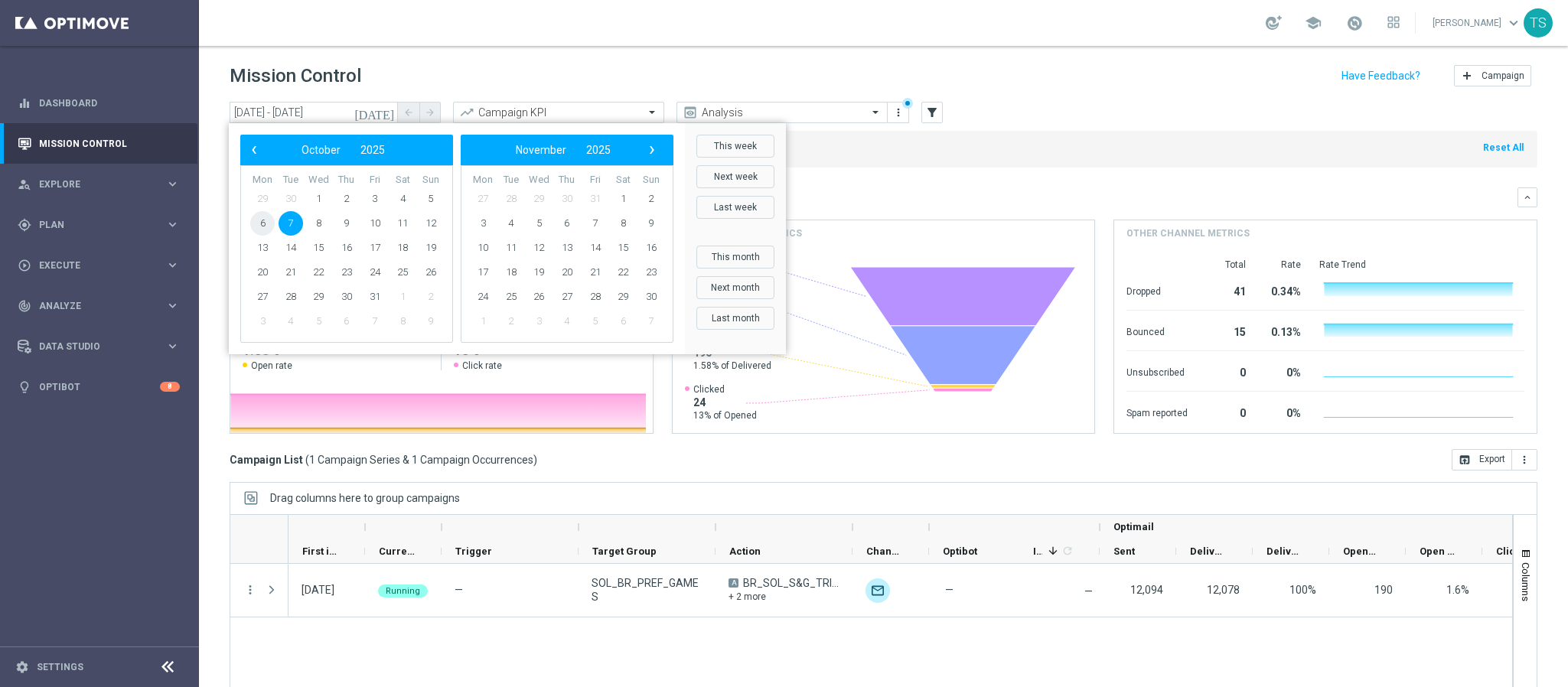
click at [260, 223] on span "6" at bounding box center [262, 223] width 24 height 24
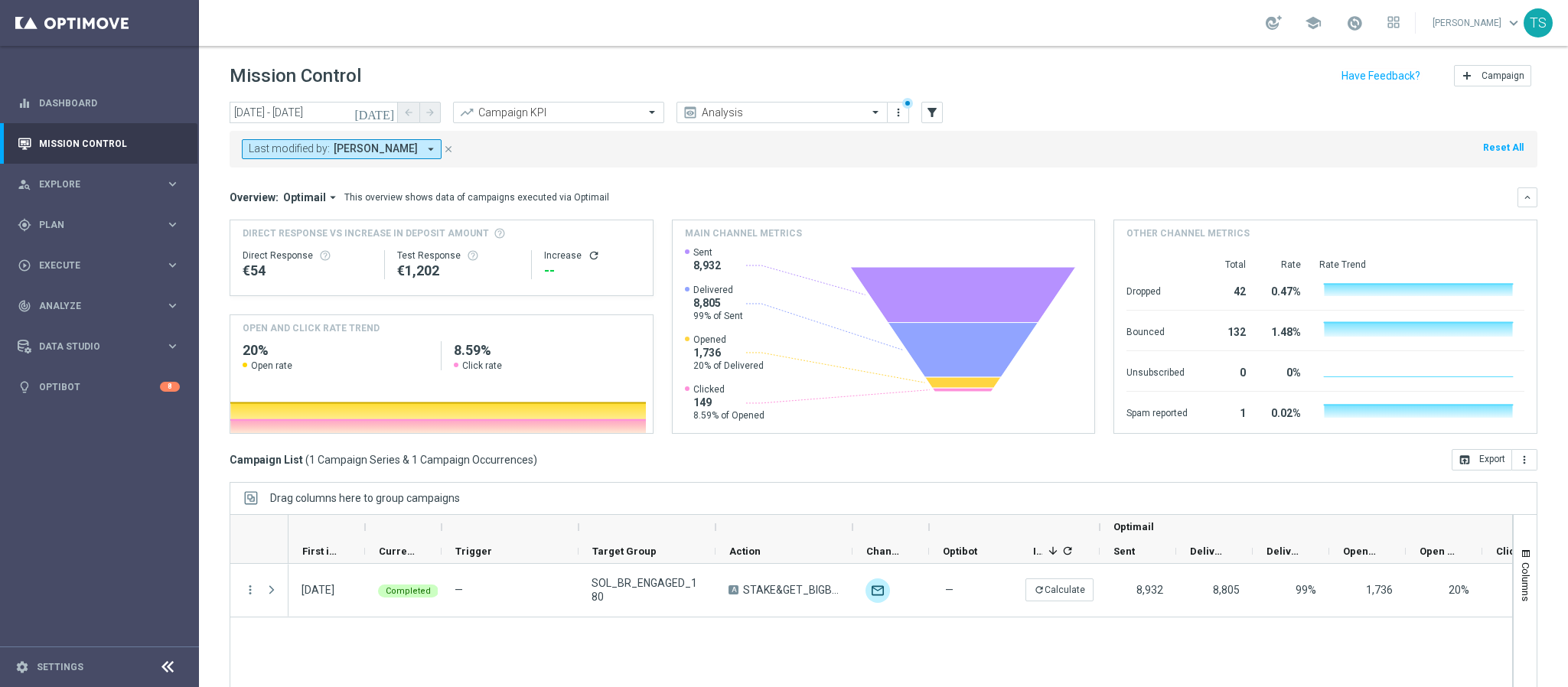
click at [389, 110] on icon "[DATE]" at bounding box center [375, 112] width 42 height 14
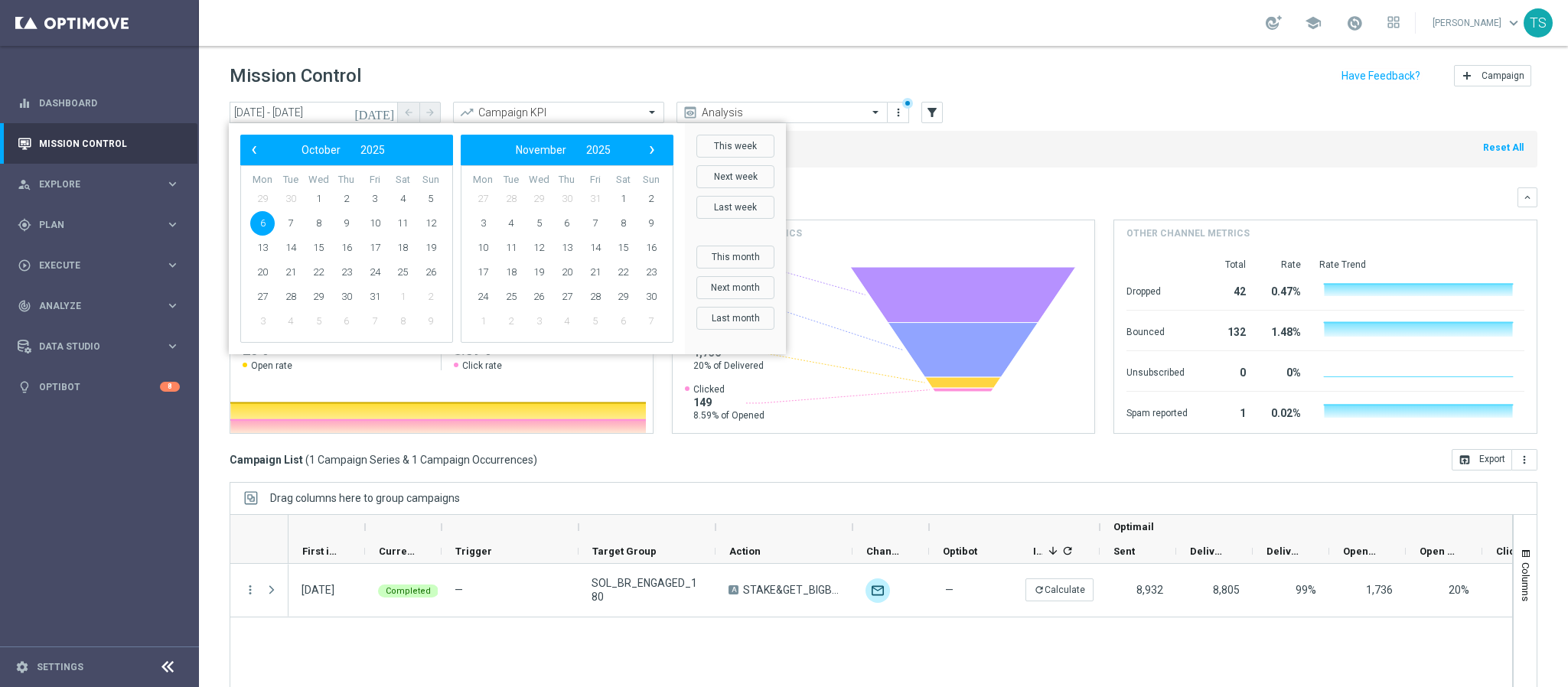
click at [386, 109] on icon "[DATE]" at bounding box center [375, 112] width 42 height 14
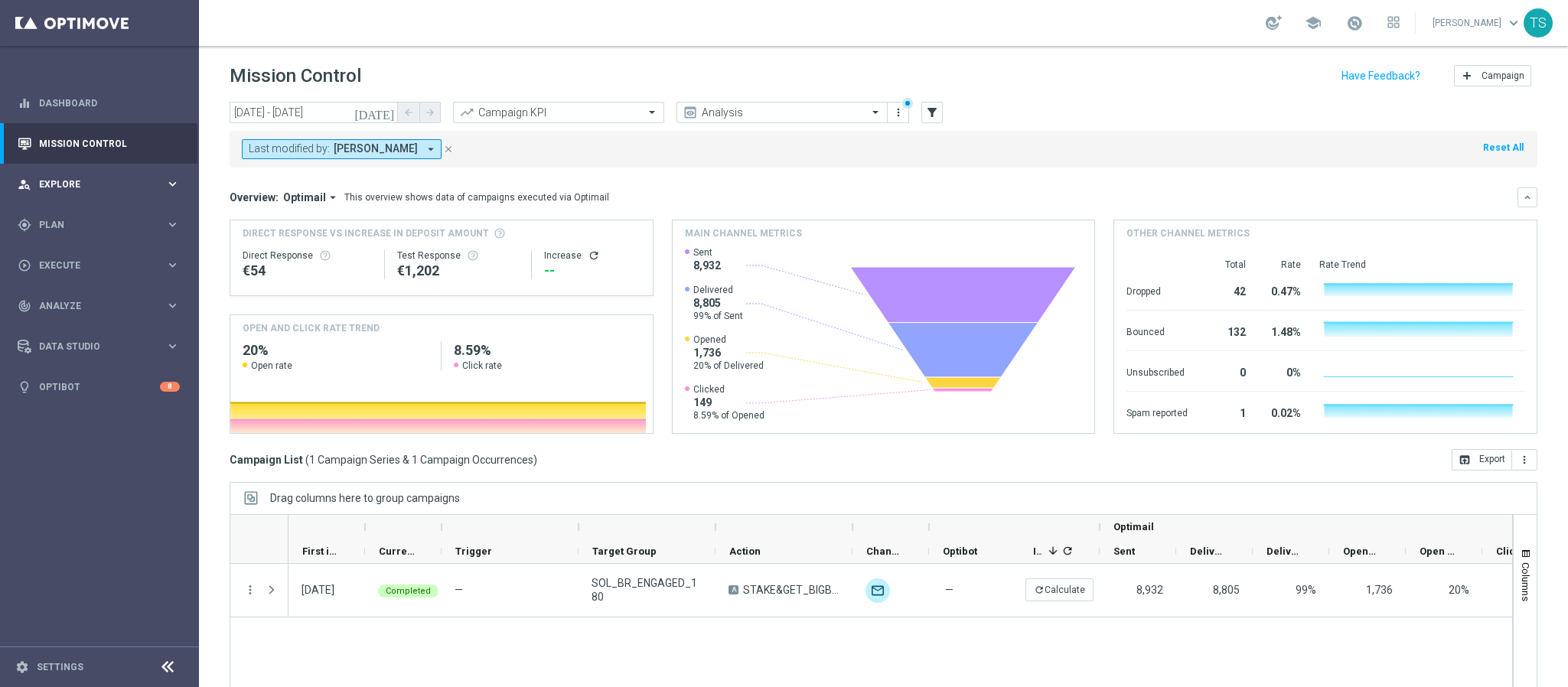
click at [140, 193] on div "person_search Explore keyboard_arrow_right" at bounding box center [99, 184] width 198 height 41
click at [391, 118] on icon "[DATE]" at bounding box center [375, 112] width 42 height 14
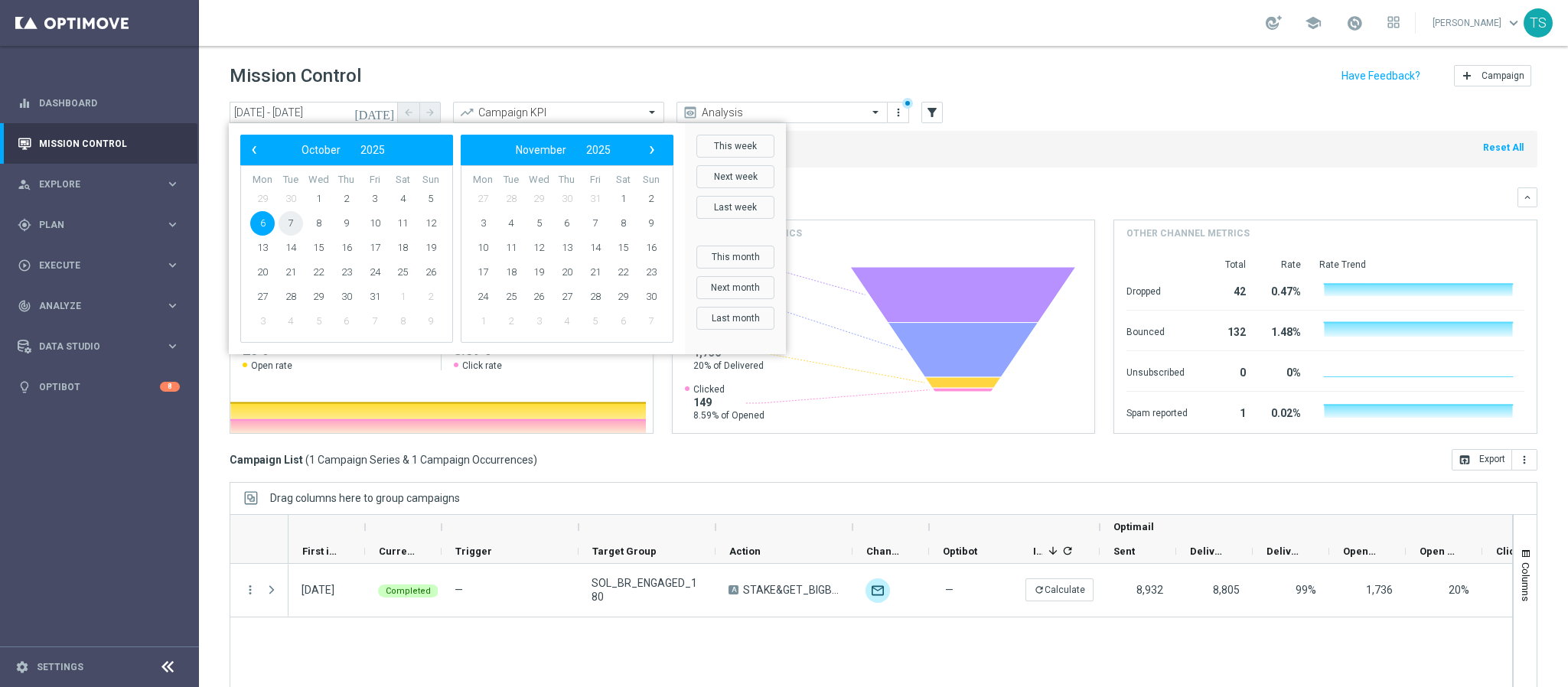
click at [295, 217] on span "7" at bounding box center [290, 223] width 24 height 24
type input "[DATE] - [DATE]"
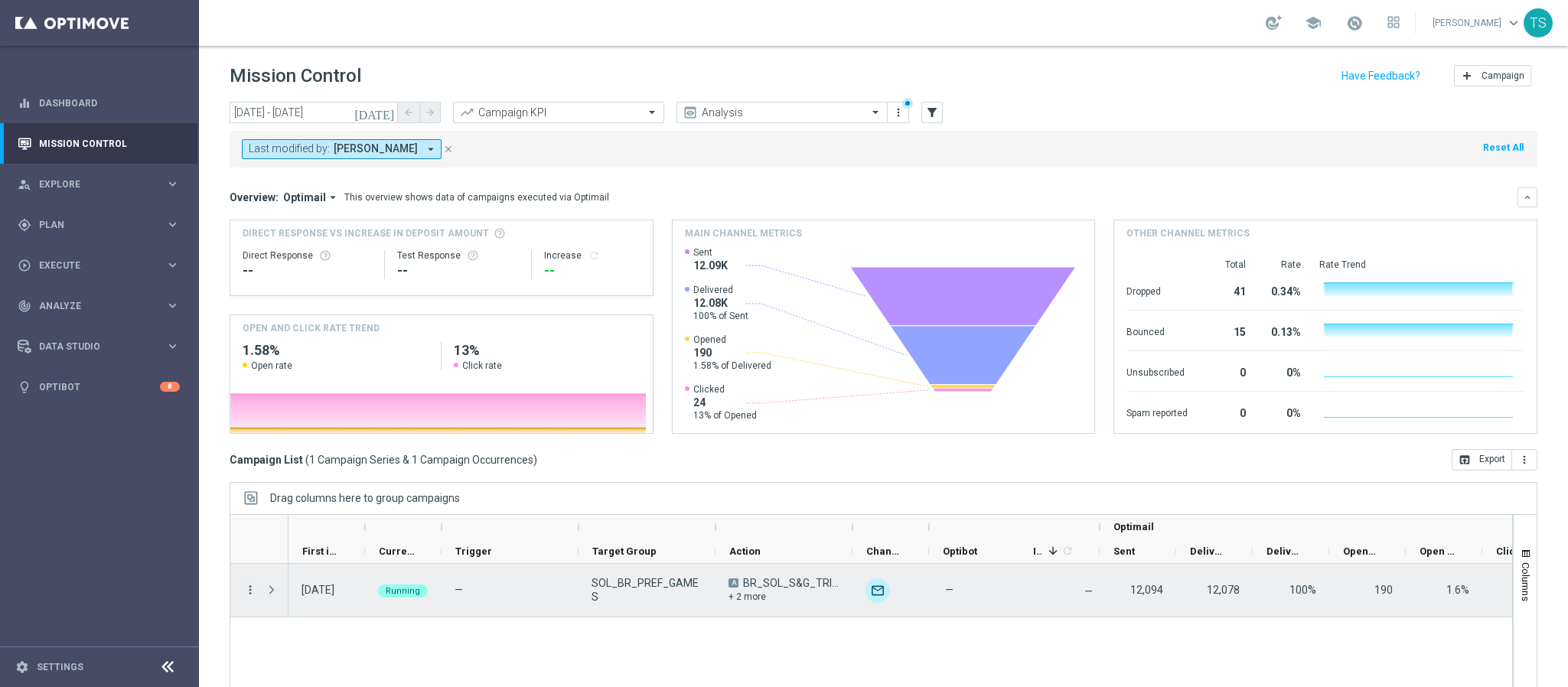
click at [248, 590] on icon "more_vert" at bounding box center [250, 590] width 14 height 14
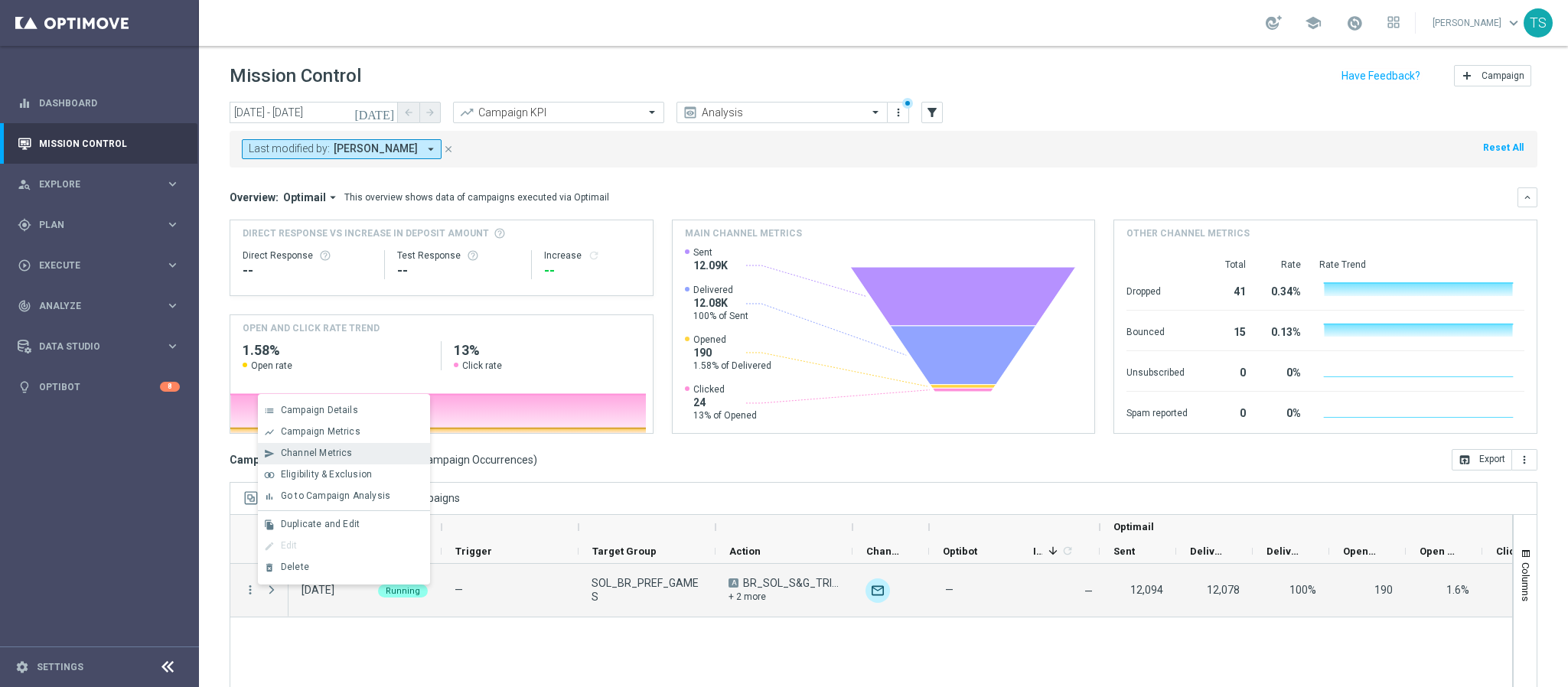
click at [321, 459] on div "send Channel Metrics" at bounding box center [343, 454] width 172 height 22
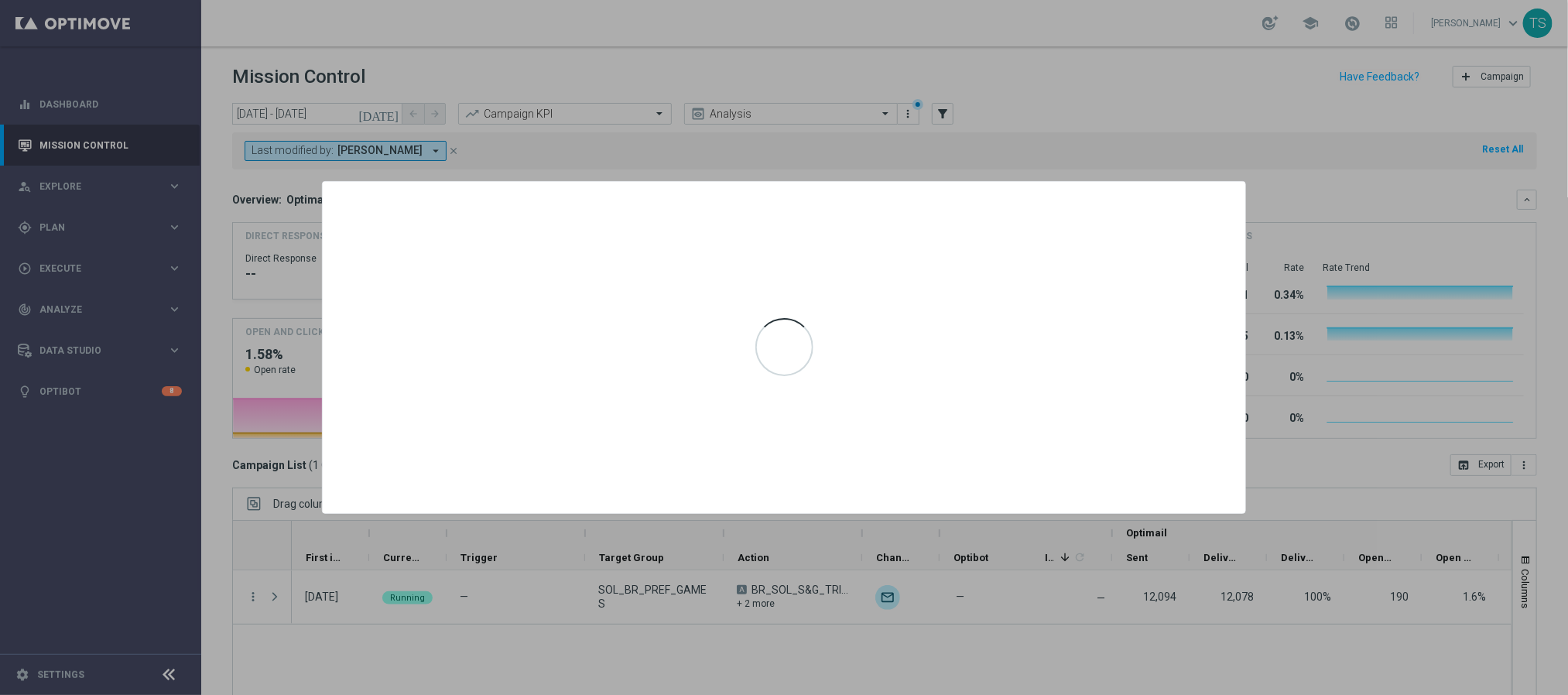
click at [1298, 302] on div at bounding box center [784, 347] width 1568 height 695
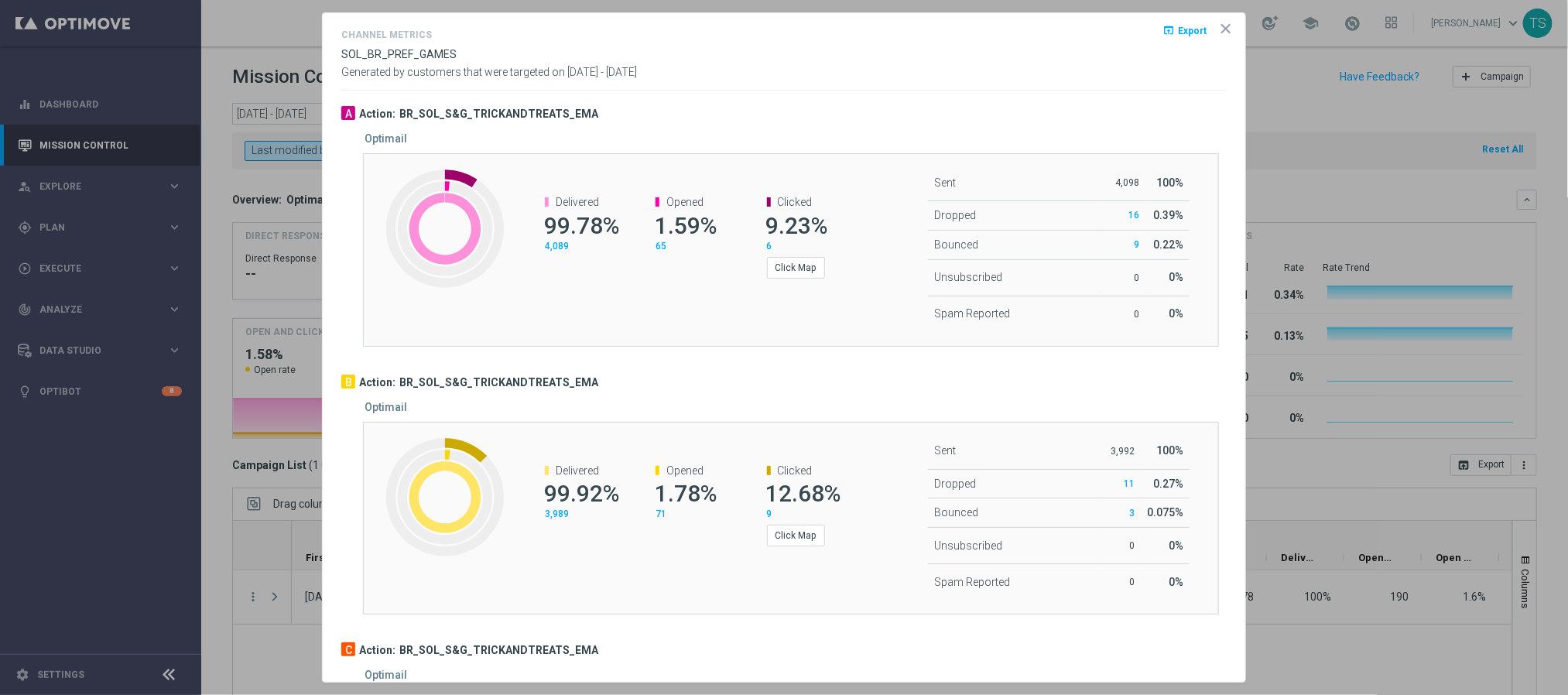
click at [1218, 29] on icon "icon" at bounding box center [1225, 29] width 15 height 15
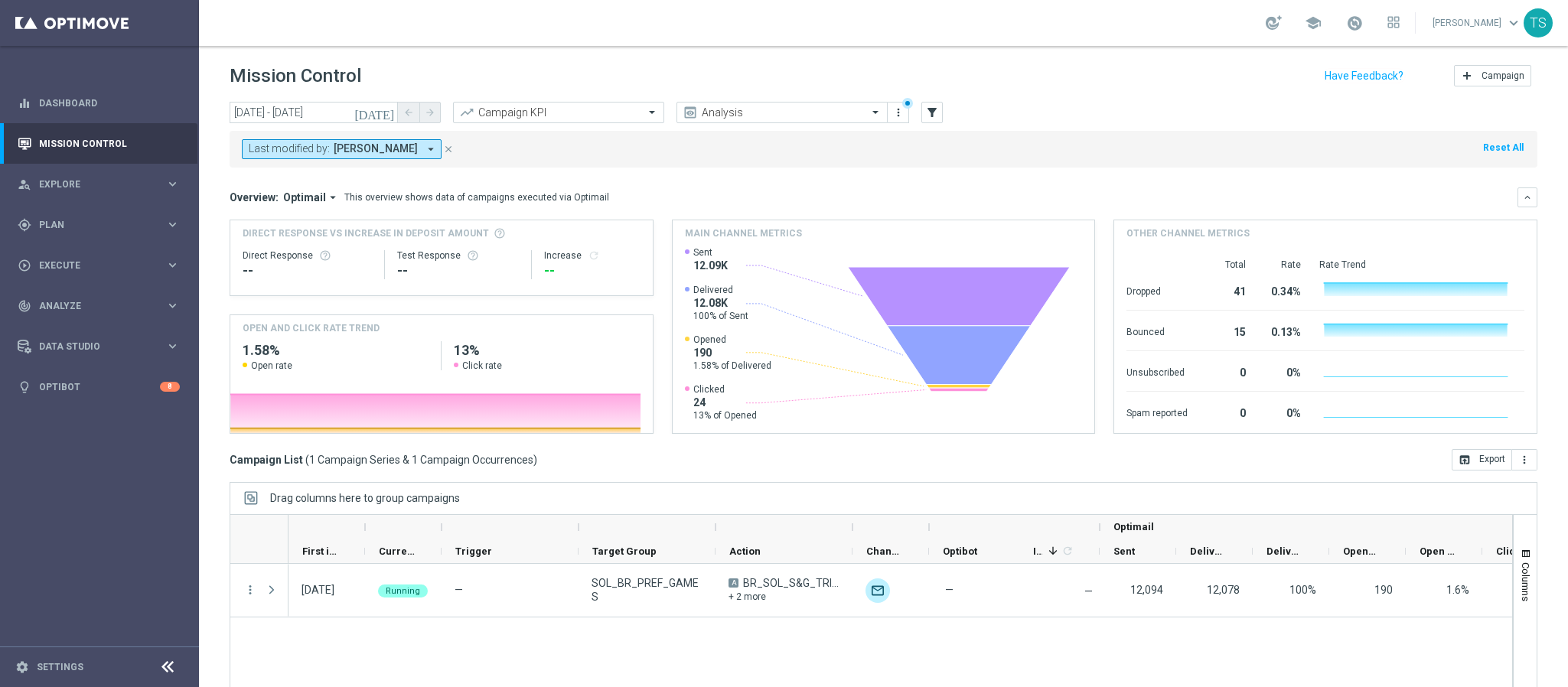
click at [1189, 28] on div "school Thomas Silva keyboard_arrow_down TS" at bounding box center [884, 22] width 1369 height 46
click at [91, 193] on div "person_search Explore keyboard_arrow_right" at bounding box center [99, 184] width 198 height 41
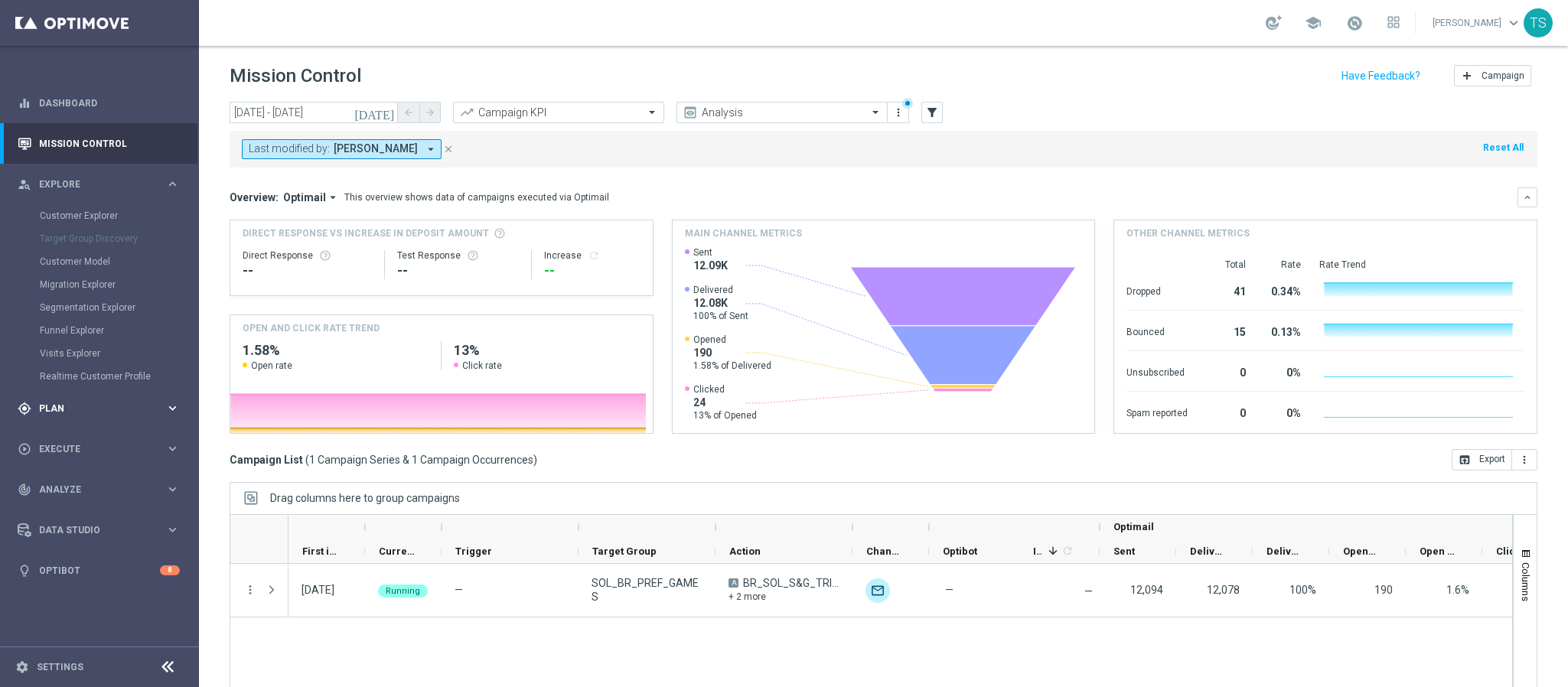
click at [71, 407] on span "Plan" at bounding box center [102, 408] width 126 height 9
click at [79, 256] on link "Target Groups" at bounding box center [100, 256] width 120 height 12
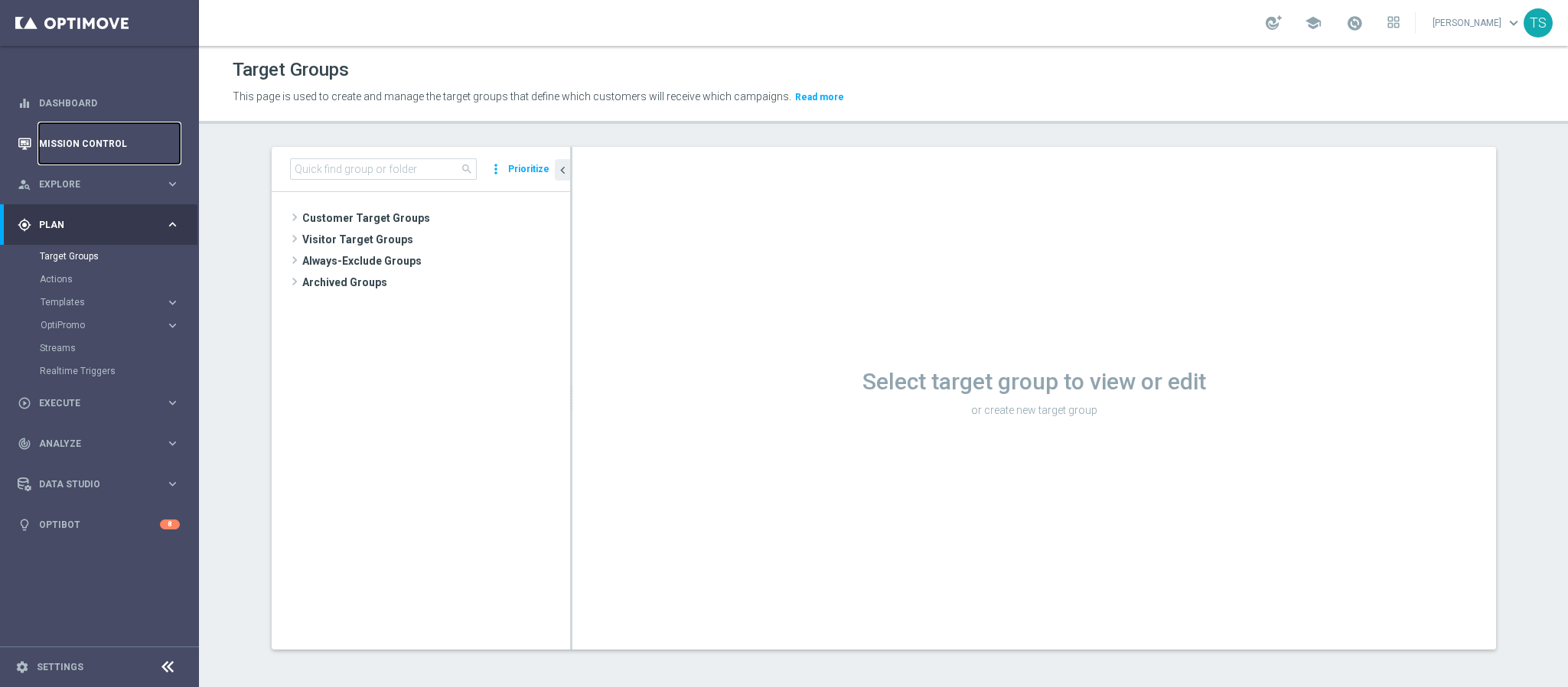
click at [87, 131] on link "Mission Control" at bounding box center [110, 143] width 141 height 41
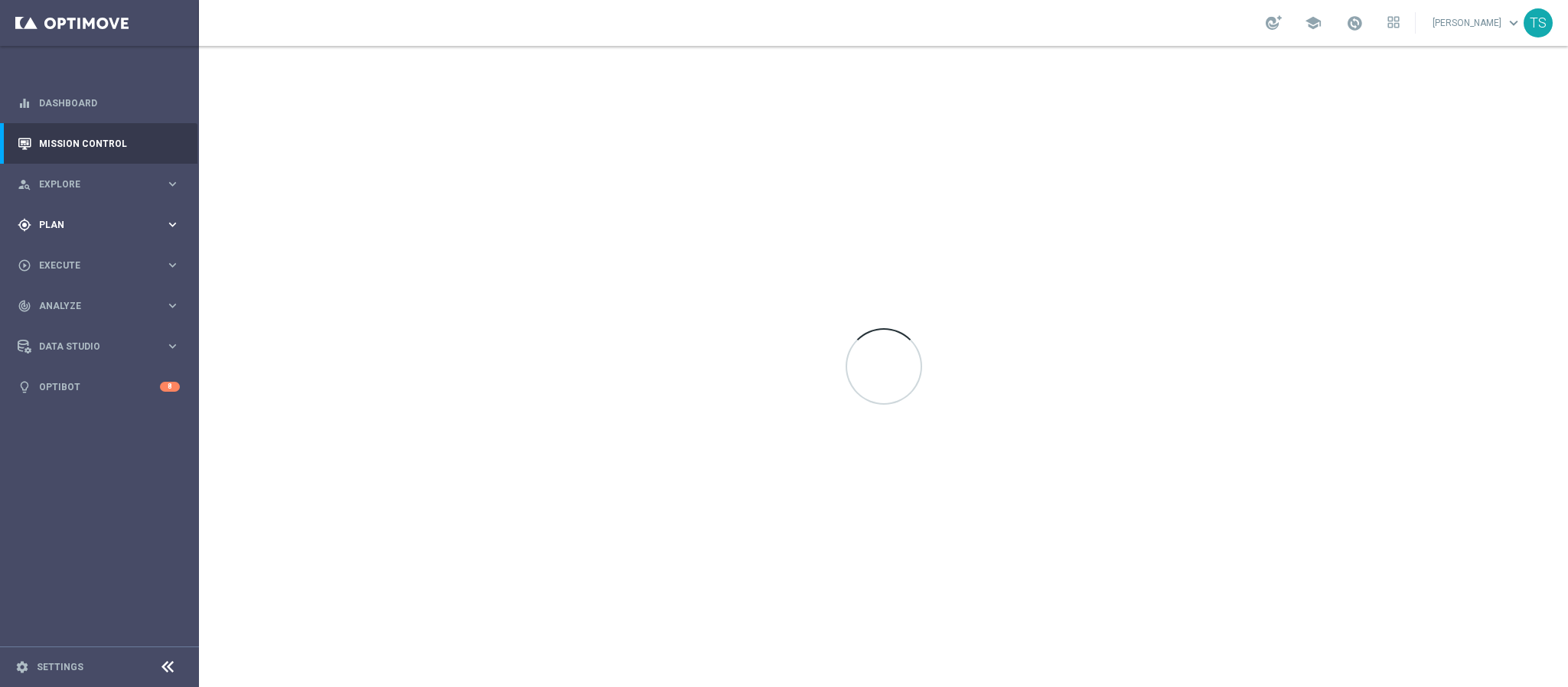
click at [76, 221] on span "Plan" at bounding box center [102, 224] width 126 height 9
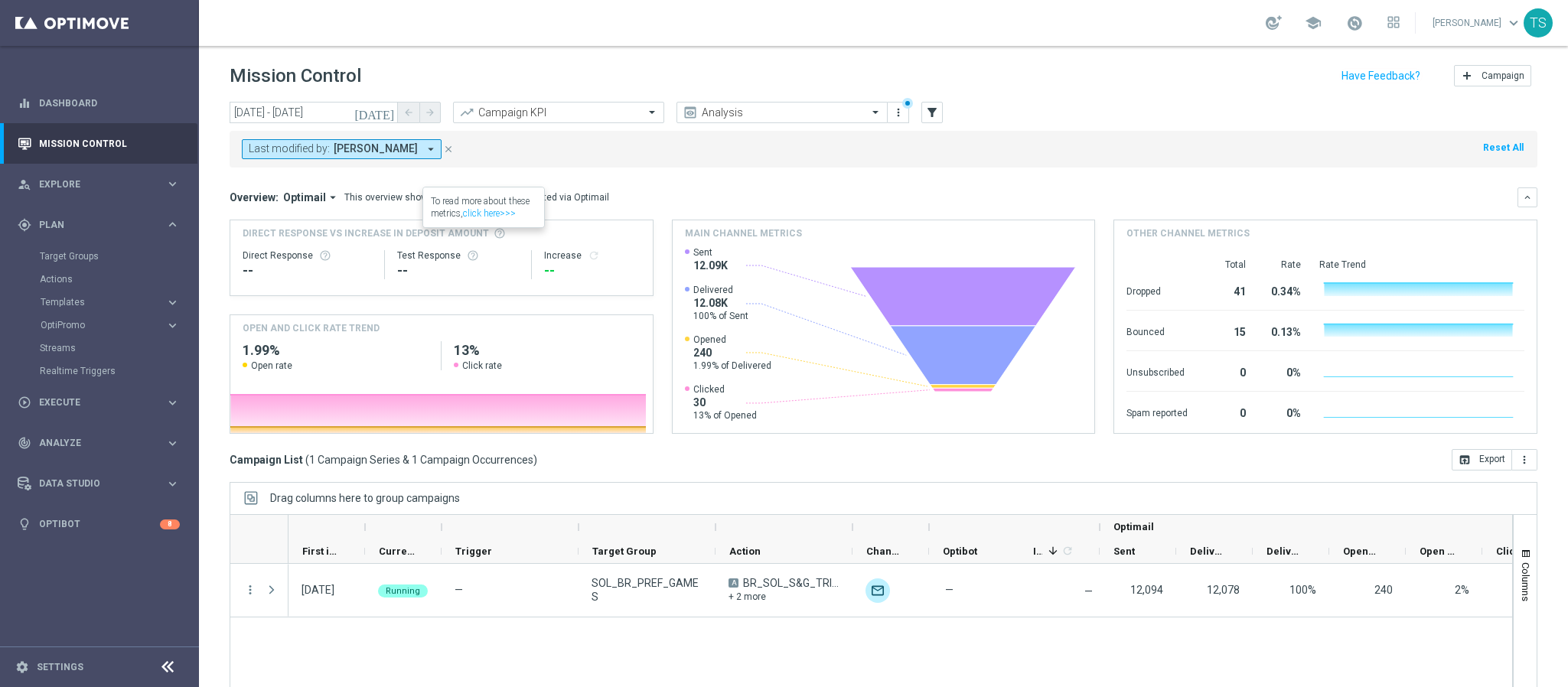
click at [380, 104] on button "today" at bounding box center [375, 114] width 46 height 23
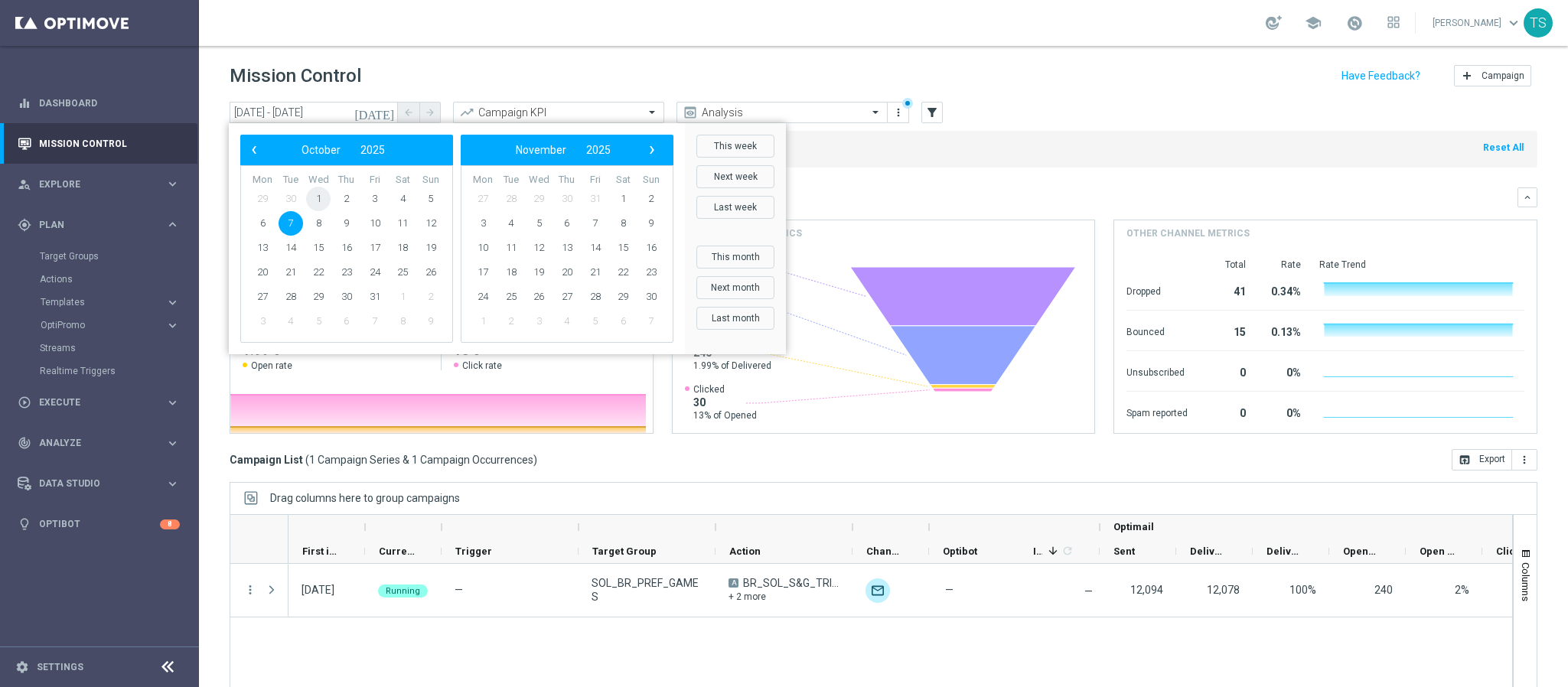
click at [316, 196] on span "1" at bounding box center [318, 199] width 24 height 24
type input "[DATE] - [DATE]"
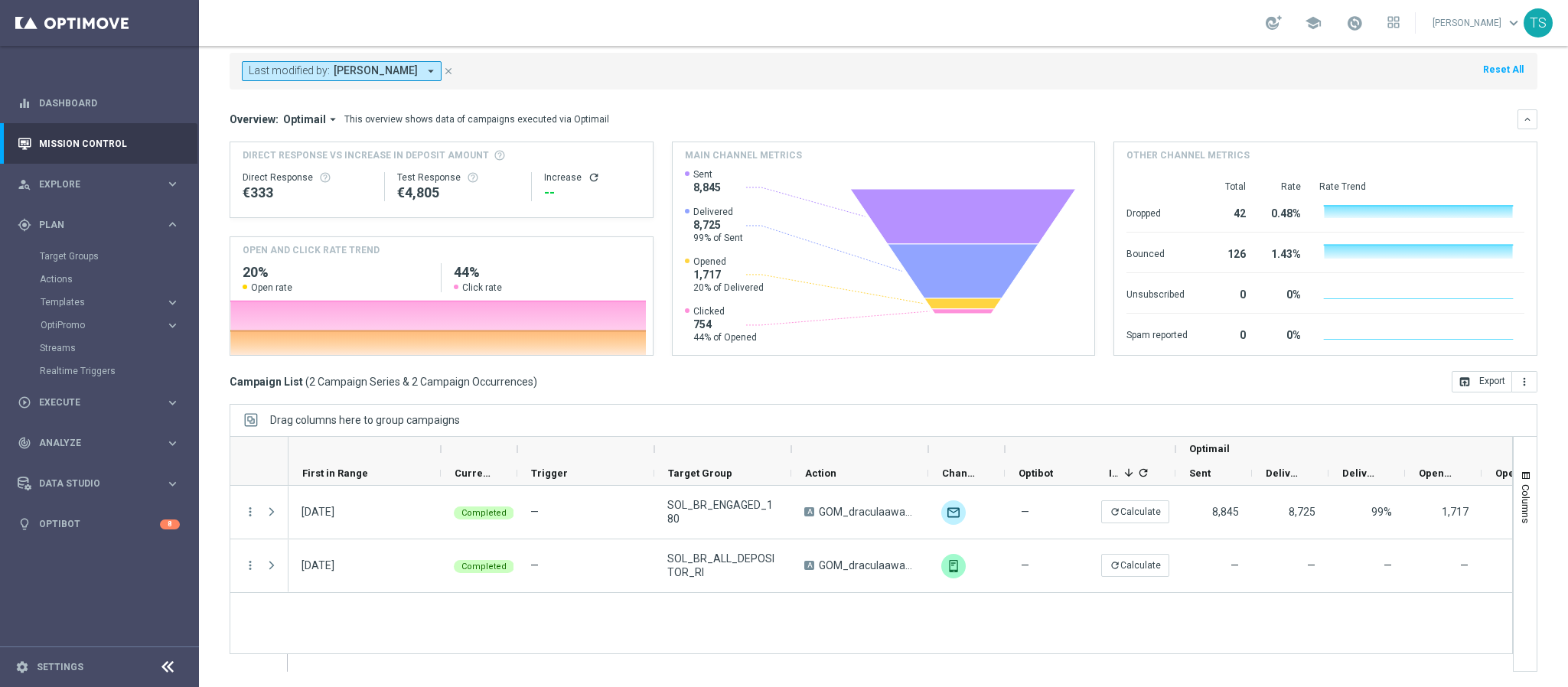
drag, startPoint x: 364, startPoint y: 448, endPoint x: 452, endPoint y: 449, distance: 88.0
click at [443, 449] on div at bounding box center [440, 449] width 6 height 24
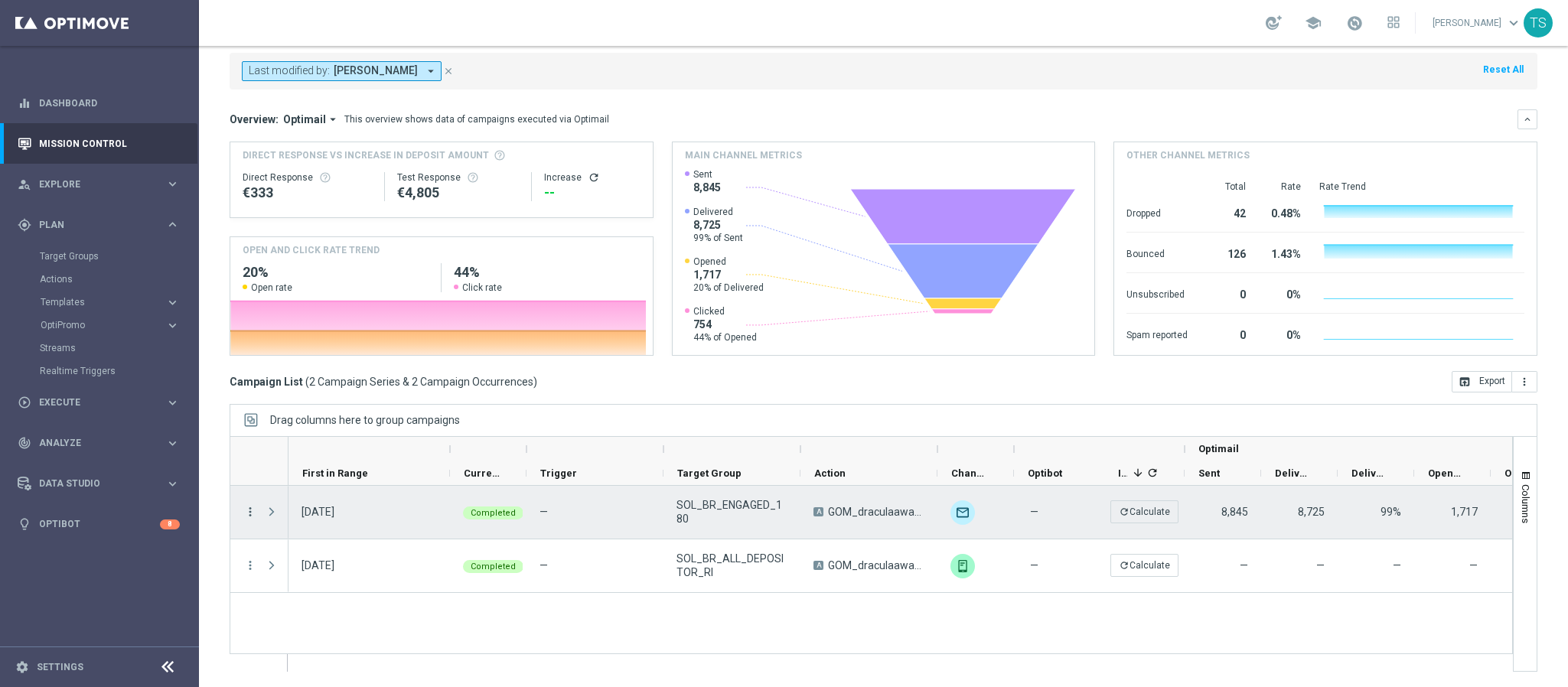
click at [252, 511] on icon "more_vert" at bounding box center [250, 512] width 14 height 14
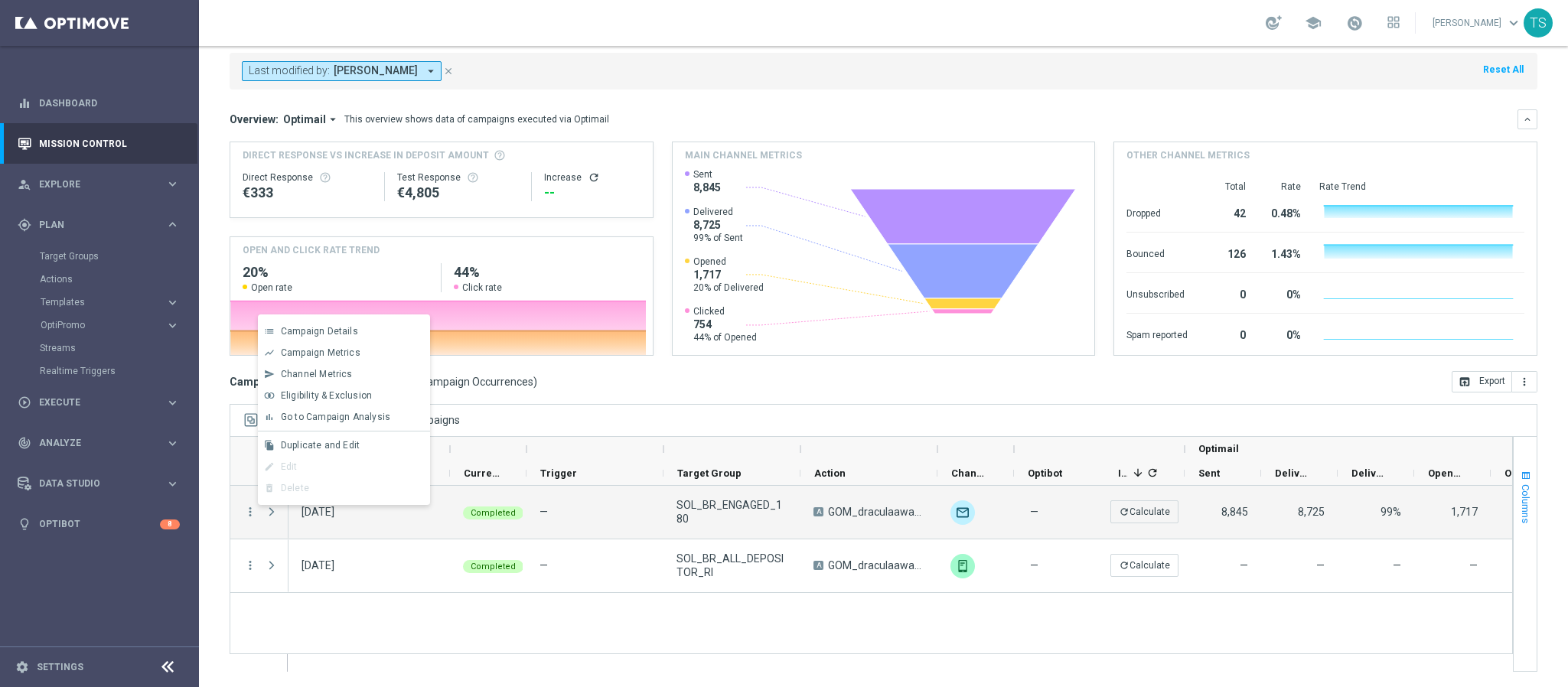
click at [1520, 490] on span "Columns" at bounding box center [1526, 503] width 12 height 39
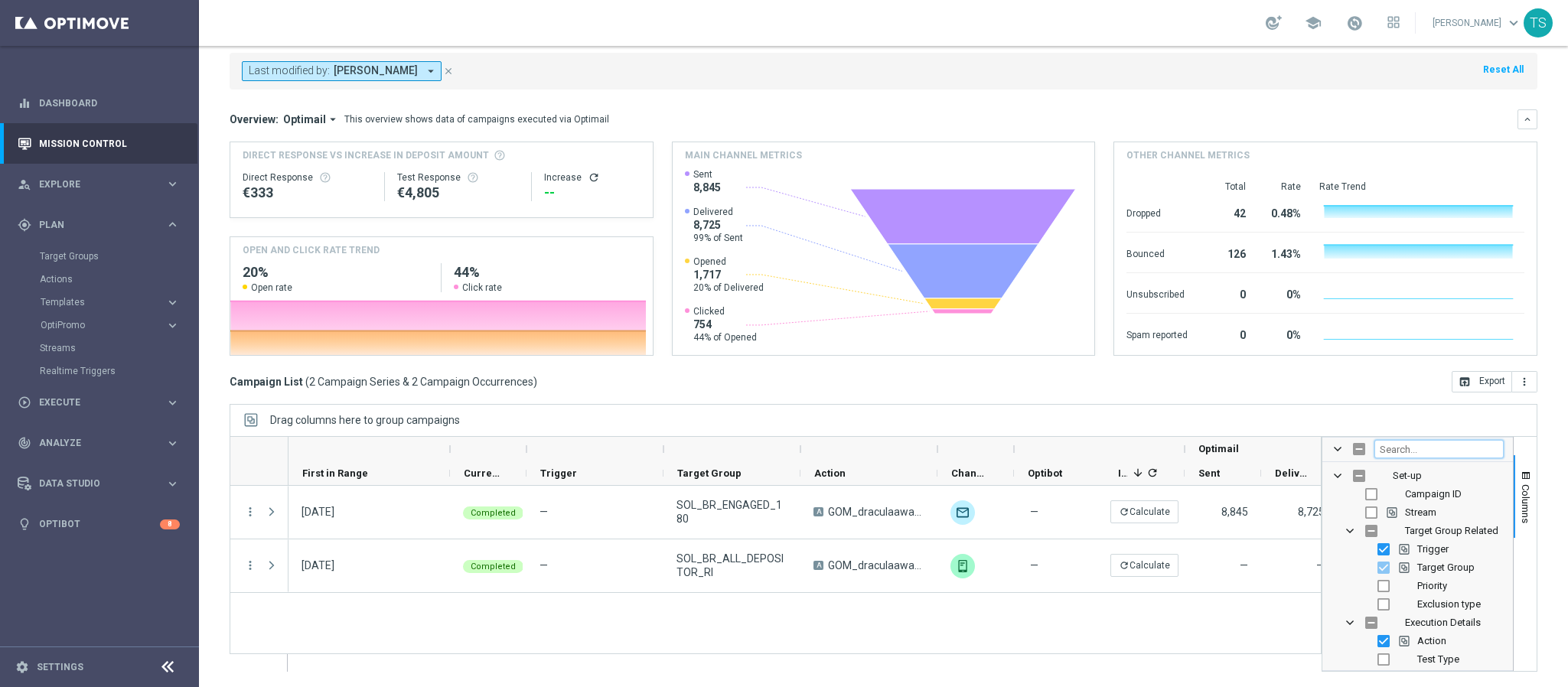
click at [1425, 444] on input "Filter Columns Input" at bounding box center [1439, 449] width 130 height 18
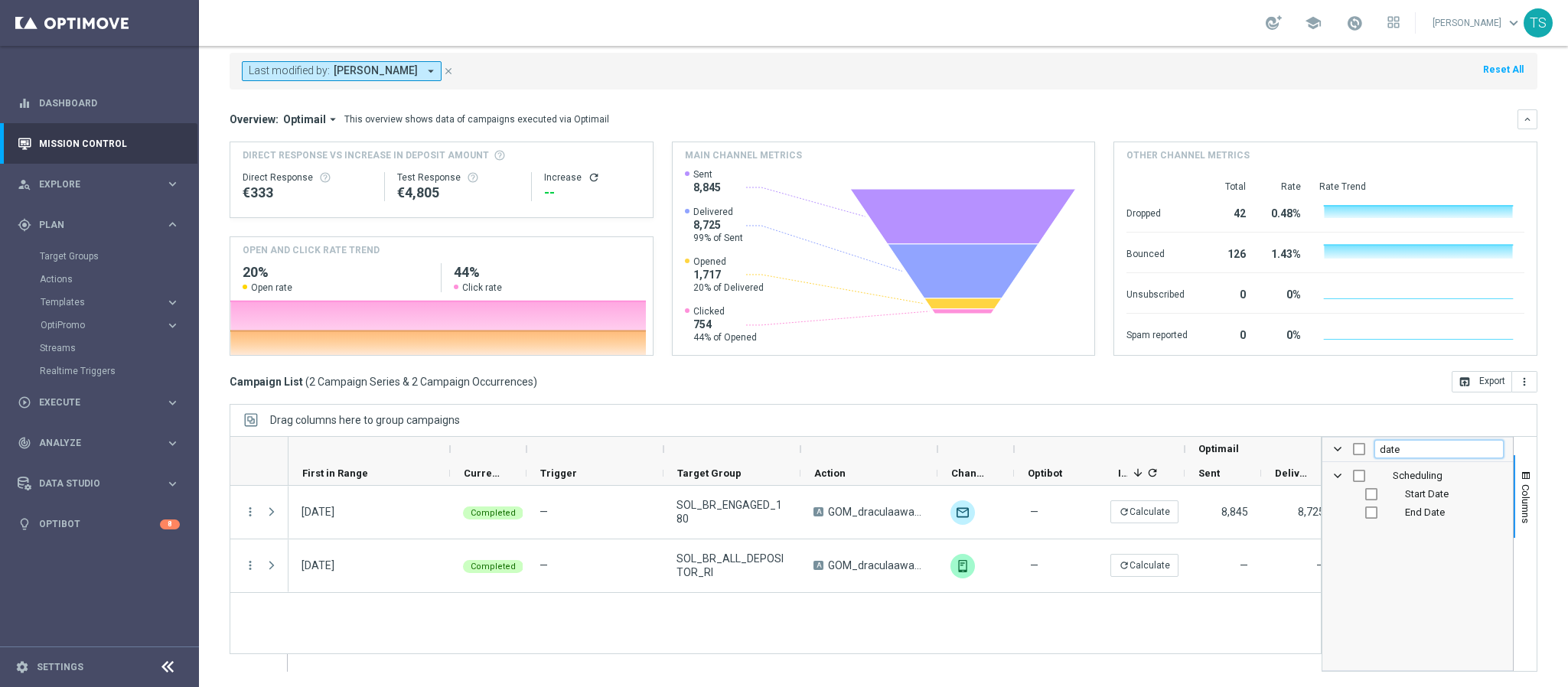
type input "date"
click at [1365, 492] on input "Press SPACE to toggle visibility (hidden)" at bounding box center [1371, 494] width 12 height 12
checkbox input "true"
checkbox input "false"
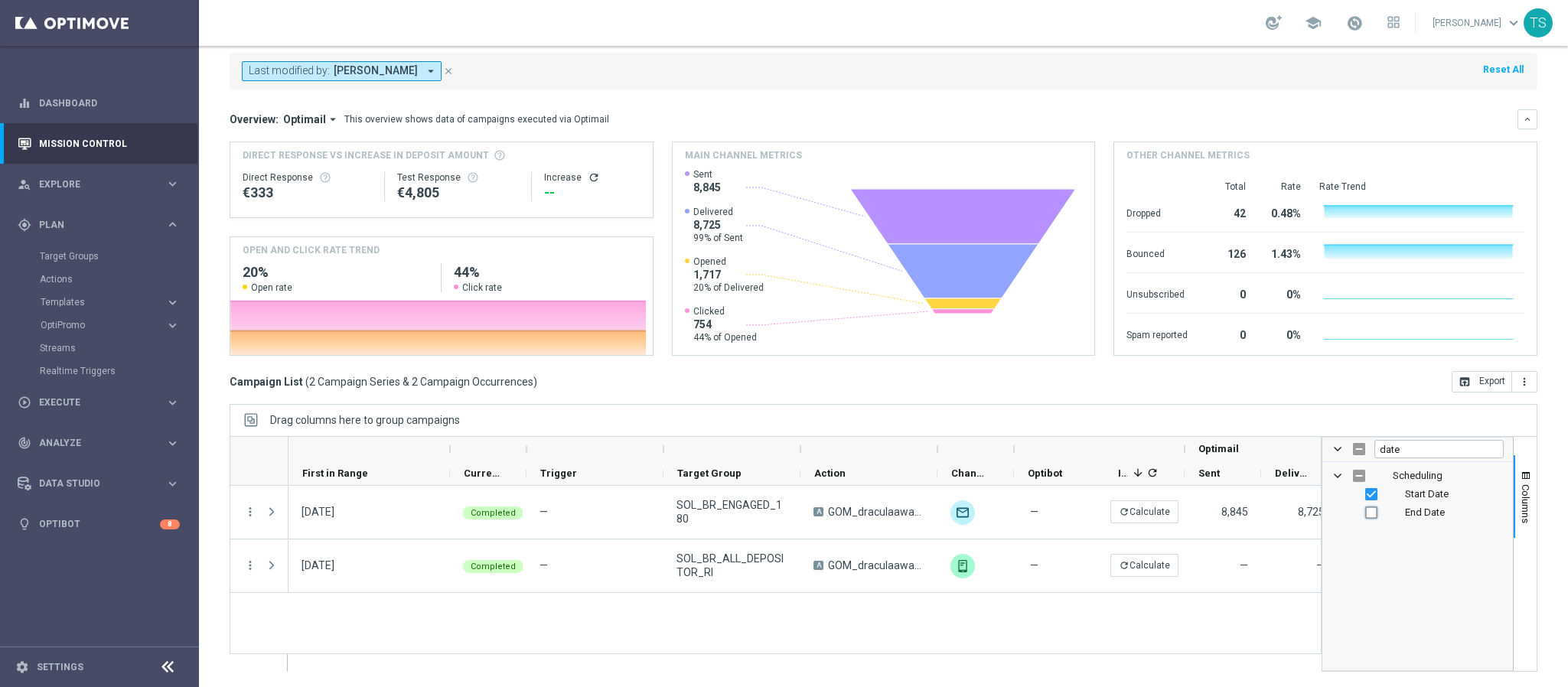
click at [1365, 514] on input "Press SPACE to toggle visibility (hidden)" at bounding box center [1371, 513] width 12 height 12
checkbox input "true"
click at [1123, 409] on div "Drag columns here to group campaigns" at bounding box center [883, 420] width 1307 height 32
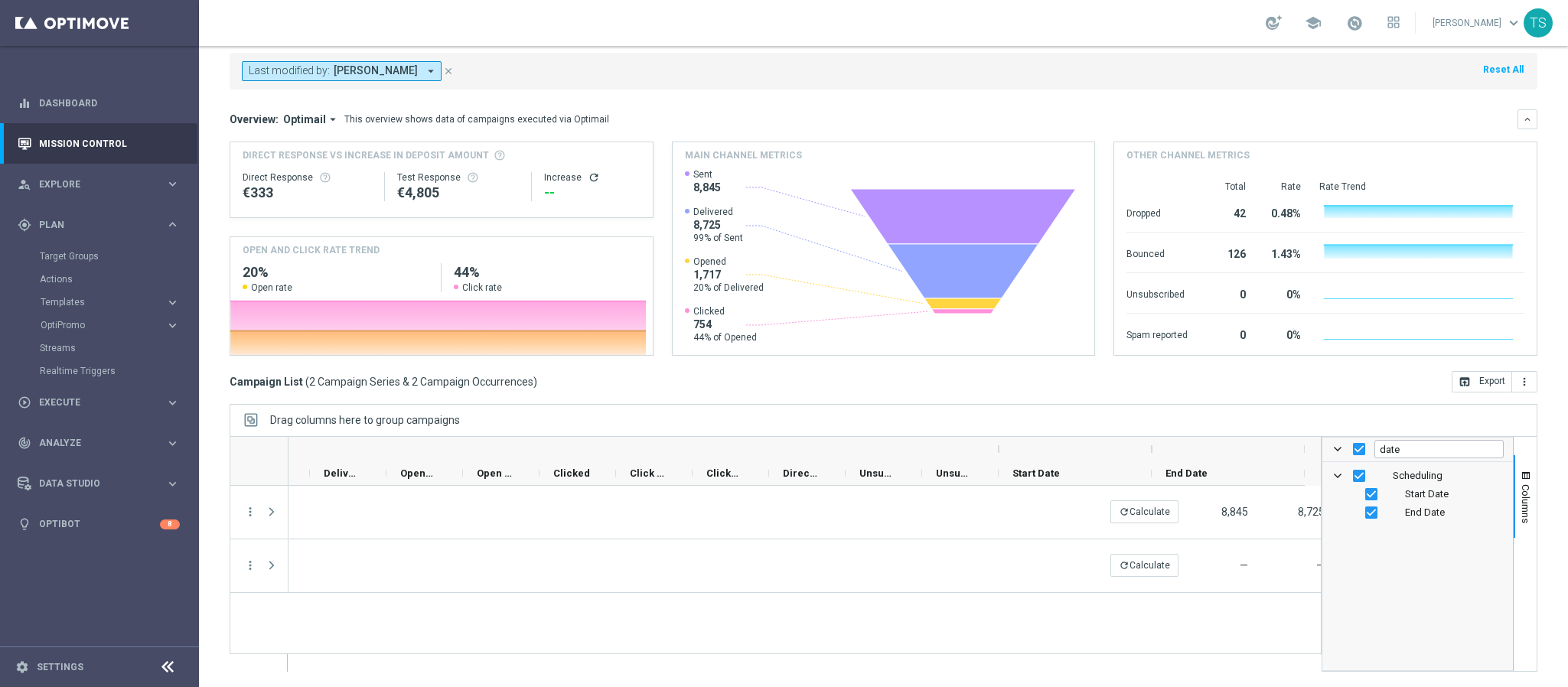
scroll to position [0, 1027]
click at [1520, 491] on span "Columns" at bounding box center [1526, 503] width 12 height 39
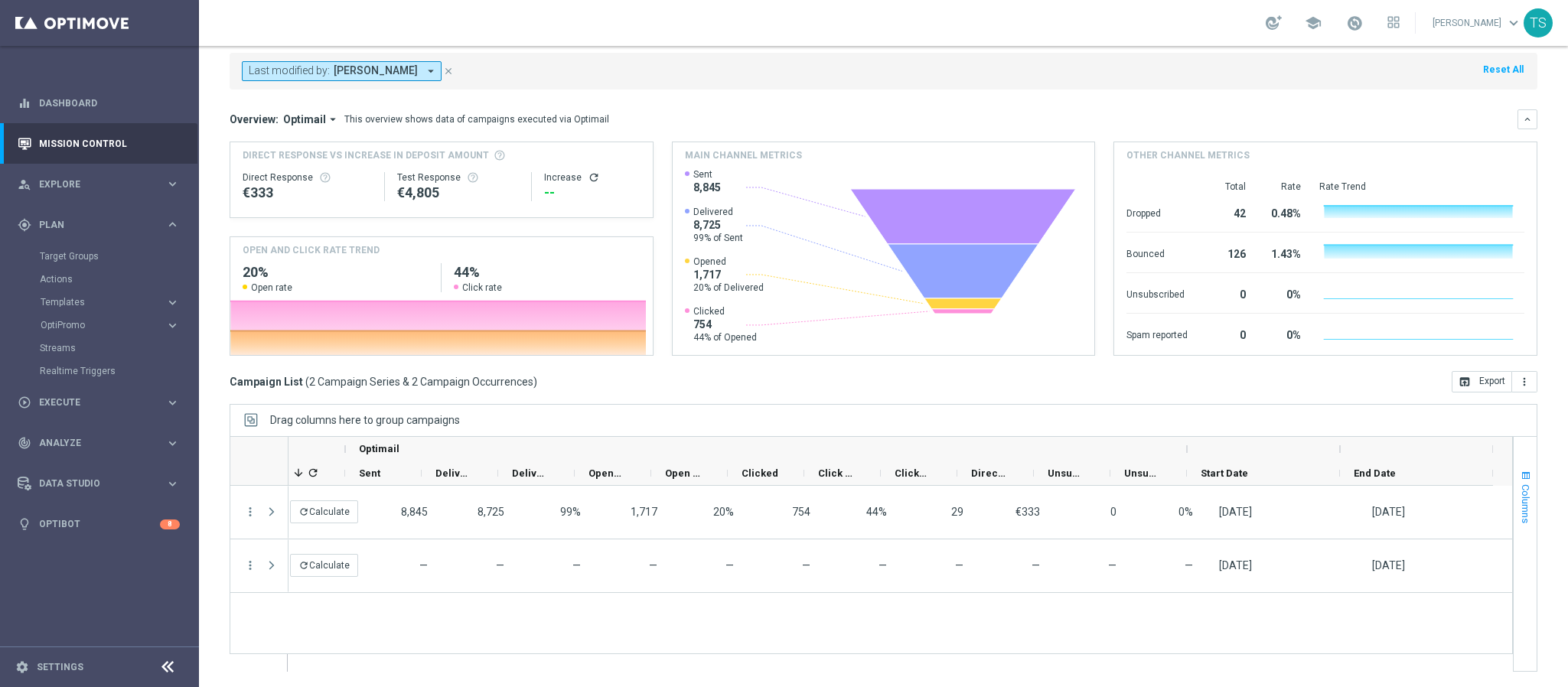
scroll to position [0, 836]
click at [1513, 462] on button "Columns" at bounding box center [1525, 497] width 23 height 83
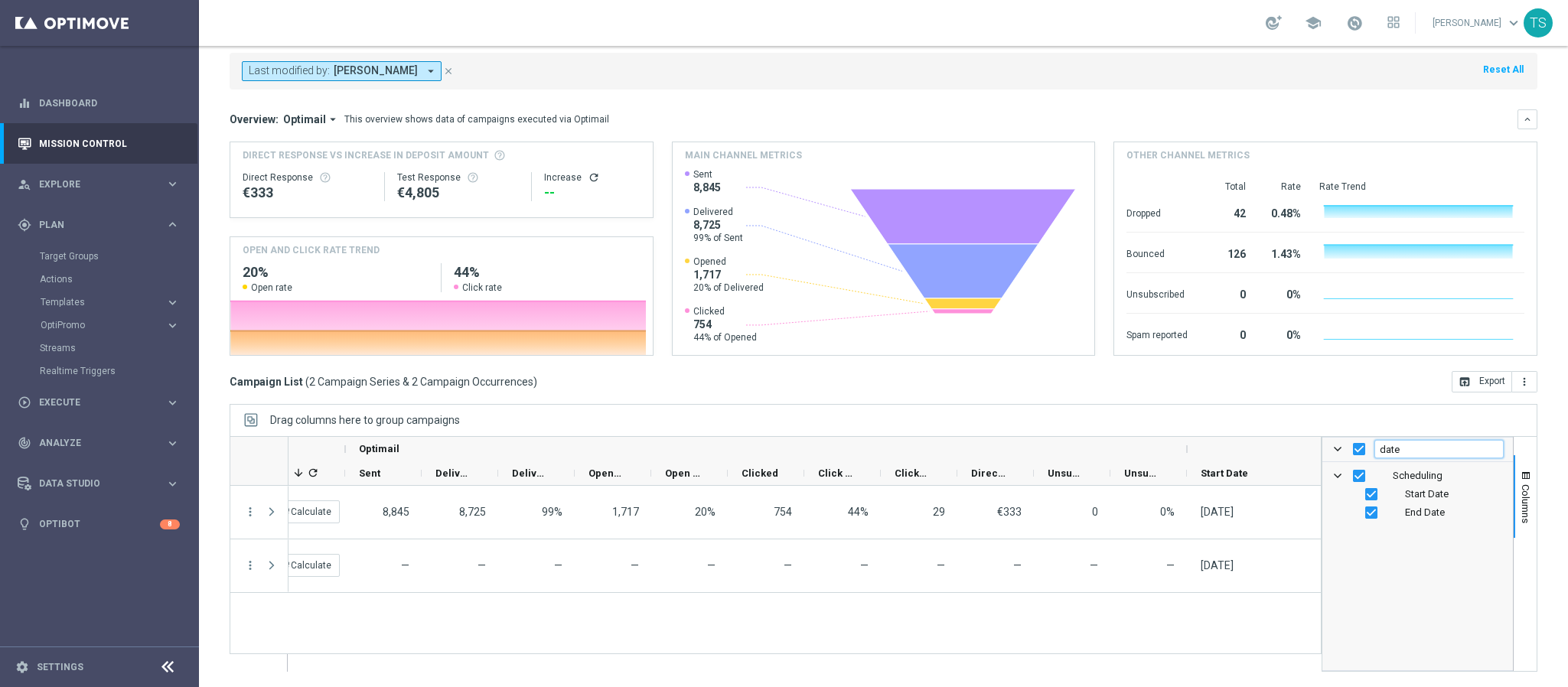
click at [1394, 451] on input "date" at bounding box center [1439, 449] width 130 height 18
click at [1387, 450] on input "date" at bounding box center [1439, 449] width 130 height 18
type input "time"
checkbox input "false"
type input "time"
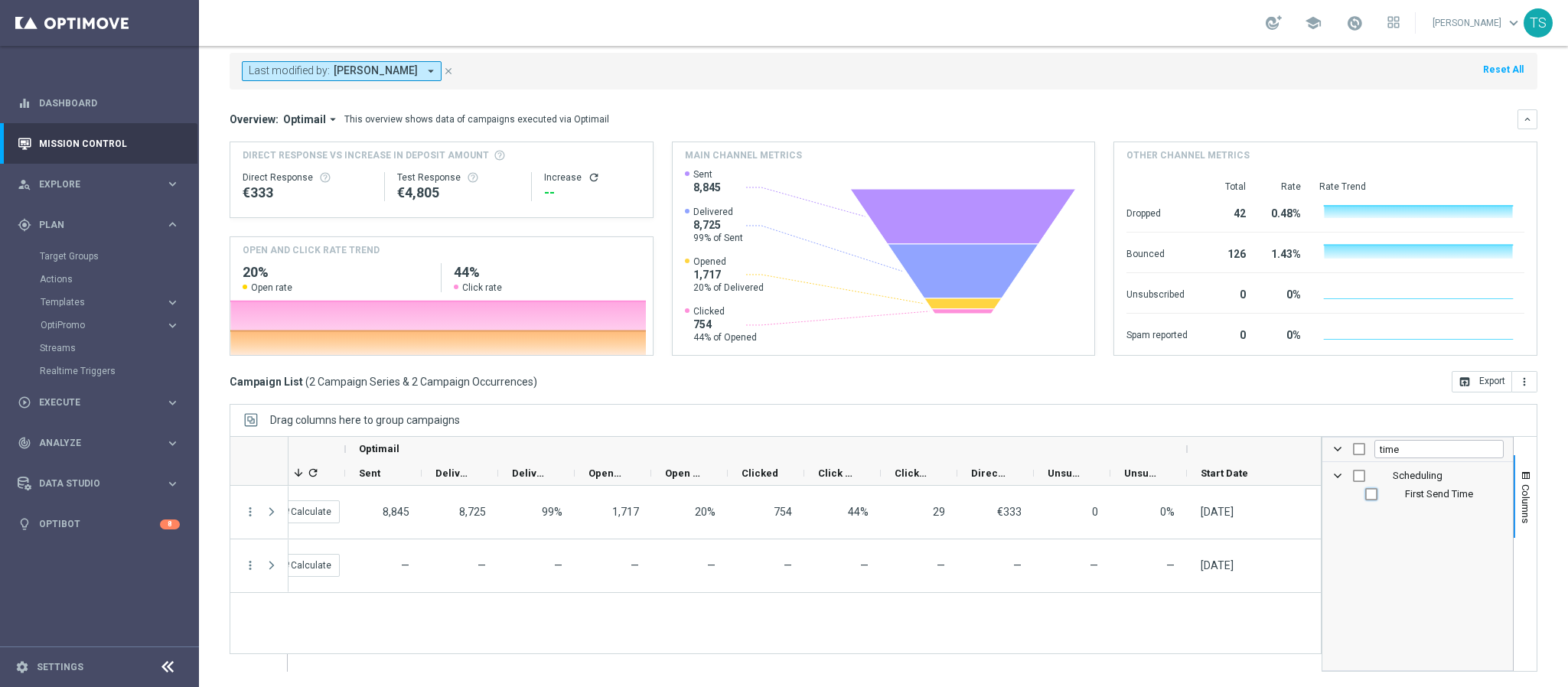
click at [1365, 491] on input "Press SPACE to toggle visibility (hidden)" at bounding box center [1371, 494] width 12 height 12
checkbox input "true"
click at [1237, 419] on div "Drag columns here to group campaigns" at bounding box center [883, 420] width 1307 height 32
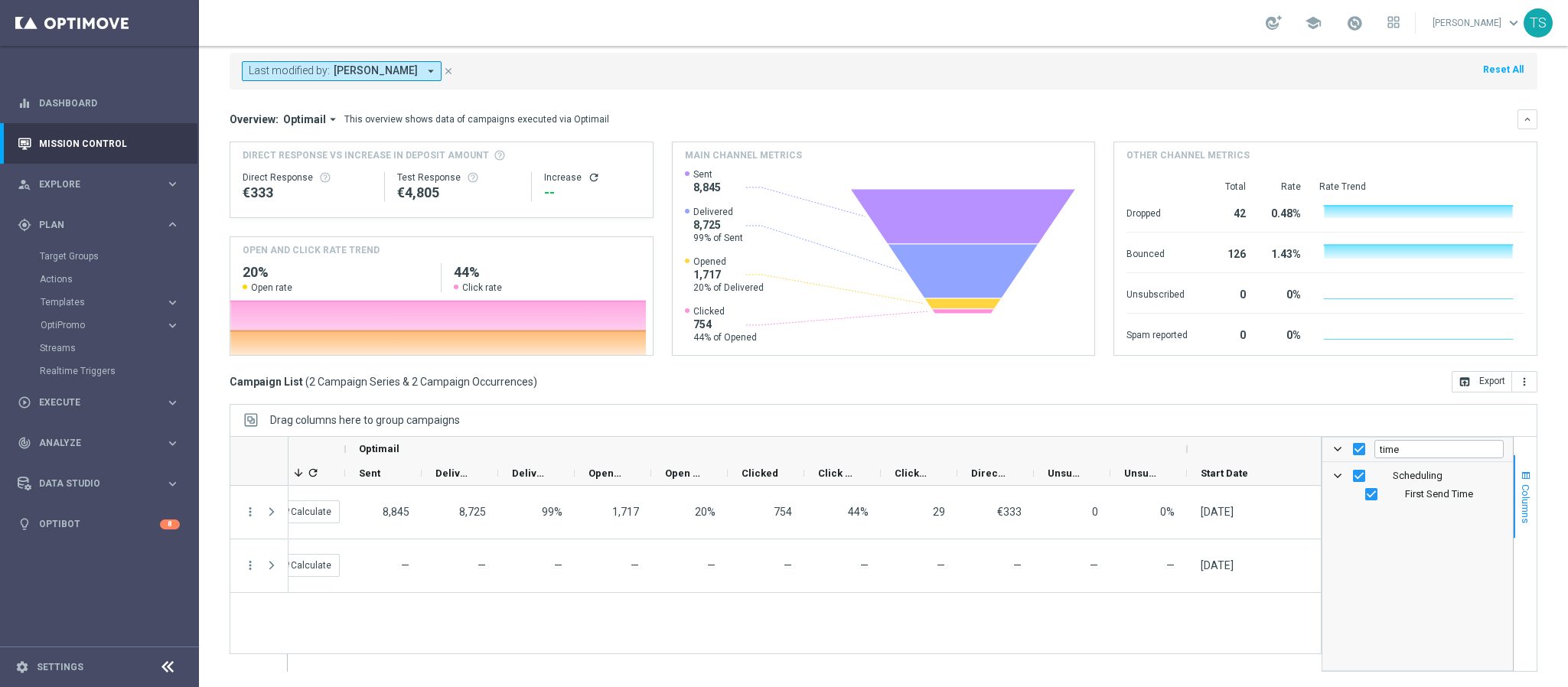
click at [1513, 488] on button "Columns" at bounding box center [1525, 497] width 23 height 83
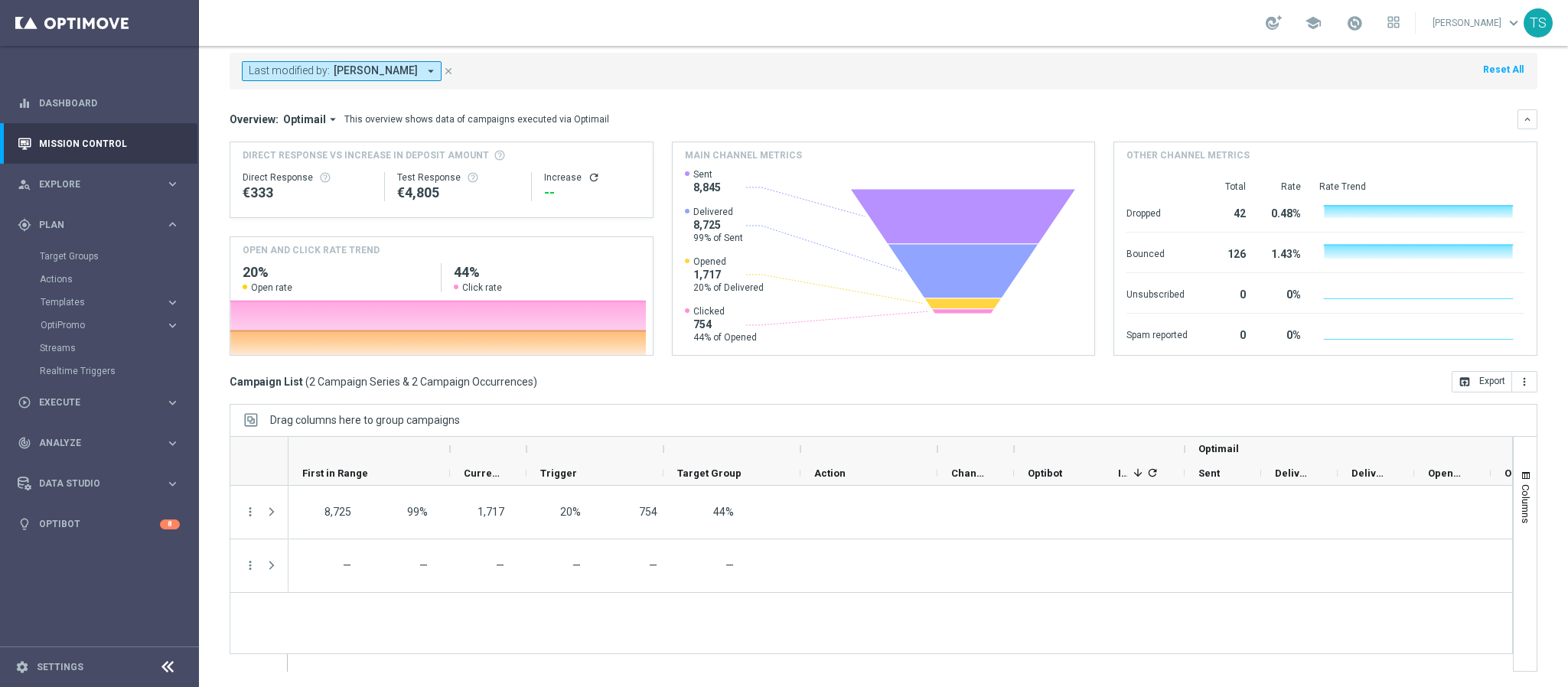
scroll to position [0, 0]
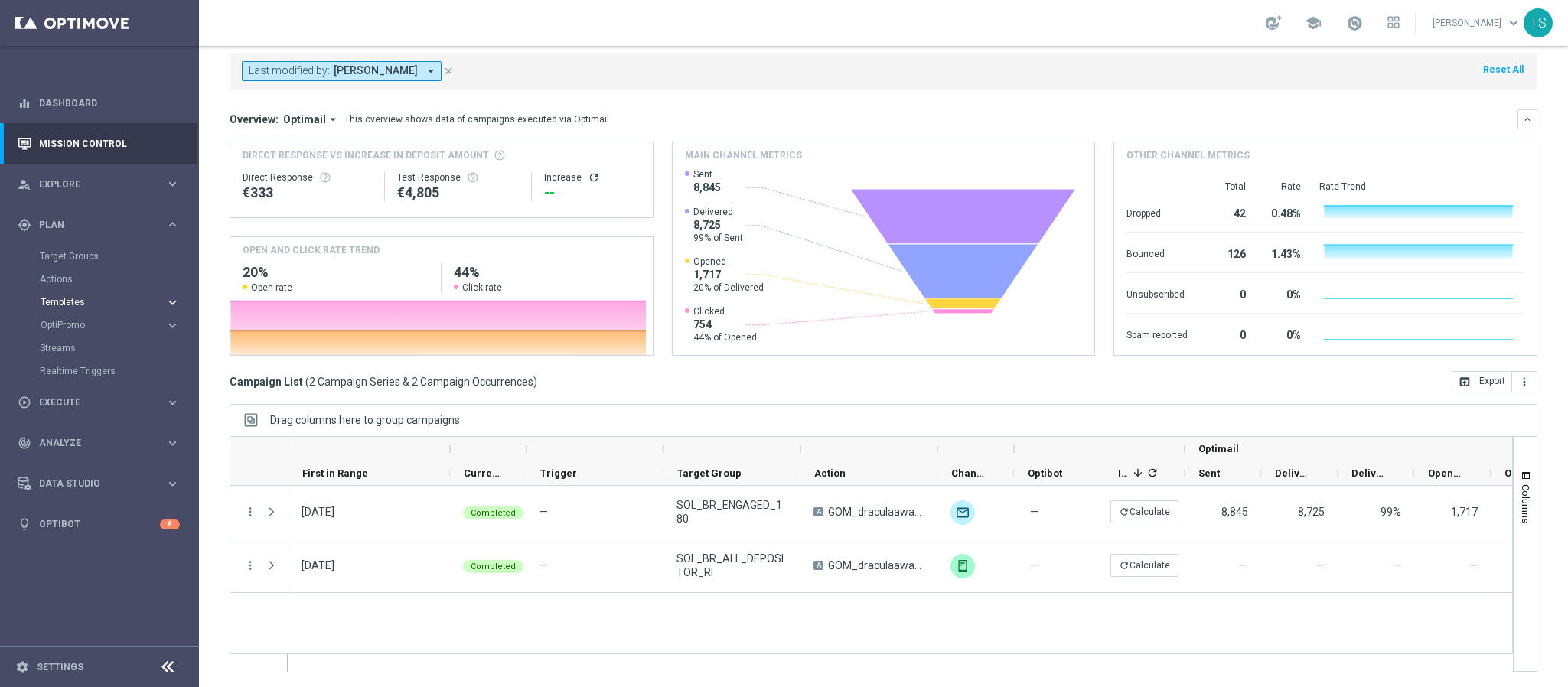
click at [76, 304] on span "Templates" at bounding box center [96, 302] width 110 height 9
click at [101, 389] on link "Embedded Messaging" at bounding box center [103, 394] width 112 height 12
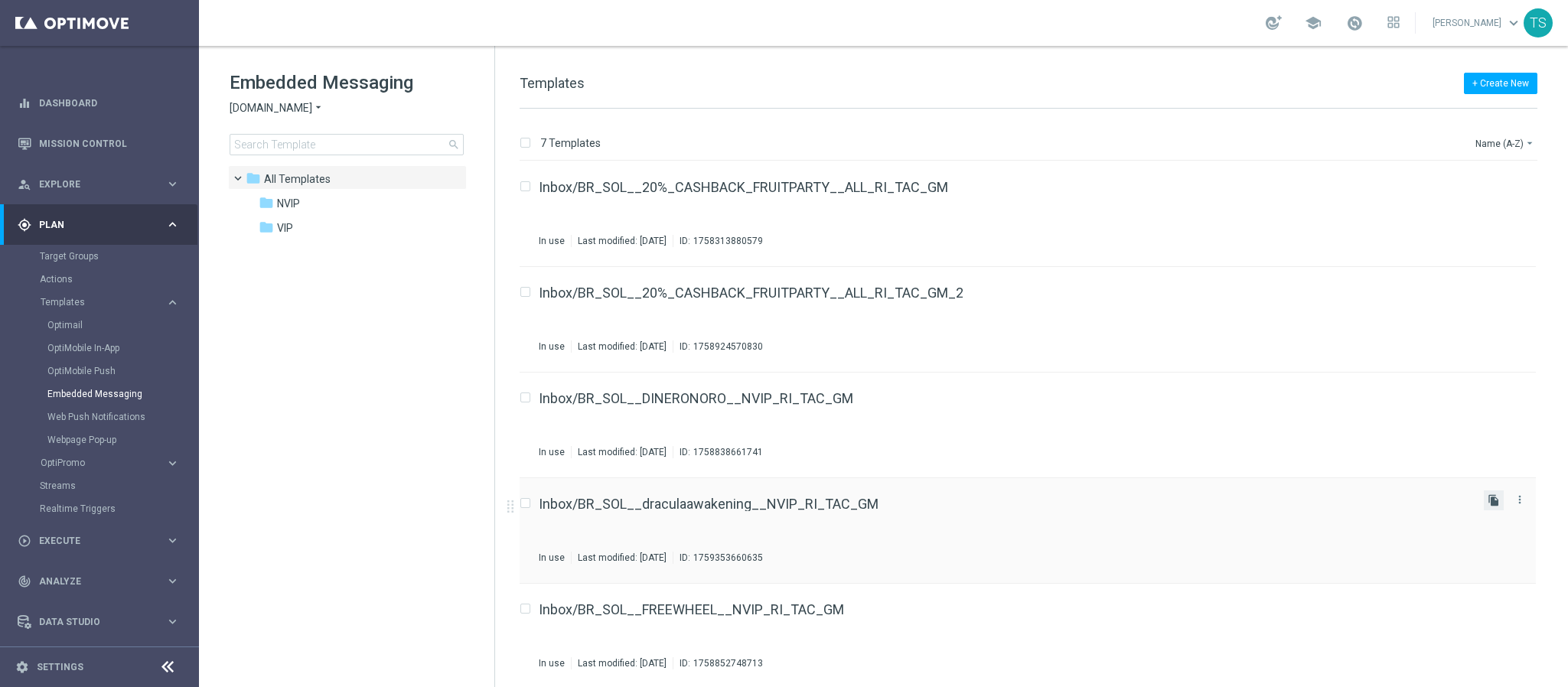
click at [1492, 496] on icon "file_copy" at bounding box center [1493, 500] width 12 height 12
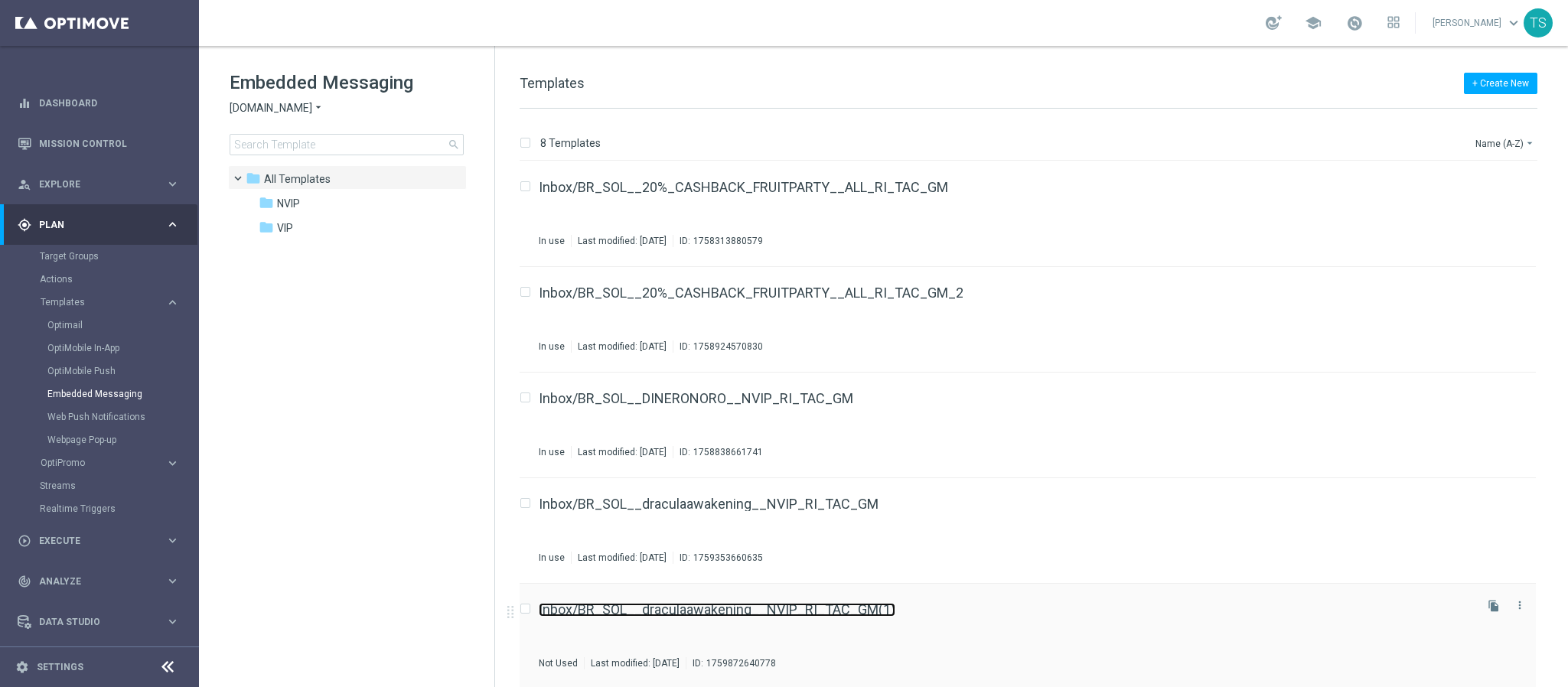
click at [869, 608] on link "Inbox/BR_SOL__draculaawakening__NVIP_RI_TAC_GM(1)" at bounding box center [717, 610] width 356 height 14
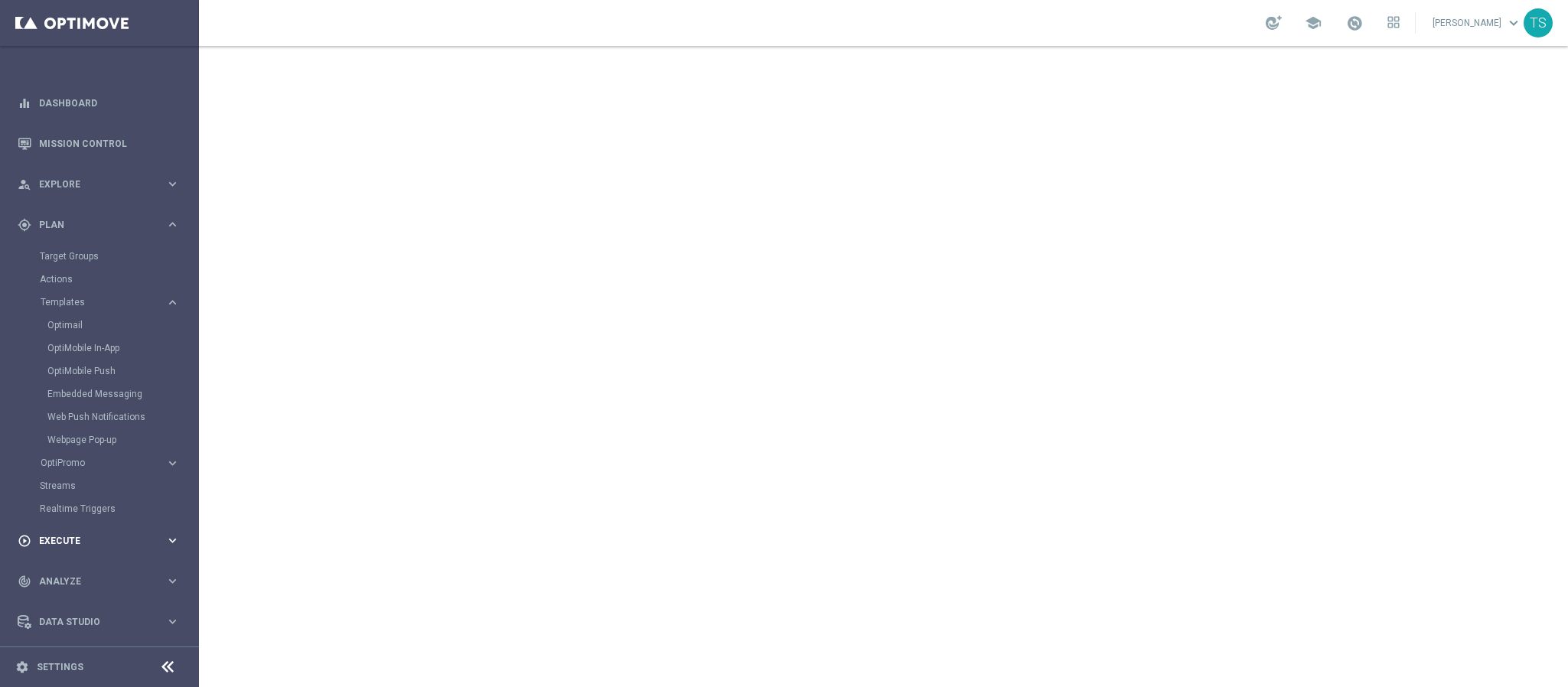
click at [97, 542] on span "Execute" at bounding box center [102, 541] width 126 height 9
click at [87, 298] on link "Campaign Builder" at bounding box center [100, 297] width 120 height 12
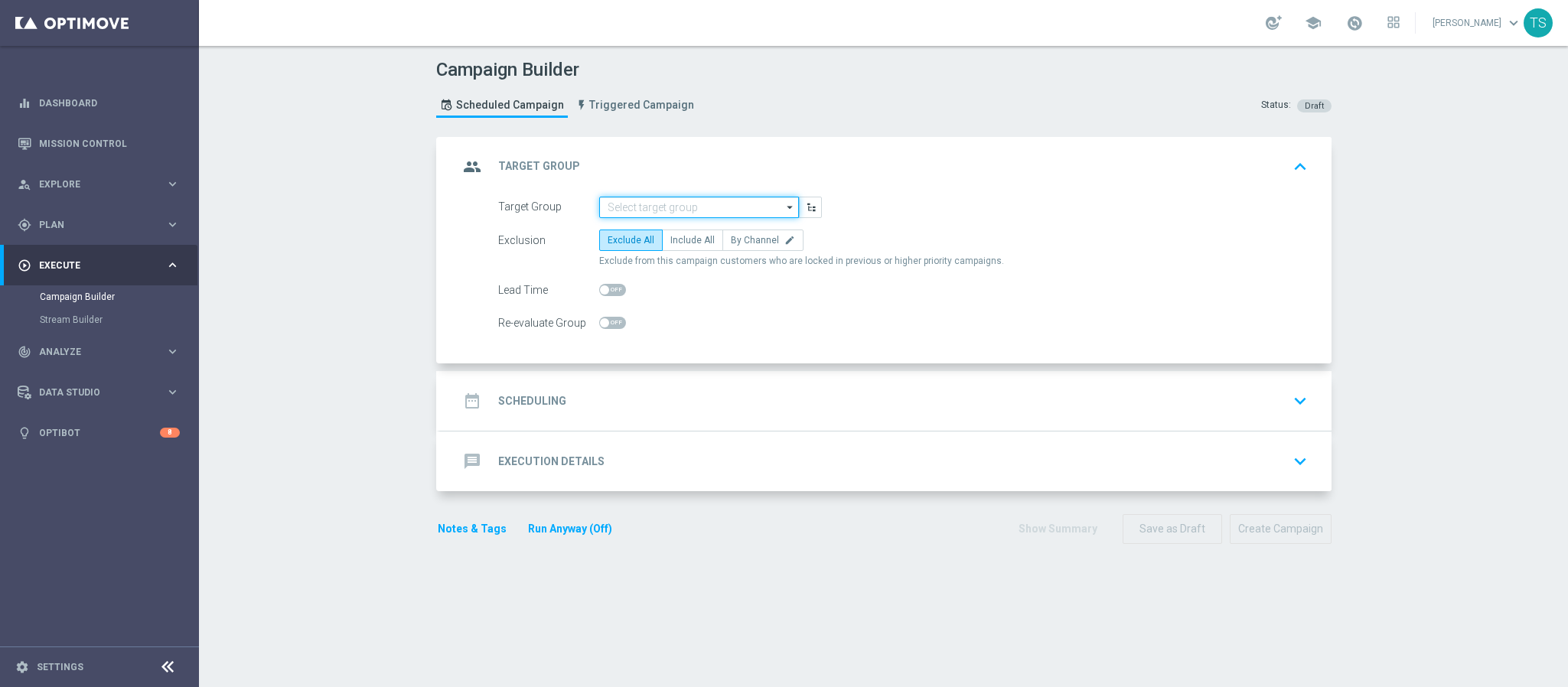
click at [710, 200] on input at bounding box center [698, 208] width 199 height 22
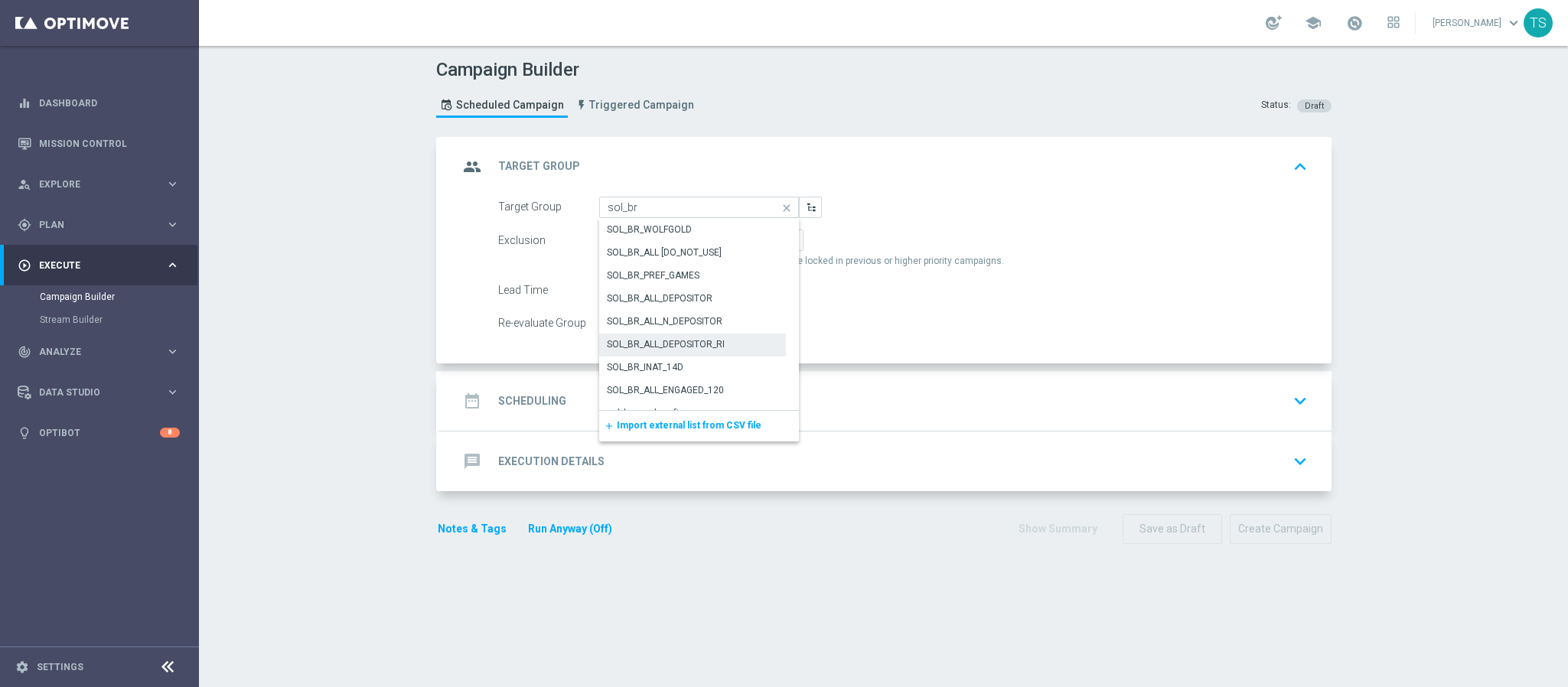
click at [726, 342] on div "SOL_BR_ALL_DEPOSITOR_RI" at bounding box center [693, 345] width 188 height 22
type input "SOL_BR_ALL_DEPOSITOR_RI"
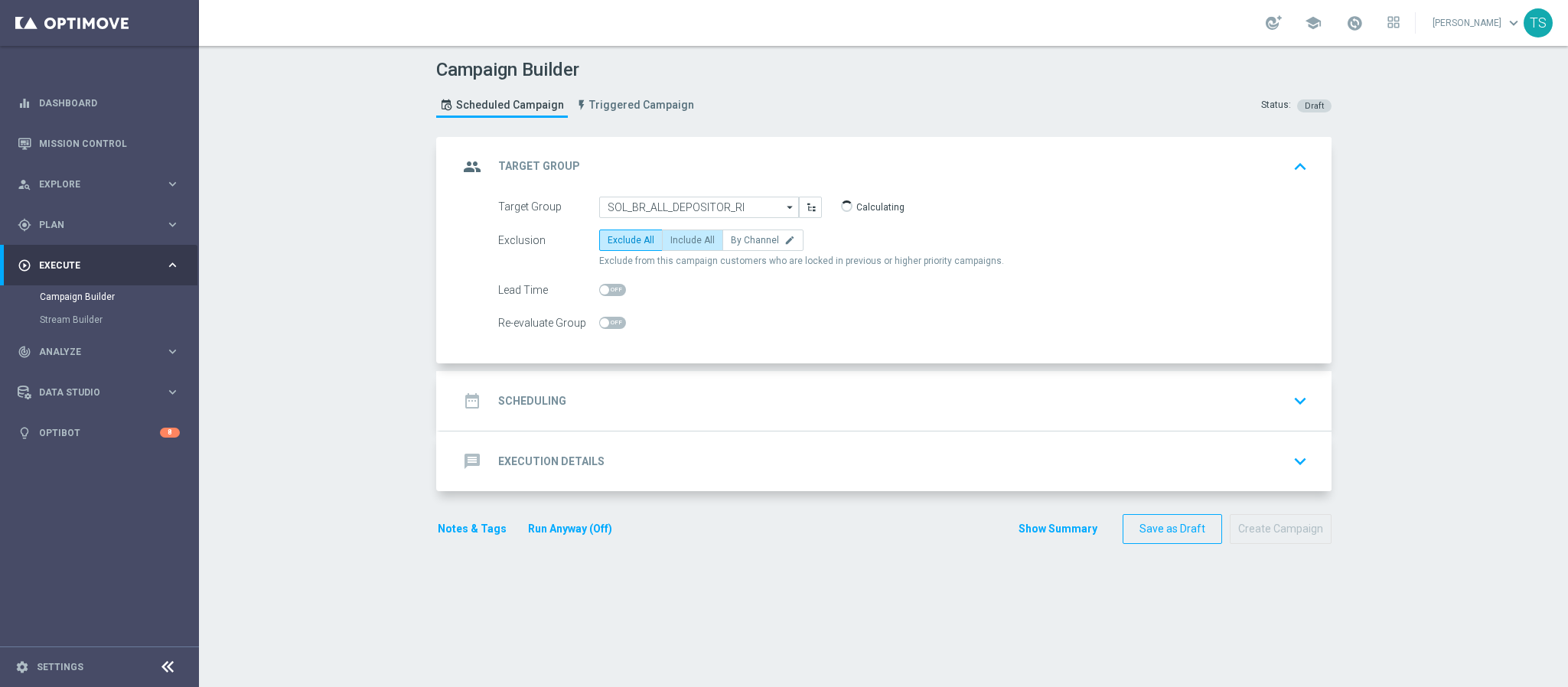
click at [692, 243] on span "Include All" at bounding box center [692, 240] width 44 height 11
click at [680, 243] on input "Include All" at bounding box center [675, 243] width 10 height 10
radio input "true"
click at [1296, 400] on icon "keyboard_arrow_down" at bounding box center [1300, 401] width 23 height 23
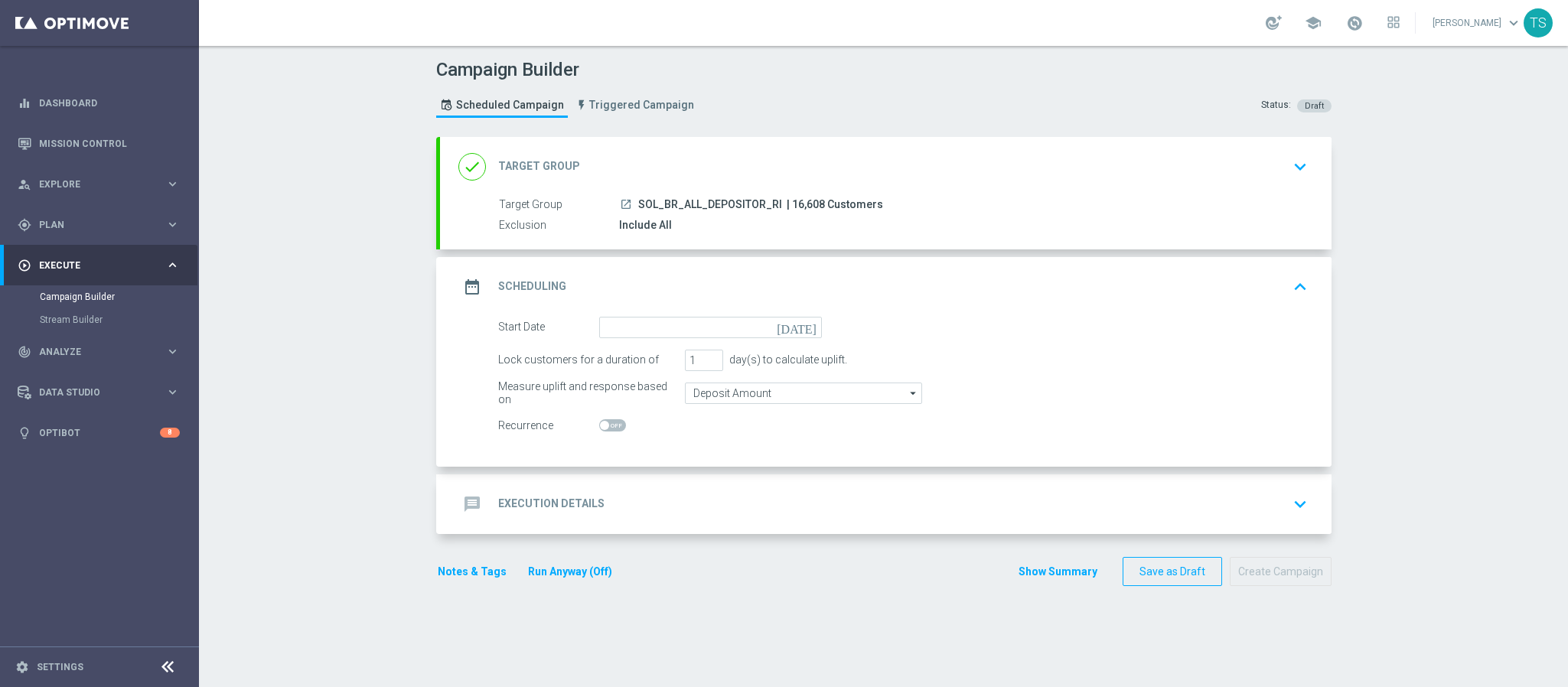
click at [816, 331] on div "Start Date today" at bounding box center [659, 327] width 346 height 22
click at [808, 326] on icon "today" at bounding box center [799, 325] width 45 height 17
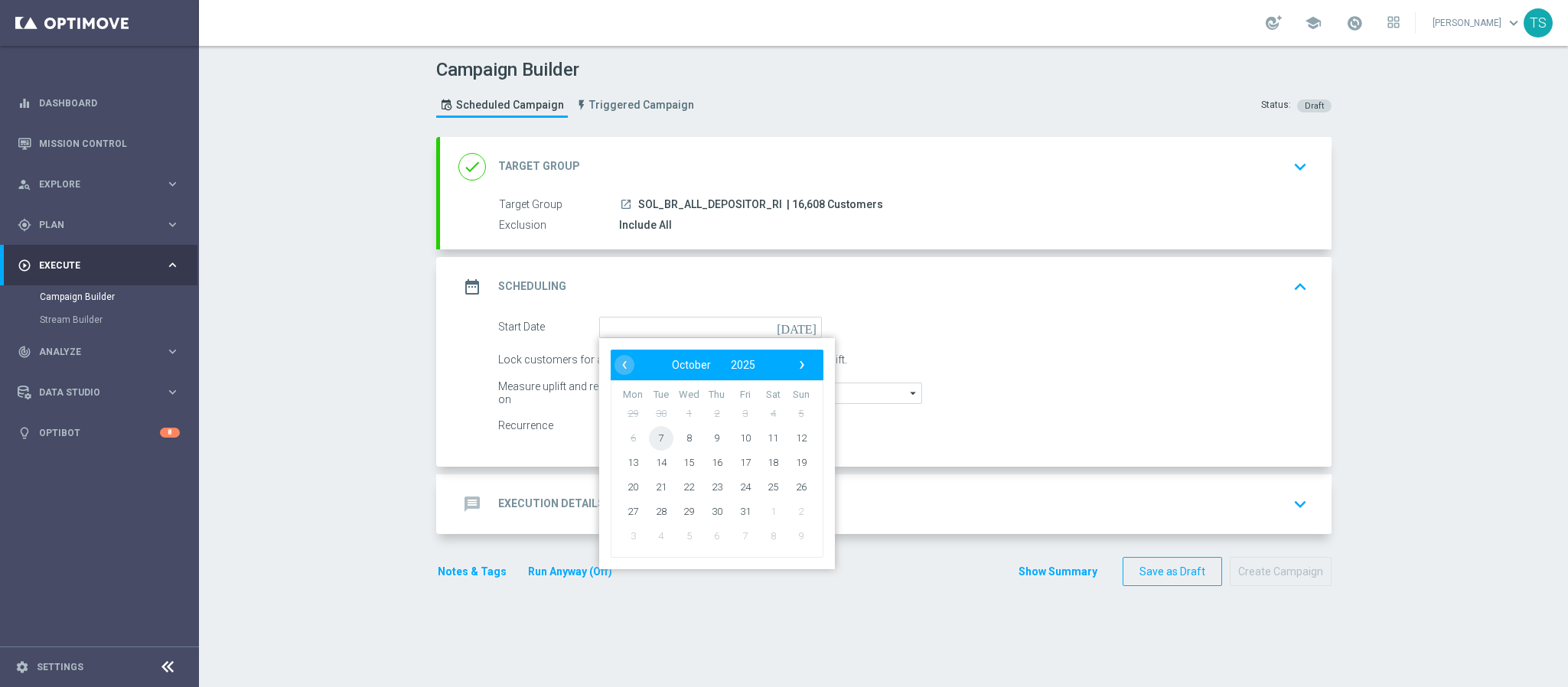
click at [653, 439] on span "7" at bounding box center [659, 437] width 24 height 24
type input "07 Oct 2025"
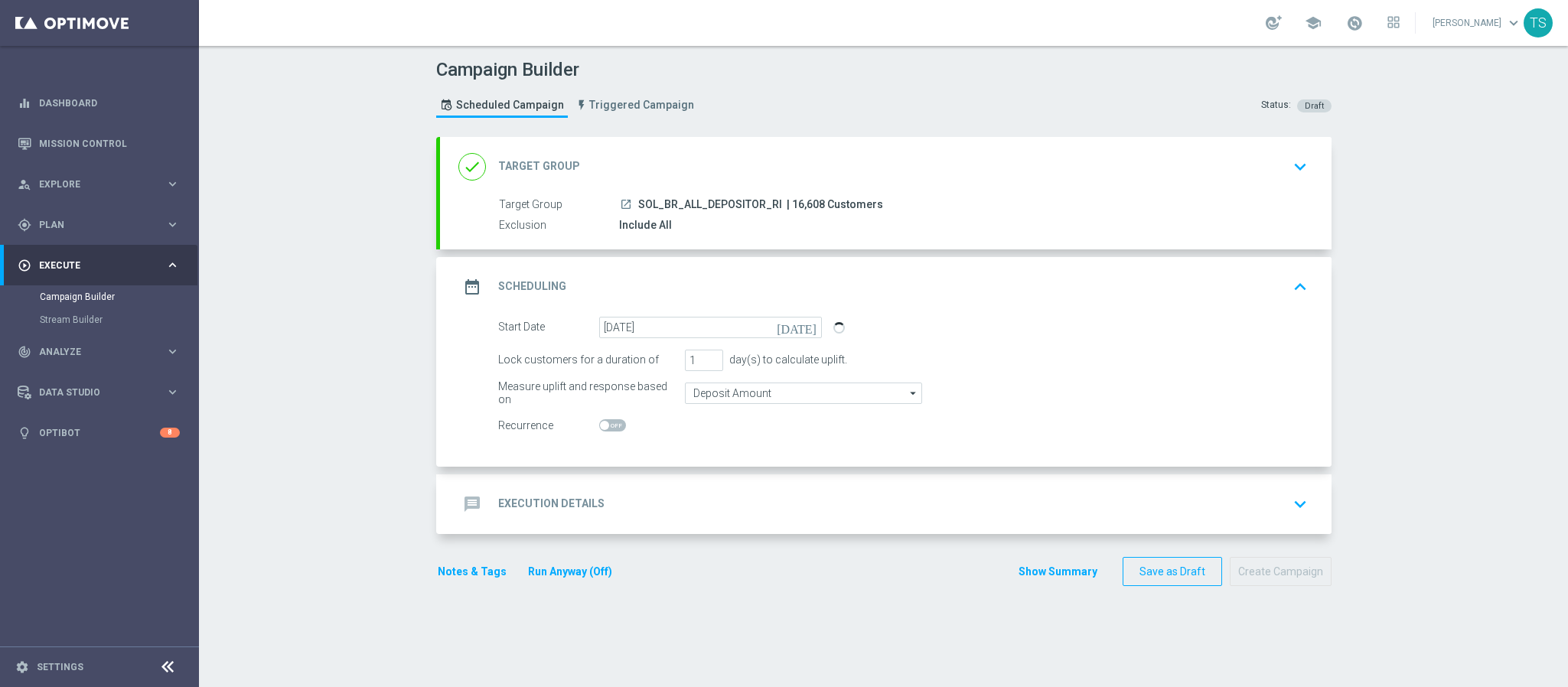
click at [1288, 508] on icon "keyboard_arrow_down" at bounding box center [1300, 504] width 23 height 23
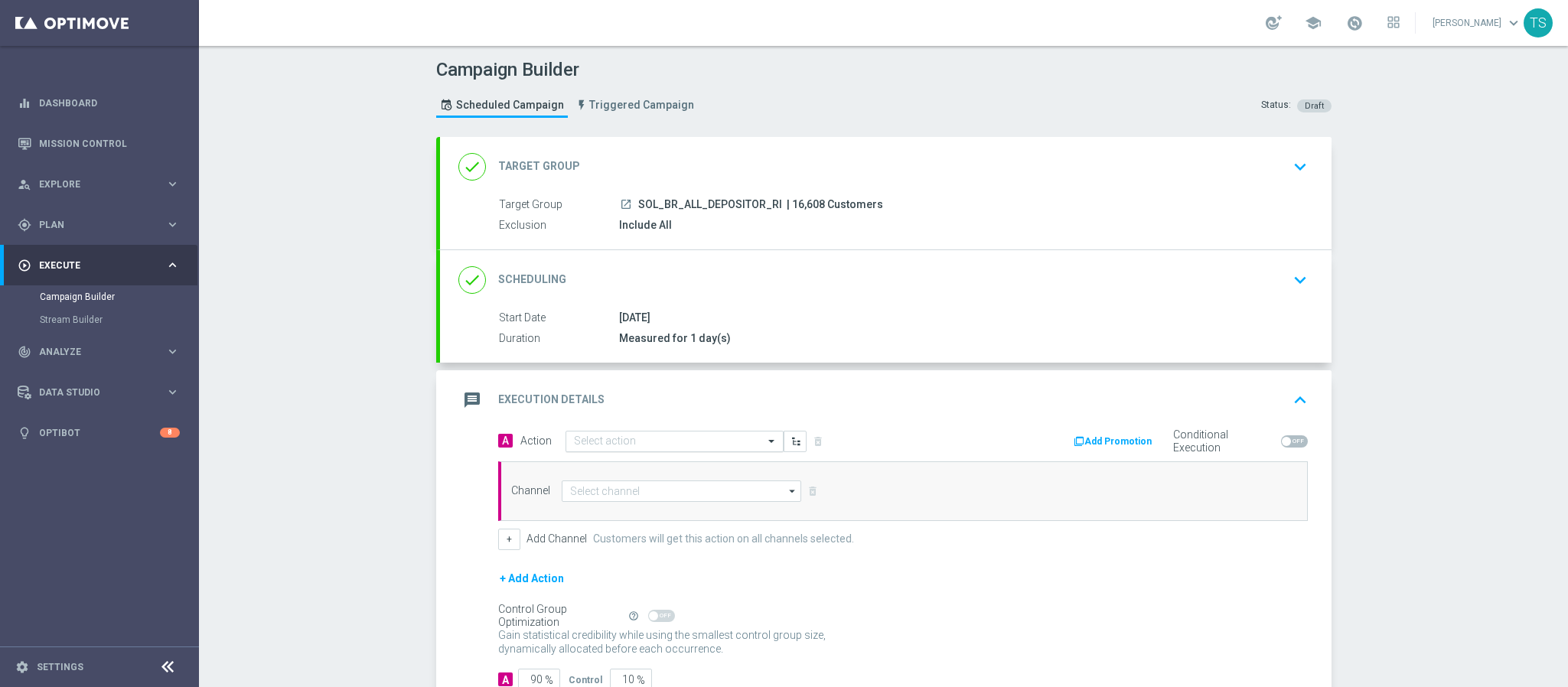
click at [694, 448] on input "text" at bounding box center [659, 442] width 170 height 13
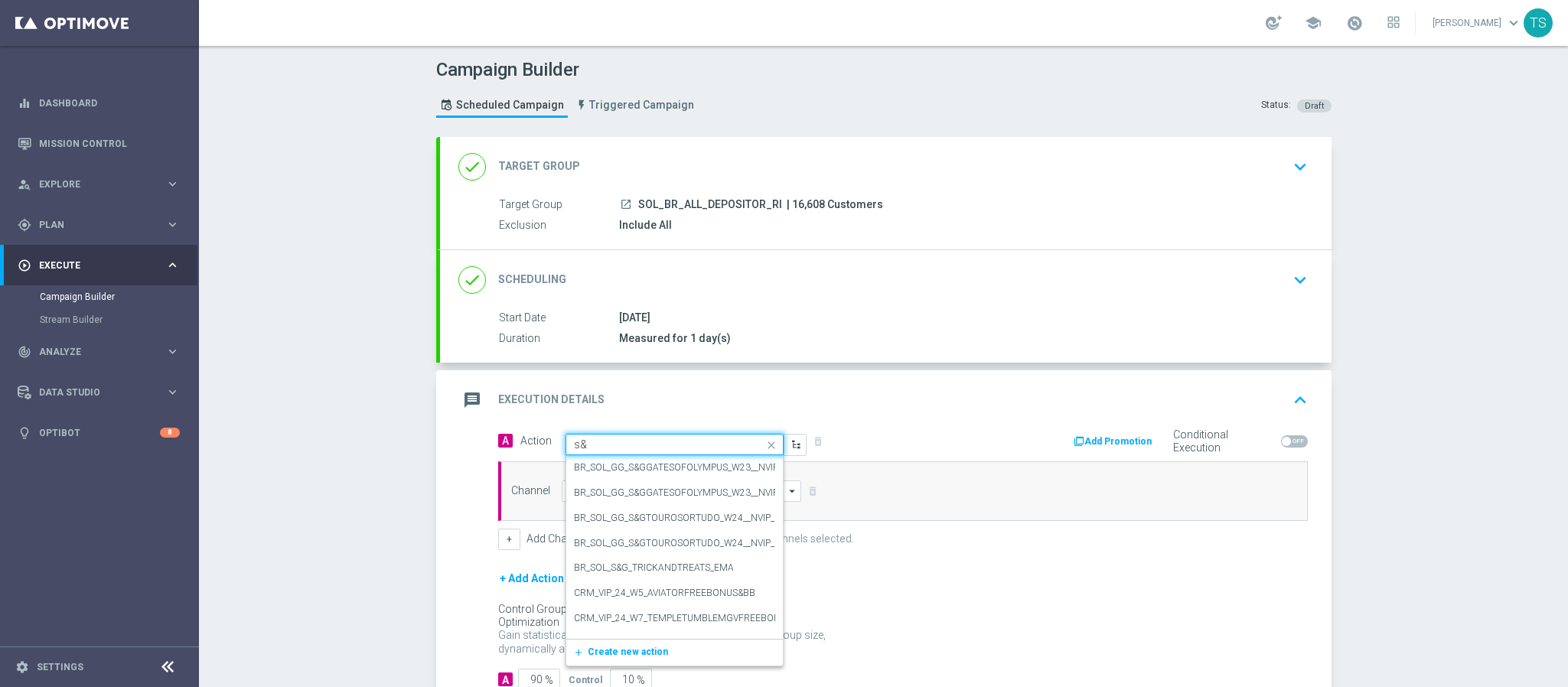
type input "s&g"
click at [698, 570] on label "BR_SOL_S&G_TRICKANDTREATS_EMA" at bounding box center [654, 568] width 160 height 13
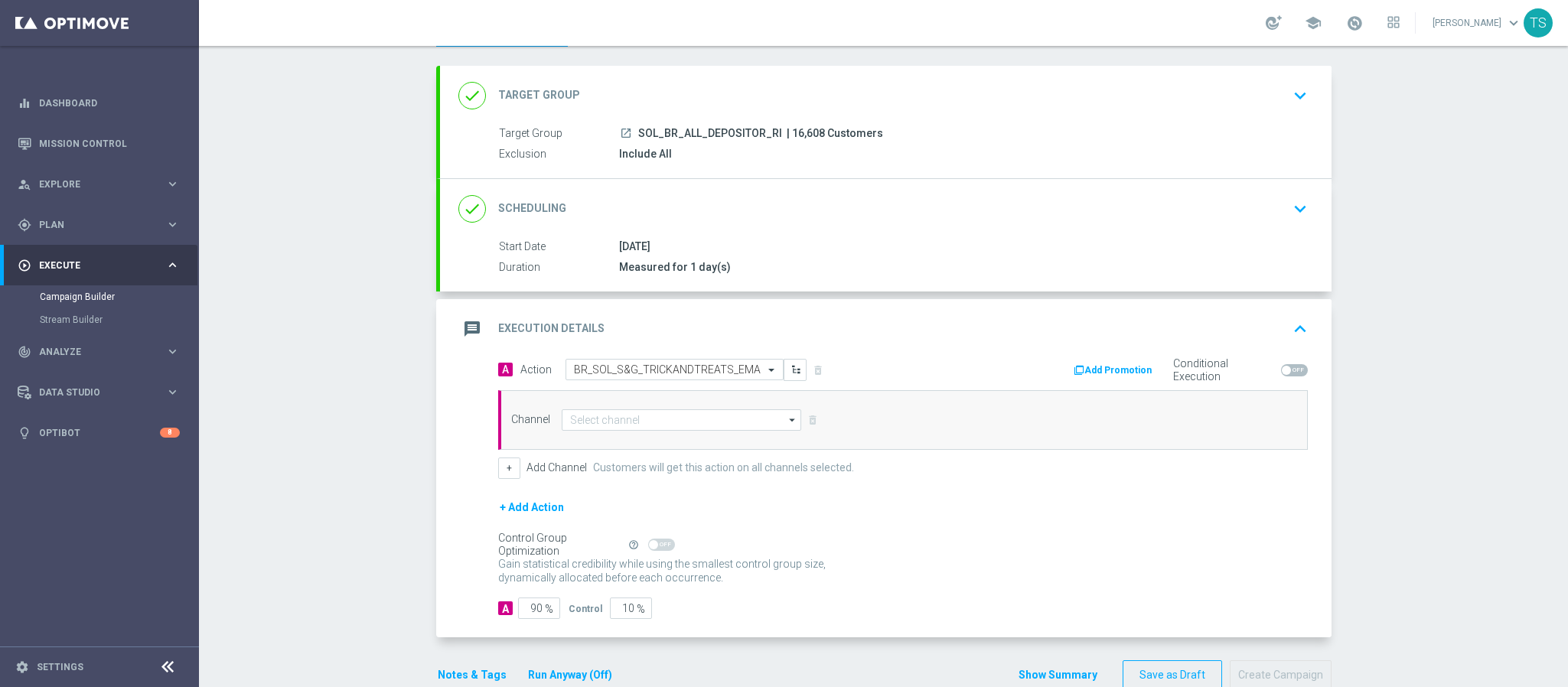
scroll to position [110, 0]
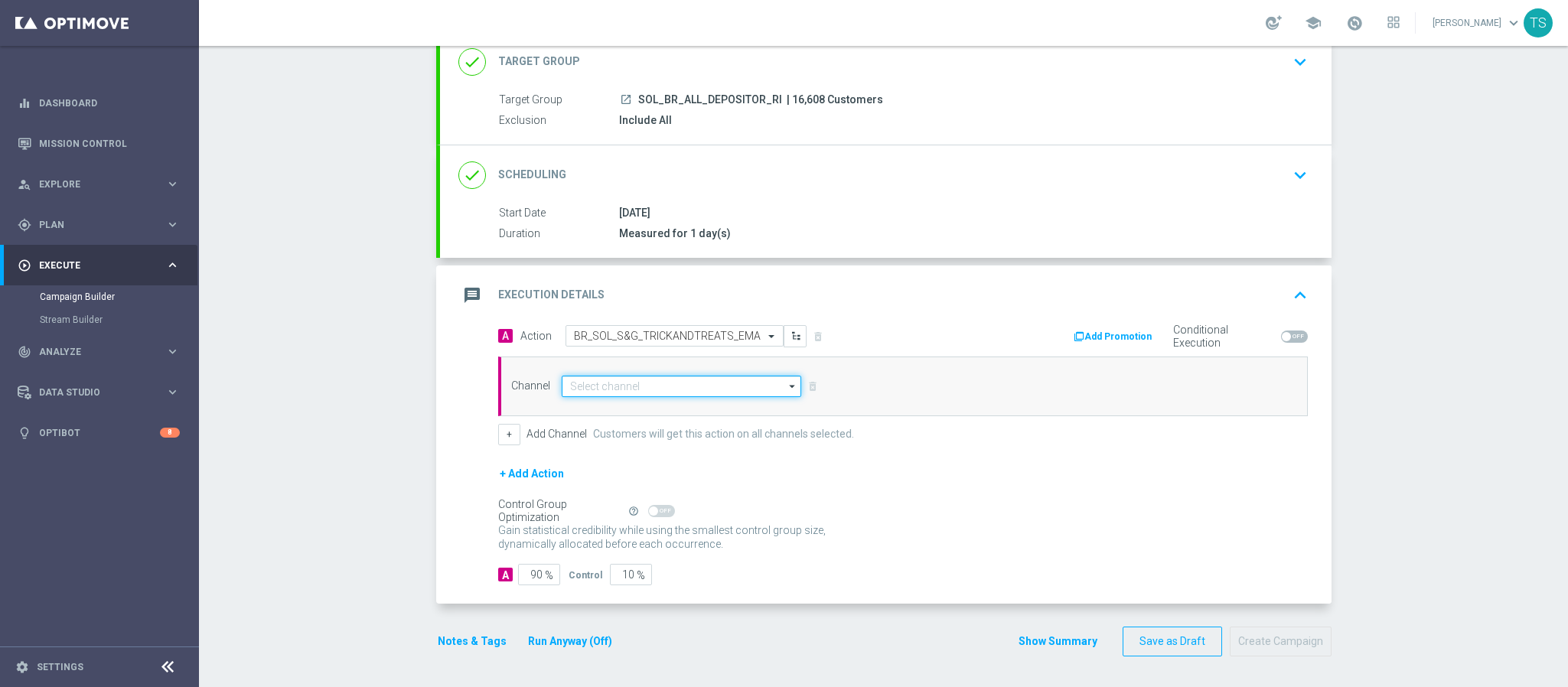
click at [595, 388] on input at bounding box center [681, 386] width 240 height 22
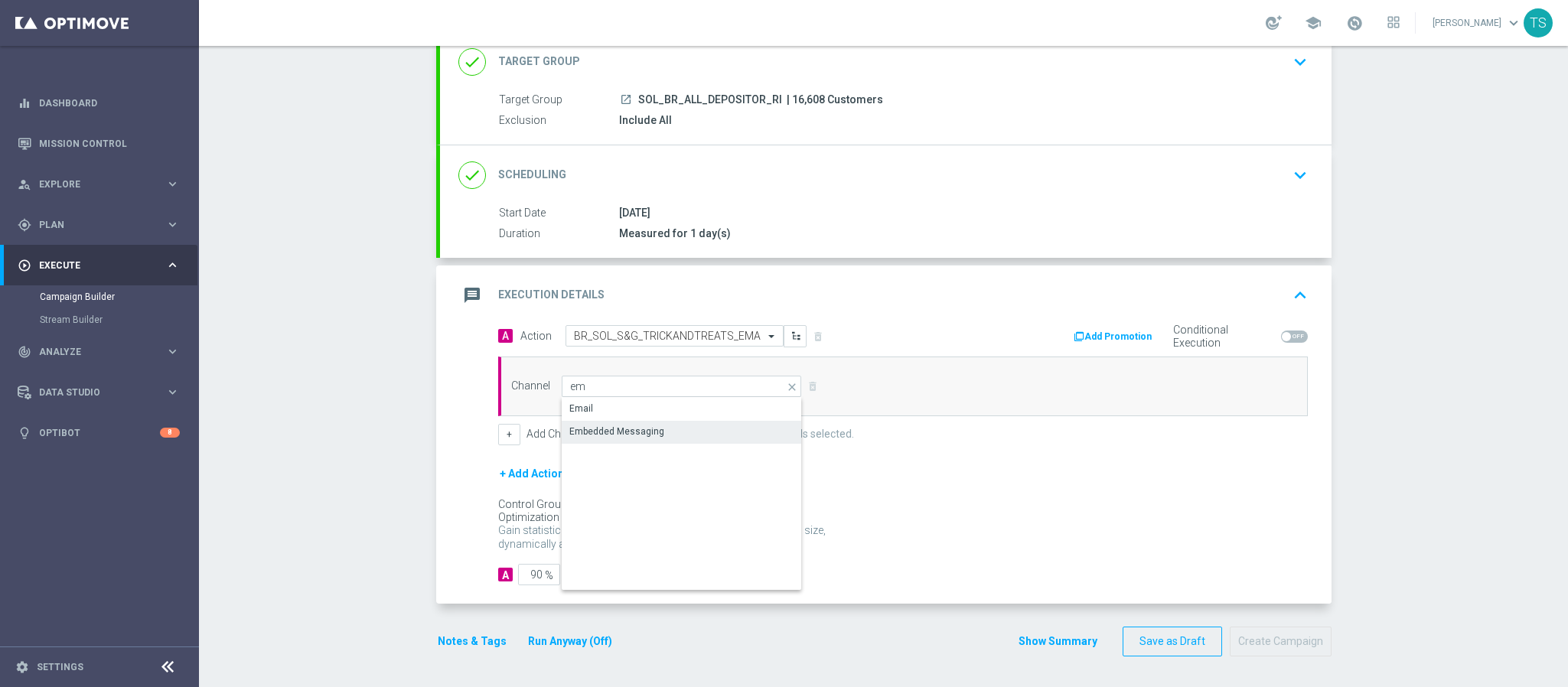
click at [645, 433] on div "Embedded Messaging" at bounding box center [616, 431] width 95 height 14
type input "Embedded Messaging"
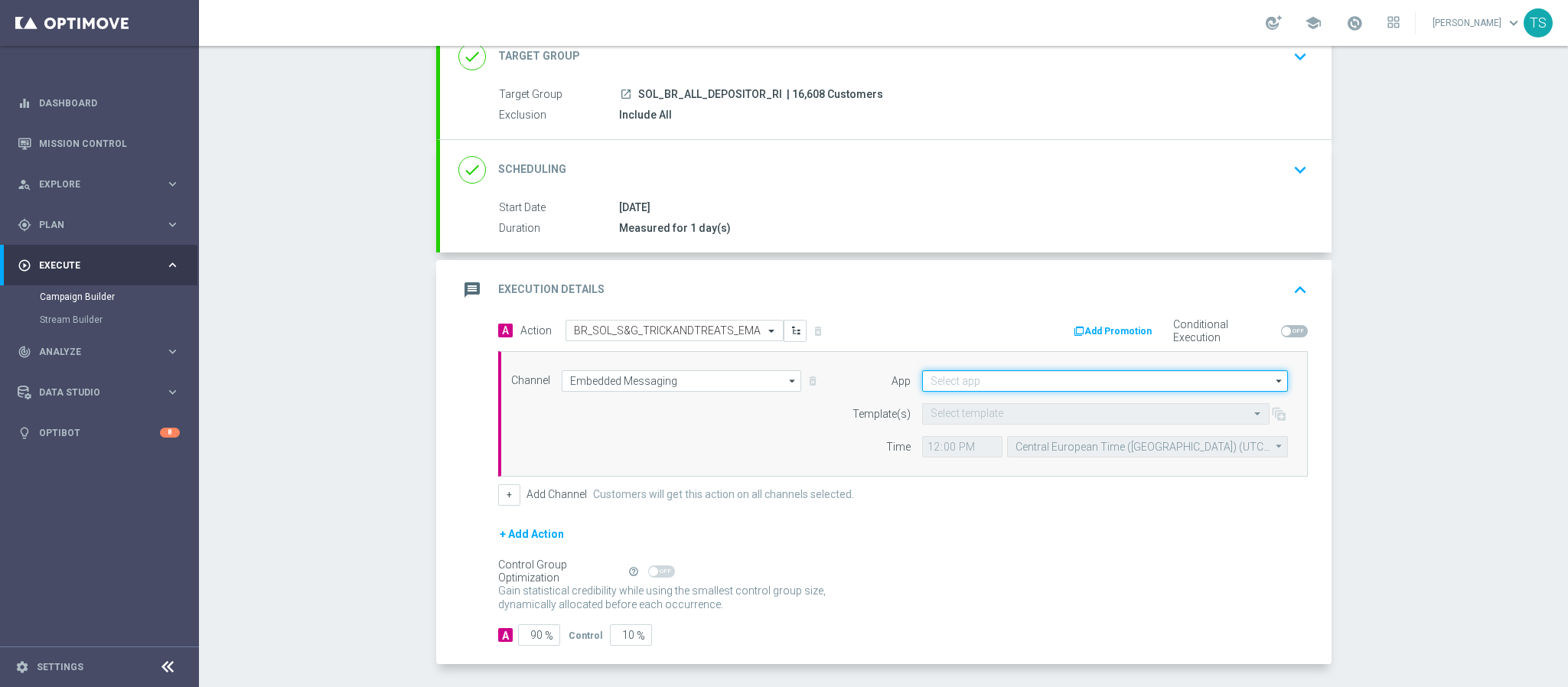
click at [960, 386] on input at bounding box center [1105, 381] width 365 height 22
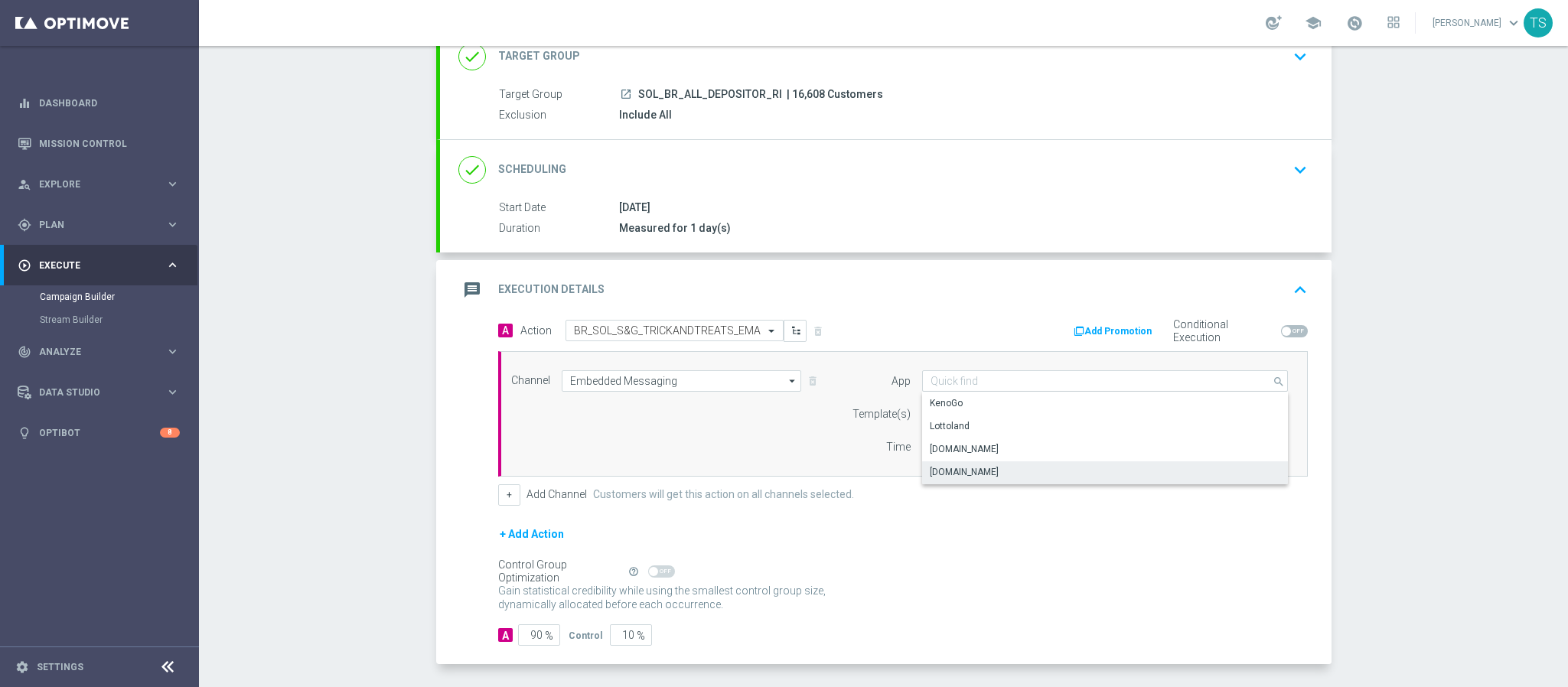
click at [997, 473] on div "Sorteonline.bet.br" at bounding box center [1105, 473] width 366 height 22
type input "Sorteonline.bet.br"
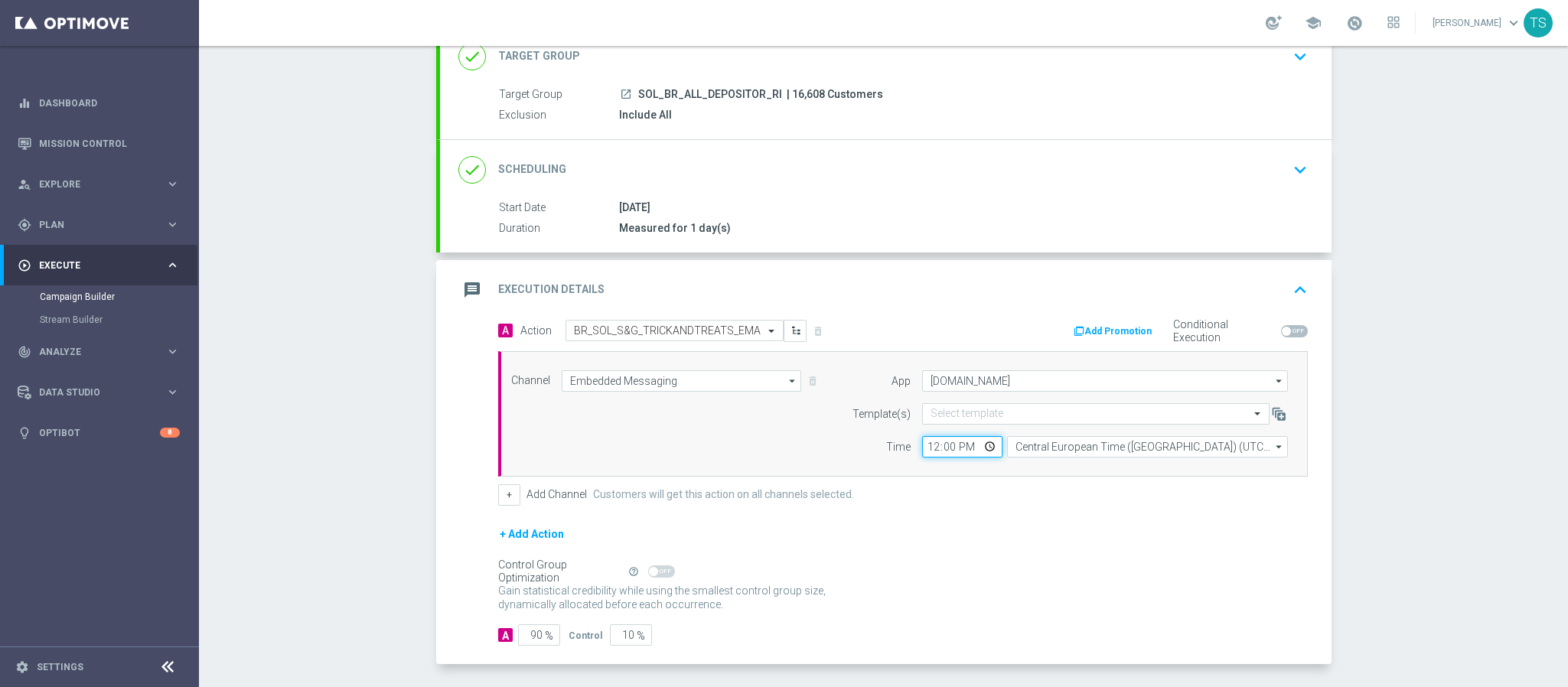
click at [982, 454] on input "12:00" at bounding box center [962, 447] width 81 height 22
type input "18:53"
click at [1097, 547] on div "+ Add Action" at bounding box center [903, 544] width 810 height 38
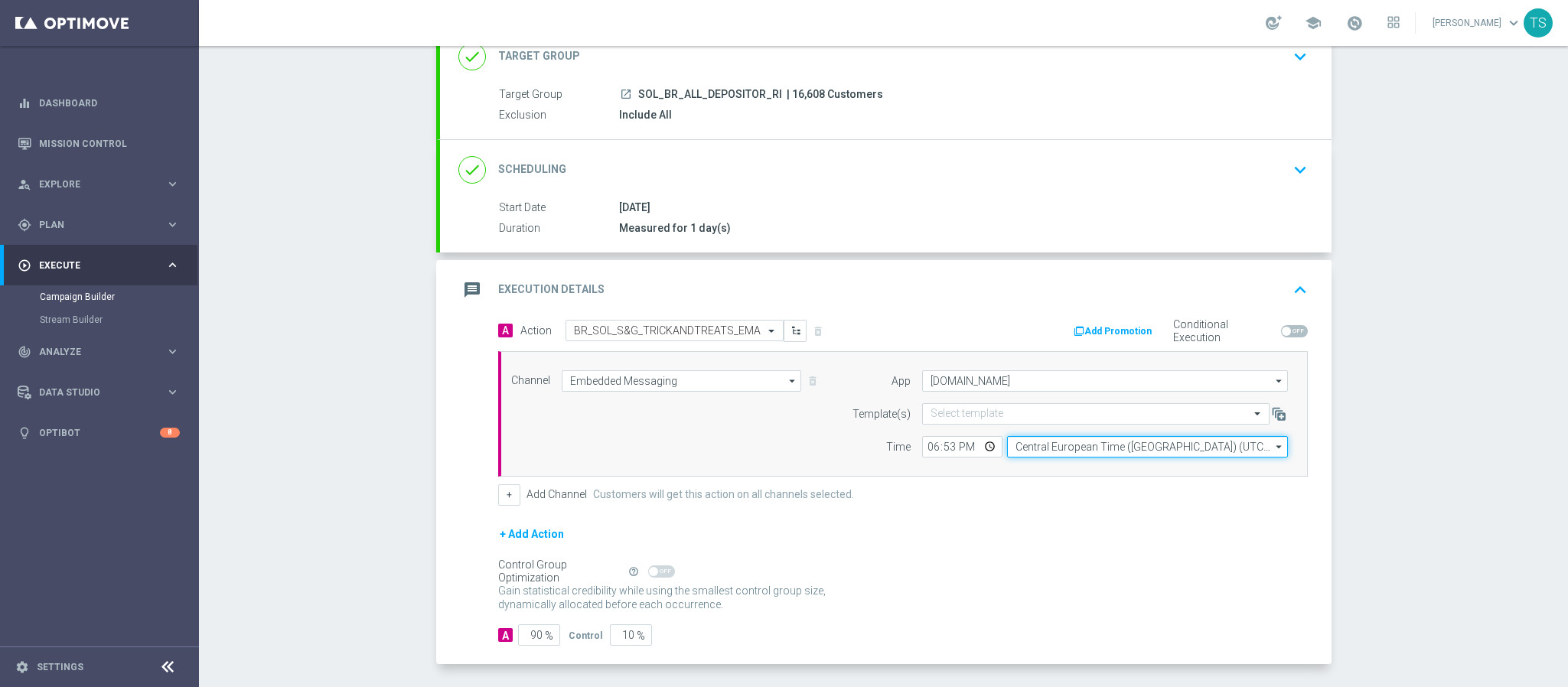
click at [1121, 451] on input "Central European Time (Budapest) (UTC +02:00)" at bounding box center [1147, 447] width 281 height 22
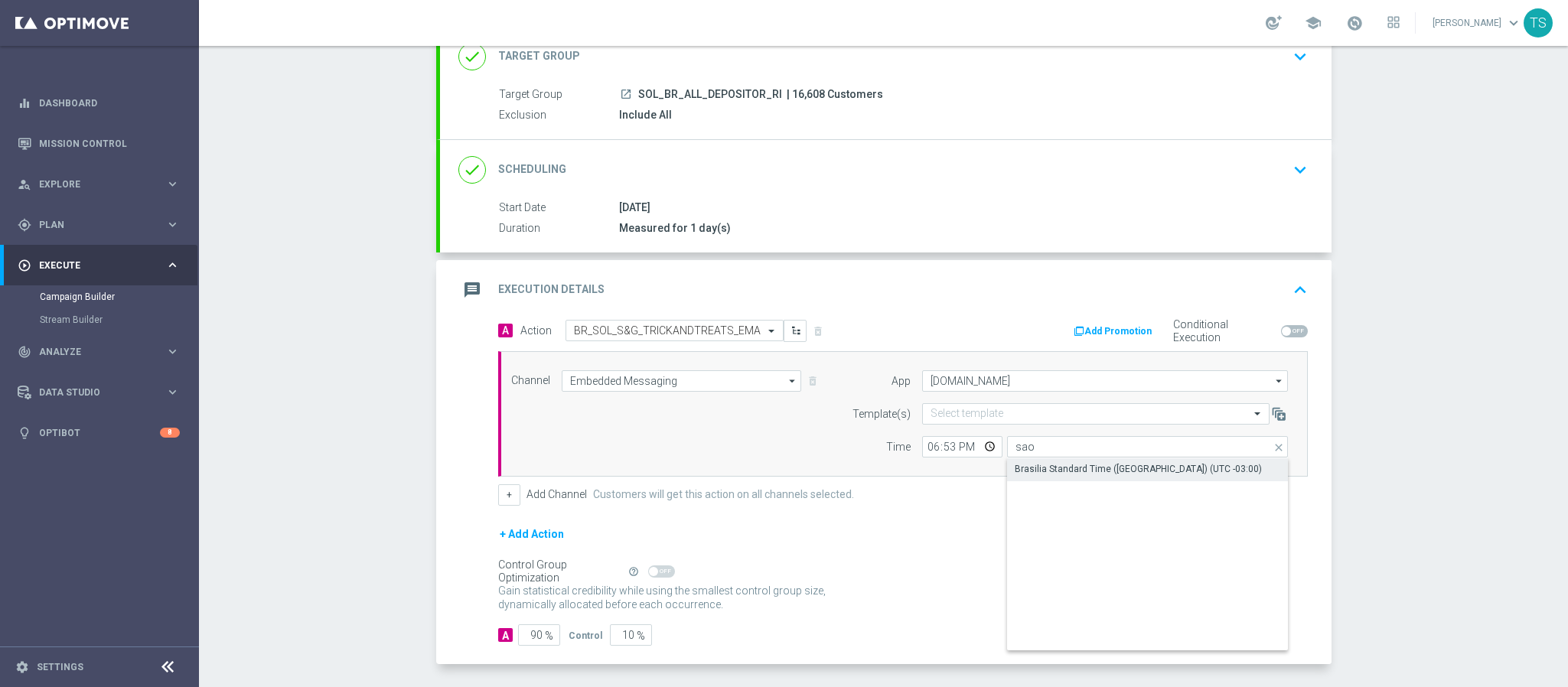
click at [1084, 464] on div "Brasilia Standard Time (Sao Paulo) (UTC -03:00)" at bounding box center [1147, 469] width 282 height 22
type input "Brasilia Standard Time (Sao Paulo) (UTC -03:00)"
drag, startPoint x: 511, startPoint y: 640, endPoint x: 590, endPoint y: 637, distance: 79.1
click at [581, 640] on div "A 90 % Control 10 %" at bounding box center [903, 635] width 810 height 22
type input "1"
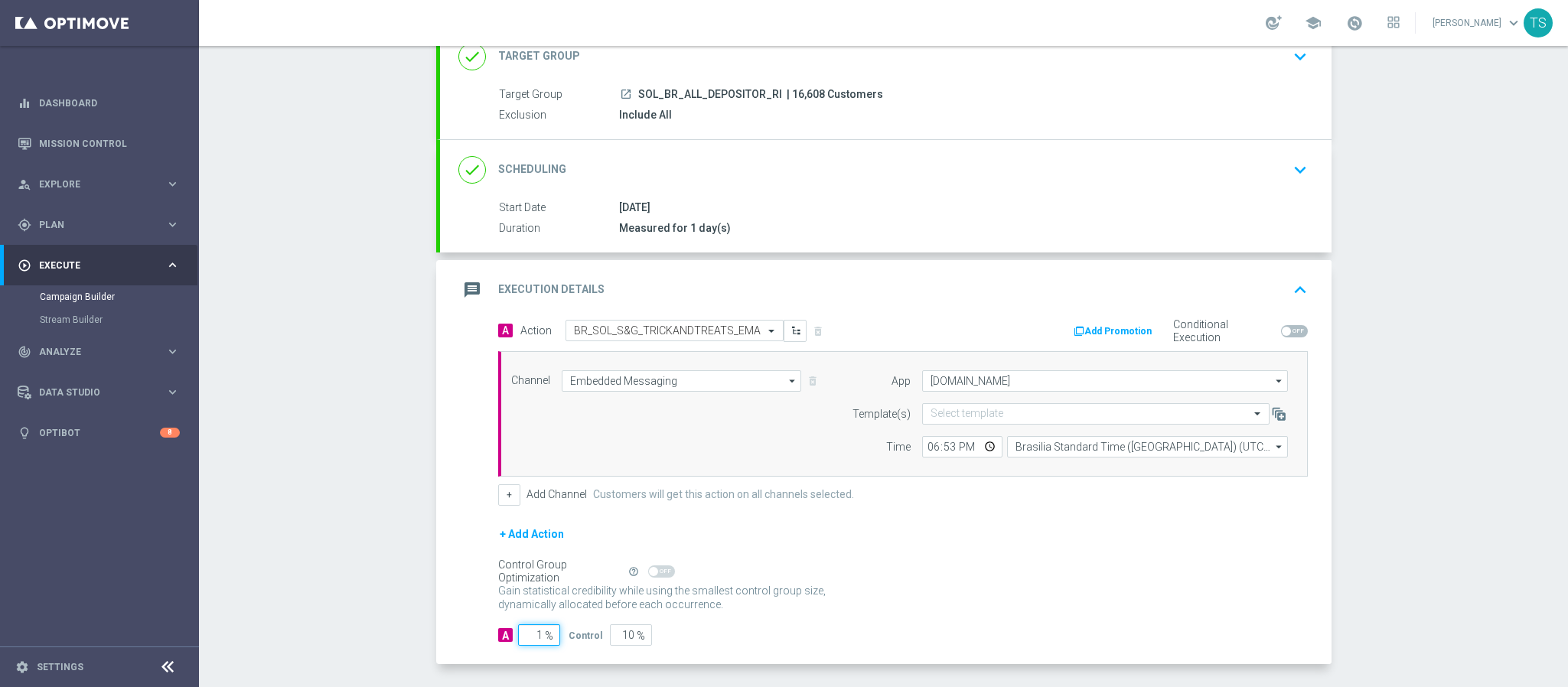
type input "99"
type input "10"
type input "90"
type input "100"
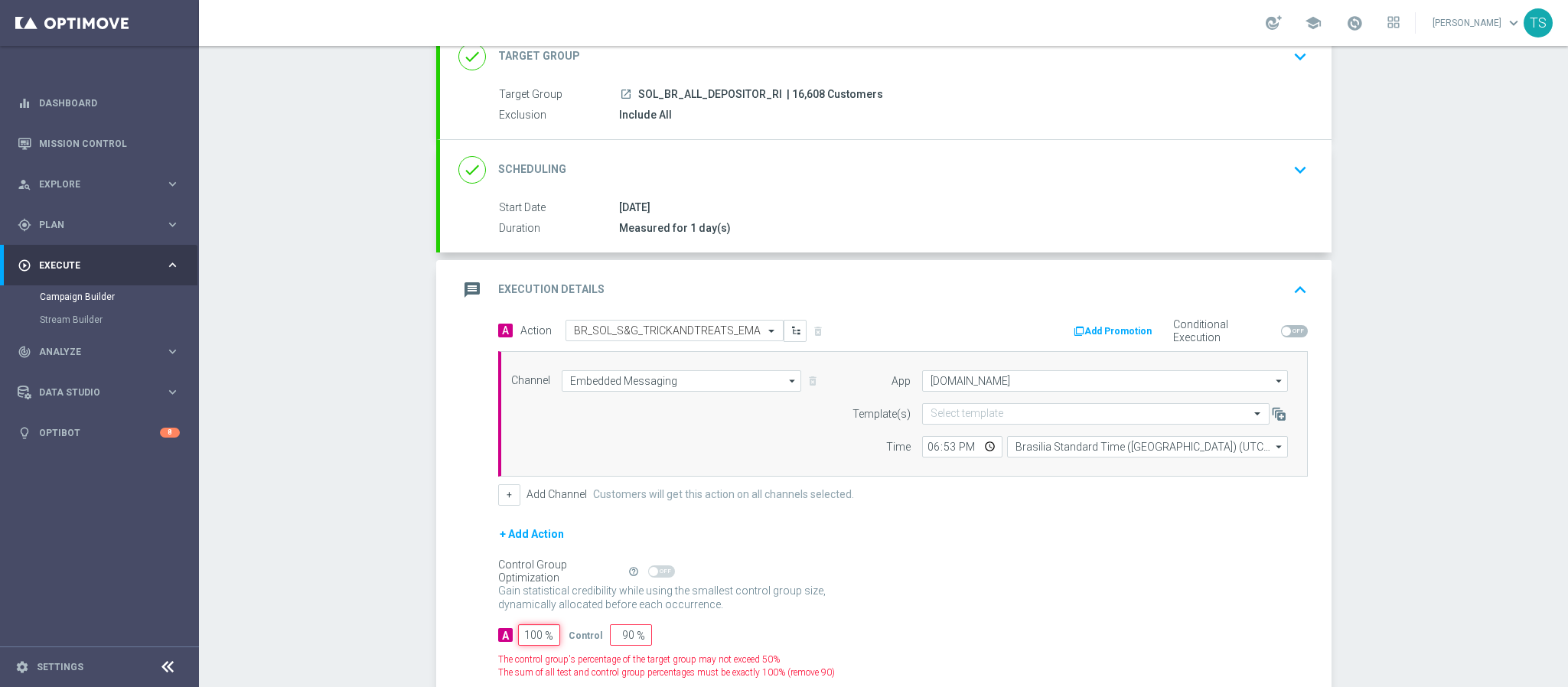
type input "0"
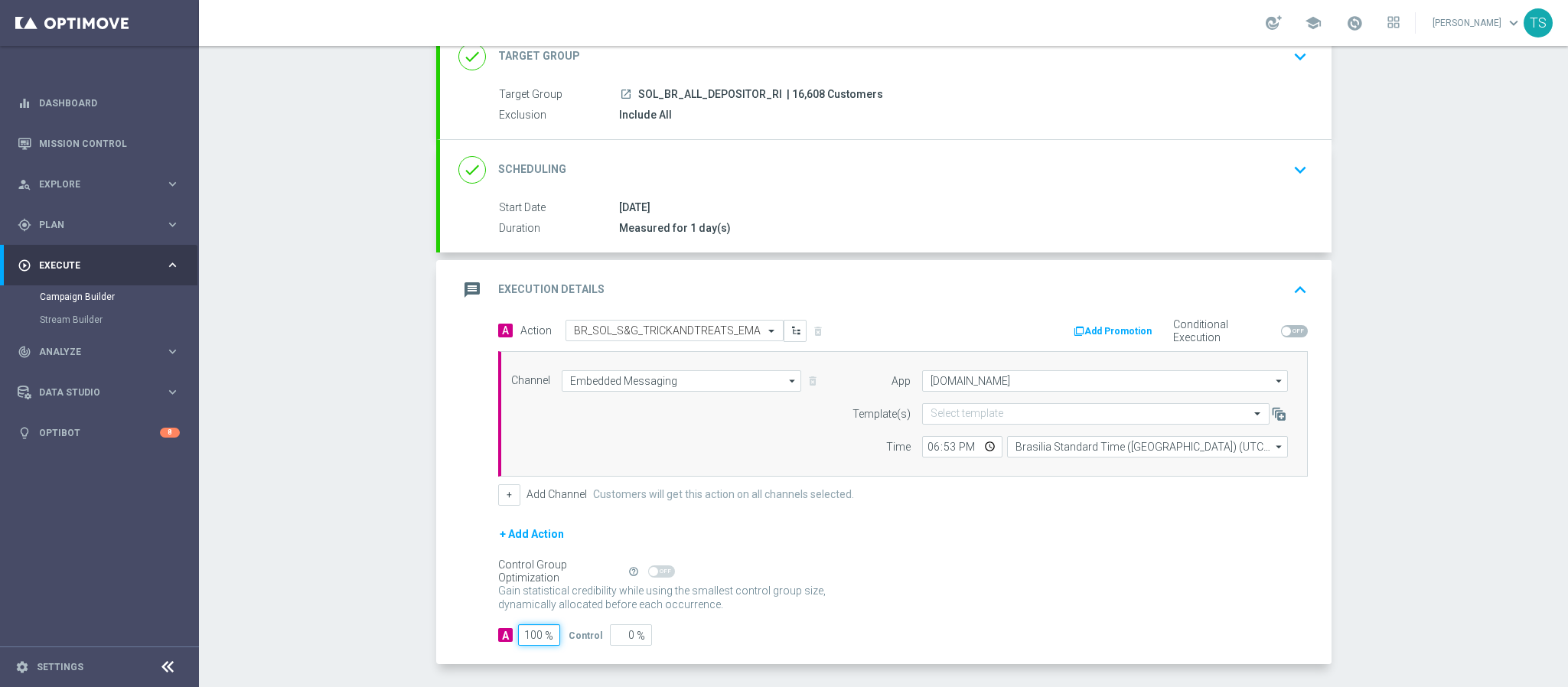
type input "100"
click at [974, 580] on div "Control Group Optimization Self Optimizing Campaign help_outline" at bounding box center [903, 572] width 810 height 17
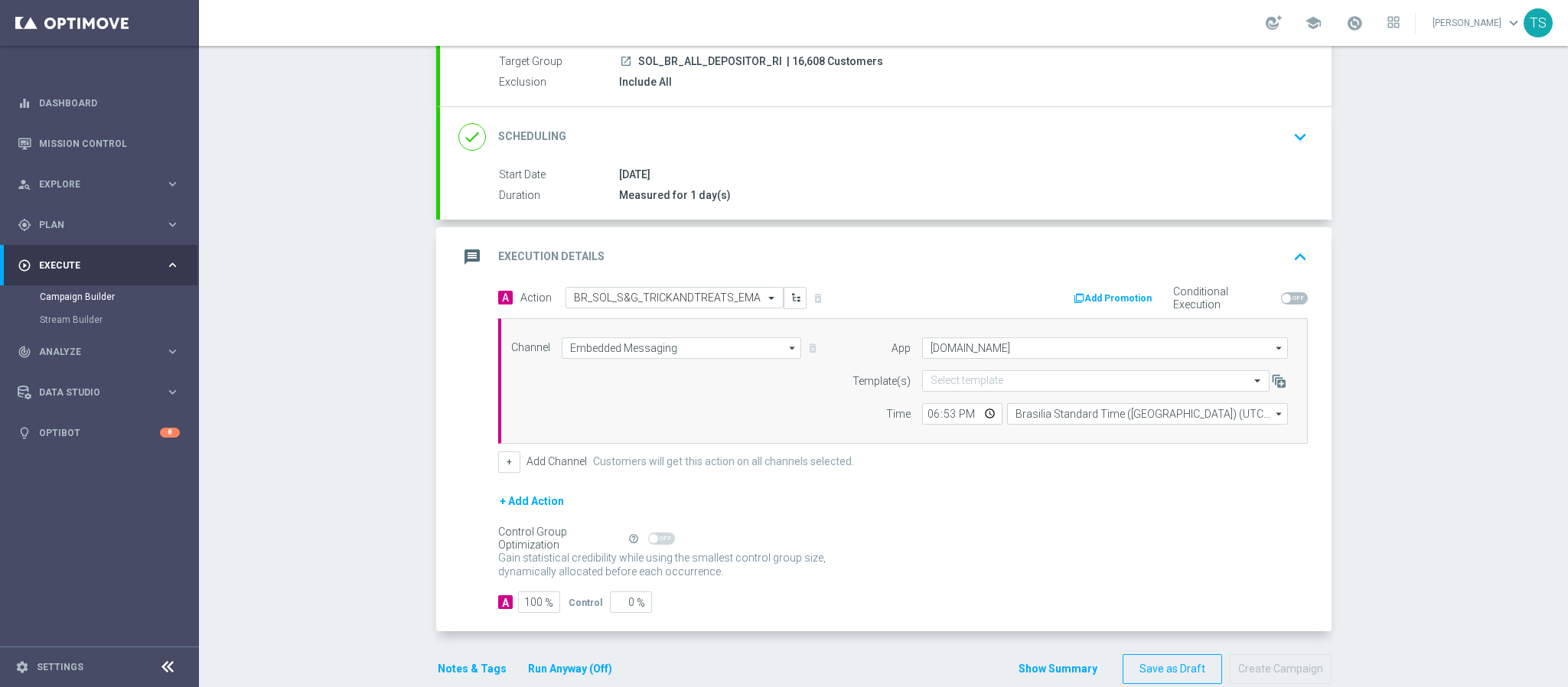
scroll to position [177, 0]
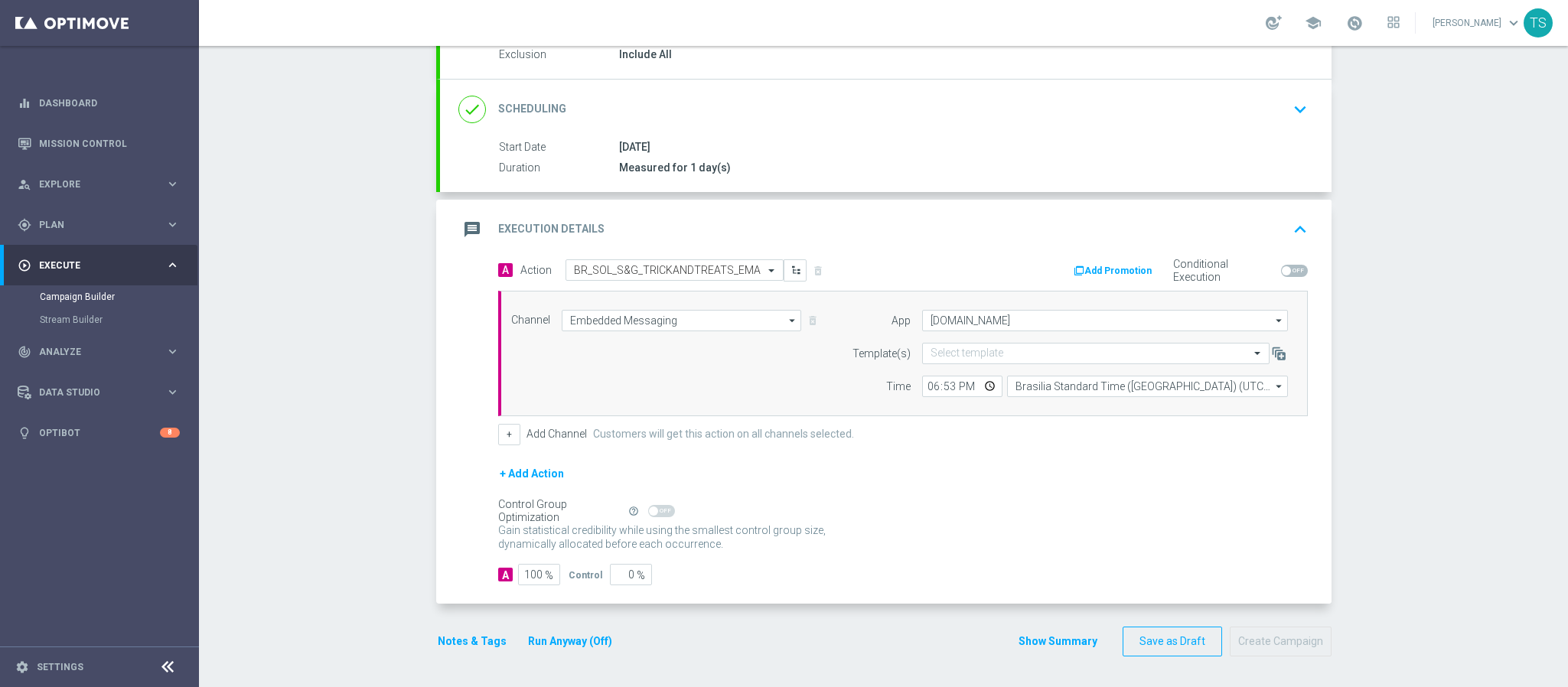
click at [1045, 542] on div "Gain statistical credibility while using the smallest control group size, dynam…" at bounding box center [903, 538] width 810 height 37
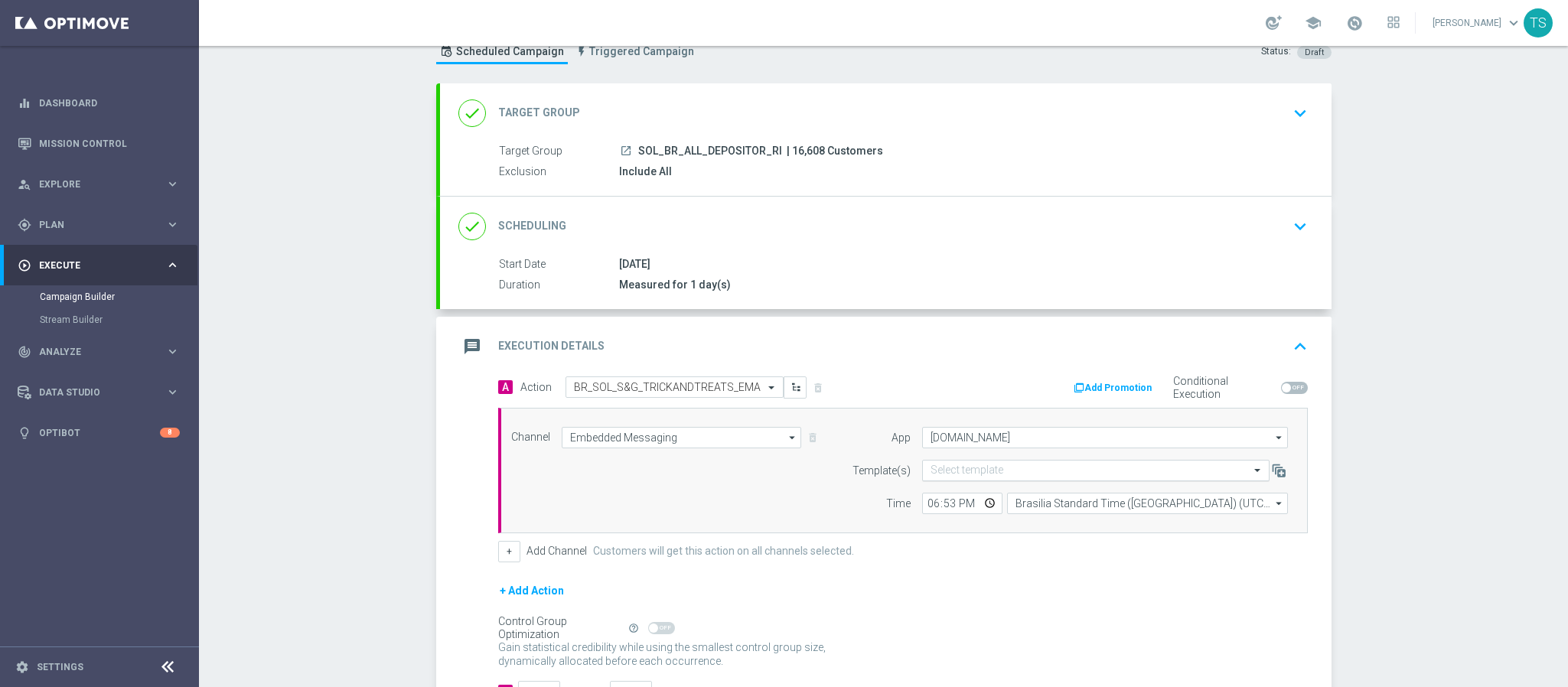
scroll to position [0, 0]
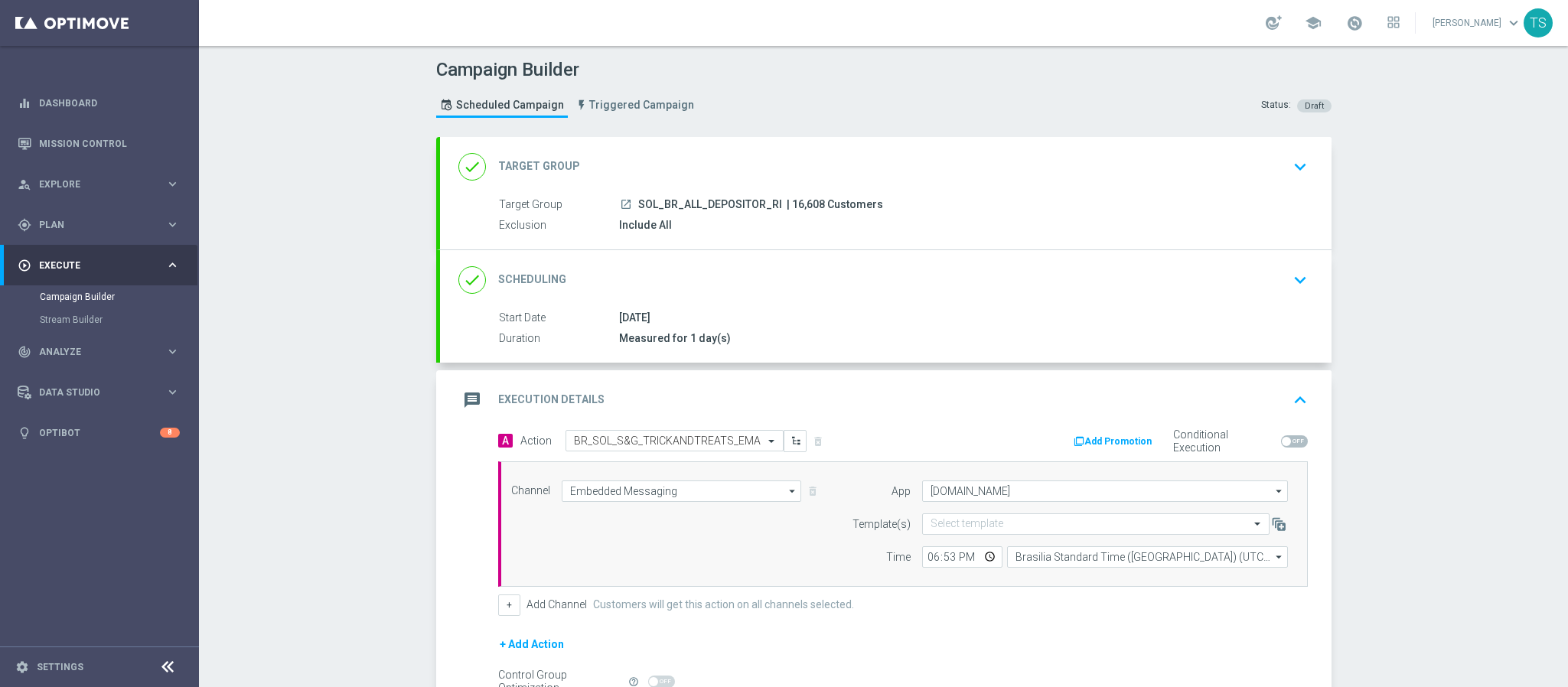
click at [1288, 407] on icon "keyboard_arrow_up" at bounding box center [1300, 400] width 23 height 23
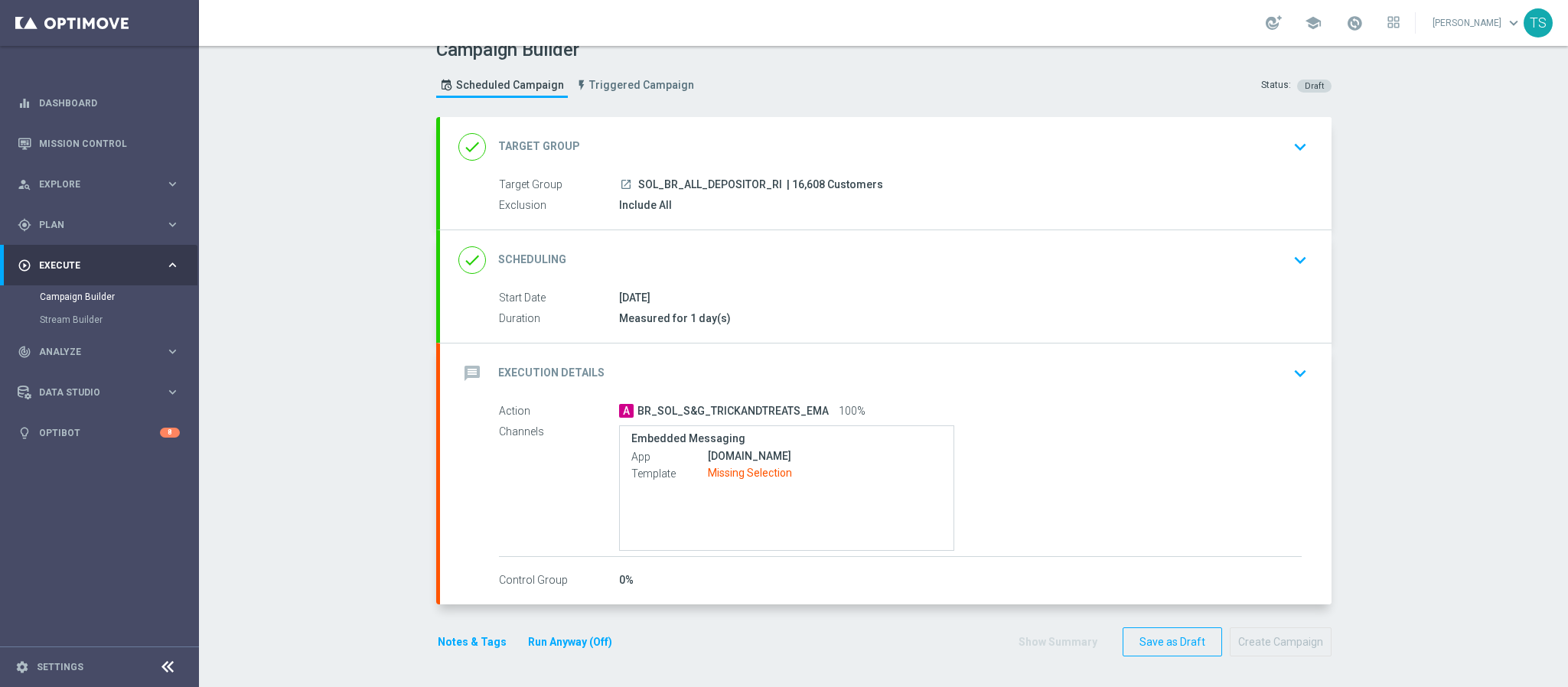
scroll to position [24, 0]
click at [1298, 366] on icon "keyboard_arrow_down" at bounding box center [1300, 374] width 23 height 23
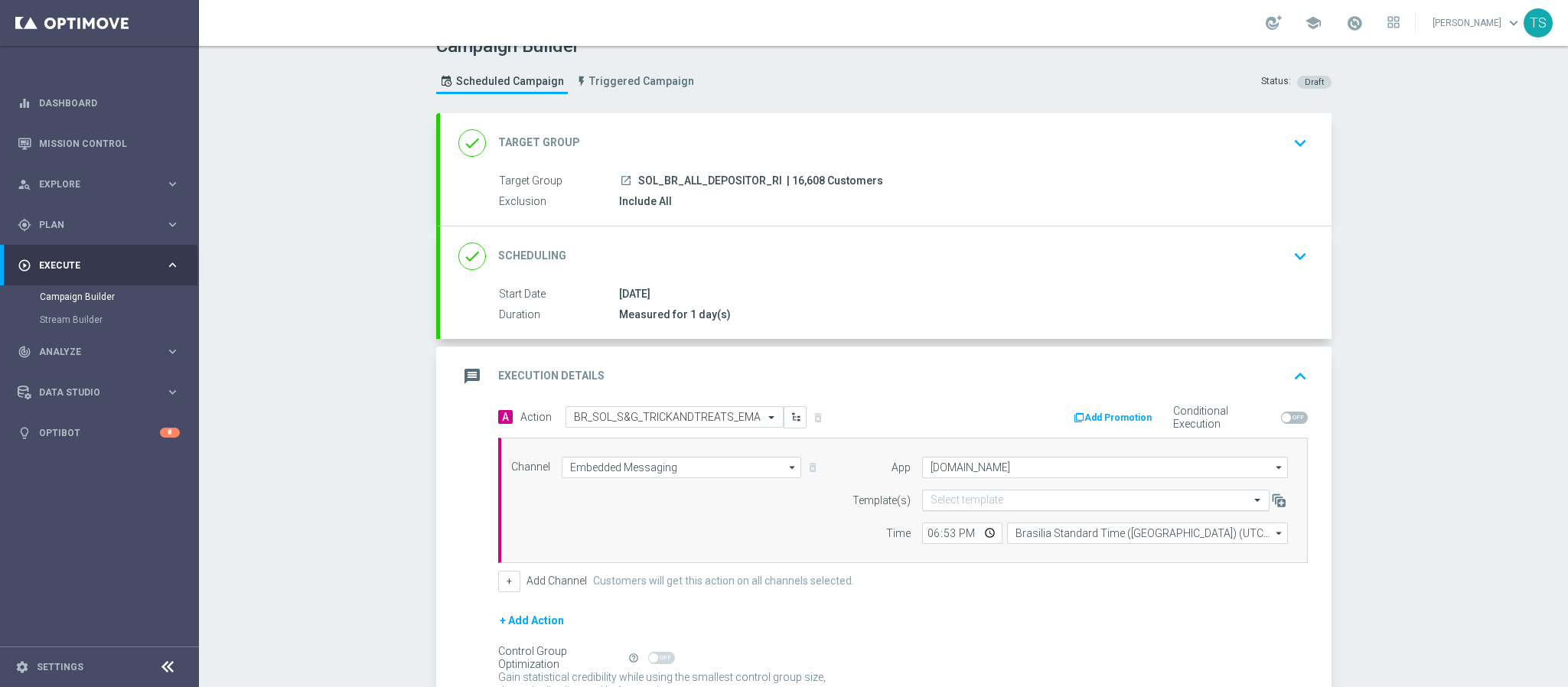
click at [1097, 501] on input "text" at bounding box center [1080, 501] width 300 height 13
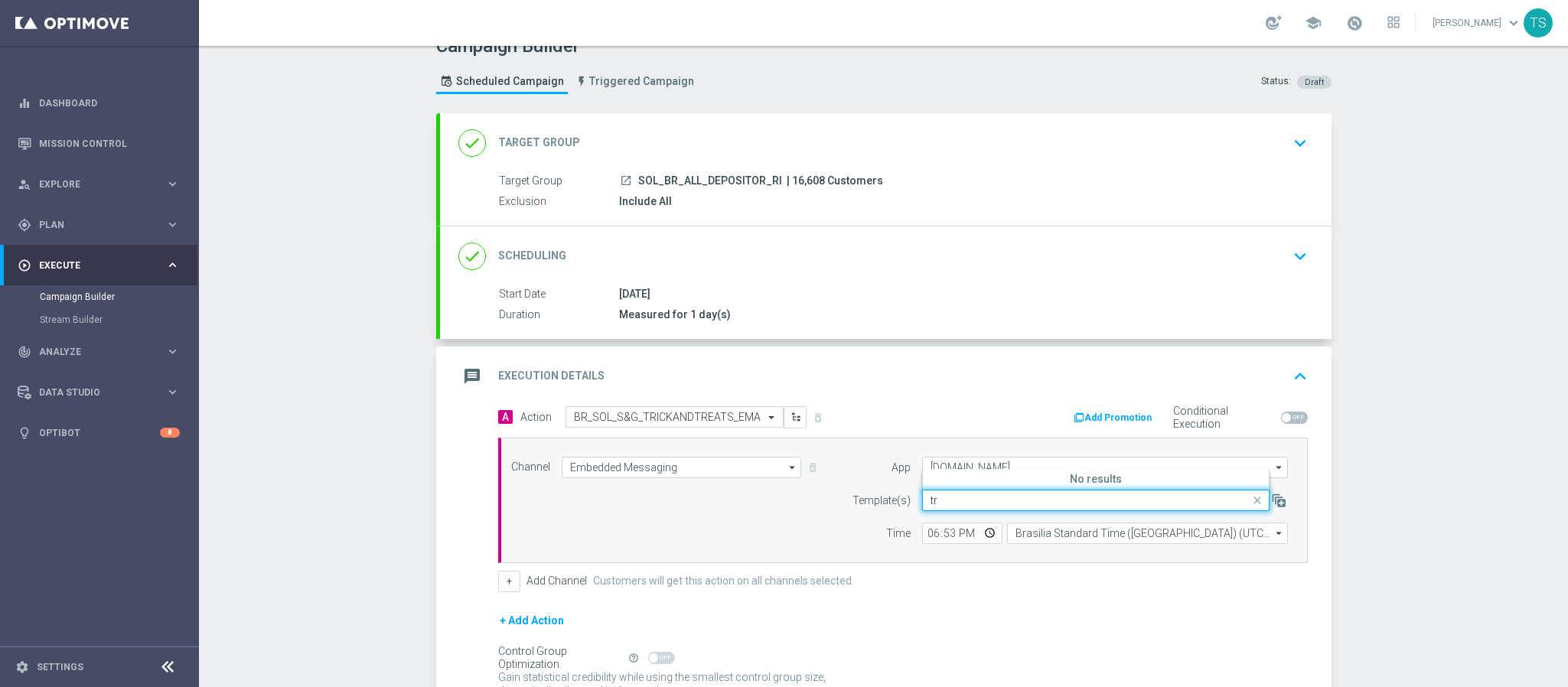
type input "t"
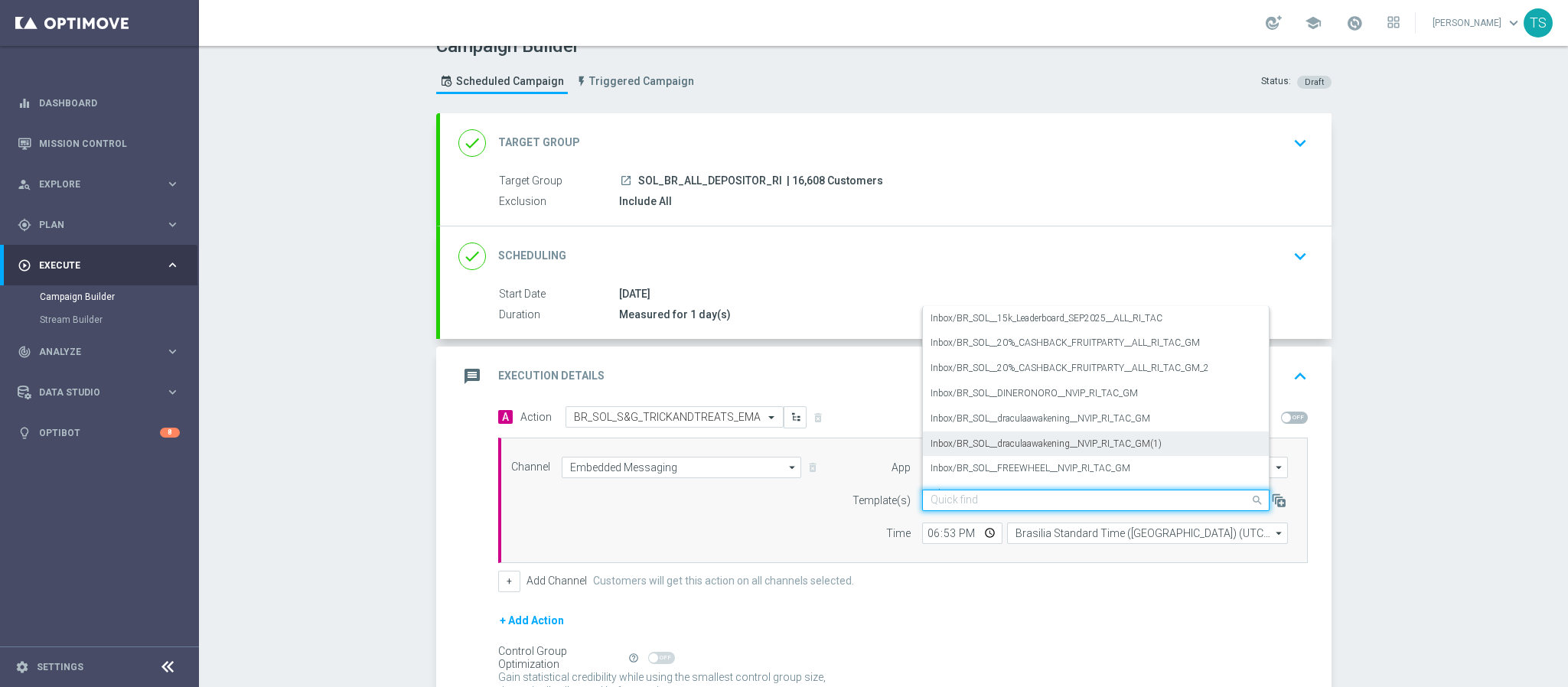
click at [1141, 444] on label "Inbox/BR_SOL__draculaawakening__NVIP_RI_TAC_GM(1)" at bounding box center [1046, 444] width 231 height 13
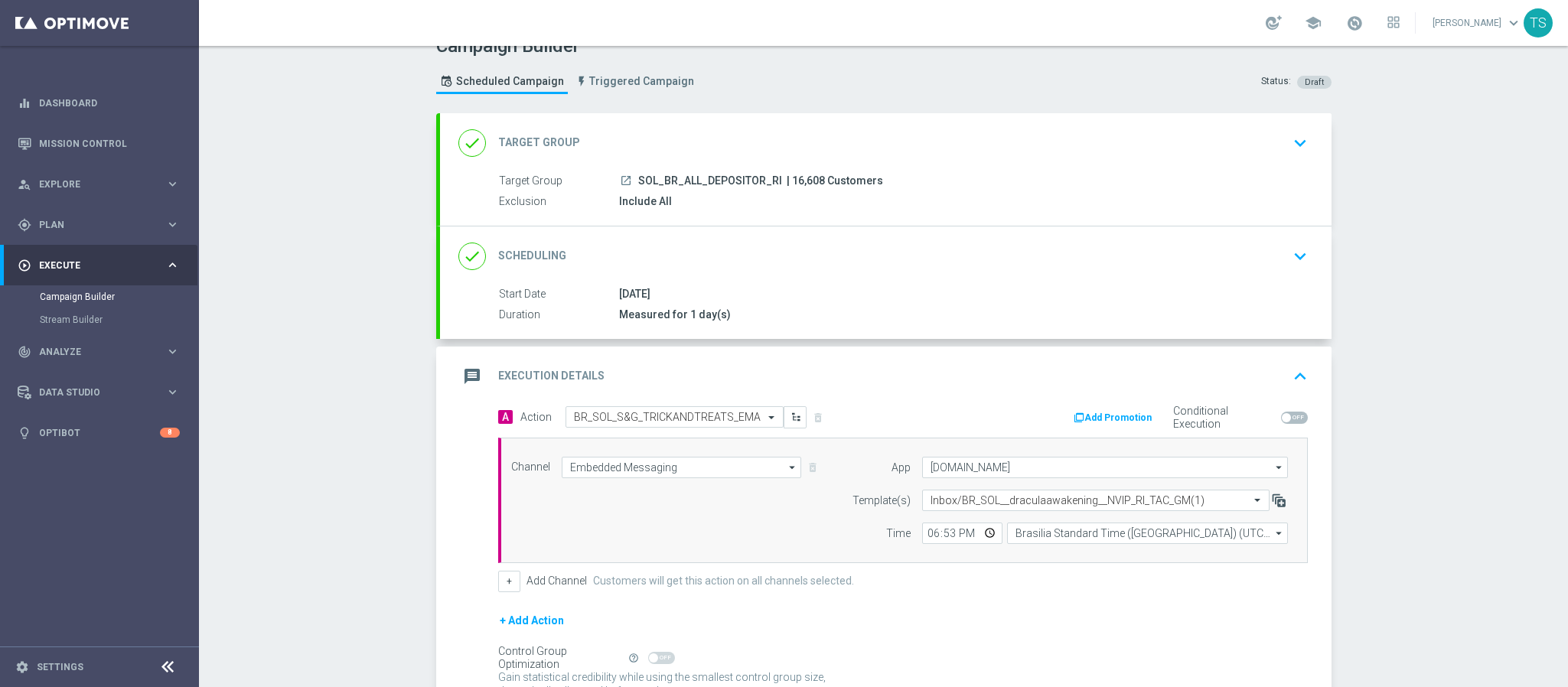
click at [1274, 505] on icon "button" at bounding box center [1278, 500] width 15 height 15
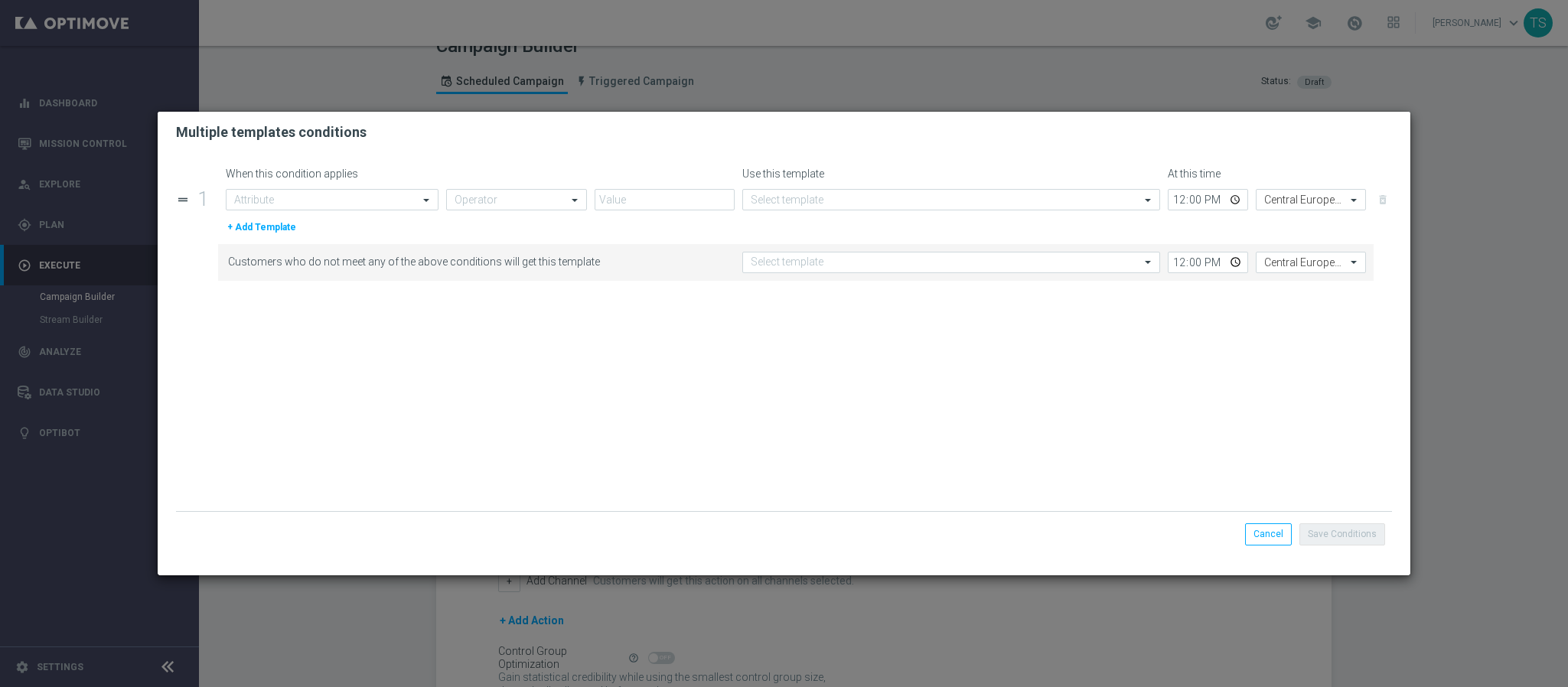
click at [1491, 351] on modal-container "Multiple templates conditions When this condition applies Use this template At …" at bounding box center [784, 343] width 1568 height 687
click at [1276, 540] on button "Cancel" at bounding box center [1268, 534] width 47 height 22
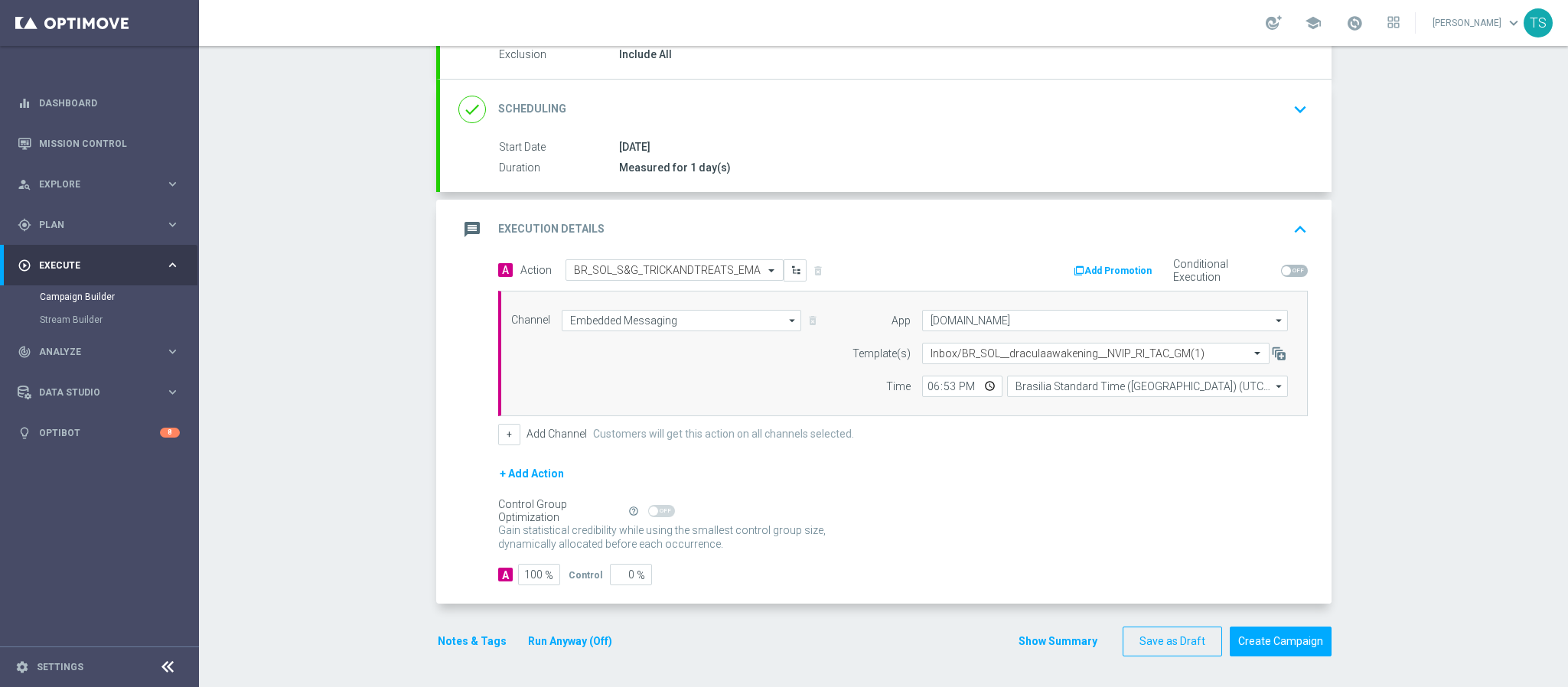
scroll to position [177, 0]
click at [953, 377] on input "18:53" at bounding box center [962, 386] width 81 height 22
click at [959, 384] on input "18:53" at bounding box center [962, 386] width 81 height 22
click at [943, 384] on input "18:53" at bounding box center [962, 386] width 81 height 22
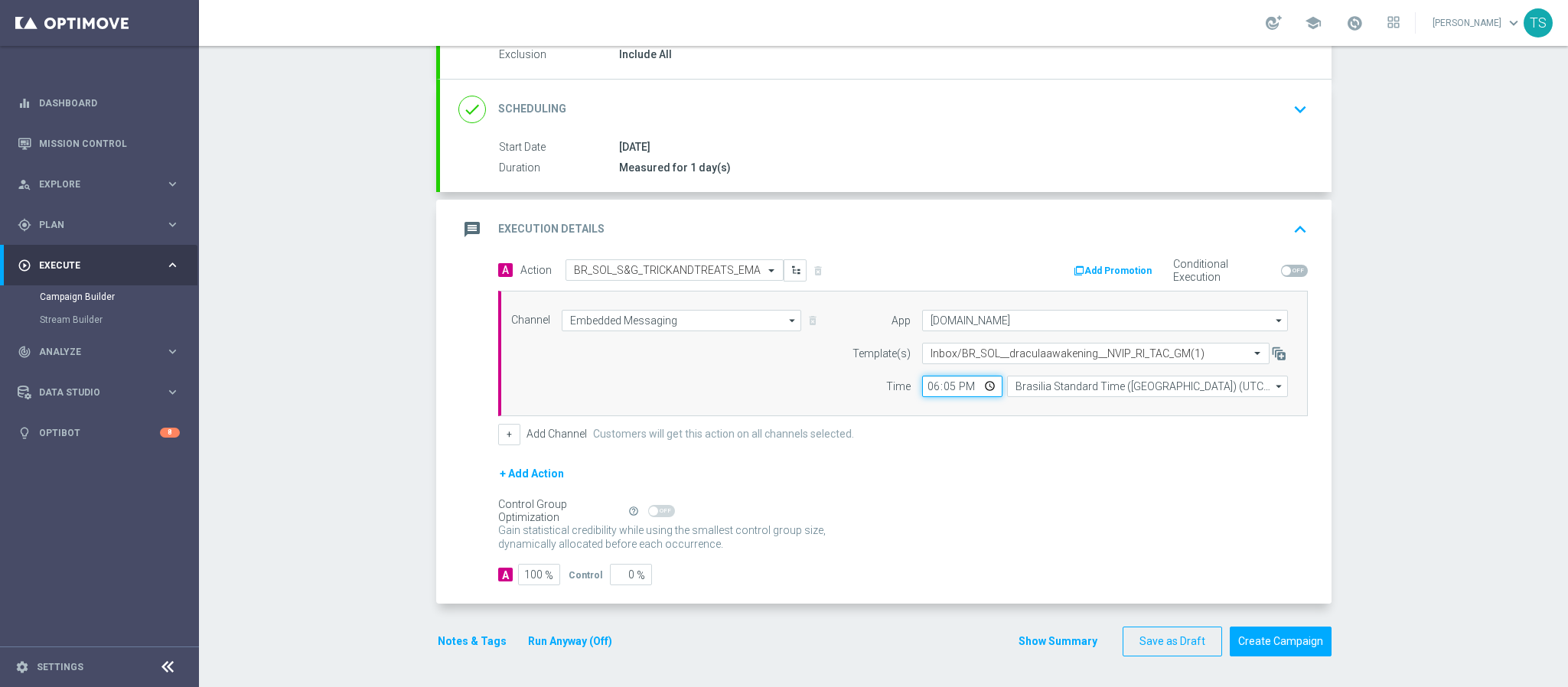
type input "18:50"
click at [946, 472] on div "+ Add Action" at bounding box center [903, 483] width 810 height 38
click at [1297, 638] on button "Create Campaign" at bounding box center [1281, 642] width 102 height 30
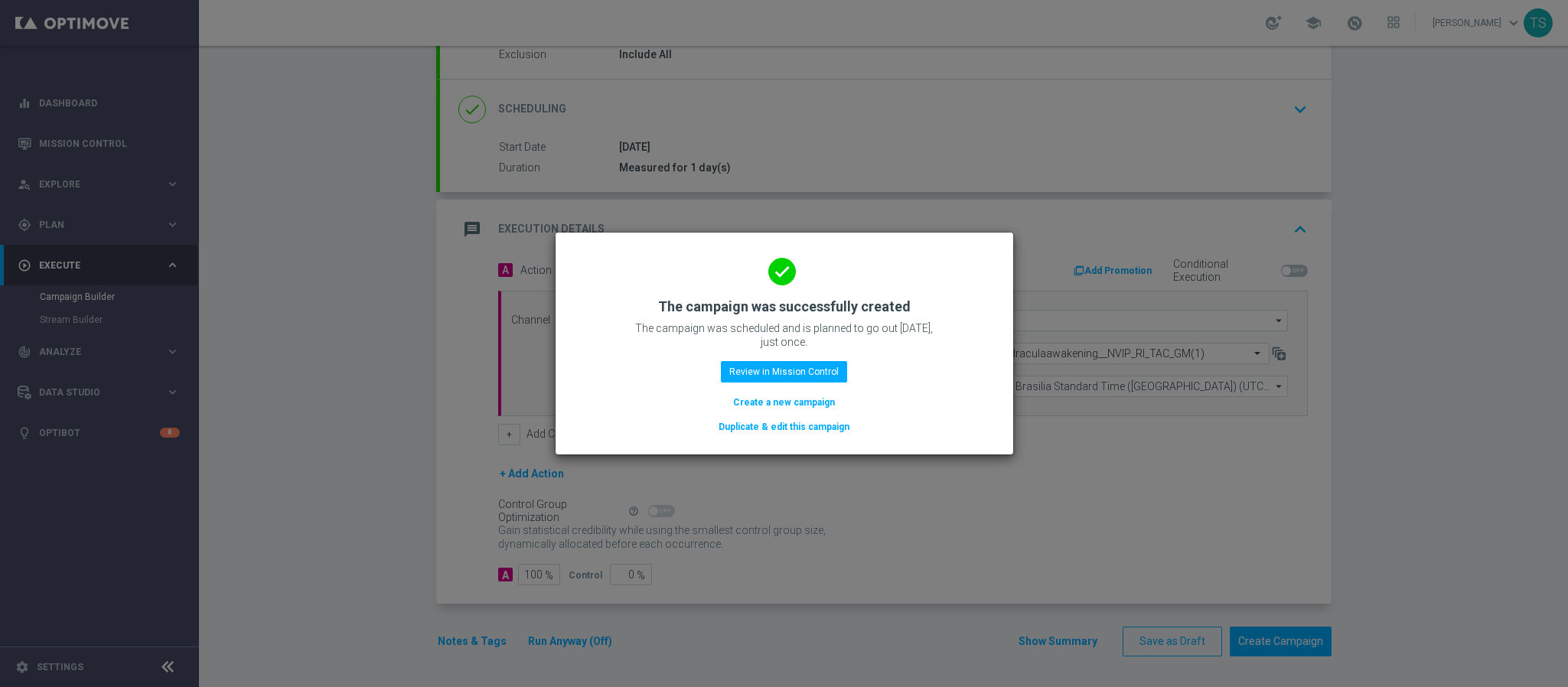
click at [151, 113] on modal-container "done The campaign was successfully created The campaign was scheduled and is pl…" at bounding box center [784, 343] width 1568 height 687
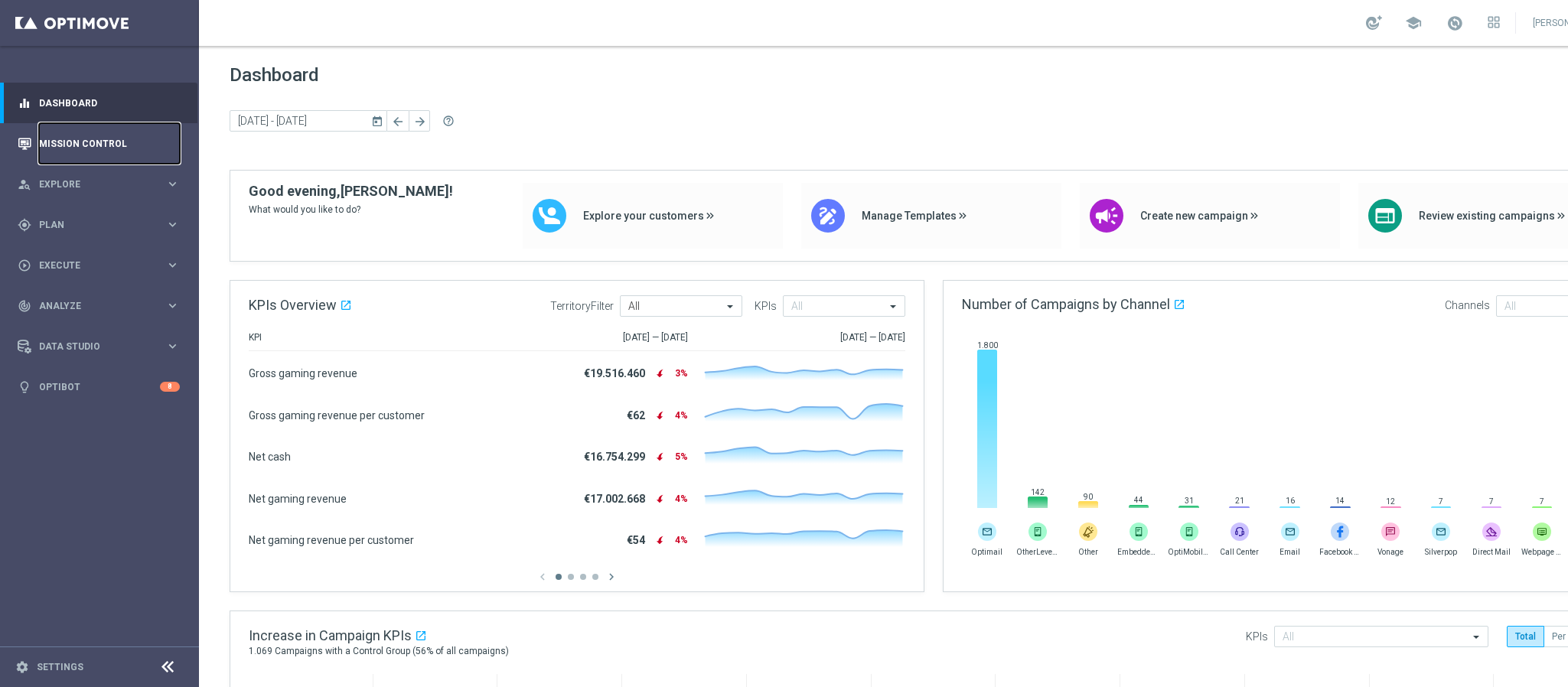
click at [76, 148] on link "Mission Control" at bounding box center [110, 143] width 141 height 41
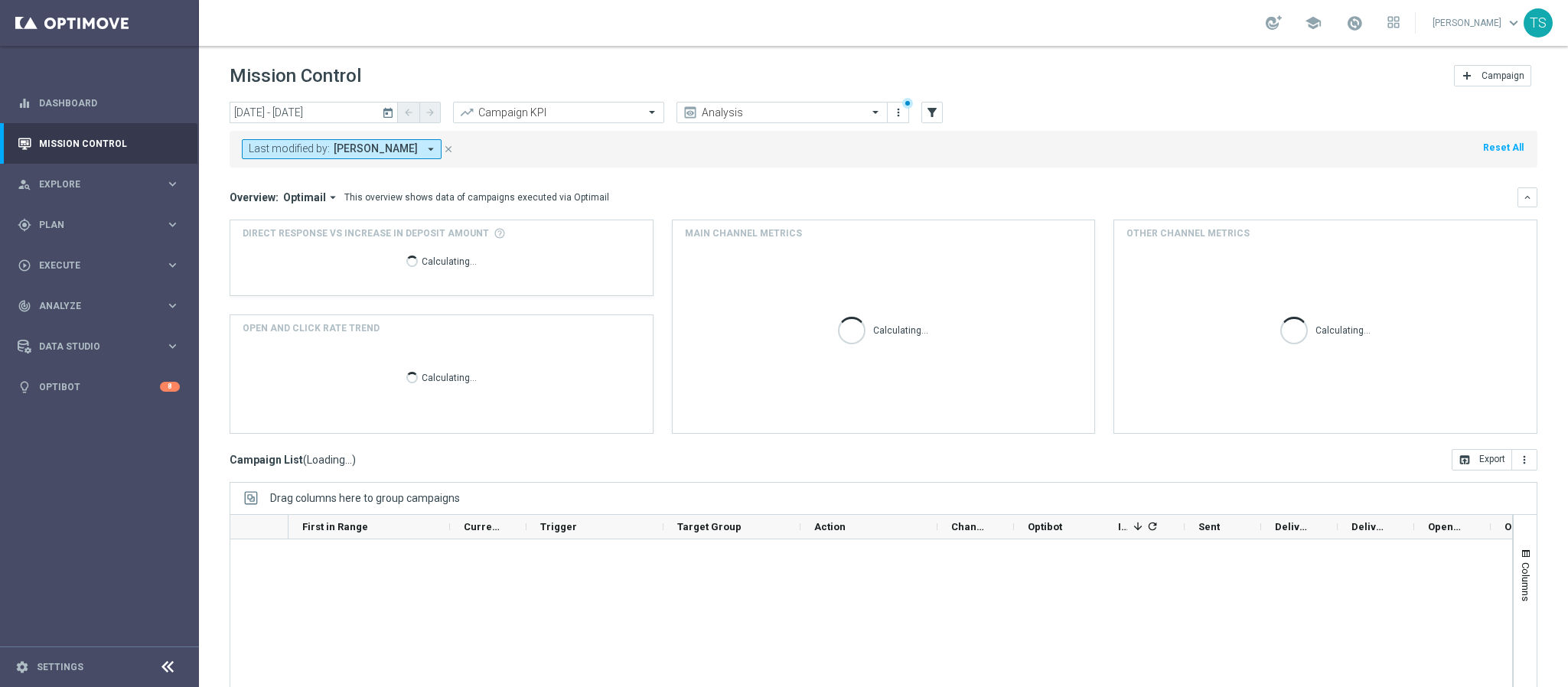
click at [384, 111] on icon "today" at bounding box center [389, 112] width 14 height 14
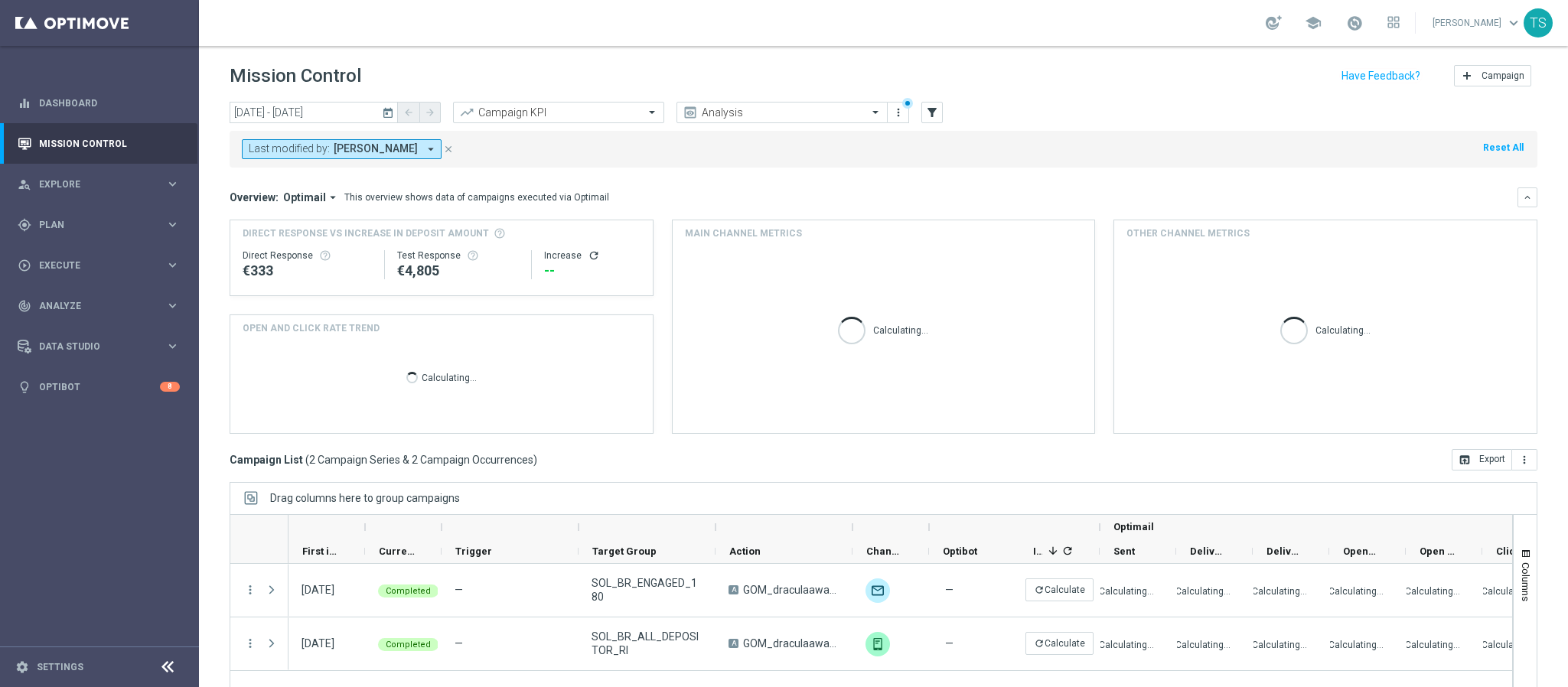
click at [385, 115] on icon "today" at bounding box center [389, 112] width 14 height 14
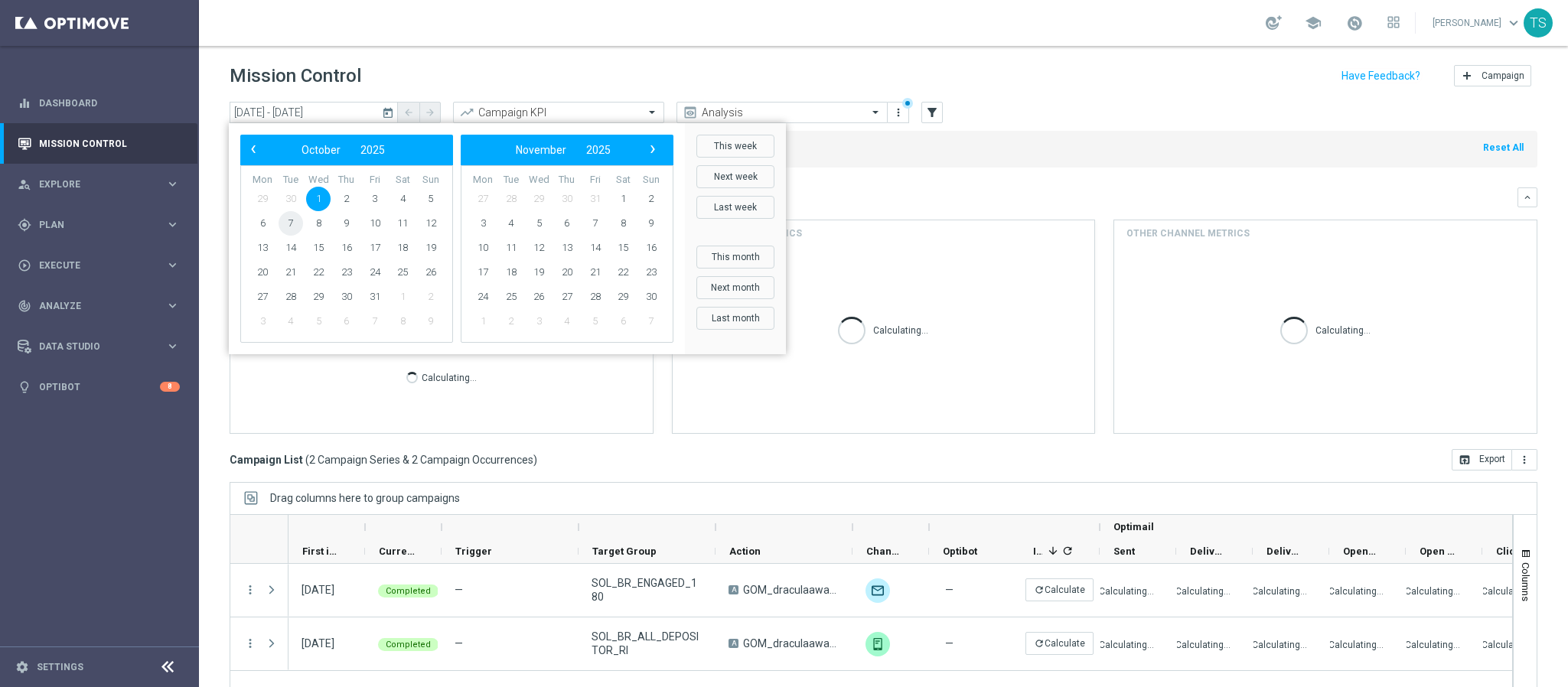
click at [296, 226] on span "7" at bounding box center [290, 223] width 24 height 24
type input "[DATE] - [DATE]"
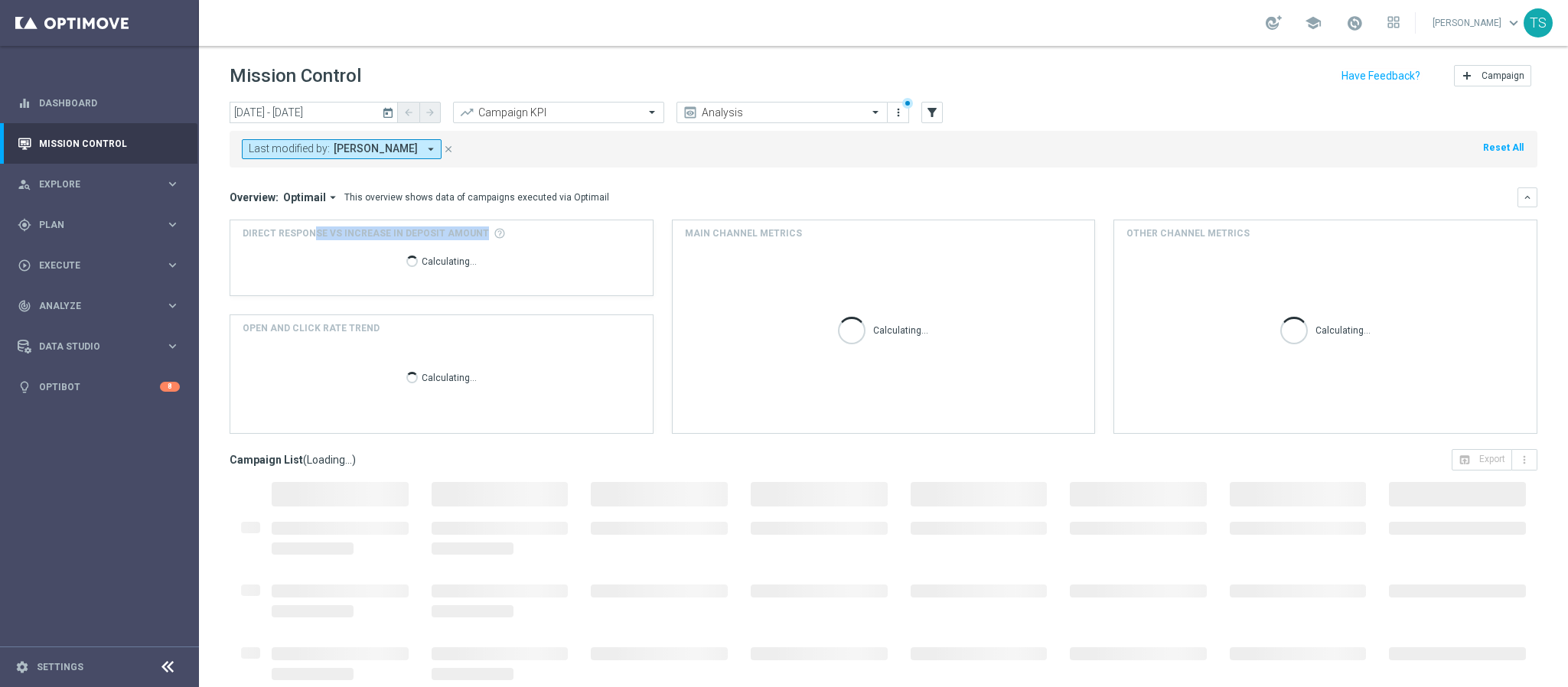
click at [296, 223] on div "Direct Response VS Increase In Deposit Amount Calculating..." at bounding box center [441, 258] width 423 height 75
click at [468, 56] on header "Mission Control add Campaign" at bounding box center [884, 73] width 1369 height 56
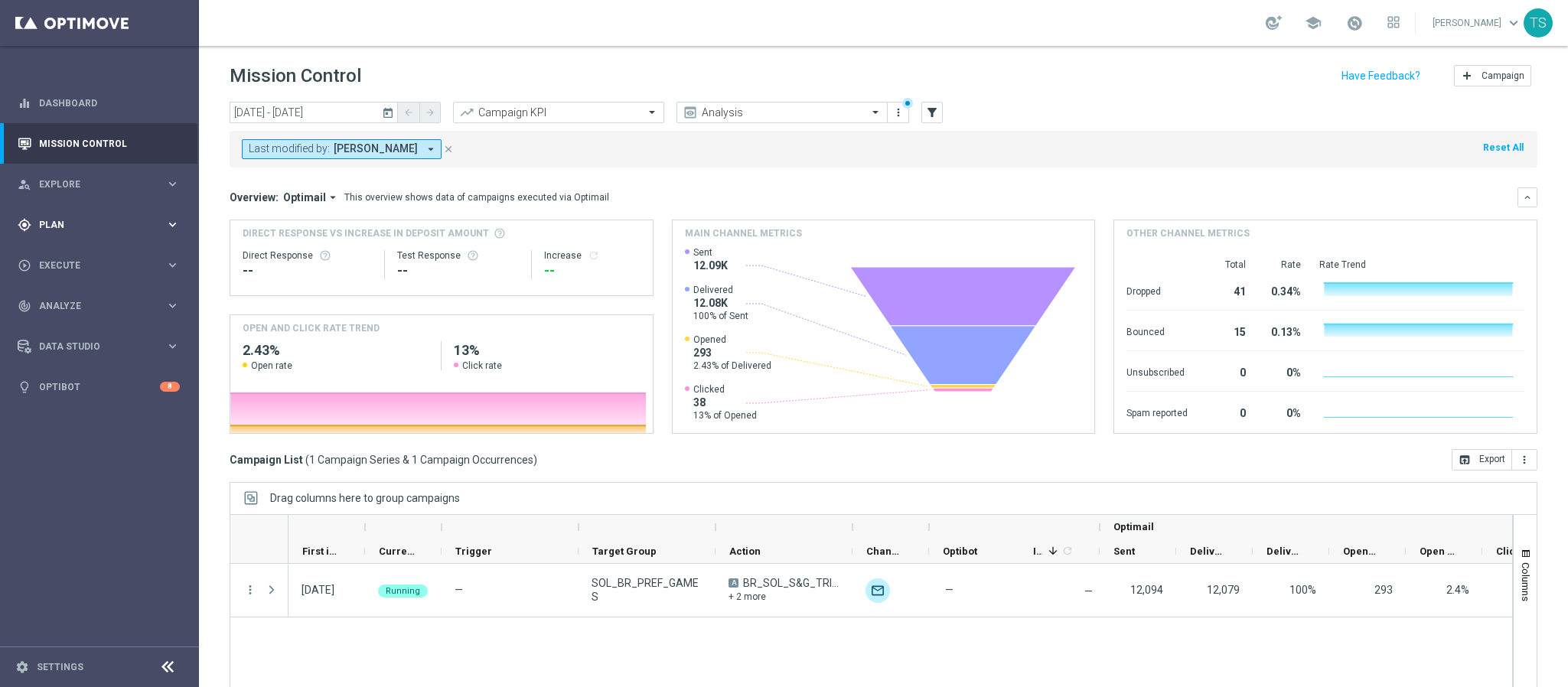
click at [65, 223] on span "Plan" at bounding box center [102, 224] width 126 height 9
click at [76, 303] on span "Templates" at bounding box center [96, 302] width 110 height 9
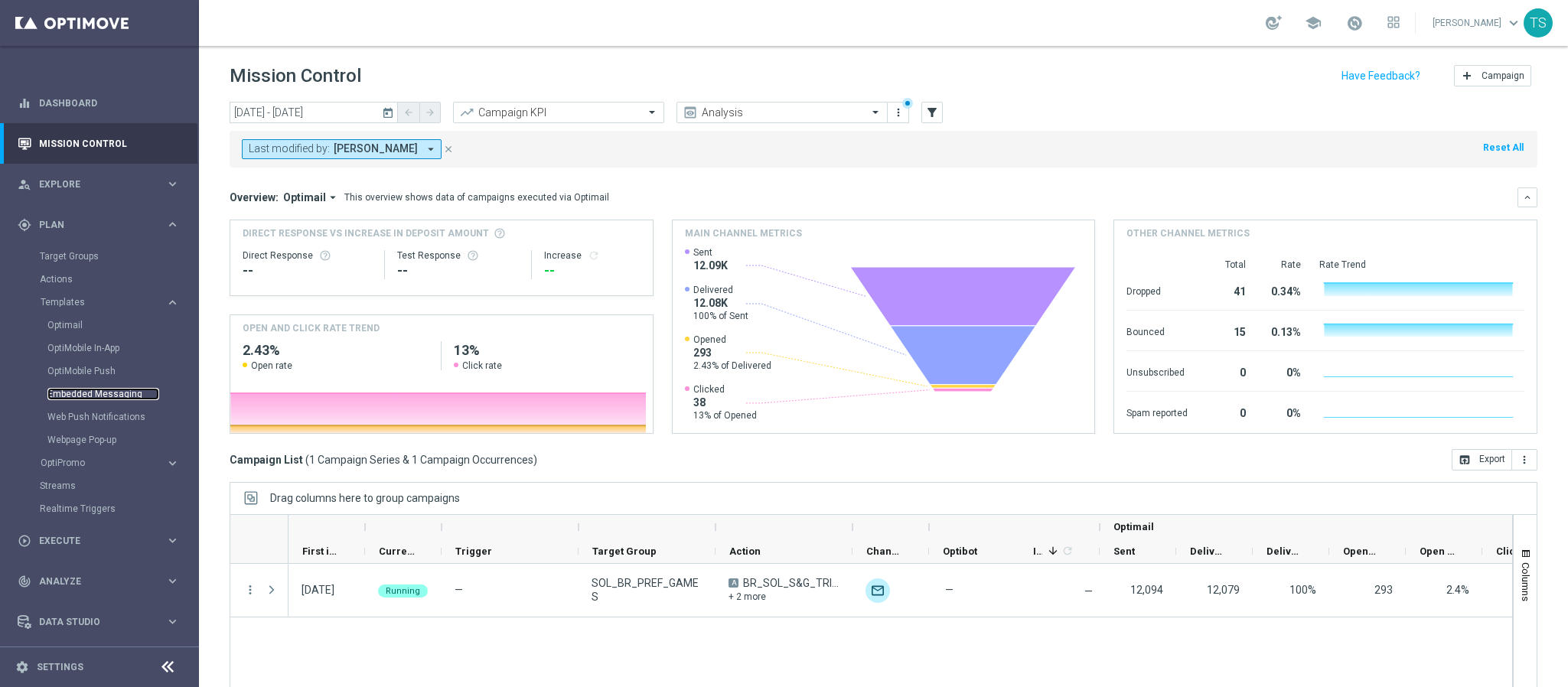
click at [105, 397] on link "Embedded Messaging" at bounding box center [103, 394] width 112 height 12
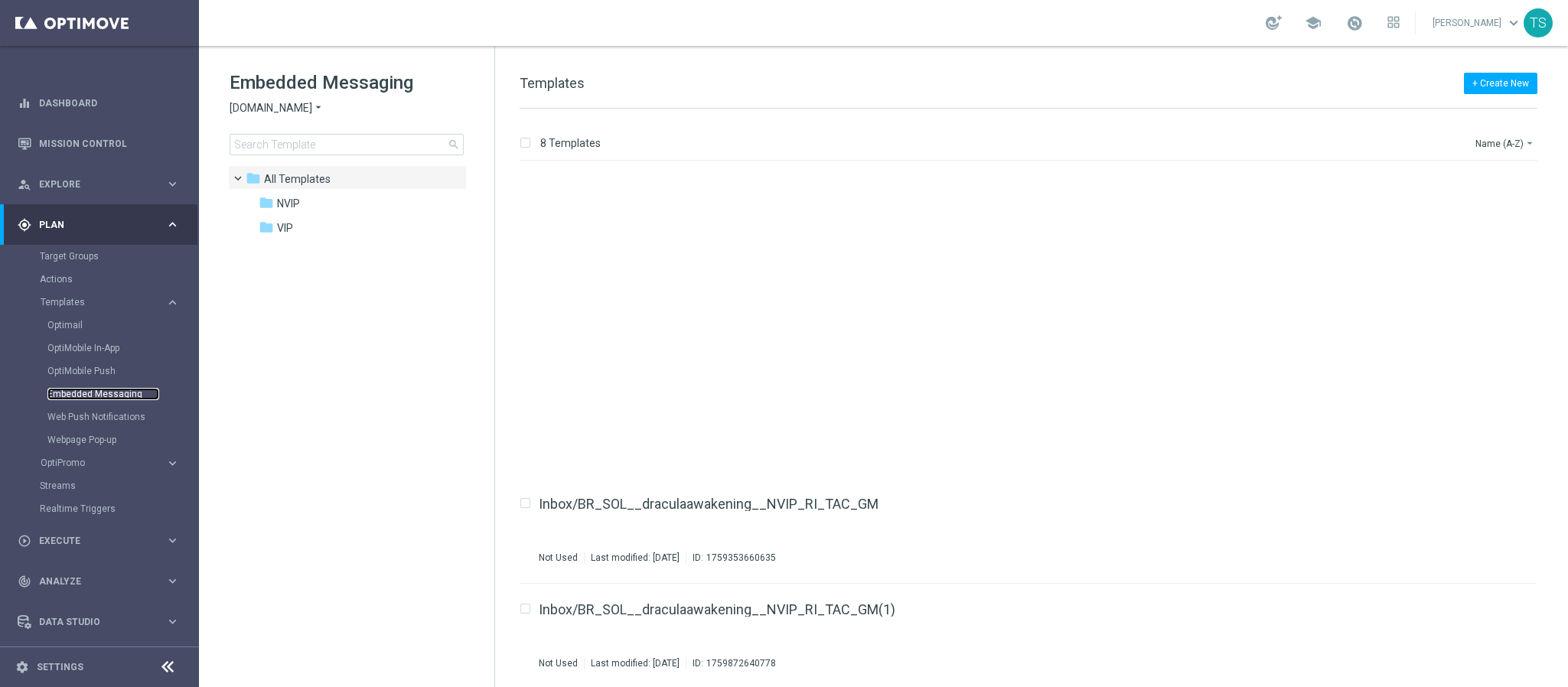
scroll to position [319, 0]
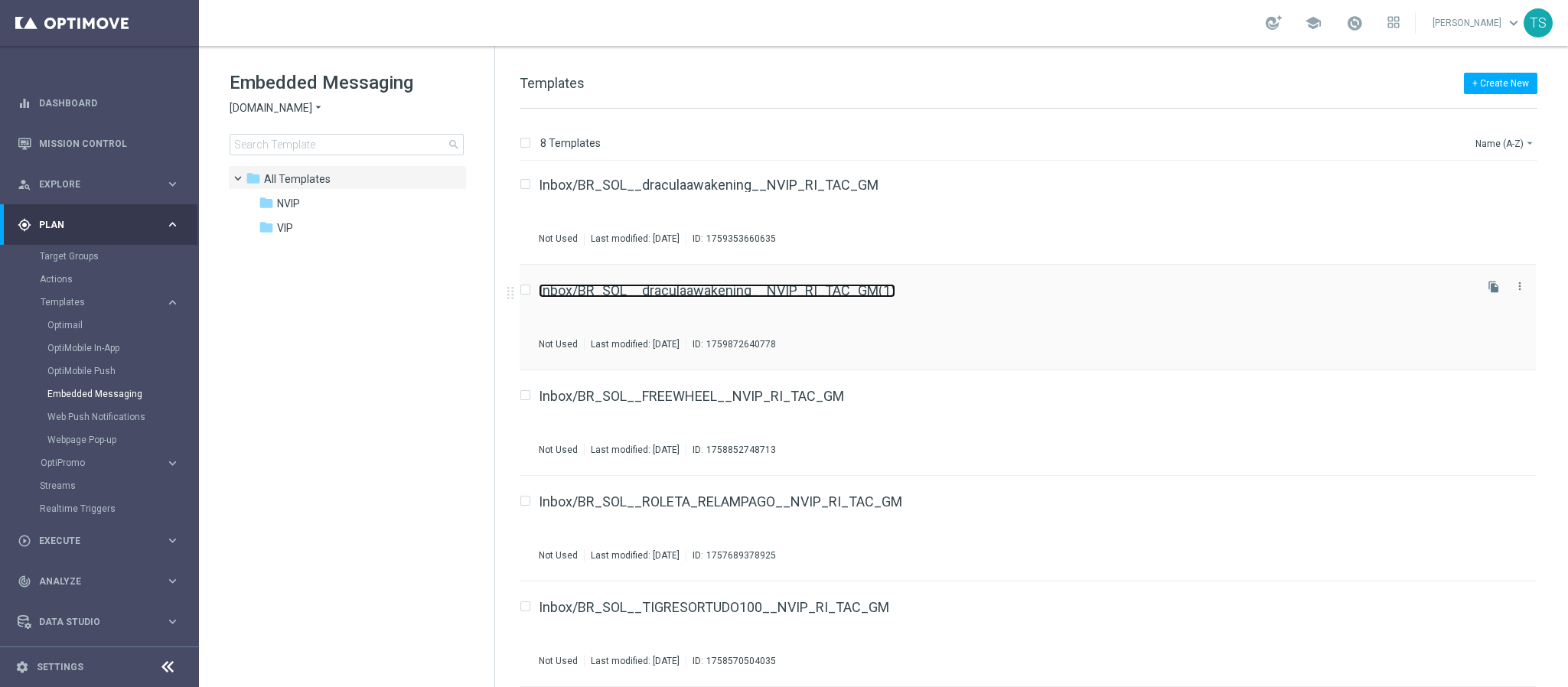
click at [824, 295] on link "Inbox/BR_SOL__draculaawakening__NVIP_RI_TAC_GM(1)" at bounding box center [717, 291] width 356 height 14
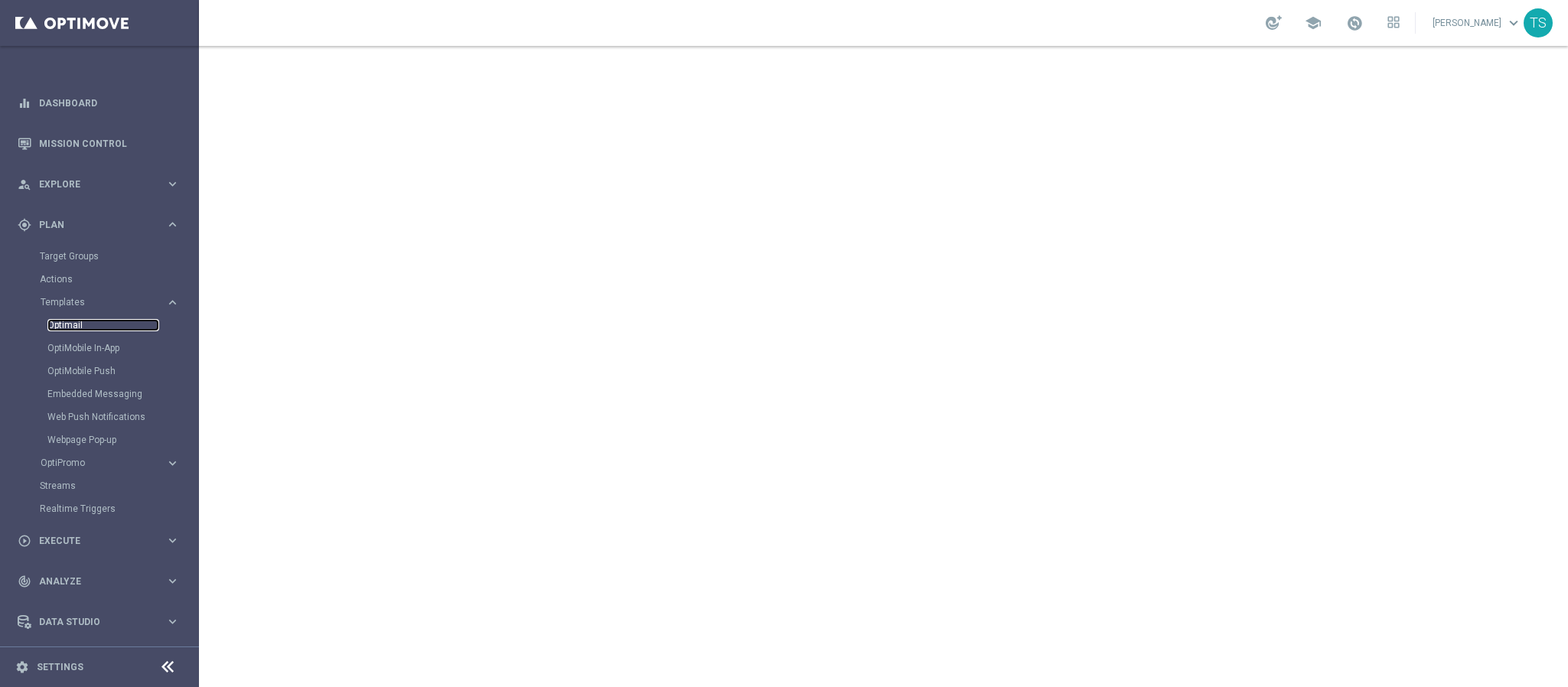
click at [81, 322] on link "Optimail" at bounding box center [103, 325] width 112 height 12
click at [257, 109] on span "lottoland" at bounding box center [251, 109] width 43 height 15
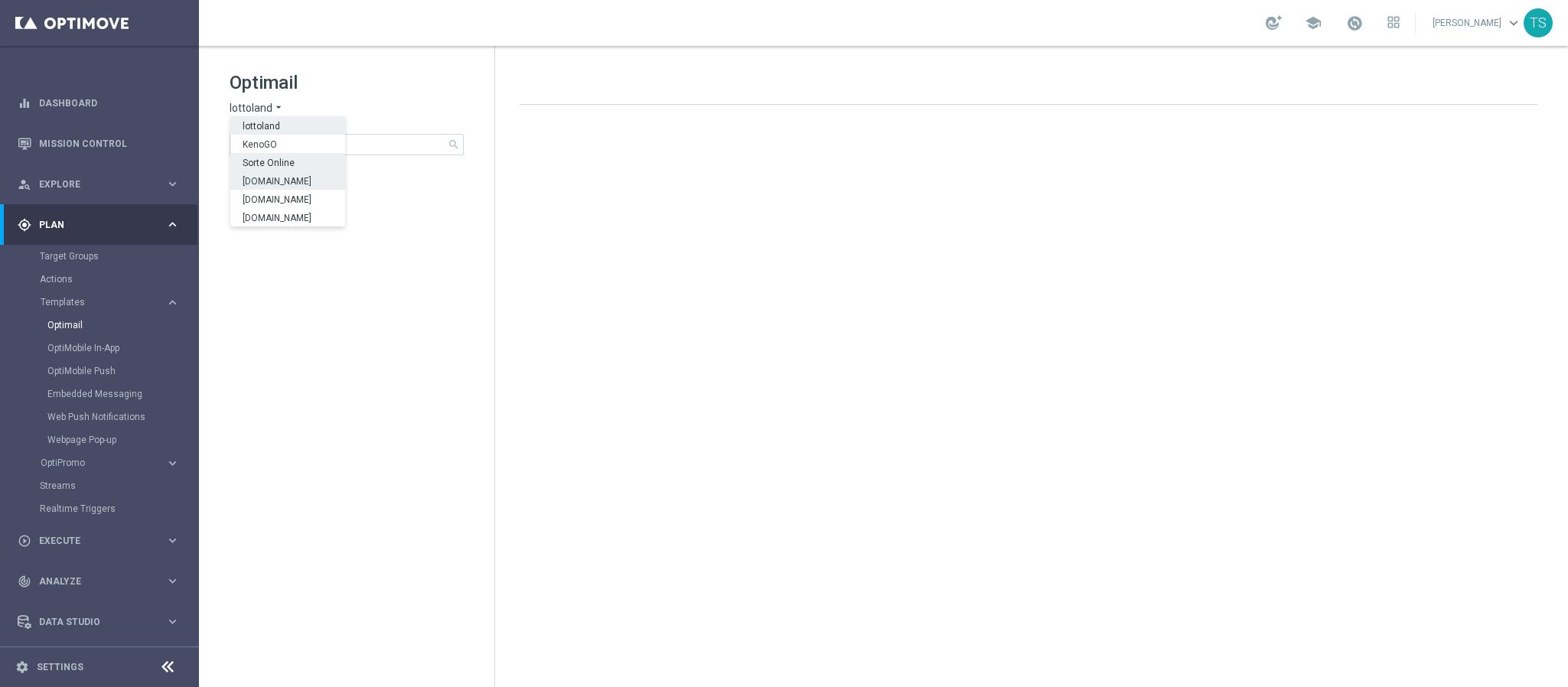
click at [0, 0] on span "[DOMAIN_NAME]" at bounding box center [0, 0] width 0 height 0
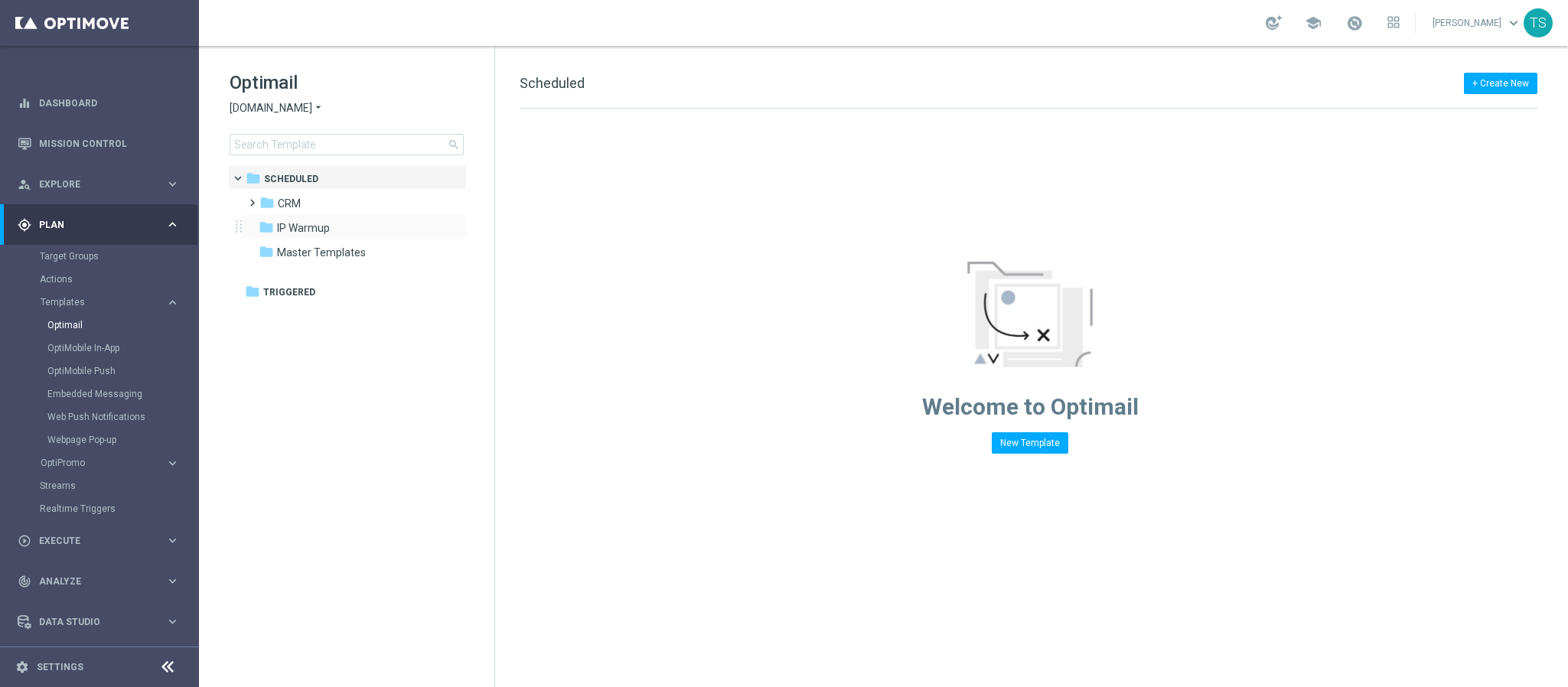
click at [349, 217] on div "folder IP Warmup more_vert" at bounding box center [354, 226] width 225 height 24
click at [337, 199] on div "folder CRM" at bounding box center [347, 204] width 176 height 17
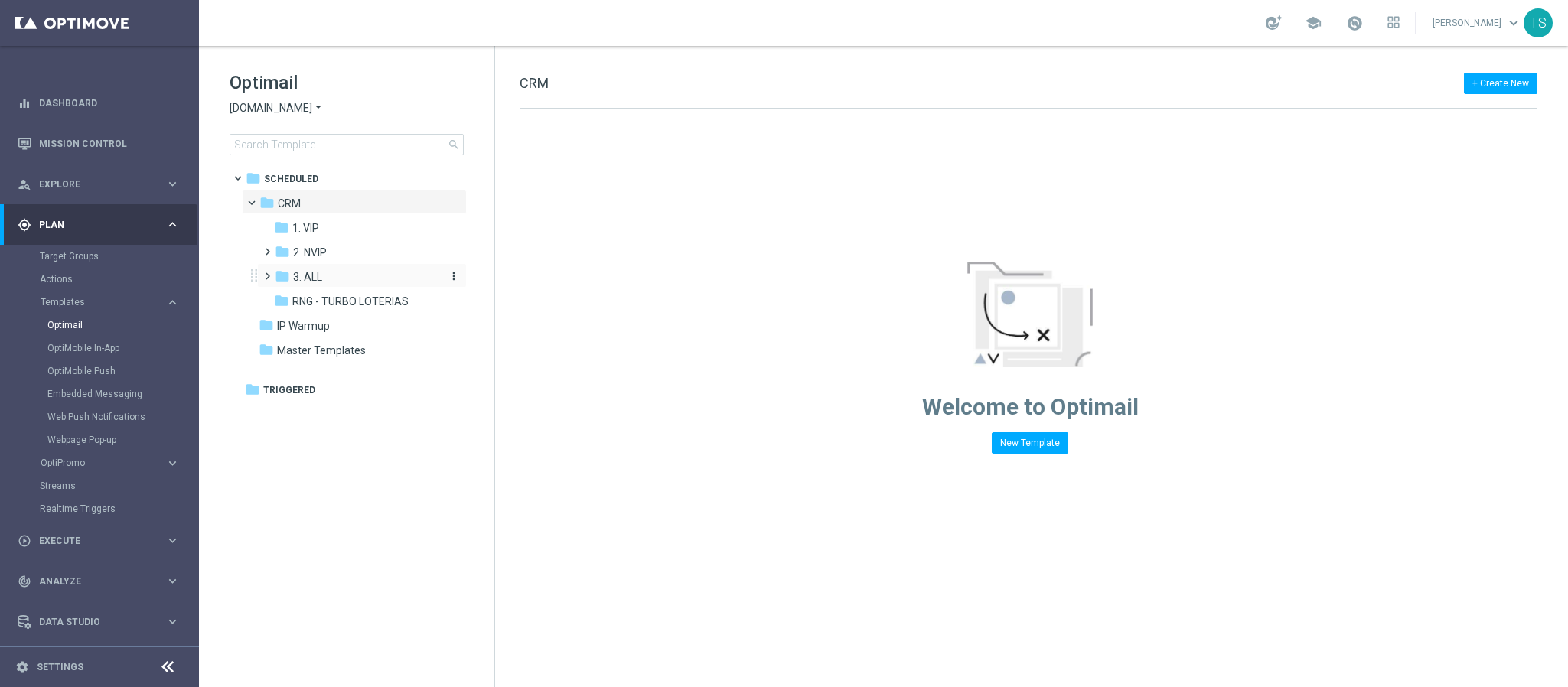
click at [354, 278] on div "folder 3. ALL" at bounding box center [356, 277] width 163 height 17
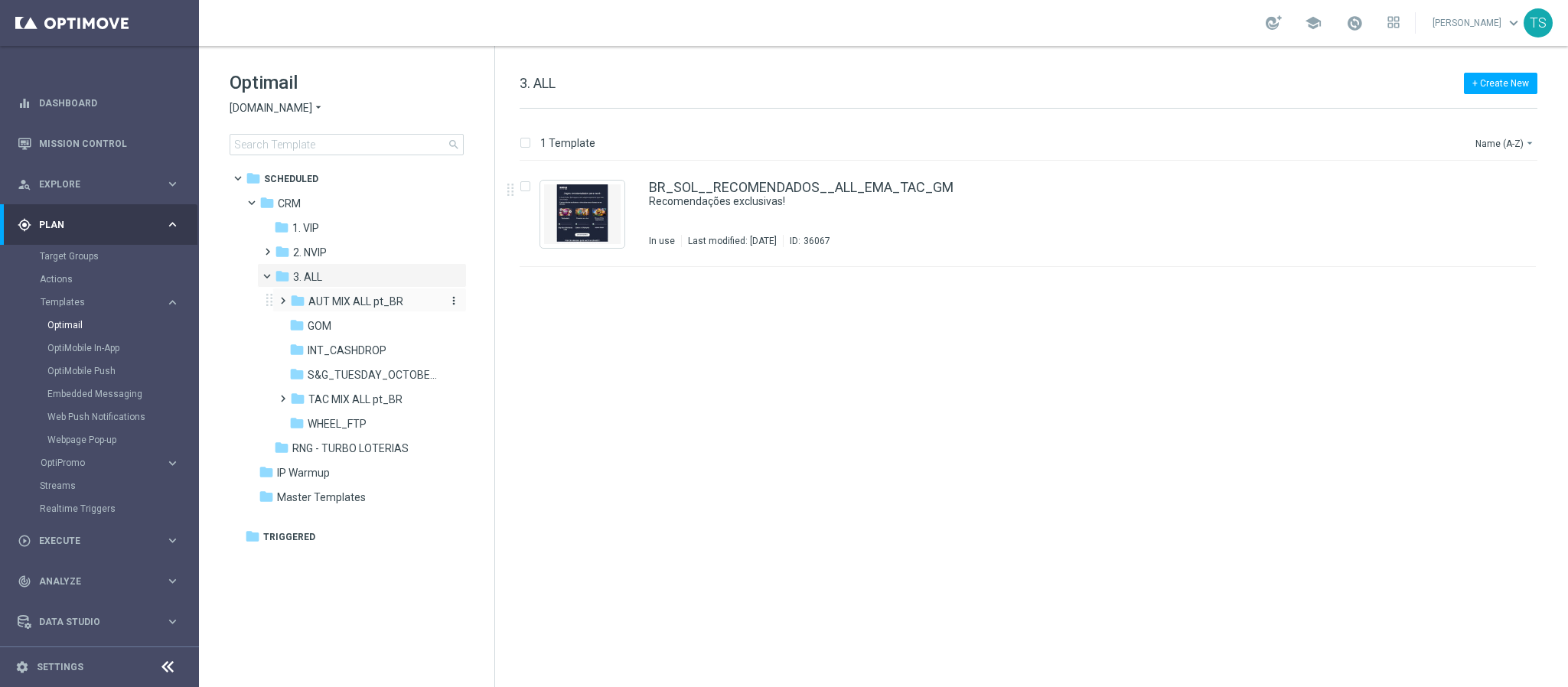
click at [375, 302] on span "AUT MIX ALL pt_BR" at bounding box center [355, 302] width 95 height 14
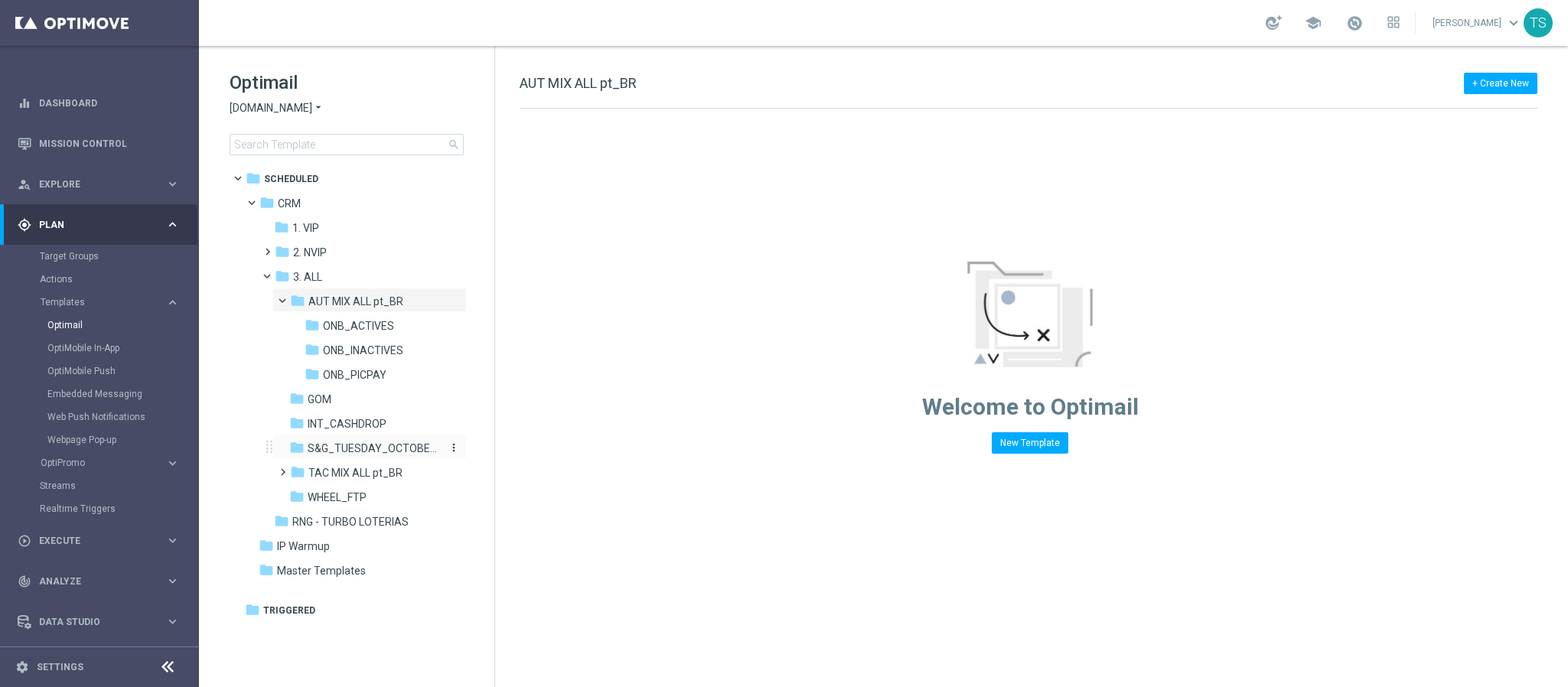
click at [384, 449] on span "S&G_TUESDAY_OCTOBER_TRICKANDTREATS" at bounding box center [373, 449] width 132 height 14
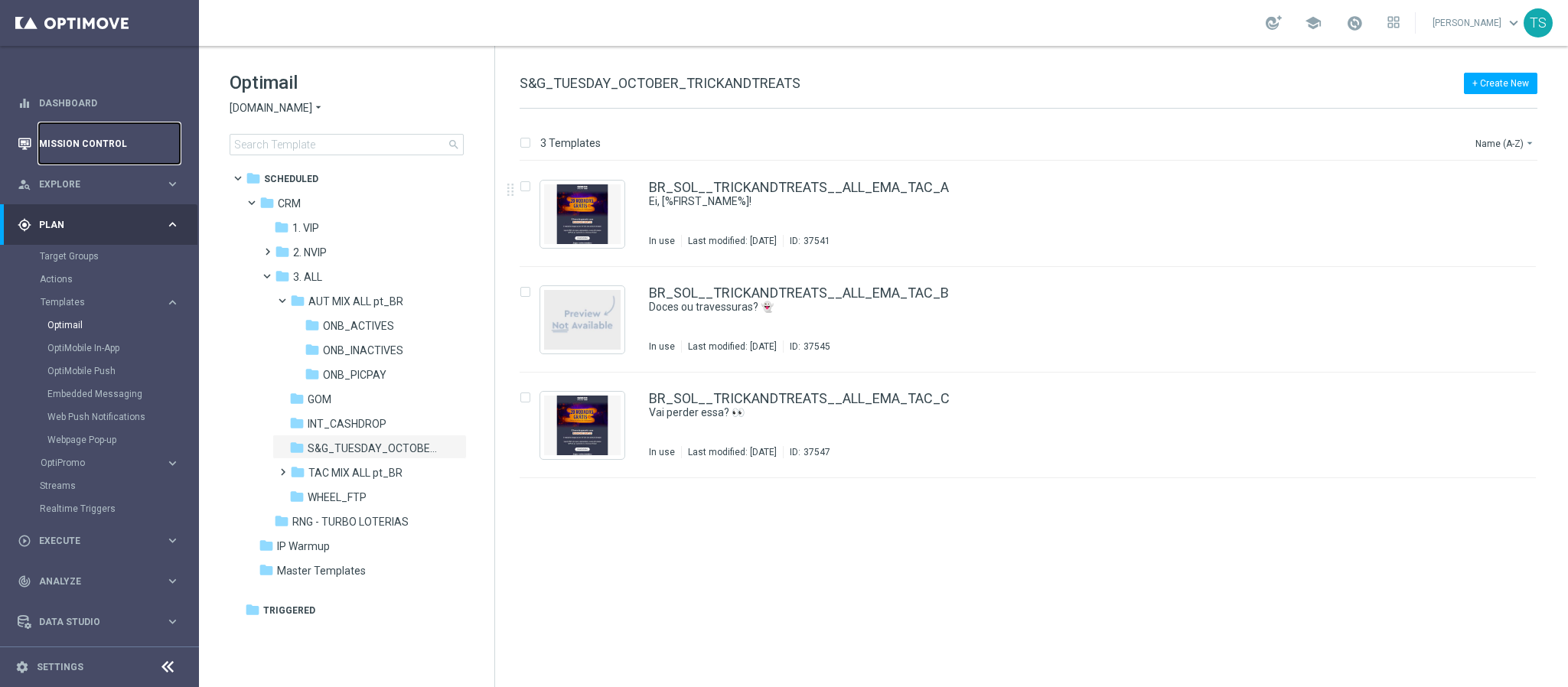
click at [76, 148] on link "Mission Control" at bounding box center [110, 143] width 141 height 41
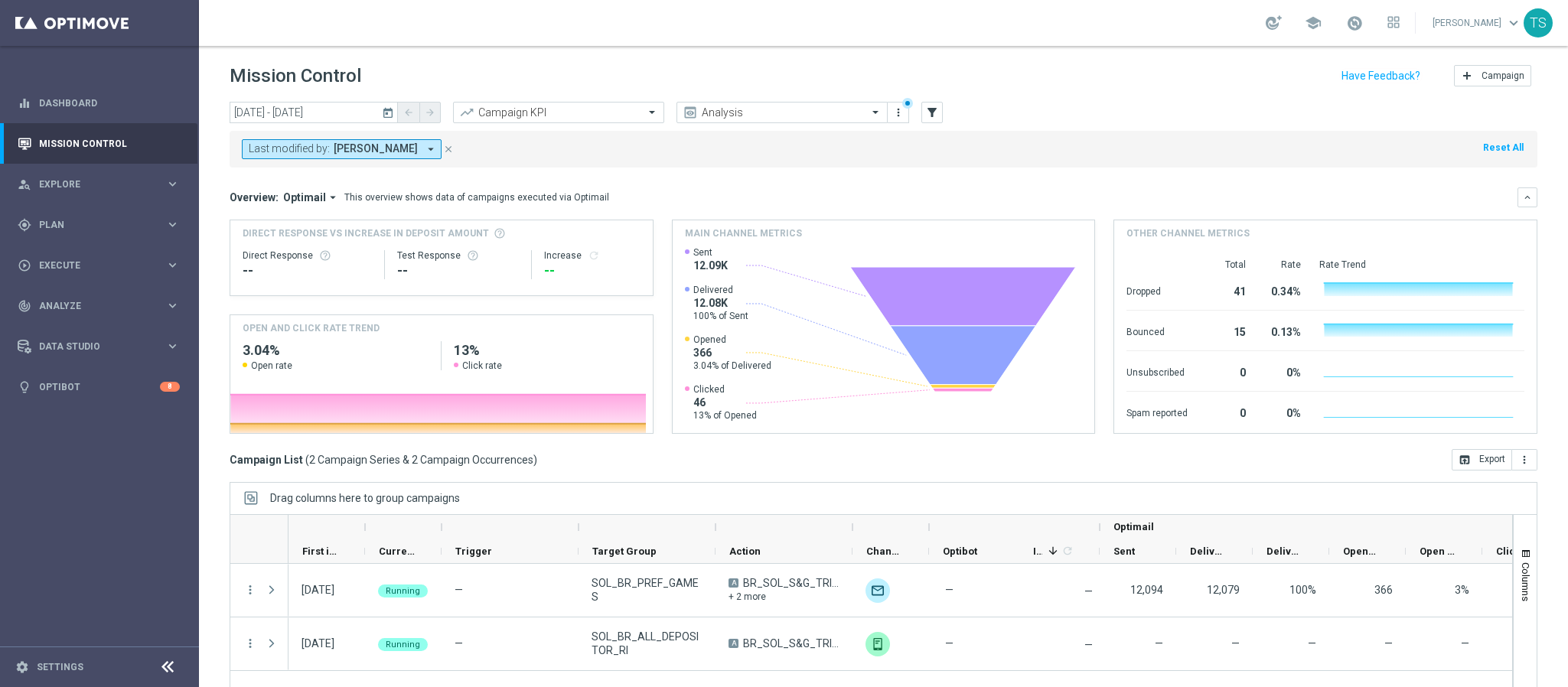
click at [394, 103] on button "today" at bounding box center [389, 114] width 18 height 23
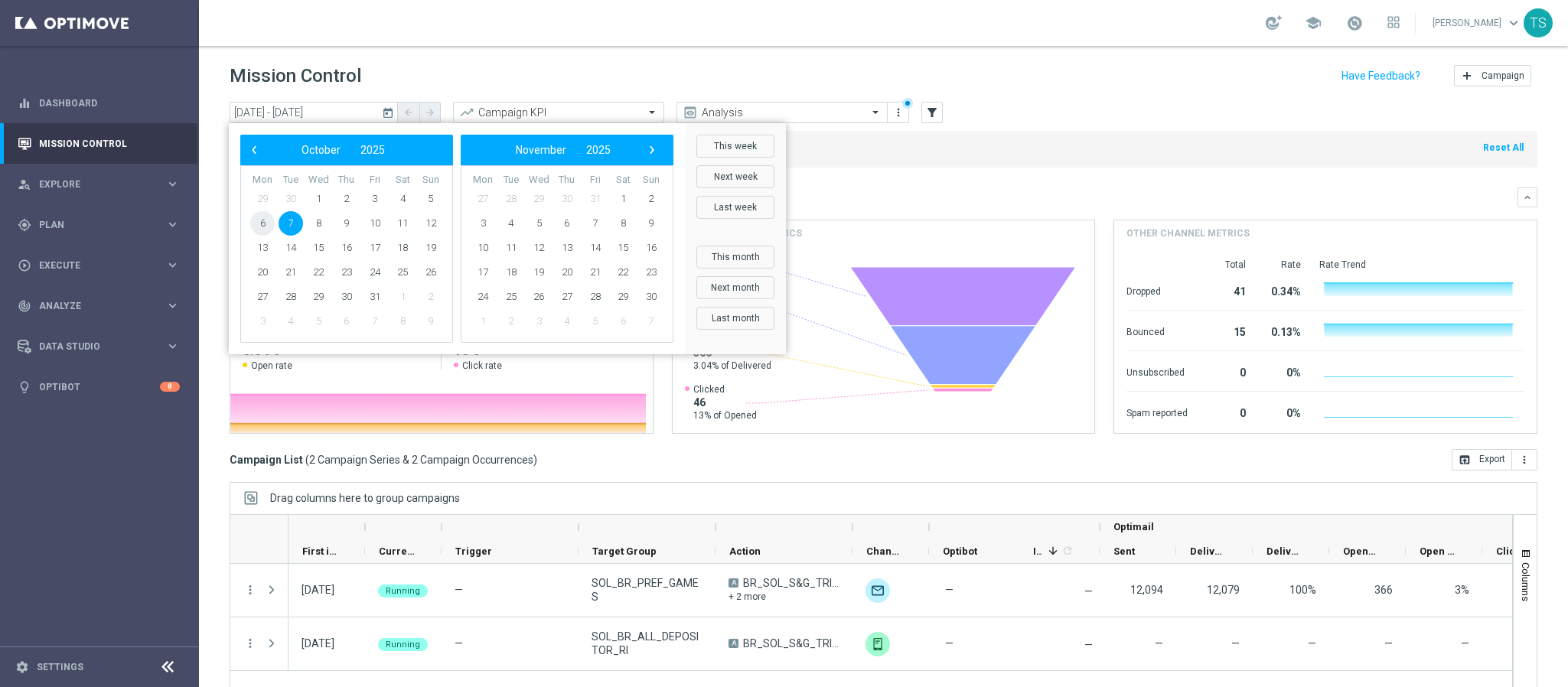
click at [256, 217] on span "6" at bounding box center [262, 223] width 24 height 24
type input "[DATE] - [DATE]"
